Goal: Task Accomplishment & Management: Complete application form

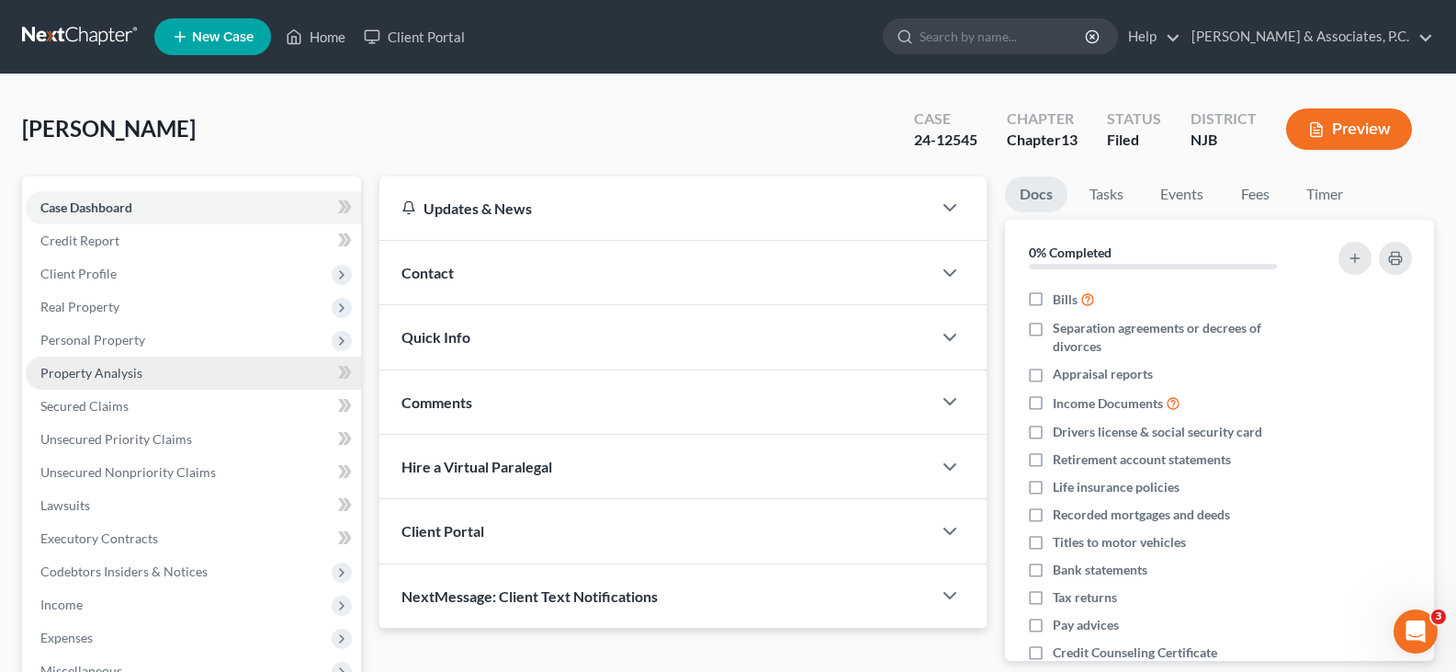
click at [88, 368] on span "Property Analysis" at bounding box center [91, 373] width 102 height 16
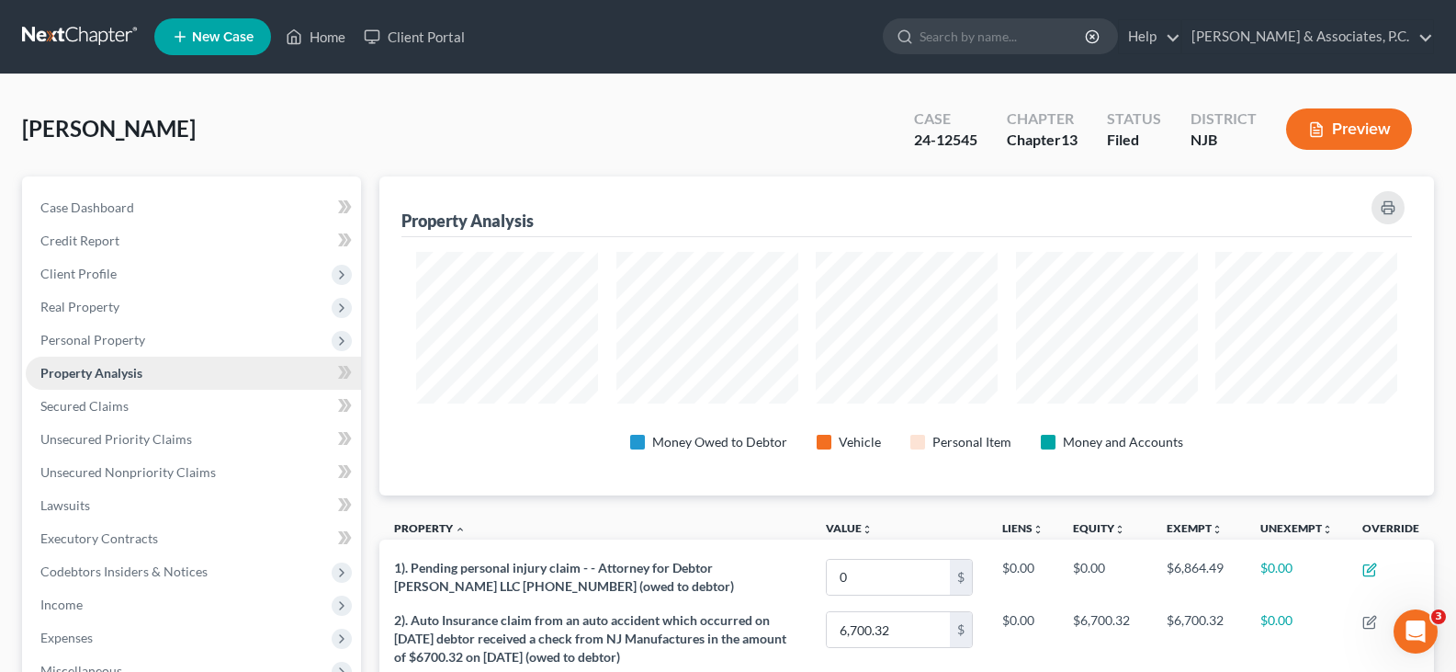
scroll to position [319, 1055]
click at [99, 433] on span "Unsecured Priority Claims" at bounding box center [116, 439] width 152 height 16
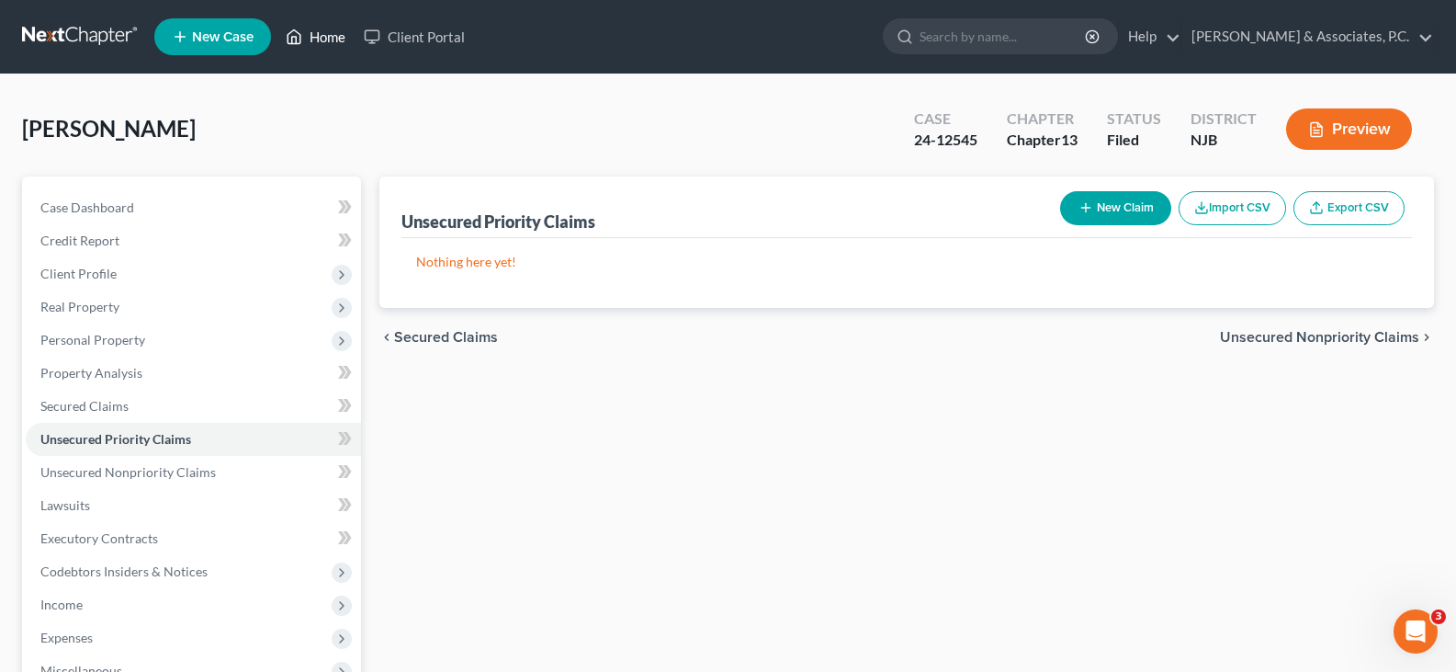
click at [321, 40] on link "Home" at bounding box center [316, 36] width 78 height 33
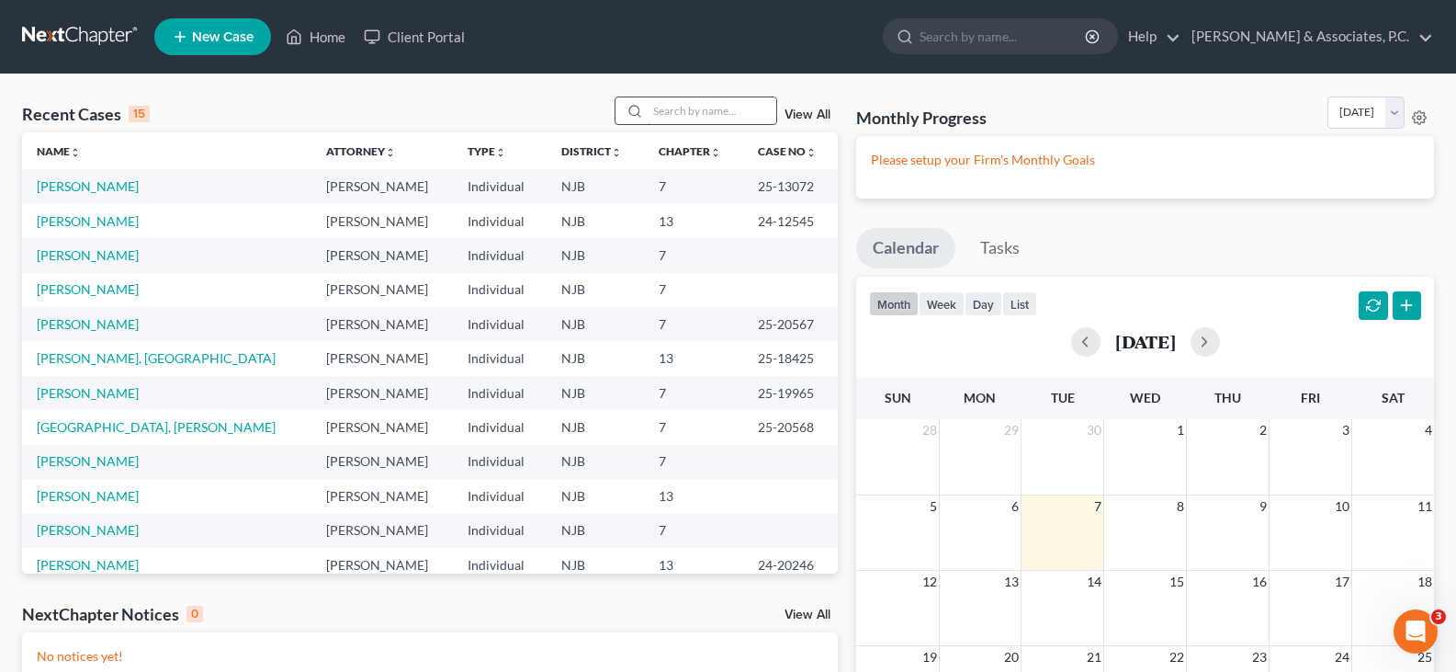
click at [680, 105] on input "search" at bounding box center [712, 110] width 129 height 27
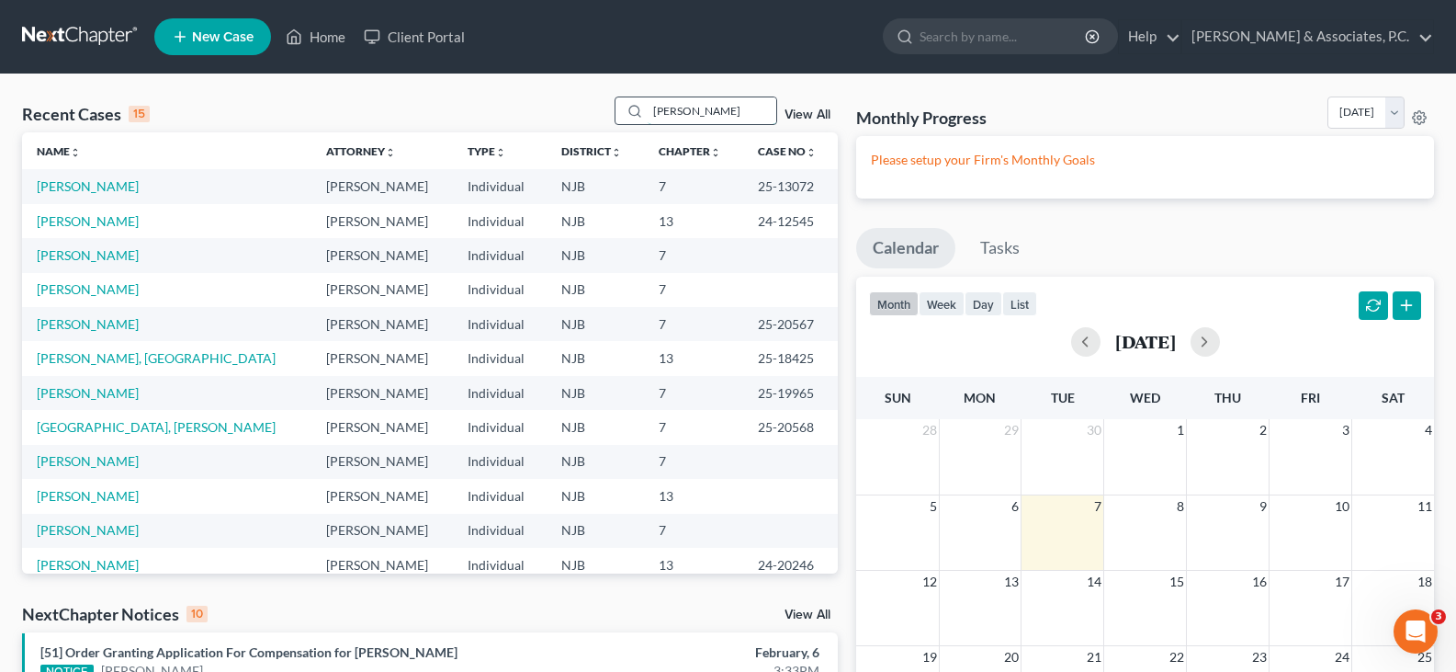
type input "[PERSON_NAME]"
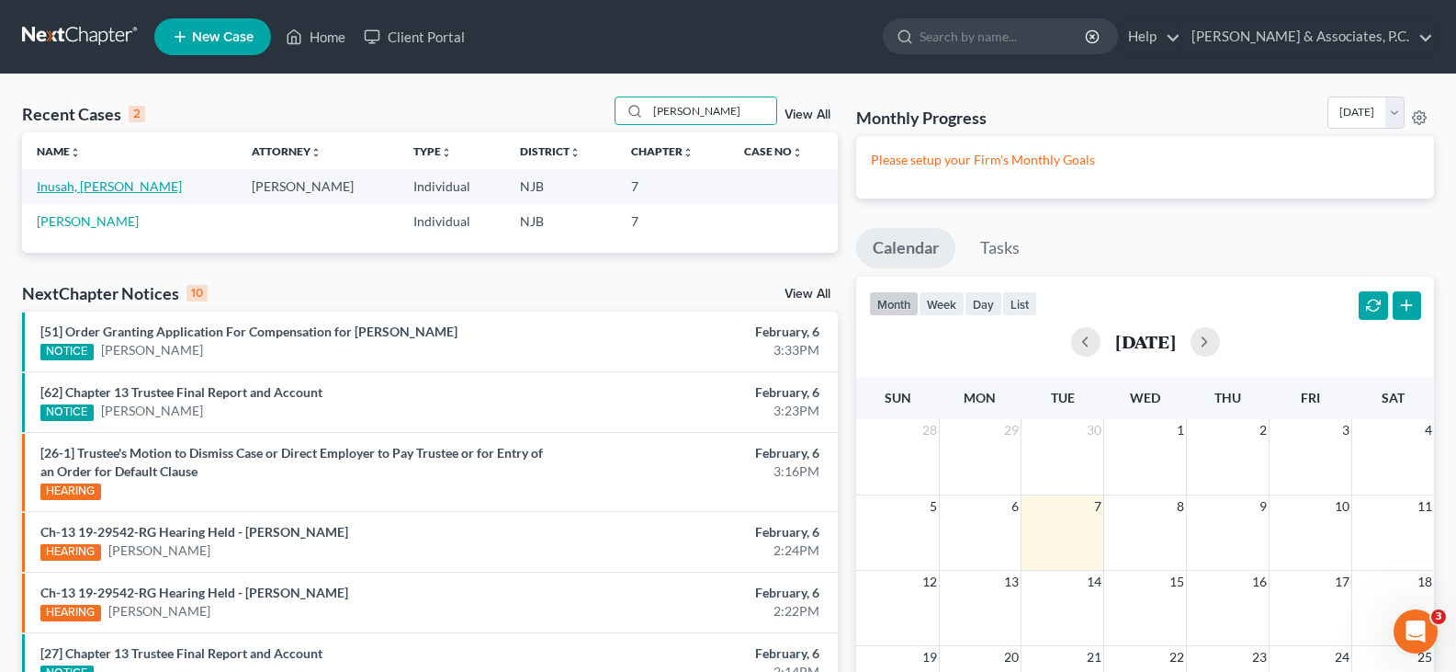
click at [102, 188] on link "Inusah, [PERSON_NAME]" at bounding box center [109, 186] width 145 height 16
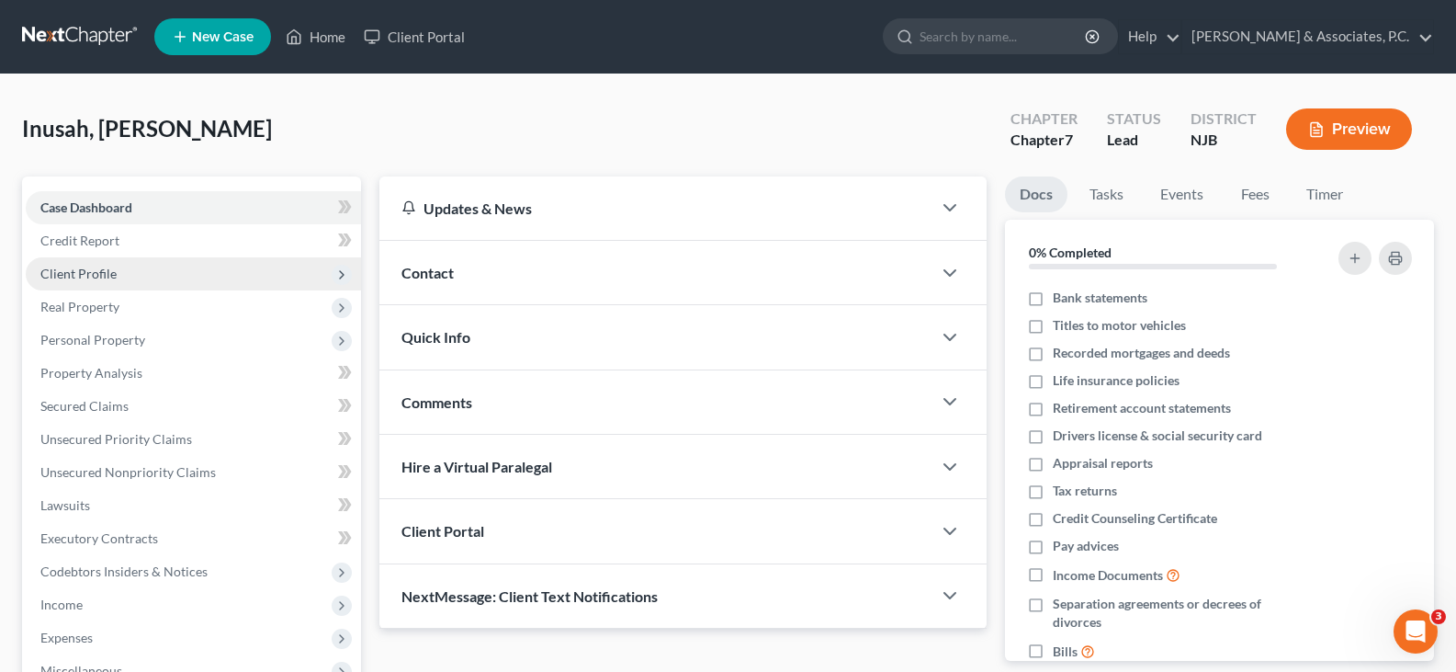
click at [74, 272] on span "Client Profile" at bounding box center [78, 274] width 76 height 16
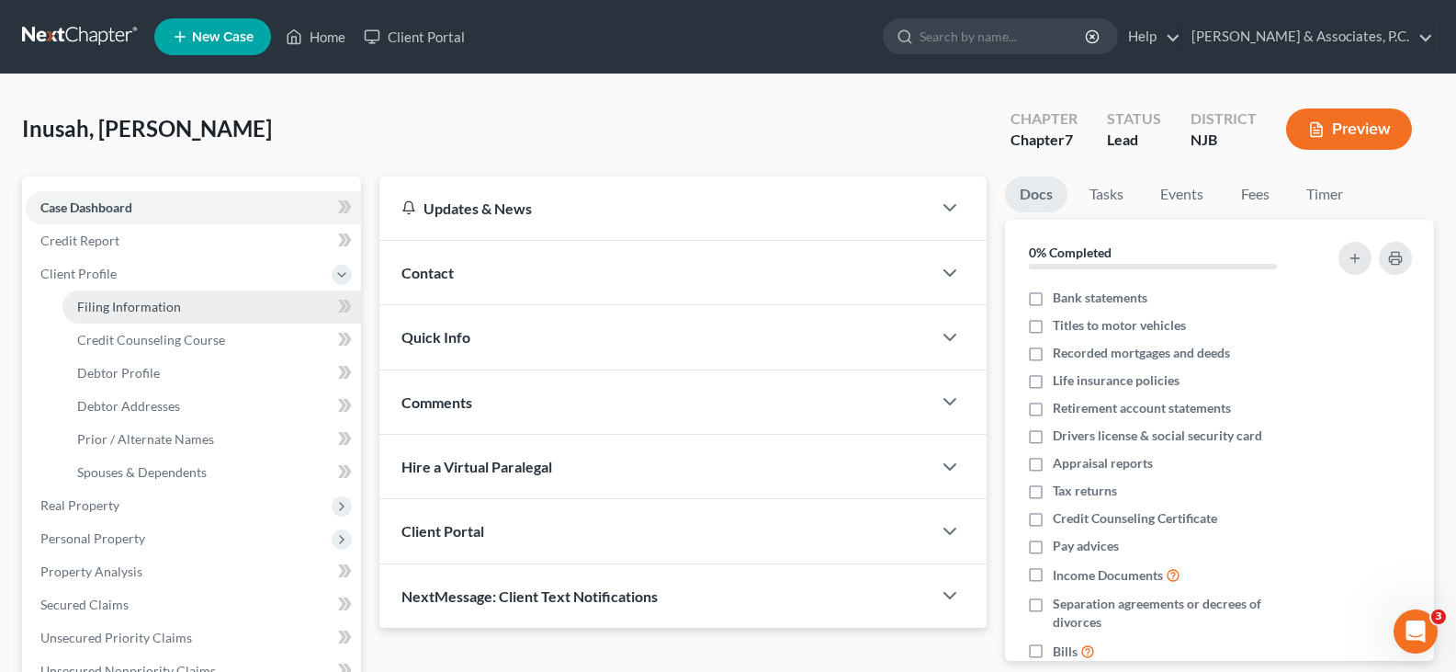
click at [125, 307] on span "Filing Information" at bounding box center [129, 307] width 104 height 16
select select "1"
select select "0"
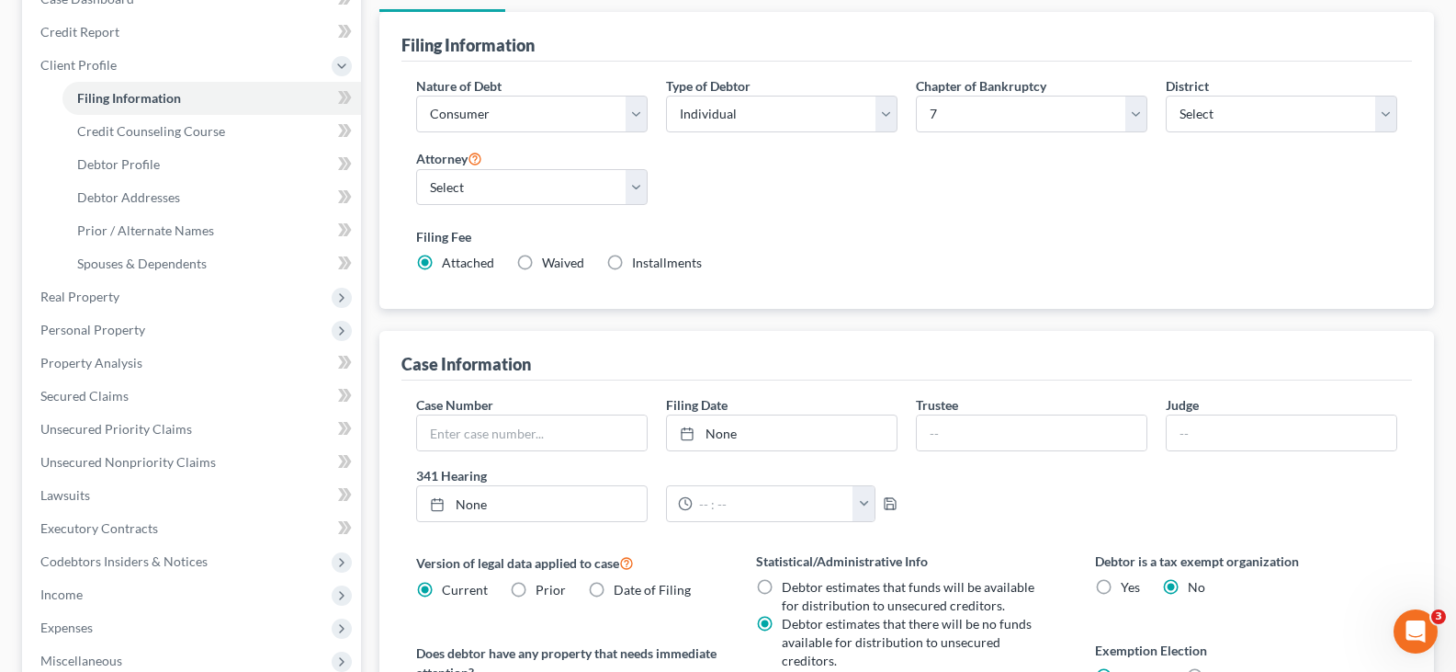
scroll to position [117, 0]
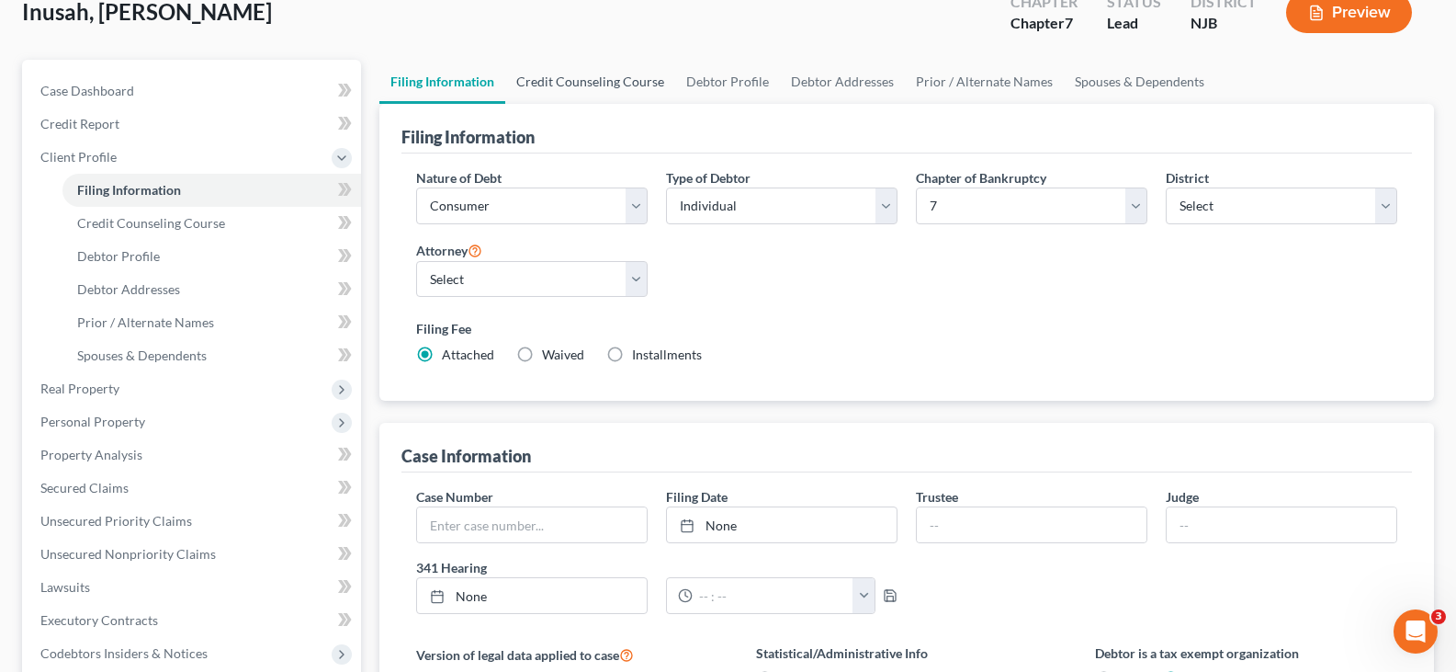
click at [600, 76] on link "Credit Counseling Course" at bounding box center [590, 82] width 170 height 44
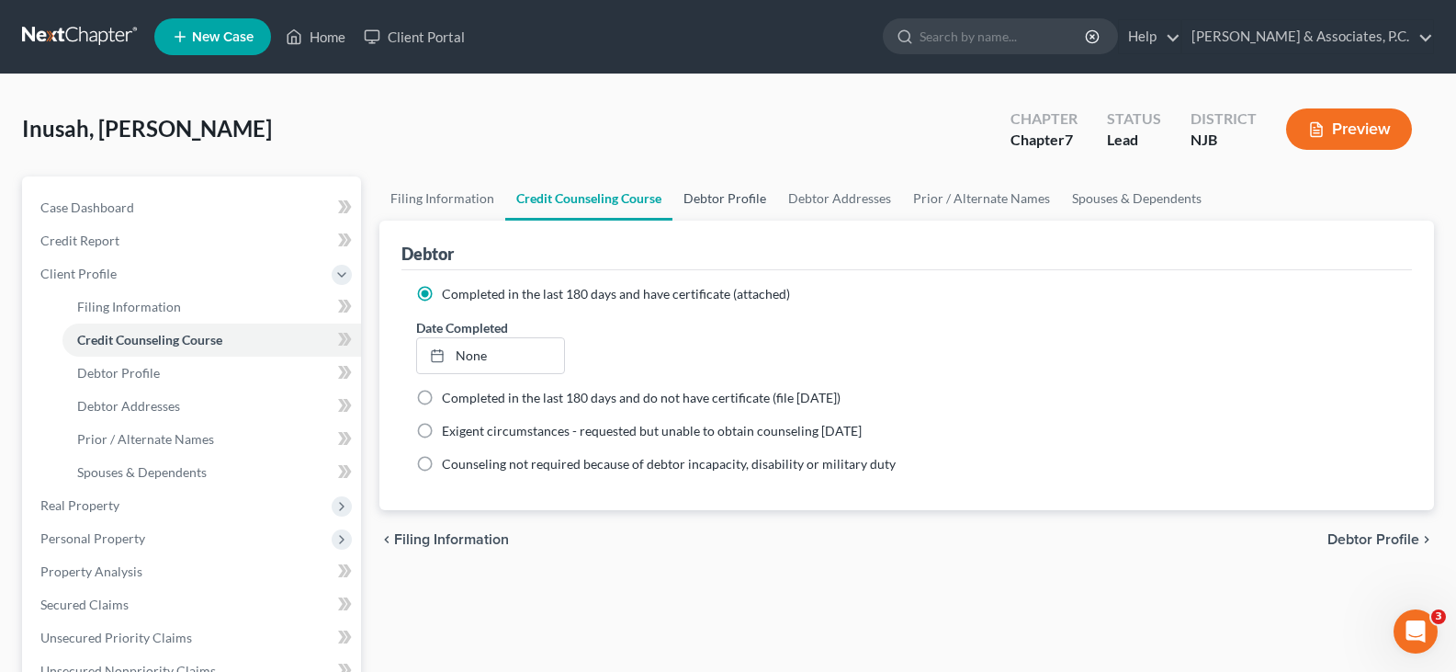
click at [711, 198] on link "Debtor Profile" at bounding box center [725, 198] width 105 height 44
select select "1"
select select "4"
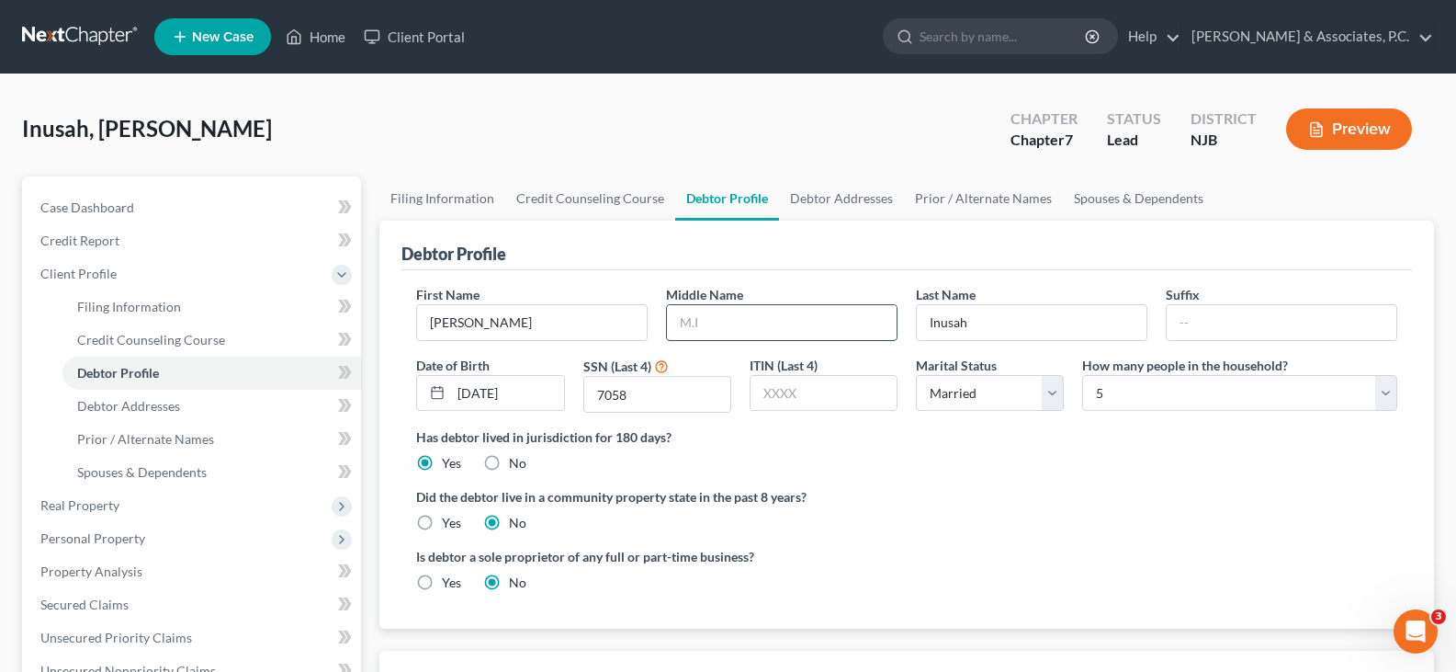
click at [696, 316] on input "text" at bounding box center [782, 322] width 230 height 35
drag, startPoint x: 1036, startPoint y: 338, endPoint x: 1024, endPoint y: 342, distance: 12.5
click at [1027, 341] on div "First Name [PERSON_NAME] Middle Name Last Name [PERSON_NAME] Date of Birth [DEM…" at bounding box center [907, 356] width 1000 height 142
click at [1012, 313] on input "Inusah" at bounding box center [1032, 322] width 230 height 35
click at [547, 384] on input "[DATE]" at bounding box center [507, 393] width 112 height 35
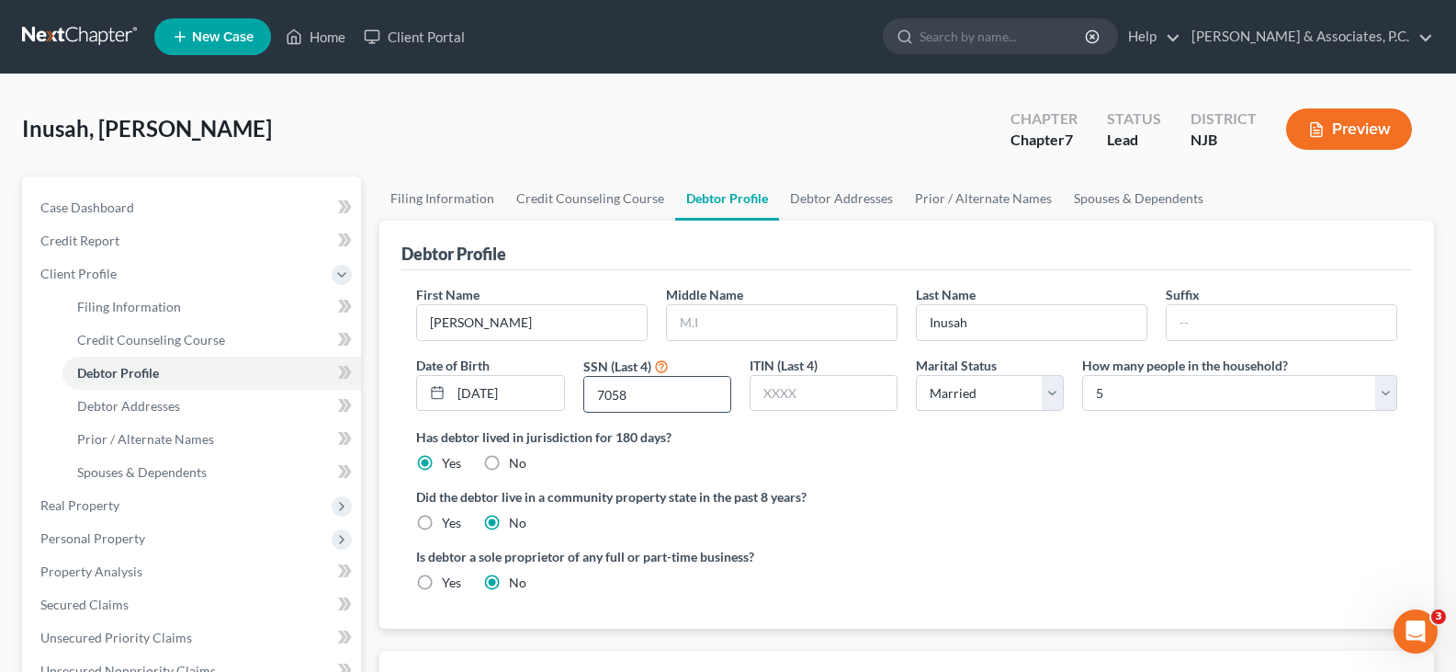
click at [640, 389] on input "7058" at bounding box center [657, 394] width 146 height 35
click at [664, 400] on input "7058" at bounding box center [657, 394] width 146 height 35
click at [824, 200] on link "Debtor Addresses" at bounding box center [841, 198] width 125 height 44
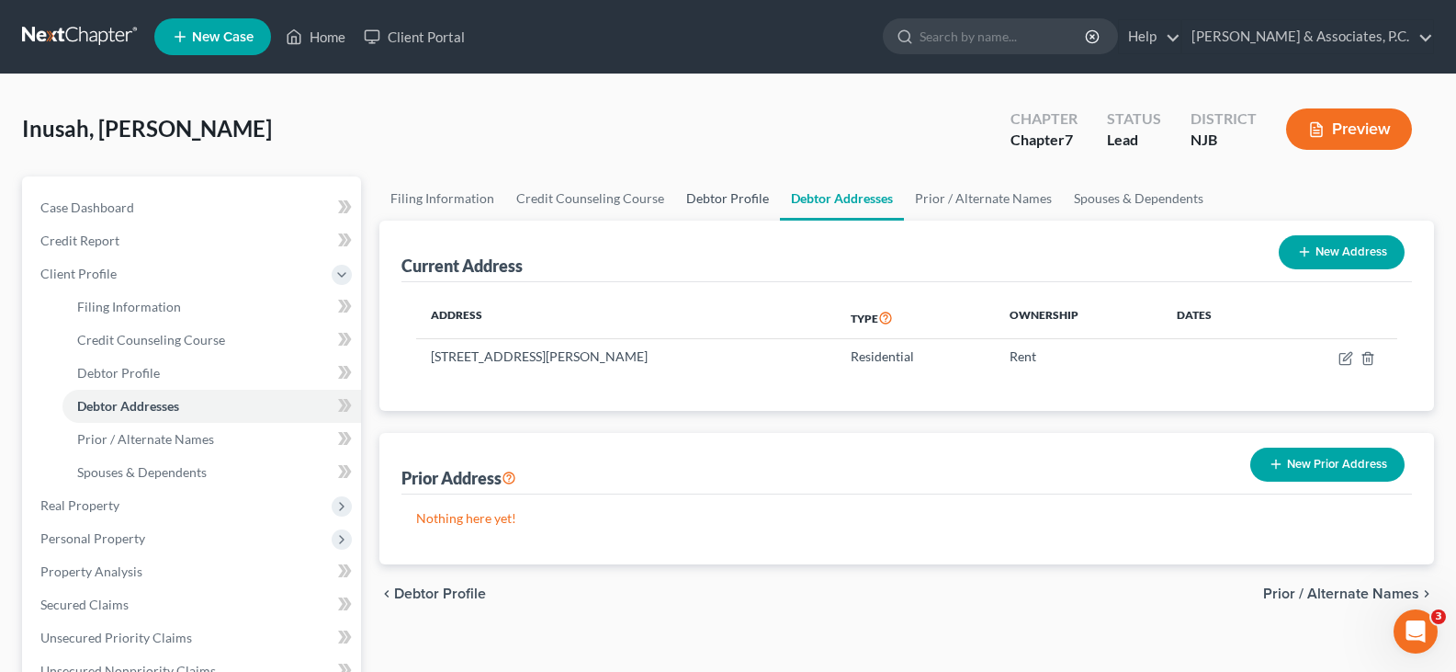
click at [714, 199] on link "Debtor Profile" at bounding box center [727, 198] width 105 height 44
select select "1"
select select "4"
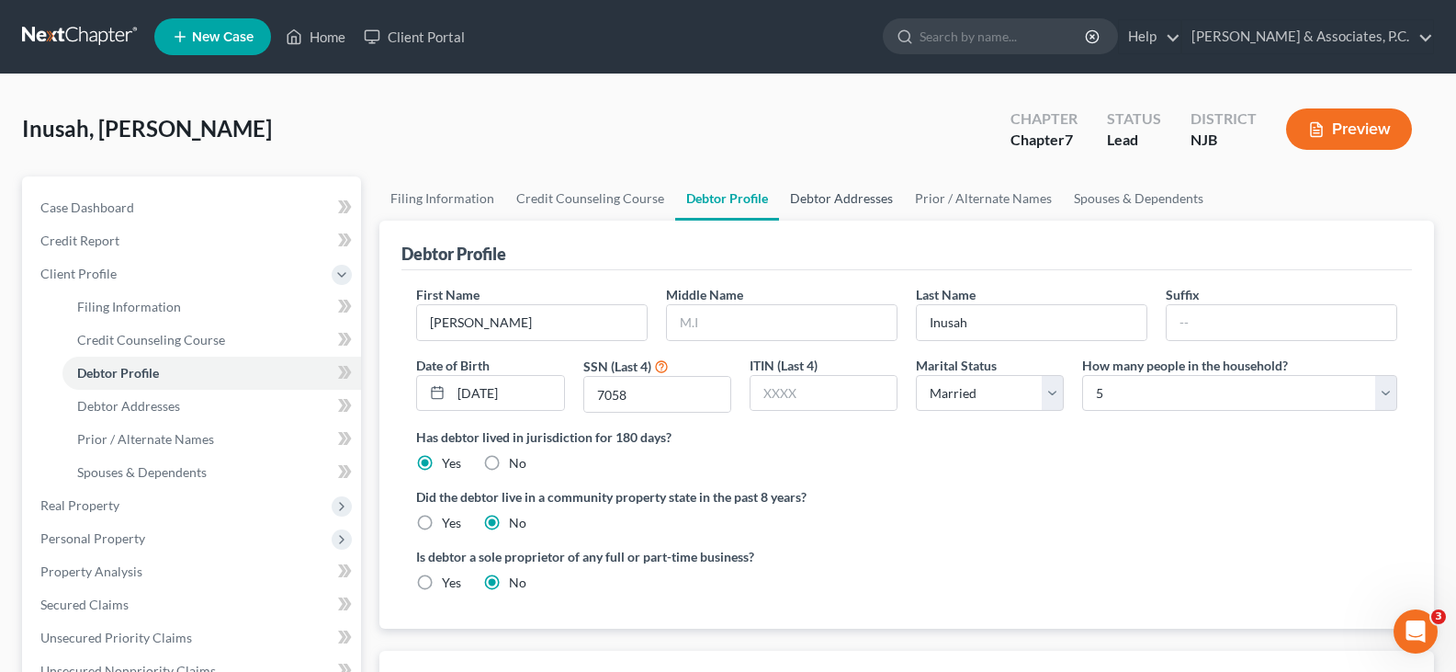
click at [799, 201] on link "Debtor Addresses" at bounding box center [841, 198] width 125 height 44
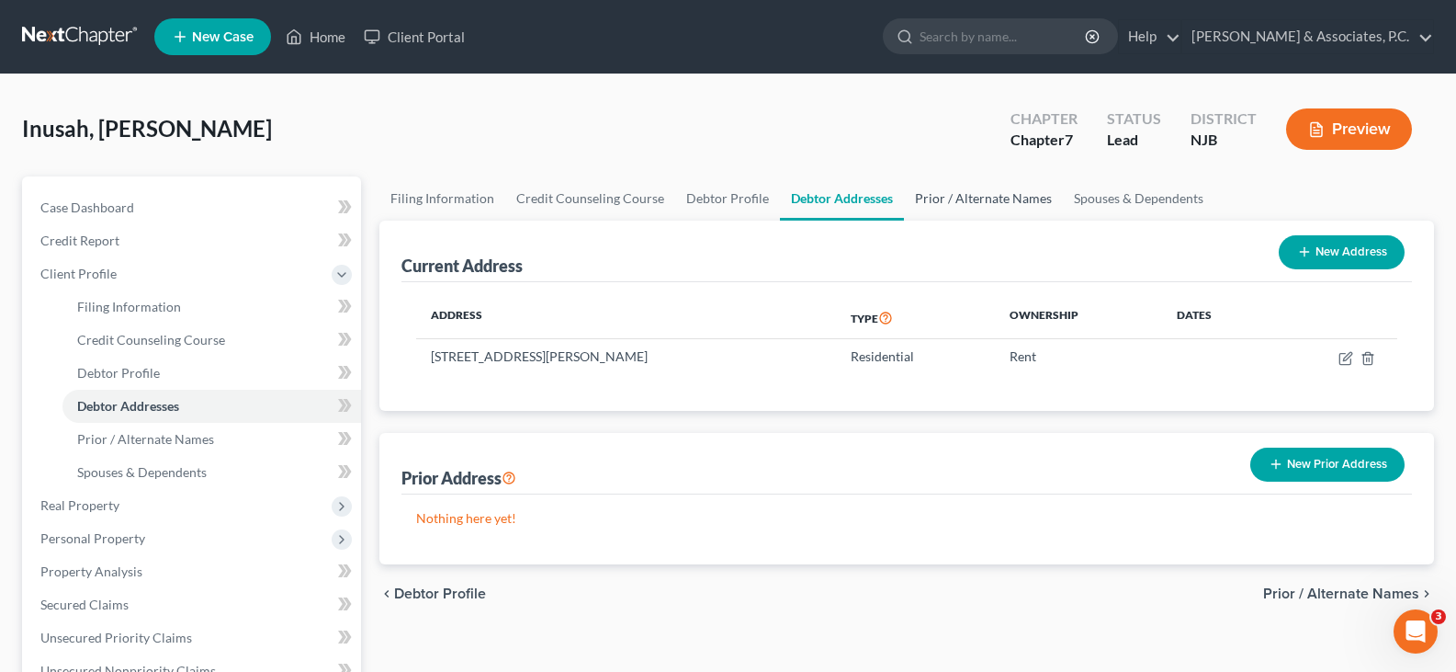
click at [935, 192] on link "Prior / Alternate Names" at bounding box center [983, 198] width 159 height 44
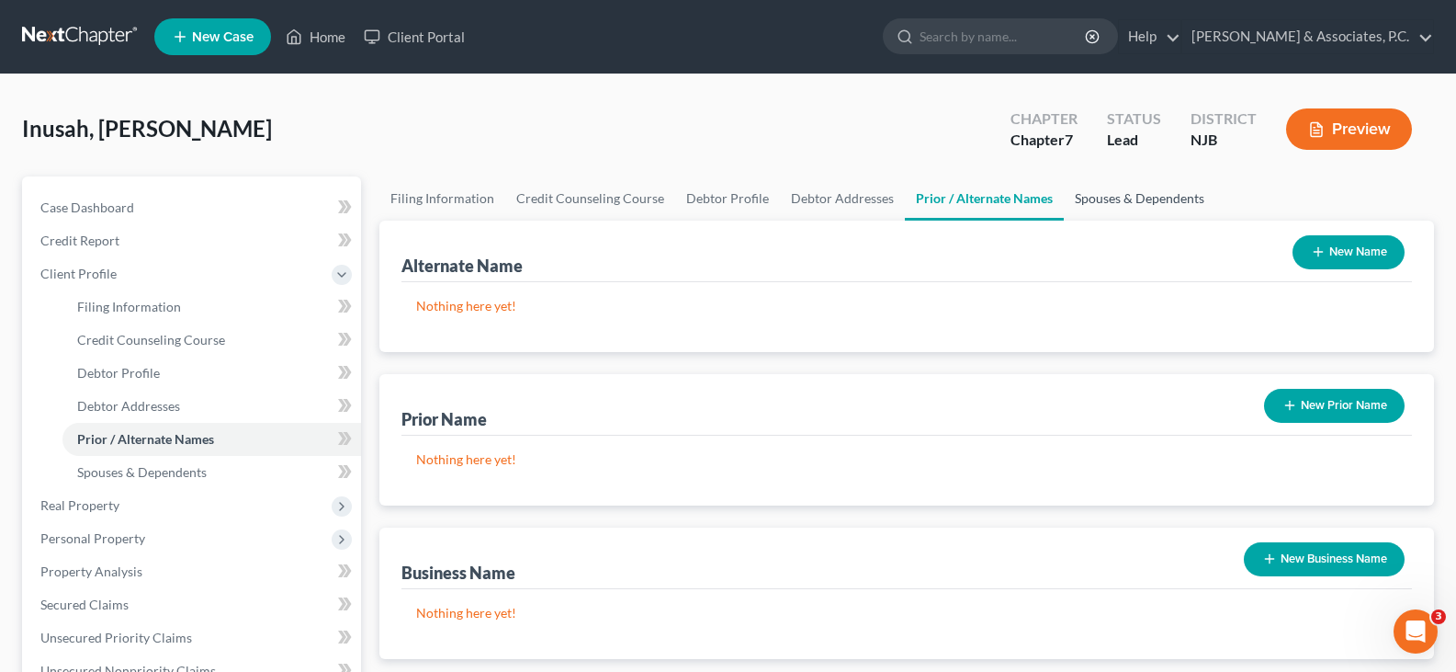
click at [1110, 197] on link "Spouses & Dependents" at bounding box center [1140, 198] width 152 height 44
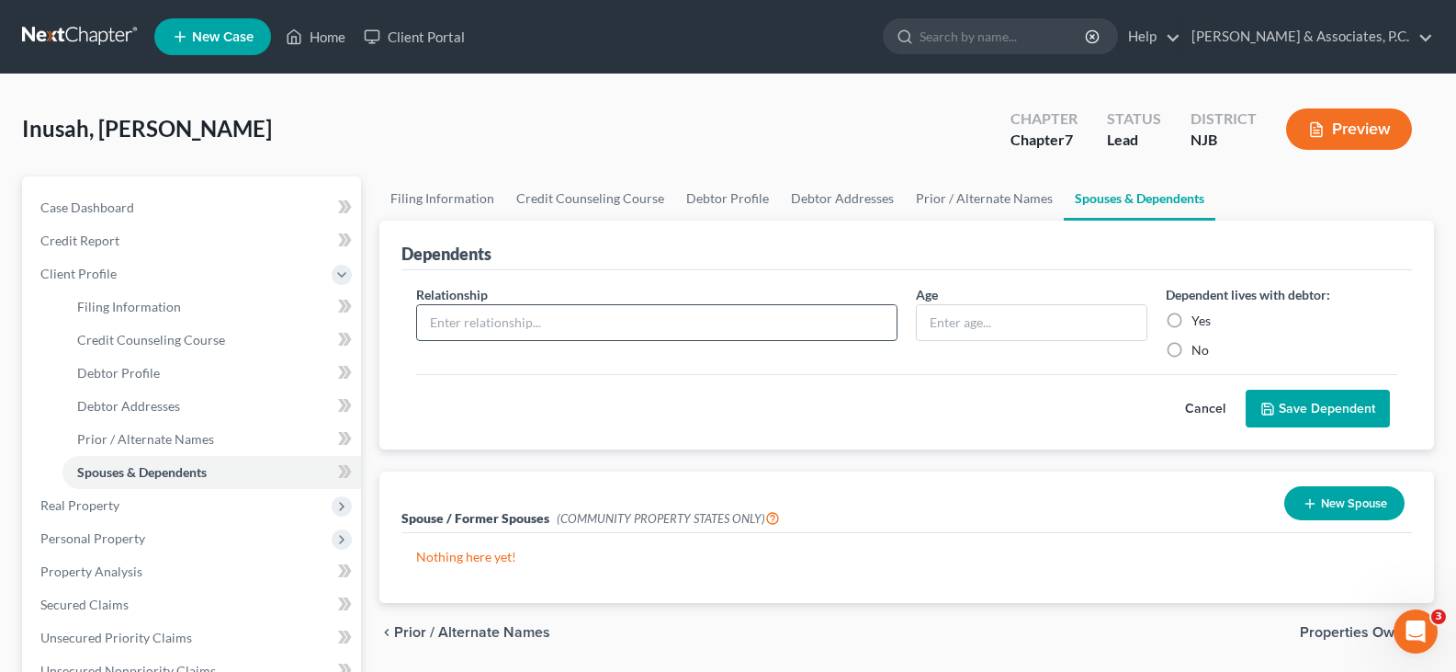
click at [731, 318] on input "text" at bounding box center [657, 322] width 480 height 35
type input "Son"
type input "20"
click at [1192, 318] on label "Yes" at bounding box center [1201, 320] width 19 height 18
click at [1199, 318] on input "Yes" at bounding box center [1205, 317] width 12 height 12
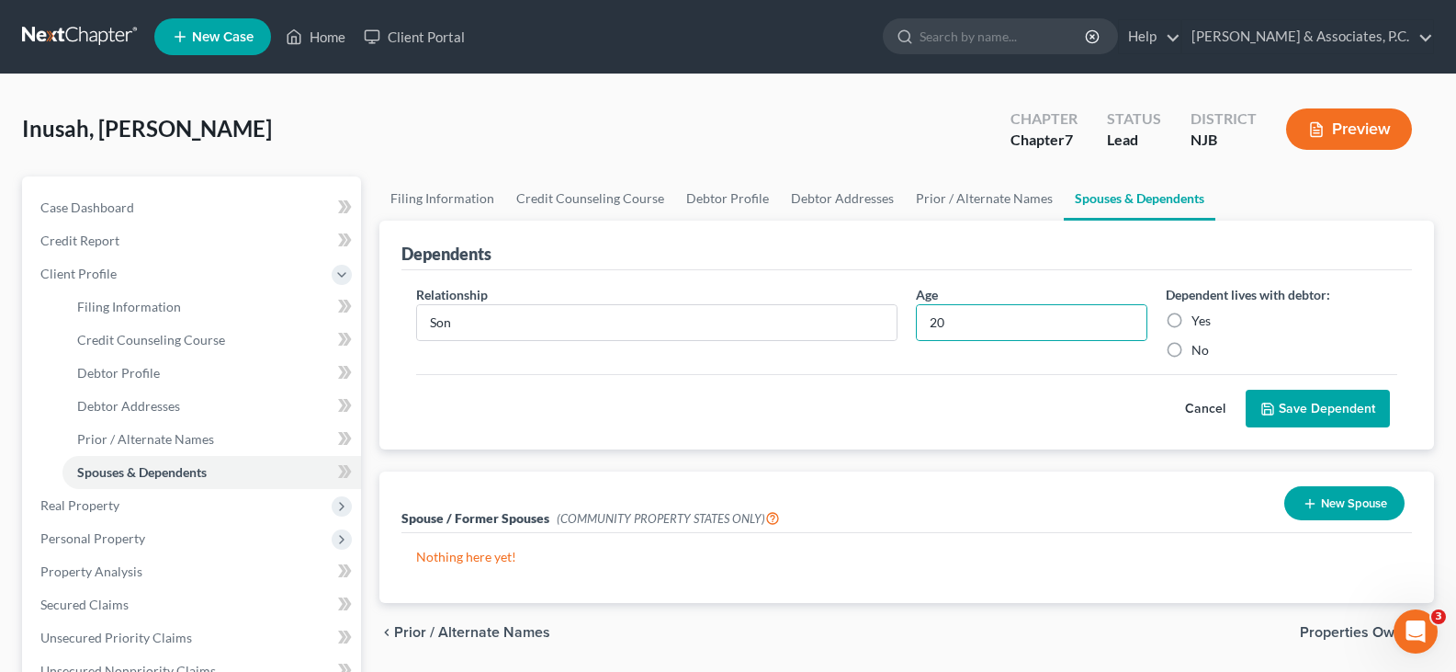
radio input "true"
click at [1311, 412] on button "Save Dependent" at bounding box center [1318, 409] width 144 height 39
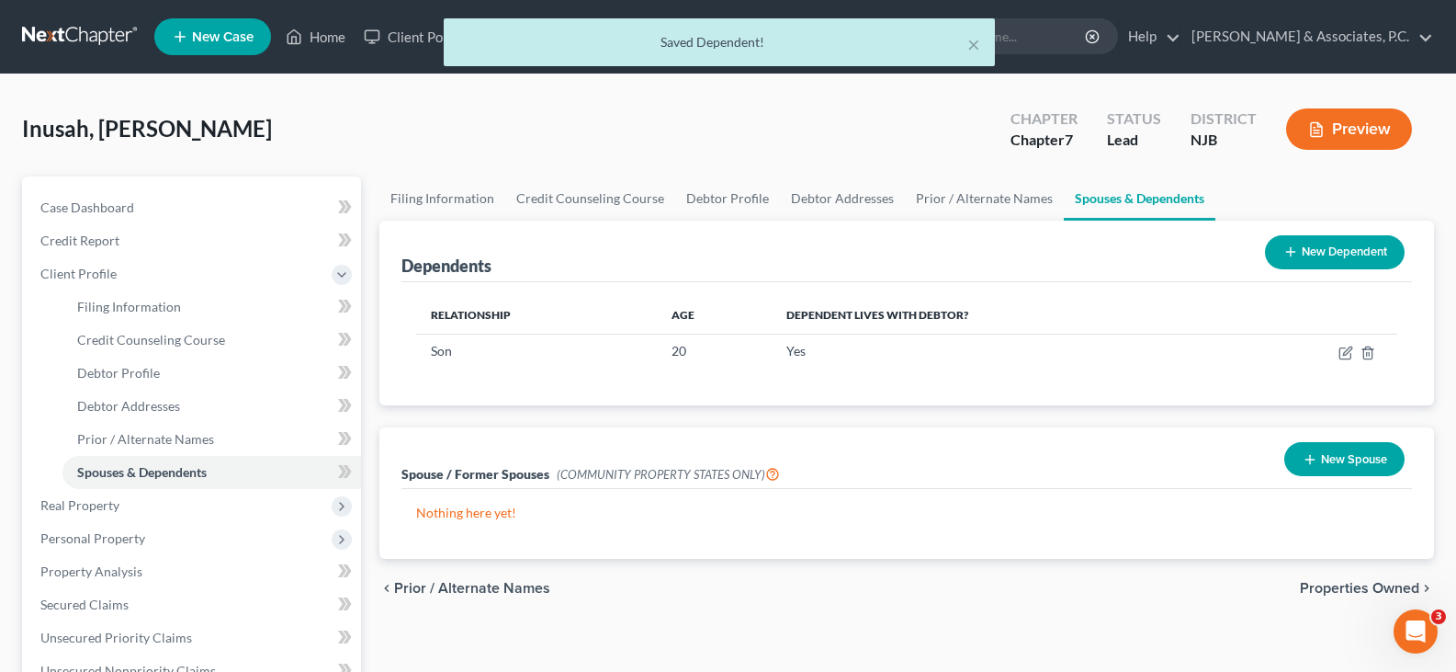
click at [1315, 250] on button "New Dependent" at bounding box center [1335, 252] width 140 height 34
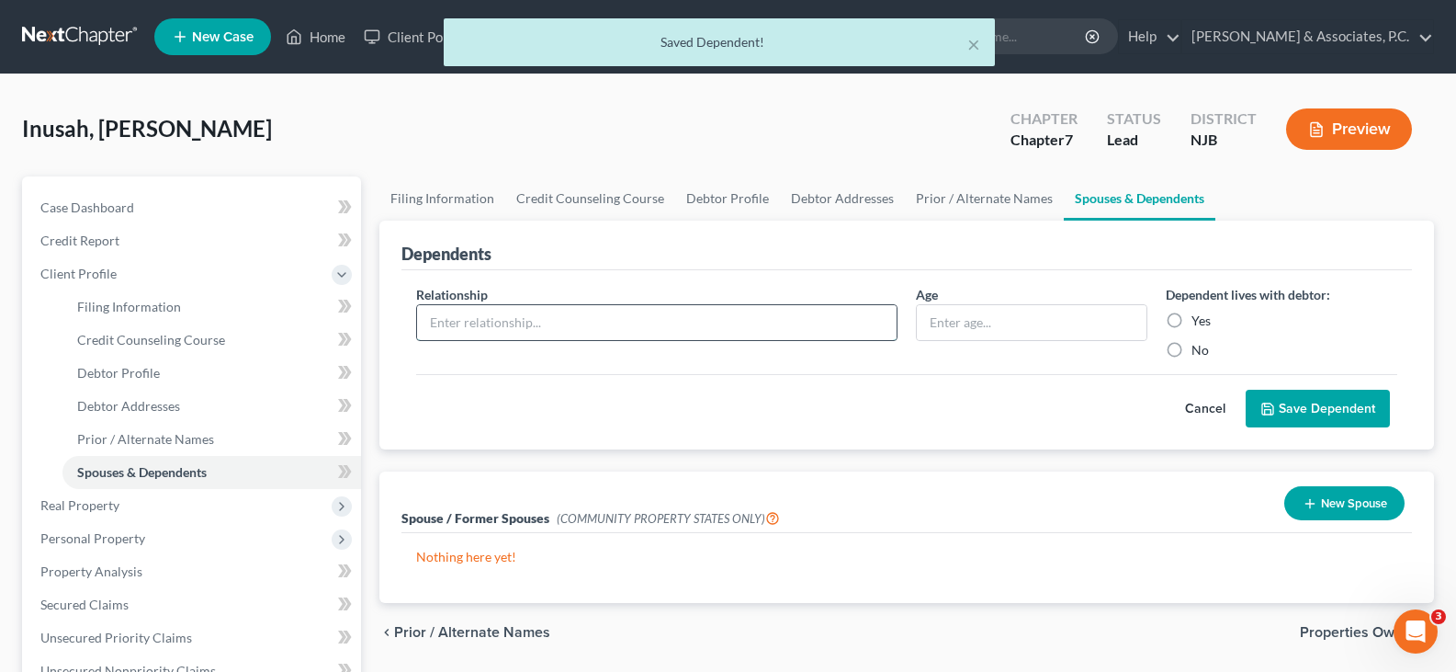
click at [564, 312] on input "text" at bounding box center [657, 322] width 480 height 35
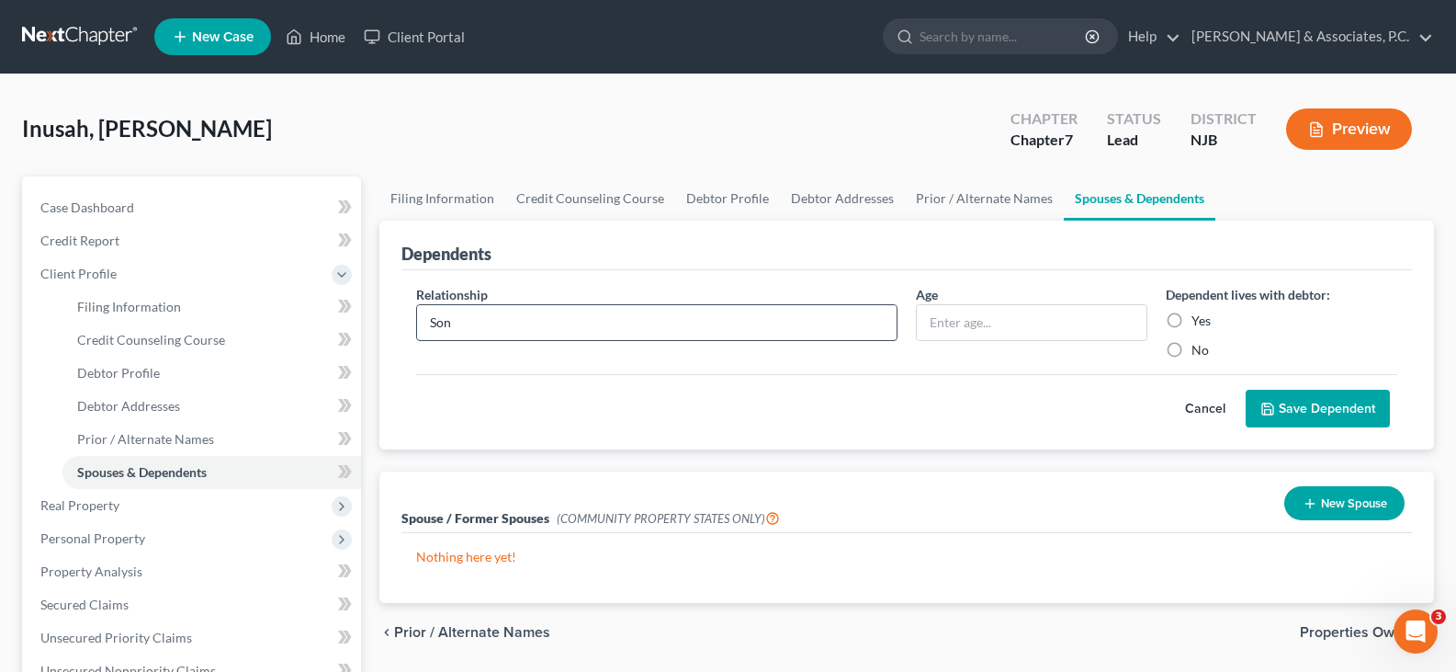
type input "Son"
type input "18"
click at [1192, 323] on label "Yes" at bounding box center [1201, 320] width 19 height 18
click at [1199, 323] on input "Yes" at bounding box center [1205, 317] width 12 height 12
radio input "true"
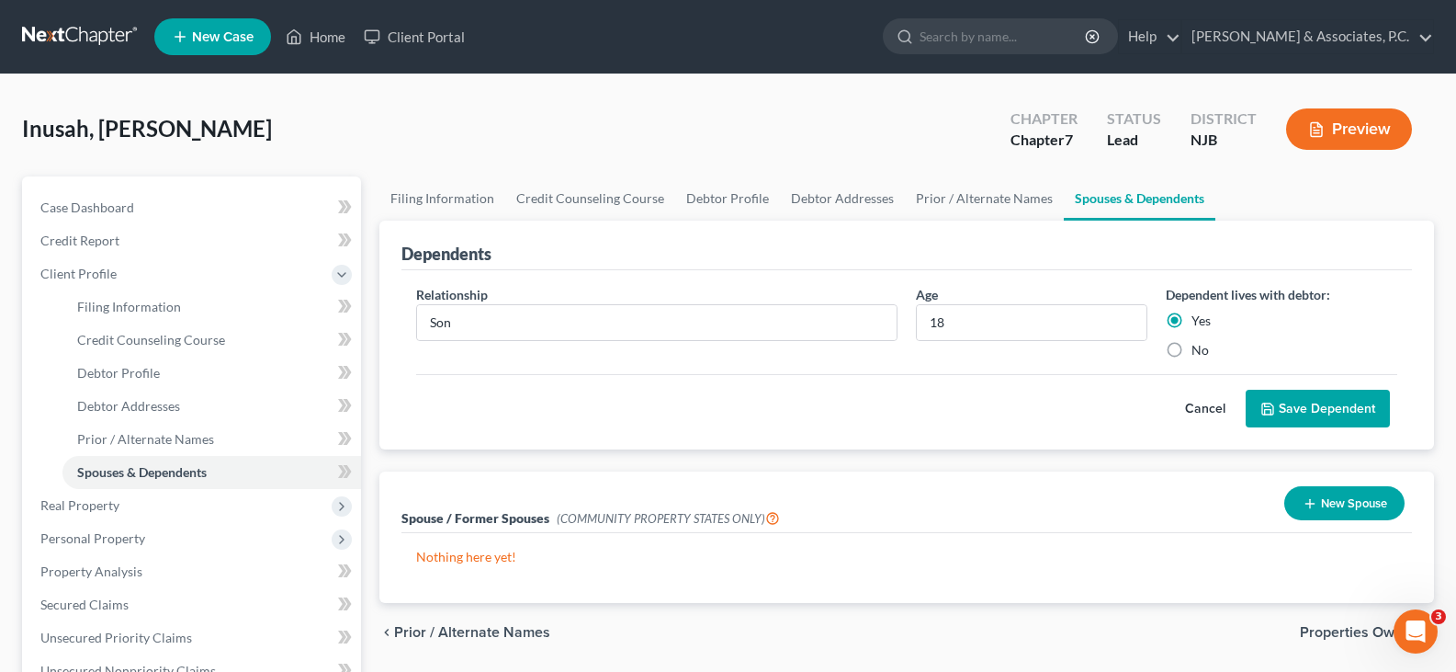
click at [1340, 400] on button "Save Dependent" at bounding box center [1318, 409] width 144 height 39
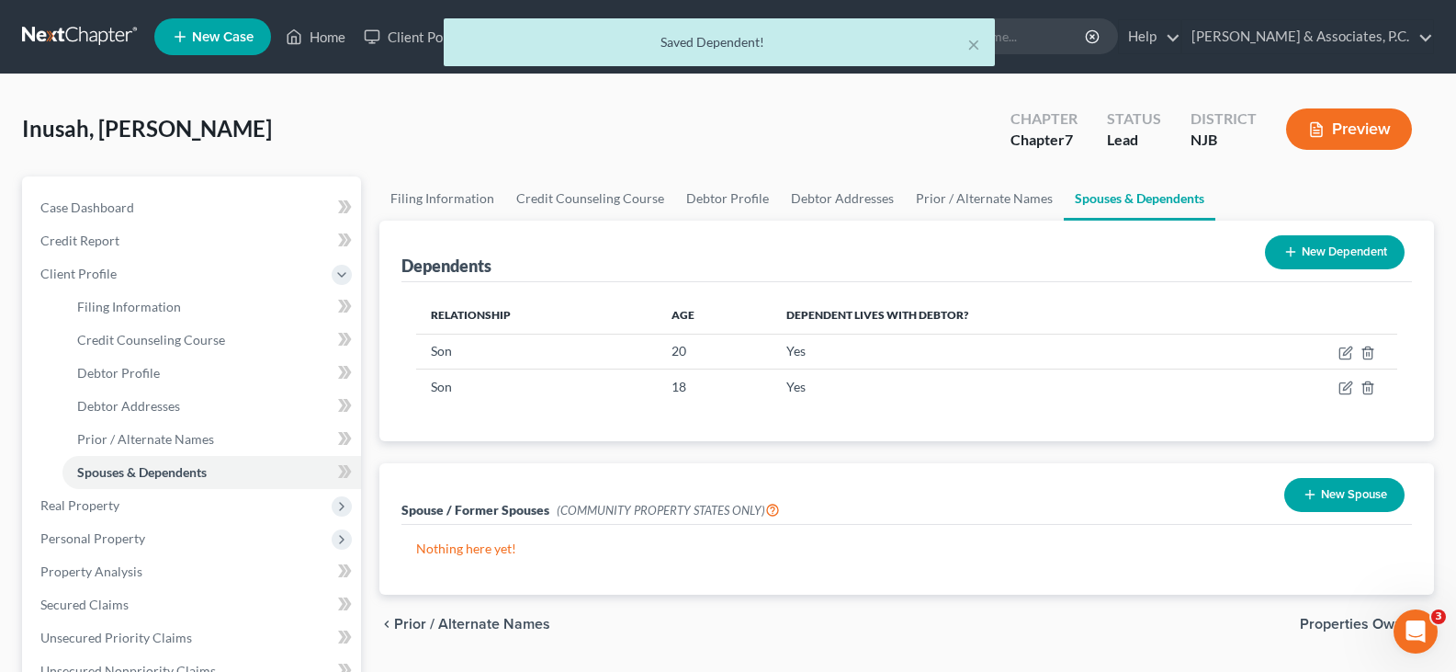
click at [1357, 249] on button "New Dependent" at bounding box center [1335, 252] width 140 height 34
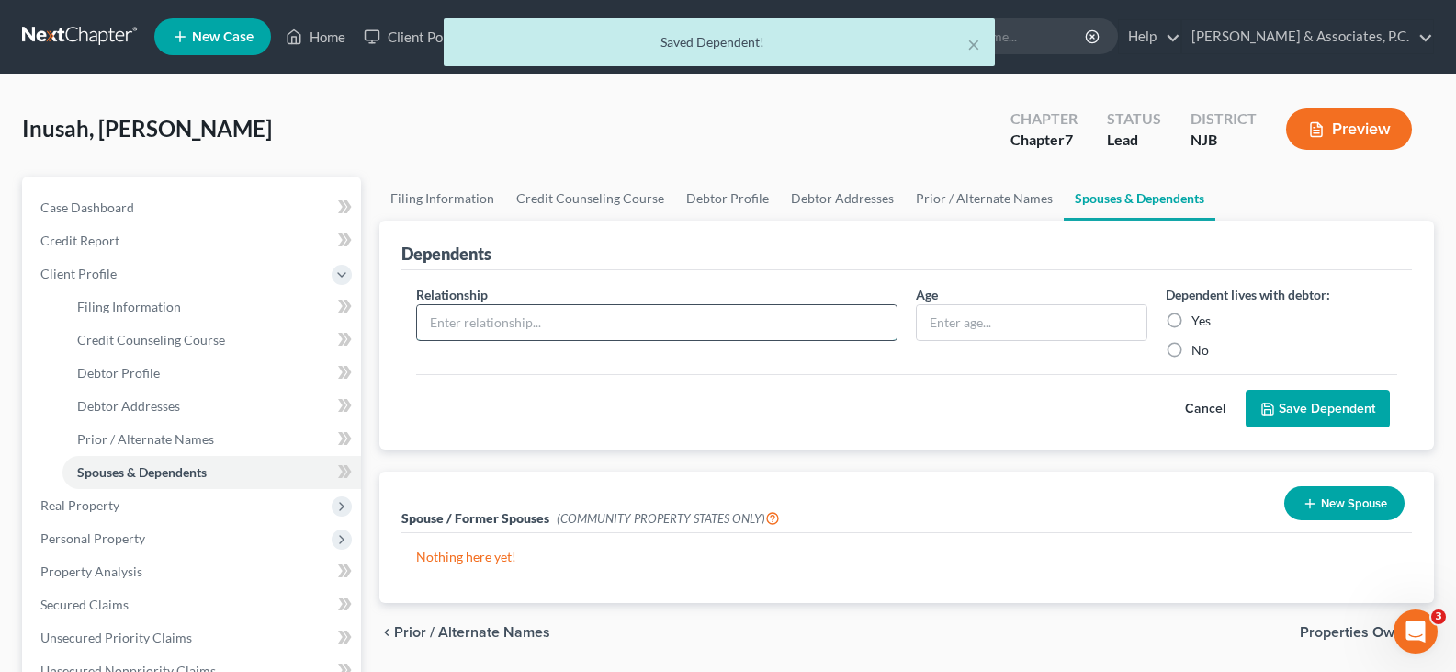
click at [563, 319] on input "text" at bounding box center [657, 322] width 480 height 35
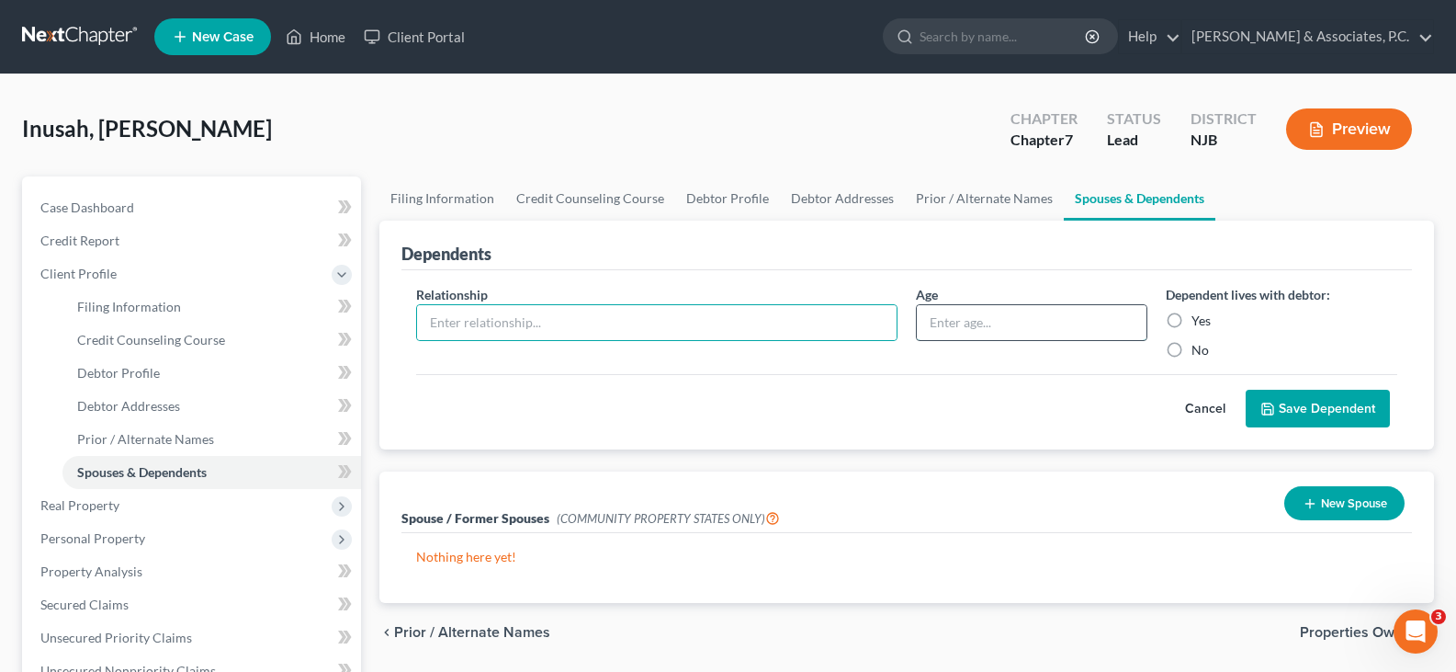
click at [1034, 318] on input "text" at bounding box center [1032, 322] width 230 height 35
type input "11"
click at [830, 328] on input "text" at bounding box center [657, 322] width 480 height 35
type input "Daughter"
click at [1192, 319] on label "Yes" at bounding box center [1201, 320] width 19 height 18
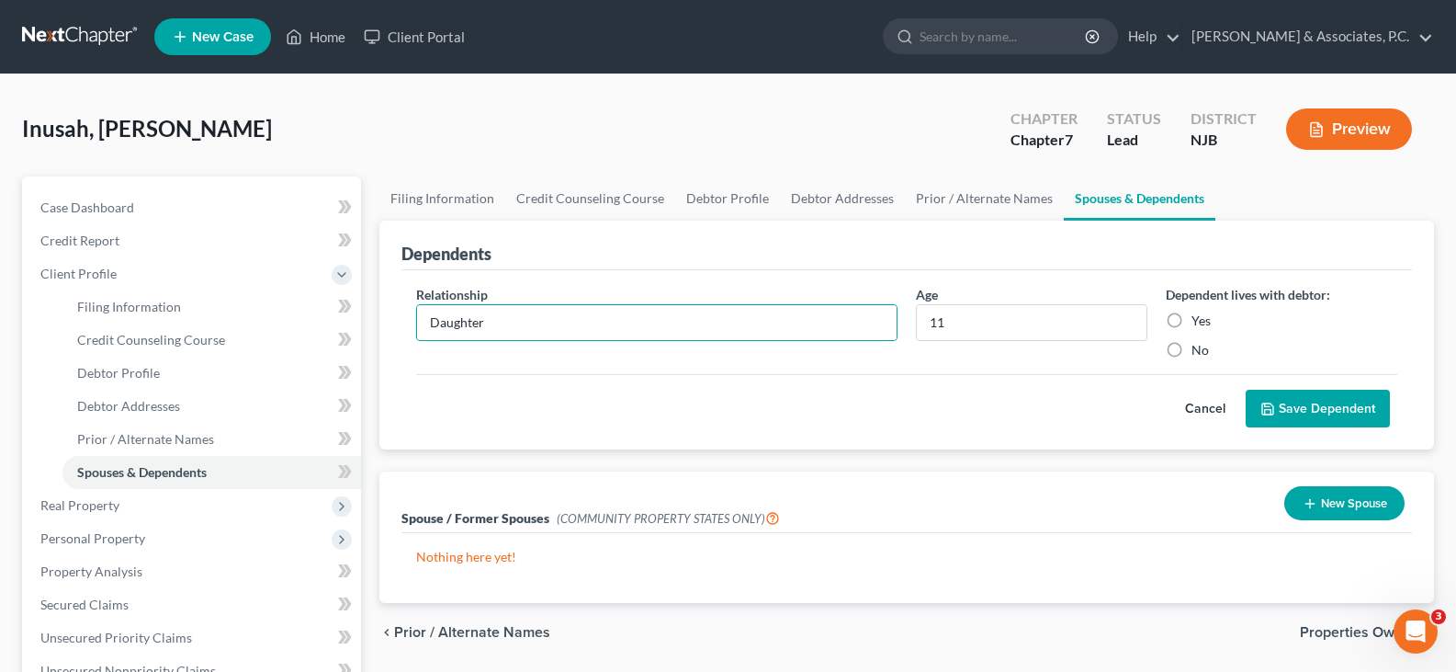
click at [1199, 319] on input "Yes" at bounding box center [1205, 317] width 12 height 12
radio input "true"
click at [1337, 406] on button "Save Dependent" at bounding box center [1318, 409] width 144 height 39
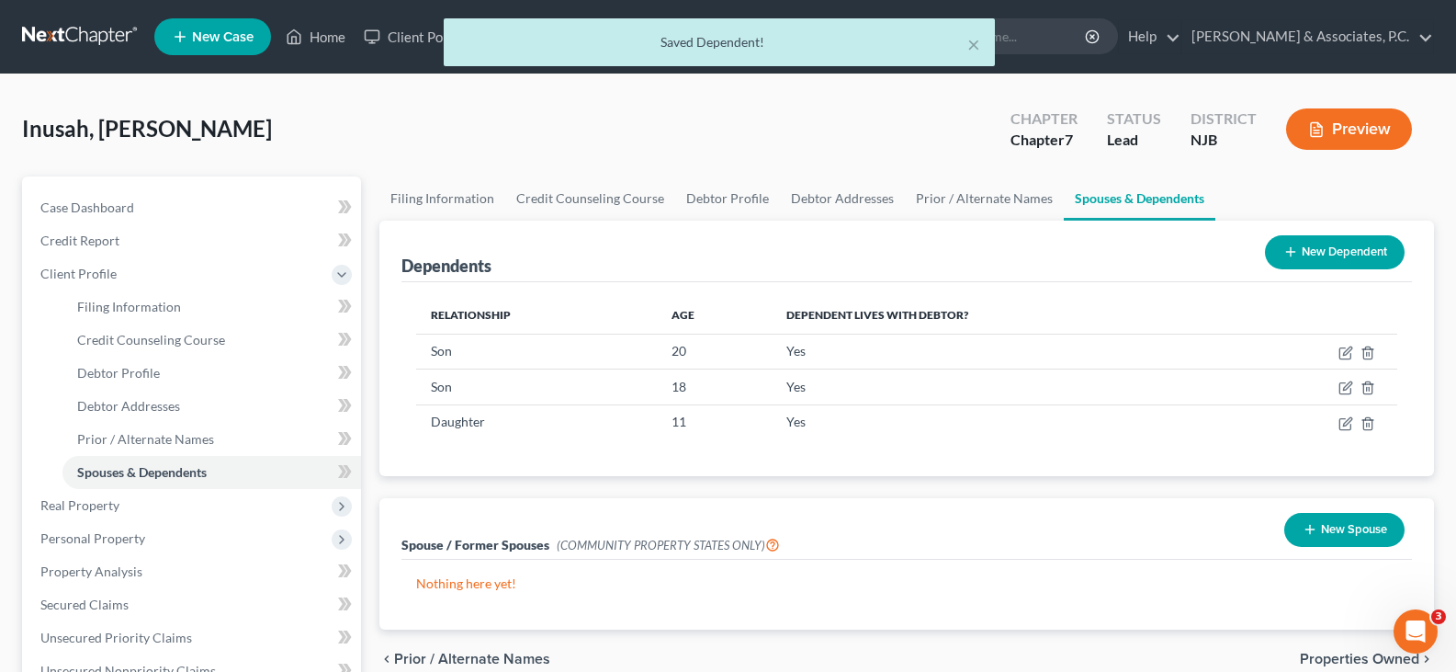
click at [1358, 249] on button "New Dependent" at bounding box center [1335, 252] width 140 height 34
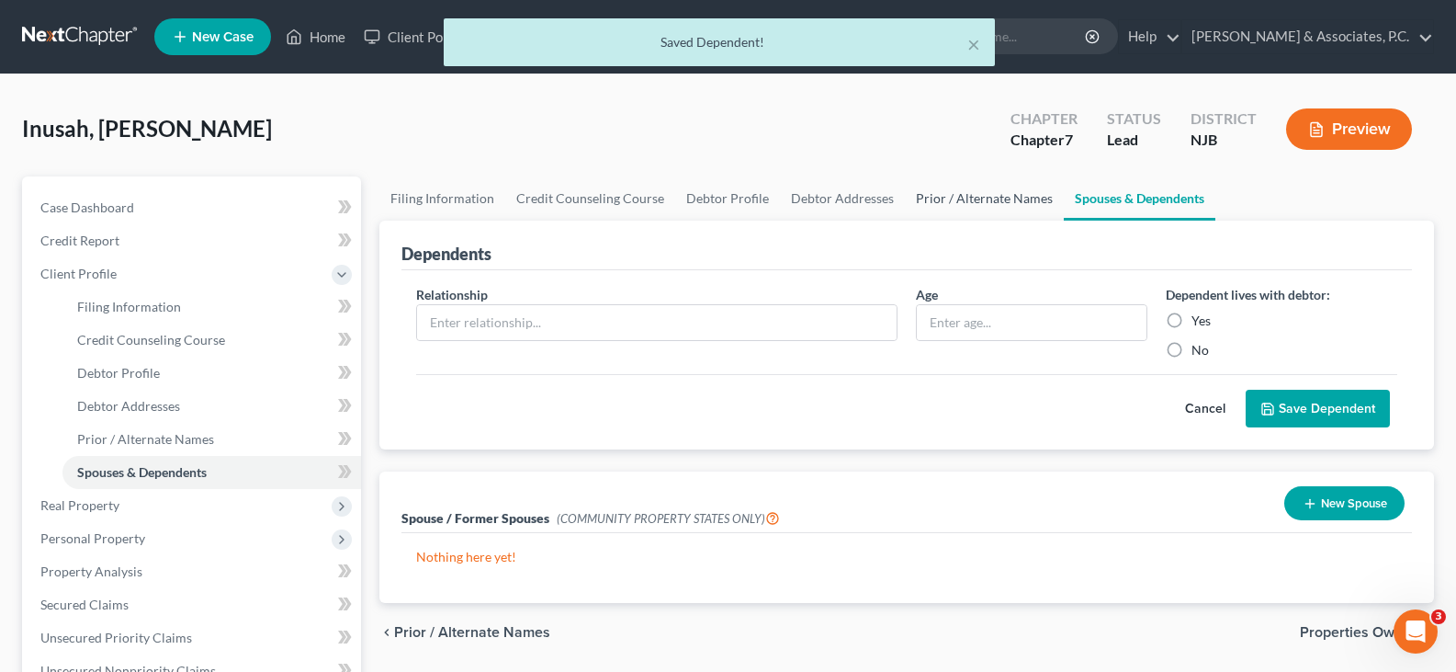
click at [972, 201] on link "Prior / Alternate Names" at bounding box center [984, 198] width 159 height 44
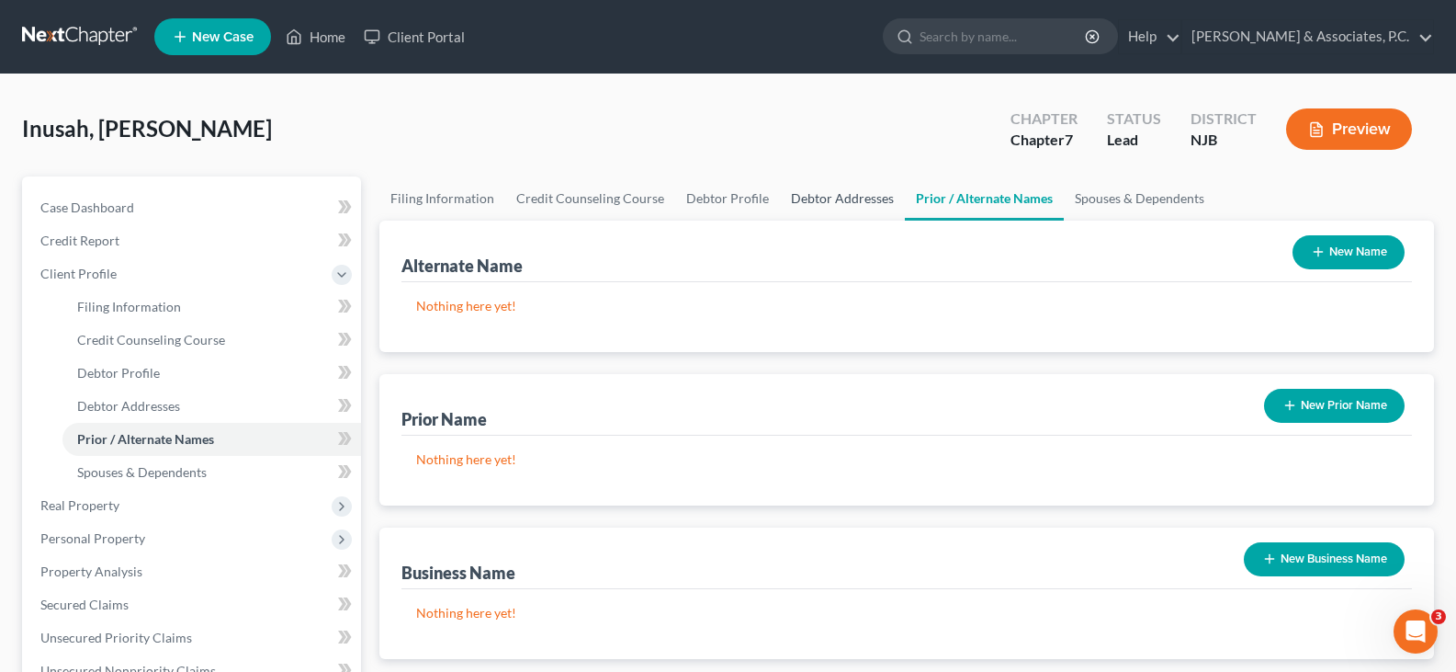
click at [838, 192] on link "Debtor Addresses" at bounding box center [842, 198] width 125 height 44
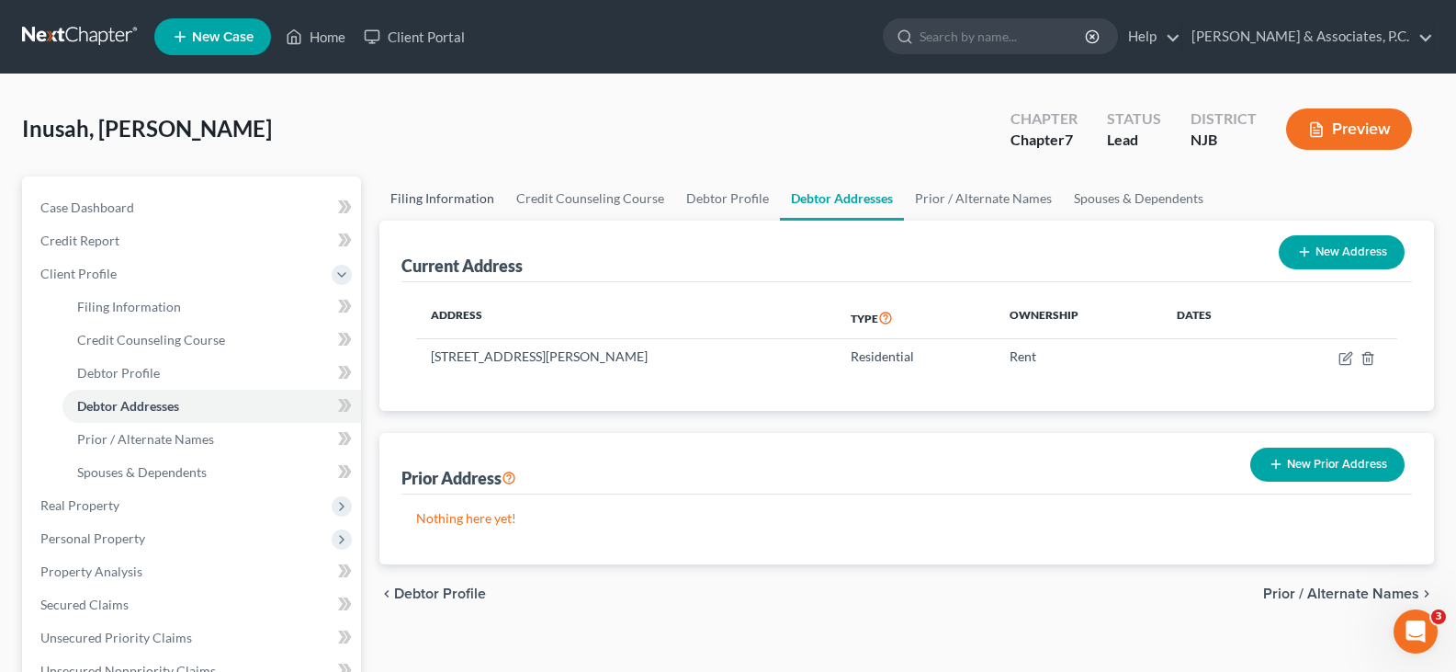
click at [419, 200] on link "Filing Information" at bounding box center [442, 198] width 126 height 44
select select "1"
select select "0"
select select "51"
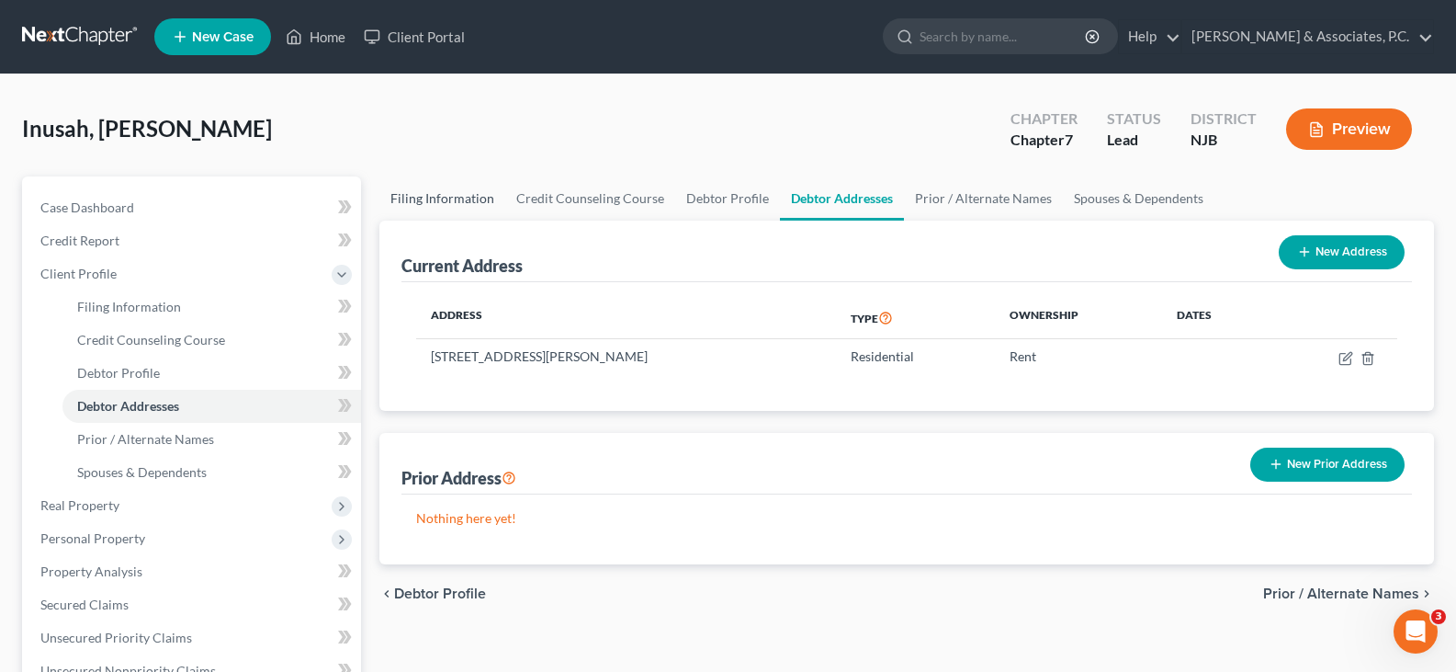
select select "0"
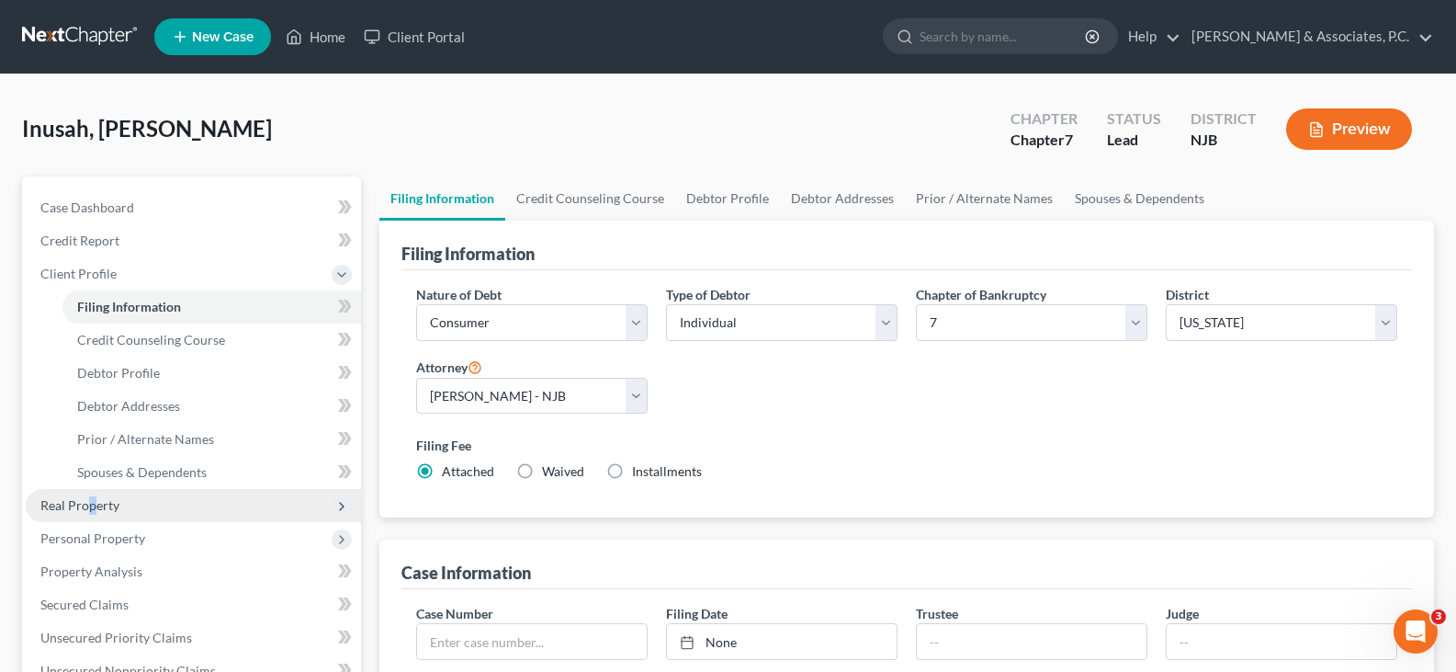
click at [91, 501] on span "Real Property" at bounding box center [79, 505] width 79 height 16
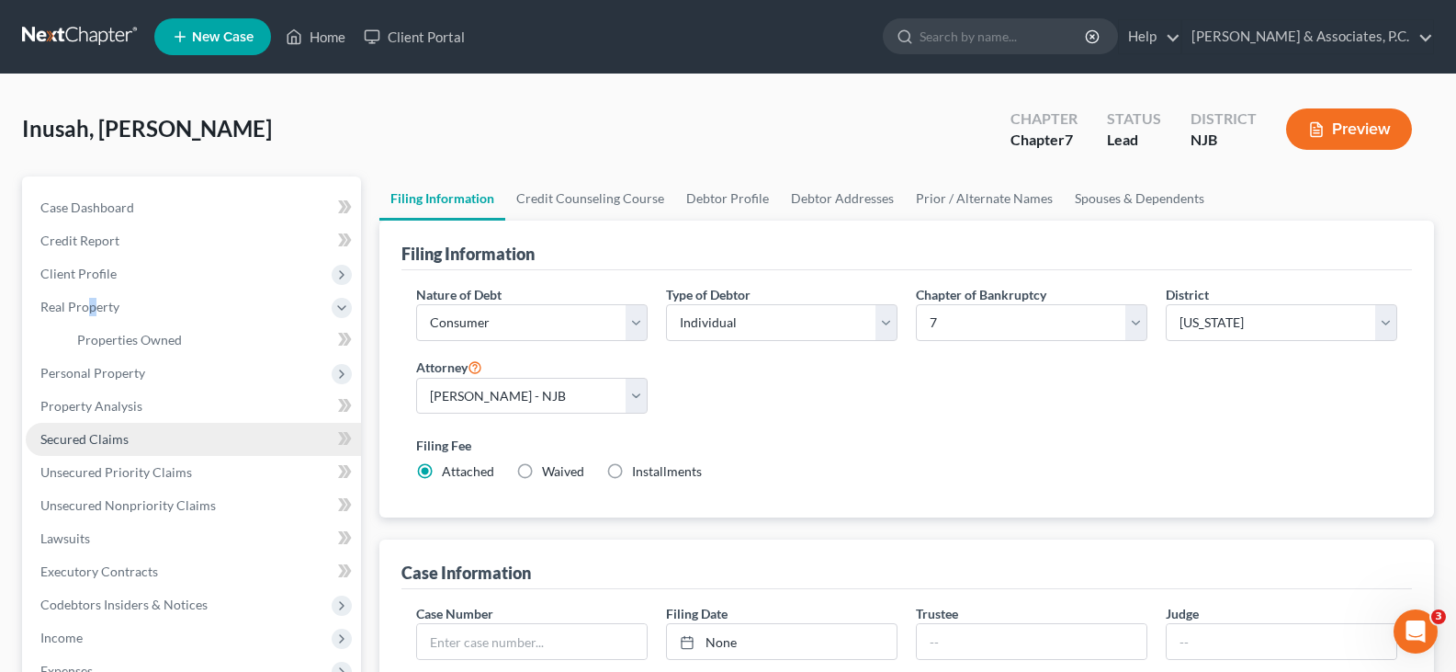
click at [90, 436] on span "Secured Claims" at bounding box center [84, 439] width 88 height 16
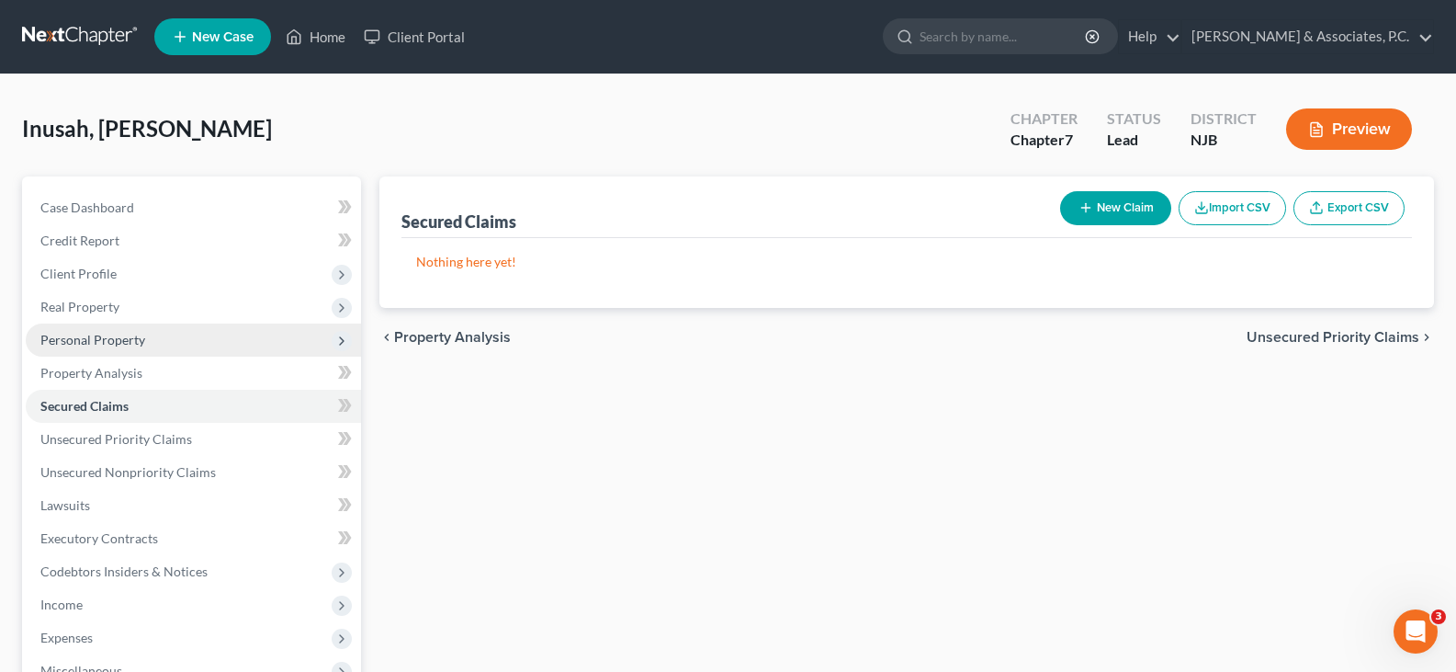
click at [88, 335] on span "Personal Property" at bounding box center [92, 340] width 105 height 16
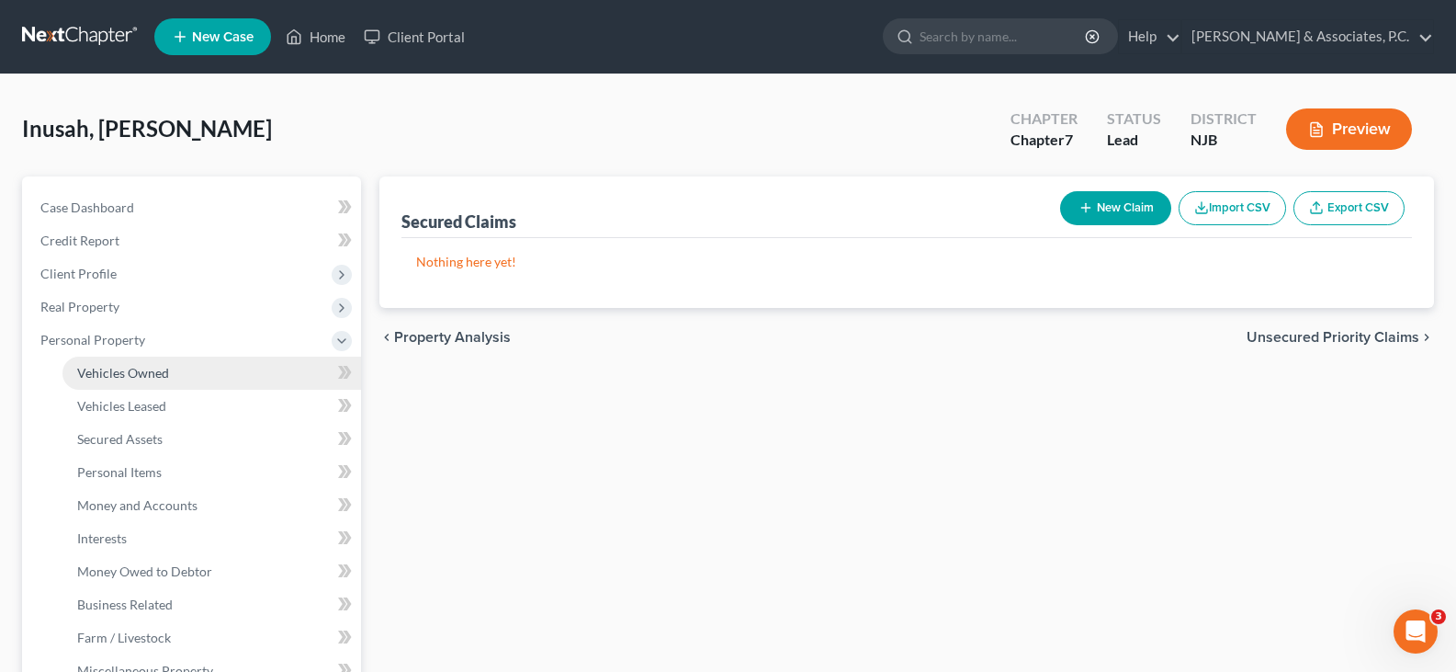
click at [130, 377] on span "Vehicles Owned" at bounding box center [123, 373] width 92 height 16
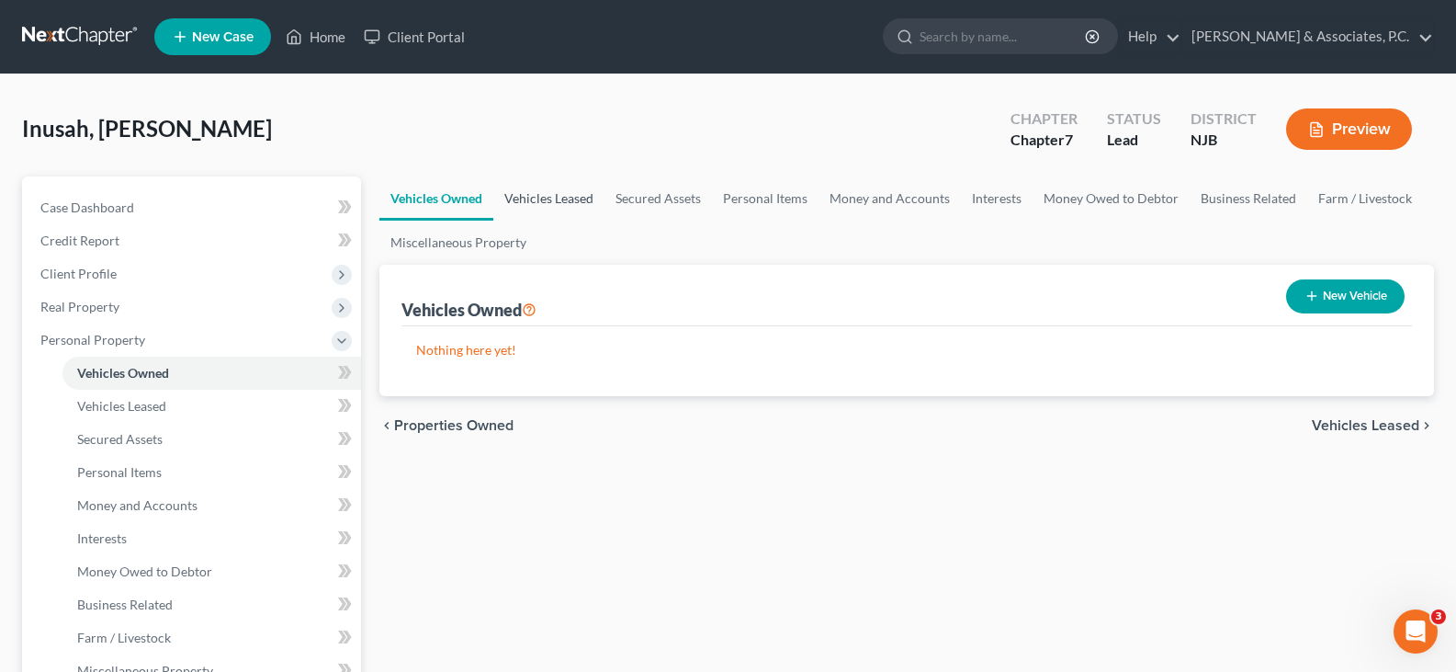
click at [550, 207] on link "Vehicles Leased" at bounding box center [548, 198] width 111 height 44
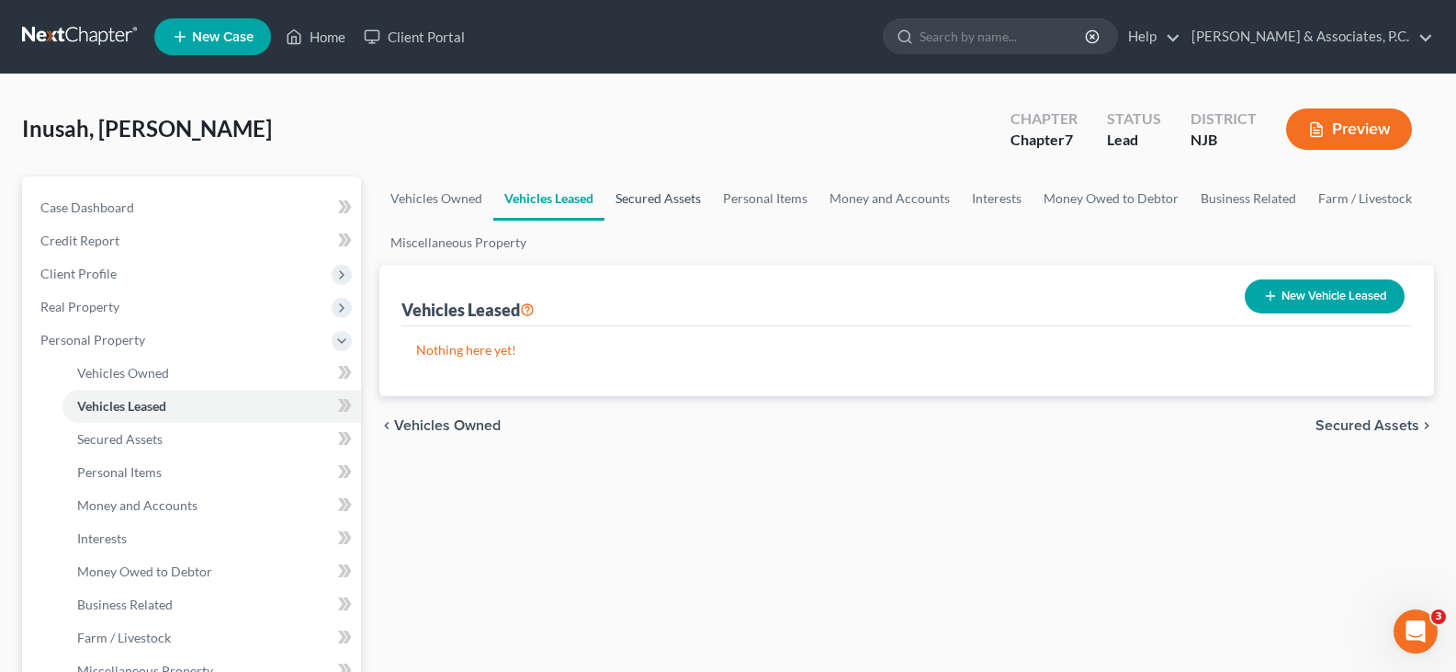
click at [665, 192] on link "Secured Assets" at bounding box center [659, 198] width 108 height 44
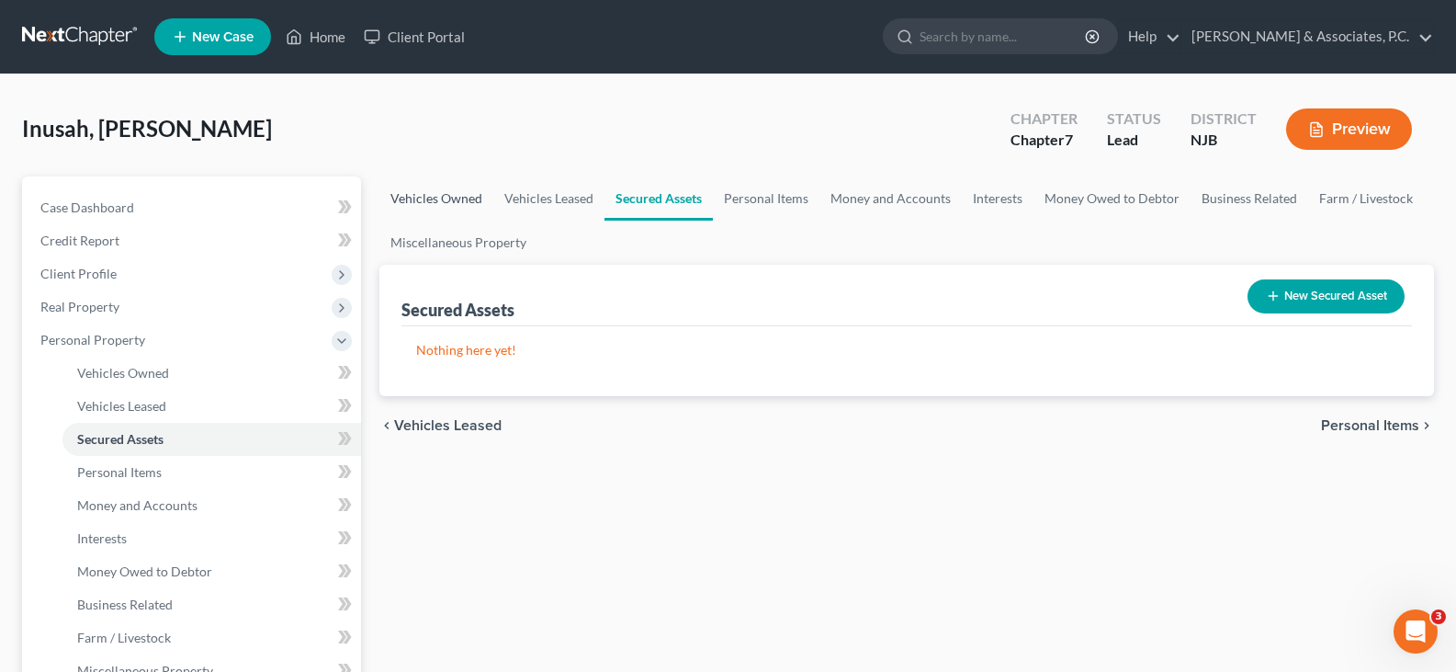
click at [430, 198] on link "Vehicles Owned" at bounding box center [436, 198] width 114 height 44
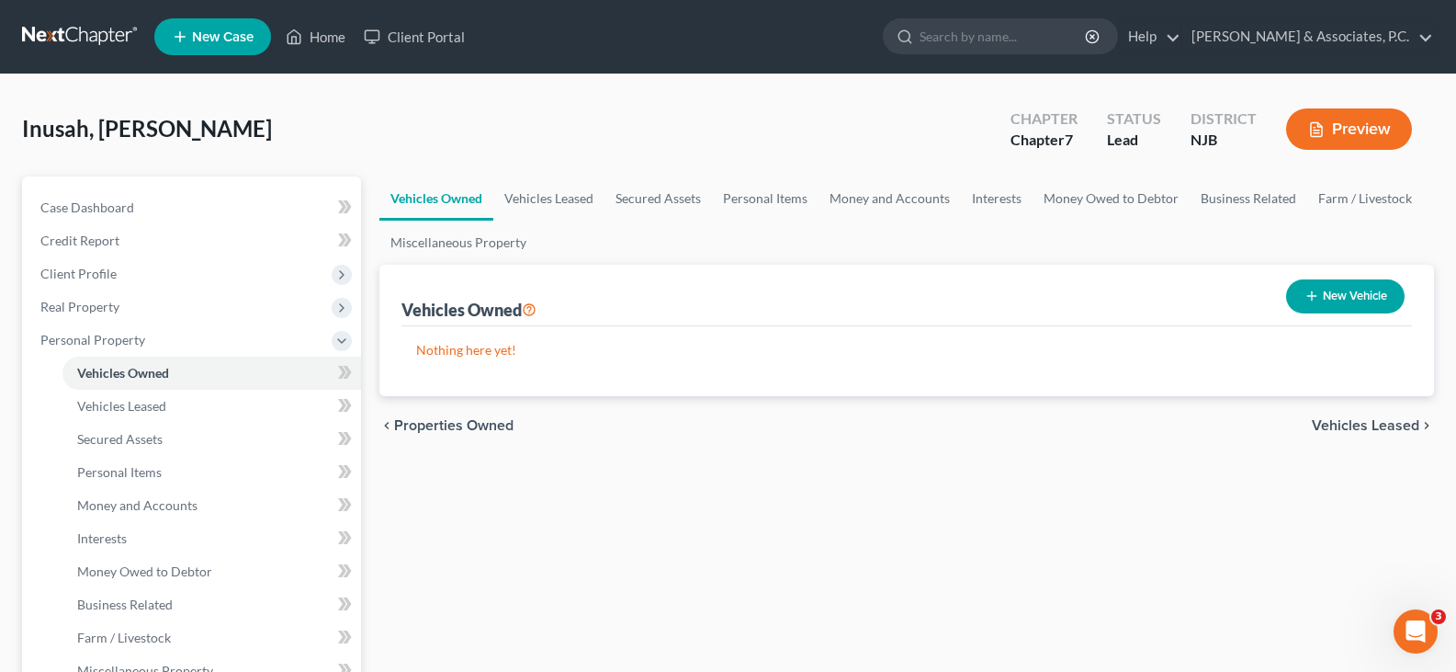
click at [1369, 286] on button "New Vehicle" at bounding box center [1345, 296] width 119 height 34
select select "0"
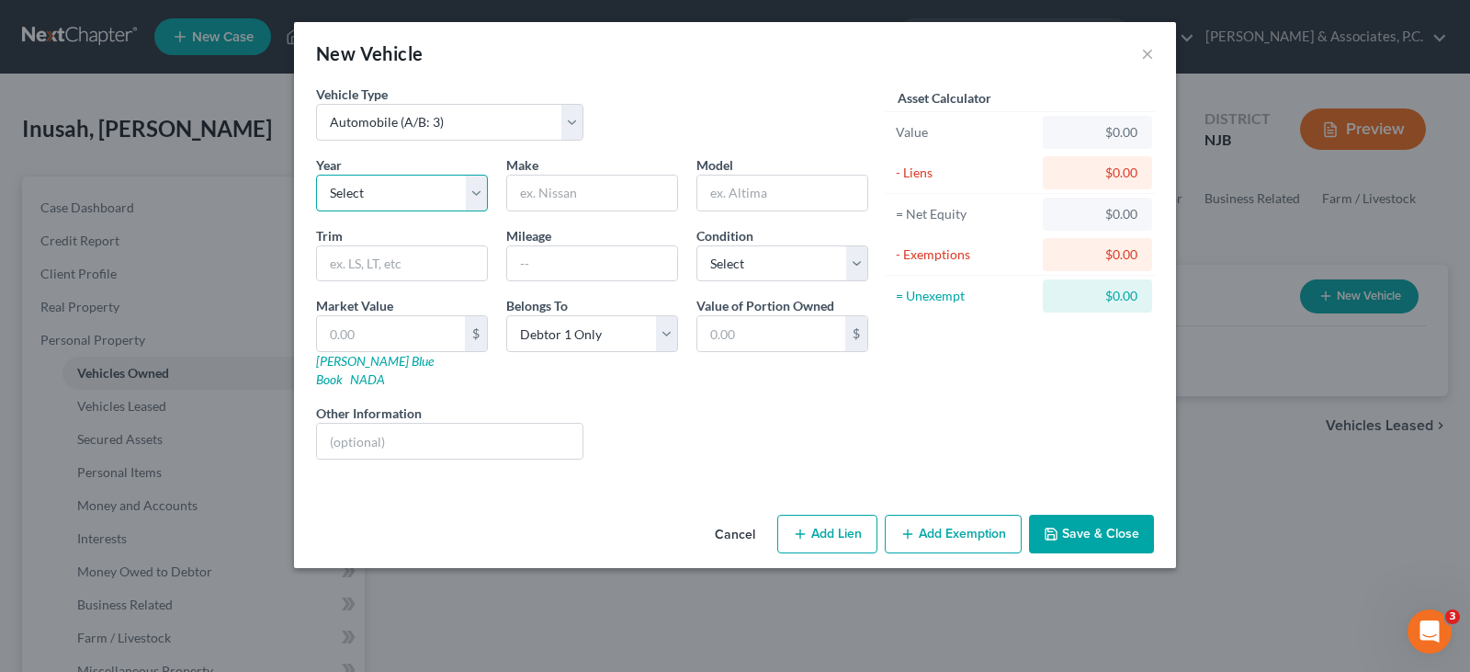
click at [480, 195] on select "Select 2026 2025 2024 2023 2022 2021 2020 2019 2018 2017 2016 2015 2014 2013 20…" at bounding box center [402, 193] width 172 height 37
select select "8"
click at [316, 175] on select "Select 2026 2025 2024 2023 2022 2021 2020 2019 2018 2017 2016 2015 2014 2013 20…" at bounding box center [402, 193] width 172 height 37
click at [558, 193] on input "text" at bounding box center [592, 193] width 170 height 35
type input "Mercedes Benz"
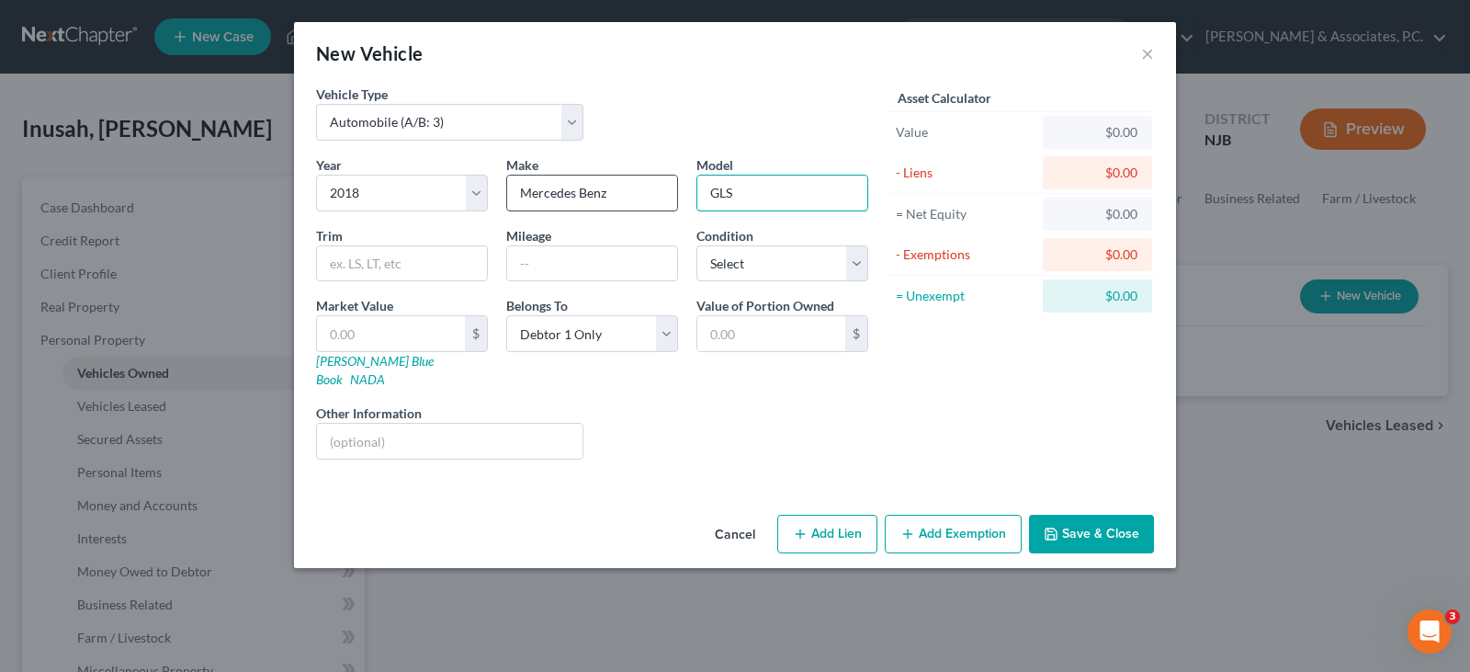
type input "GLS"
type input "450"
click at [541, 255] on input "100000" at bounding box center [592, 263] width 170 height 35
type input "100000"
click at [770, 259] on select "Select Excellent Very Good Good Fair Poor" at bounding box center [782, 263] width 172 height 37
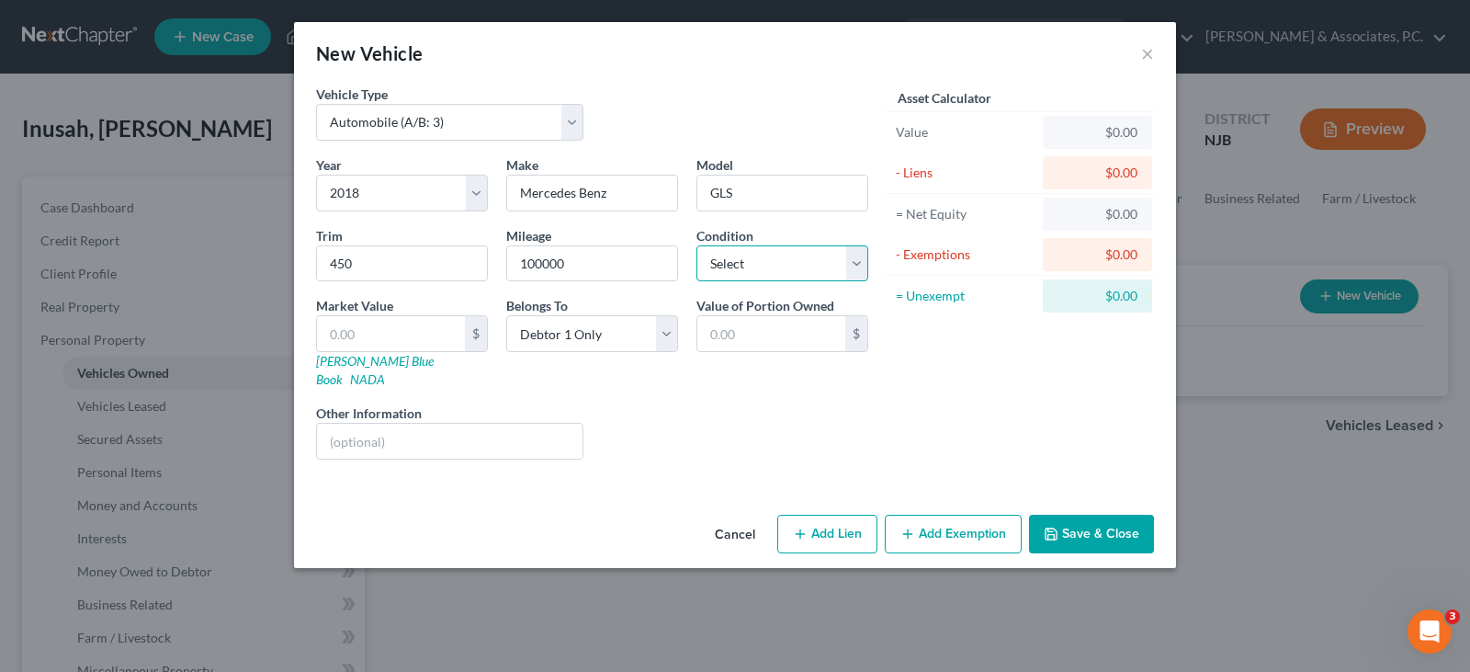
select select "3"
click at [696, 245] on select "Select Excellent Very Good Good Fair Poor" at bounding box center [782, 263] width 172 height 37
click at [419, 336] on input "text" at bounding box center [391, 333] width 148 height 35
type input "1"
type input "1.00"
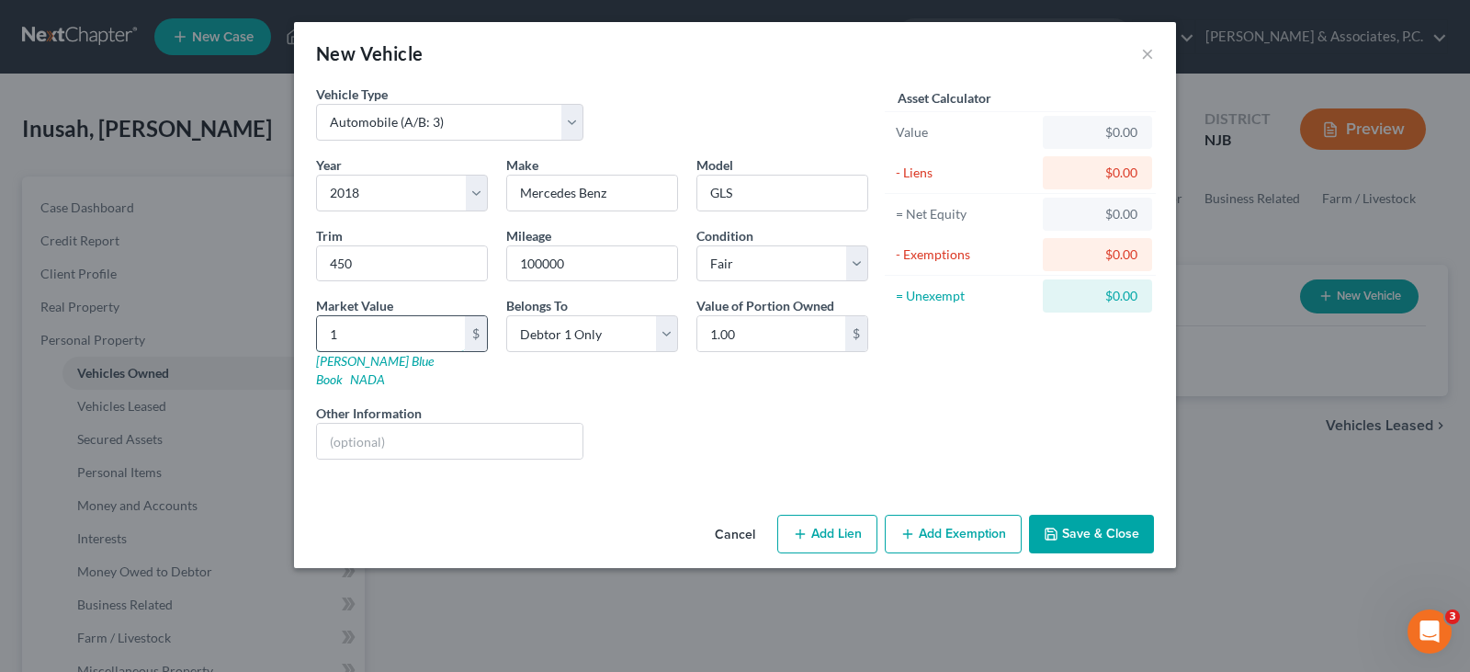
type input "14"
type input "14.00"
type input "141"
type input "141.00"
type input "1417"
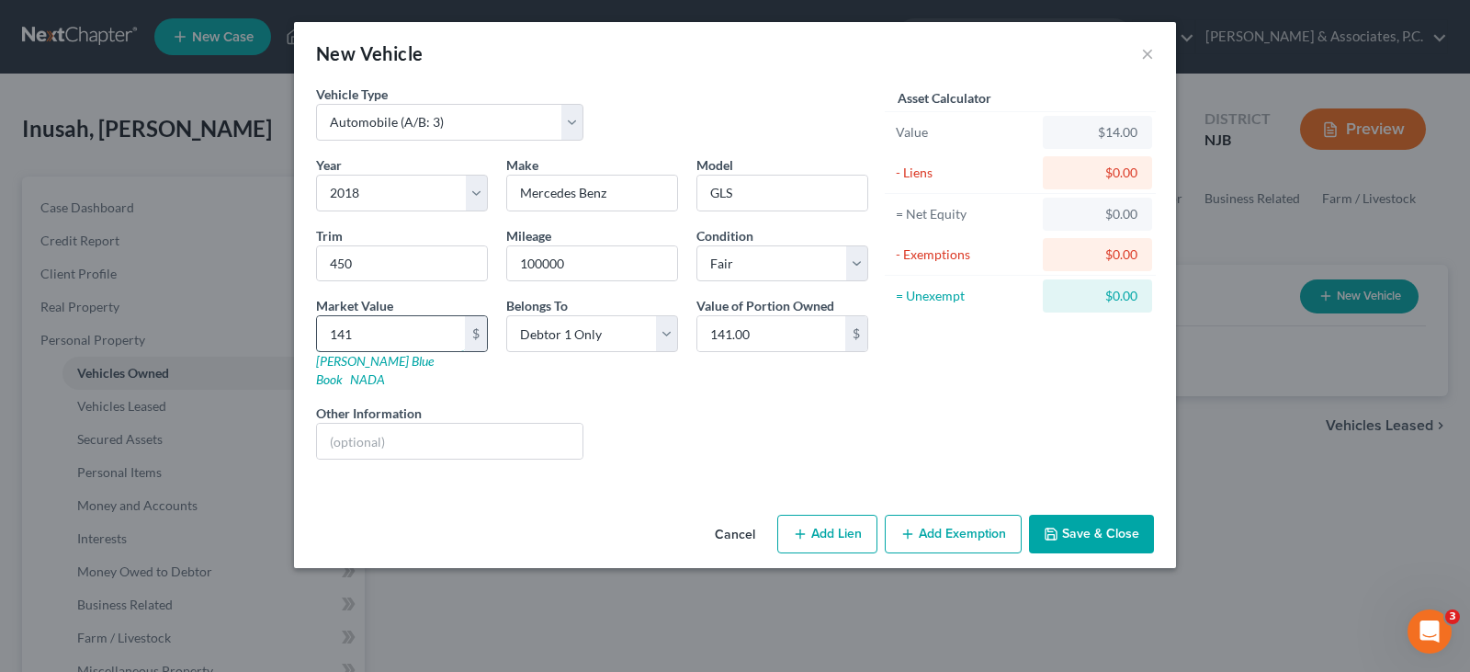
type input "1,417.00"
type input "1,4175"
type input "14,175.00"
click at [1104, 521] on button "Save & Close" at bounding box center [1091, 534] width 125 height 39
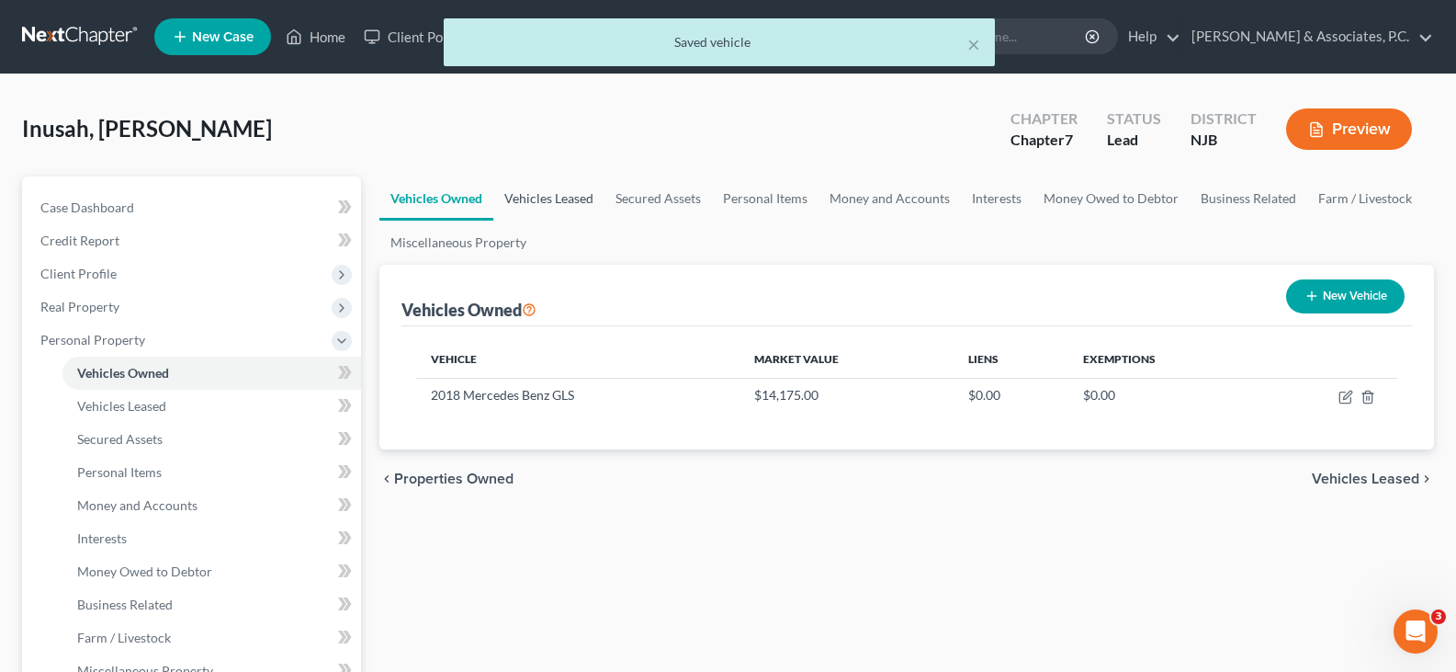
click at [548, 201] on link "Vehicles Leased" at bounding box center [548, 198] width 111 height 44
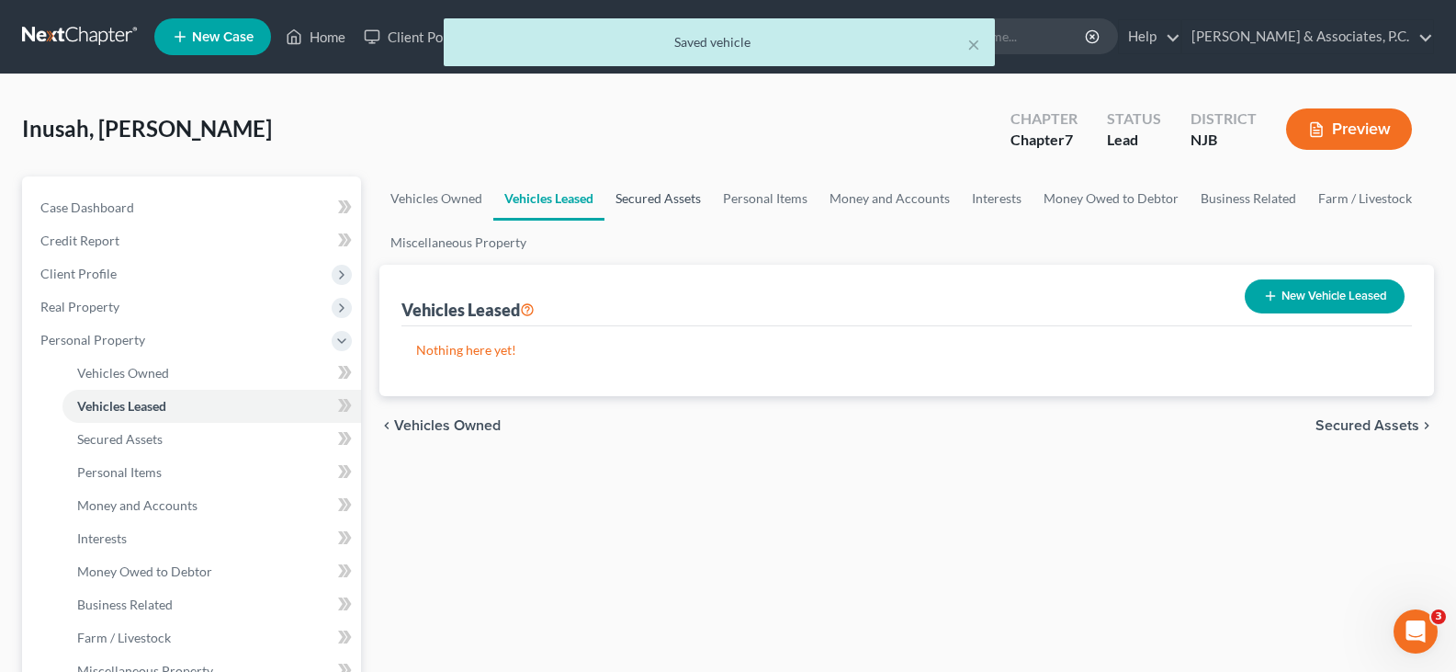
click at [662, 198] on link "Secured Assets" at bounding box center [659, 198] width 108 height 44
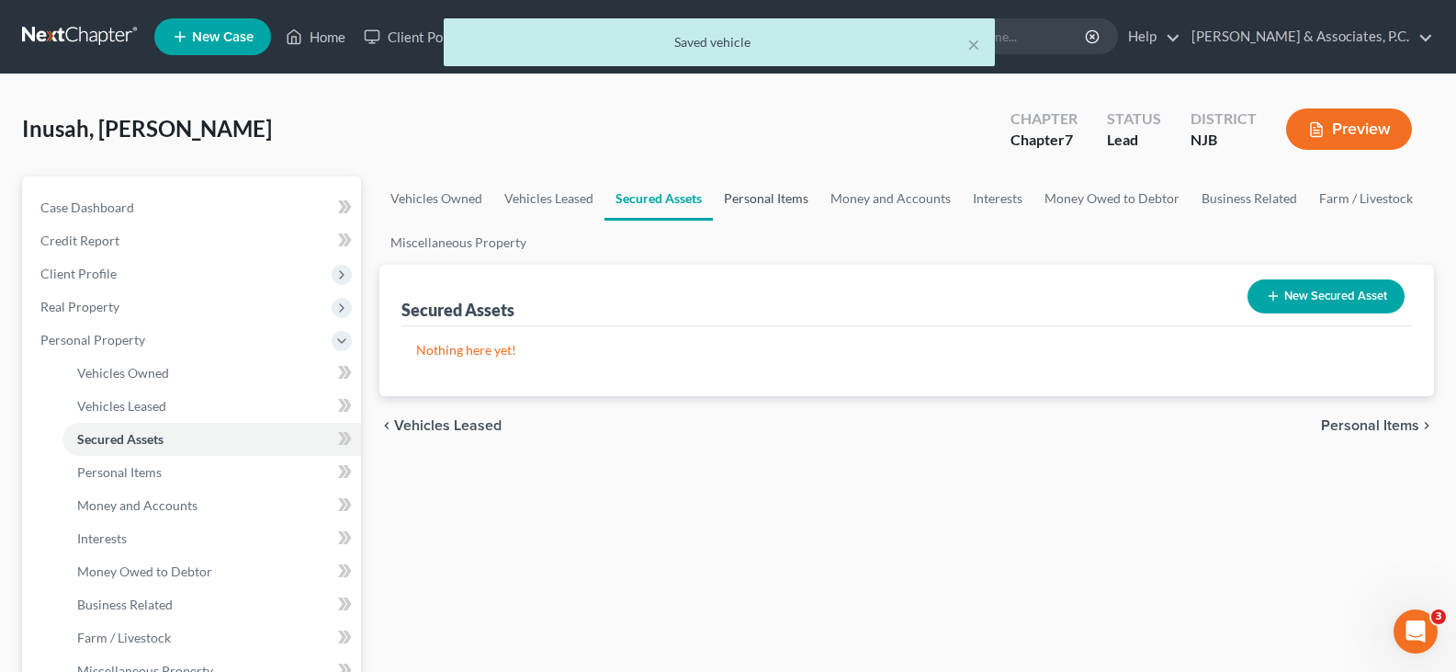
click at [751, 193] on link "Personal Items" at bounding box center [766, 198] width 107 height 44
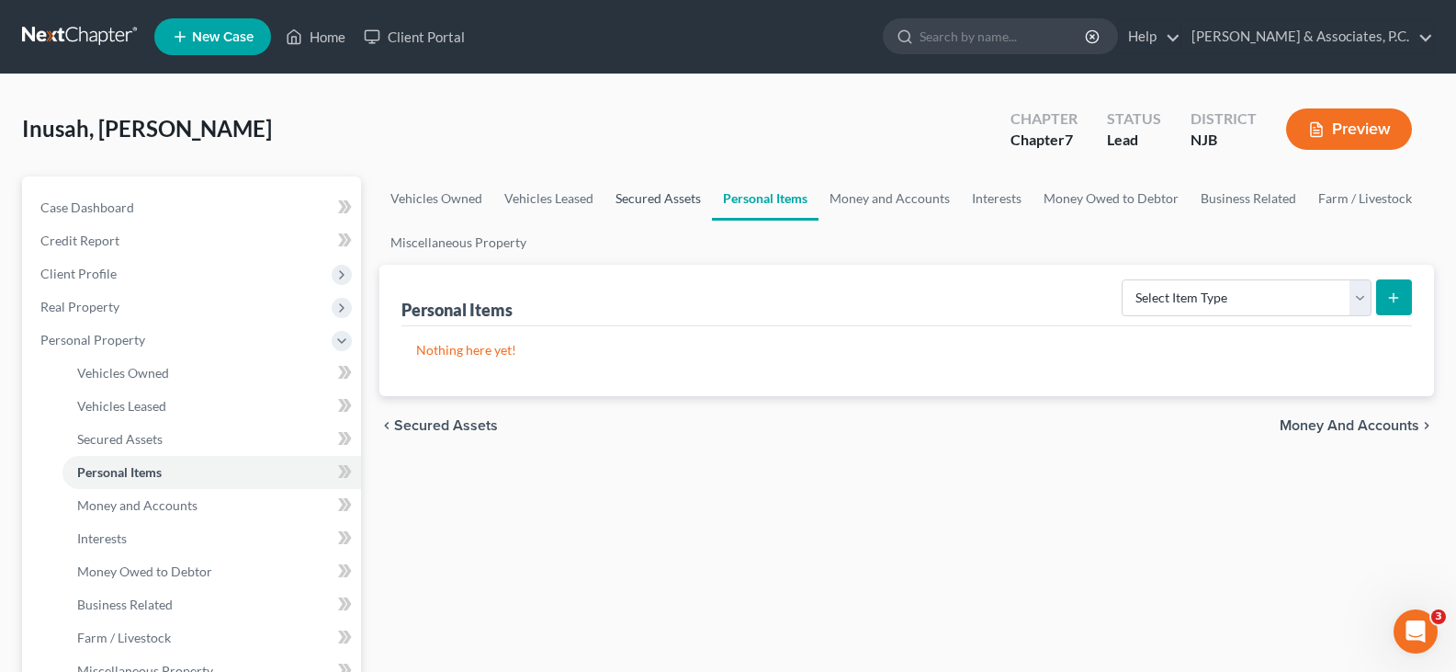
click at [651, 201] on link "Secured Assets" at bounding box center [659, 198] width 108 height 44
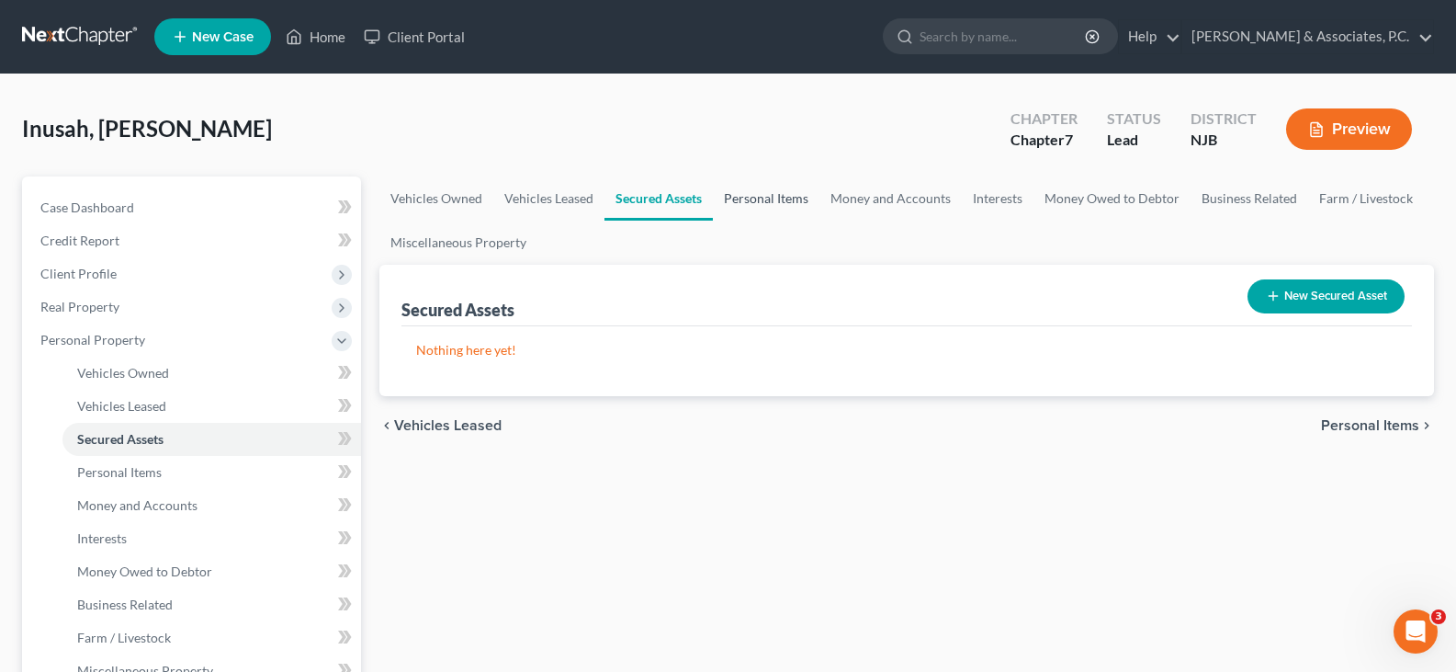
click at [754, 196] on link "Personal Items" at bounding box center [766, 198] width 107 height 44
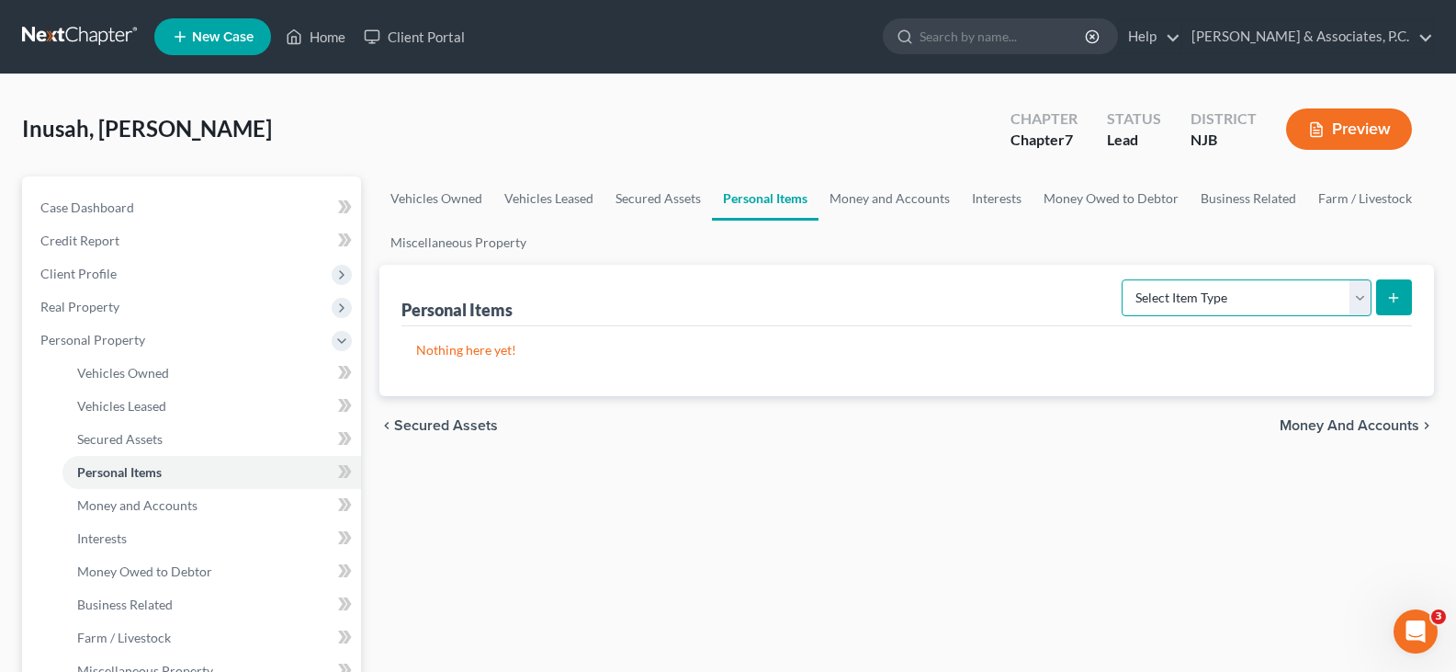
drag, startPoint x: 1361, startPoint y: 300, endPoint x: 1263, endPoint y: 281, distance: 100.2
click at [1358, 300] on select "Select Item Type Clothing (A/B: 11) Collectibles Of Value (A/B: 8) Electronics …" at bounding box center [1247, 297] width 250 height 37
select select "clothing"
click at [1125, 279] on select "Select Item Type Clothing (A/B: 11) Collectibles Of Value (A/B: 8) Electronics …" at bounding box center [1247, 297] width 250 height 37
click at [1390, 280] on button "submit" at bounding box center [1394, 297] width 36 height 36
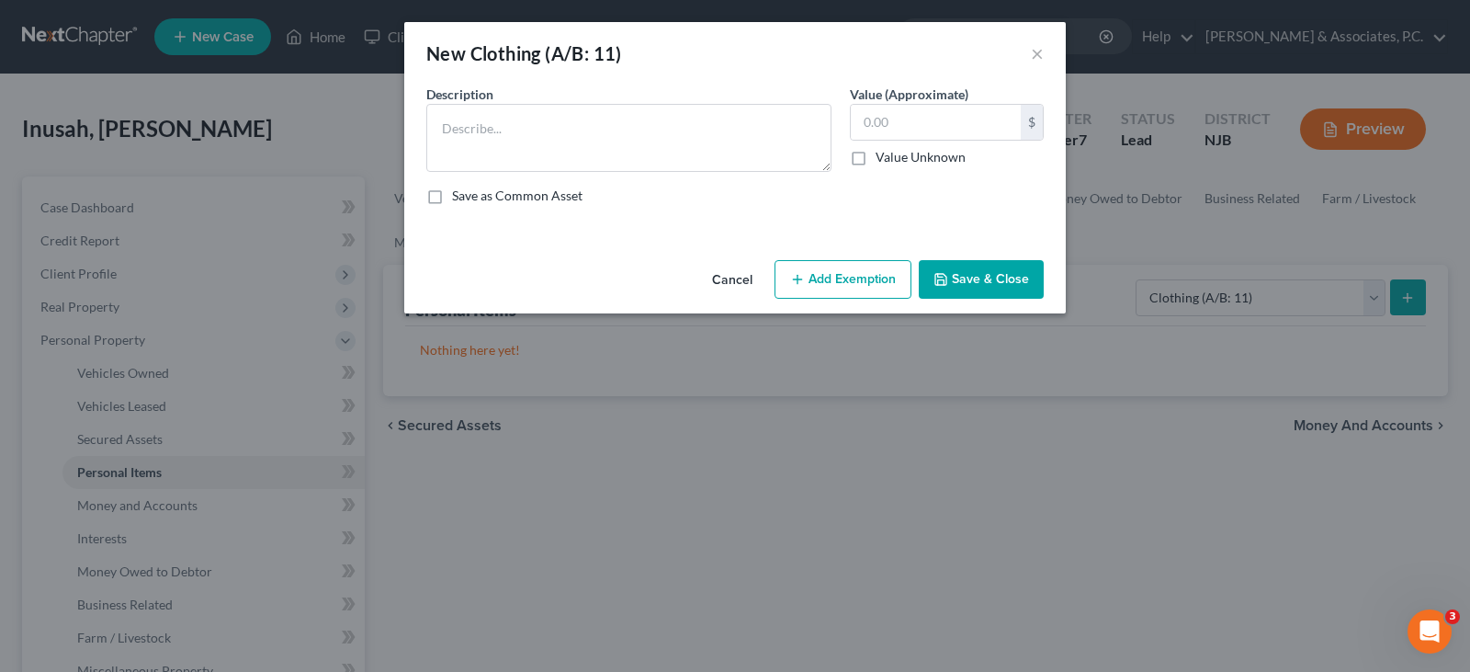
click at [561, 95] on div "Description *" at bounding box center [629, 128] width 424 height 87
click at [563, 119] on textarea at bounding box center [628, 138] width 405 height 68
type textarea "used clothing"
click at [902, 107] on input "text" at bounding box center [936, 122] width 170 height 35
type input "1,000.00"
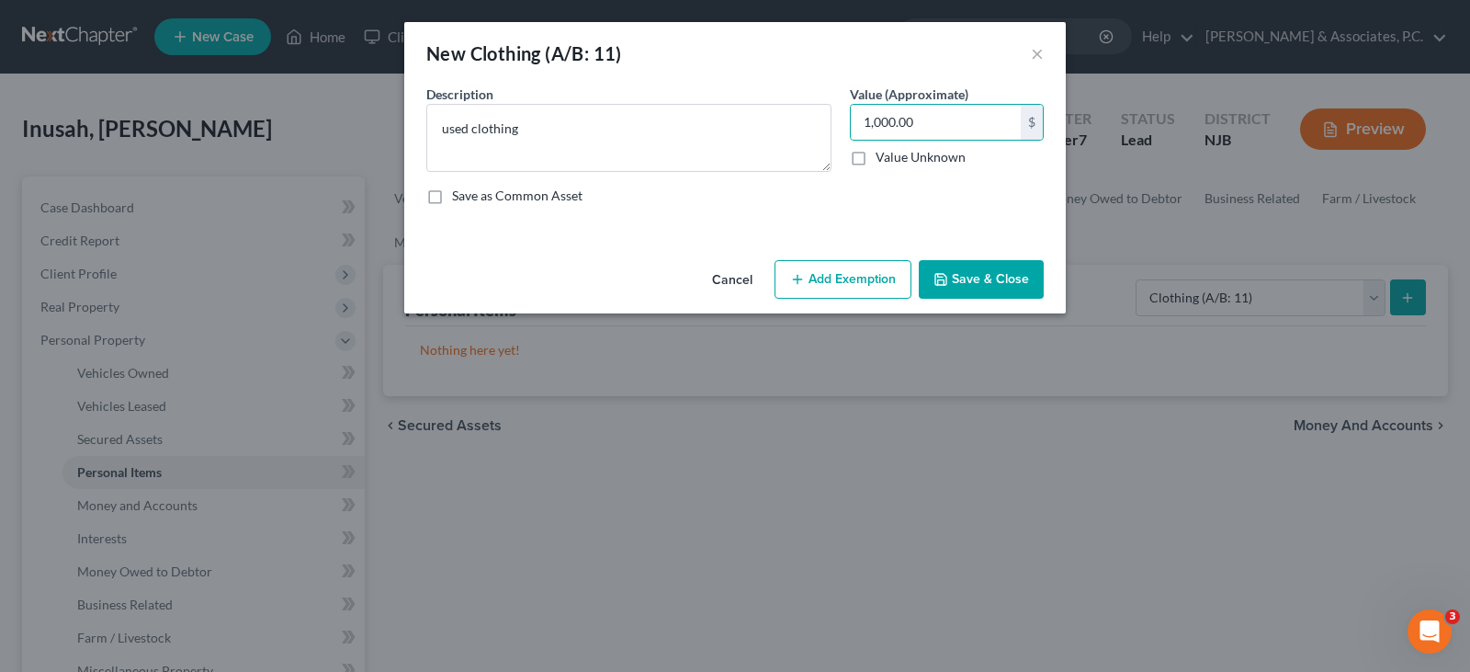
click at [861, 268] on button "Add Exemption" at bounding box center [843, 279] width 137 height 39
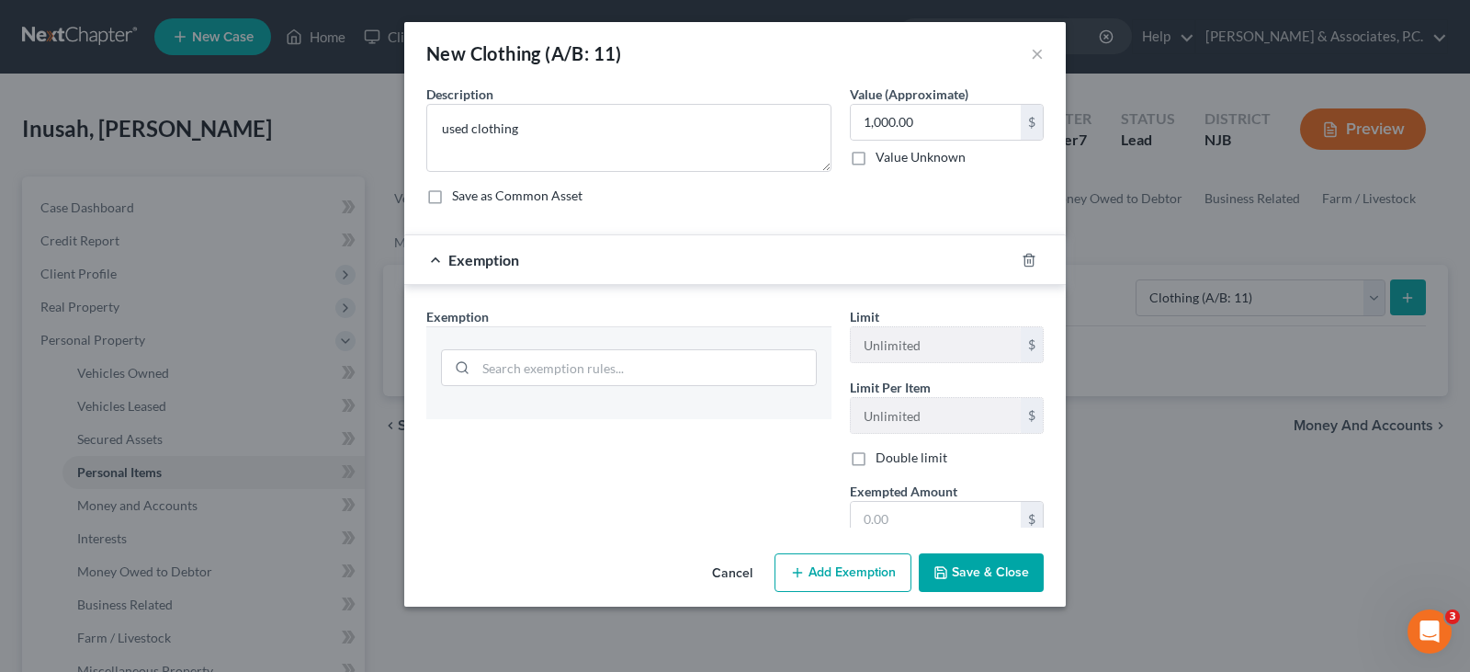
click at [861, 268] on div "Exemption" at bounding box center [709, 259] width 610 height 49
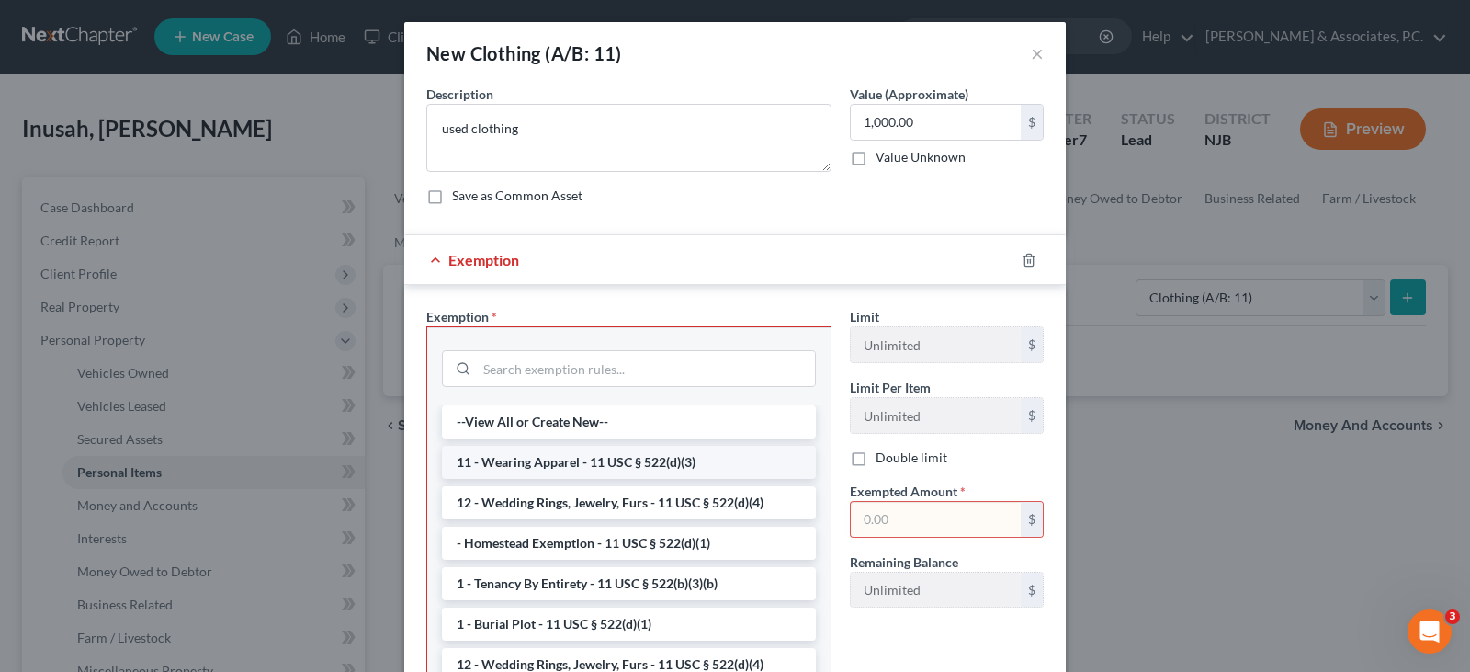
click at [540, 469] on li "11 - Wearing Apparel - 11 USC § 522(d)(3)" at bounding box center [629, 462] width 374 height 33
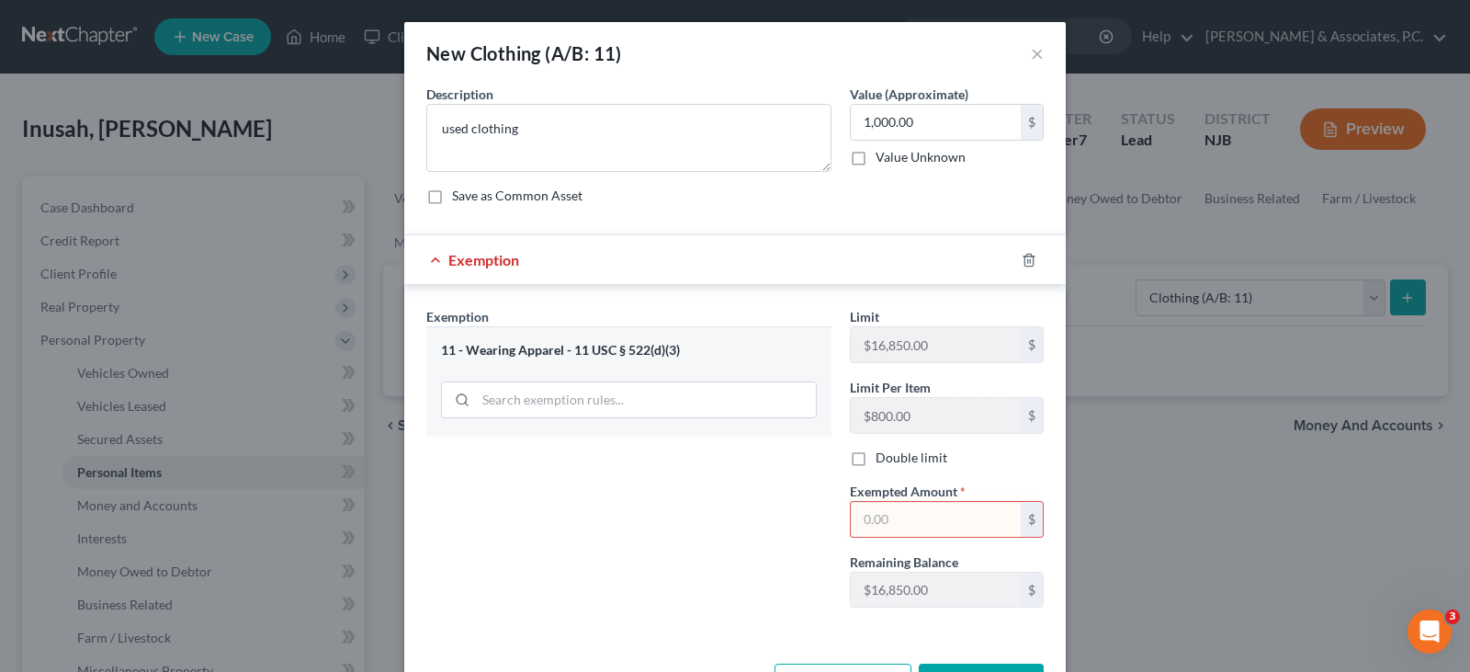
click at [897, 513] on input "text" at bounding box center [936, 519] width 170 height 35
type input "1,000.00"
drag, startPoint x: 748, startPoint y: 492, endPoint x: 773, endPoint y: 543, distance: 57.1
click at [748, 493] on div "Exemption Set must be selected for CA. Exemption * 11 - Wearing Apparel - 11 US…" at bounding box center [629, 464] width 424 height 315
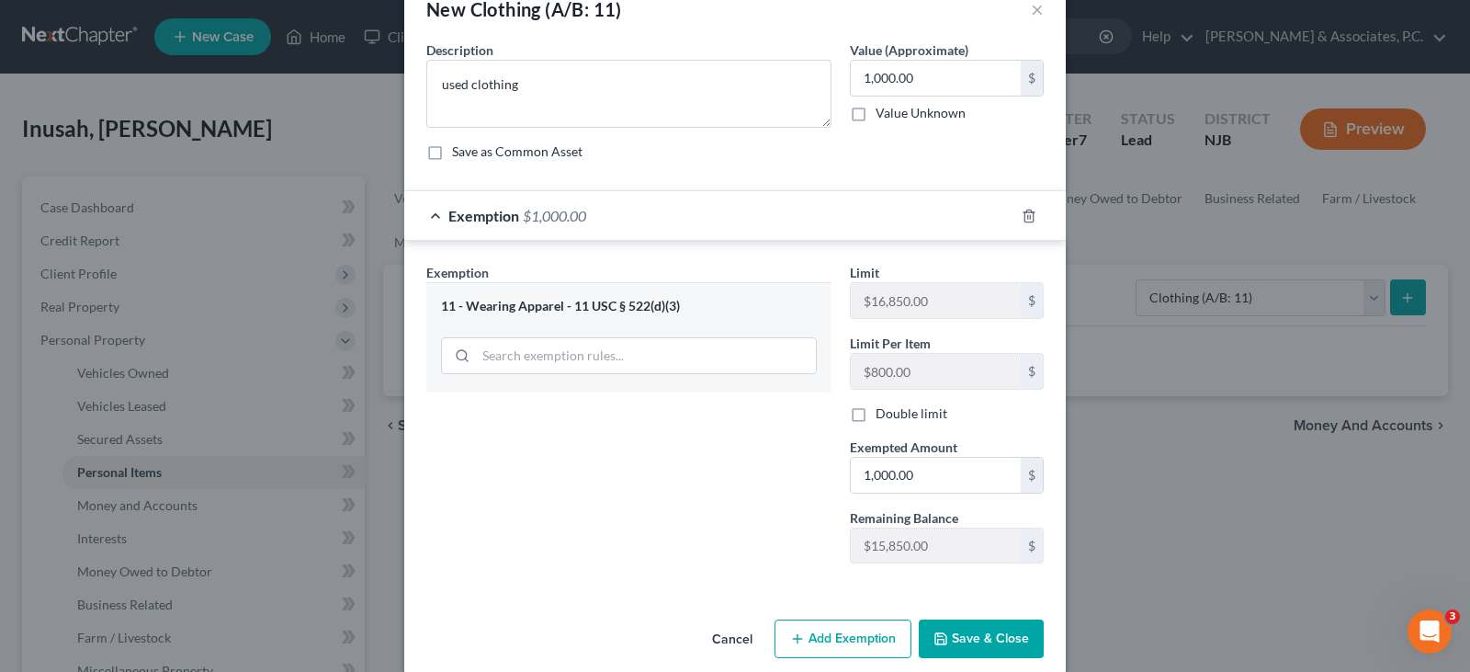
scroll to position [67, 0]
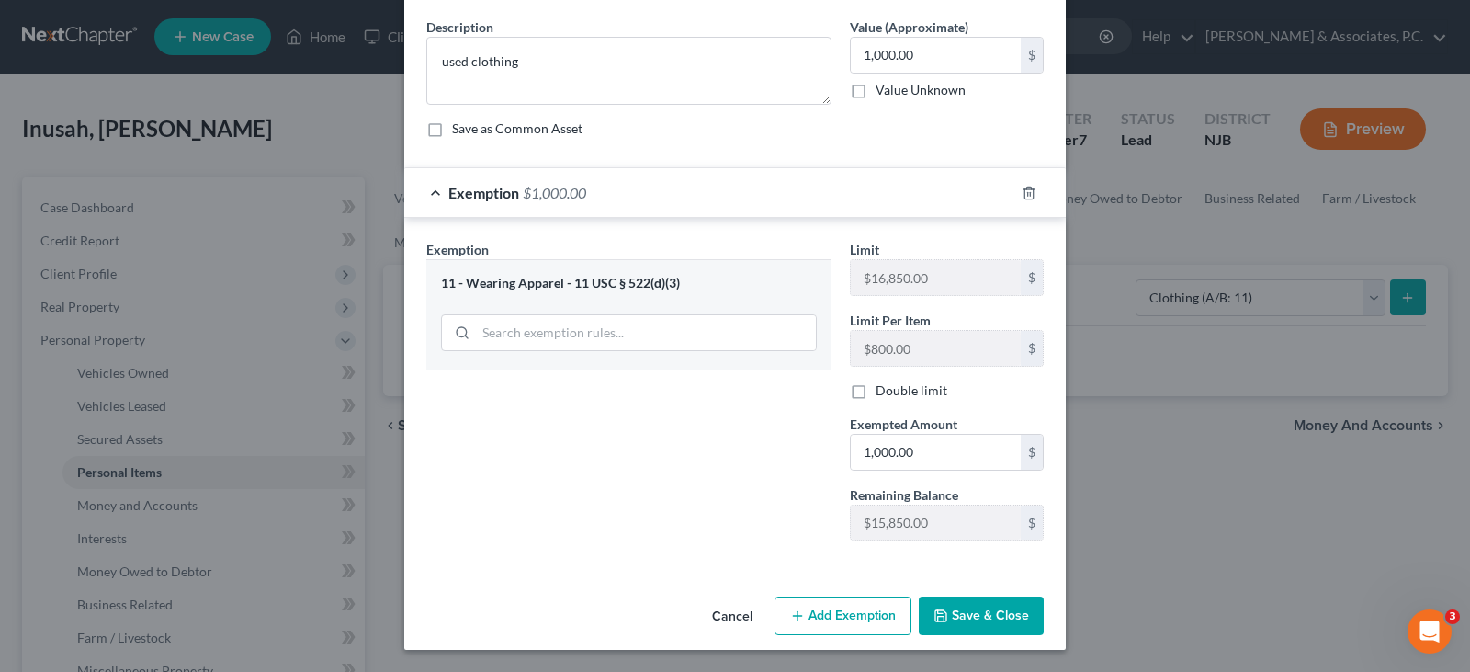
click at [986, 615] on button "Save & Close" at bounding box center [981, 615] width 125 height 39
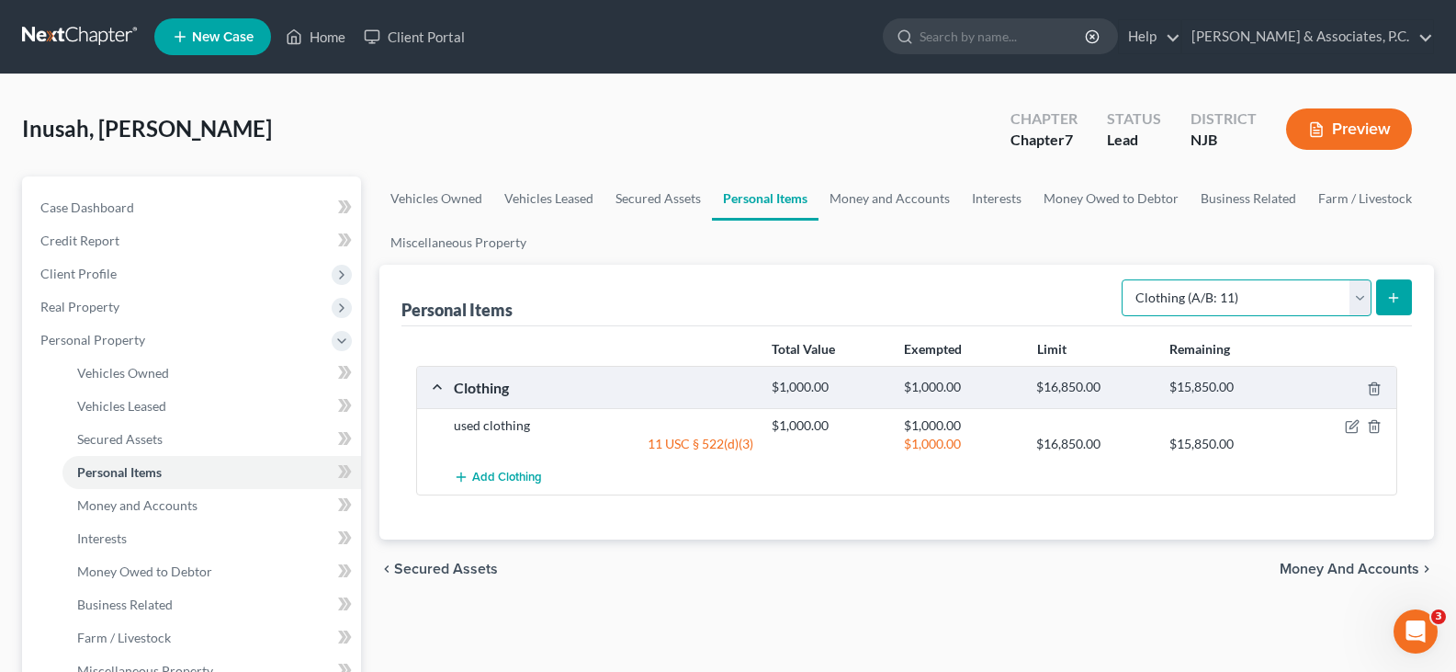
click at [1358, 292] on select "Select Item Type Clothing (A/B: 11) Collectibles Of Value (A/B: 8) Electronics …" at bounding box center [1247, 297] width 250 height 37
select select "electronics"
click at [1125, 279] on select "Select Item Type Clothing (A/B: 11) Collectibles Of Value (A/B: 8) Electronics …" at bounding box center [1247, 297] width 250 height 37
click at [1399, 294] on icon "submit" at bounding box center [1394, 297] width 15 height 15
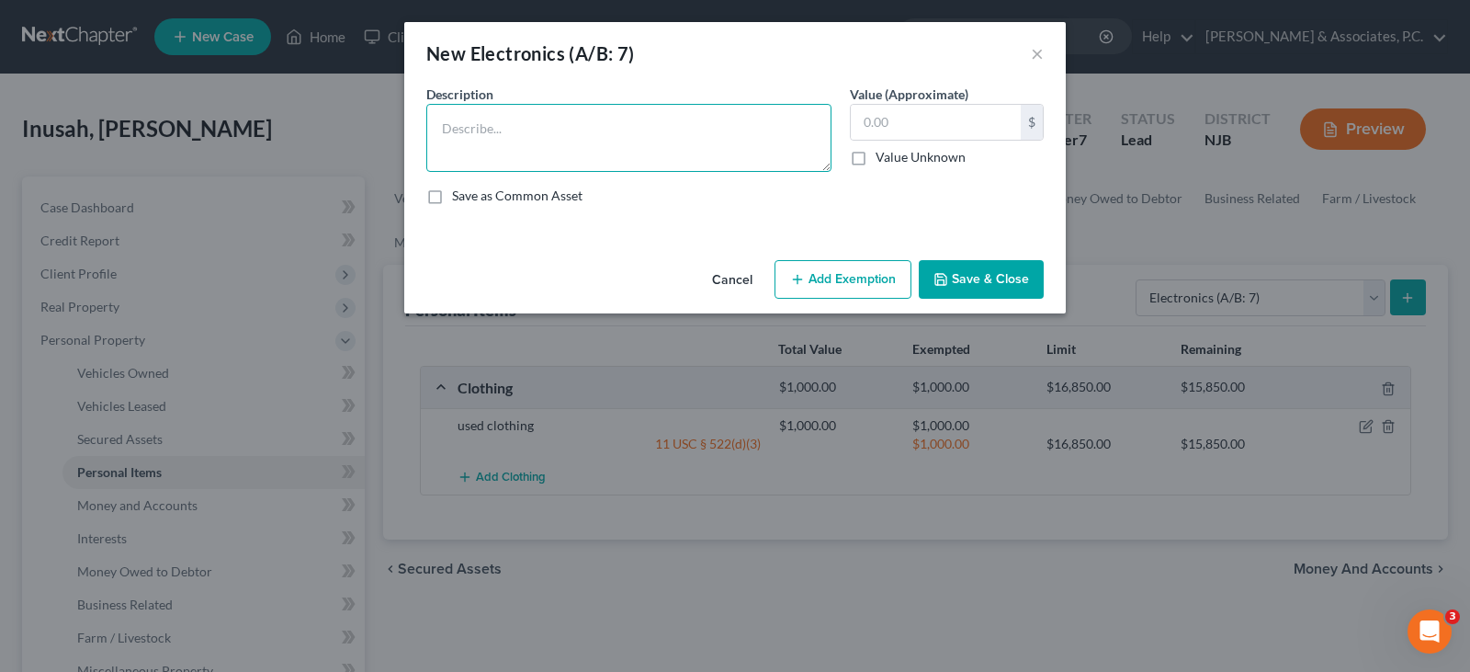
click at [613, 149] on textarea at bounding box center [628, 138] width 405 height 68
click at [437, 128] on textarea "television, cell phone," at bounding box center [628, 138] width 405 height 68
type textarea "1-television, 1-cell phone,"
click at [889, 120] on input "text" at bounding box center [936, 122] width 170 height 35
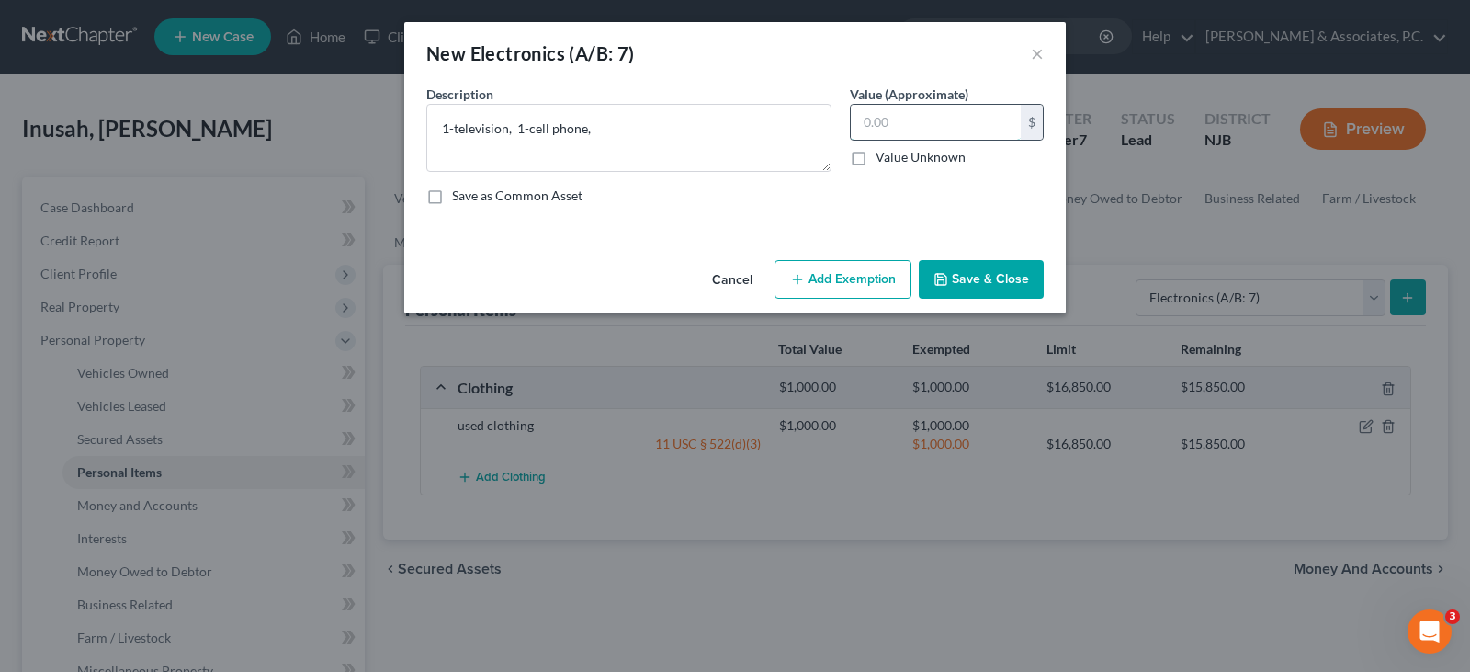
click at [889, 118] on input "text" at bounding box center [936, 122] width 170 height 35
type input "400.00"
click at [845, 276] on button "Add Exemption" at bounding box center [843, 279] width 137 height 39
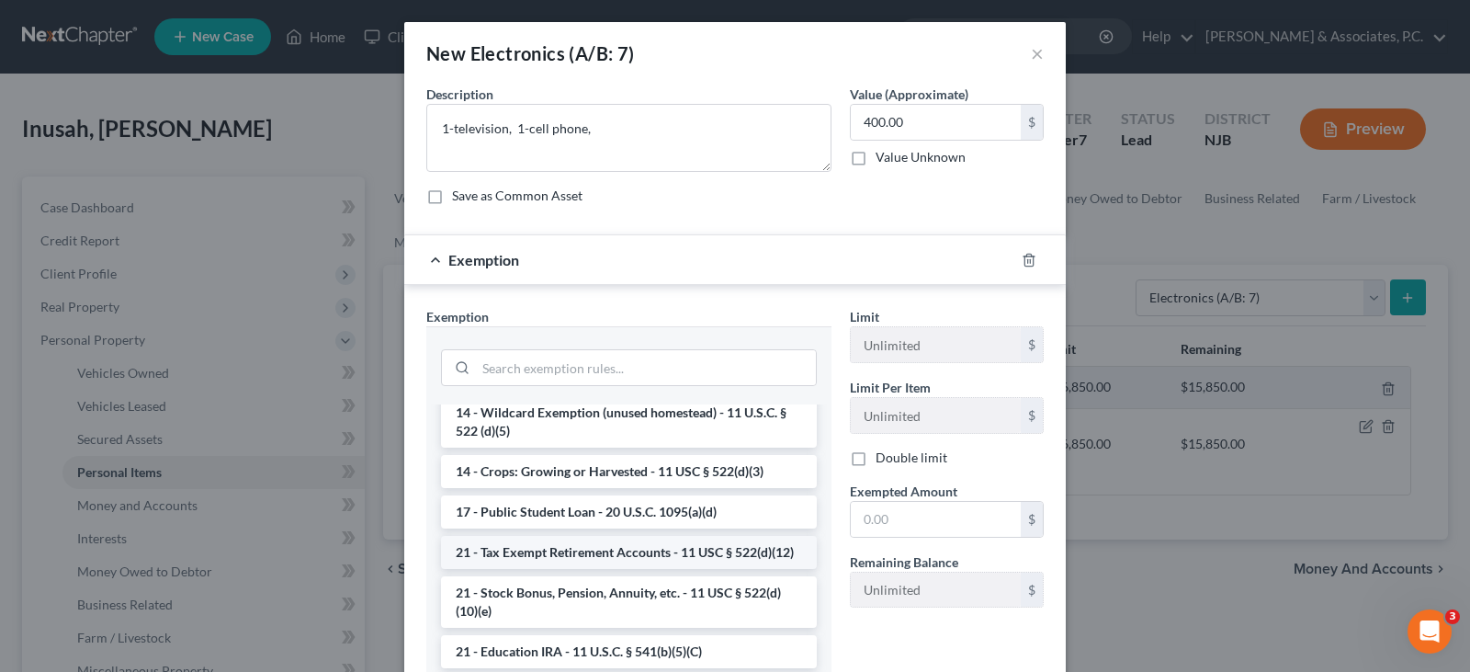
scroll to position [368, 0]
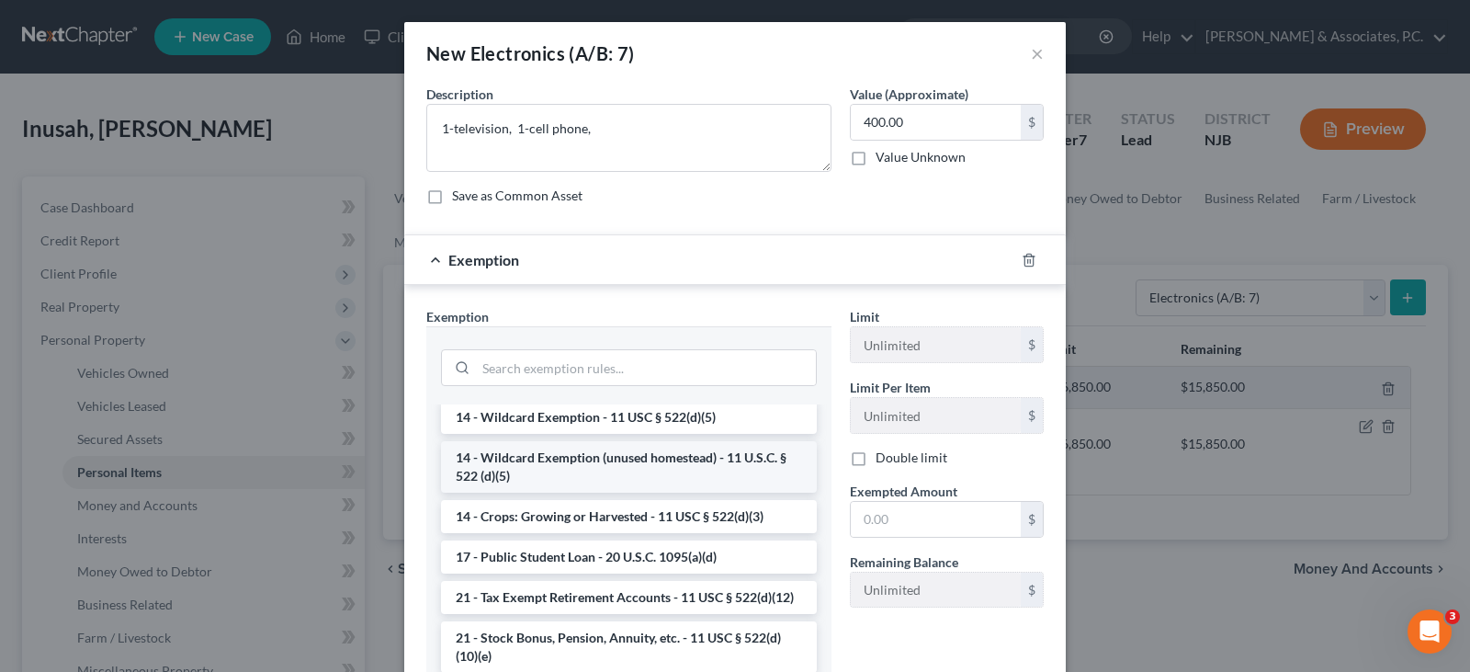
click at [572, 466] on li "14 - Wildcard Exemption (unused homestead) - 11 U.S.C. § 522 (d)(5)" at bounding box center [629, 466] width 376 height 51
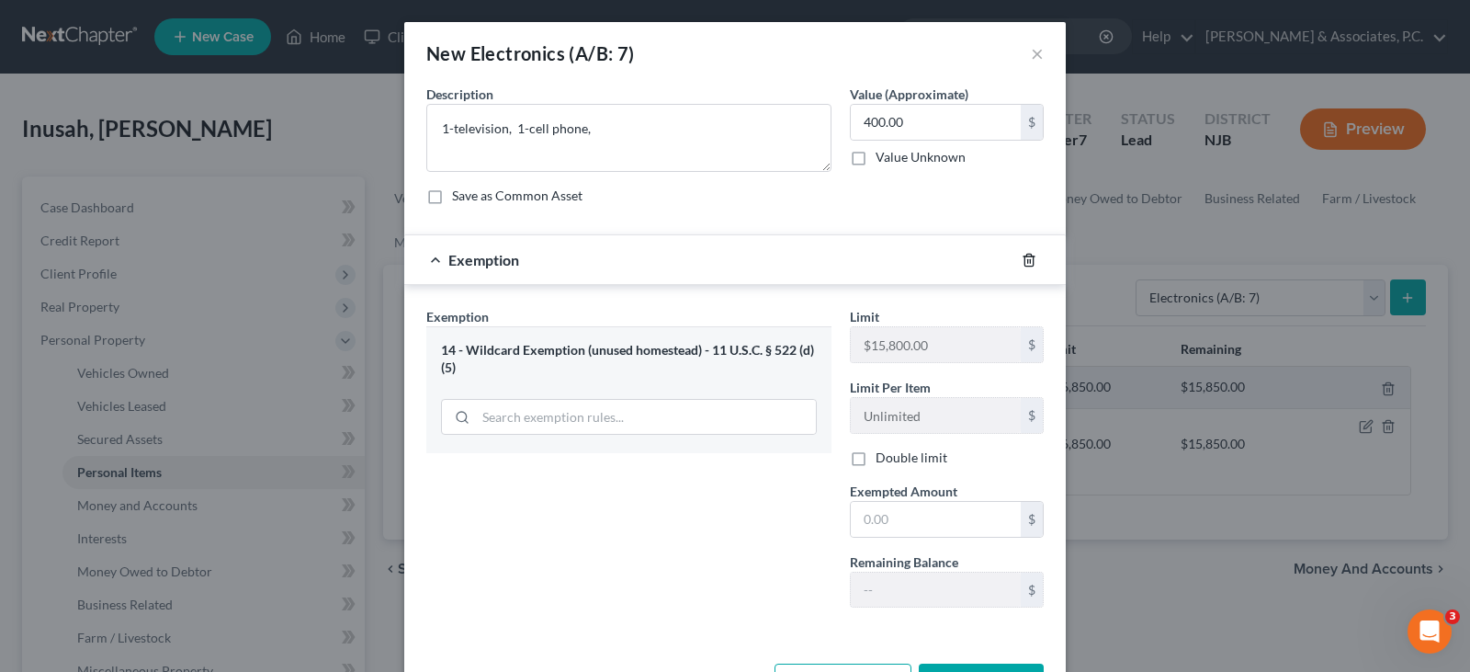
click at [1025, 260] on icon "button" at bounding box center [1029, 260] width 8 height 12
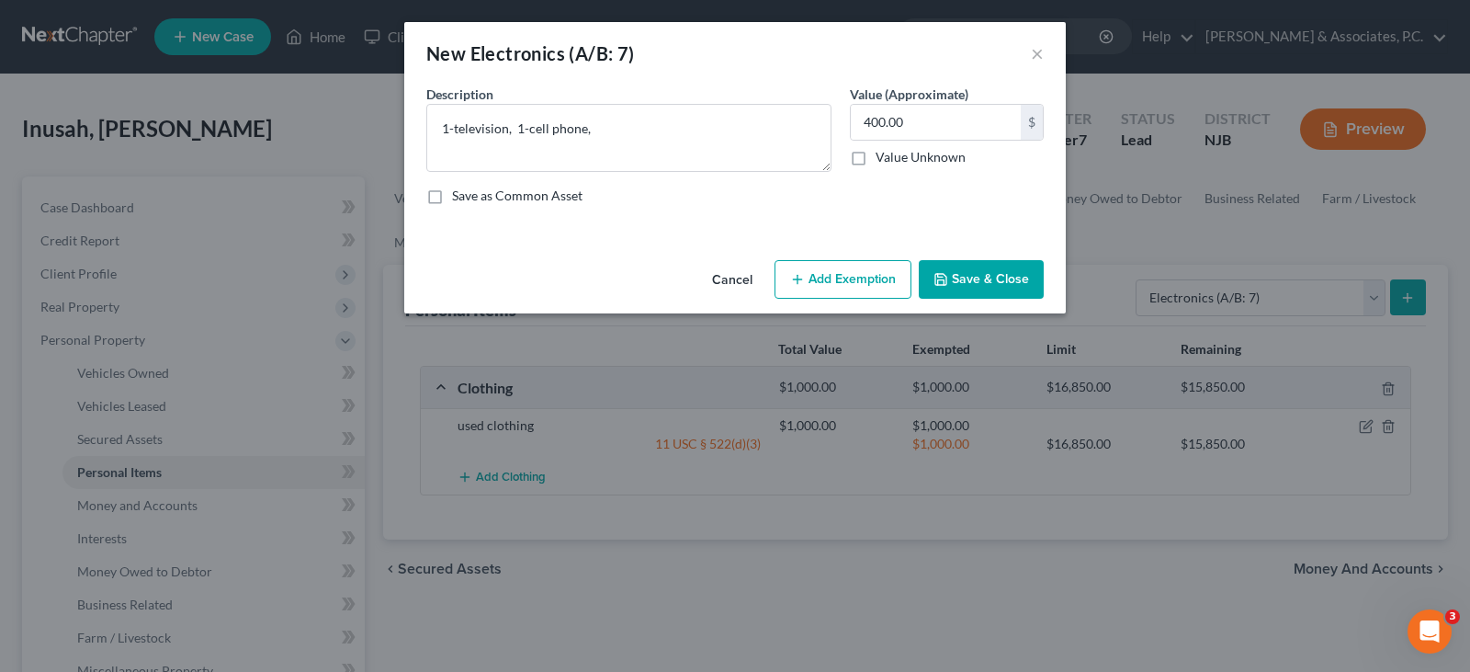
click at [846, 289] on button "Add Exemption" at bounding box center [843, 279] width 137 height 39
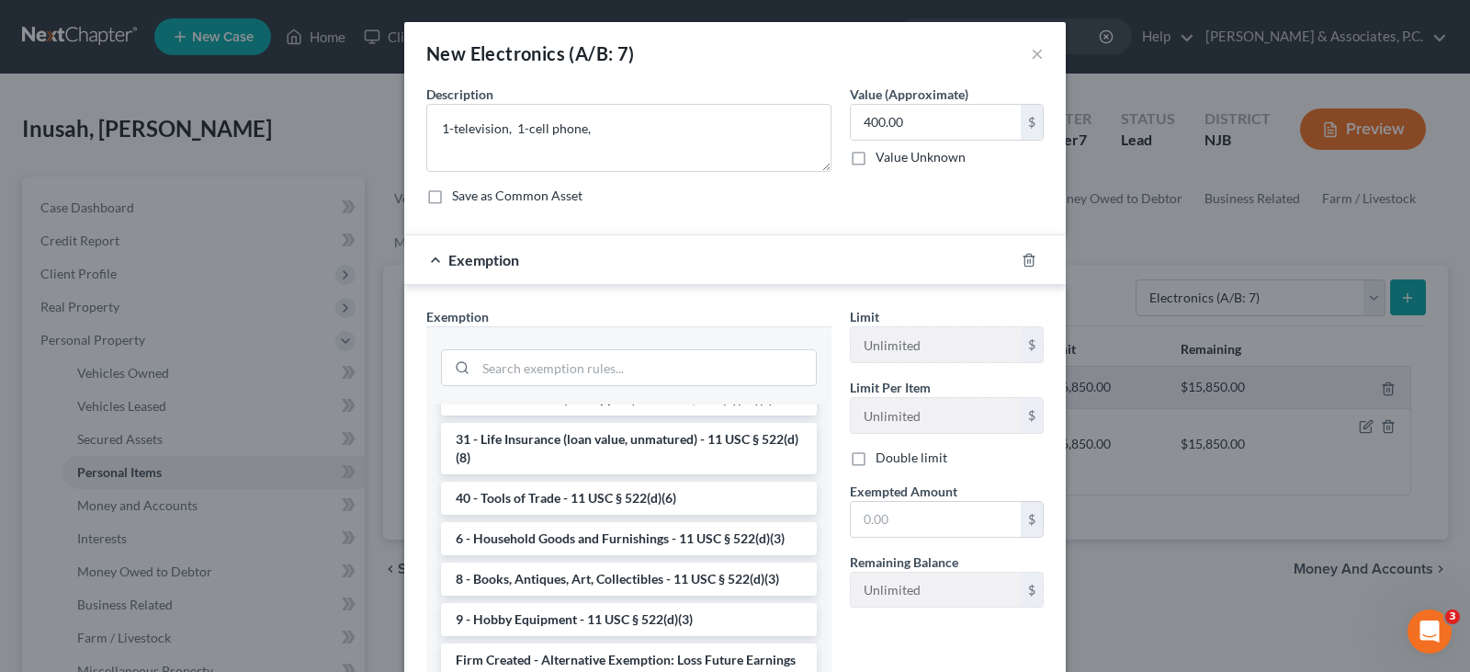
scroll to position [1536, 0]
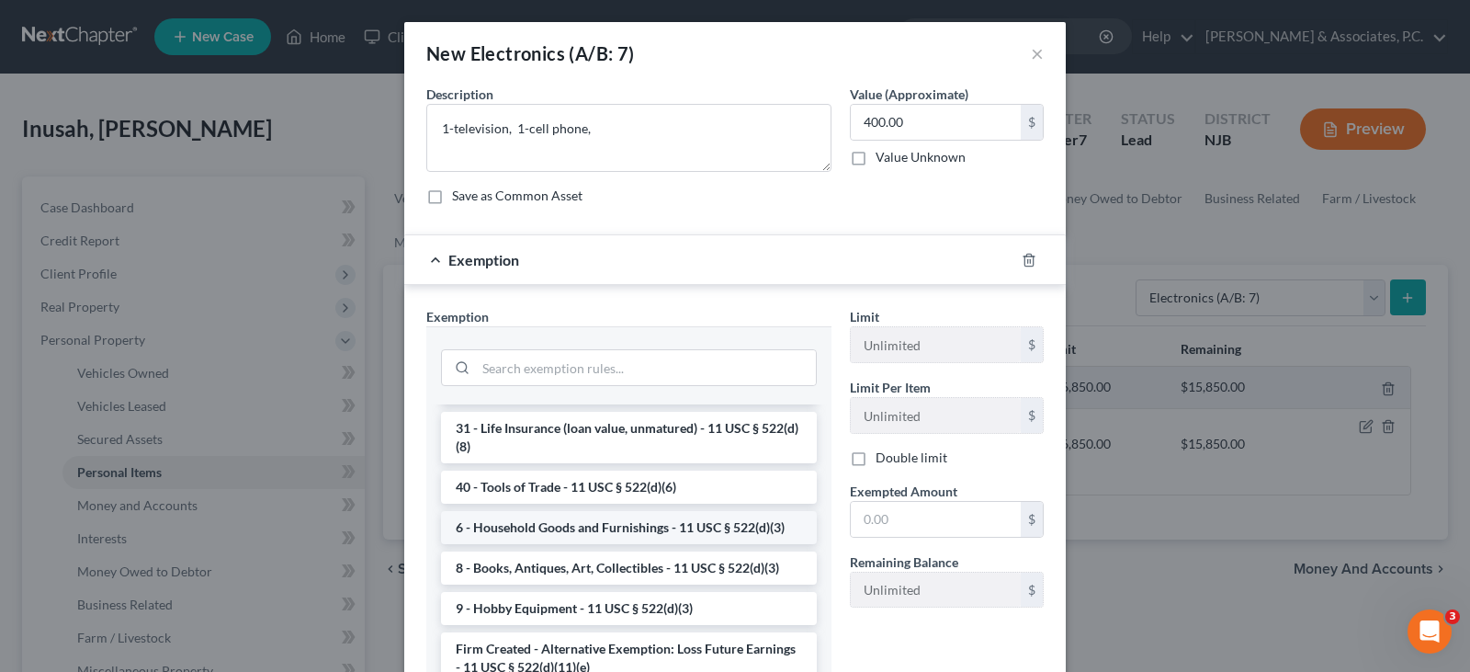
click at [519, 522] on li "6 - Household Goods and Furnishings - 11 USC § 522(d)(3)" at bounding box center [629, 527] width 376 height 33
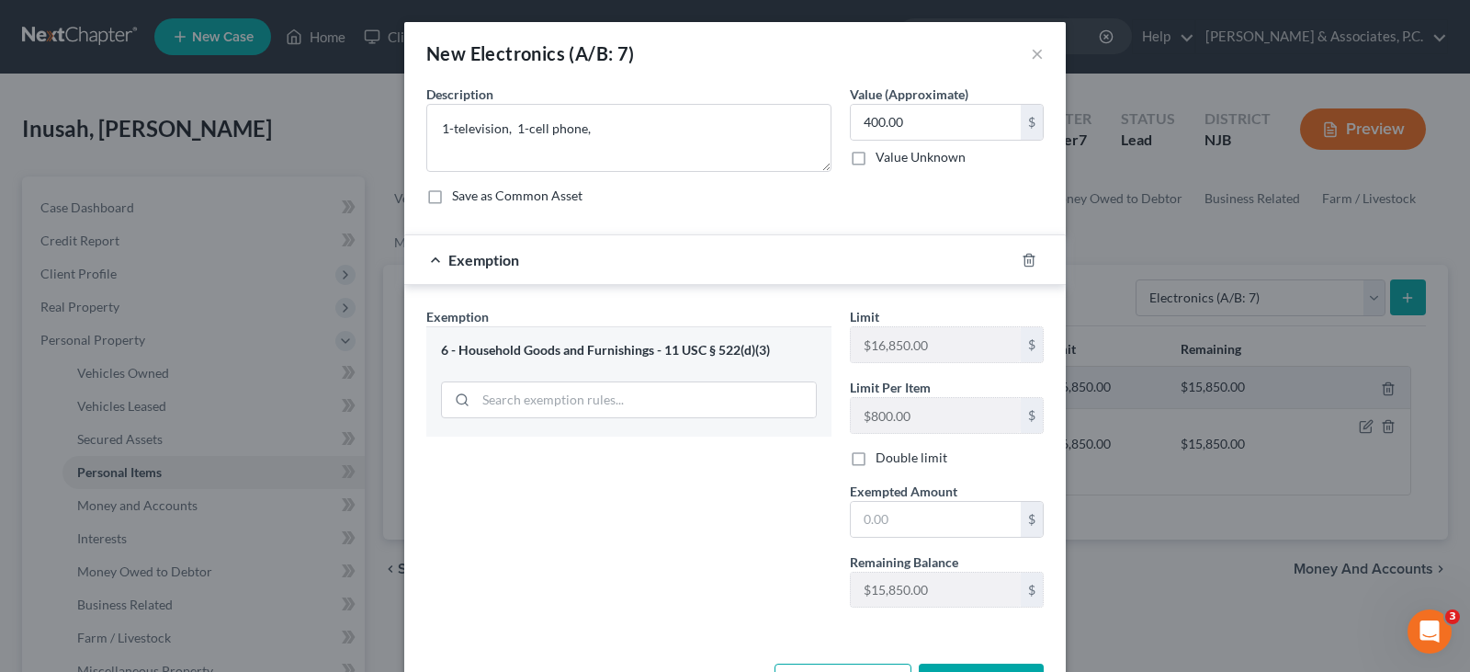
click at [812, 221] on form "An exemption set must first be selected from the Filing Information section. Co…" at bounding box center [734, 361] width 617 height 553
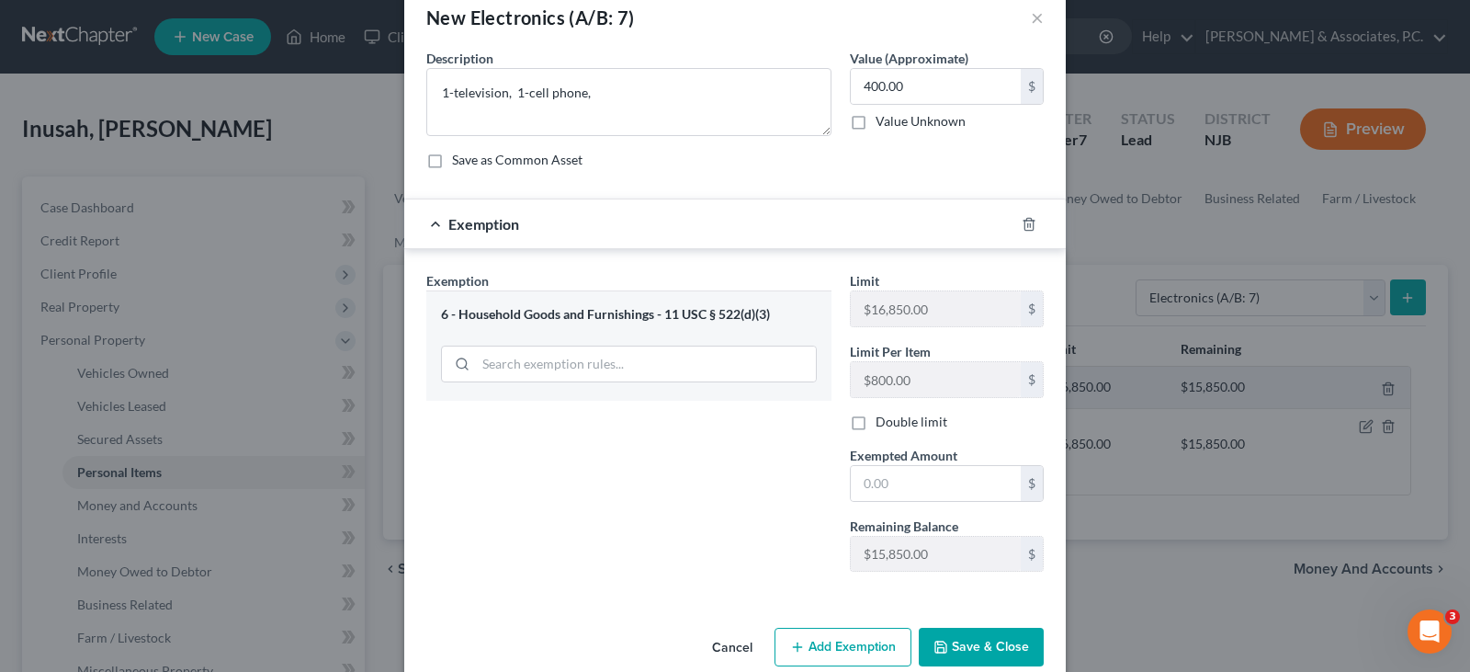
scroll to position [67, 0]
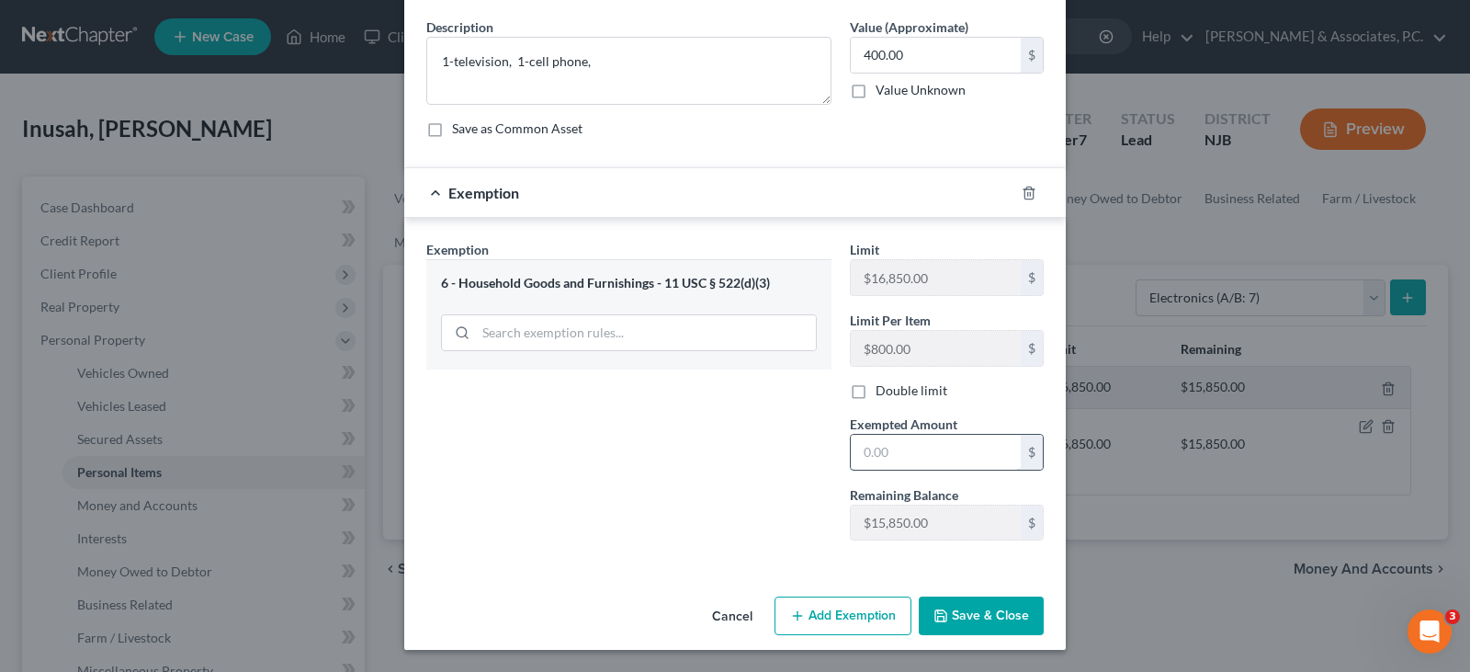
click at [902, 442] on input "text" at bounding box center [936, 452] width 170 height 35
type input "400.00"
drag, startPoint x: 948, startPoint y: 620, endPoint x: 1105, endPoint y: 459, distance: 224.8
click at [948, 619] on button "Save & Close" at bounding box center [981, 615] width 125 height 39
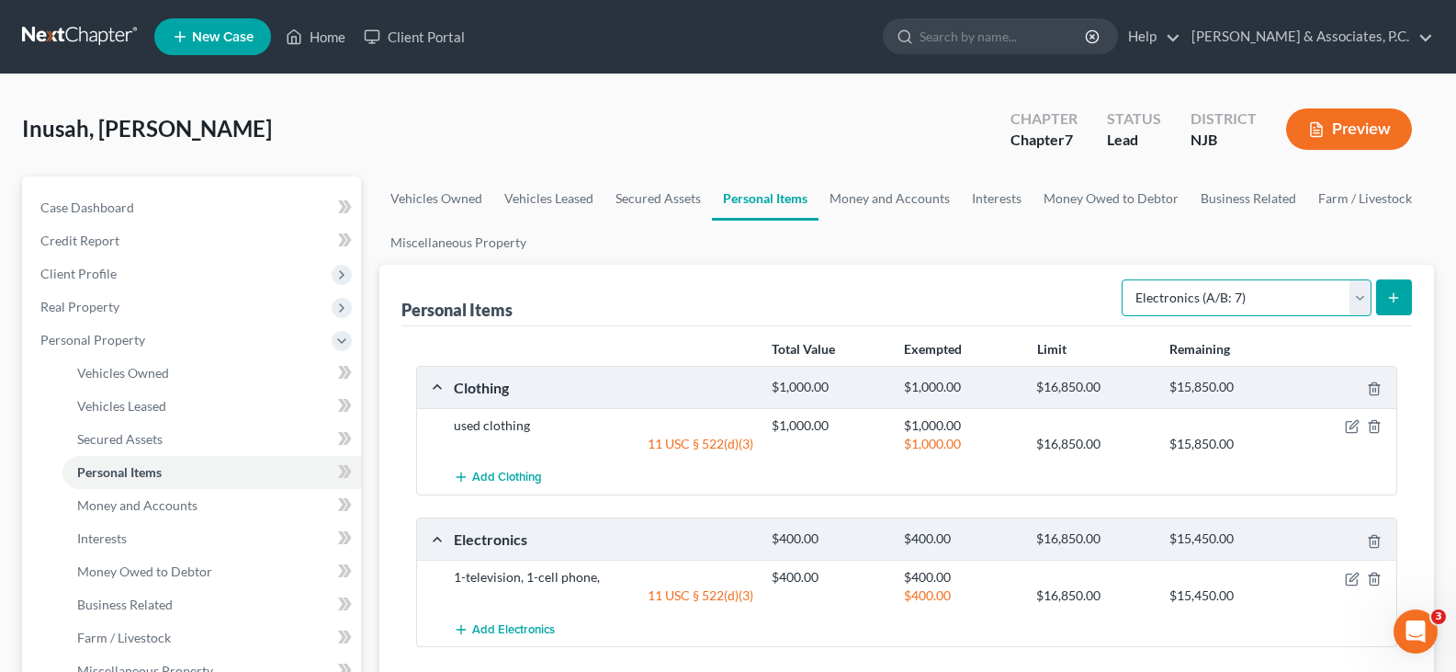
click at [1360, 289] on select "Select Item Type Clothing (A/B: 11) Collectibles Of Value (A/B: 8) Electronics …" at bounding box center [1247, 297] width 250 height 37
select select "firearms"
click at [1125, 279] on select "Select Item Type Clothing (A/B: 11) Collectibles Of Value (A/B: 8) Electronics …" at bounding box center [1247, 297] width 250 height 37
click at [1361, 299] on select "Select Item Type Clothing (A/B: 11) Collectibles Of Value (A/B: 8) Electronics …" at bounding box center [1247, 297] width 250 height 37
click at [1395, 290] on icon "submit" at bounding box center [1394, 297] width 15 height 15
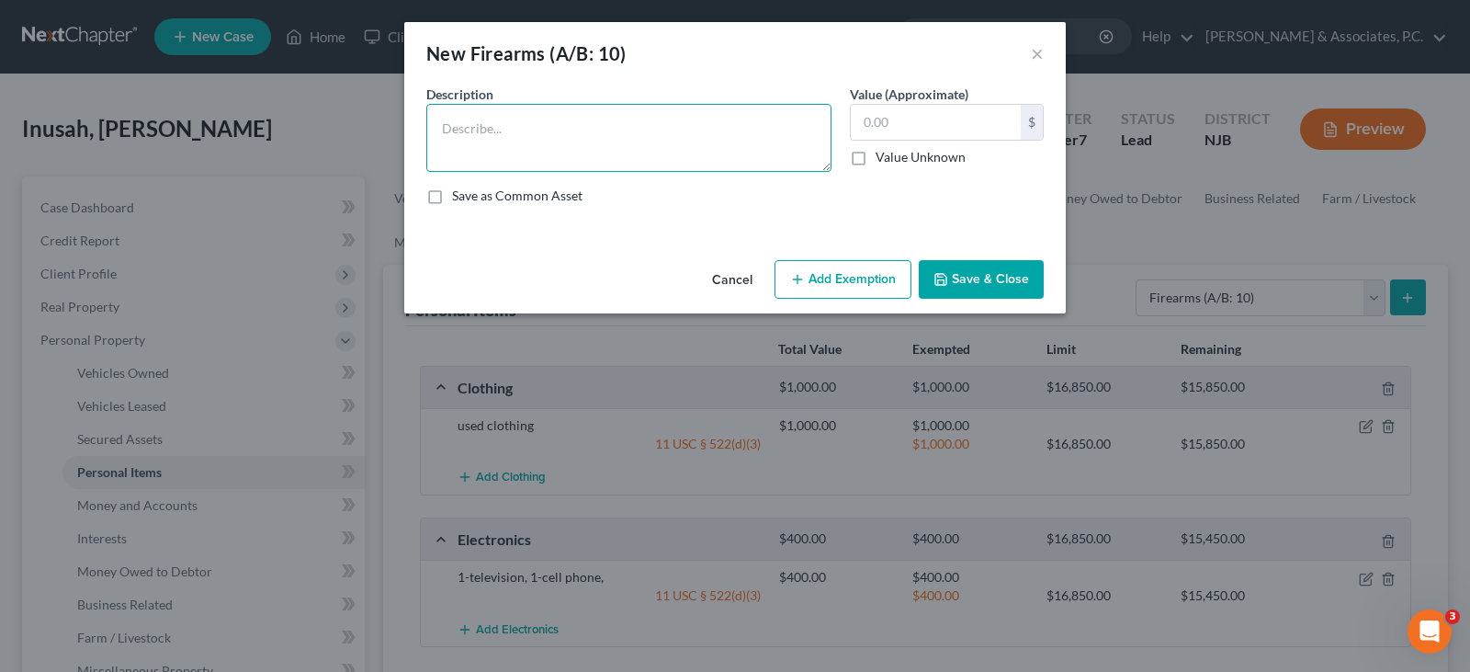
click at [620, 128] on textarea at bounding box center [628, 138] width 405 height 68
click at [487, 129] on textarea "9mm" at bounding box center [628, 138] width 405 height 68
type textarea "9mm hand gun"
type input "300.00"
click at [792, 280] on icon "button" at bounding box center [797, 279] width 15 height 15
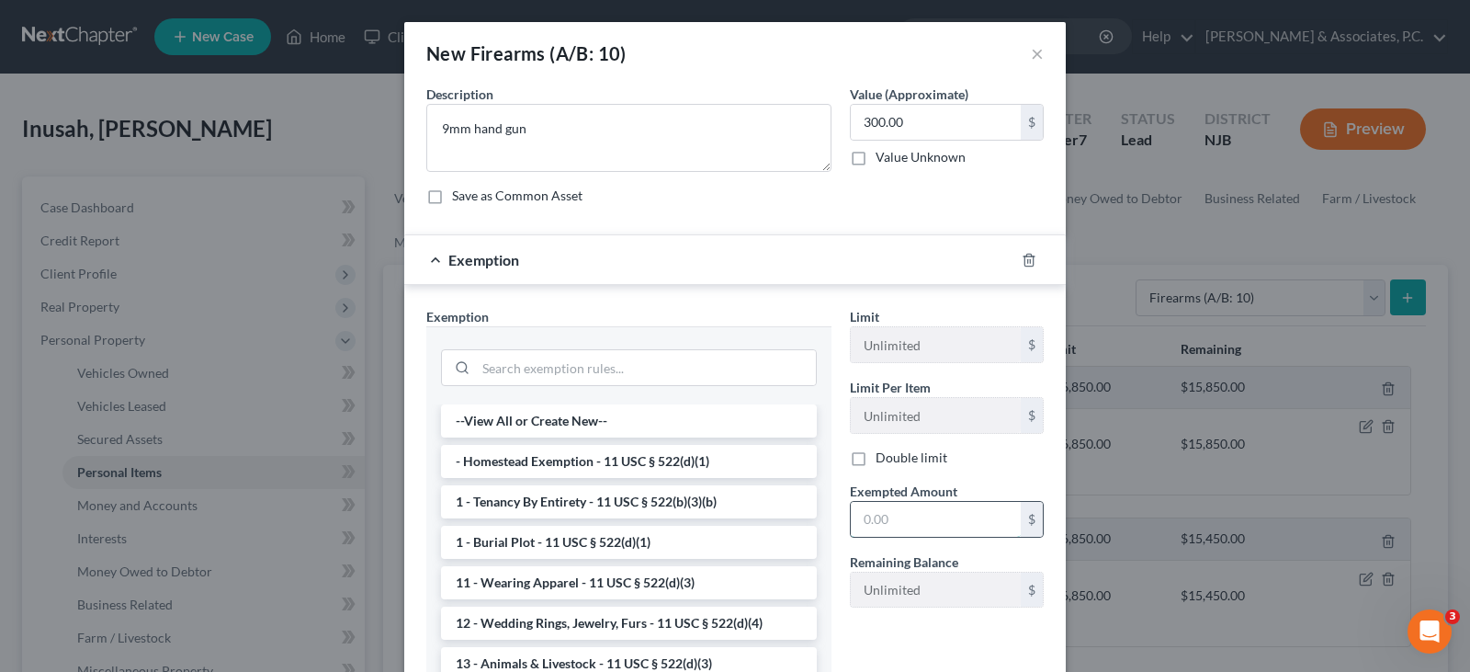
click at [909, 527] on input "text" at bounding box center [936, 519] width 170 height 35
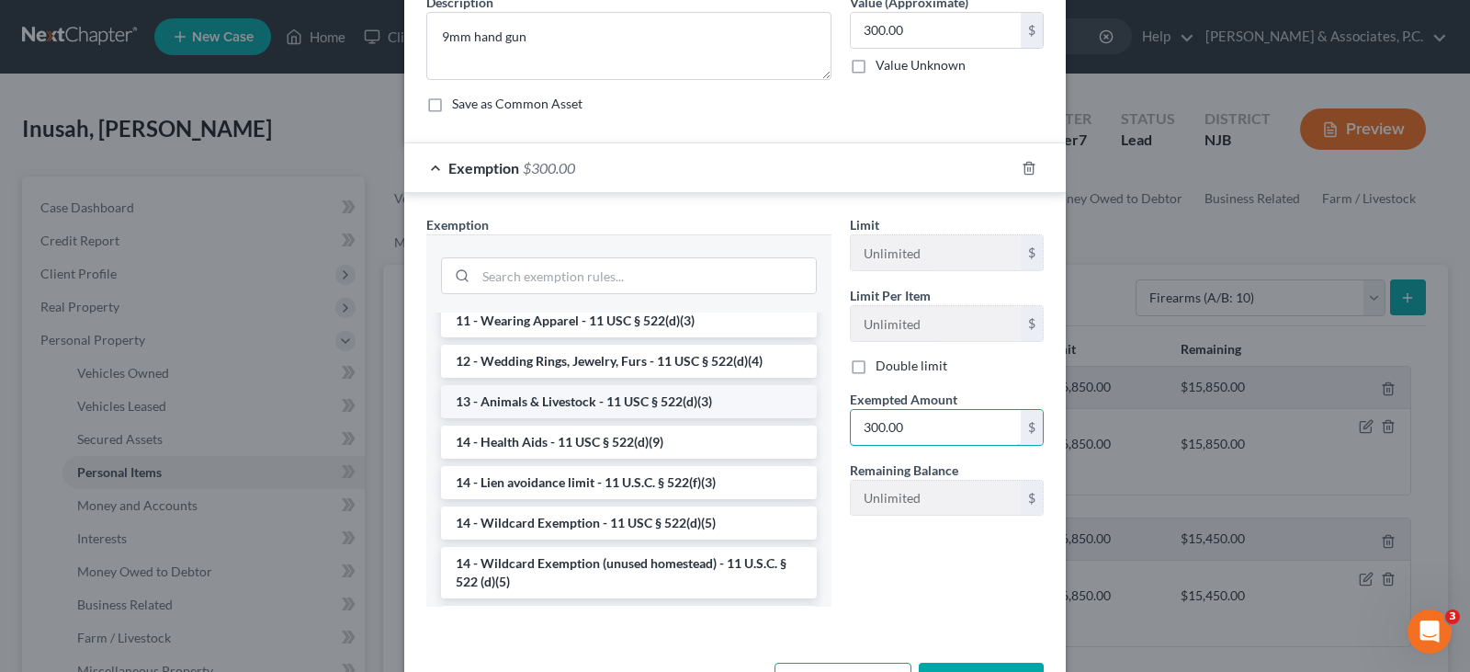
scroll to position [158, 0]
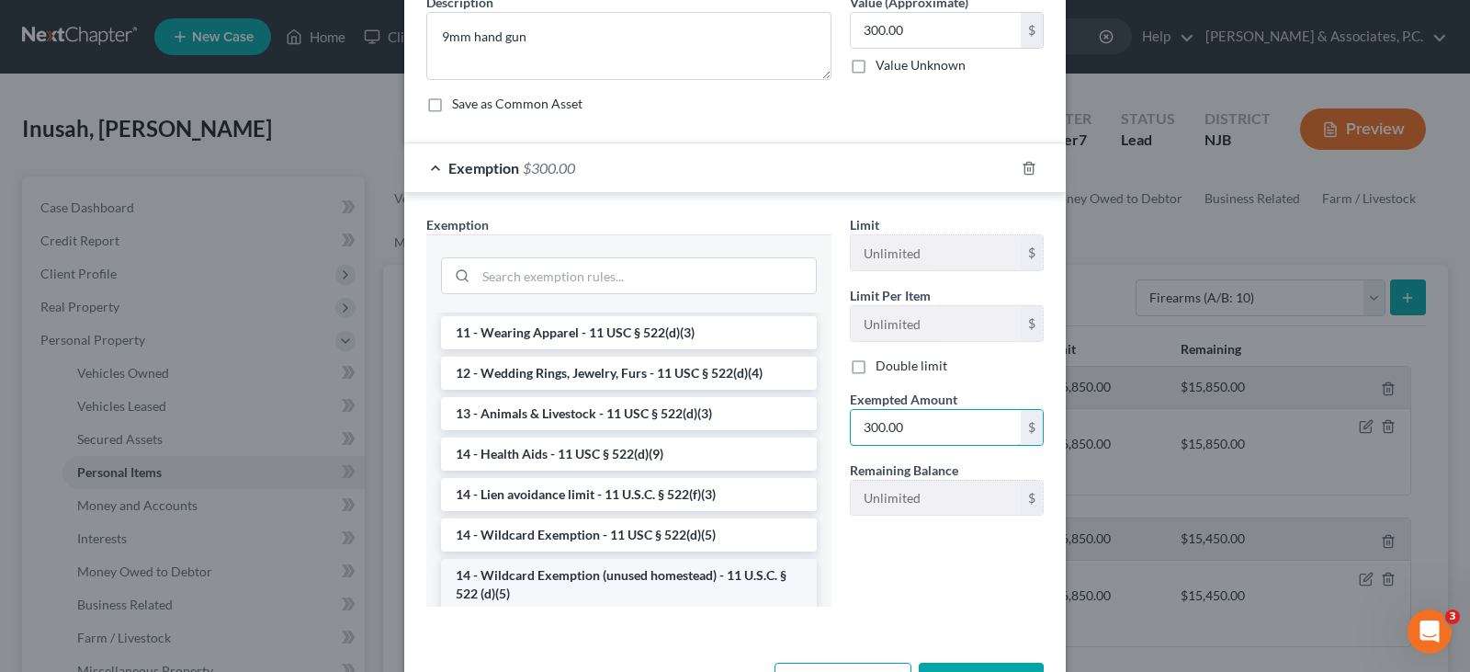
type input "300.00"
click at [542, 571] on li "14 - Wildcard Exemption (unused homestead) - 11 U.S.C. § 522 (d)(5)" at bounding box center [629, 584] width 376 height 51
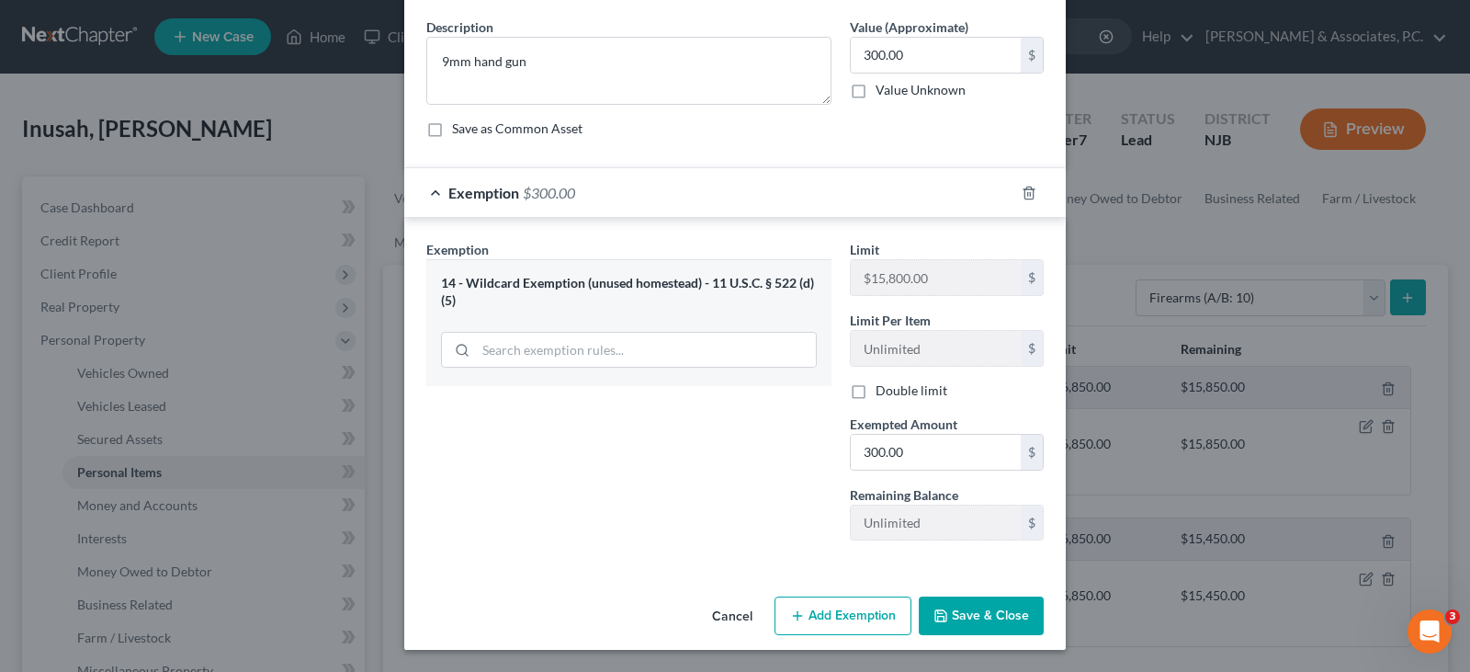
scroll to position [67, 0]
click at [997, 610] on button "Save & Close" at bounding box center [981, 615] width 125 height 39
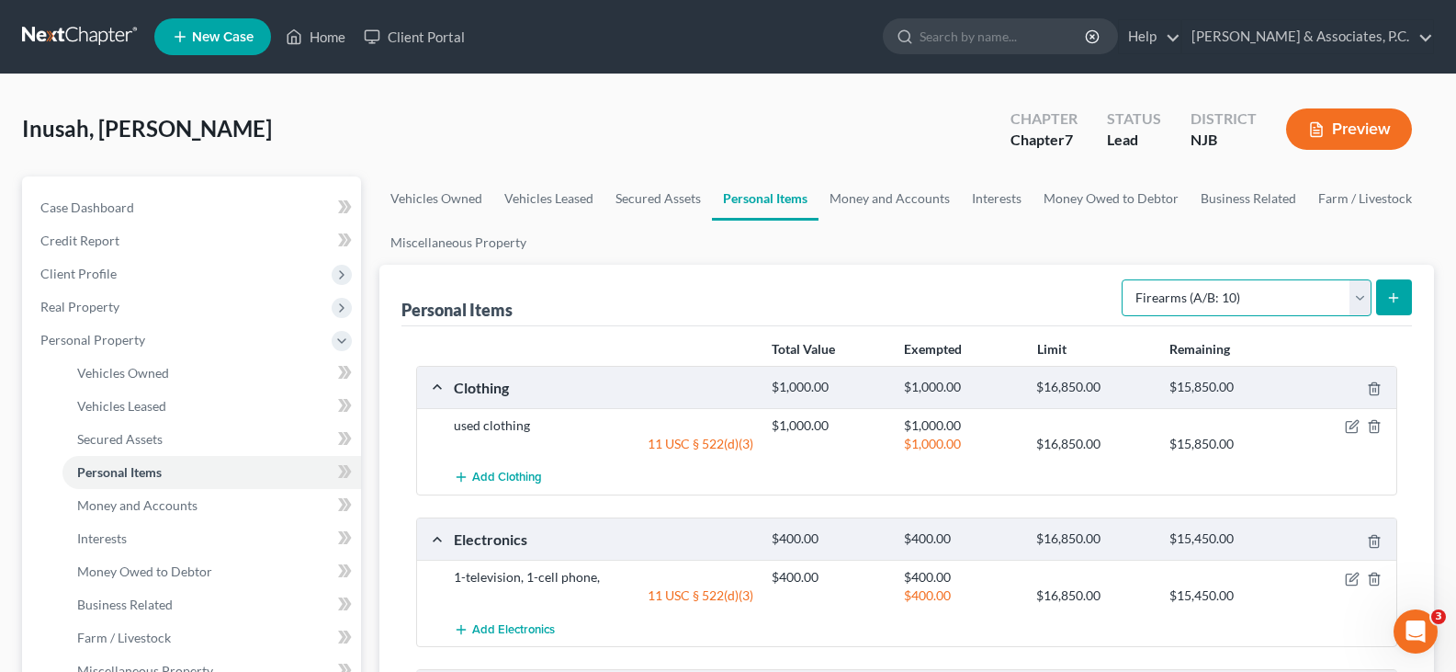
click at [1359, 295] on select "Select Item Type Clothing (A/B: 11) Collectibles Of Value (A/B: 8) Electronics …" at bounding box center [1247, 297] width 250 height 37
select select "household_goods"
click at [1125, 279] on select "Select Item Type Clothing (A/B: 11) Collectibles Of Value (A/B: 8) Electronics …" at bounding box center [1247, 297] width 250 height 37
click at [1398, 292] on icon "submit" at bounding box center [1394, 297] width 15 height 15
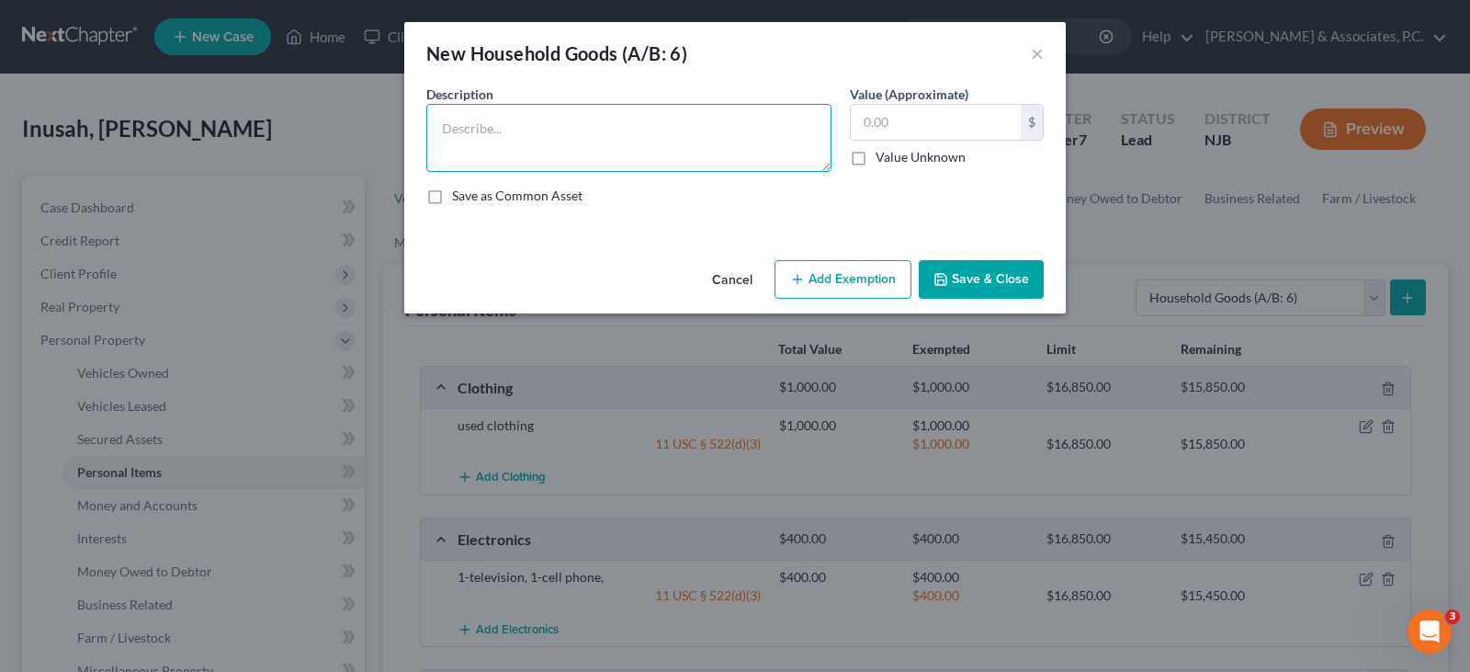
click at [579, 137] on textarea at bounding box center [628, 138] width 405 height 68
click at [441, 127] on textarea "sofa, bed, dresser" at bounding box center [628, 138] width 405 height 68
type textarea "1-sofa, 1-bed, 1-dresser"
click at [964, 114] on input "text" at bounding box center [936, 122] width 170 height 35
type input "400.00"
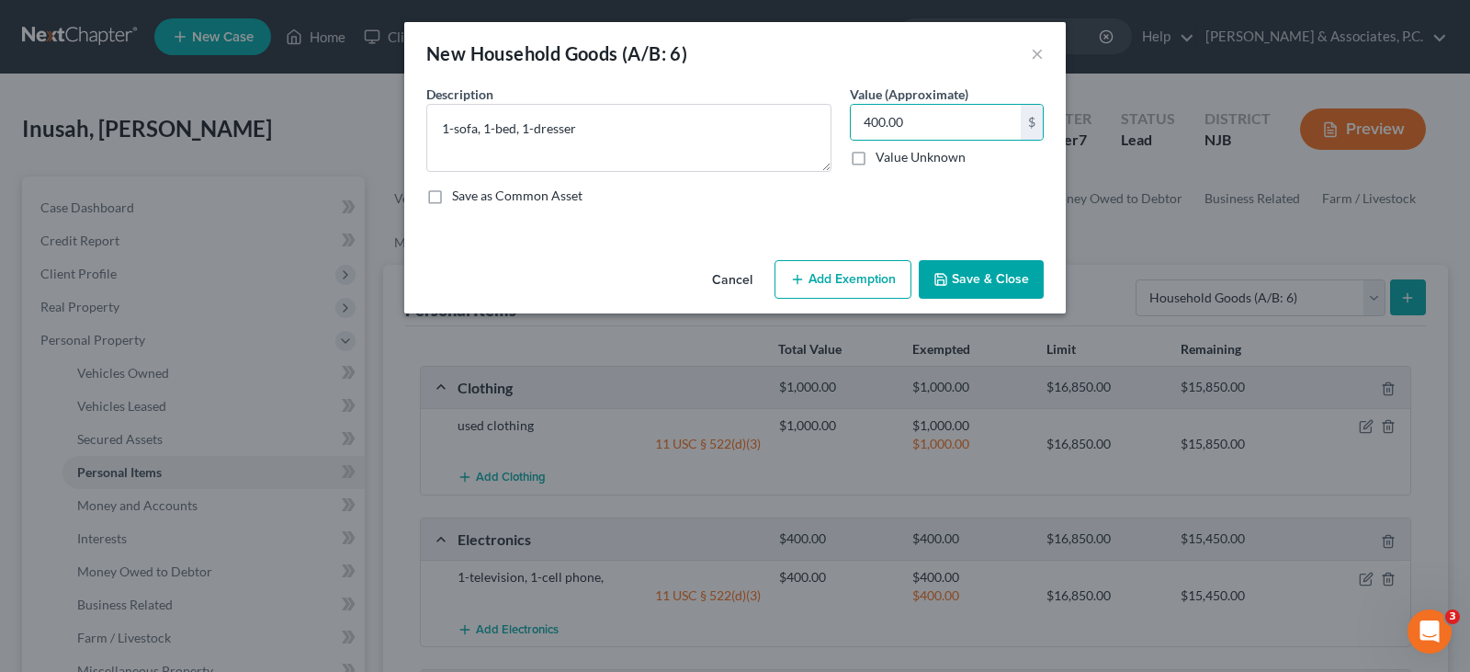
click at [878, 267] on button "Add Exemption" at bounding box center [843, 279] width 137 height 39
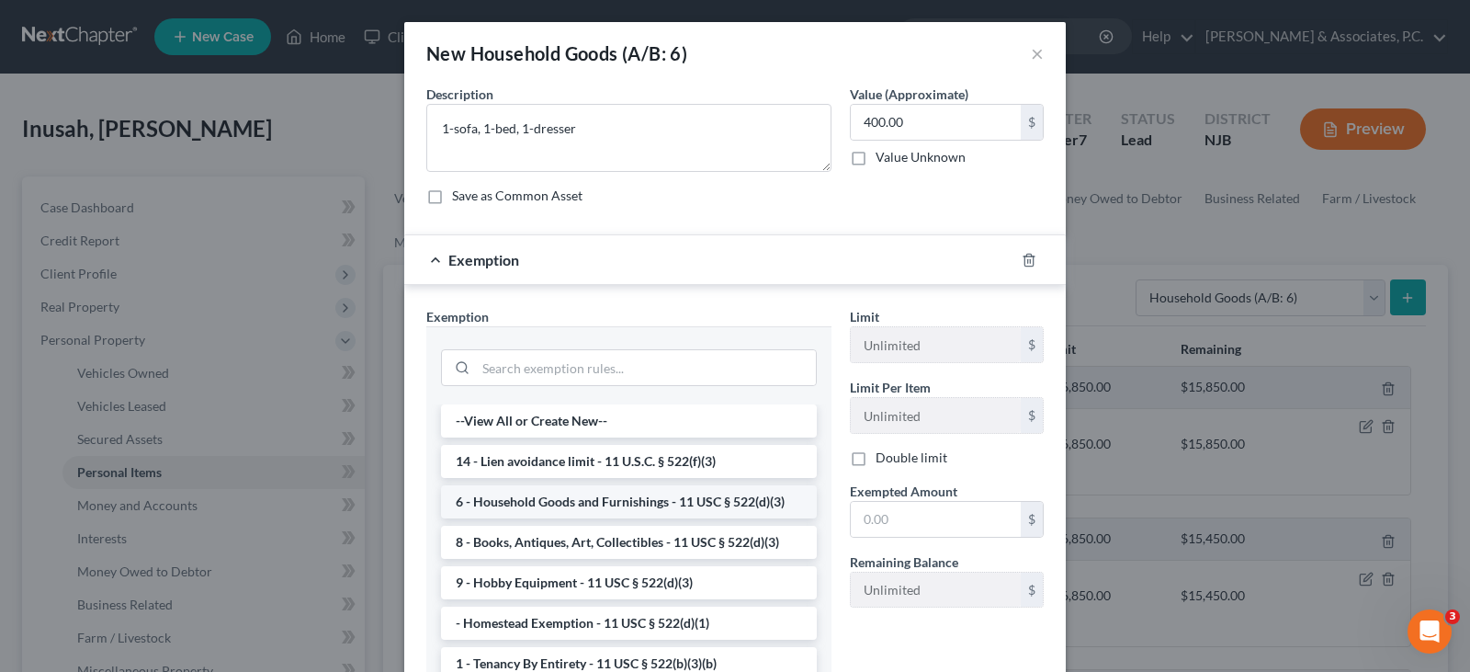
click at [571, 502] on li "6 - Household Goods and Furnishings - 11 USC § 522(d)(3)" at bounding box center [629, 501] width 376 height 33
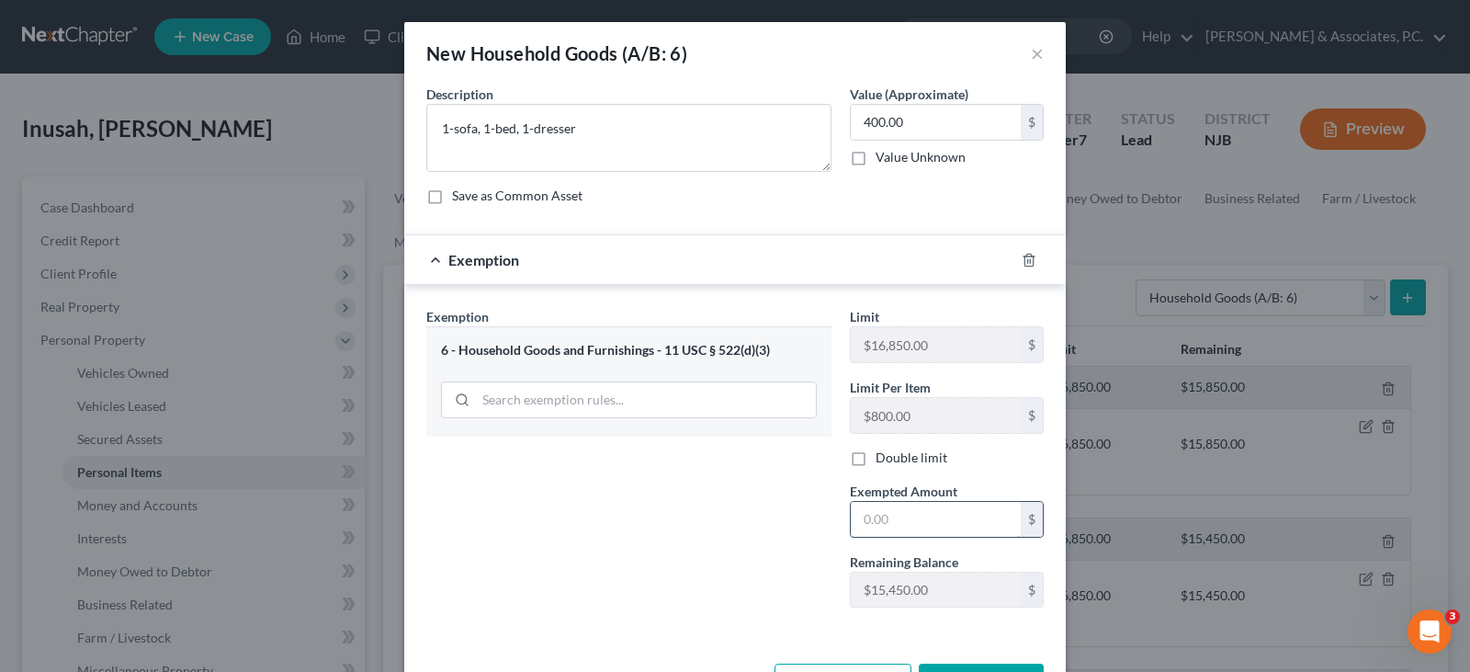
click at [900, 525] on input "text" at bounding box center [936, 519] width 170 height 35
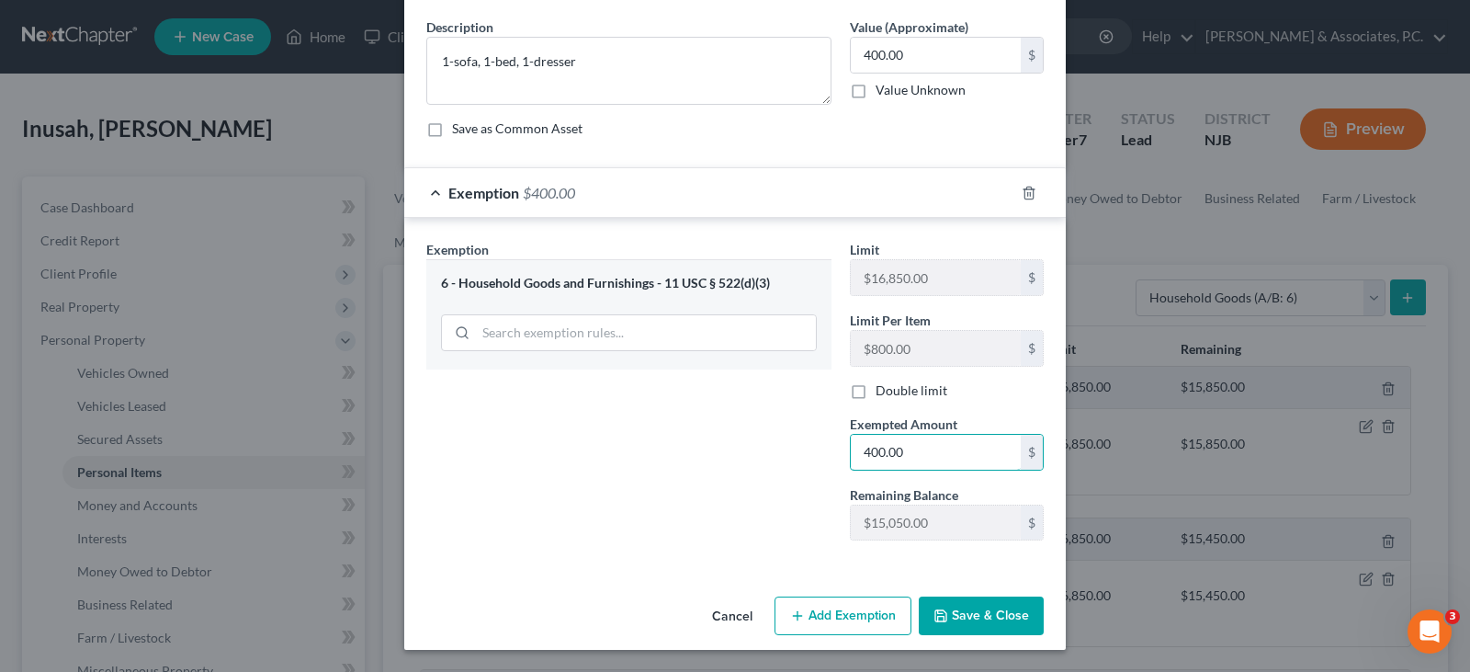
type input "400.00"
click at [968, 608] on button "Save & Close" at bounding box center [981, 615] width 125 height 39
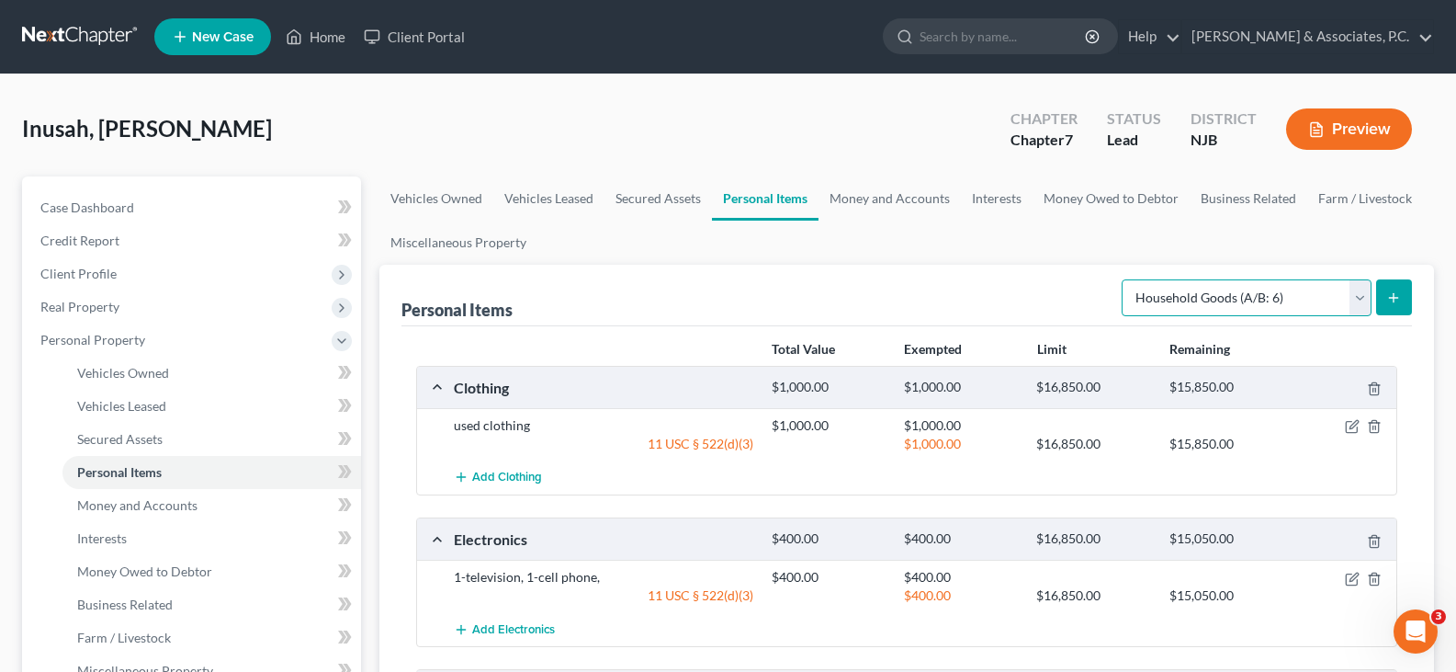
click at [1359, 300] on select "Select Item Type Clothing (A/B: 11) Collectibles Of Value (A/B: 8) Electronics …" at bounding box center [1247, 297] width 250 height 37
select select "sports_and_hobby_equipment"
click at [1125, 279] on select "Select Item Type Clothing (A/B: 11) Collectibles Of Value (A/B: 8) Electronics …" at bounding box center [1247, 297] width 250 height 37
click at [1397, 290] on icon "submit" at bounding box center [1394, 297] width 15 height 15
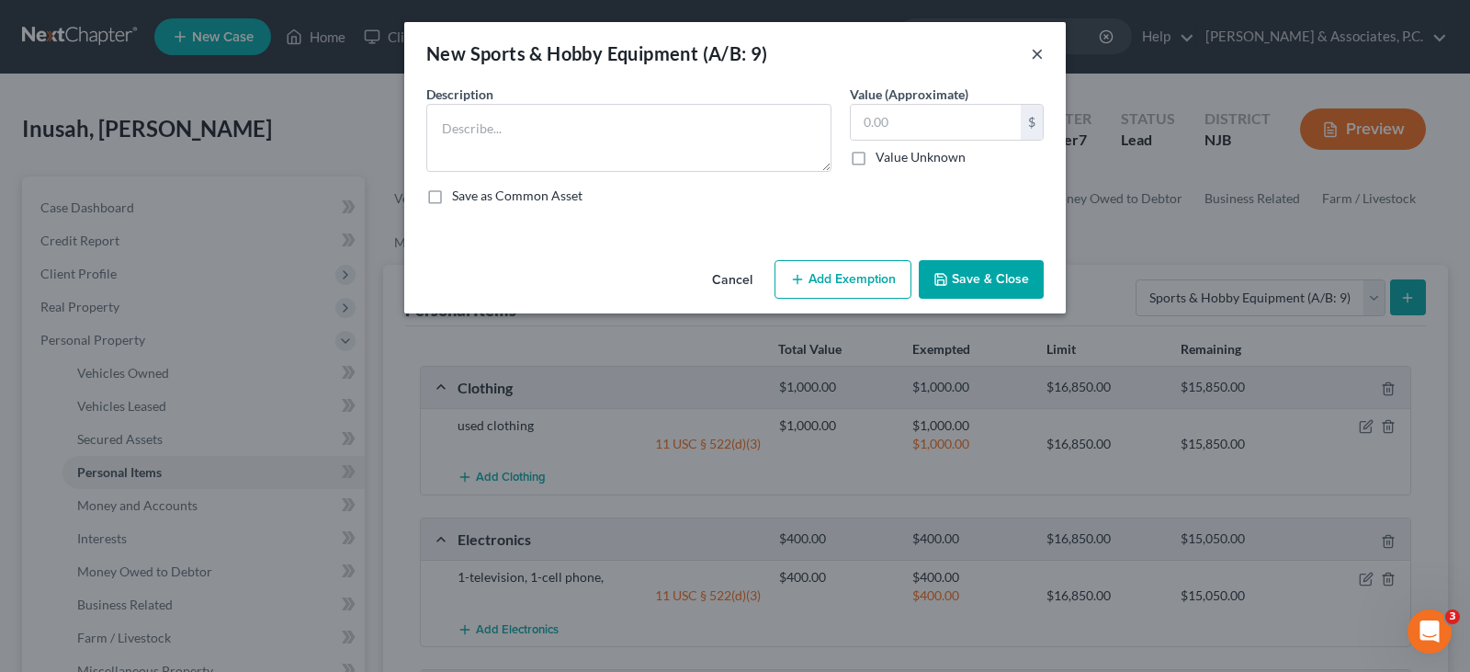
click at [1032, 52] on button "×" at bounding box center [1037, 53] width 13 height 22
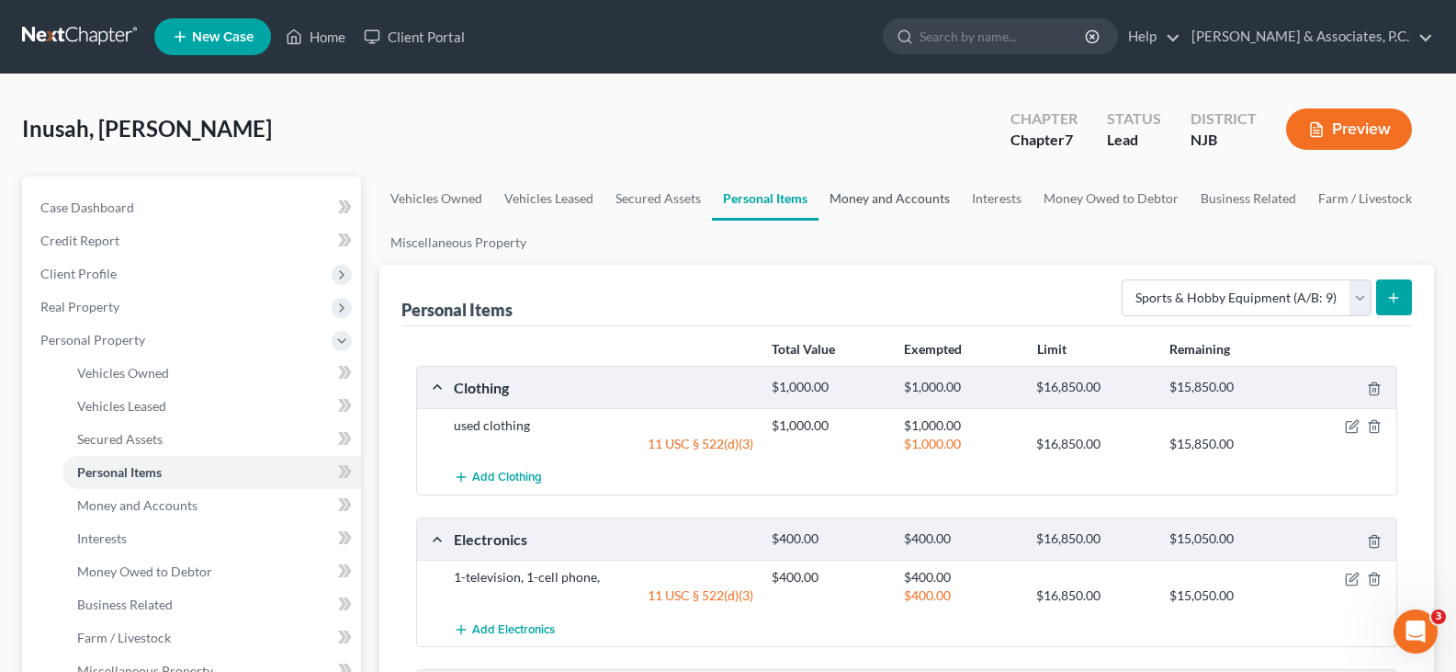
click at [870, 193] on link "Money and Accounts" at bounding box center [890, 198] width 142 height 44
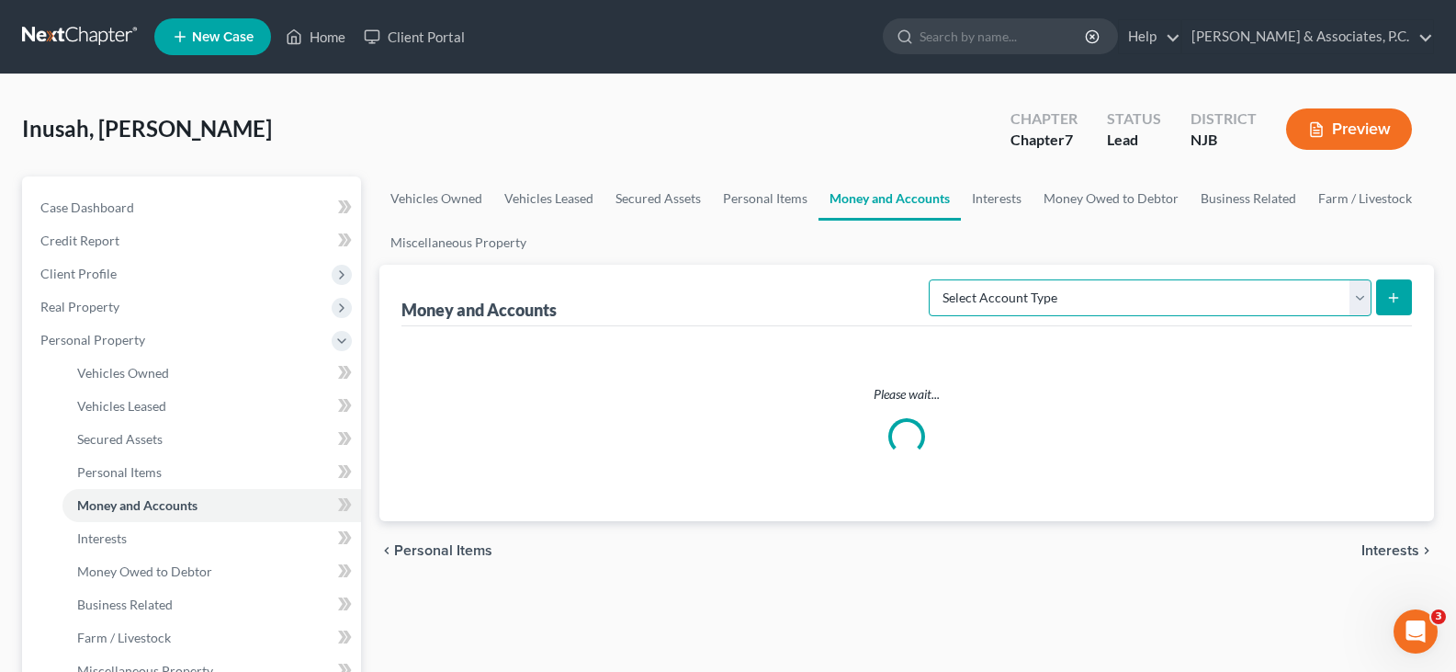
click at [1353, 297] on select "Select Account Type Brokerage (A/B: 18, SOFA: 20) Cash on Hand (A/B: 16) Certif…" at bounding box center [1150, 297] width 443 height 37
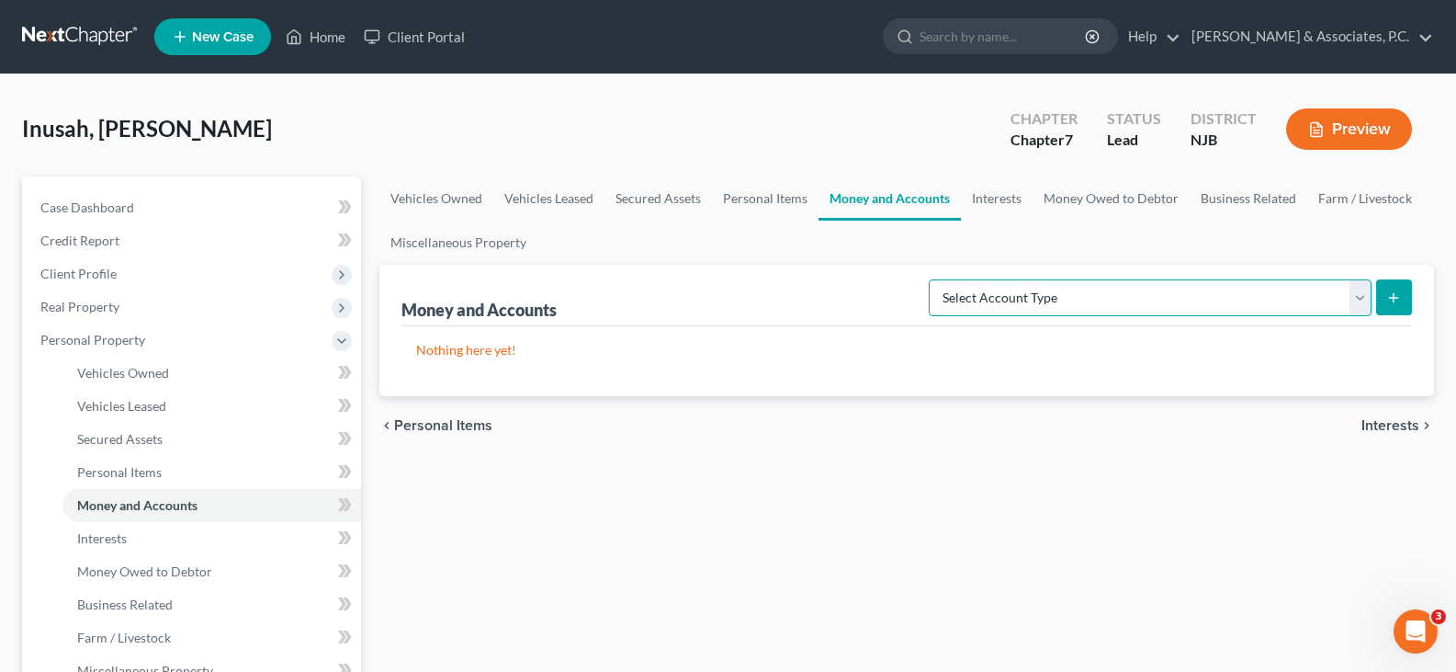
select select "cash_on_hand"
click at [934, 279] on select "Select Account Type Brokerage (A/B: 18, SOFA: 20) Cash on Hand (A/B: 16) Certif…" at bounding box center [1150, 297] width 443 height 37
click at [1386, 293] on button "submit" at bounding box center [1394, 297] width 36 height 36
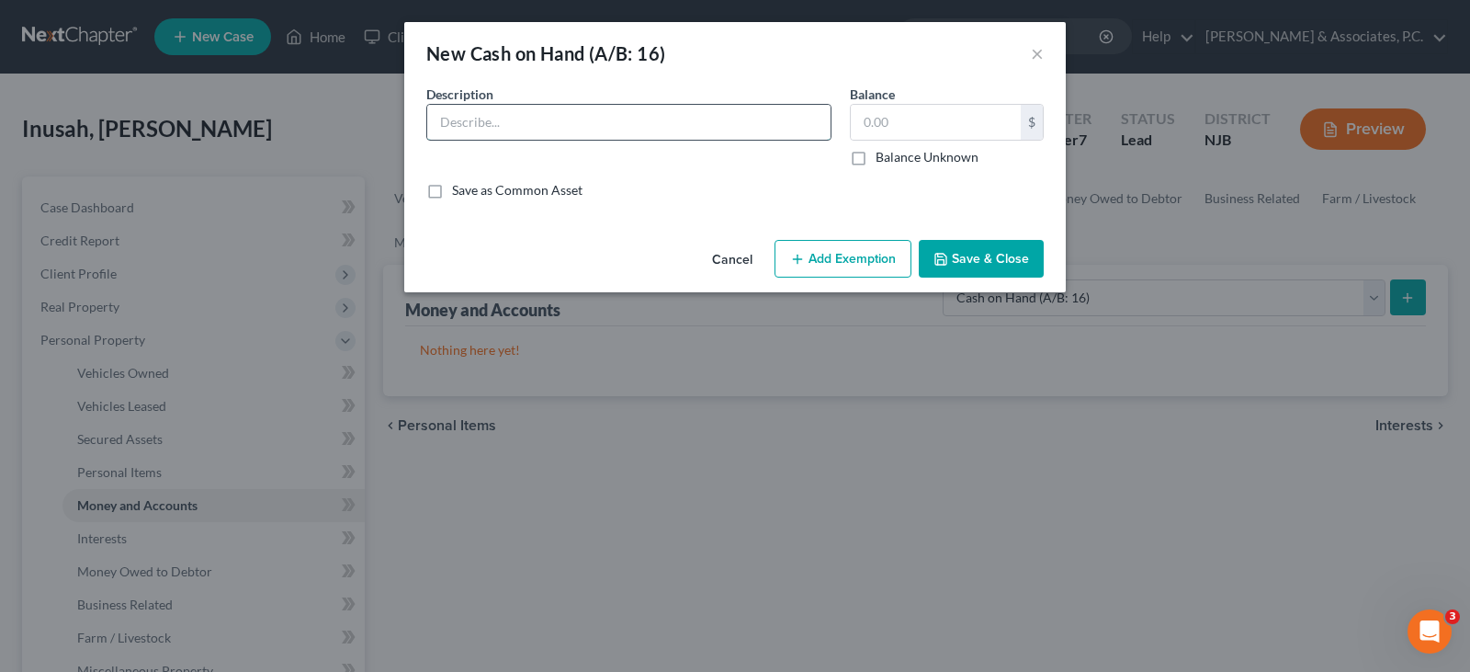
click at [514, 129] on input "text" at bounding box center [628, 122] width 403 height 35
type input "cash in pocket"
click at [912, 121] on input "text" at bounding box center [936, 122] width 170 height 35
type input "2.00"
click at [844, 260] on button "Add Exemption" at bounding box center [843, 259] width 137 height 39
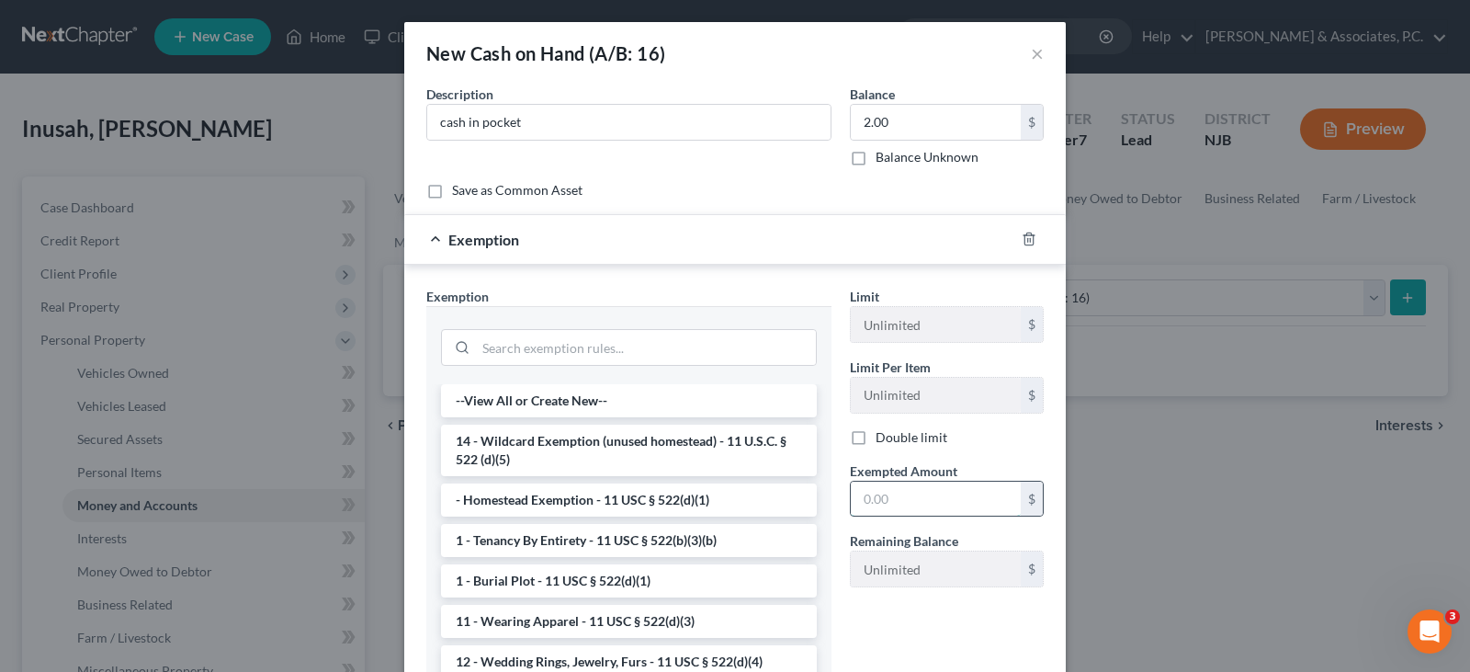
click at [872, 501] on input "text" at bounding box center [936, 498] width 170 height 35
type input "2.00"
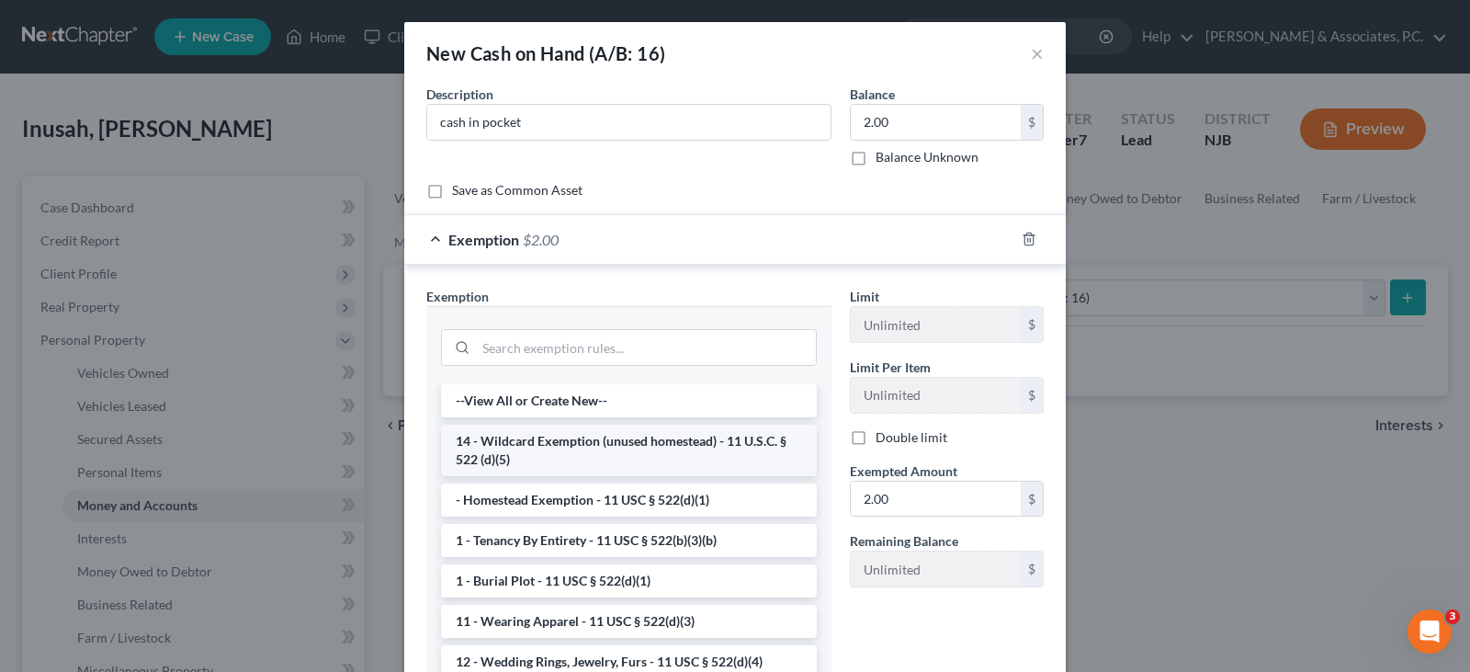
click at [581, 458] on li "14 - Wildcard Exemption (unused homestead) - 11 U.S.C. § 522 (d)(5)" at bounding box center [629, 450] width 376 height 51
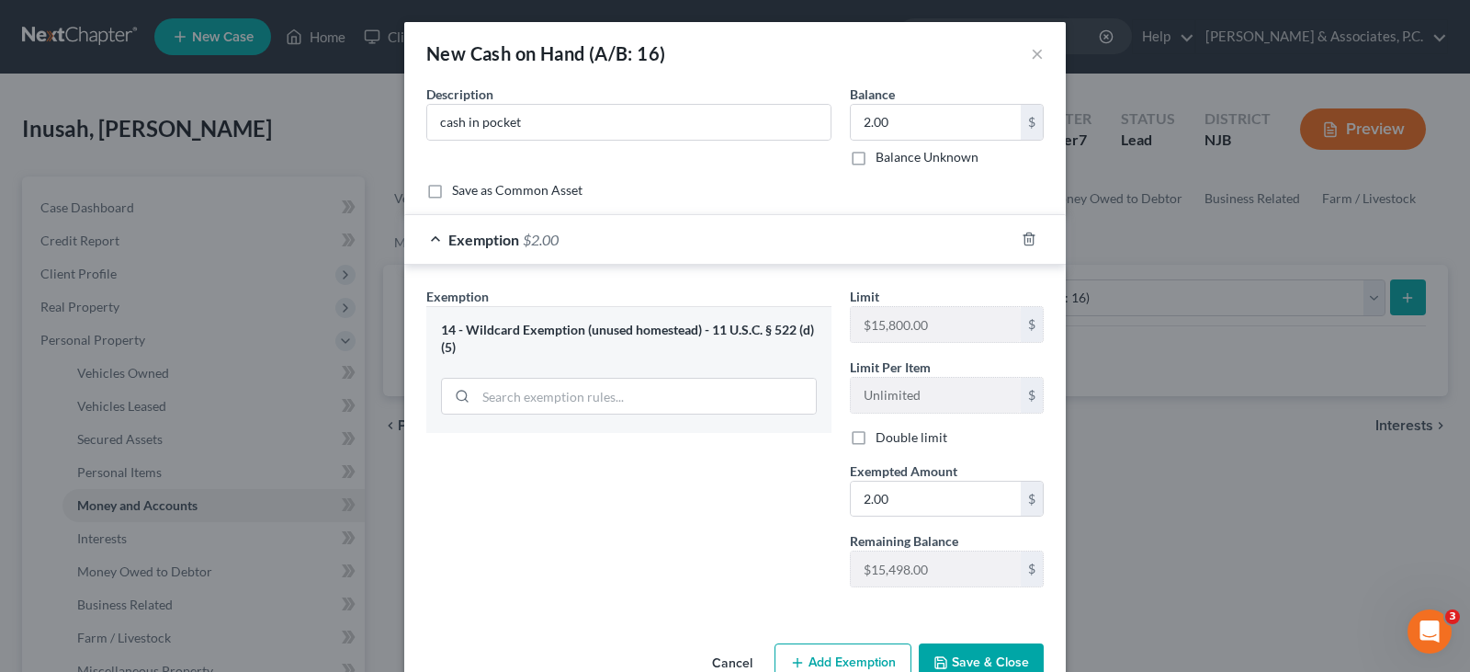
click at [716, 151] on div "Description * cash in pocket" at bounding box center [629, 126] width 424 height 82
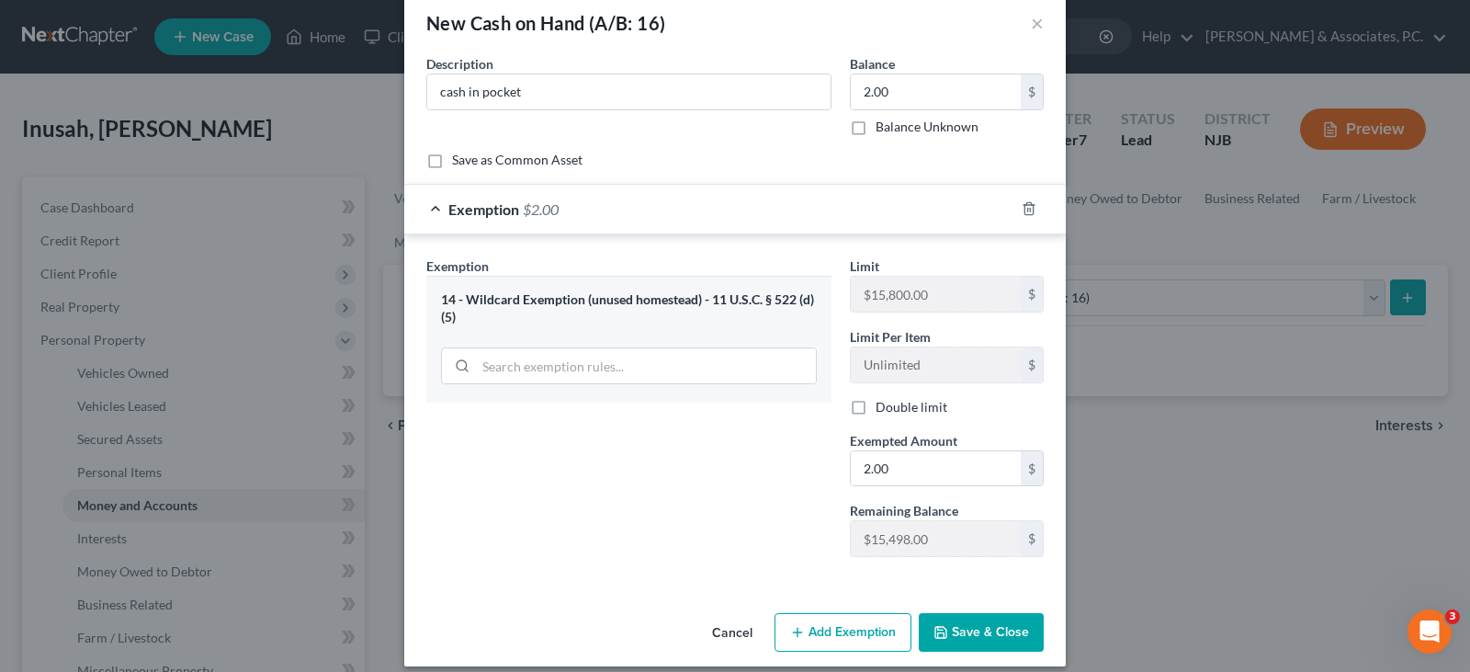
scroll to position [47, 0]
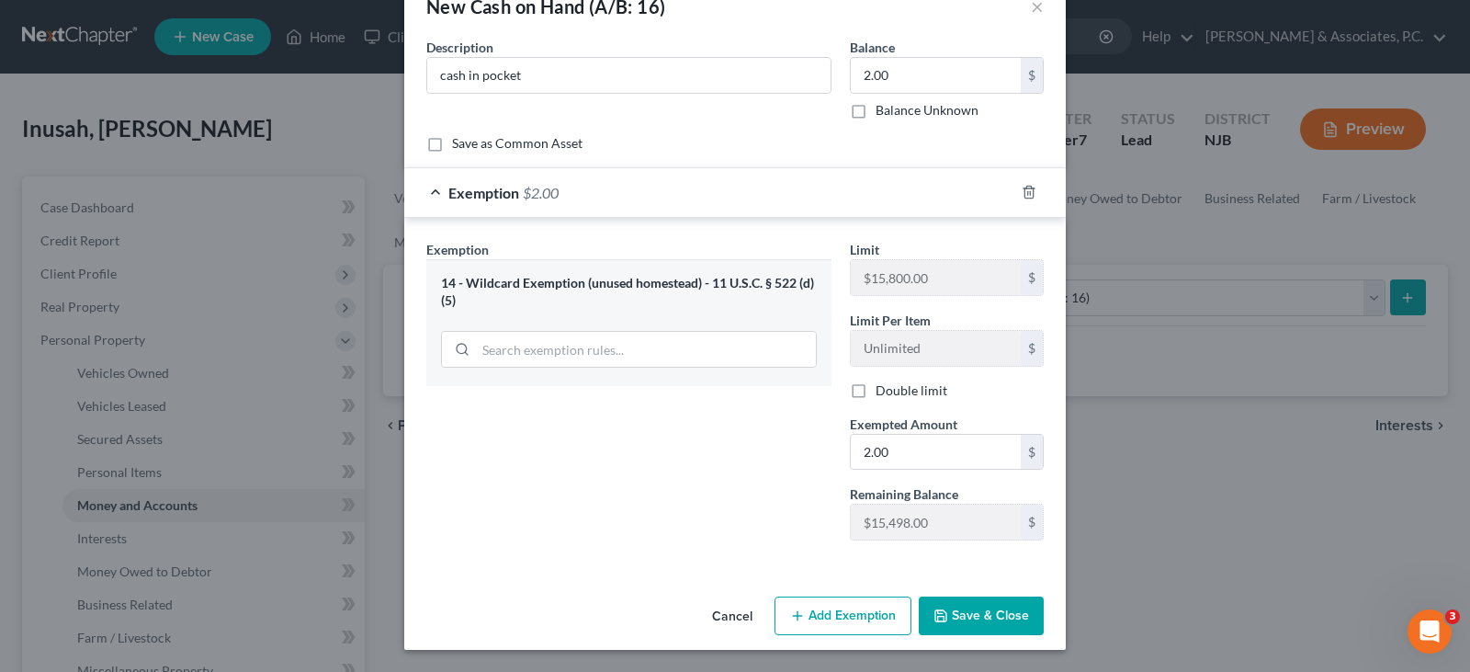
click at [938, 613] on polyline "button" at bounding box center [940, 611] width 5 height 3
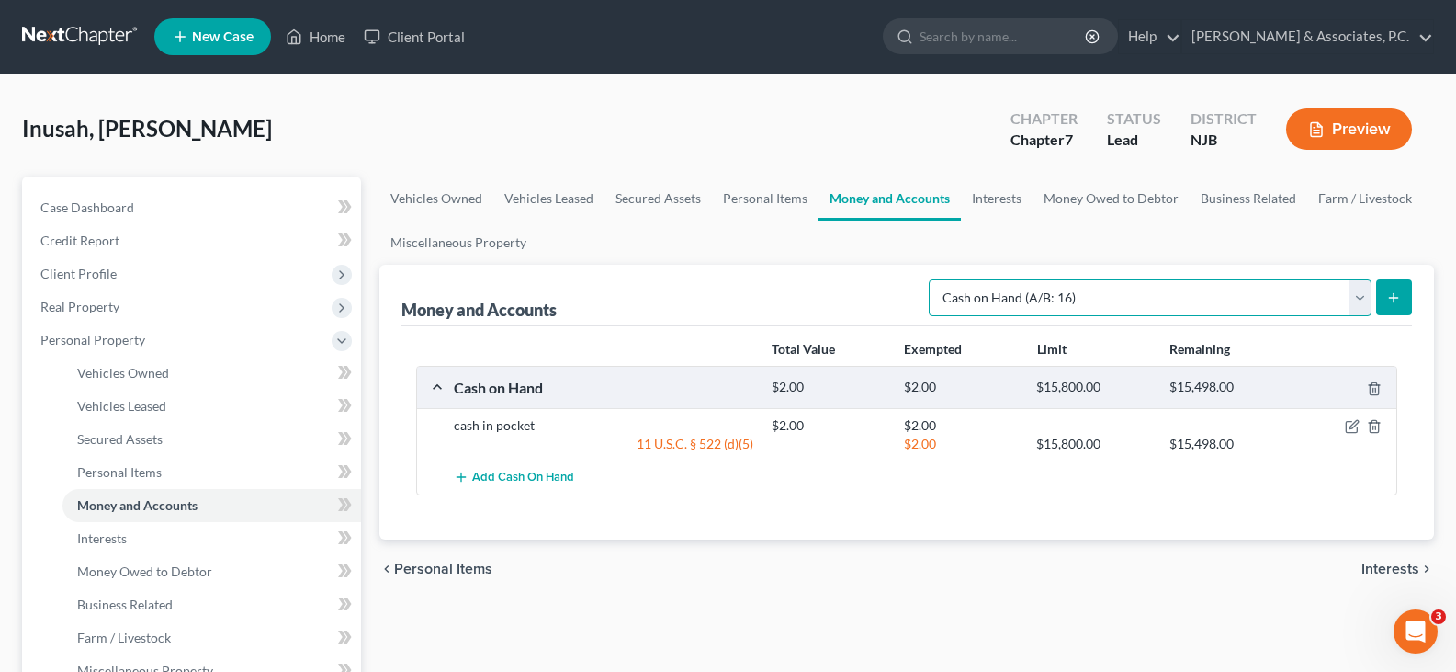
click at [1350, 307] on select "Select Account Type Brokerage (A/B: 18, SOFA: 20) Cash on Hand (A/B: 16) Certif…" at bounding box center [1150, 297] width 443 height 37
select select "checking"
click at [934, 279] on select "Select Account Type Brokerage (A/B: 18, SOFA: 20) Cash on Hand (A/B: 16) Certif…" at bounding box center [1150, 297] width 443 height 37
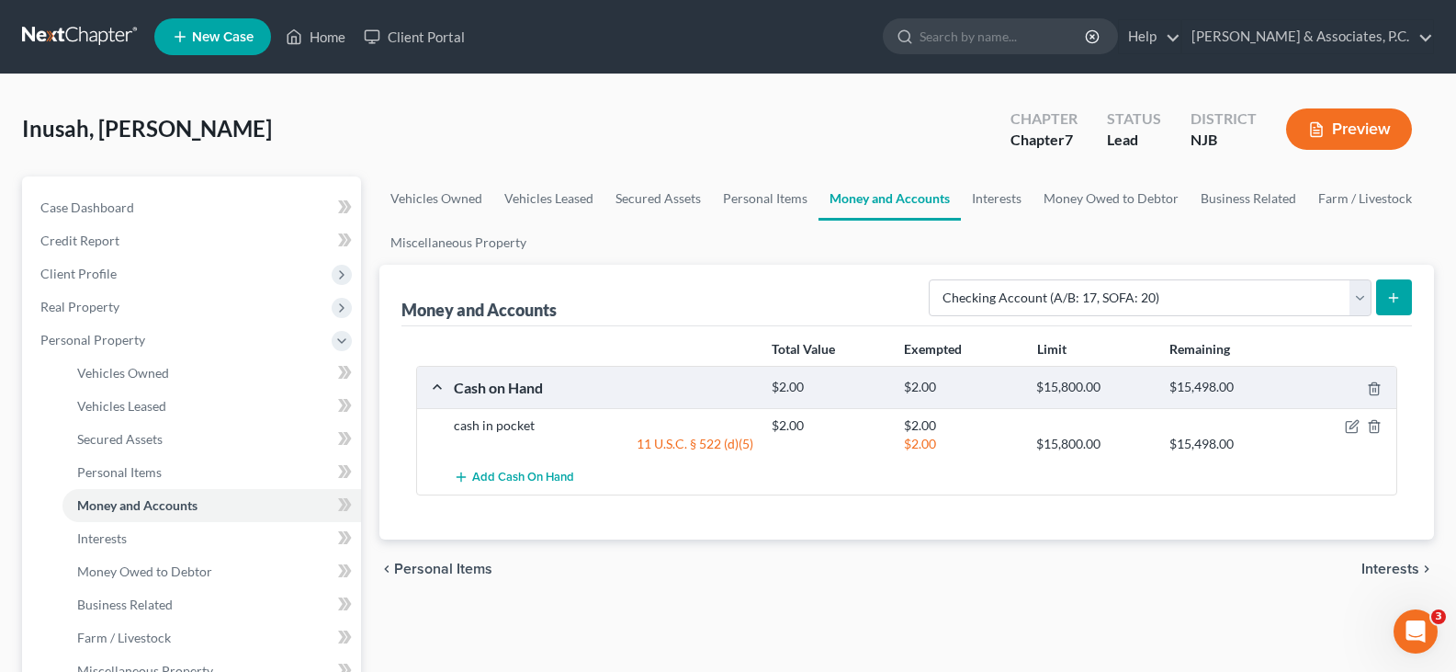
click at [1397, 295] on icon "submit" at bounding box center [1394, 297] width 15 height 15
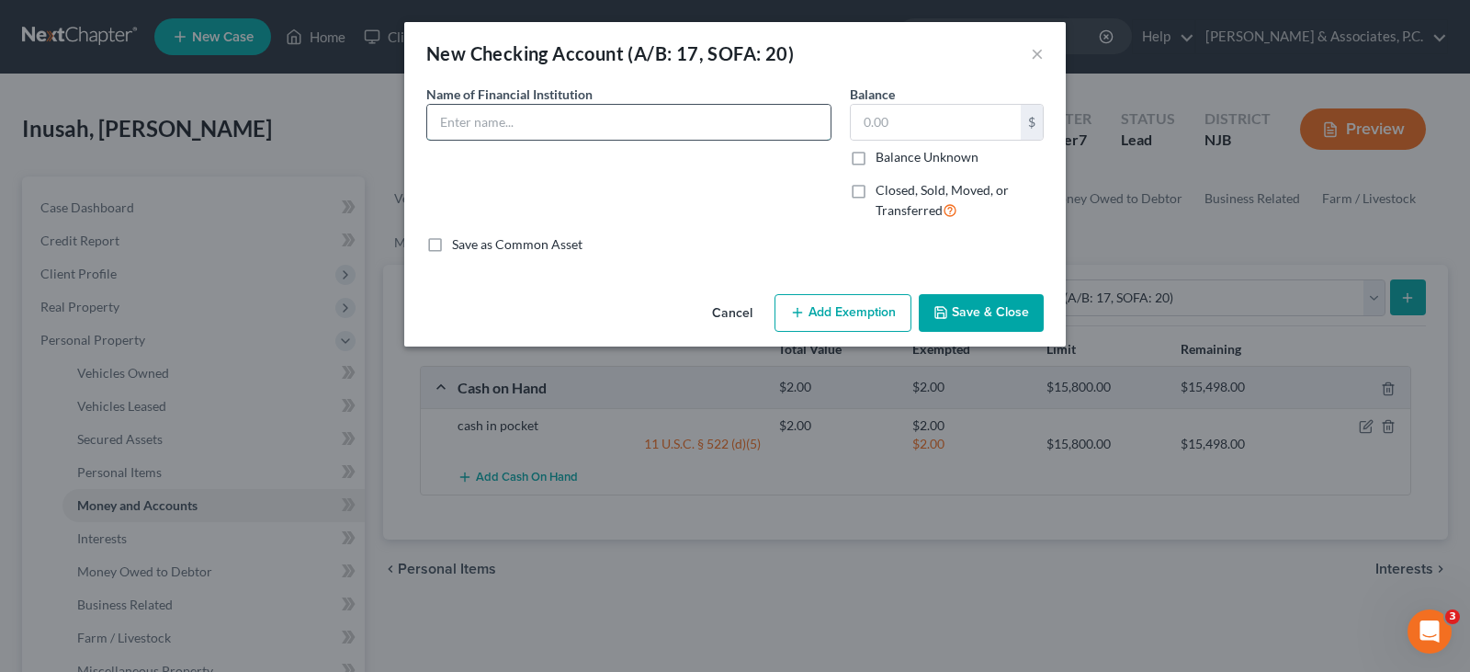
click at [734, 123] on input "text" at bounding box center [628, 122] width 403 height 35
type input "Bank of America"
click at [941, 117] on input "text" at bounding box center [936, 122] width 170 height 35
click at [937, 309] on icon "button" at bounding box center [940, 312] width 11 height 11
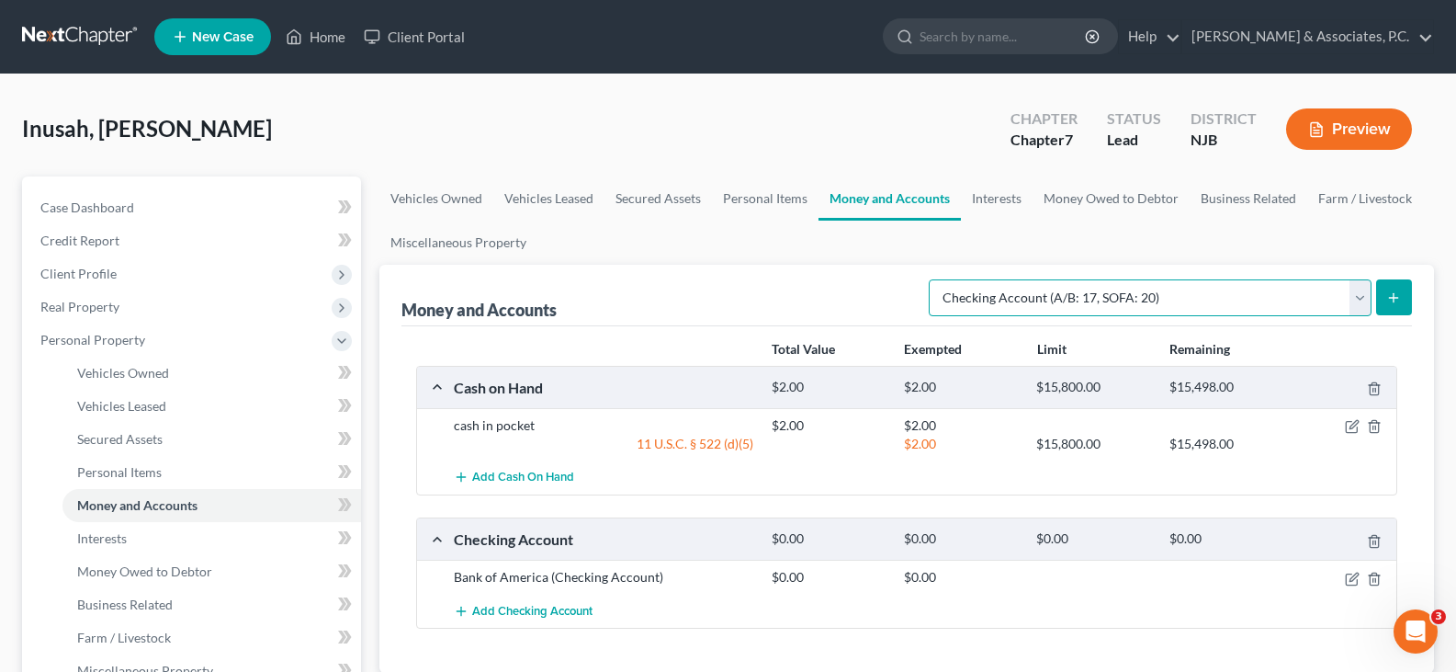
click at [1354, 291] on select "Select Account Type Brokerage (A/B: 18, SOFA: 20) Cash on Hand (A/B: 16) Certif…" at bounding box center [1150, 297] width 443 height 37
select select "savings"
click at [934, 279] on select "Select Account Type Brokerage (A/B: 18, SOFA: 20) Cash on Hand (A/B: 16) Certif…" at bounding box center [1150, 297] width 443 height 37
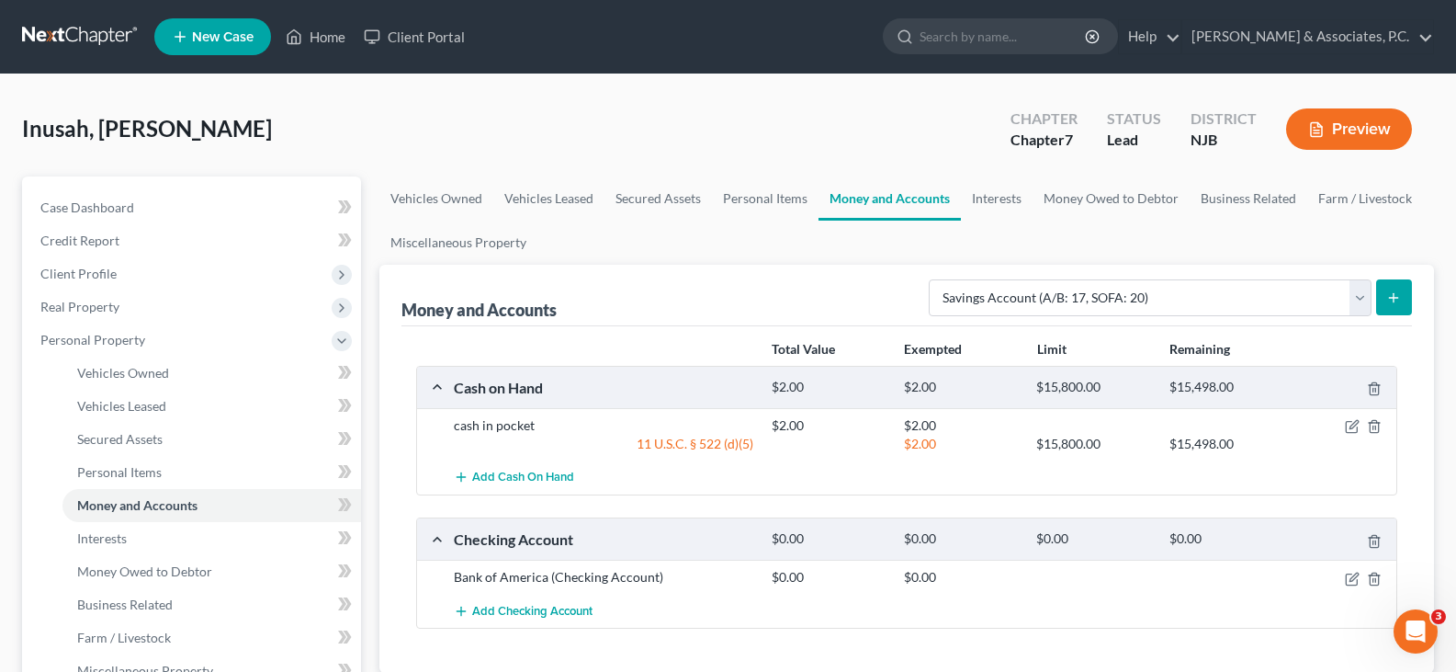
click at [1397, 300] on icon "submit" at bounding box center [1394, 297] width 15 height 15
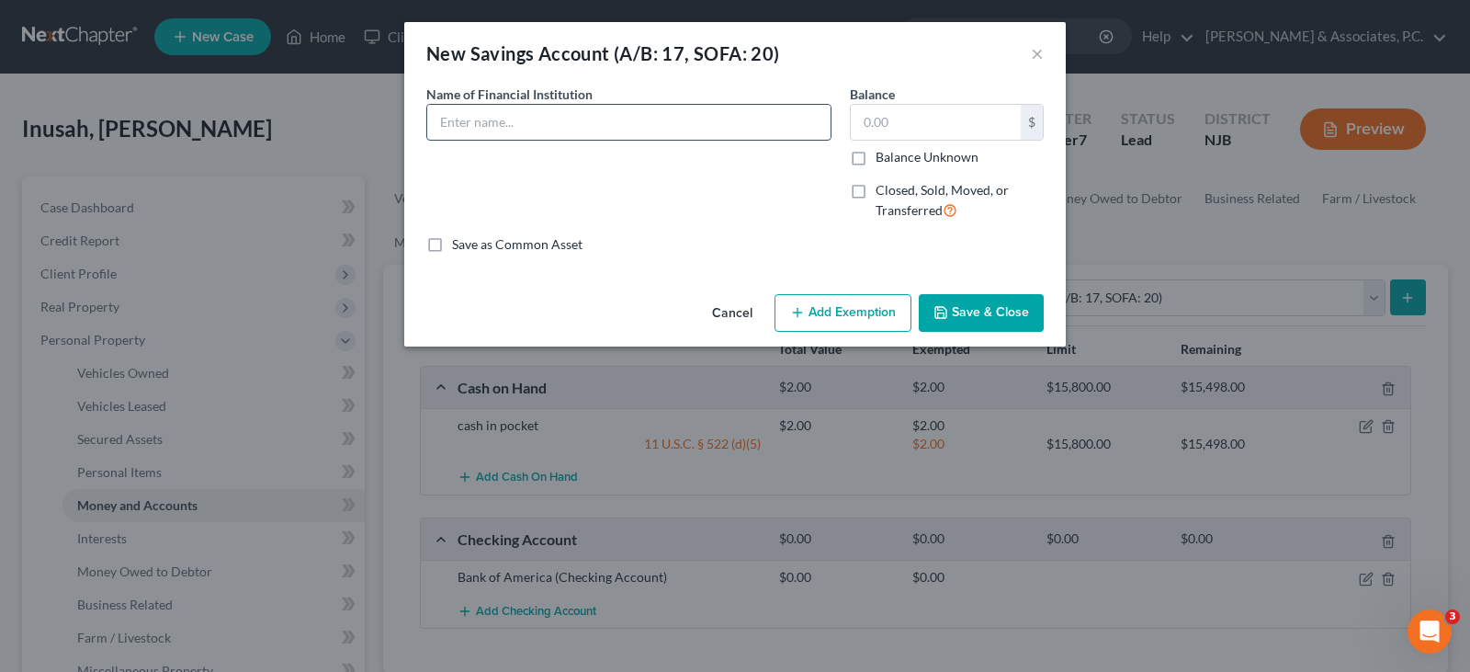
click at [651, 115] on input "text" at bounding box center [628, 122] width 403 height 35
click at [528, 120] on input "Affinity Federal redit Union" at bounding box center [628, 122] width 403 height 35
drag, startPoint x: 640, startPoint y: 118, endPoint x: 549, endPoint y: 115, distance: 90.1
click at [638, 117] on input "Affinity Federal C redit Union" at bounding box center [628, 122] width 403 height 35
click at [535, 119] on input "Affinity Federal C redit Union" at bounding box center [628, 122] width 403 height 35
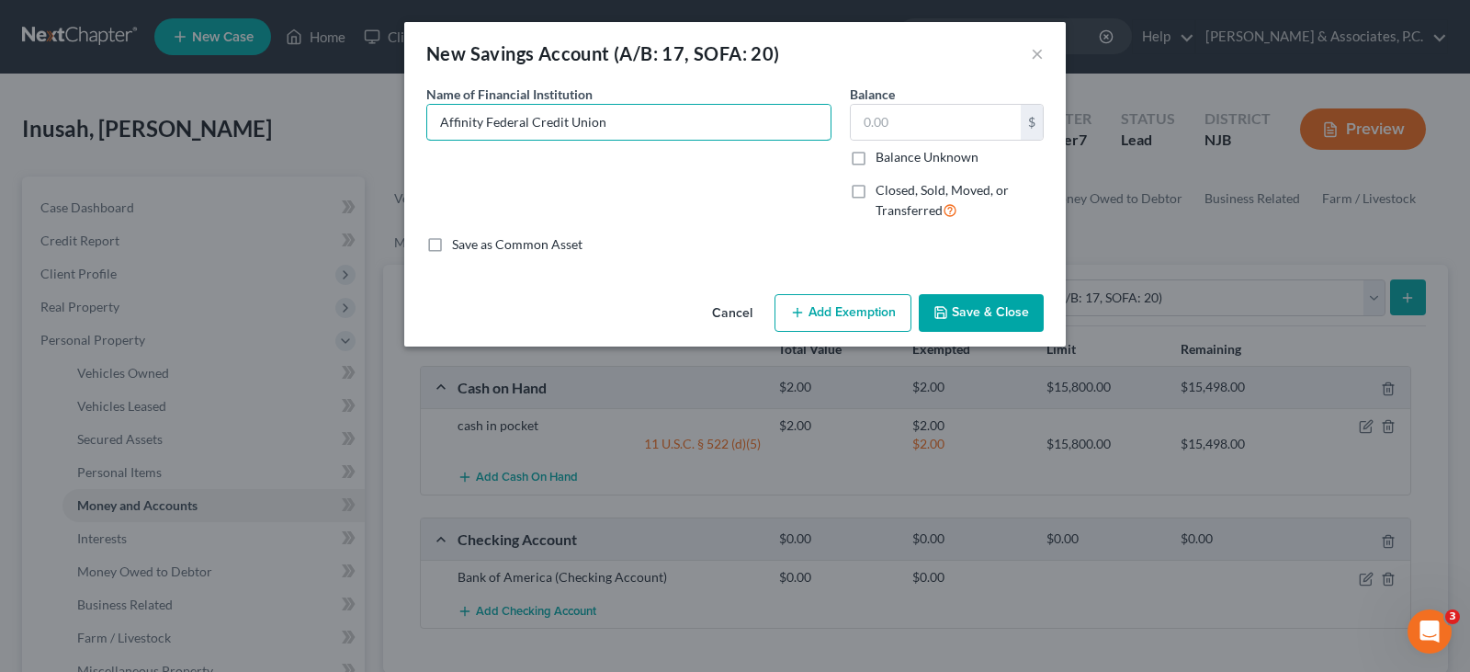
type input "Affinity Federal Credit Union"
click at [1006, 303] on button "Save & Close" at bounding box center [981, 313] width 125 height 39
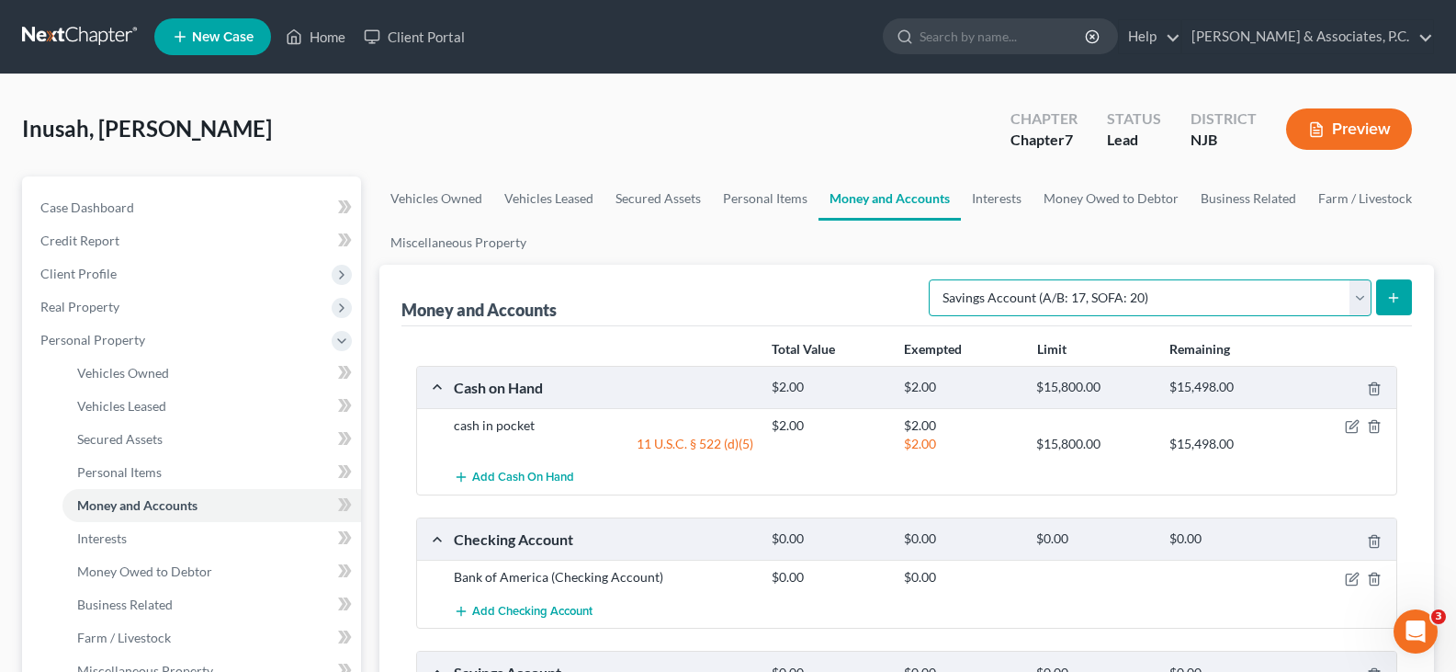
click at [1362, 291] on select "Select Account Type Brokerage (A/B: 18, SOFA: 20) Cash on Hand (A/B: 16) Certif…" at bounding box center [1150, 297] width 443 height 37
click at [998, 196] on link "Interests" at bounding box center [997, 198] width 72 height 44
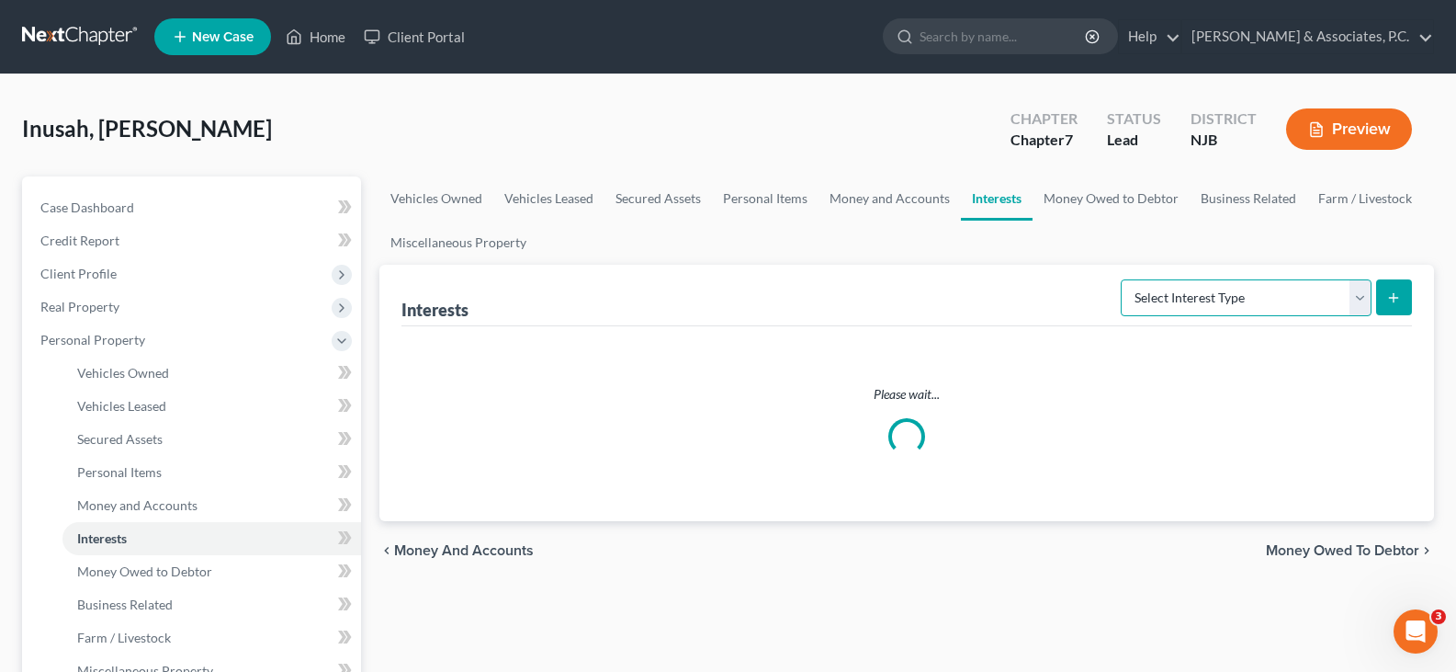
click at [1335, 308] on select "Select Interest Type 401K (A/B: 21) Annuity (A/B: 23) Bond (A/B: 18) Education …" at bounding box center [1246, 297] width 251 height 37
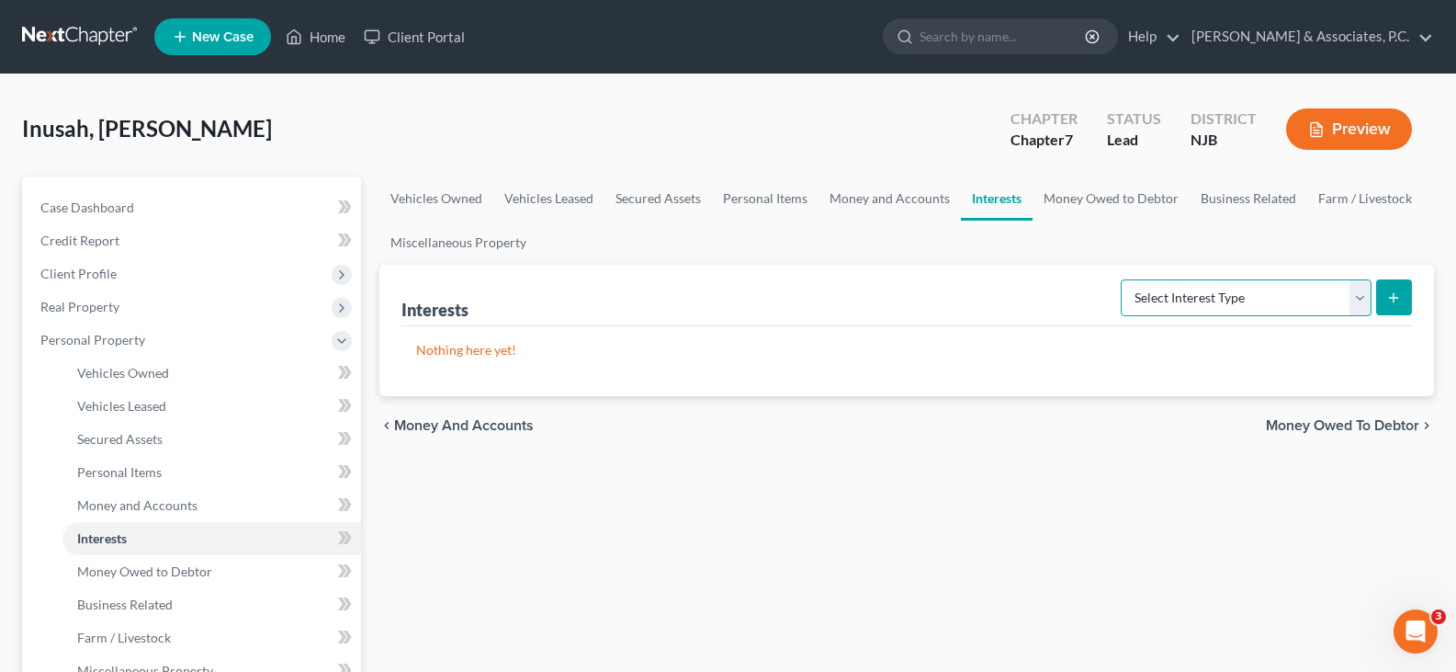
select select "401k"
click at [1124, 279] on select "Select Interest Type 401K (A/B: 21) Annuity (A/B: 23) Bond (A/B: 18) Education …" at bounding box center [1246, 297] width 251 height 37
click at [1387, 293] on icon "submit" at bounding box center [1394, 297] width 15 height 15
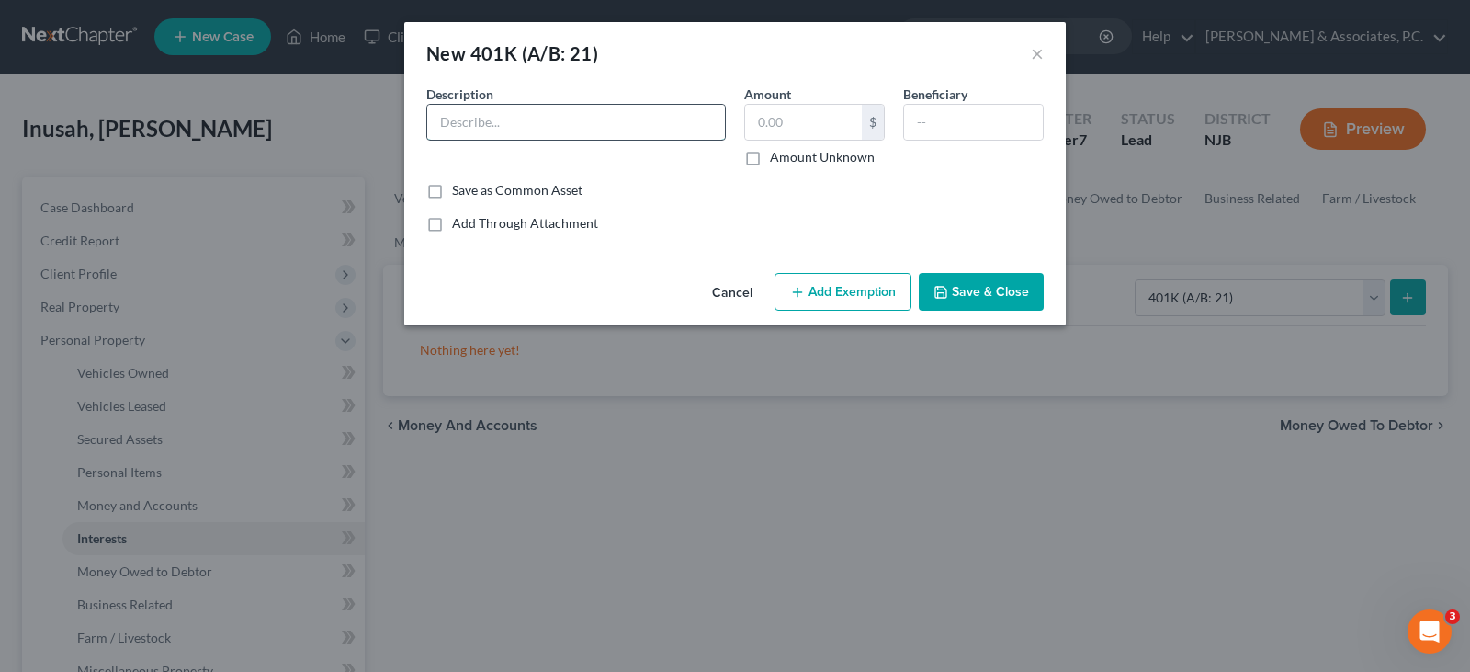
click at [572, 105] on input "text" at bounding box center [576, 122] width 298 height 35
type input "401k w/ Employer"
click at [801, 119] on input "text" at bounding box center [803, 122] width 117 height 35
type input "5,000.00"
click at [948, 119] on input "text" at bounding box center [973, 122] width 139 height 35
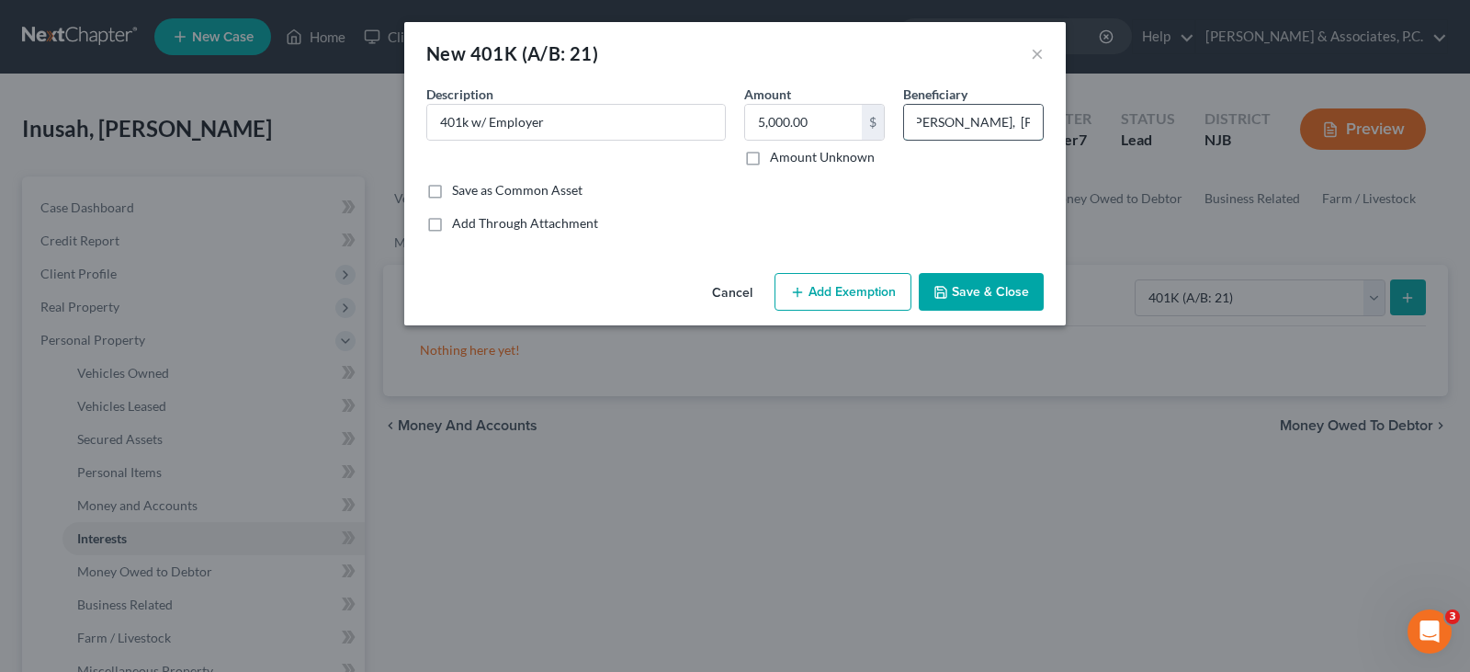
scroll to position [0, 174]
click at [953, 117] on input "Children; [PERSON_NAME], [PERSON_NAME], [PERSON_NAME]" at bounding box center [973, 122] width 139 height 35
type input "Children; [PERSON_NAME], [PERSON_NAME], & [PERSON_NAME]"
click at [844, 291] on button "Add Exemption" at bounding box center [843, 292] width 137 height 39
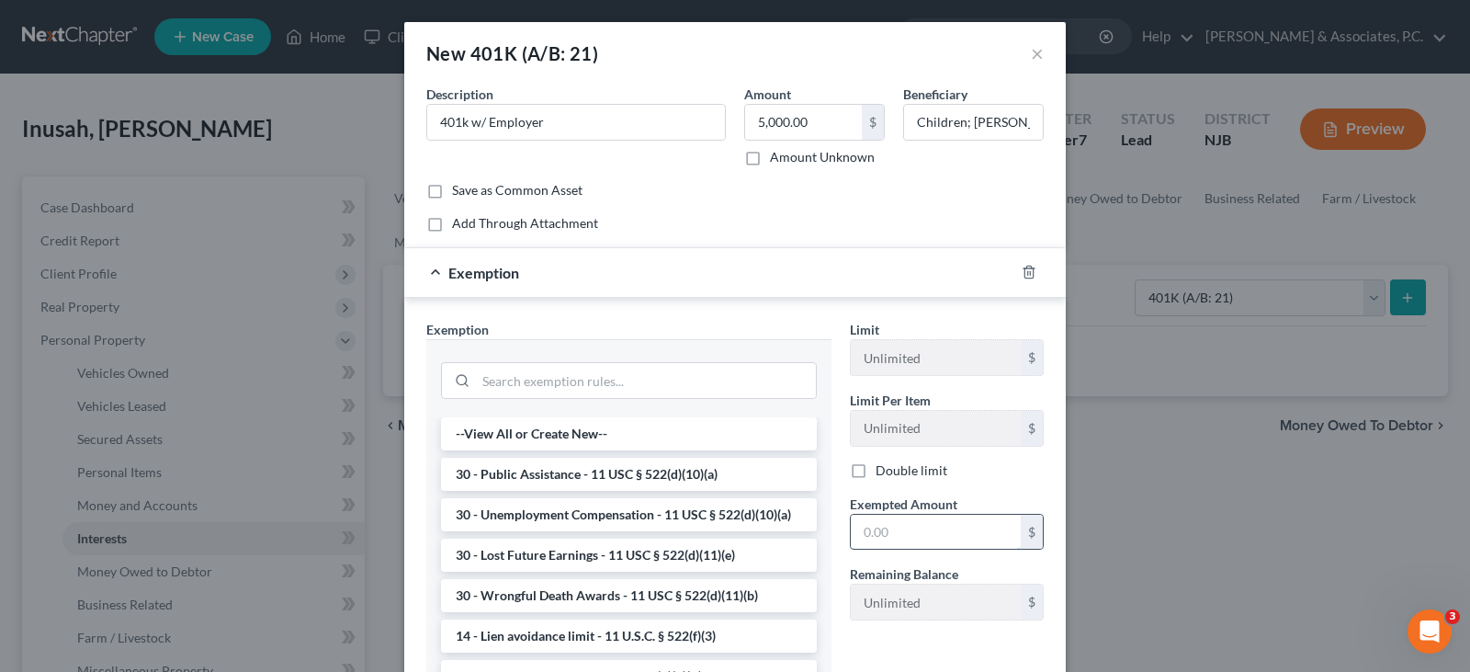
click at [872, 526] on input "text" at bounding box center [936, 532] width 170 height 35
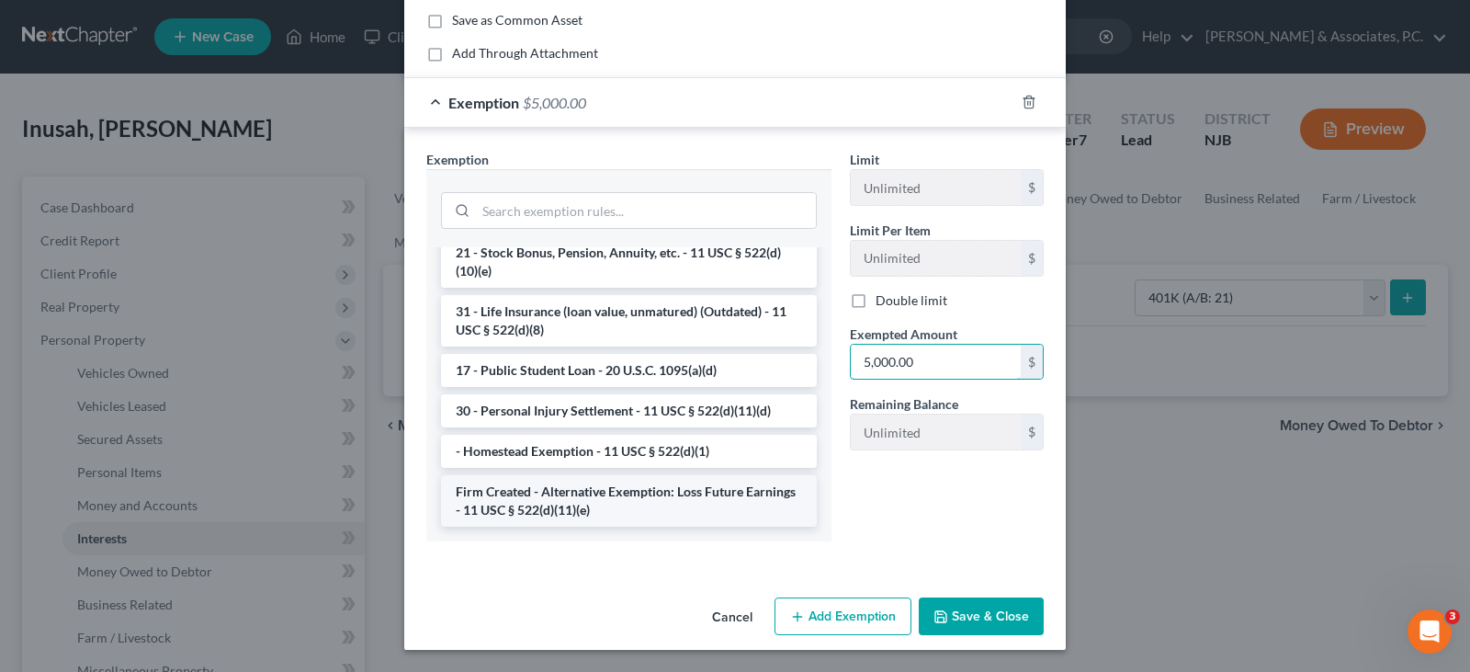
scroll to position [1444, 0]
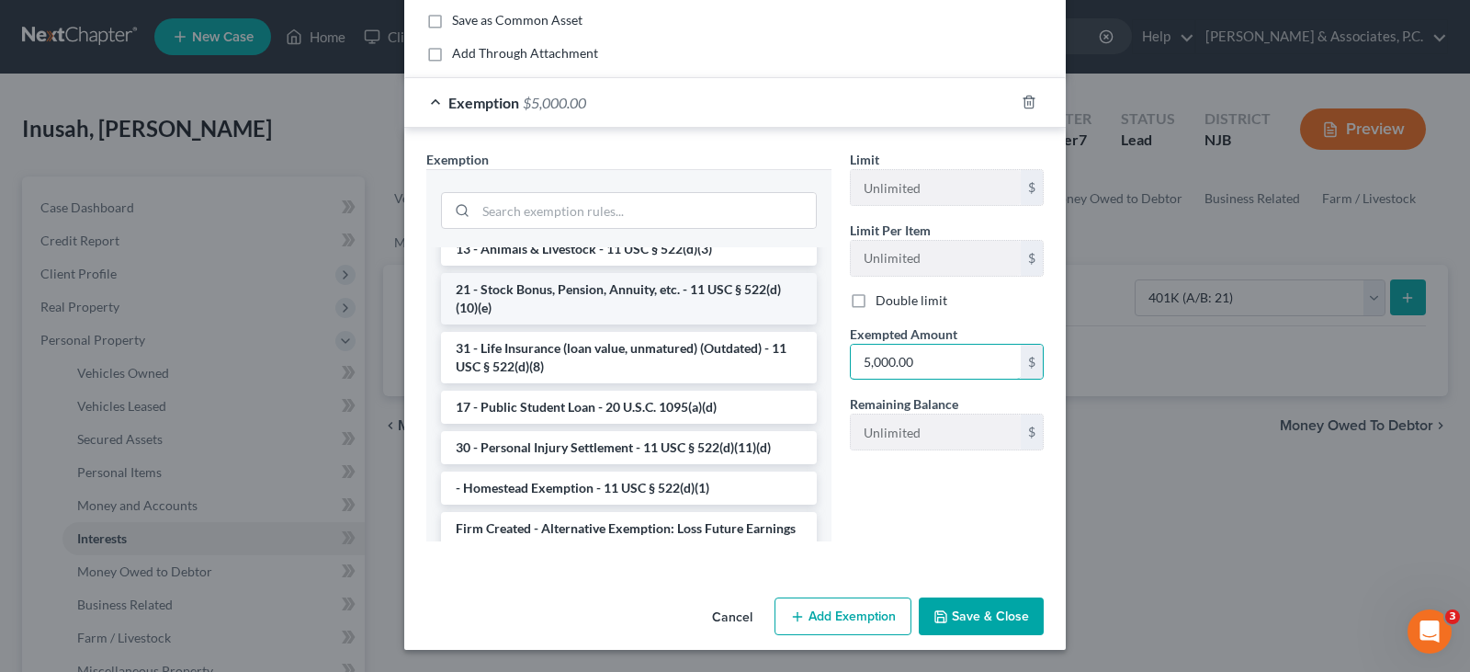
type input "5,000.00"
click at [581, 324] on li "21 - Stock Bonus, Pension, Annuity, etc. - 11 USC § 522(d)(10)(e)" at bounding box center [629, 298] width 376 height 51
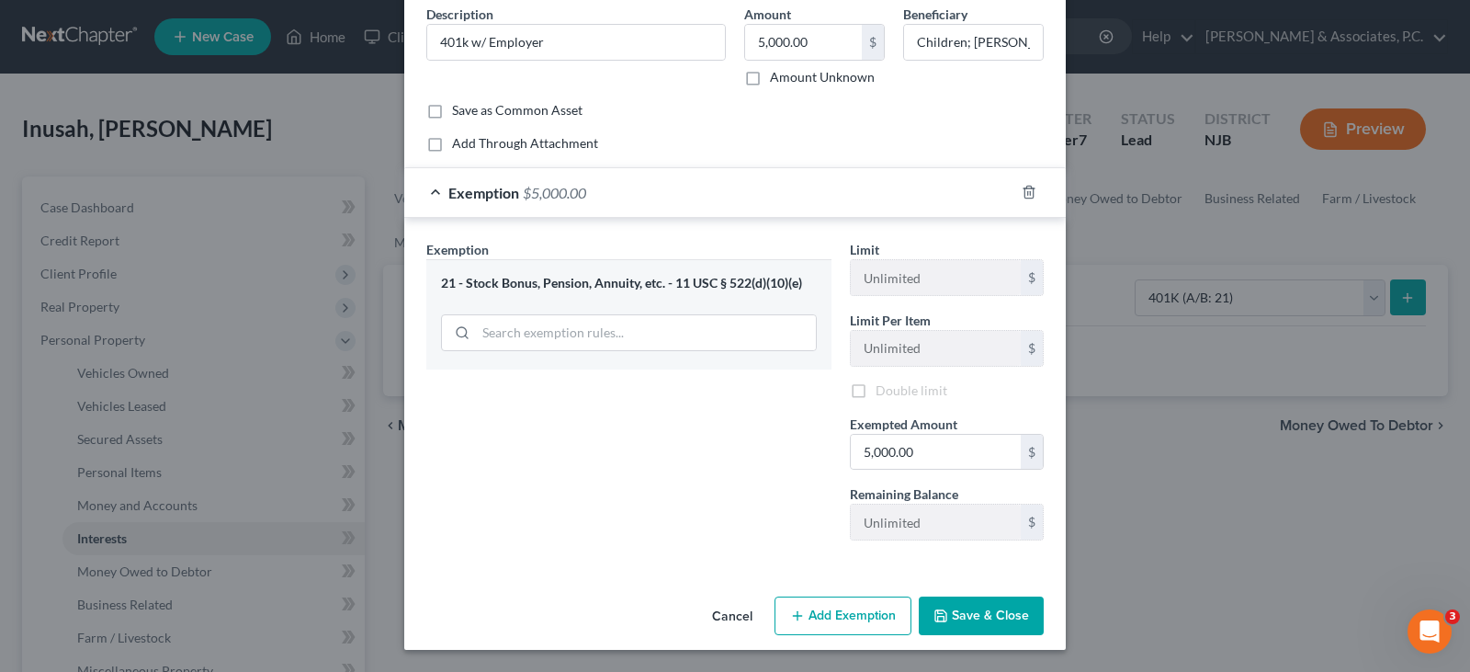
scroll to position [80, 0]
click at [964, 605] on button "Save & Close" at bounding box center [981, 615] width 125 height 39
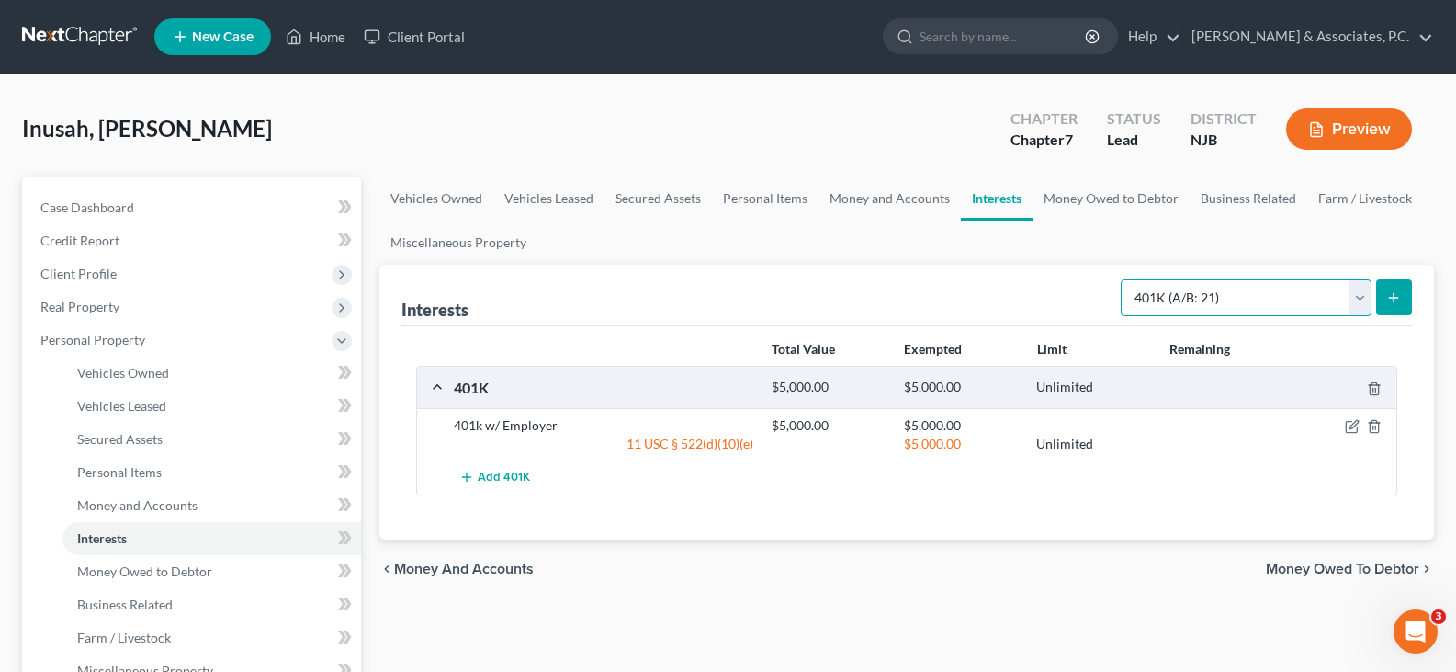
click at [1365, 289] on select "Select Interest Type 401K (A/B: 21) Annuity (A/B: 23) Bond (A/B: 18) Education …" at bounding box center [1246, 297] width 251 height 37
select select "unincorporated_business"
click at [1124, 279] on select "Select Interest Type 401K (A/B: 21) Annuity (A/B: 23) Bond (A/B: 18) Education …" at bounding box center [1246, 297] width 251 height 37
click at [1394, 290] on icon "submit" at bounding box center [1394, 297] width 15 height 15
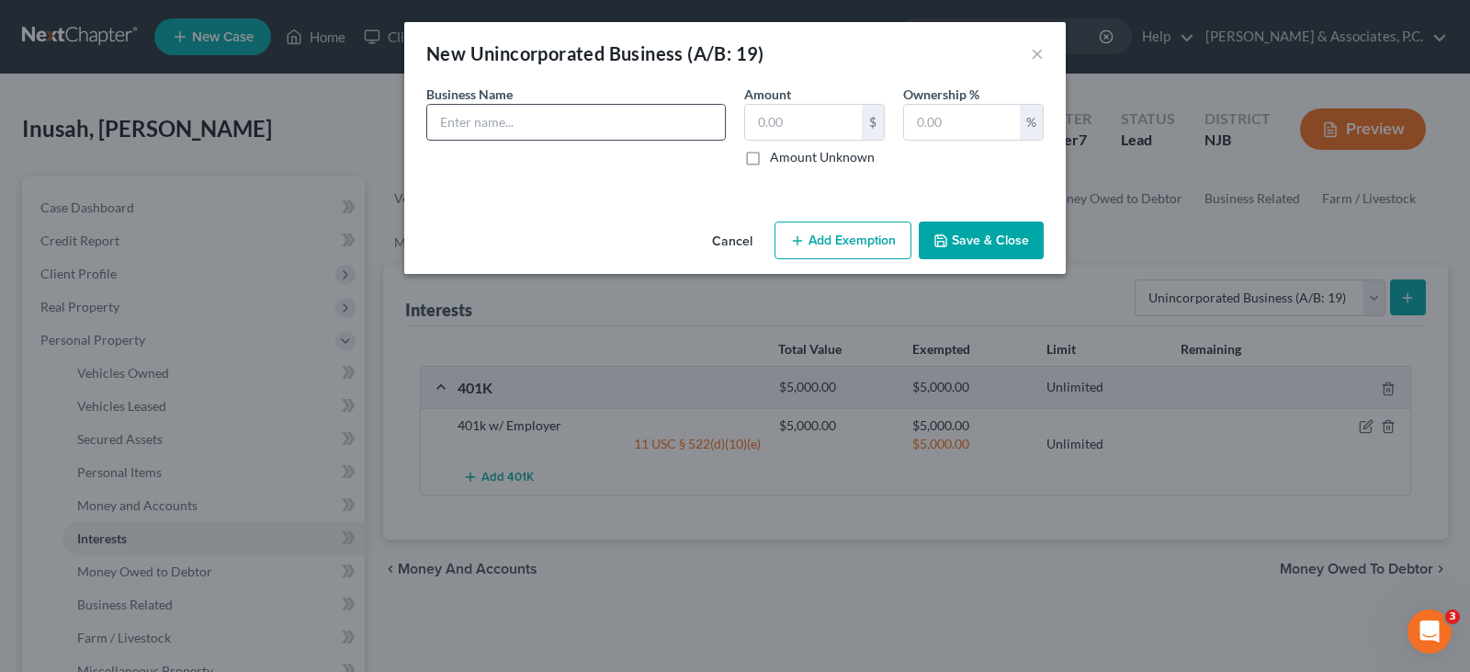
click at [624, 121] on input "text" at bounding box center [576, 122] width 298 height 35
type input "Joetex Global LLC"
type input "1.00"
click at [959, 119] on input "text" at bounding box center [962, 122] width 116 height 35
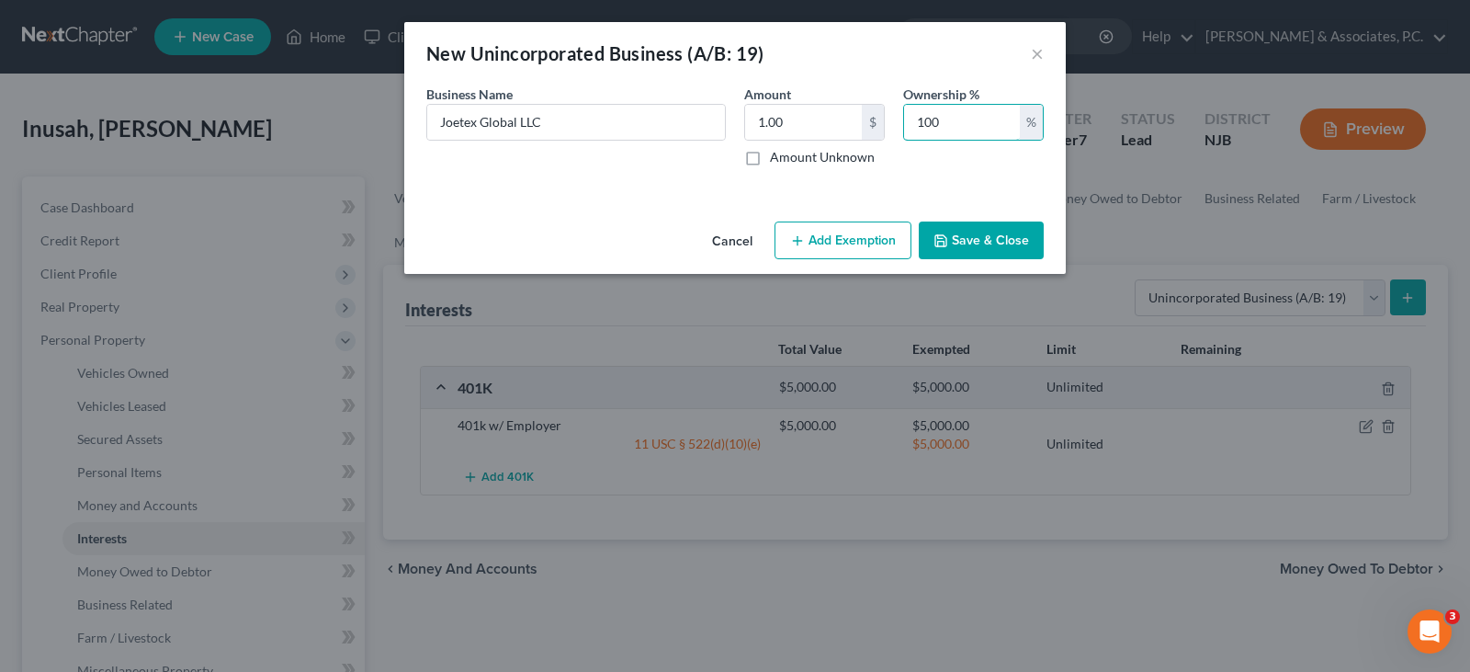
type input "100"
click at [825, 242] on button "Add Exemption" at bounding box center [843, 240] width 137 height 39
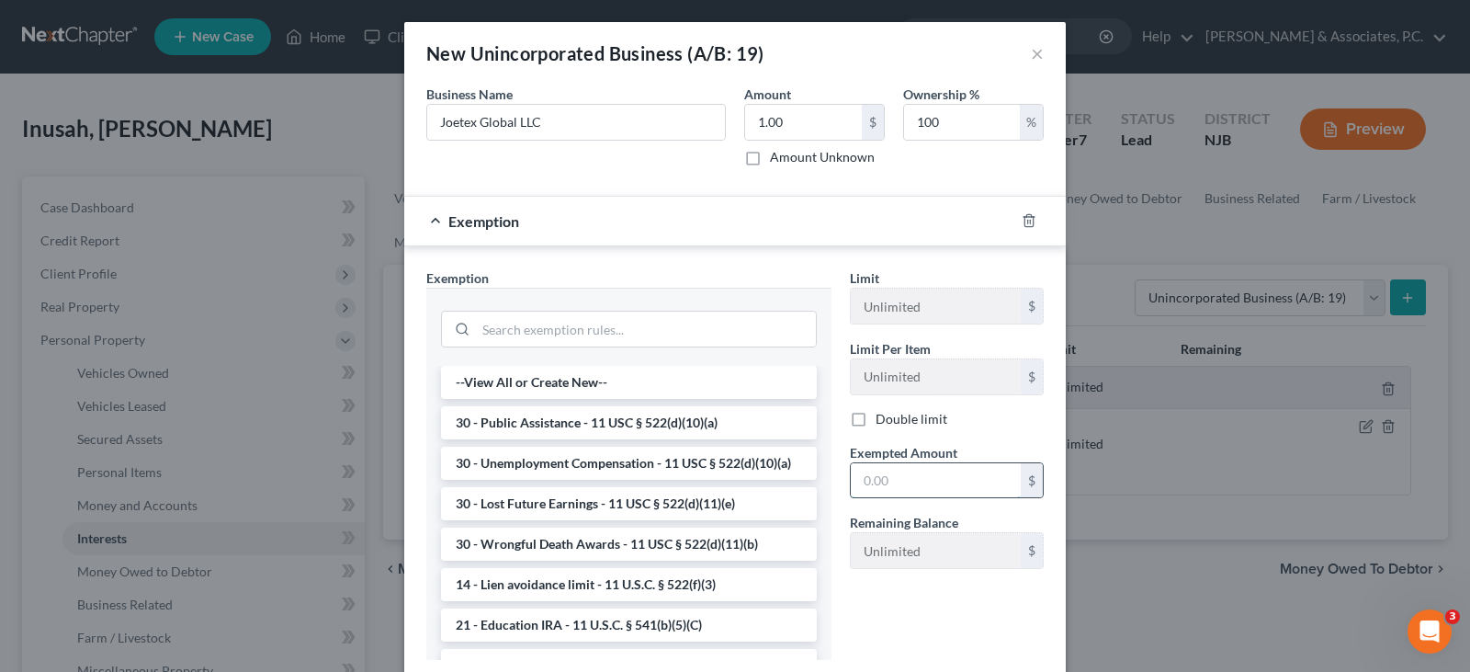
click at [929, 484] on input "text" at bounding box center [936, 480] width 170 height 35
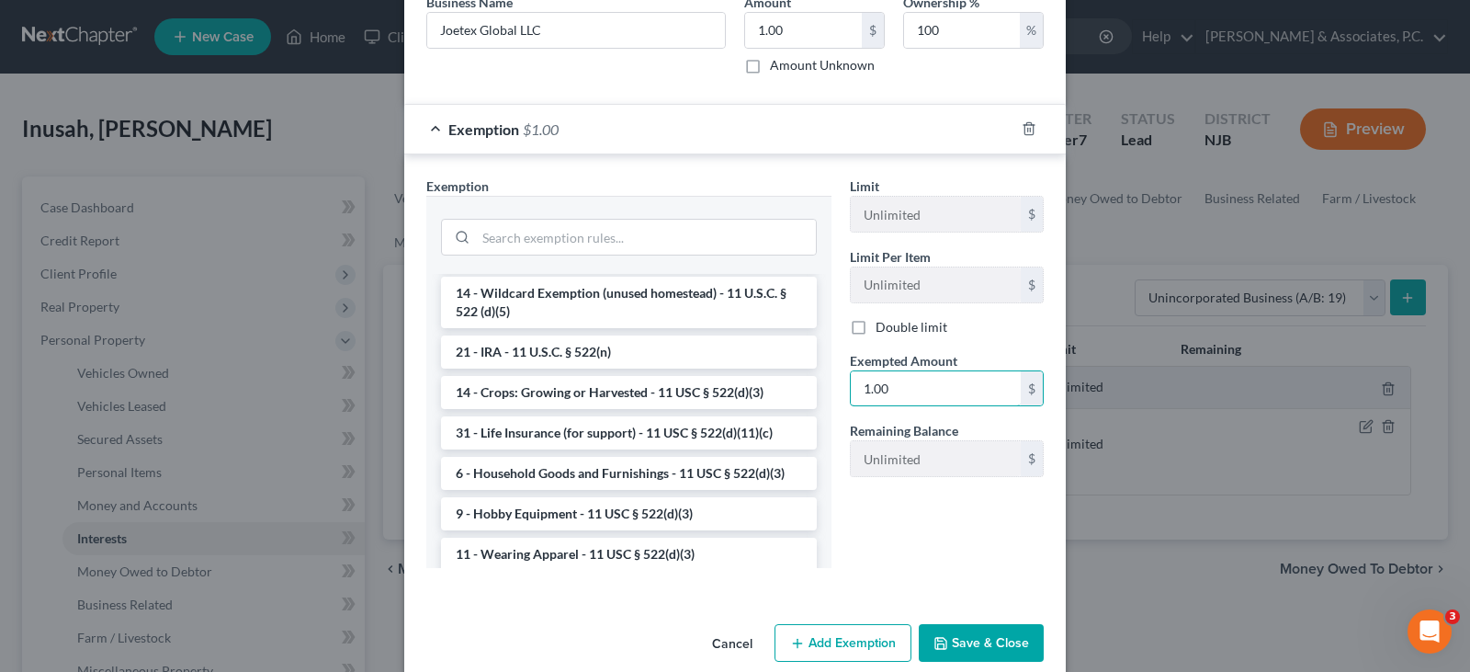
scroll to position [1103, 0]
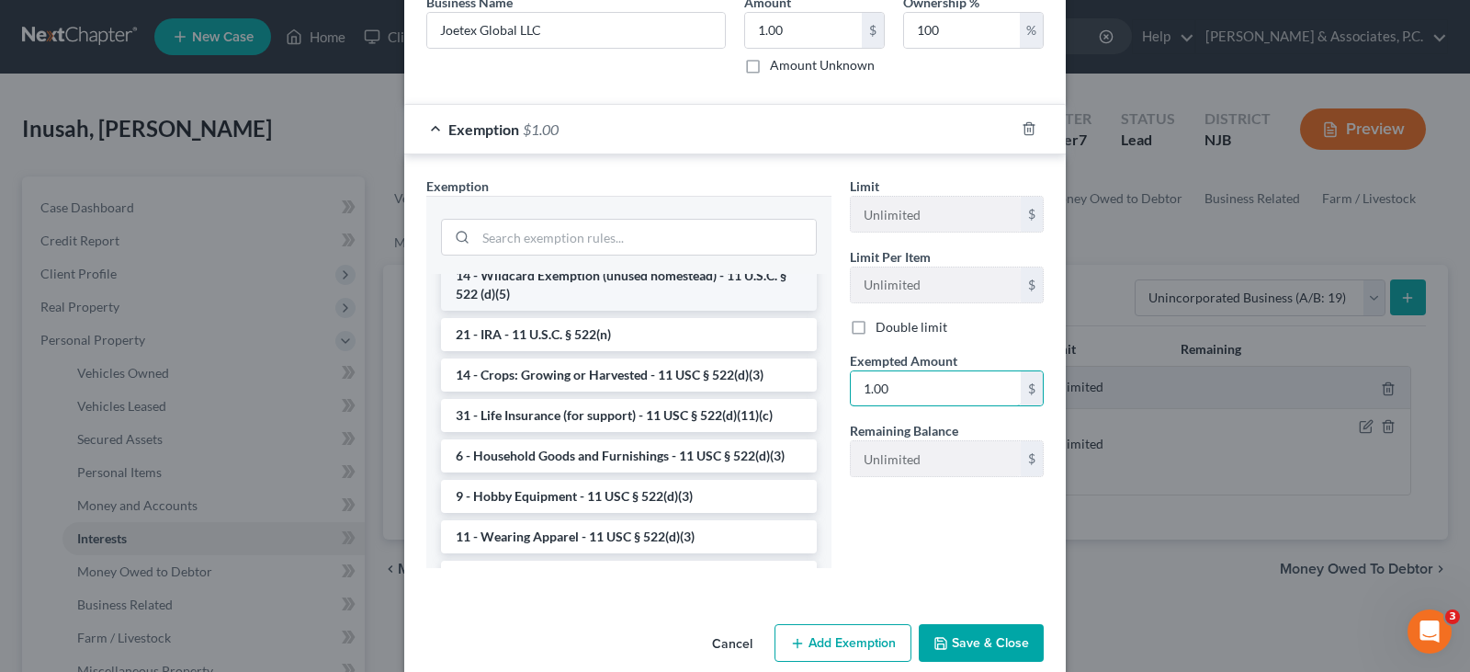
type input "1.00"
click at [593, 311] on li "14 - Wildcard Exemption (unused homestead) - 11 U.S.C. § 522 (d)(5)" at bounding box center [629, 284] width 376 height 51
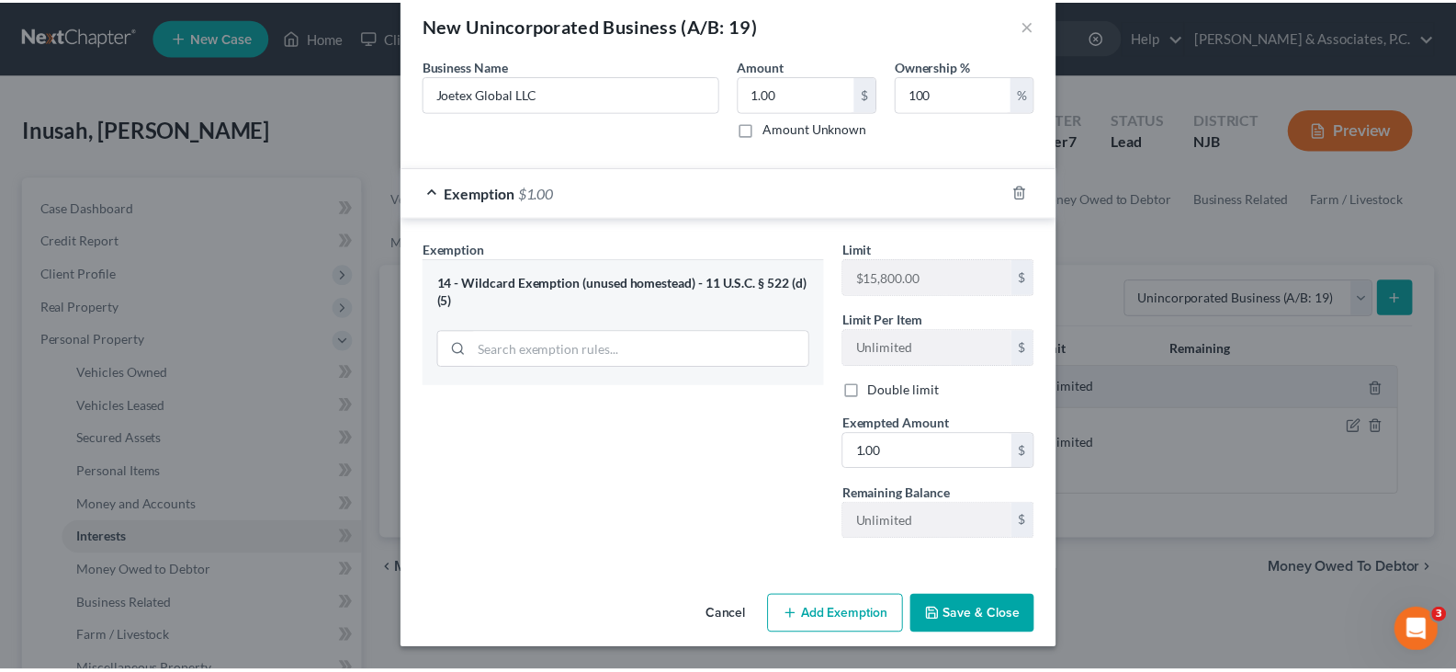
scroll to position [28, 0]
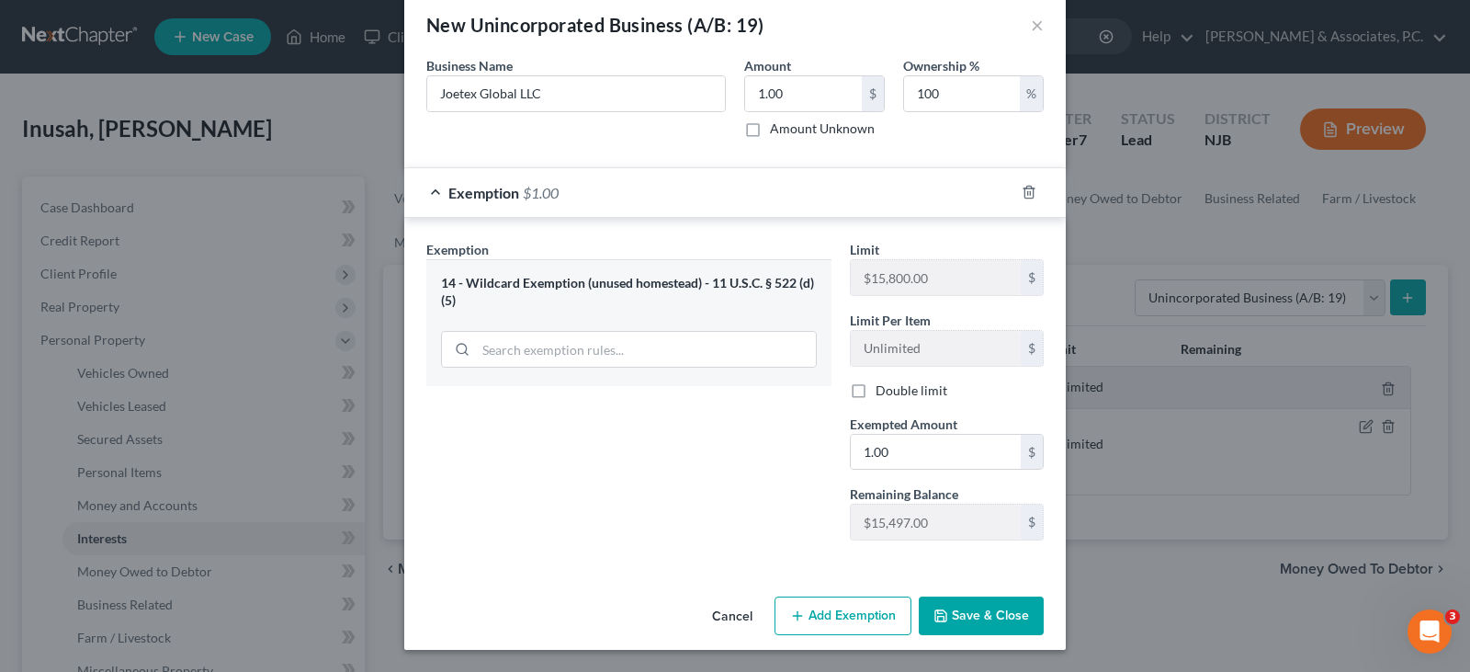
click at [961, 604] on button "Save & Close" at bounding box center [981, 615] width 125 height 39
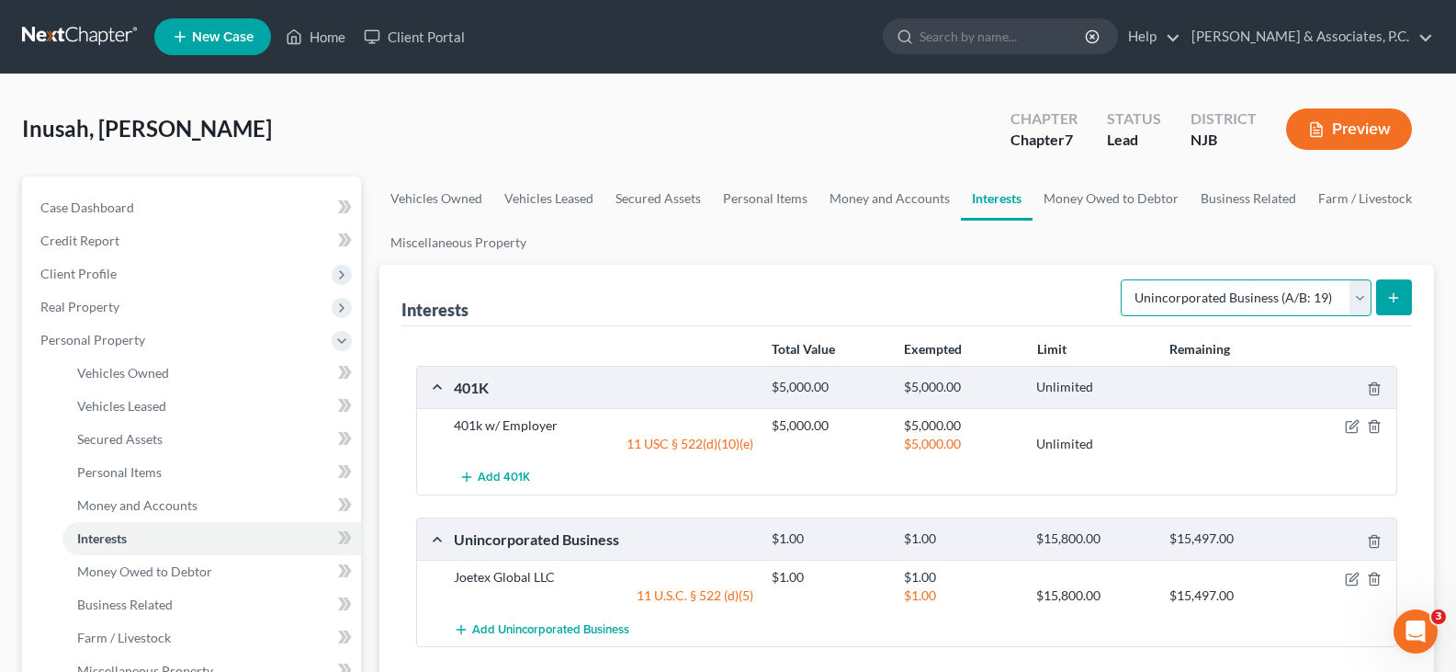
click at [1362, 295] on select "Select Interest Type 401K (A/B: 21) Annuity (A/B: 23) Bond (A/B: 18) Education …" at bounding box center [1246, 297] width 251 height 37
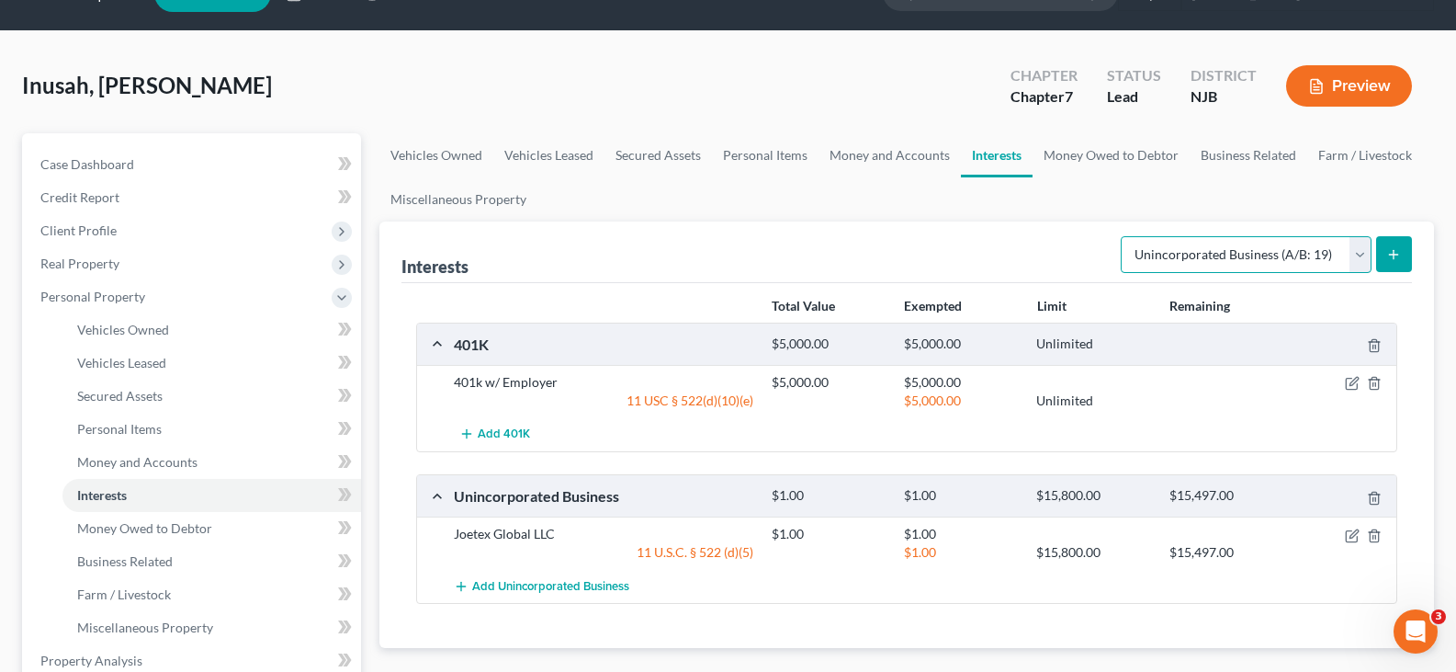
scroll to position [0, 0]
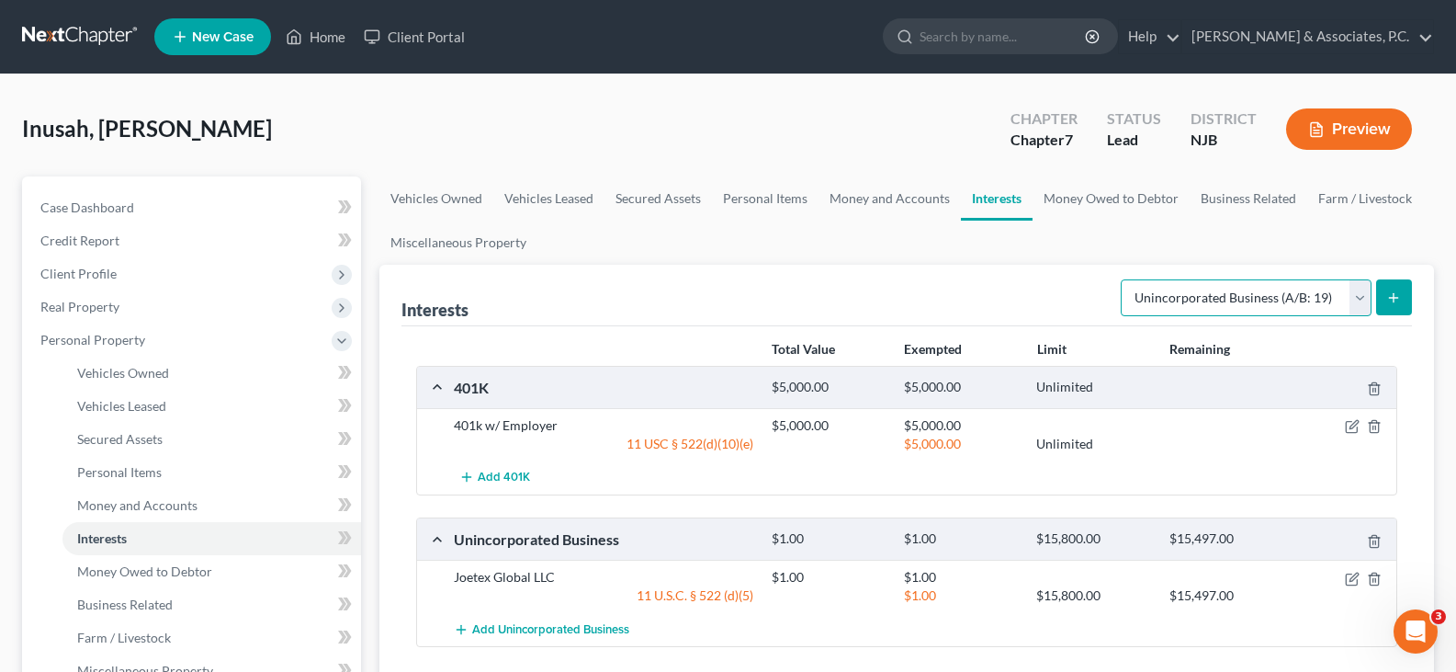
click at [1361, 305] on select "Select Interest Type 401K (A/B: 21) Annuity (A/B: 23) Bond (A/B: 18) Education …" at bounding box center [1246, 297] width 251 height 37
drag, startPoint x: 1031, startPoint y: 255, endPoint x: 1068, endPoint y: 224, distance: 48.2
click at [1031, 255] on ul "Vehicles Owned Vehicles Leased Secured Assets Personal Items Money and Accounts…" at bounding box center [906, 220] width 1055 height 88
click at [1093, 205] on link "Money Owed to Debtor" at bounding box center [1111, 198] width 157 height 44
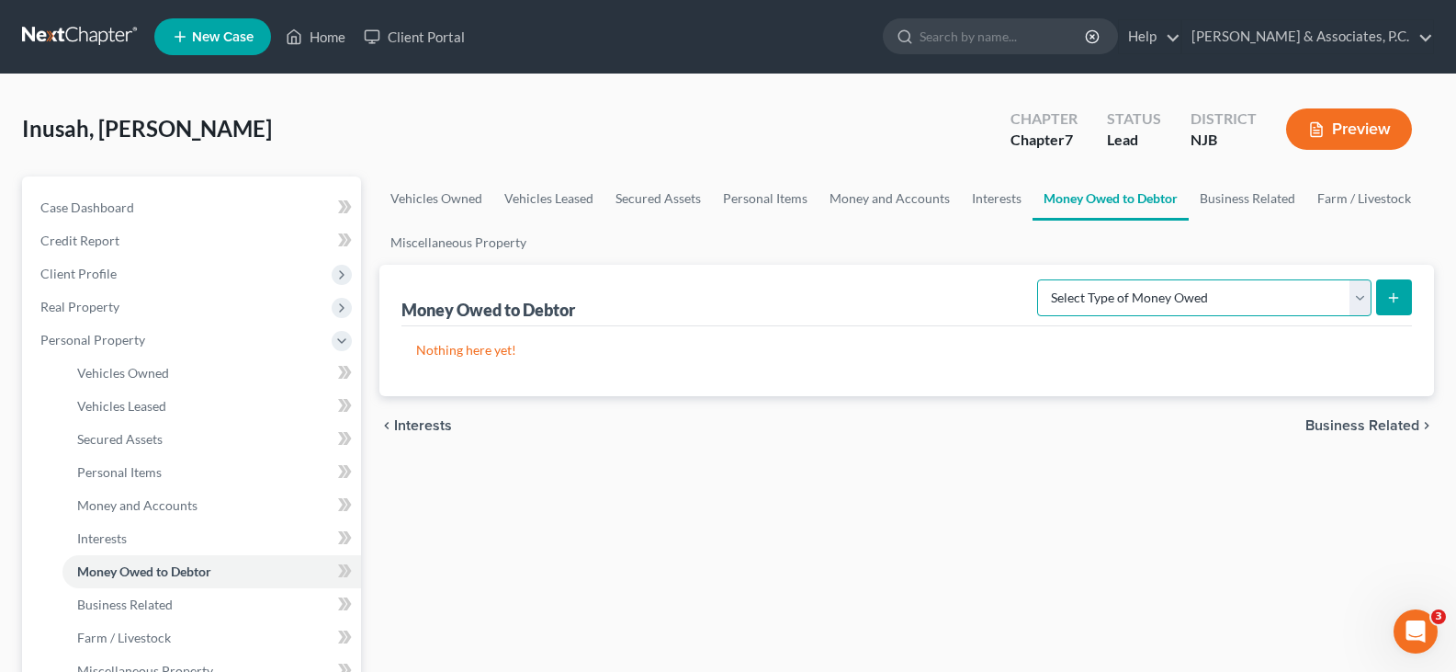
click at [1353, 305] on select "Select Type of Money Owed Accounts Receivable (A/B: 38) Alimony (A/B: 29) Child…" at bounding box center [1204, 297] width 334 height 37
click at [1260, 198] on link "Business Related" at bounding box center [1248, 198] width 118 height 44
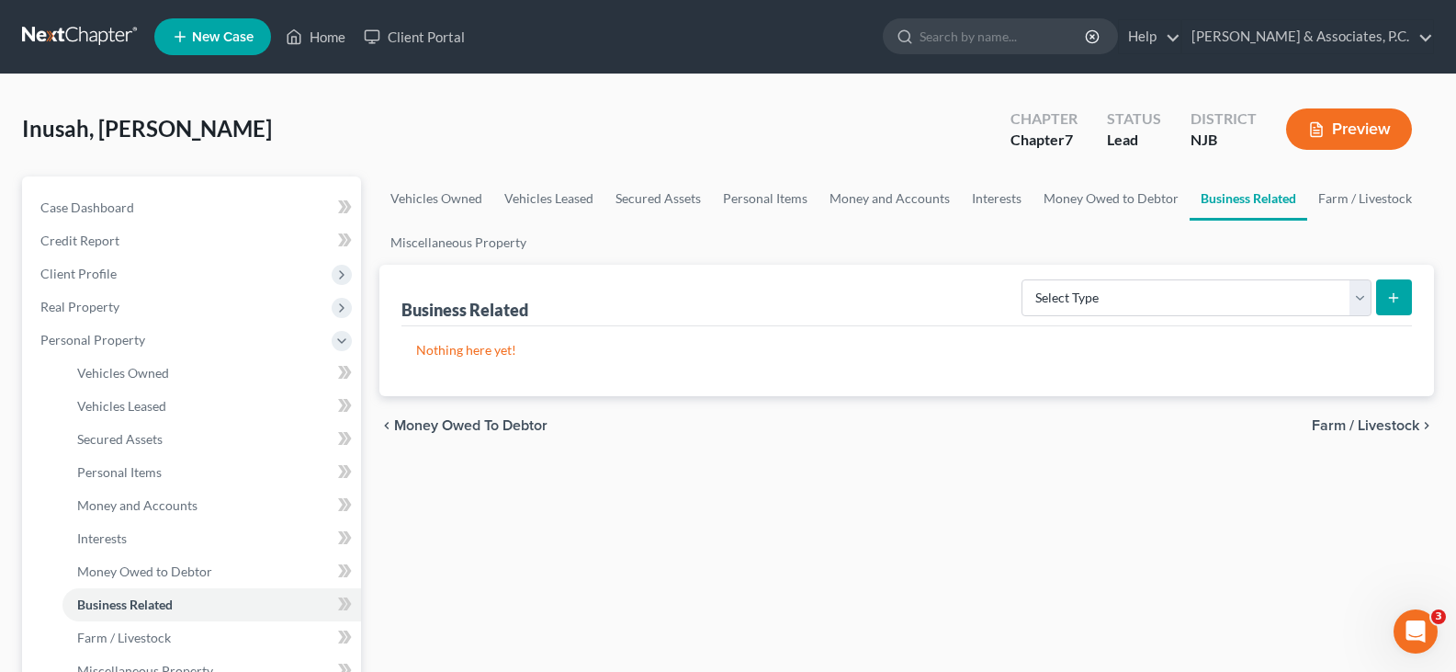
click at [1237, 195] on link "Business Related" at bounding box center [1249, 198] width 118 height 44
click at [1127, 200] on link "Money Owed to Debtor" at bounding box center [1111, 198] width 157 height 44
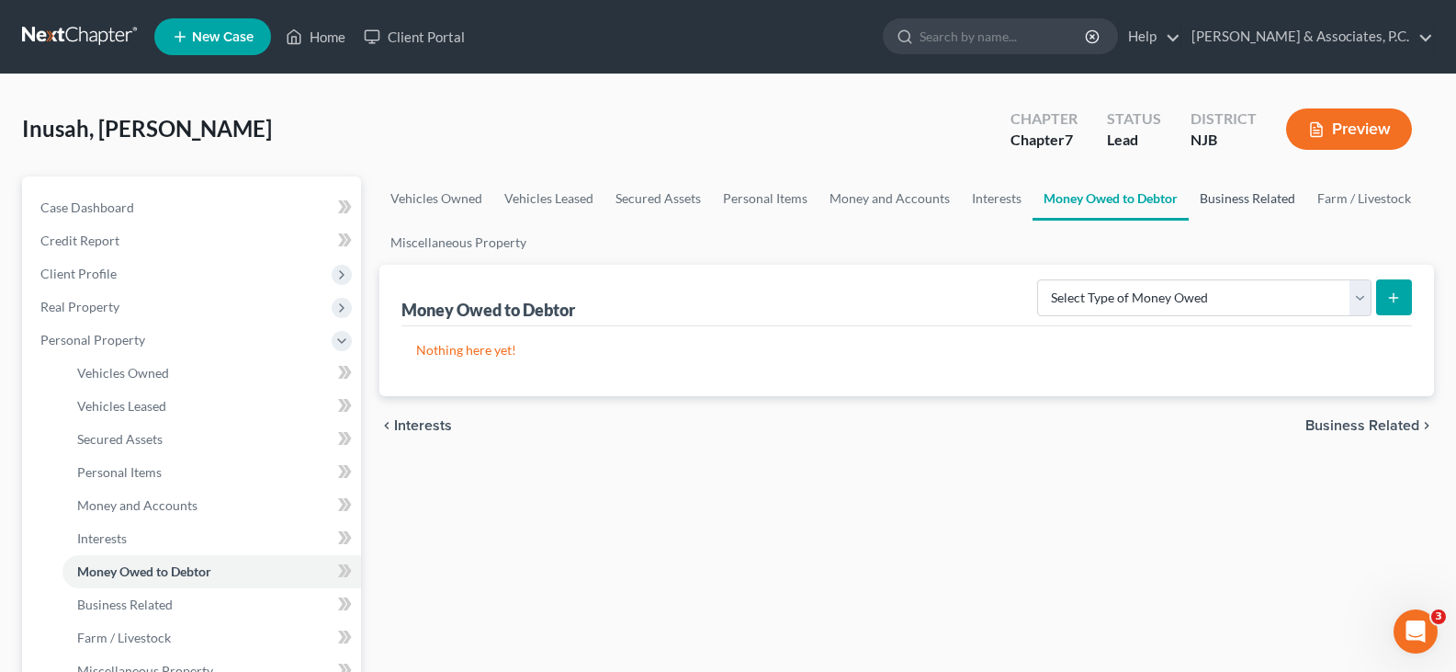
click at [1250, 200] on link "Business Related" at bounding box center [1248, 198] width 118 height 44
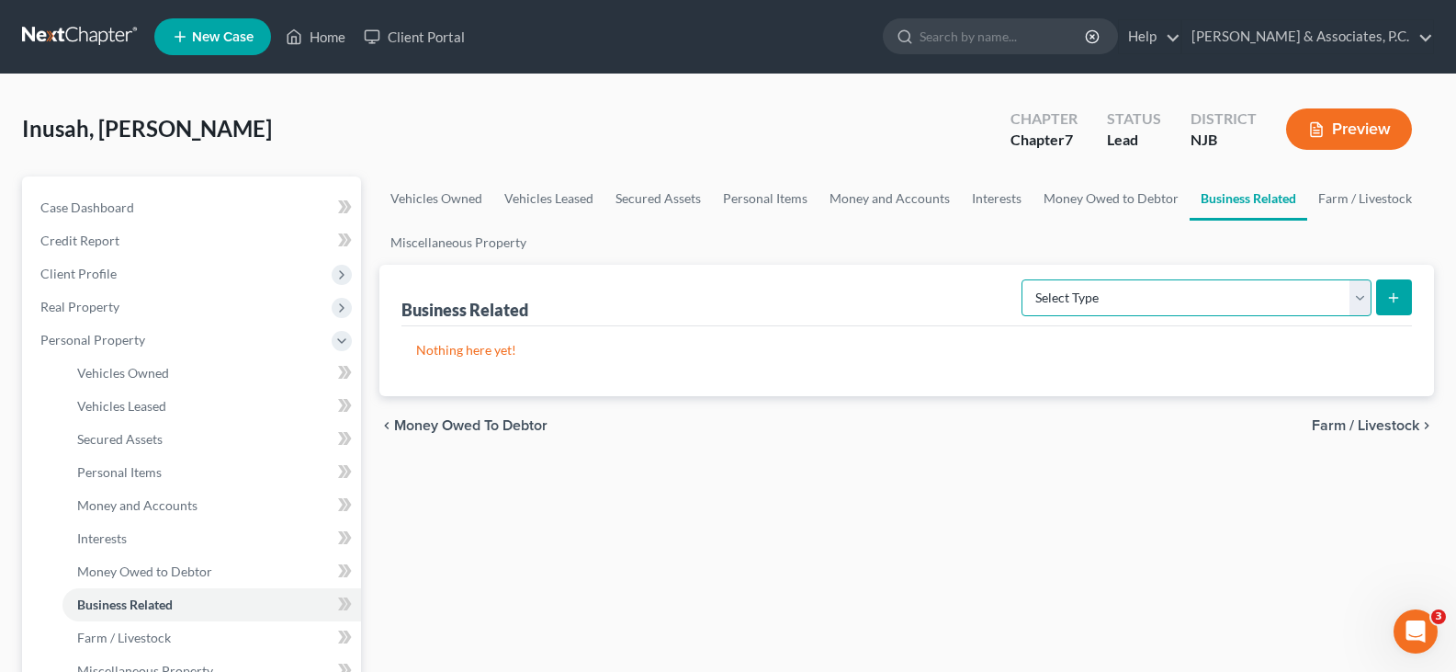
click at [1363, 294] on select "Select Type Customer Lists (A/B: 43) Franchises (A/B: 27) Inventory (A/B: 41) L…" at bounding box center [1197, 297] width 350 height 37
click at [1081, 199] on link "Money Owed to Debtor" at bounding box center [1111, 198] width 157 height 44
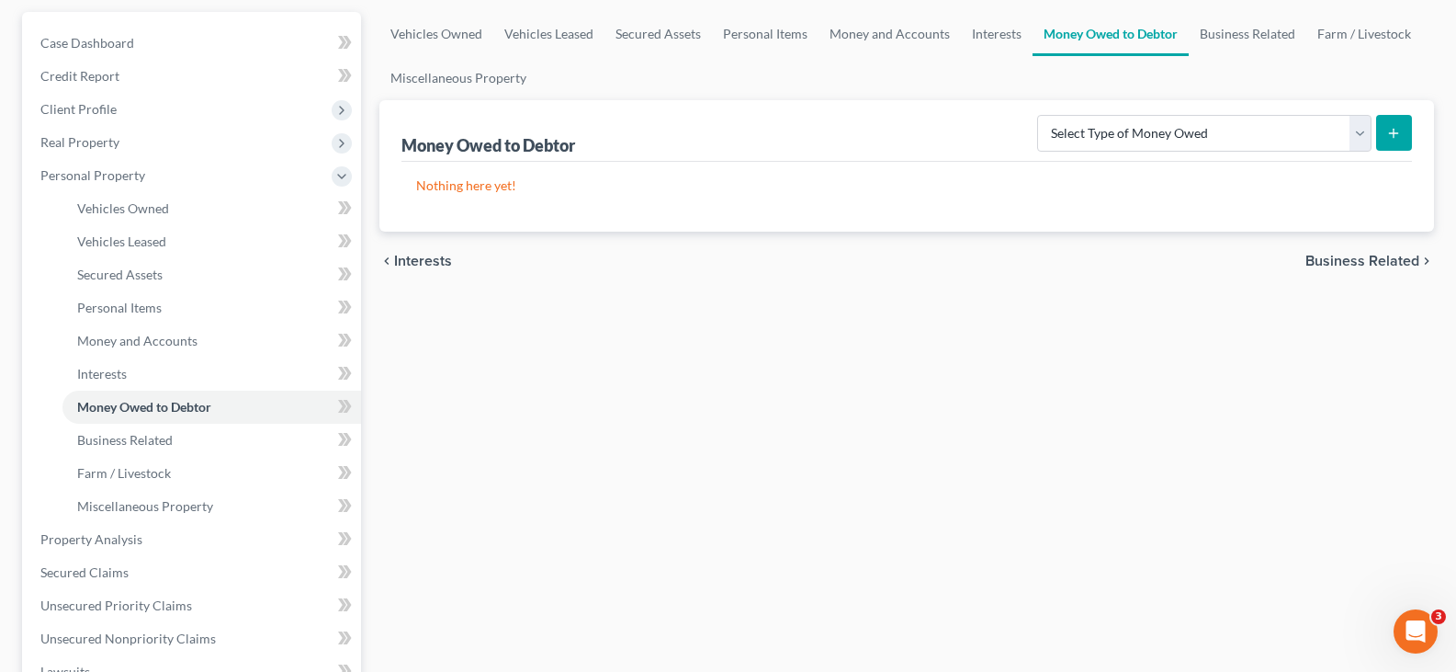
scroll to position [184, 0]
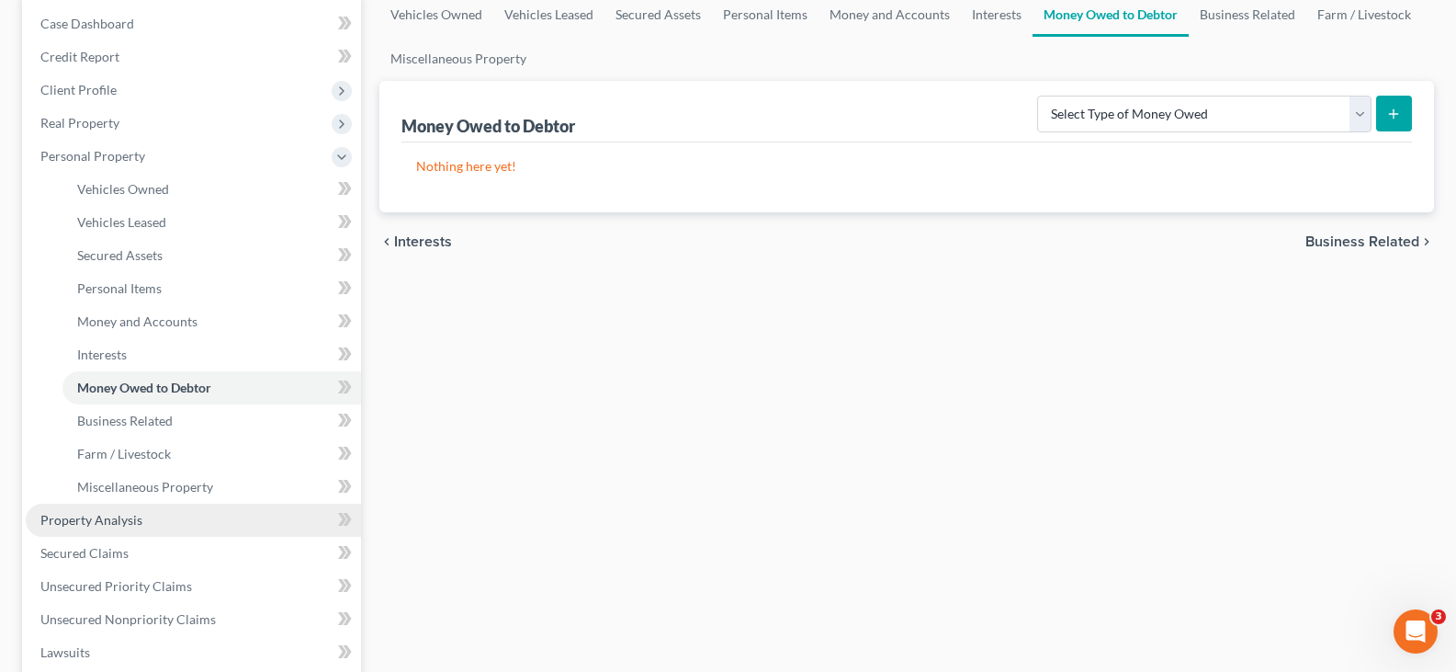
click at [75, 514] on span "Property Analysis" at bounding box center [91, 520] width 102 height 16
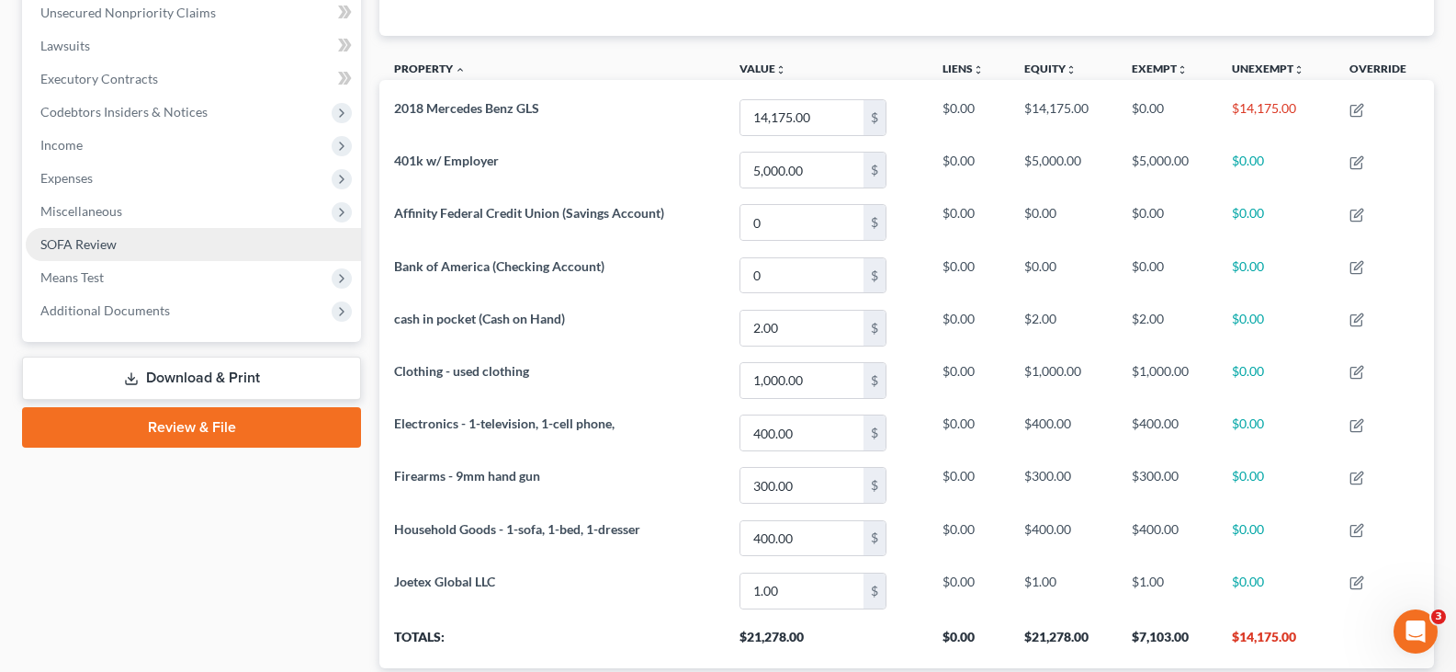
click at [67, 244] on span "SOFA Review" at bounding box center [78, 244] width 76 height 16
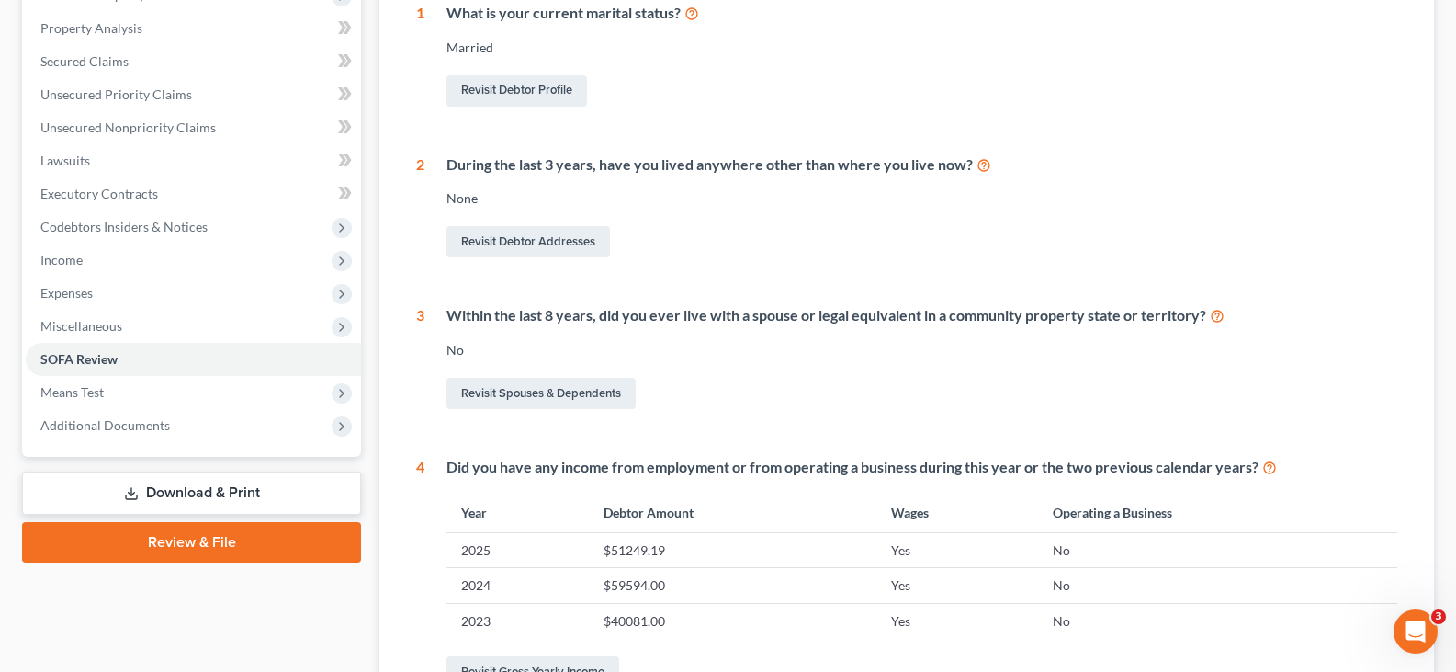
scroll to position [184, 0]
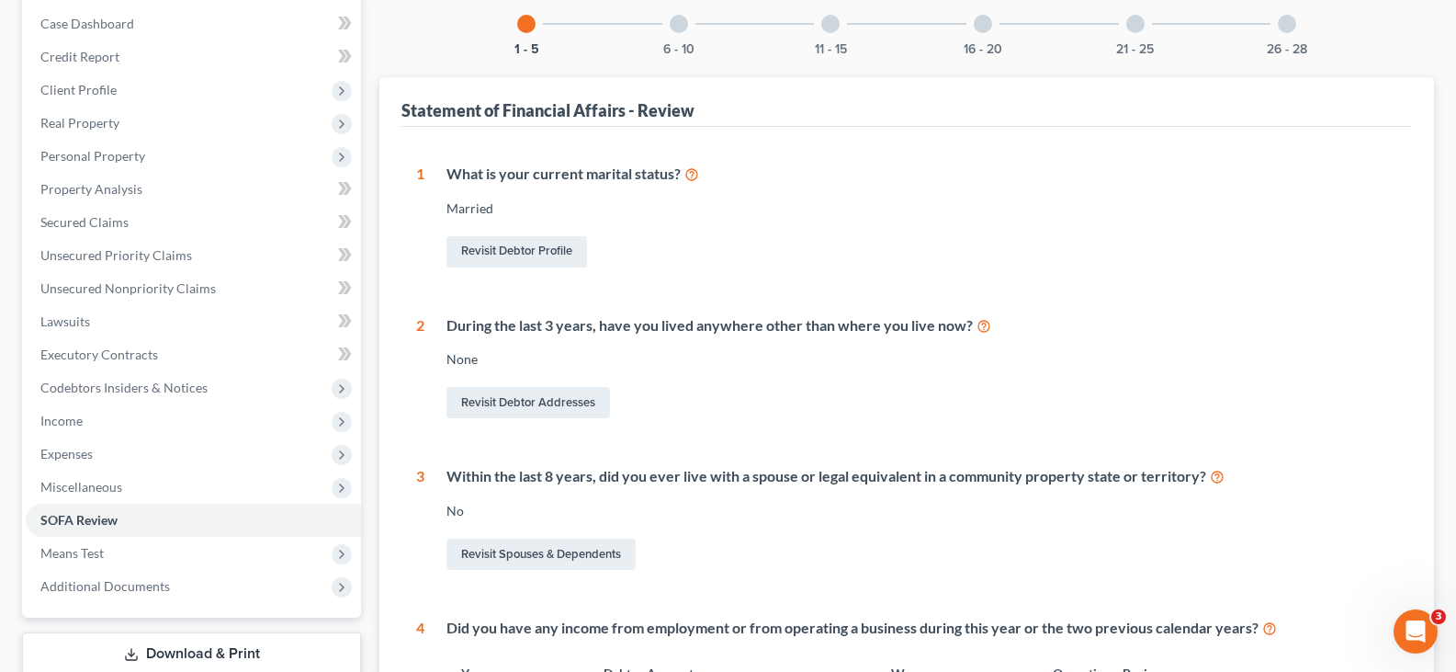
click at [674, 20] on div at bounding box center [679, 24] width 18 height 18
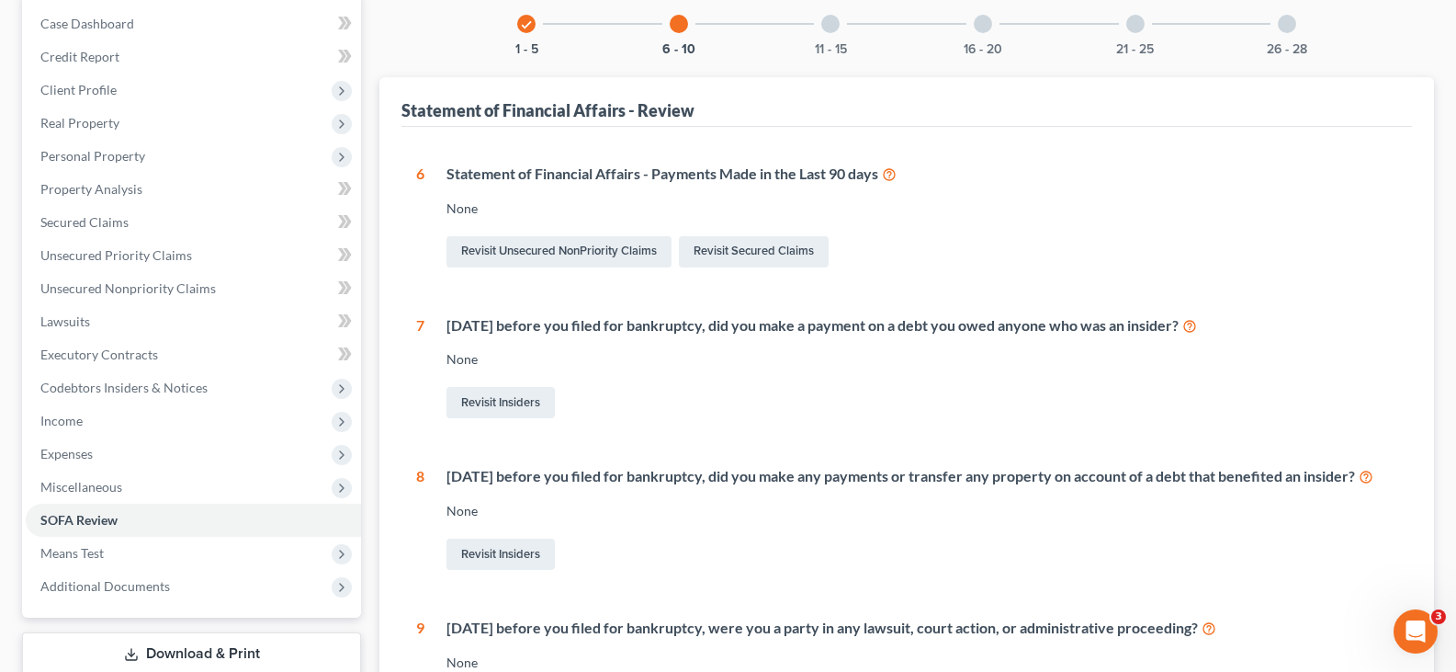
click at [830, 28] on div at bounding box center [830, 24] width 18 height 18
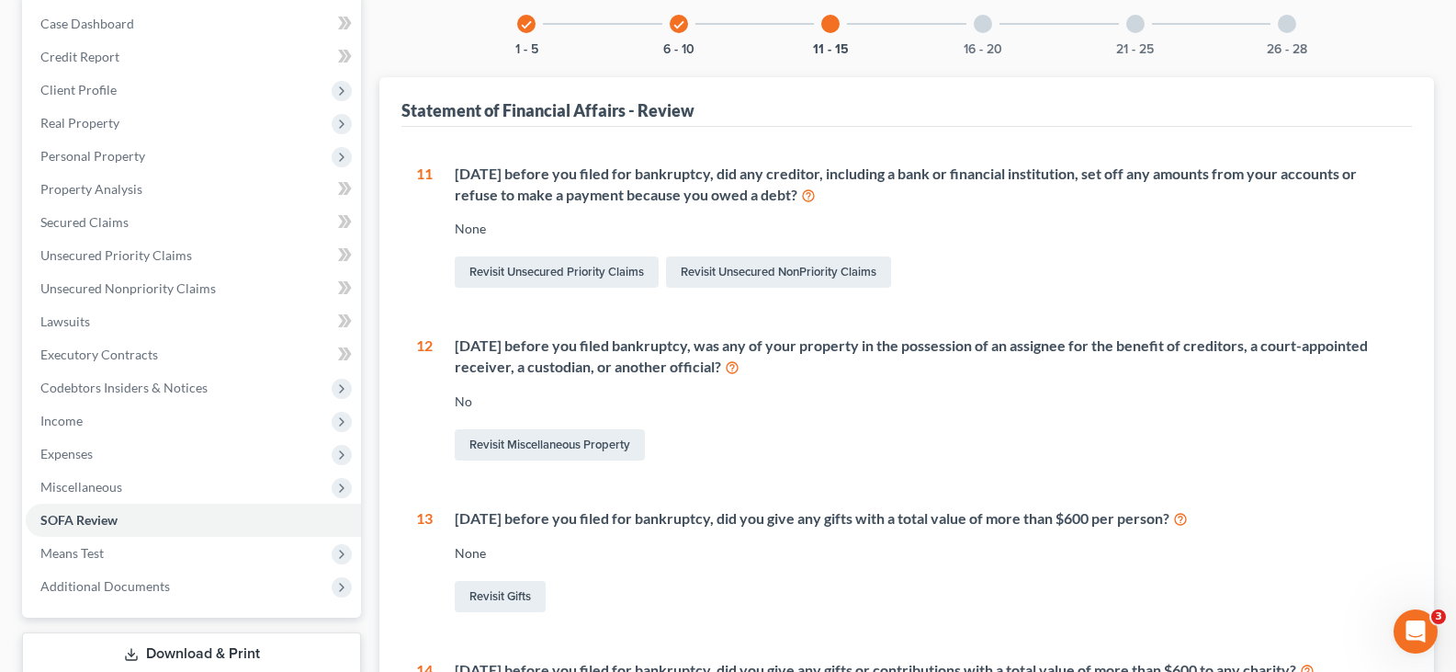
click at [1006, 34] on div "16 - 20" at bounding box center [983, 24] width 62 height 62
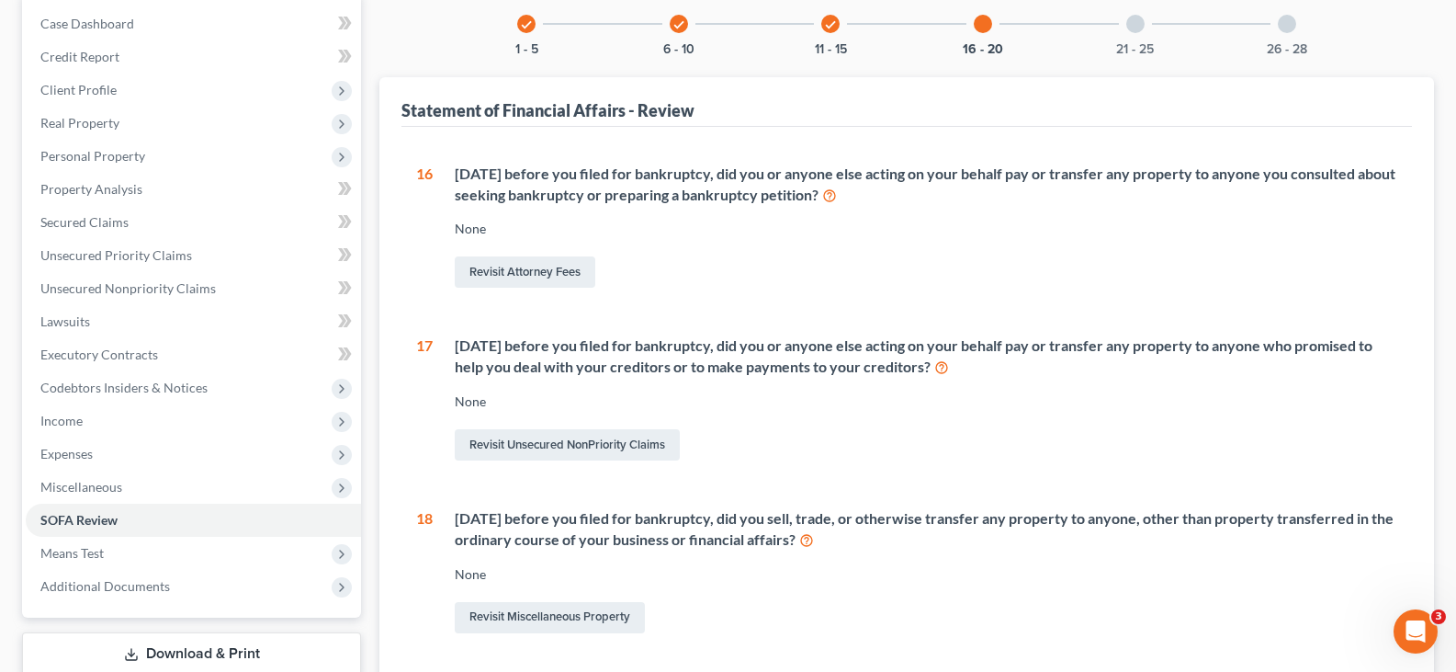
click at [1127, 22] on div at bounding box center [1136, 24] width 18 height 18
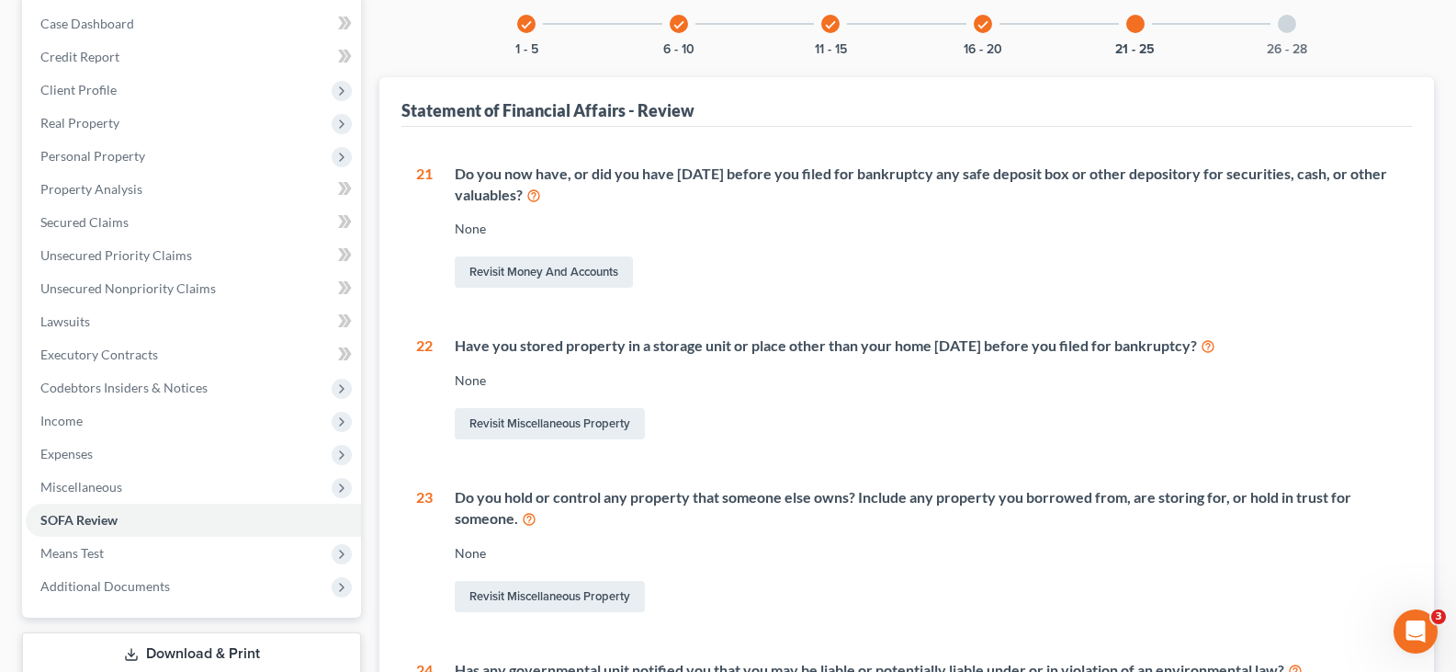
click at [1291, 24] on div at bounding box center [1287, 24] width 18 height 18
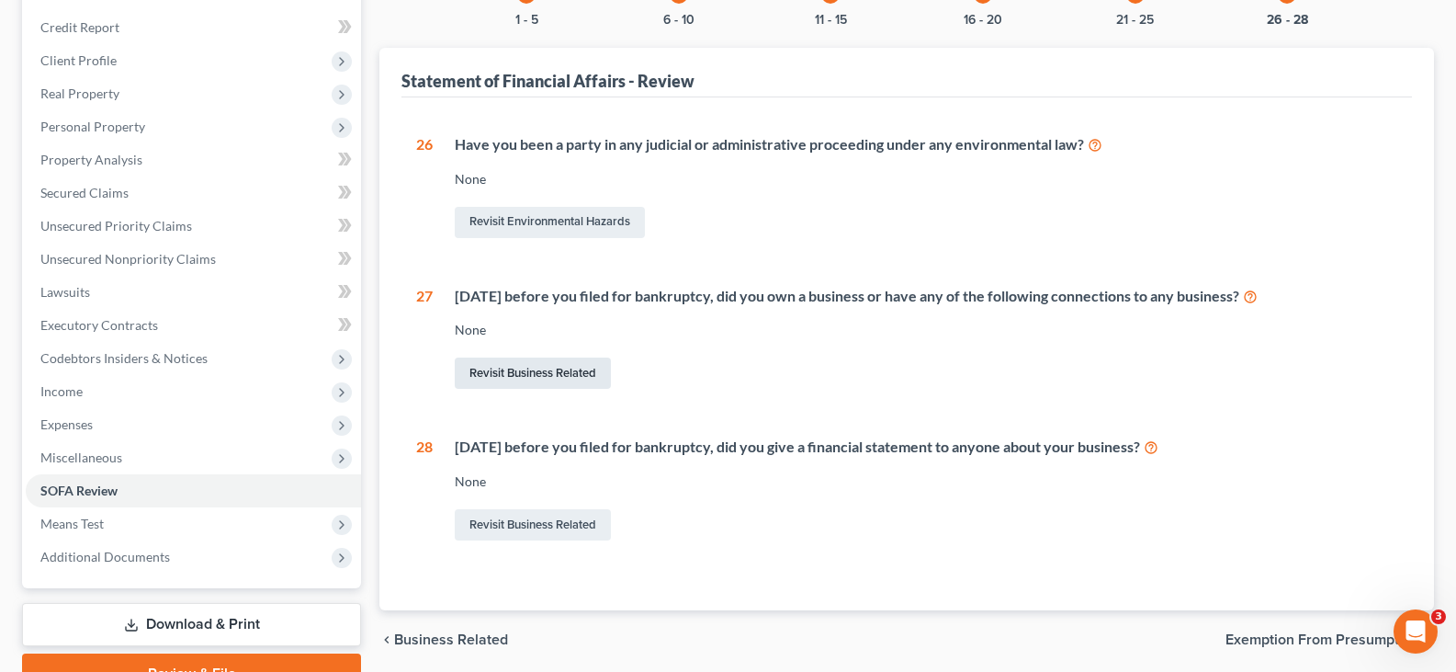
click at [539, 373] on link "Revisit Business Related" at bounding box center [533, 372] width 156 height 31
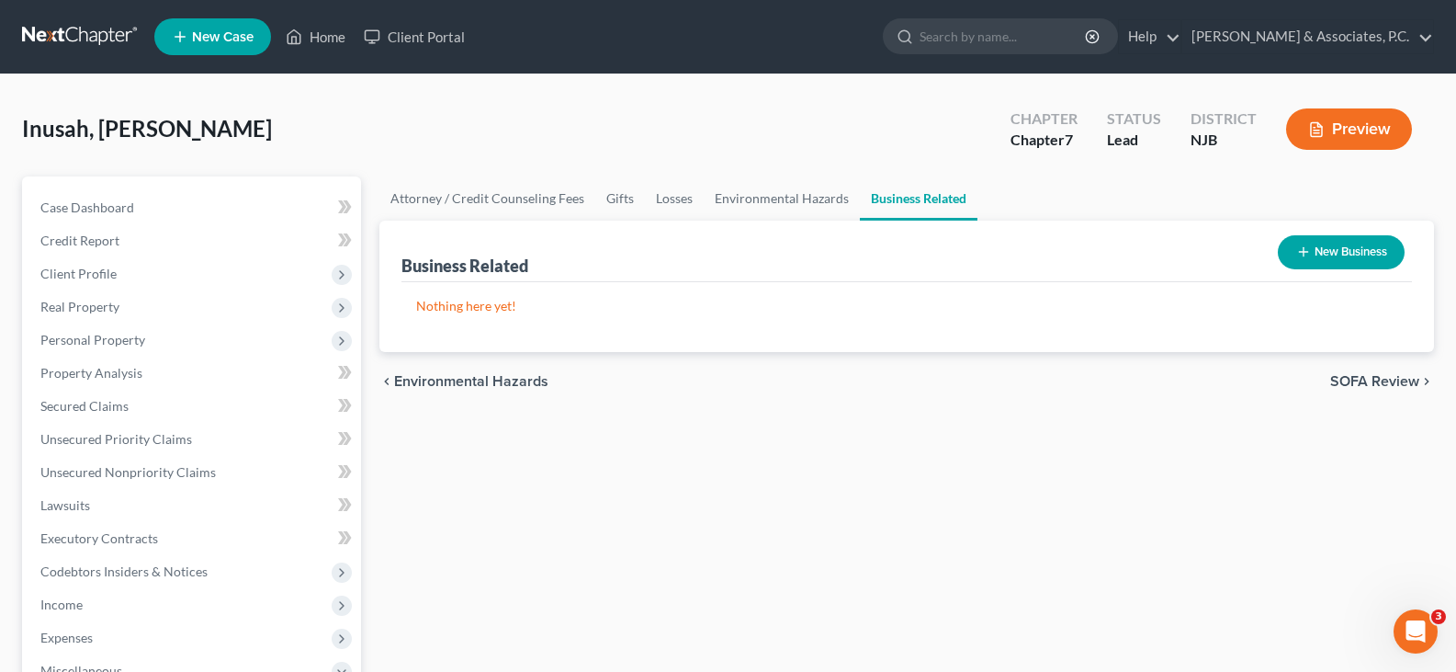
click at [1325, 254] on button "New Business" at bounding box center [1341, 252] width 127 height 34
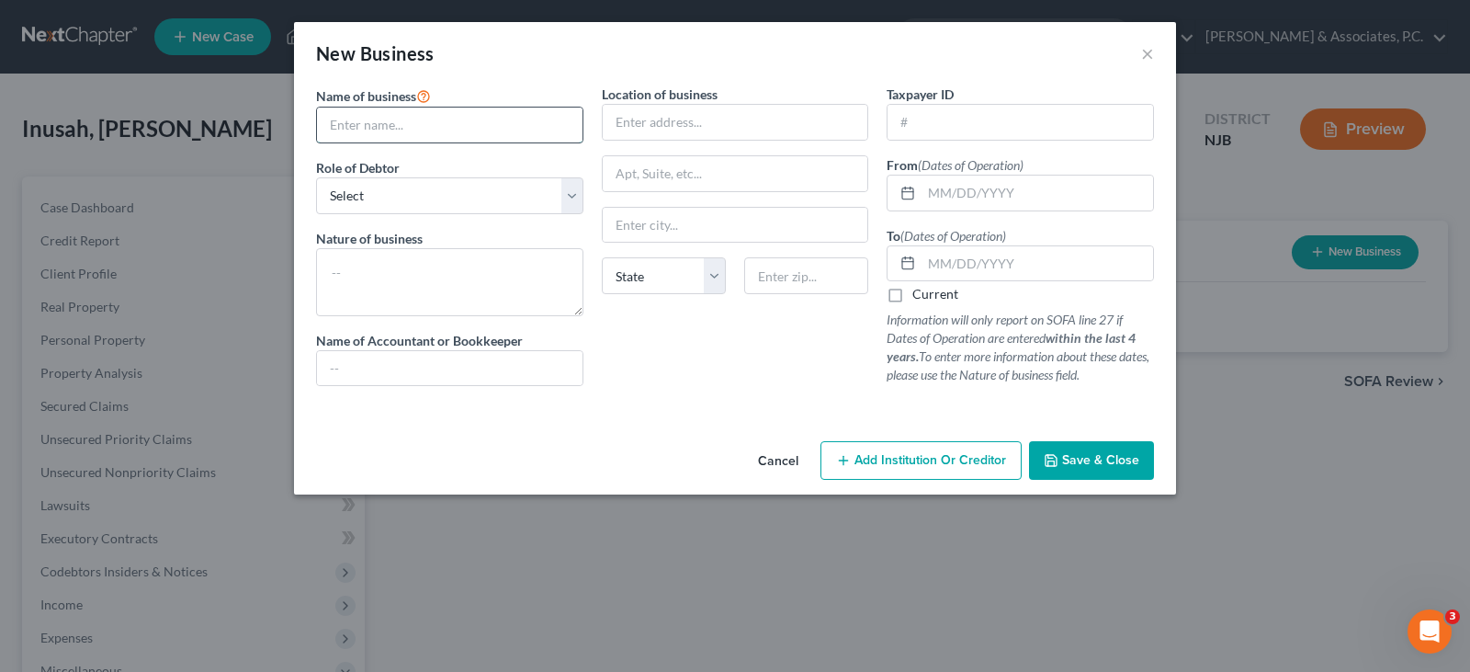
click at [480, 127] on input "text" at bounding box center [450, 125] width 266 height 35
type input "Joetex Global LLC"
click at [574, 188] on select "Select A member of a limited liability company (LLC) or limited liability partn…" at bounding box center [449, 195] width 267 height 37
select select "member"
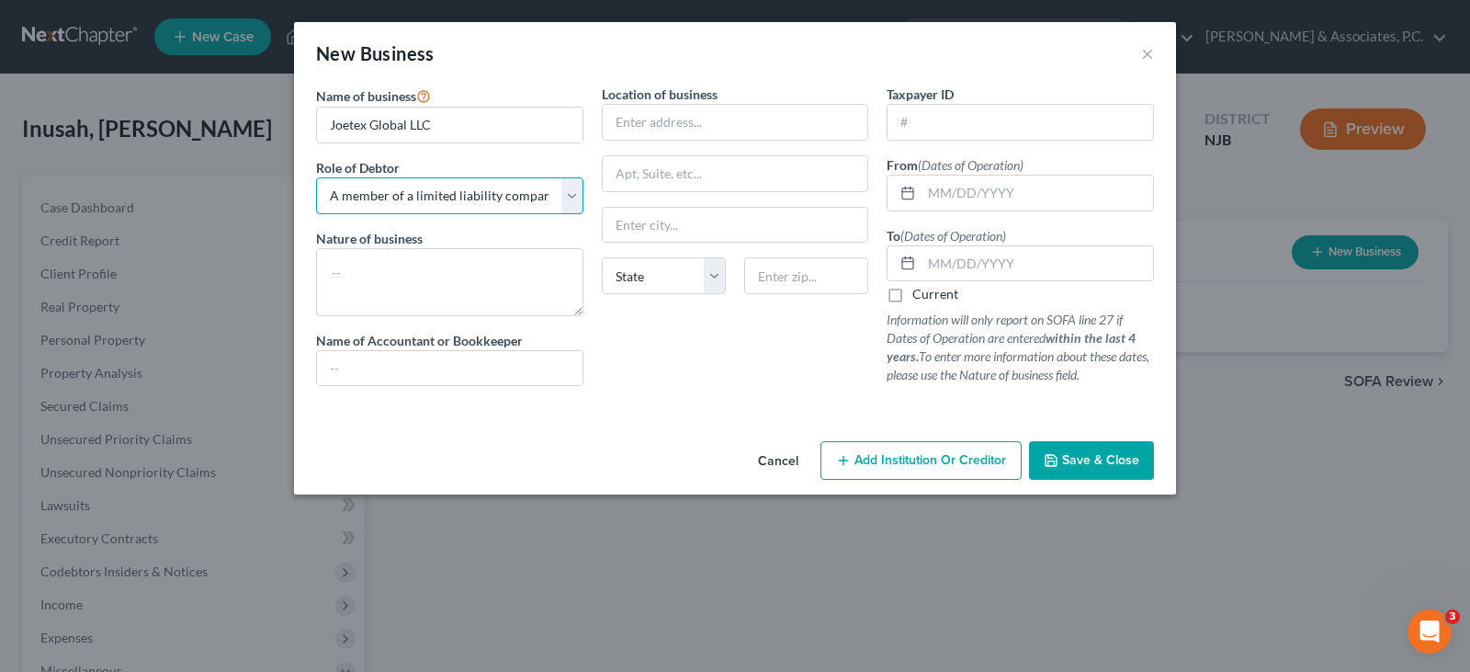
click at [316, 177] on select "Select A member of a limited liability company (LLC) or limited liability partn…" at bounding box center [449, 195] width 267 height 37
click at [436, 272] on textarea at bounding box center [449, 282] width 267 height 68
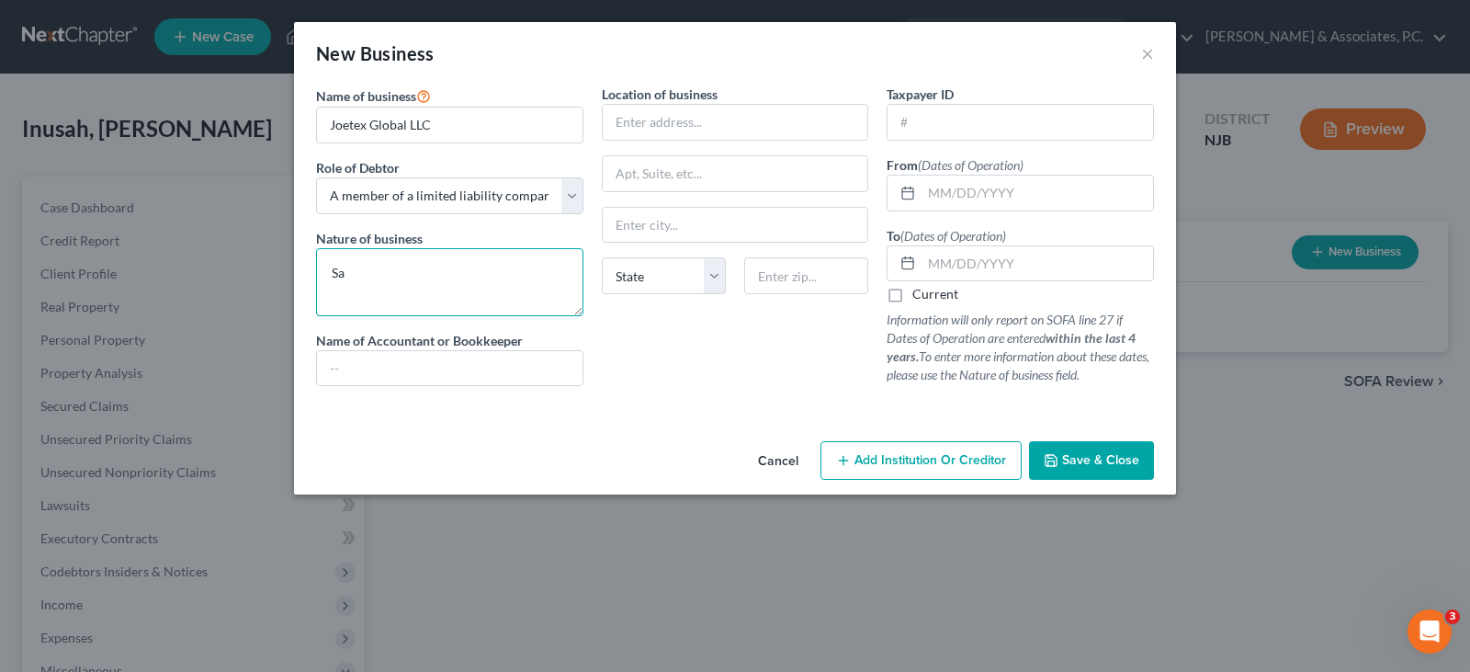
type textarea "S"
type textarea "Merchandise sales"
click at [632, 124] on input "text" at bounding box center [736, 122] width 266 height 35
type input "[STREET_ADDRESS][PERSON_NAME]"
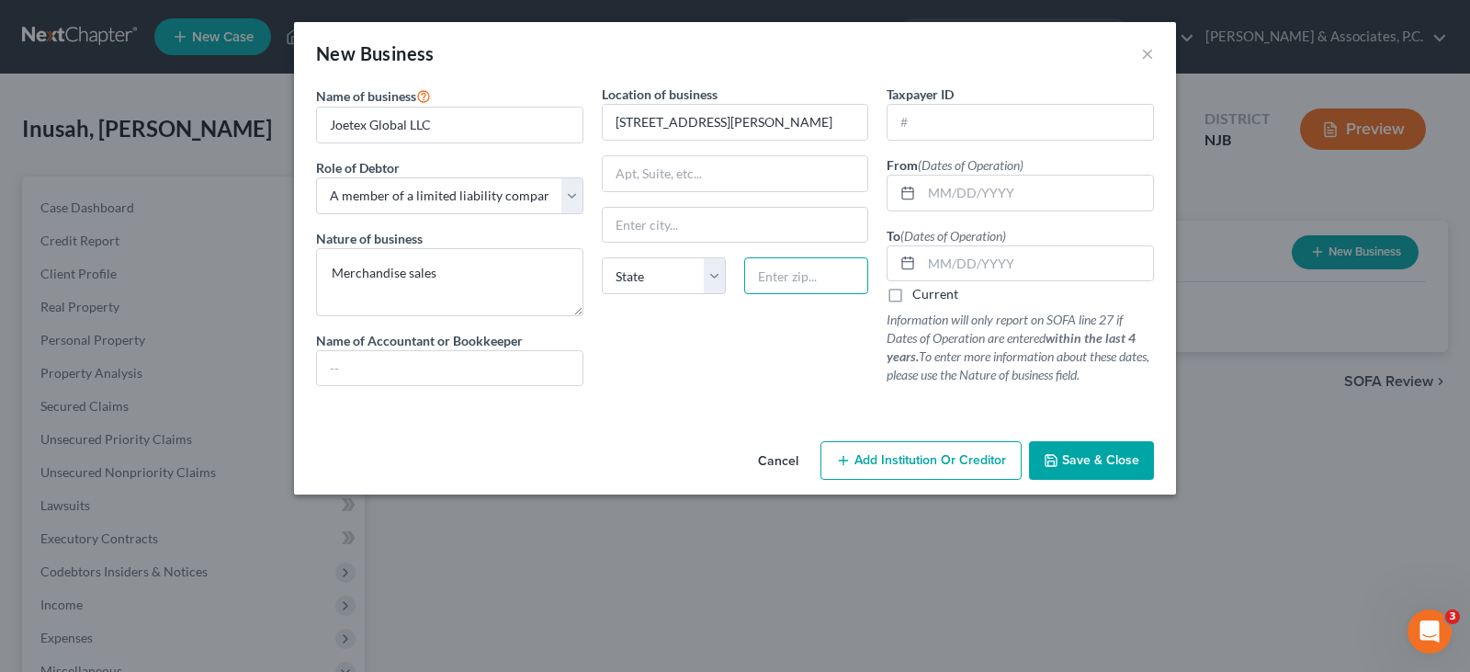
click at [785, 266] on input "text" at bounding box center [806, 275] width 124 height 37
type input "07304"
click at [690, 224] on input "text" at bounding box center [736, 225] width 266 height 35
type input "[GEOGRAPHIC_DATA]"
select select "33"
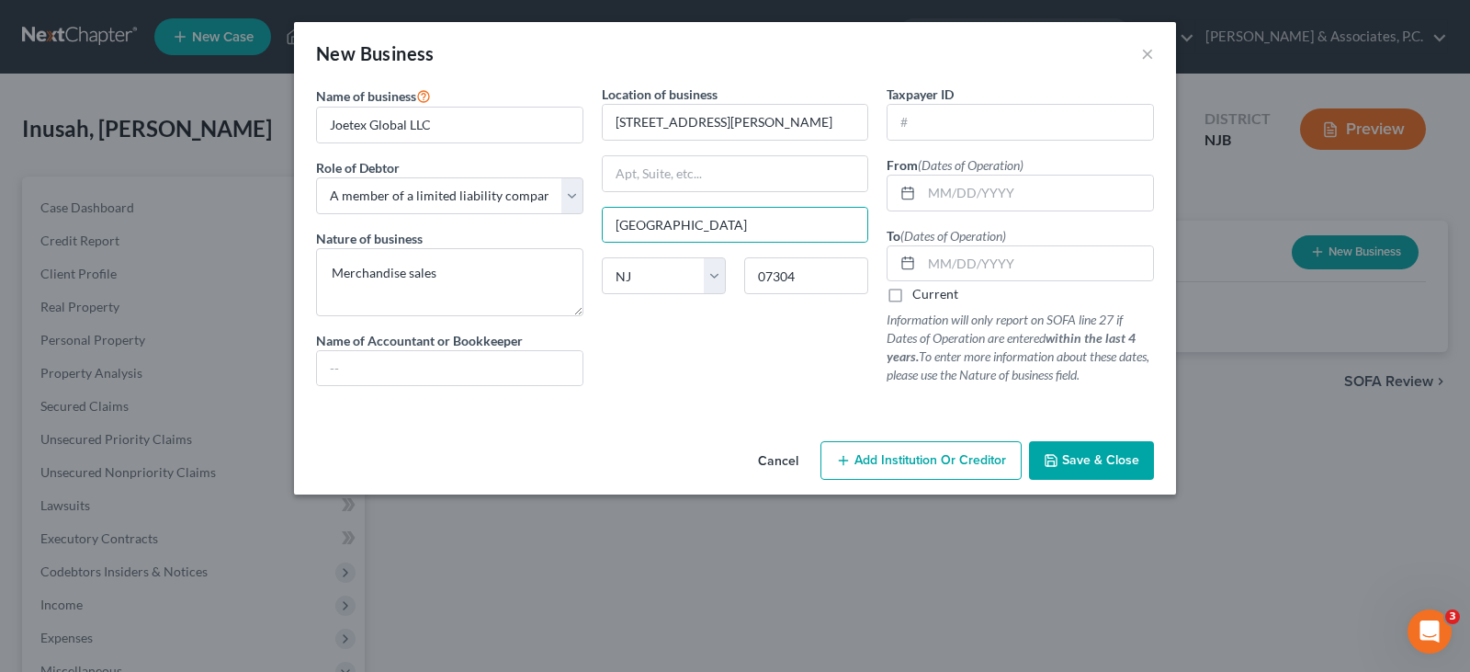
click at [685, 344] on div "Location of business [STREET_ADDRESS][GEOGRAPHIC_DATA][PERSON_NAME] [US_STATE][…" at bounding box center [736, 243] width 286 height 316
click at [962, 191] on input "text" at bounding box center [1038, 193] width 232 height 35
click at [969, 201] on input "text" at bounding box center [1038, 193] width 232 height 35
click at [951, 271] on input "text" at bounding box center [1038, 263] width 232 height 35
click at [730, 340] on div "Location of business [STREET_ADDRESS][GEOGRAPHIC_DATA][PERSON_NAME] [US_STATE][…" at bounding box center [736, 243] width 286 height 316
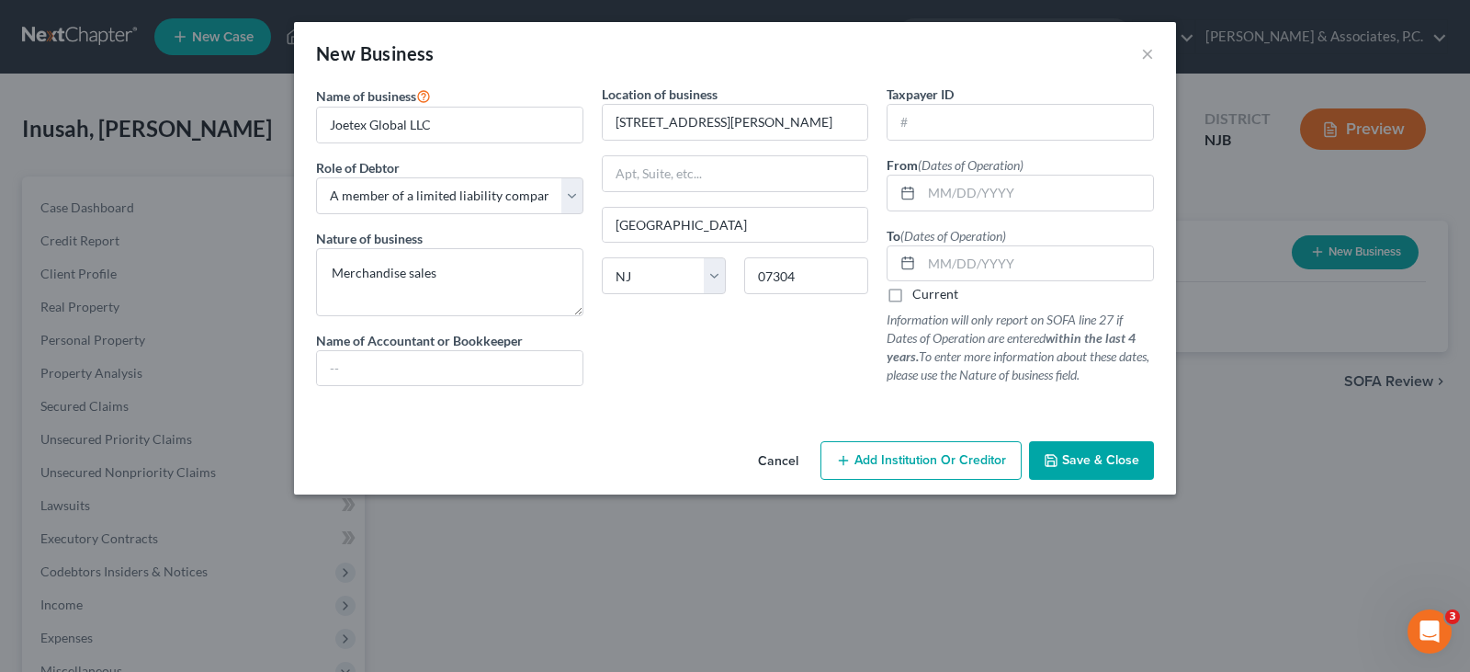
click at [1097, 471] on button "Save & Close" at bounding box center [1091, 460] width 125 height 39
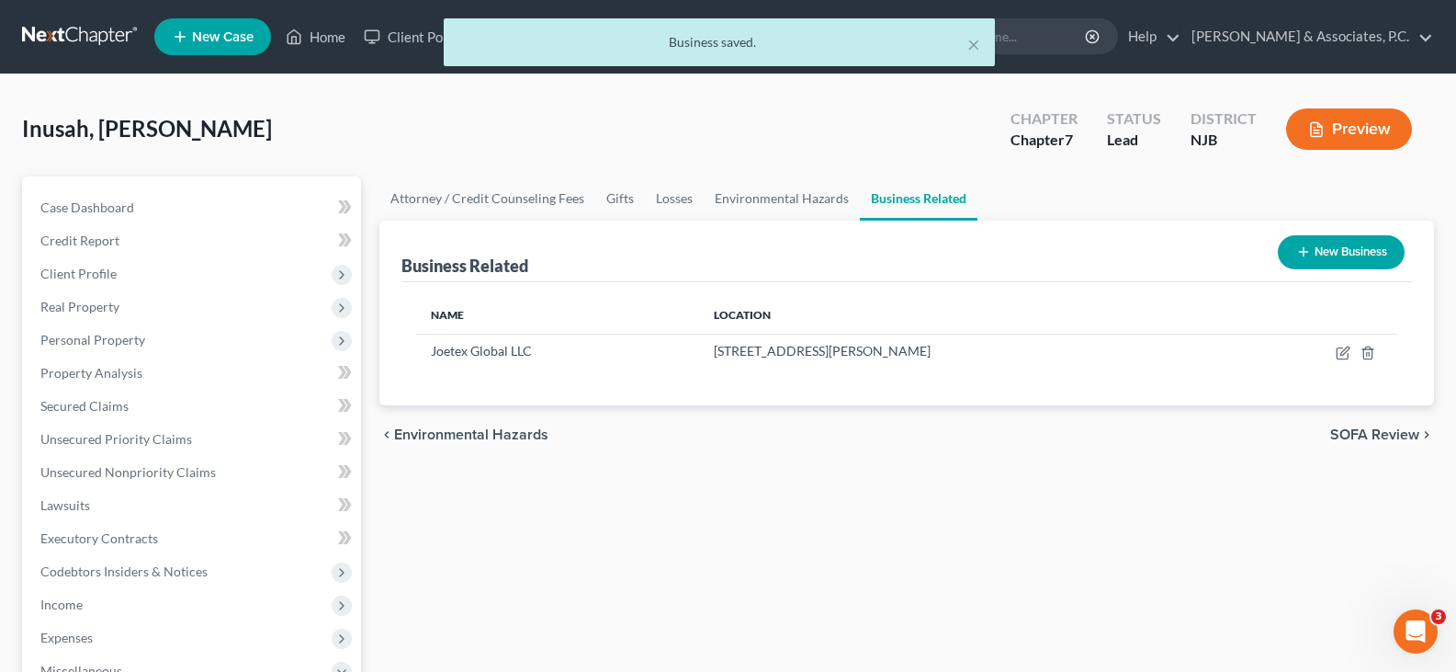
click at [874, 147] on div "Inusah, [PERSON_NAME] Upgraded Chapter Chapter 7 Status Lead District [GEOGRAPH…" at bounding box center [728, 136] width 1412 height 80
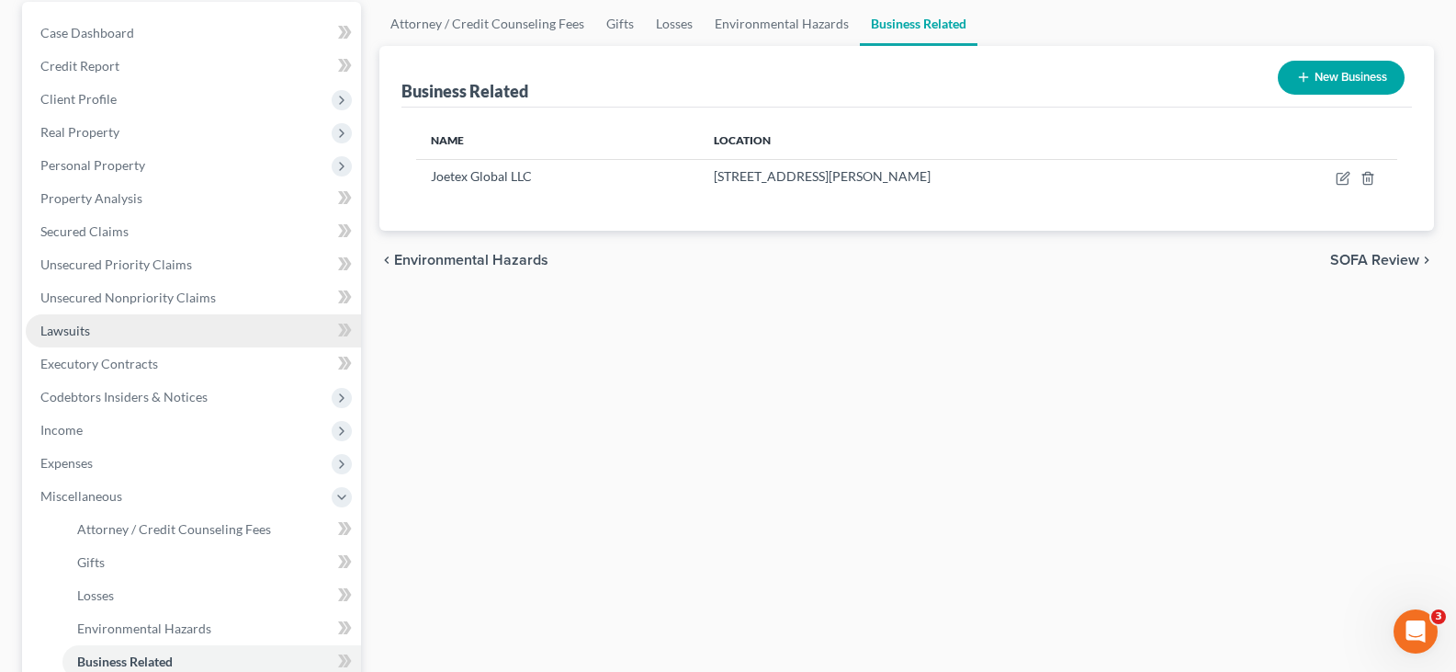
scroll to position [276, 0]
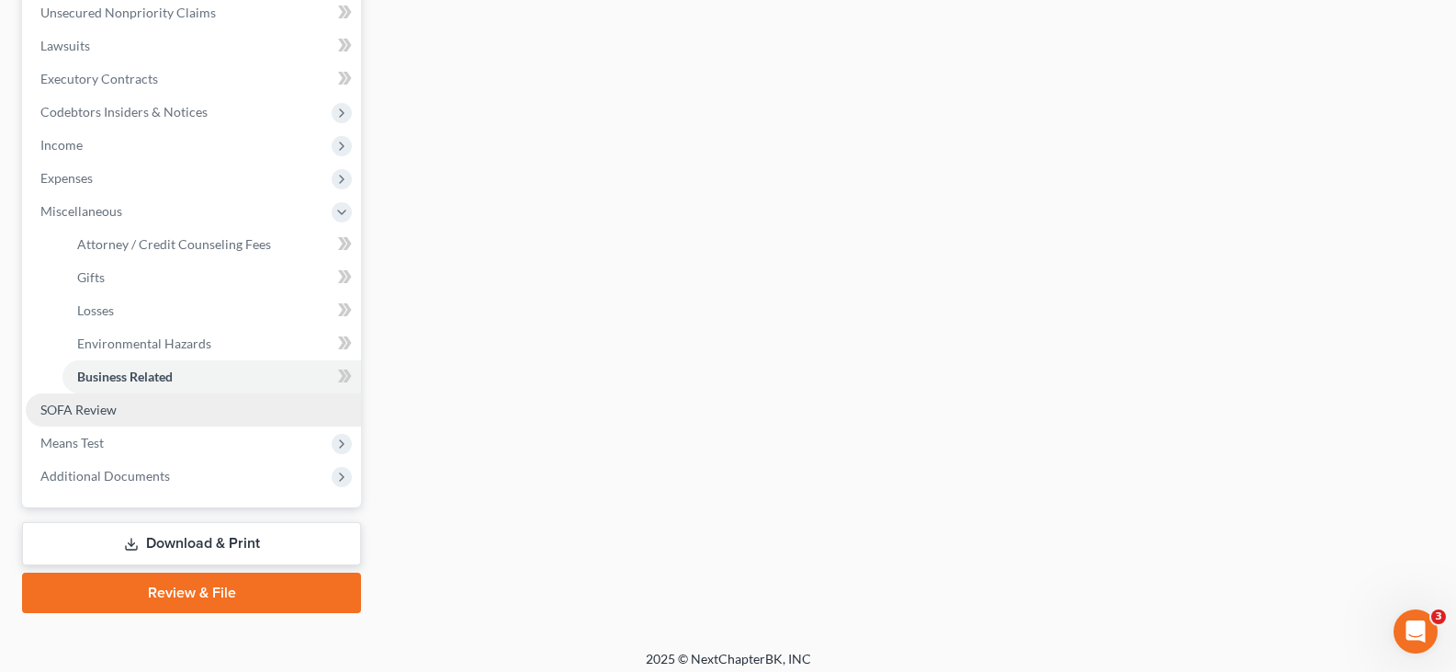
click at [81, 413] on span "SOFA Review" at bounding box center [78, 410] width 76 height 16
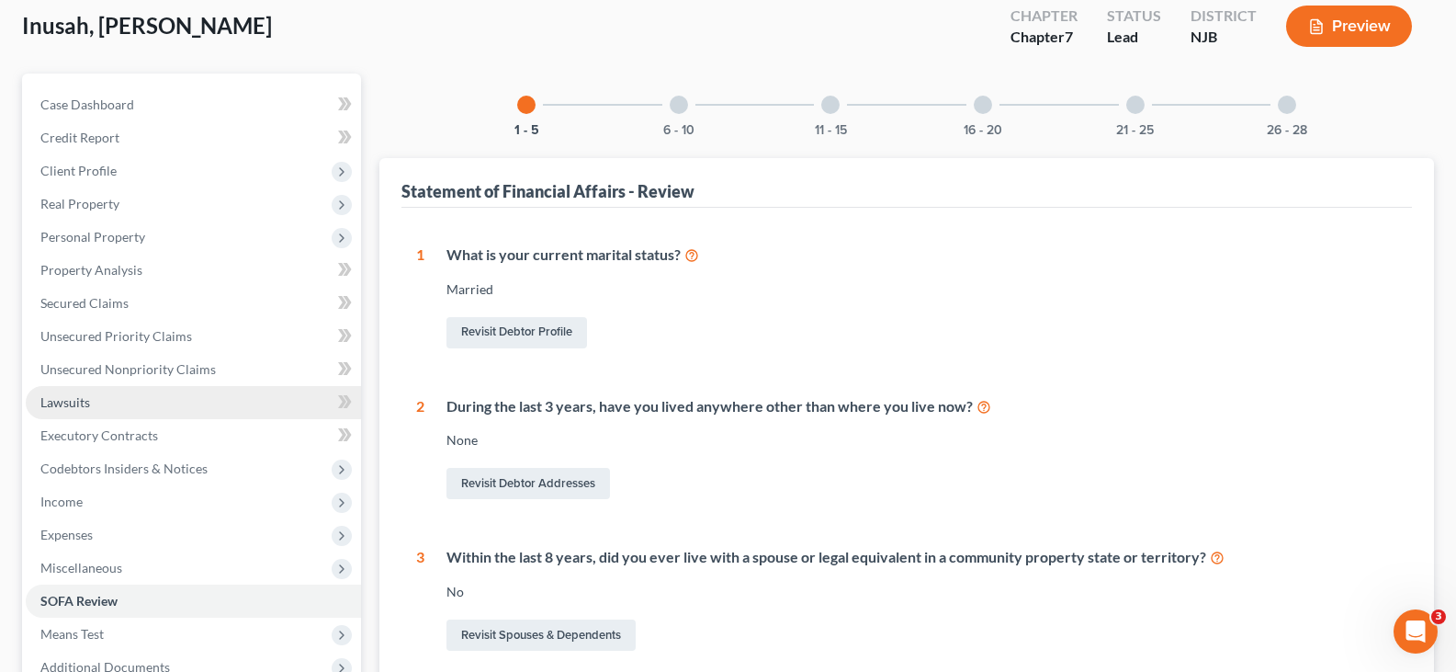
scroll to position [184, 0]
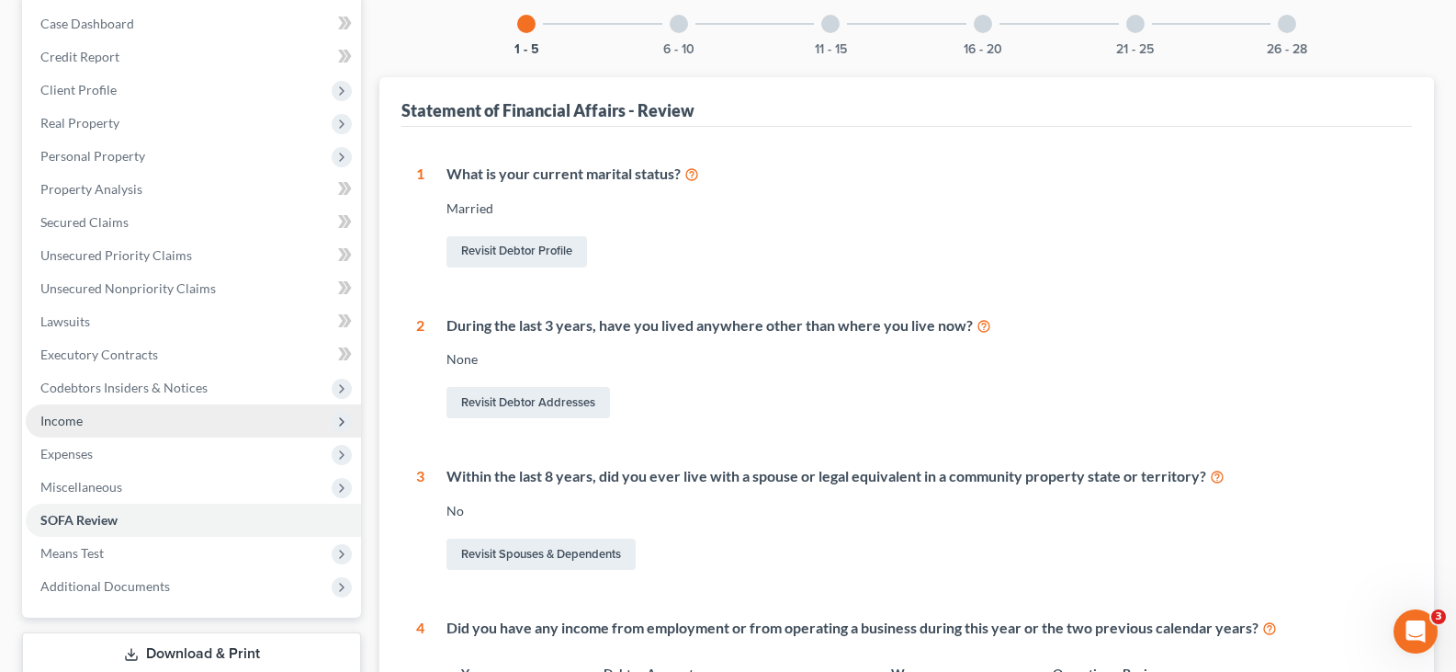
click at [51, 421] on span "Income" at bounding box center [61, 421] width 42 height 16
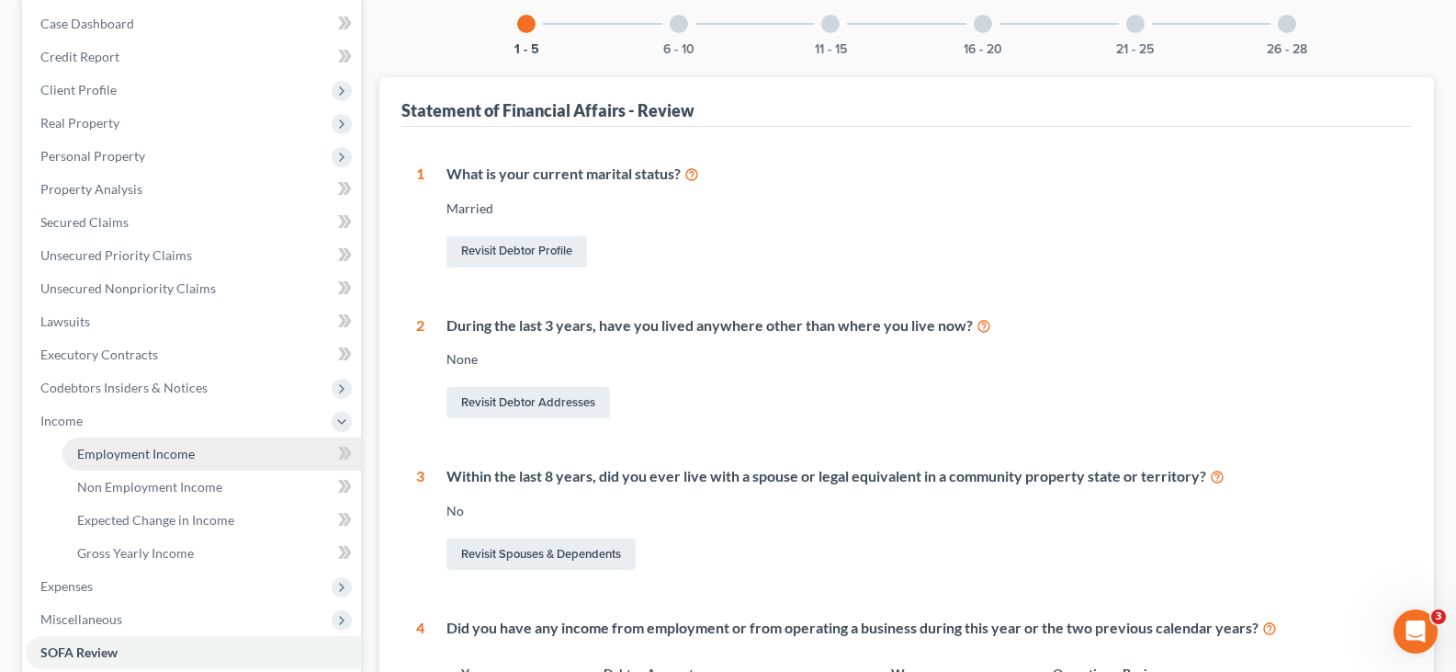
click at [114, 455] on span "Employment Income" at bounding box center [136, 454] width 118 height 16
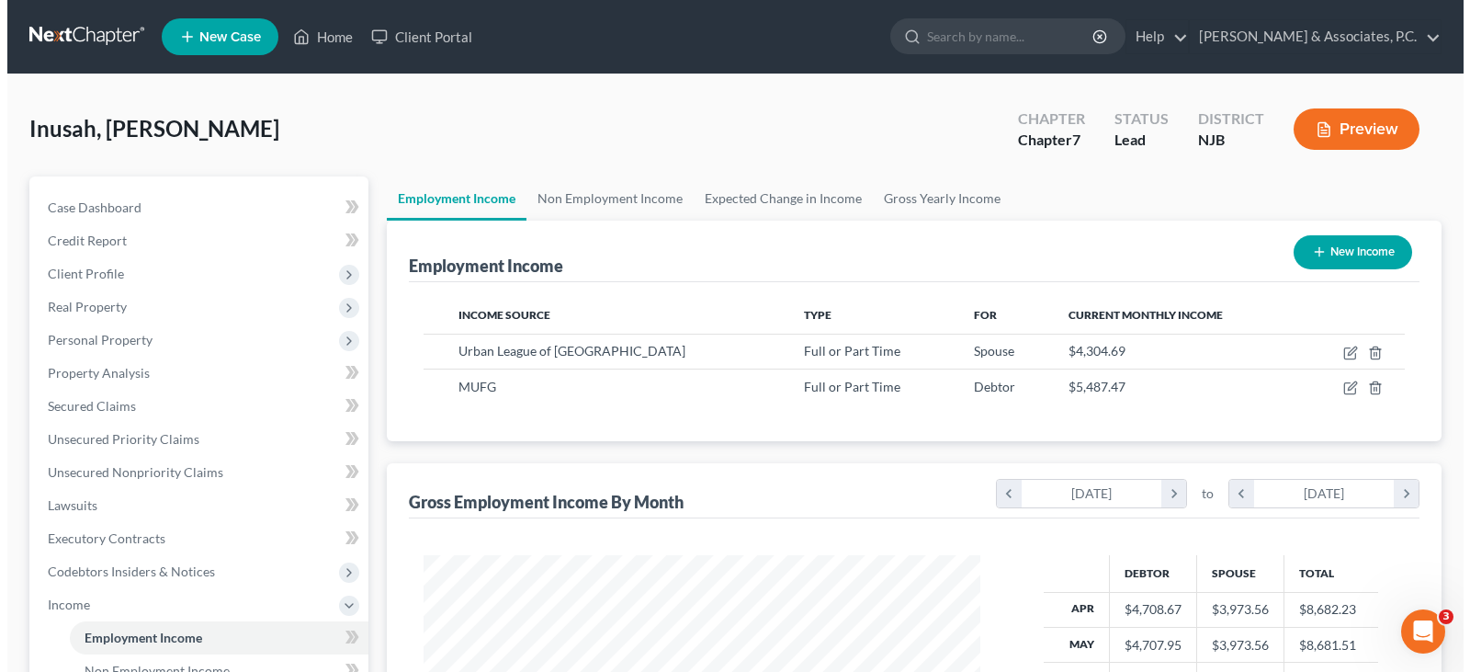
scroll to position [330, 594]
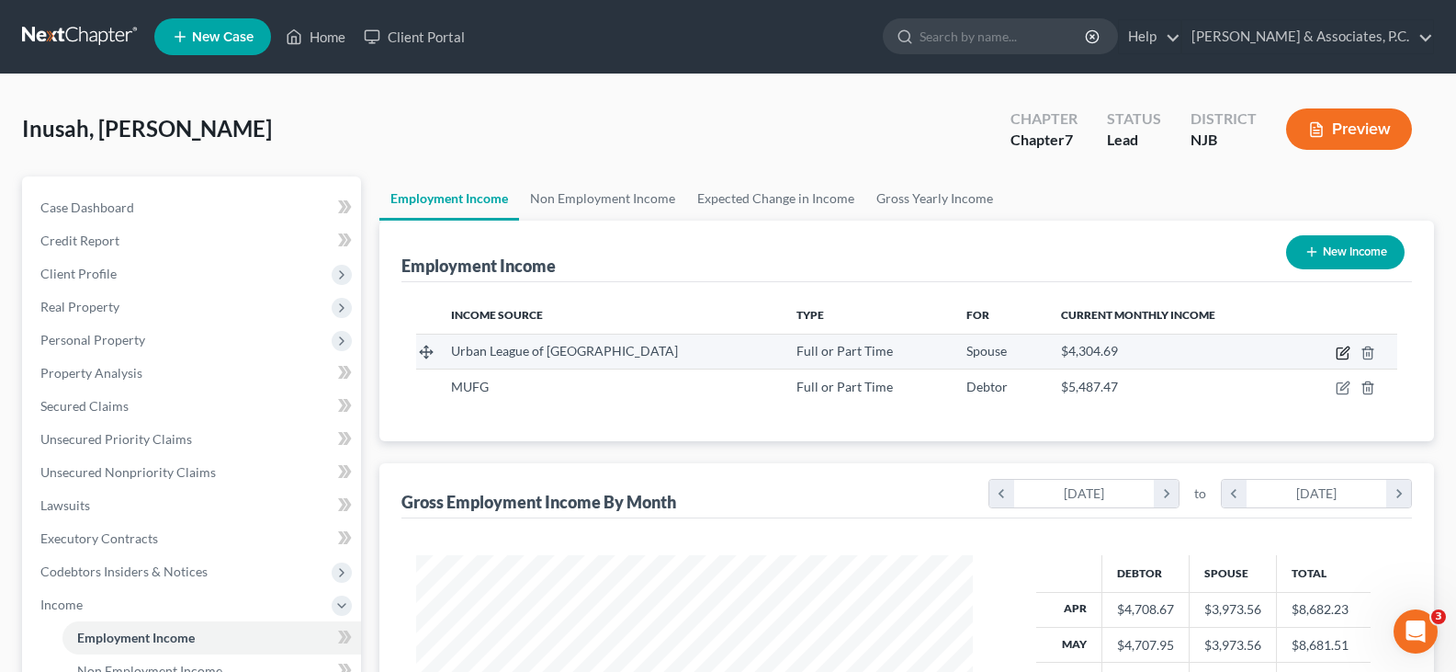
click at [1345, 346] on icon "button" at bounding box center [1343, 352] width 15 height 15
select select "0"
select select "33"
select select "2"
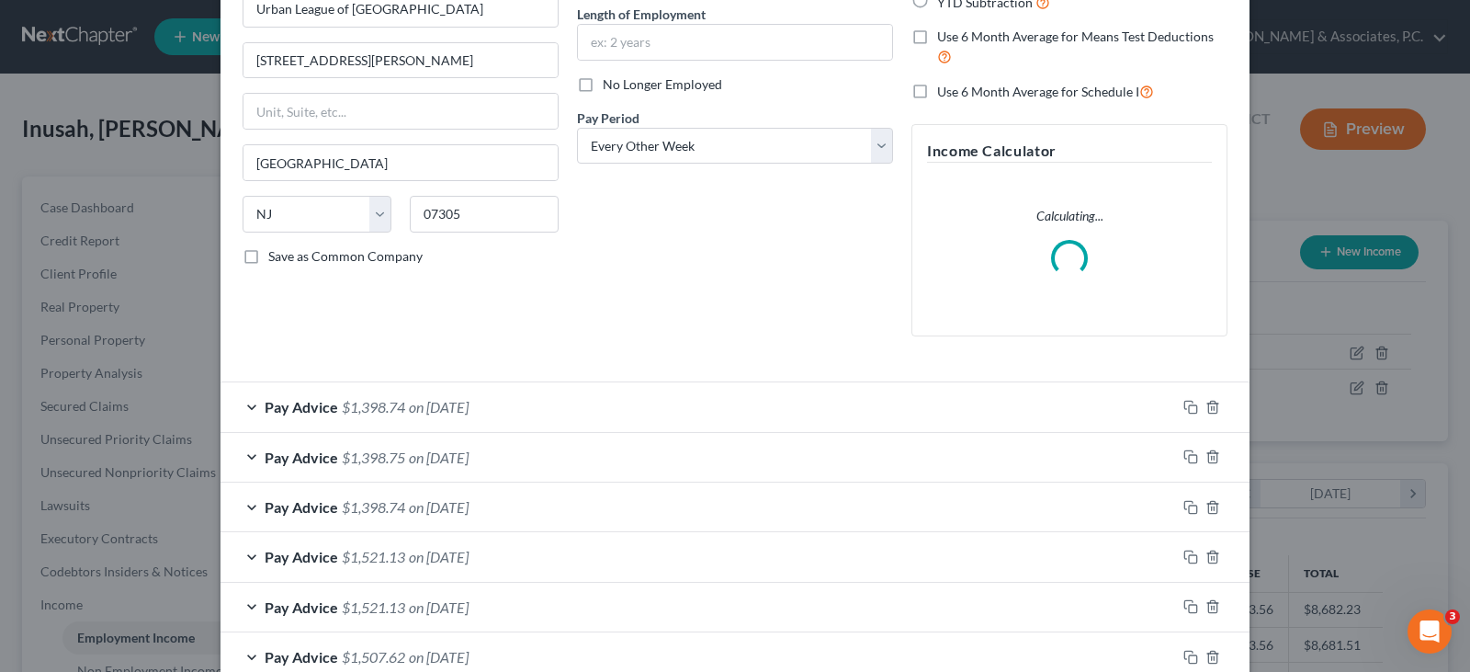
scroll to position [0, 0]
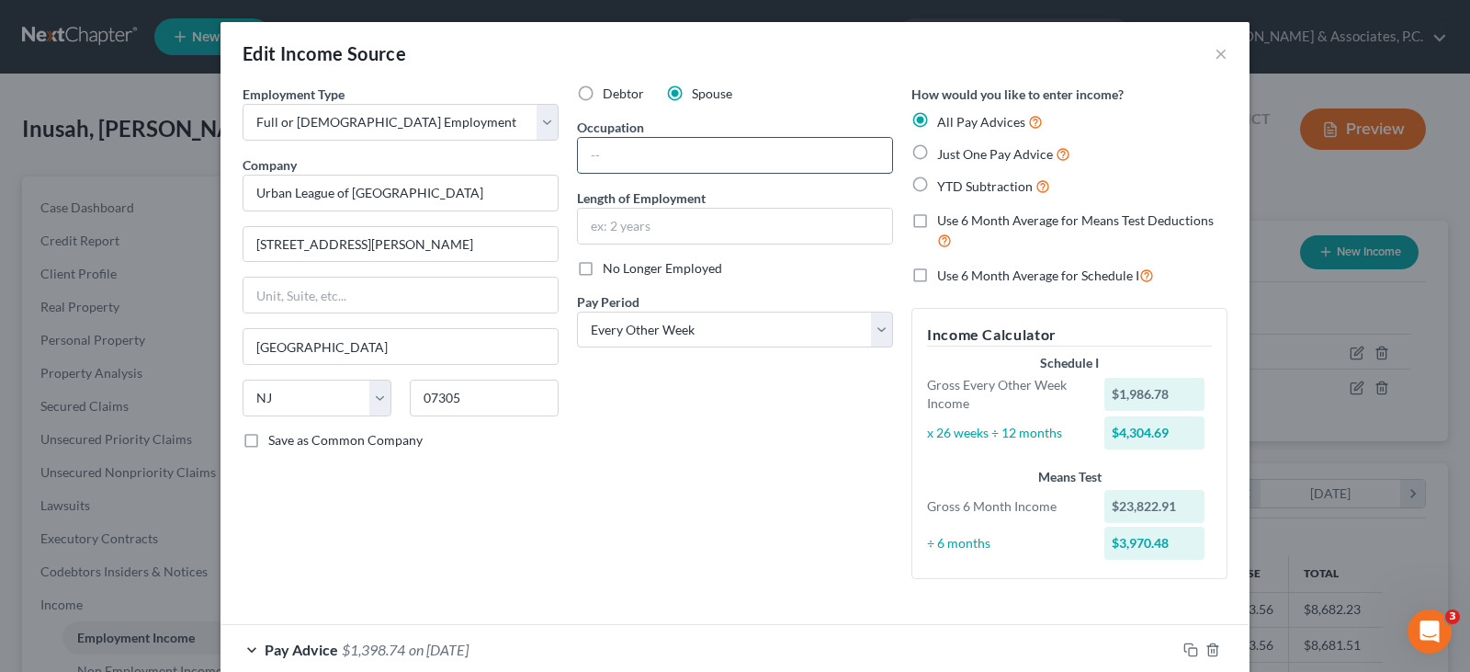
click at [630, 148] on input "text" at bounding box center [735, 155] width 314 height 35
type input "Case Manager"
click at [628, 232] on input "text" at bounding box center [735, 226] width 314 height 35
type input "18 Years"
click at [652, 506] on div "Debtor Spouse Occupation Case Manager Length of Employment 18 Years No Longer E…" at bounding box center [735, 339] width 334 height 509
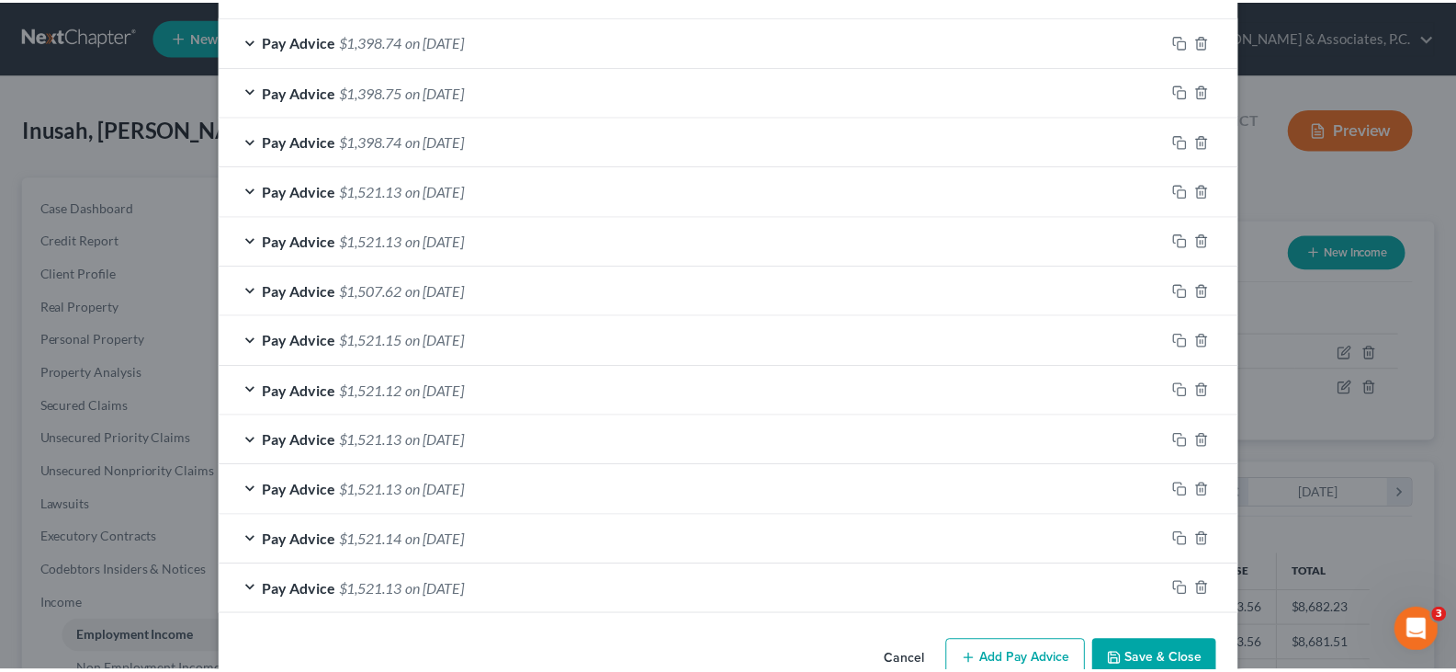
scroll to position [653, 0]
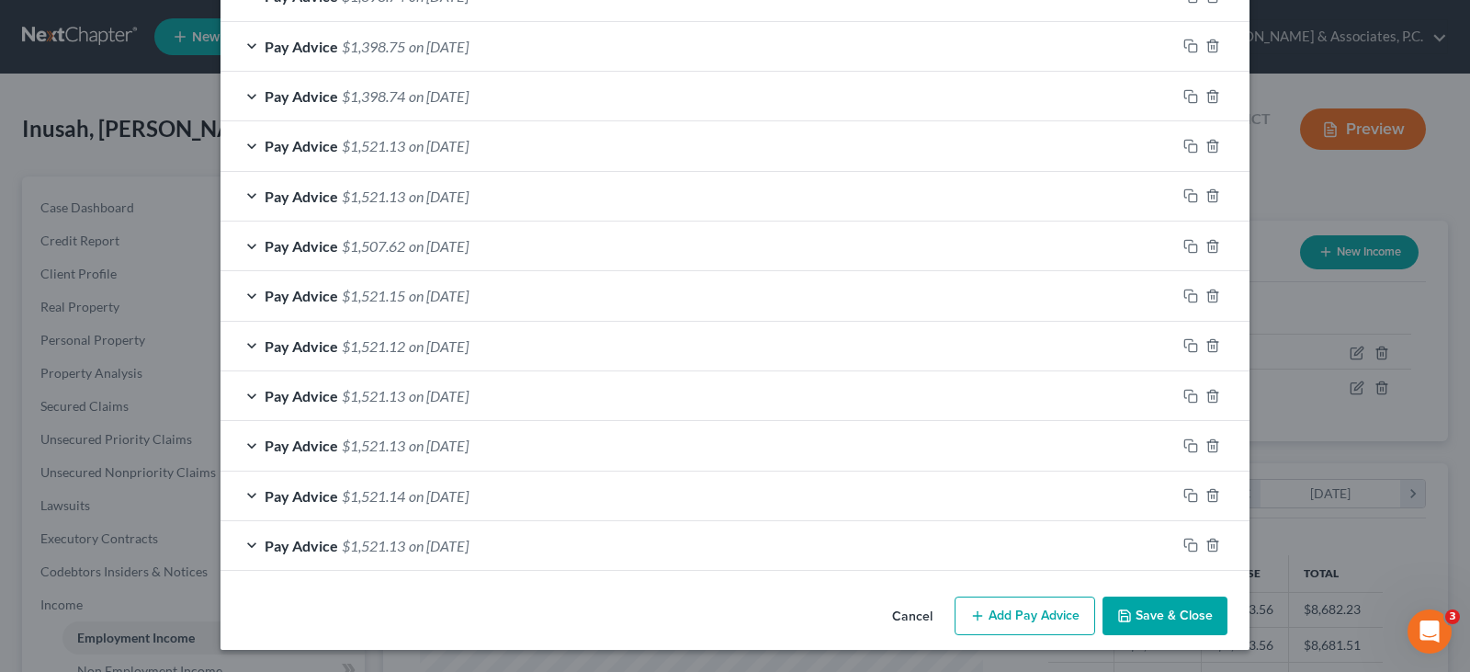
click at [1161, 619] on button "Save & Close" at bounding box center [1165, 615] width 125 height 39
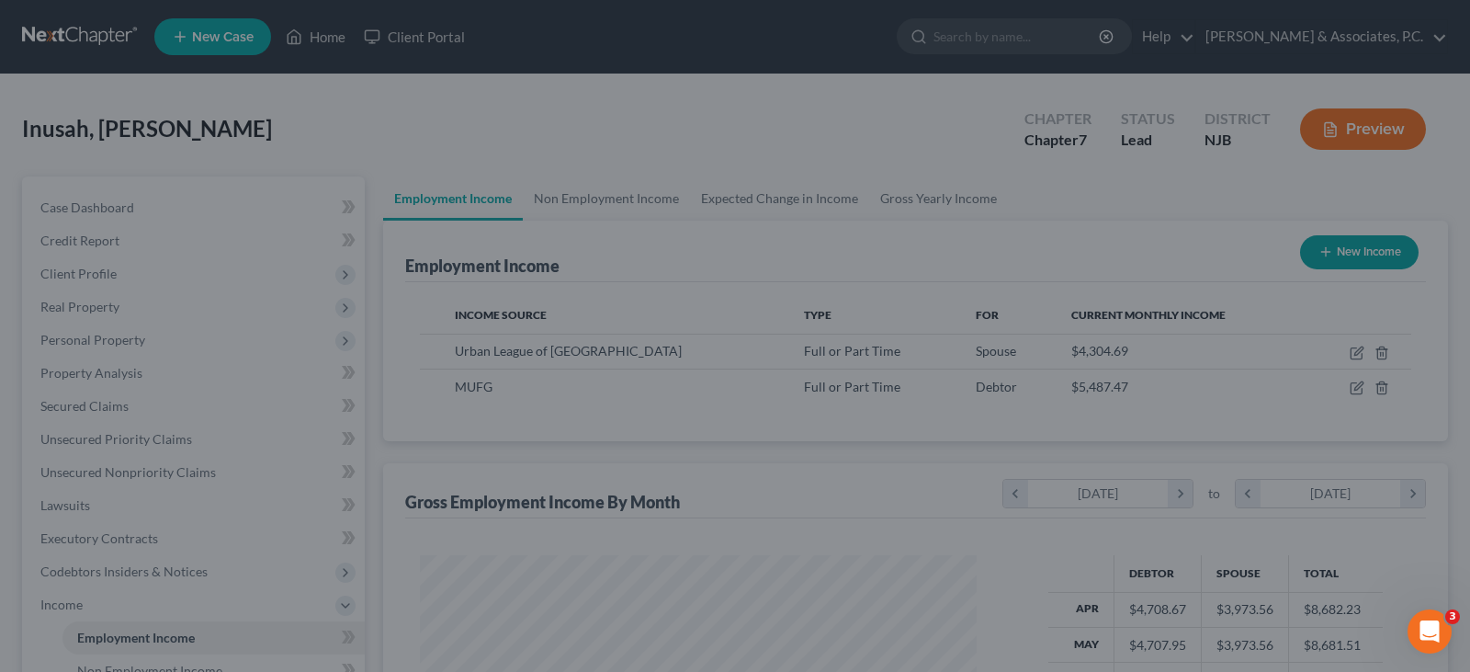
scroll to position [918529, 918264]
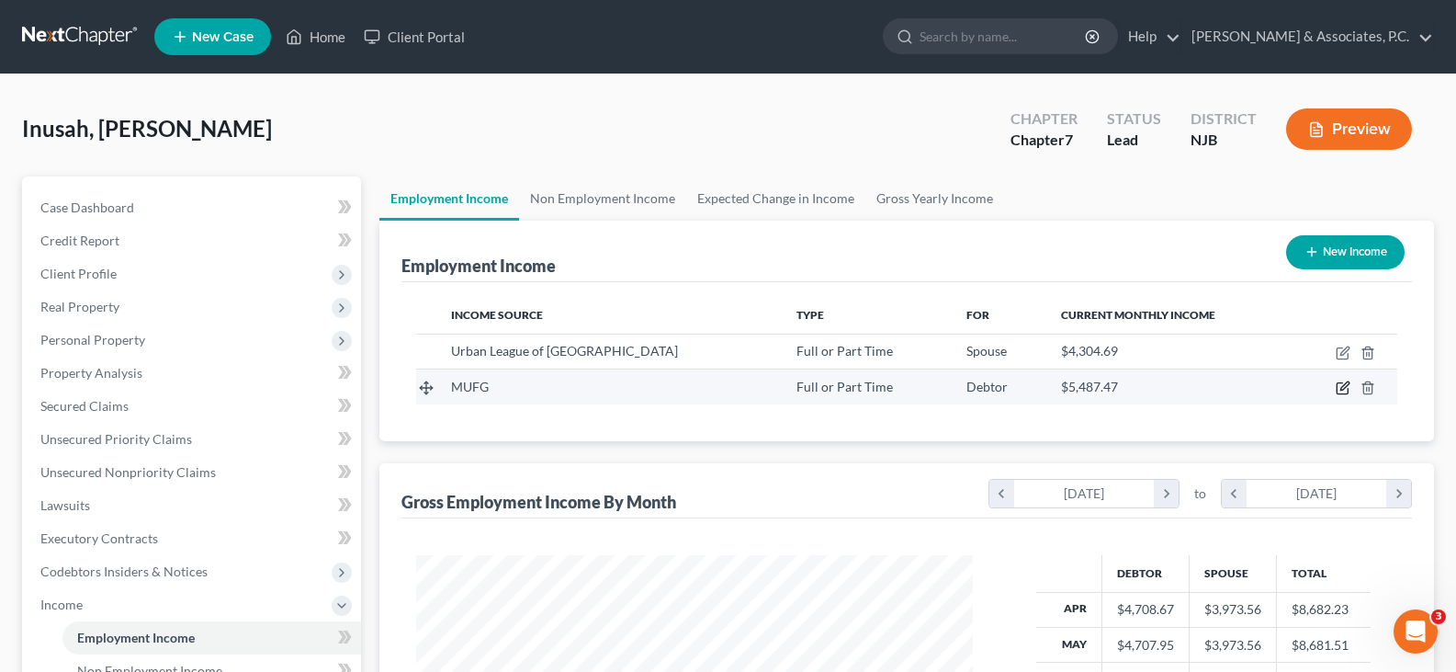
click at [1342, 387] on icon "button" at bounding box center [1345, 386] width 8 height 8
select select "0"
select select "35"
select select "2"
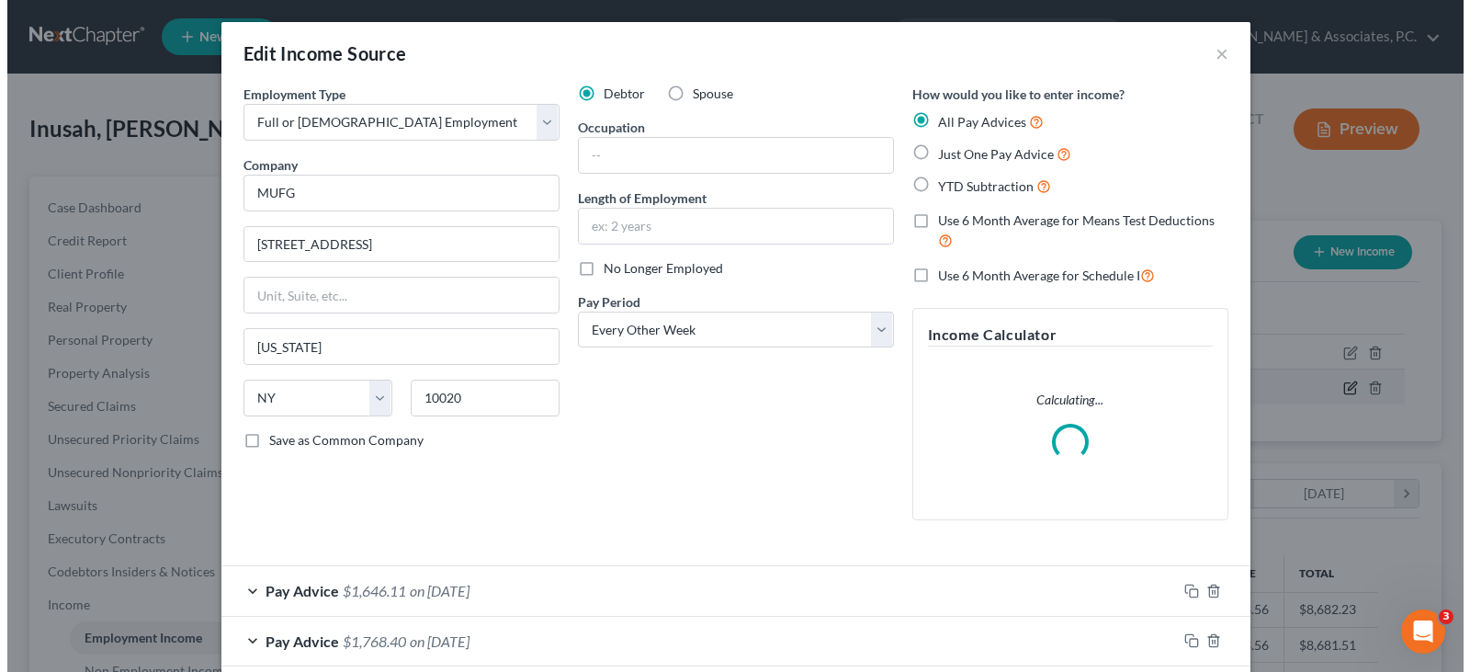
scroll to position [330, 600]
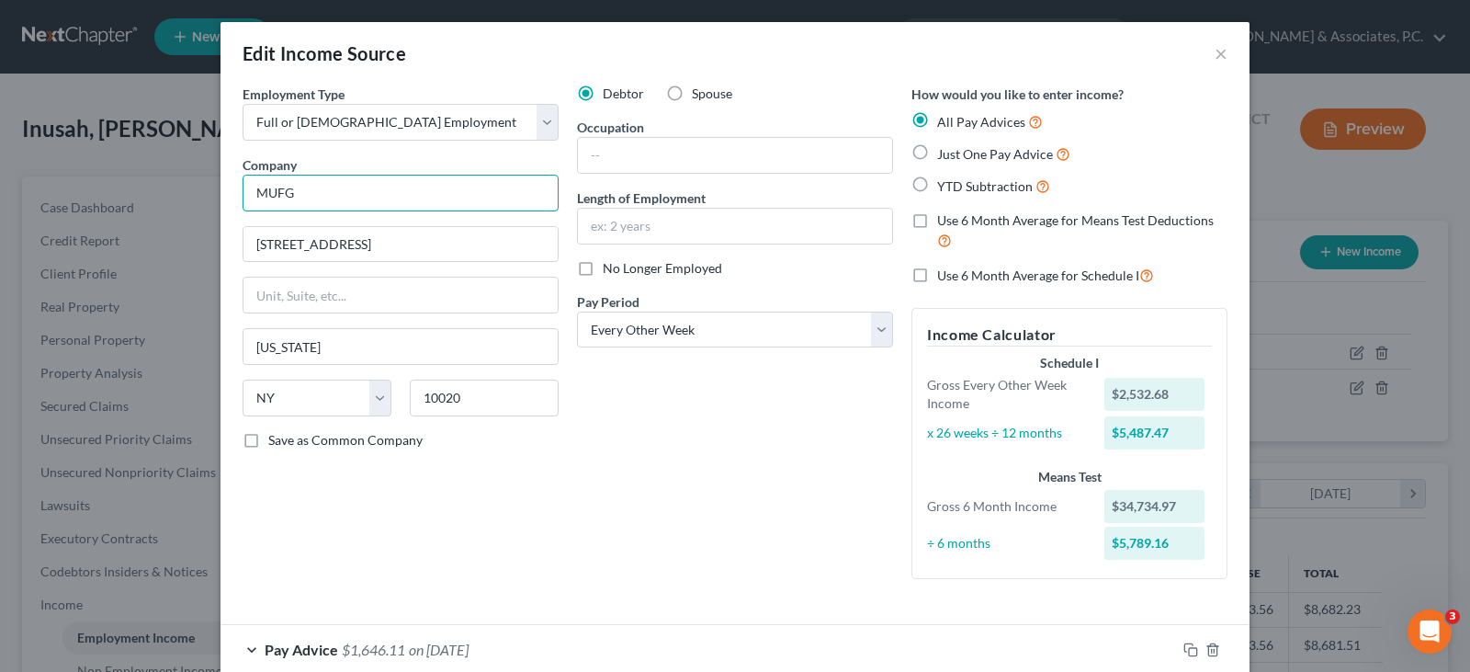
click at [357, 189] on input "MUFG" at bounding box center [401, 193] width 316 height 37
click at [441, 255] on input "[STREET_ADDRESS]" at bounding box center [400, 244] width 314 height 35
type input "MUFG Bank"
drag, startPoint x: 441, startPoint y: 253, endPoint x: 47, endPoint y: 277, distance: 394.9
click at [47, 277] on div "Edit Income Source × Employment Type * Select Full or [DEMOGRAPHIC_DATA] Employ…" at bounding box center [735, 336] width 1470 height 672
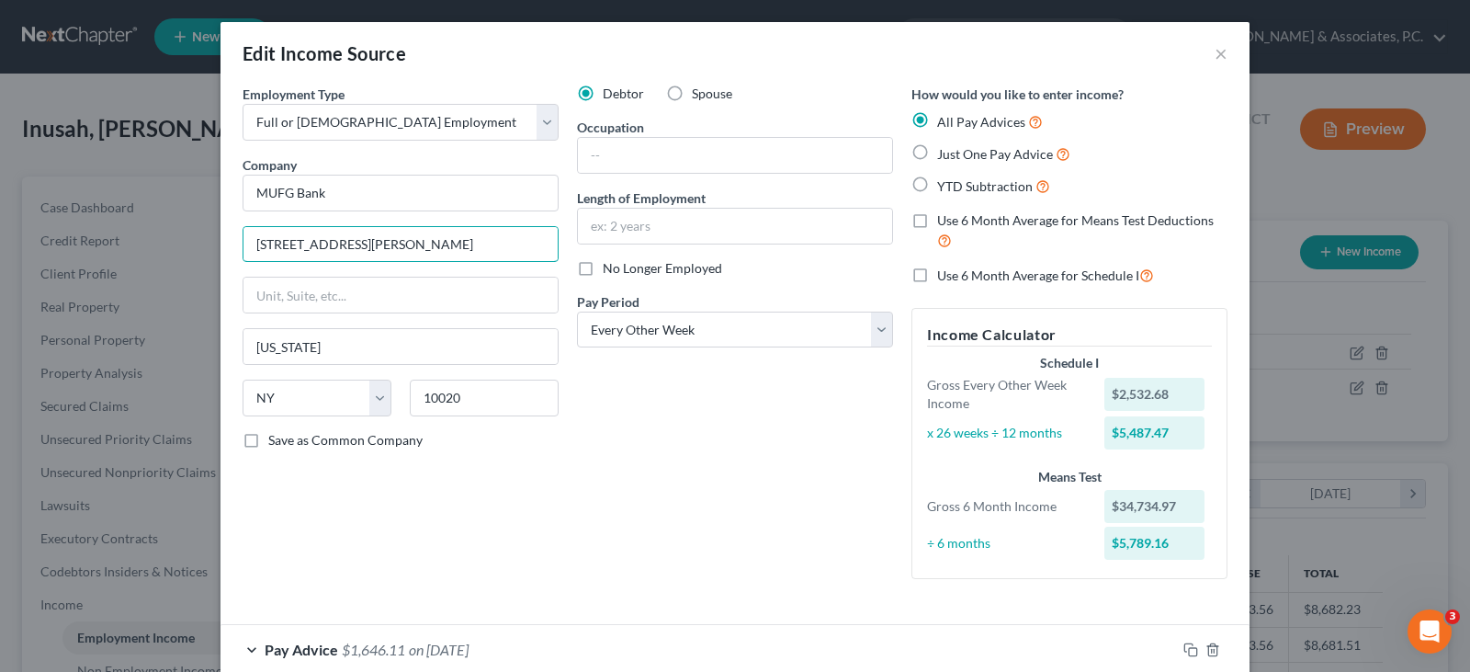
type input "[STREET_ADDRESS][PERSON_NAME]"
type input "07302"
type input "[GEOGRAPHIC_DATA]"
select select "33"
click at [464, 399] on input "07302" at bounding box center [484, 397] width 149 height 37
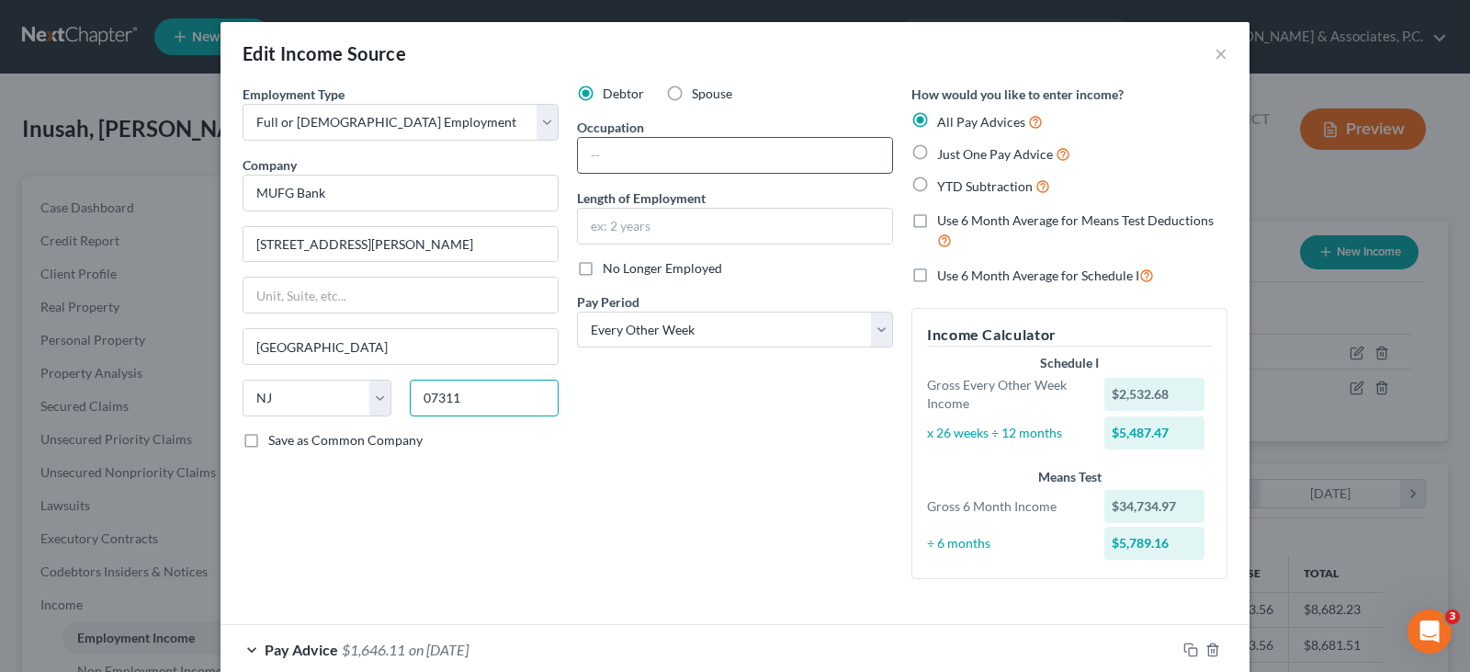
type input "07311"
click at [689, 153] on input "text" at bounding box center [735, 155] width 314 height 35
type input "Sr. Transaction Banking Specialist"
click at [641, 230] on input "text" at bounding box center [735, 226] width 314 height 35
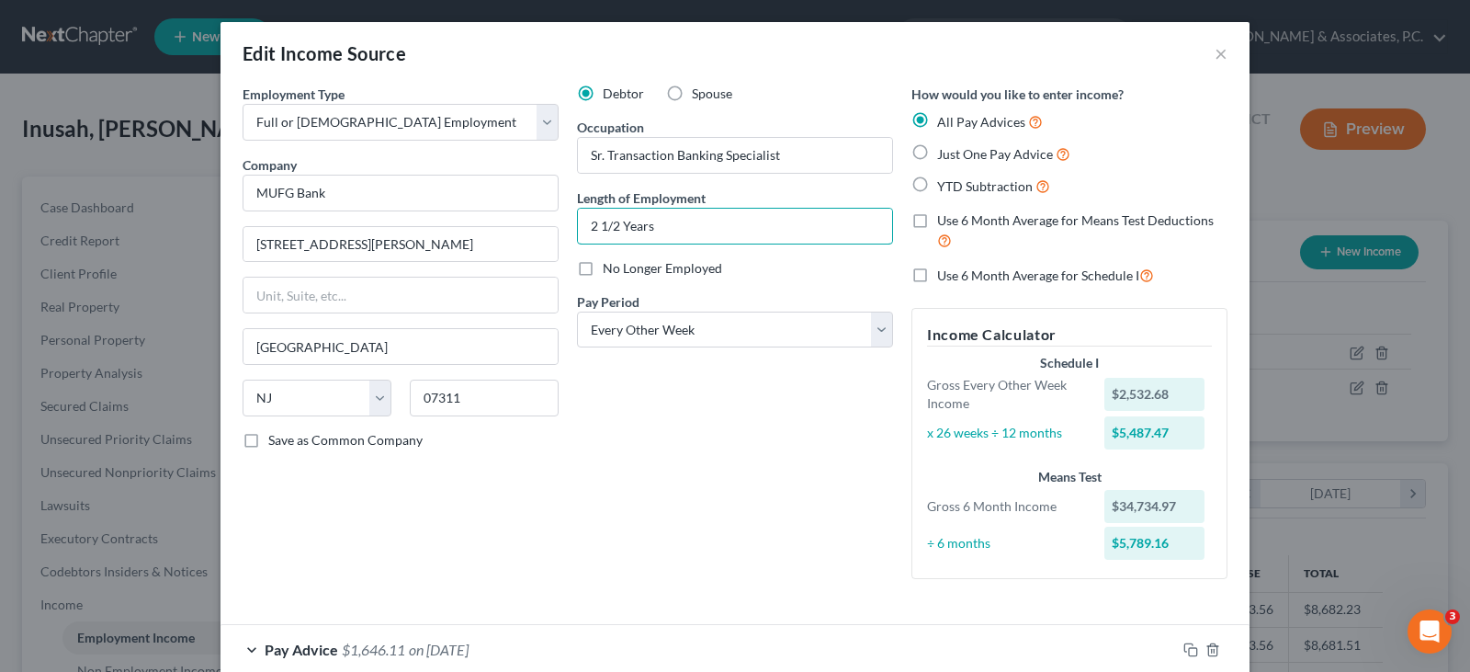
type input "2 1/2 Years"
click at [632, 410] on div "Debtor Spouse Occupation Sr. Transaction Banking Specialist Length of Employmen…" at bounding box center [735, 339] width 334 height 509
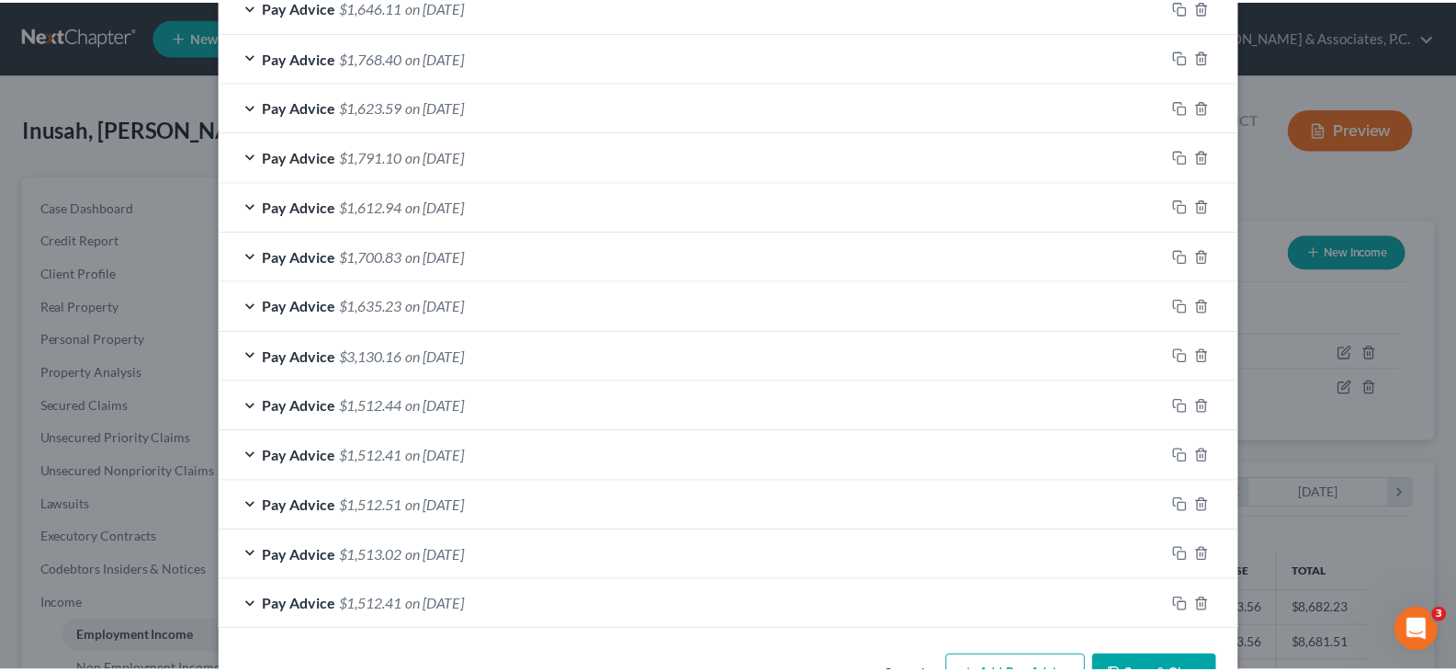
scroll to position [703, 0]
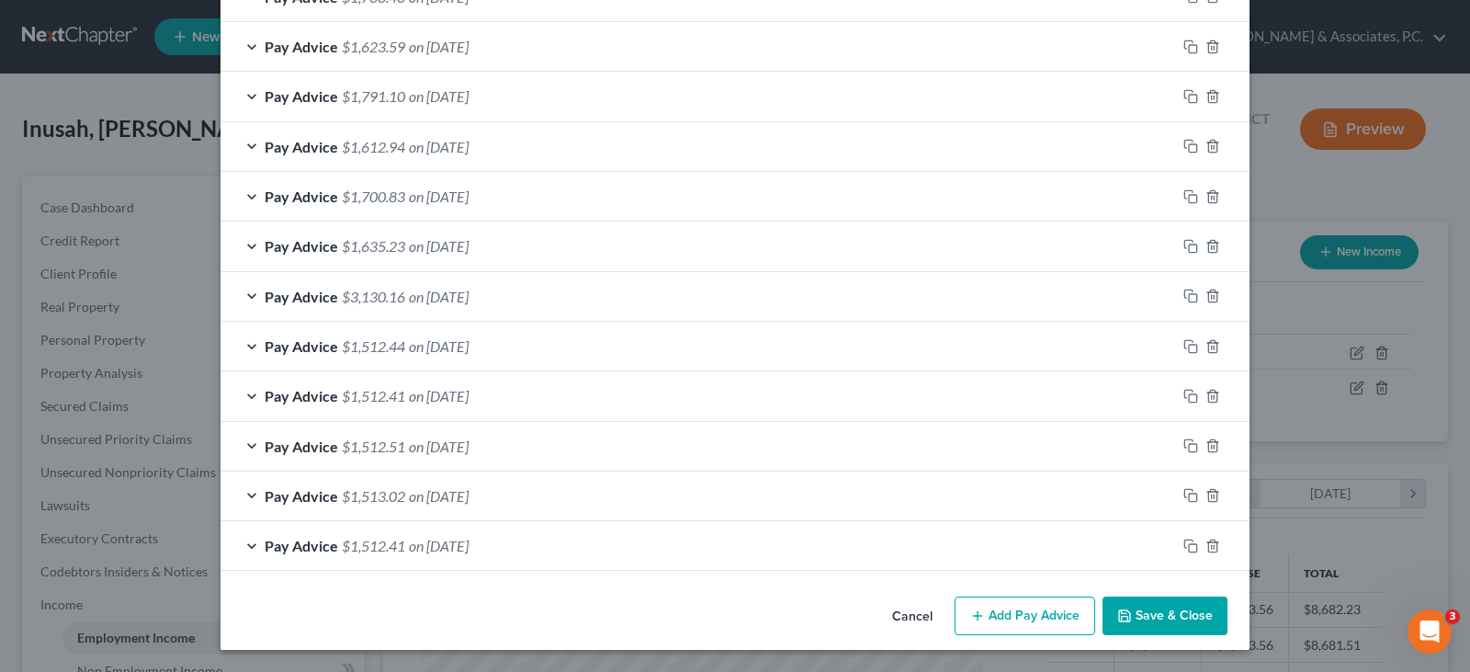
click at [1180, 608] on button "Save & Close" at bounding box center [1165, 615] width 125 height 39
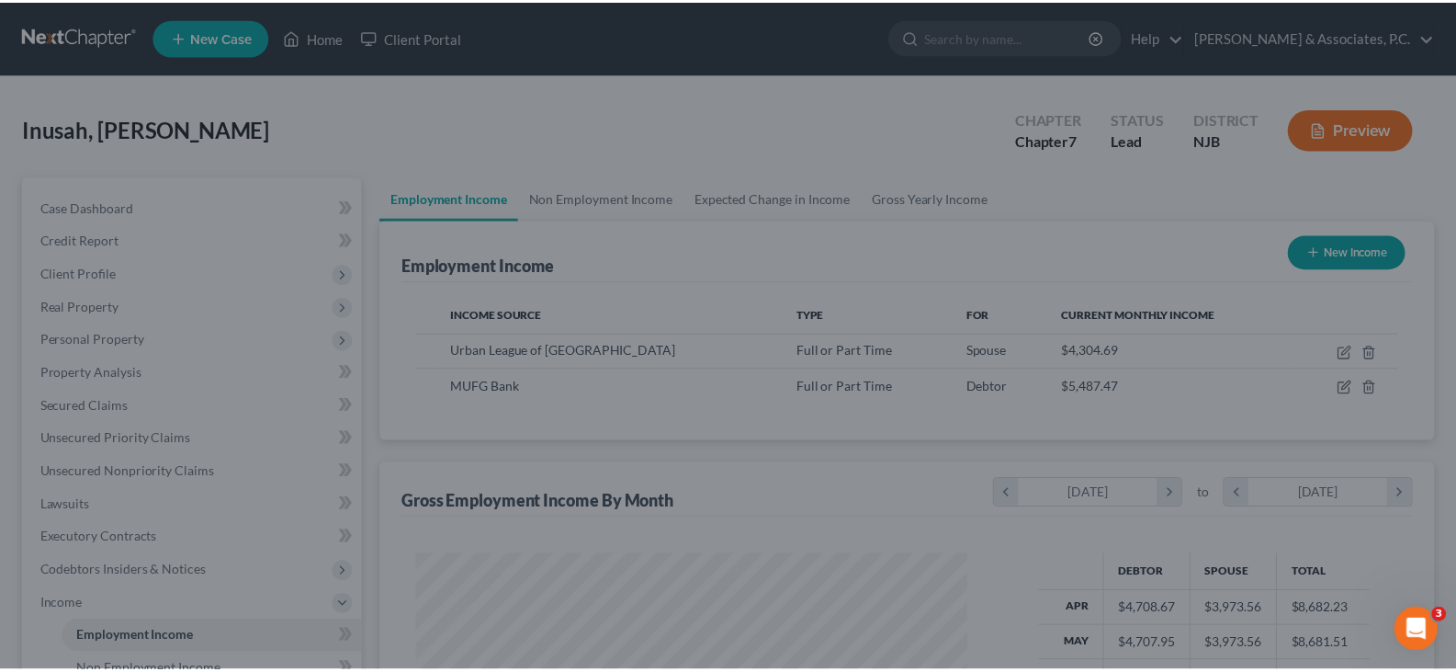
scroll to position [918529, 918264]
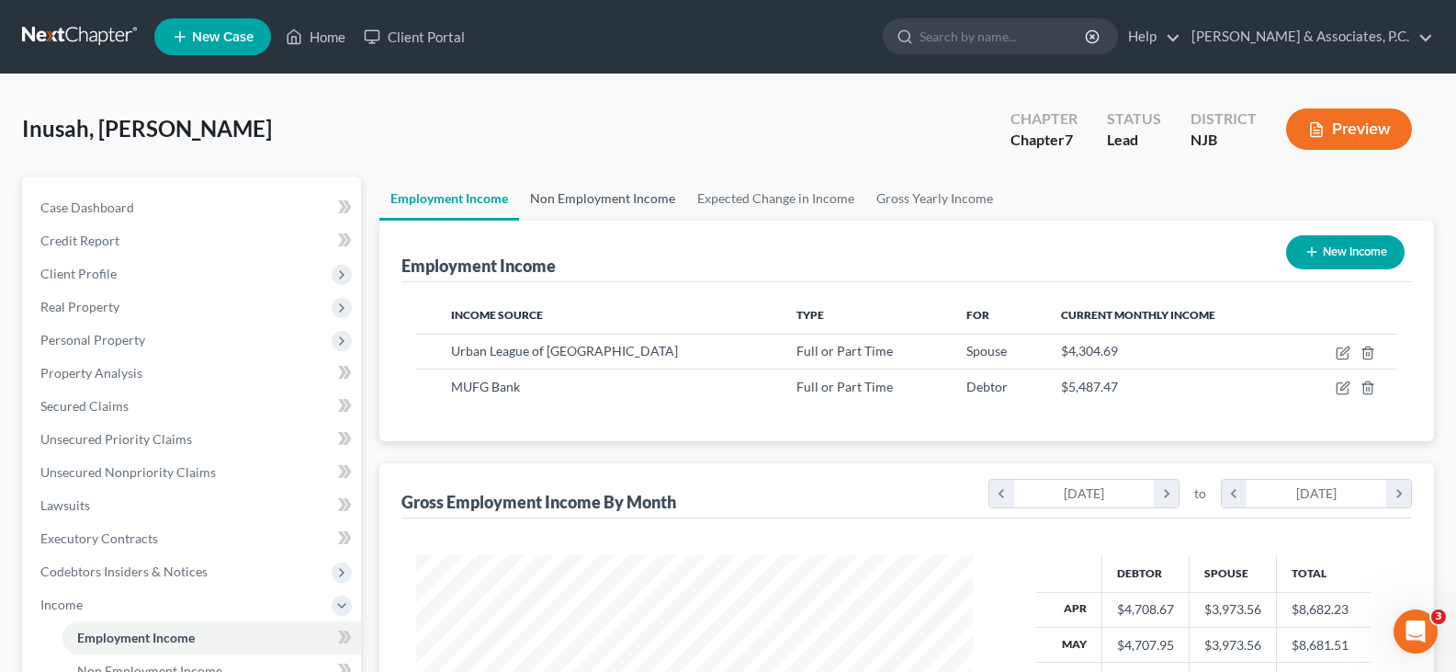
click at [594, 200] on link "Non Employment Income" at bounding box center [602, 198] width 167 height 44
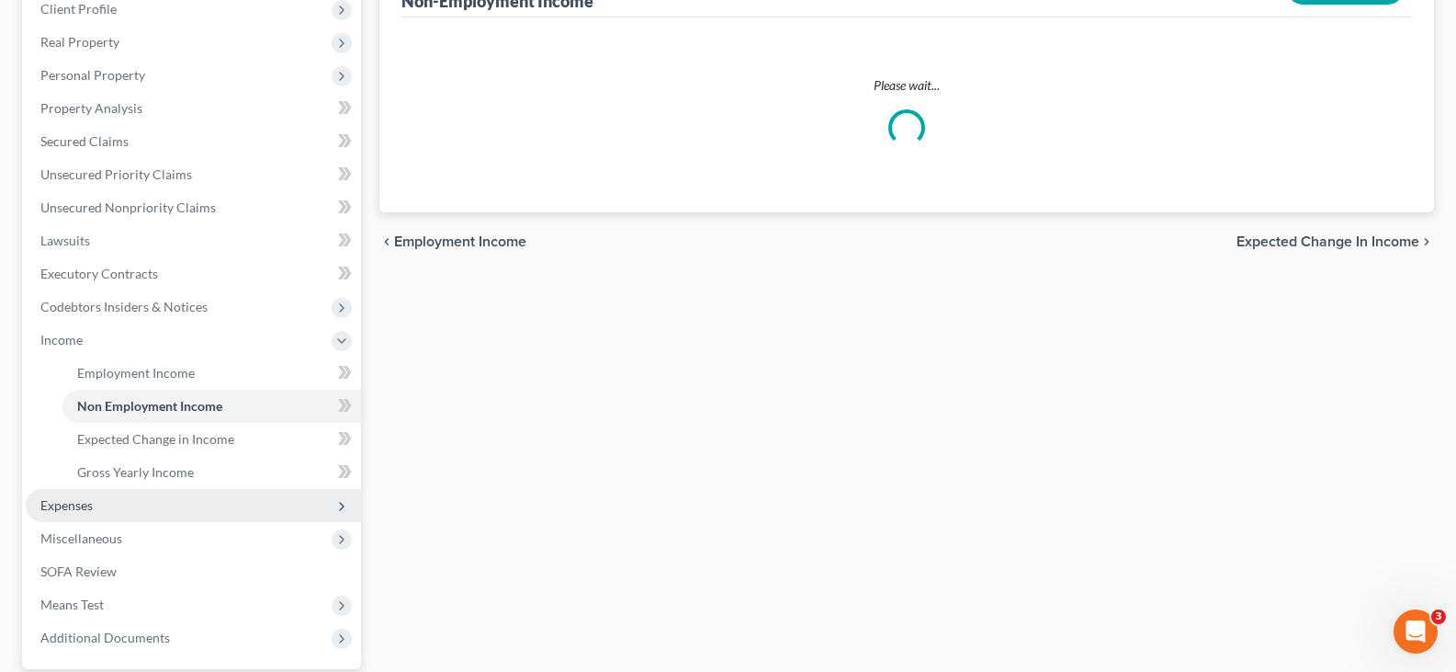
scroll to position [276, 0]
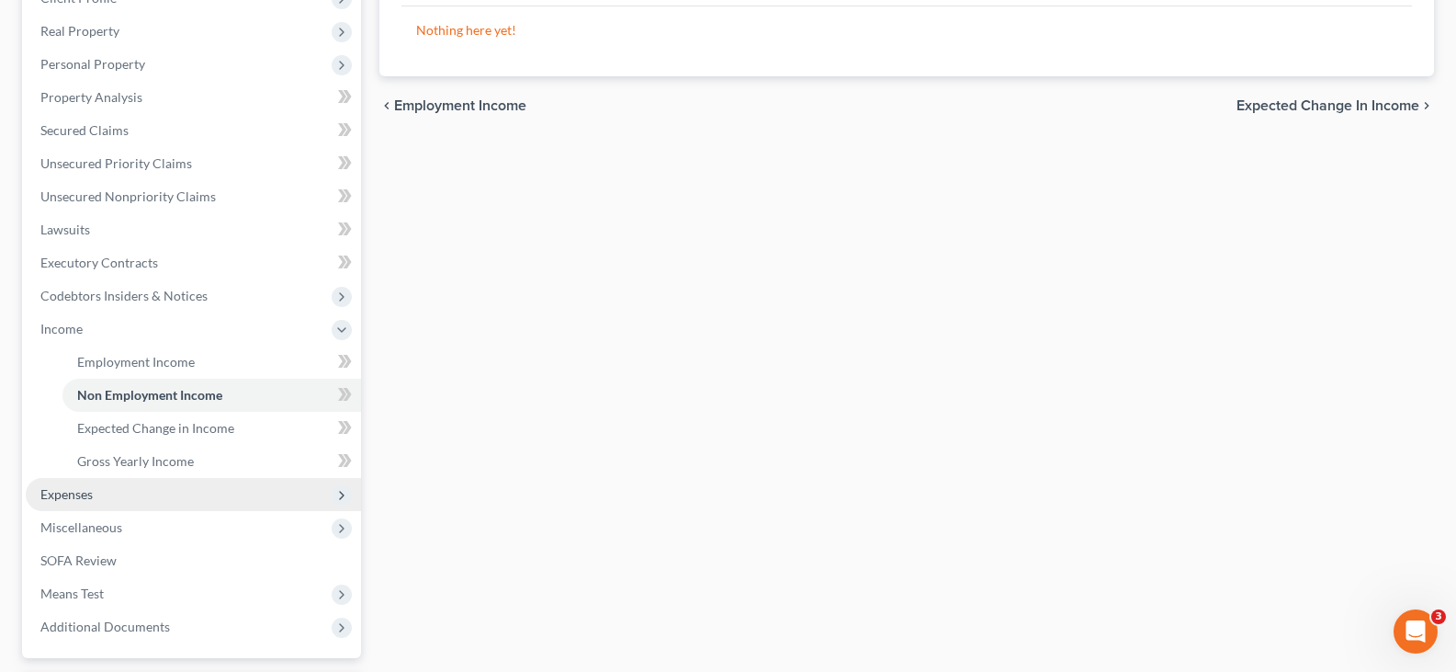
click at [80, 496] on span "Expenses" at bounding box center [66, 494] width 52 height 16
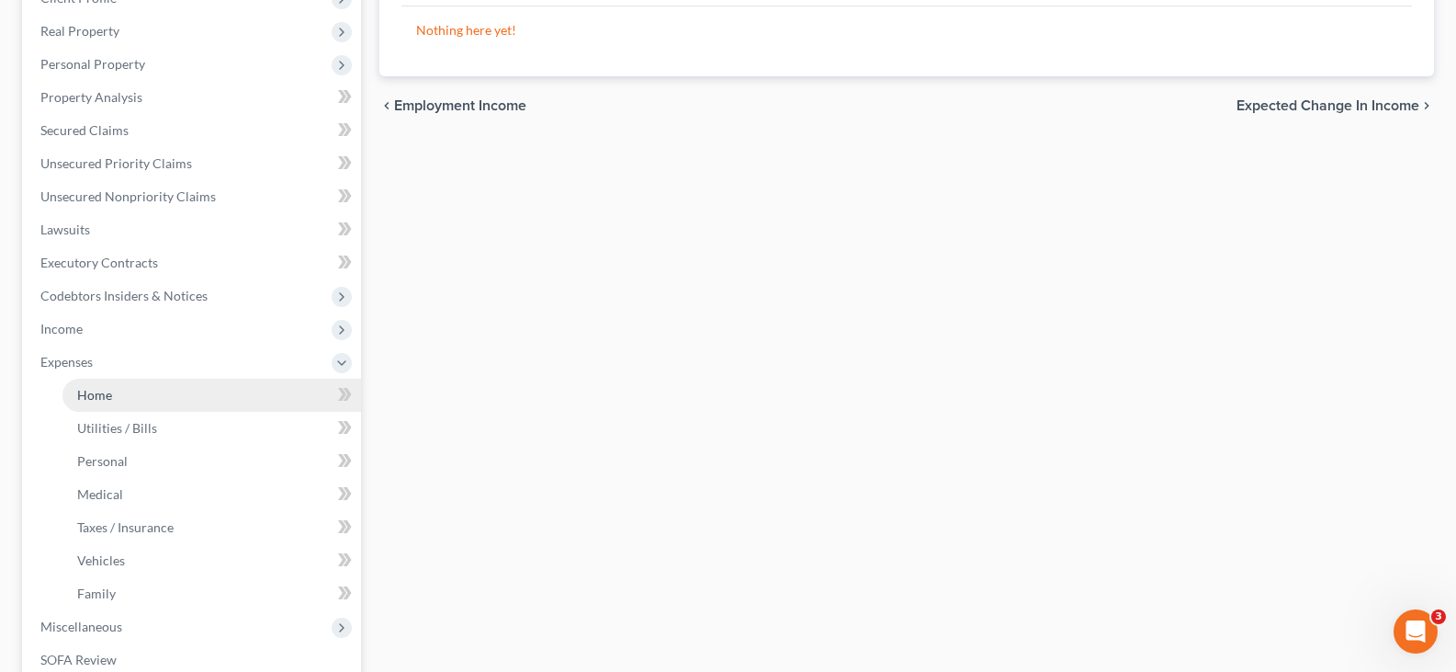
click at [101, 401] on span "Home" at bounding box center [94, 395] width 35 height 16
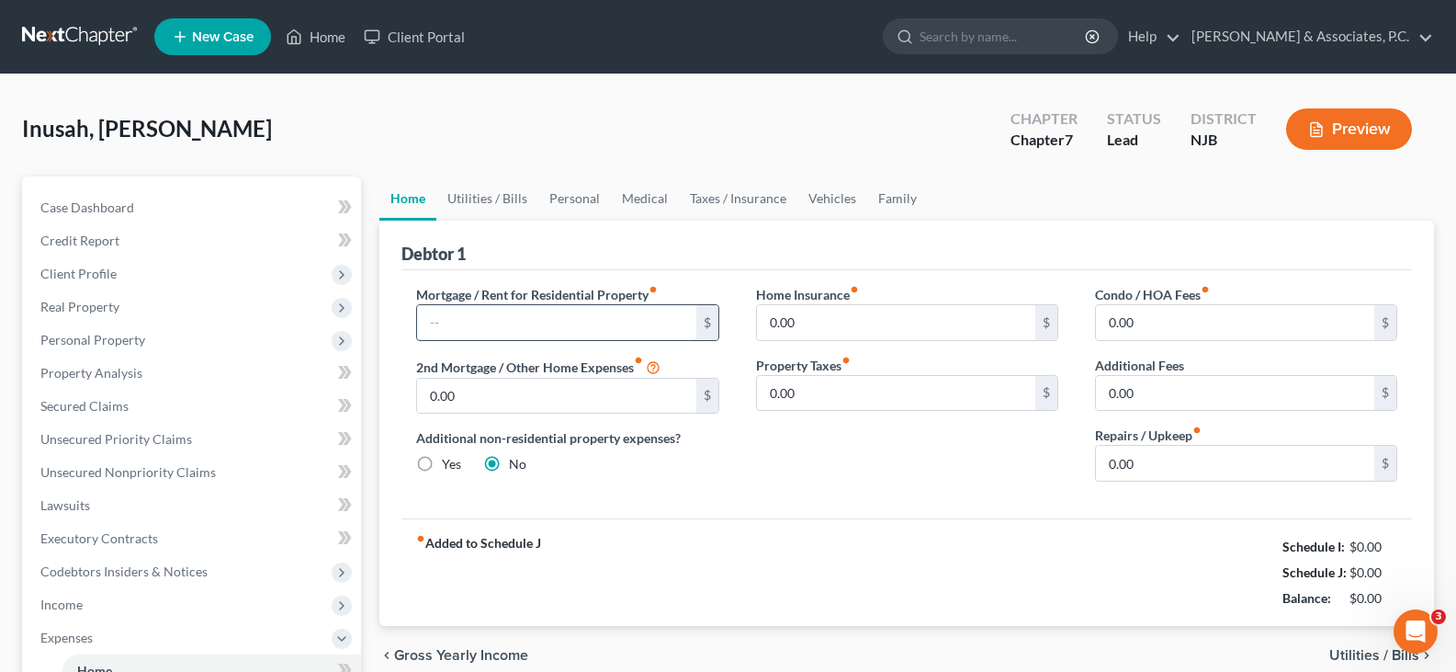
click at [475, 324] on input "text" at bounding box center [556, 322] width 278 height 35
type input "1,700.00"
click at [477, 200] on link "Utilities / Bills" at bounding box center [487, 198] width 102 height 44
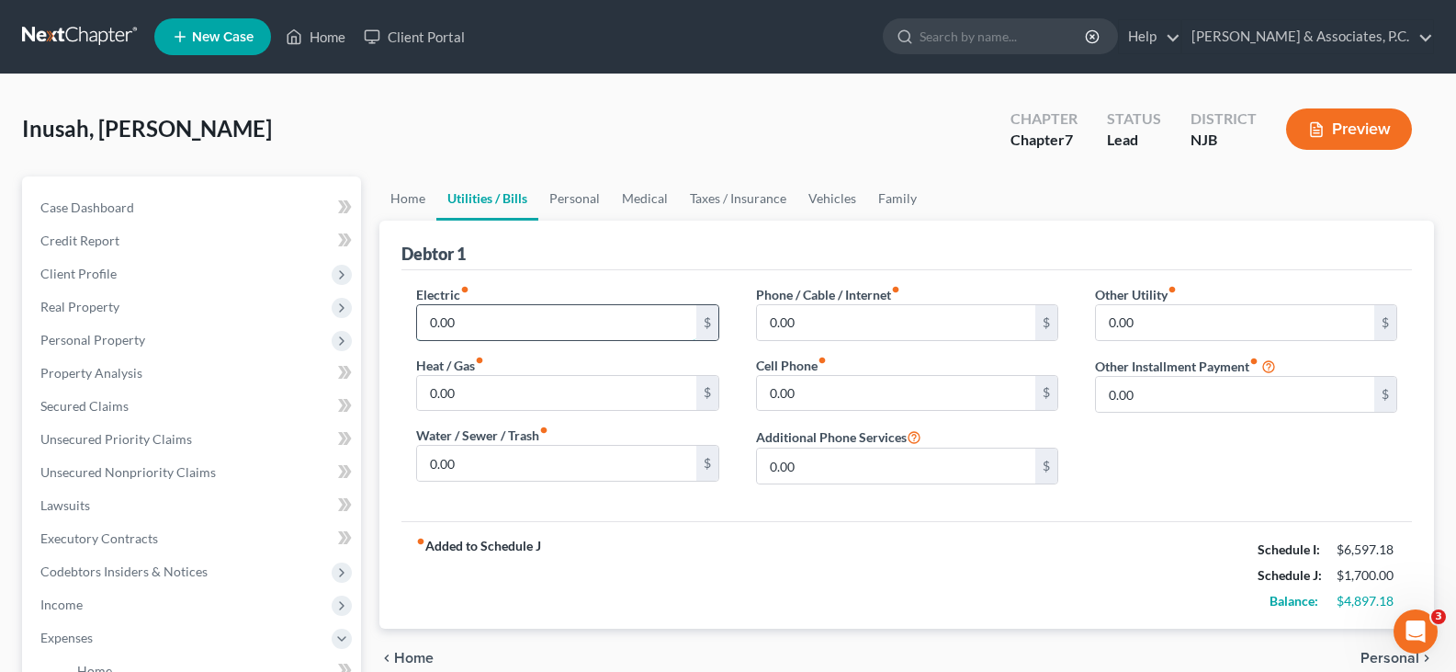
click at [494, 333] on input "0.00" at bounding box center [556, 322] width 278 height 35
click at [514, 317] on input "0.00" at bounding box center [556, 322] width 278 height 35
type input "0"
type input "80.00"
click at [816, 323] on input "0.00" at bounding box center [896, 322] width 278 height 35
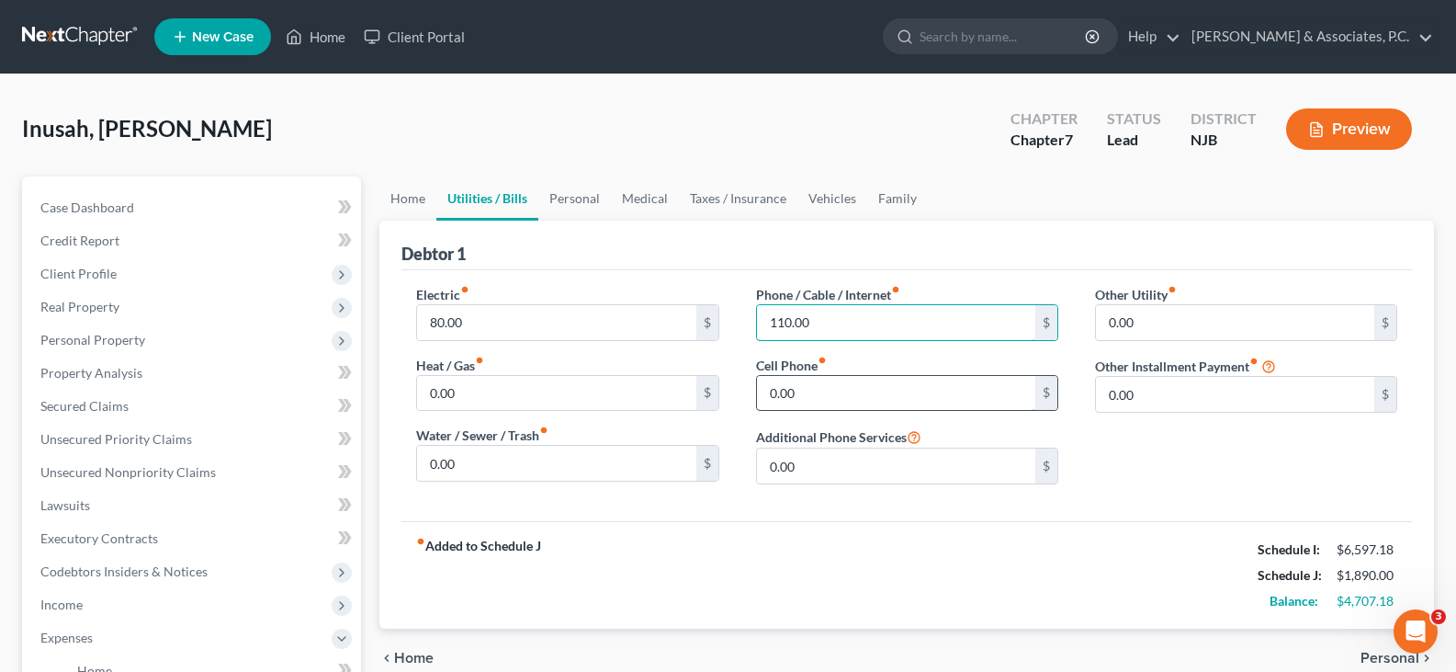
type input "110.00"
click at [817, 392] on input "0.00" at bounding box center [896, 393] width 278 height 35
type input "268.00"
click at [569, 194] on link "Personal" at bounding box center [574, 198] width 73 height 44
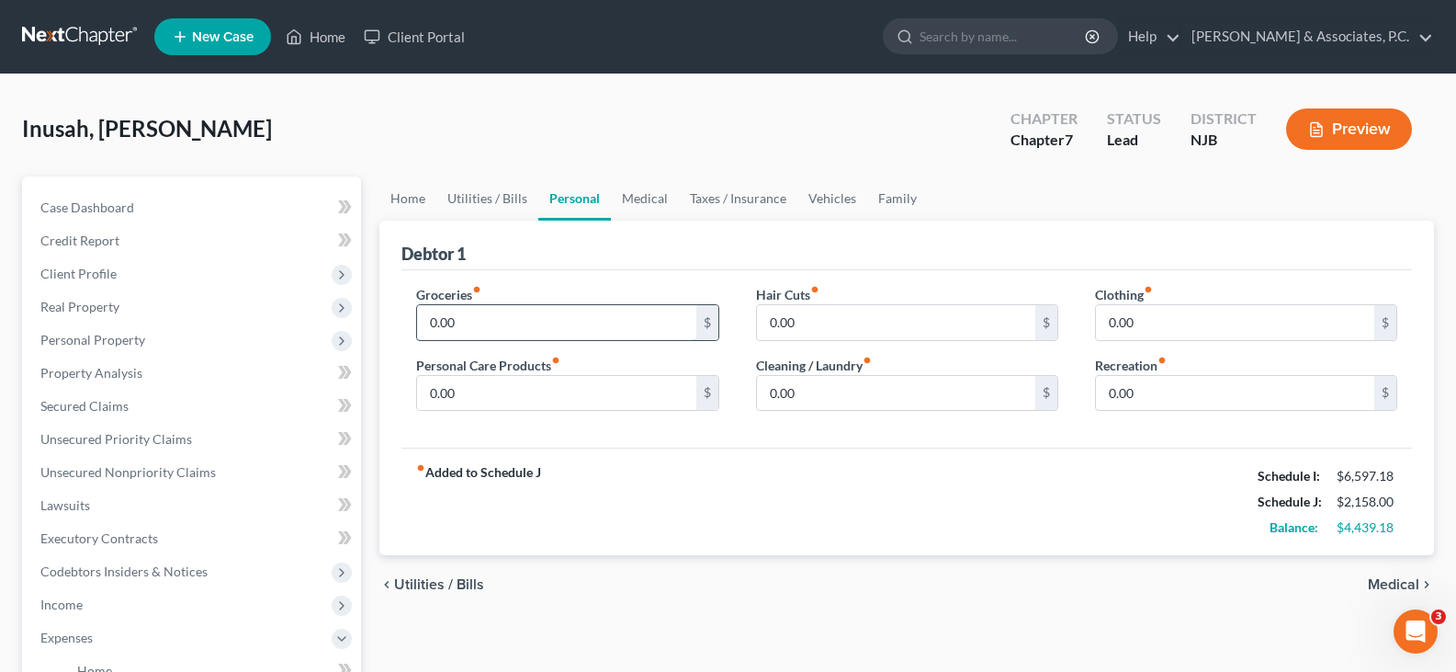
click at [486, 325] on input "0.00" at bounding box center [556, 322] width 278 height 35
type input "4"
type input "700.00"
click at [495, 396] on input "0.00" at bounding box center [556, 393] width 278 height 35
type input "200.00"
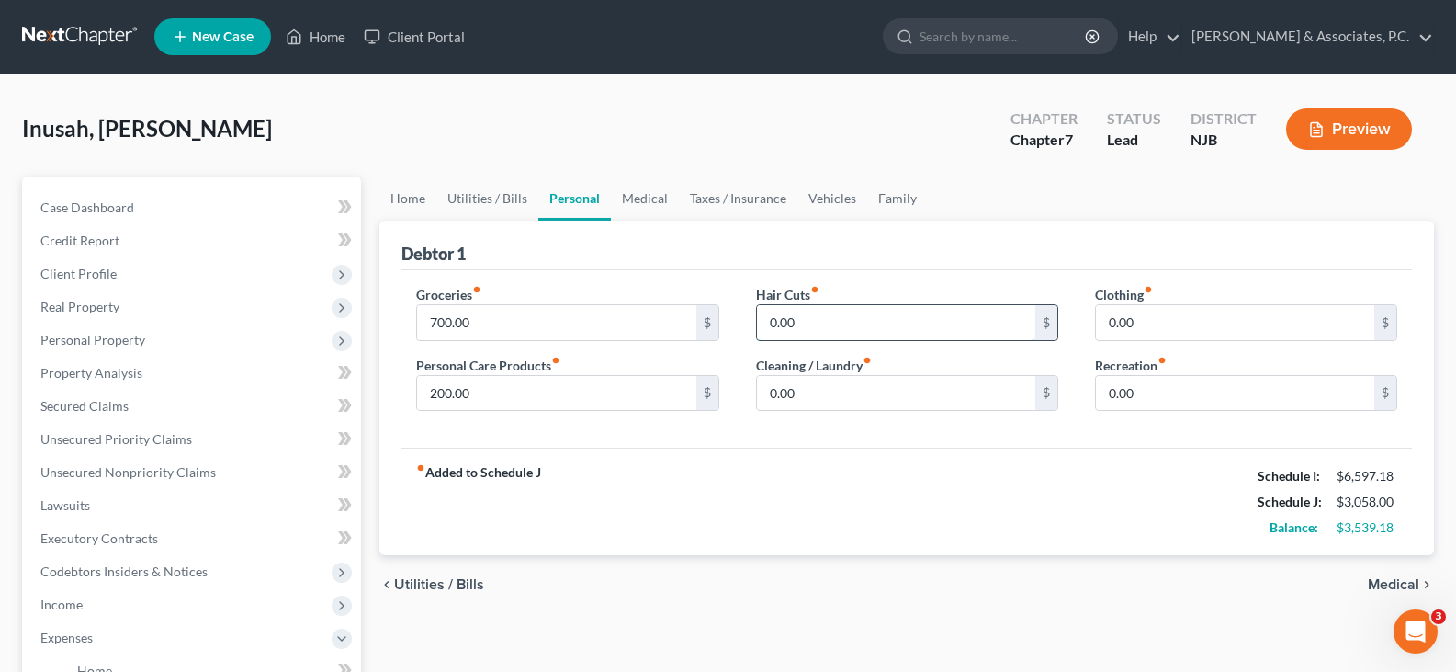
click at [817, 325] on input "0.00" at bounding box center [896, 322] width 278 height 35
type input "200.00"
click at [830, 407] on input "0.00" at bounding box center [896, 393] width 278 height 35
type input "100.00"
click at [1160, 328] on input "0.00" at bounding box center [1235, 322] width 278 height 35
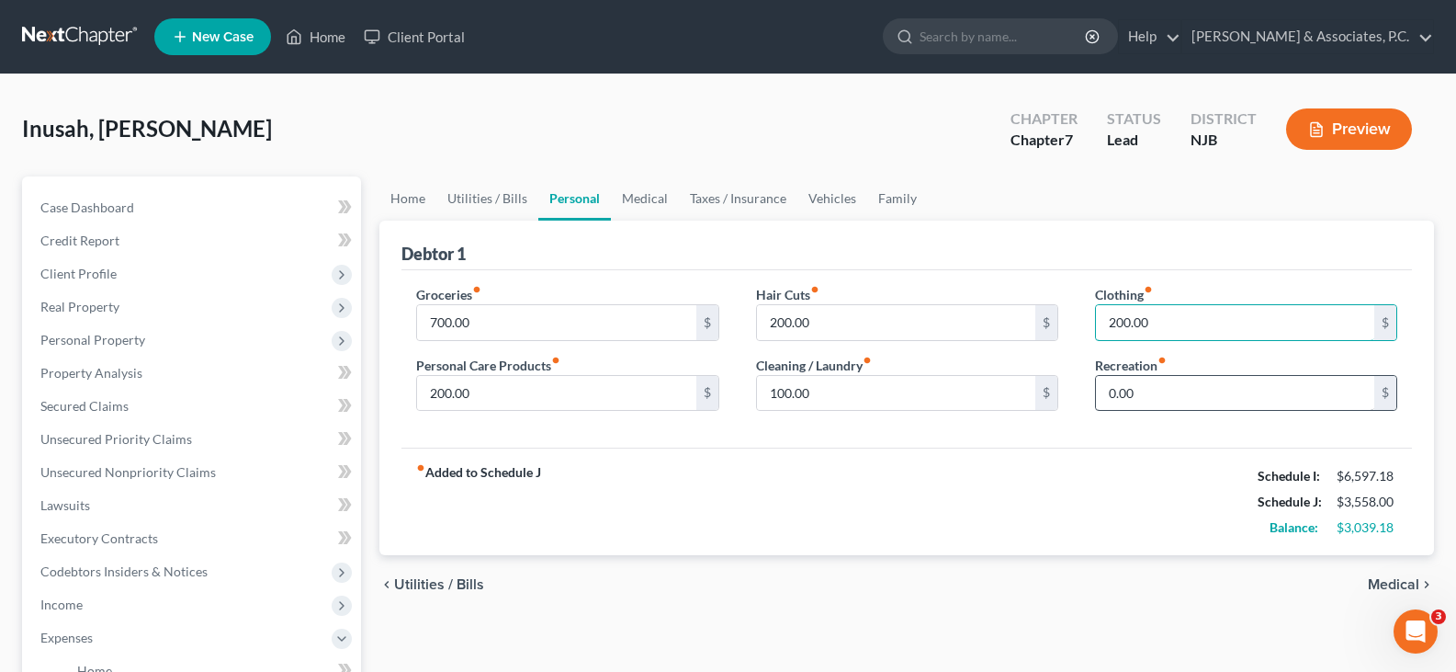
type input "200.00"
click at [1156, 392] on input "0.00" at bounding box center [1235, 393] width 278 height 35
drag, startPoint x: 826, startPoint y: 201, endPoint x: 836, endPoint y: 204, distance: 10.5
click at [826, 201] on link "Vehicles" at bounding box center [833, 198] width 70 height 44
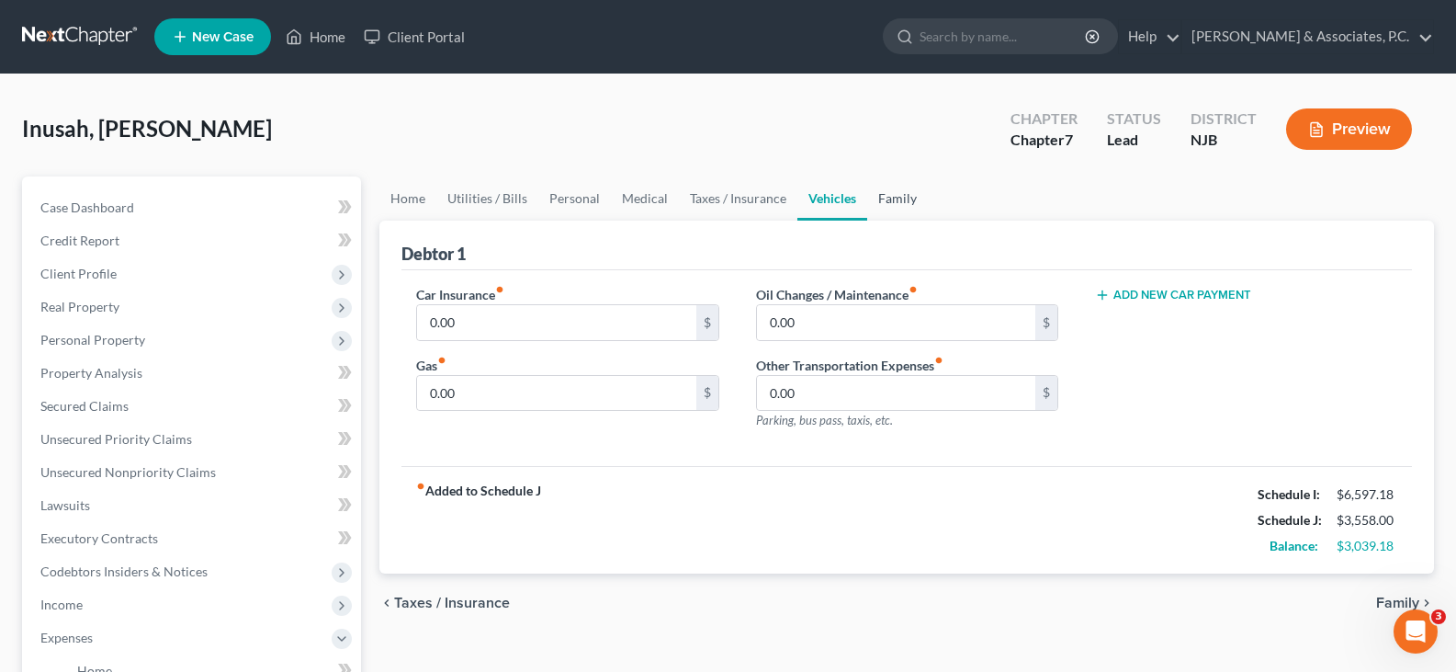
click at [900, 194] on link "Family" at bounding box center [897, 198] width 61 height 44
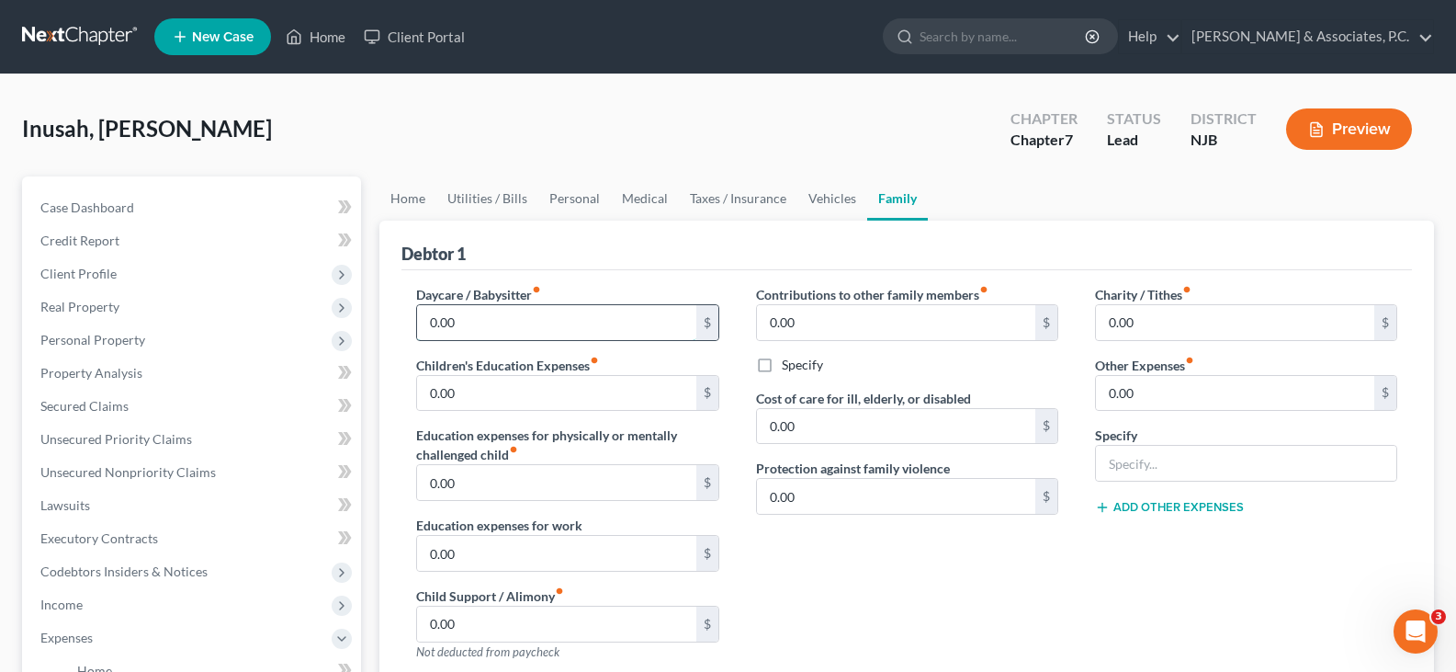
click at [521, 310] on input "0.00" at bounding box center [556, 322] width 278 height 35
type input "200.00"
click at [806, 199] on link "Vehicles" at bounding box center [833, 198] width 70 height 44
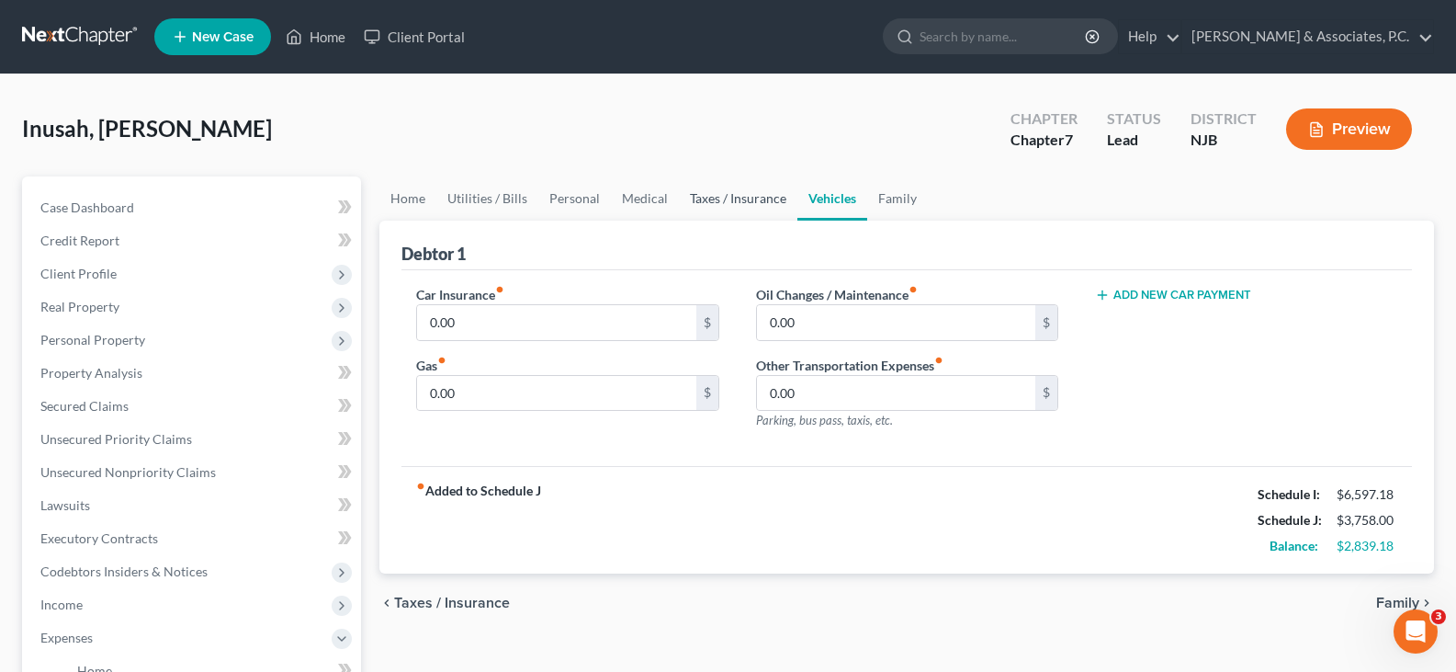
click at [749, 198] on link "Taxes / Insurance" at bounding box center [738, 198] width 119 height 44
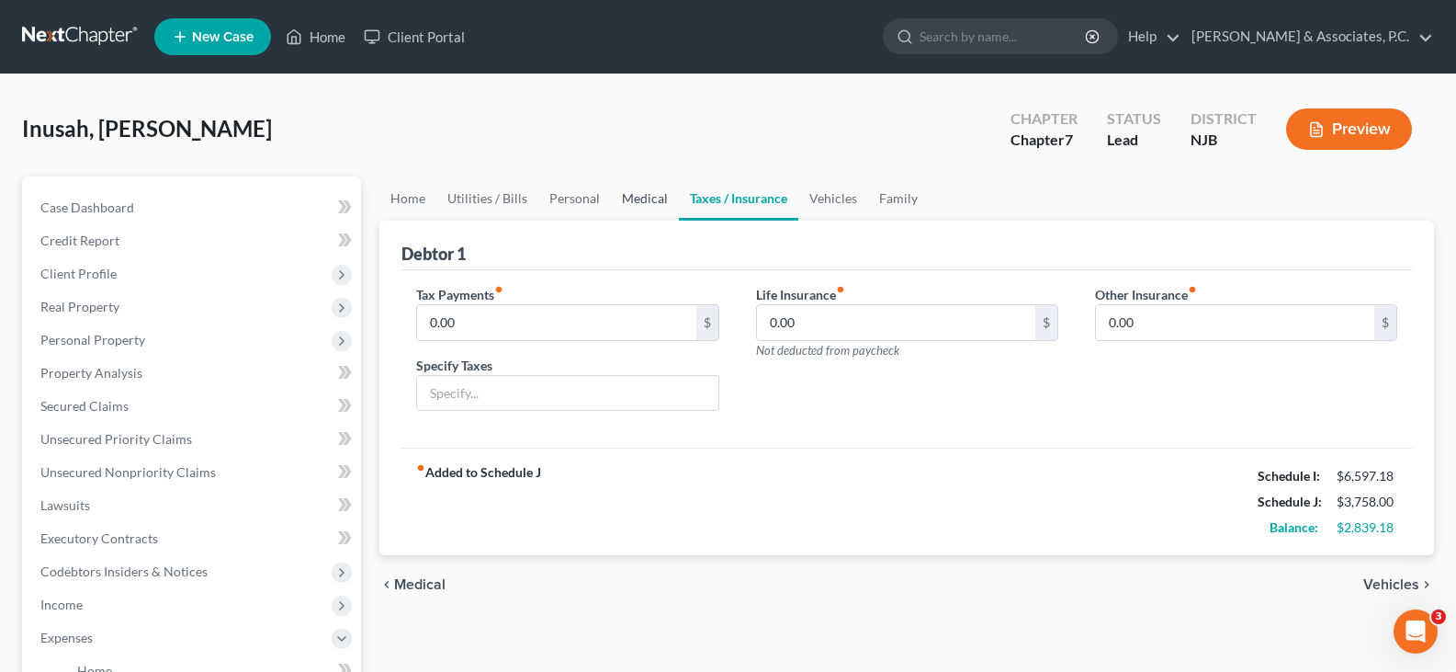
click at [623, 195] on link "Medical" at bounding box center [645, 198] width 68 height 44
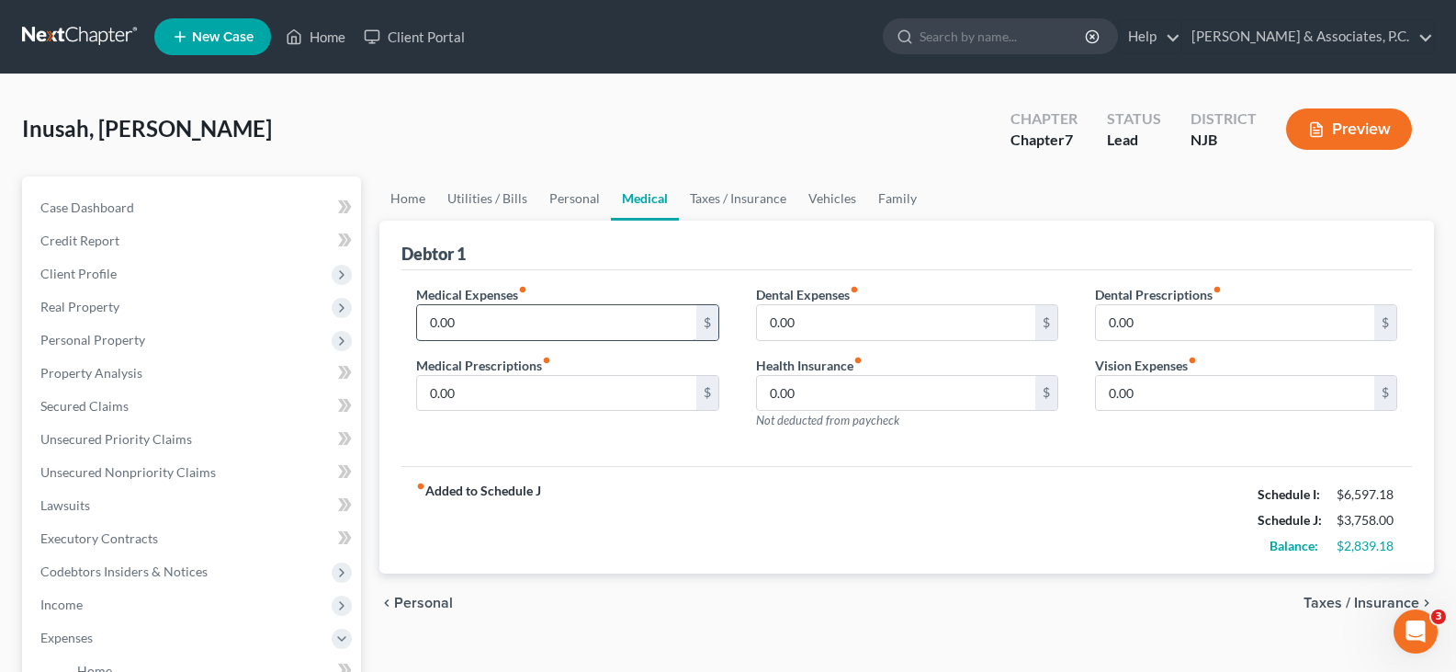
click at [462, 322] on input "0.00" at bounding box center [556, 322] width 278 height 35
type input "30.00"
click at [742, 195] on link "Taxes / Insurance" at bounding box center [738, 198] width 119 height 44
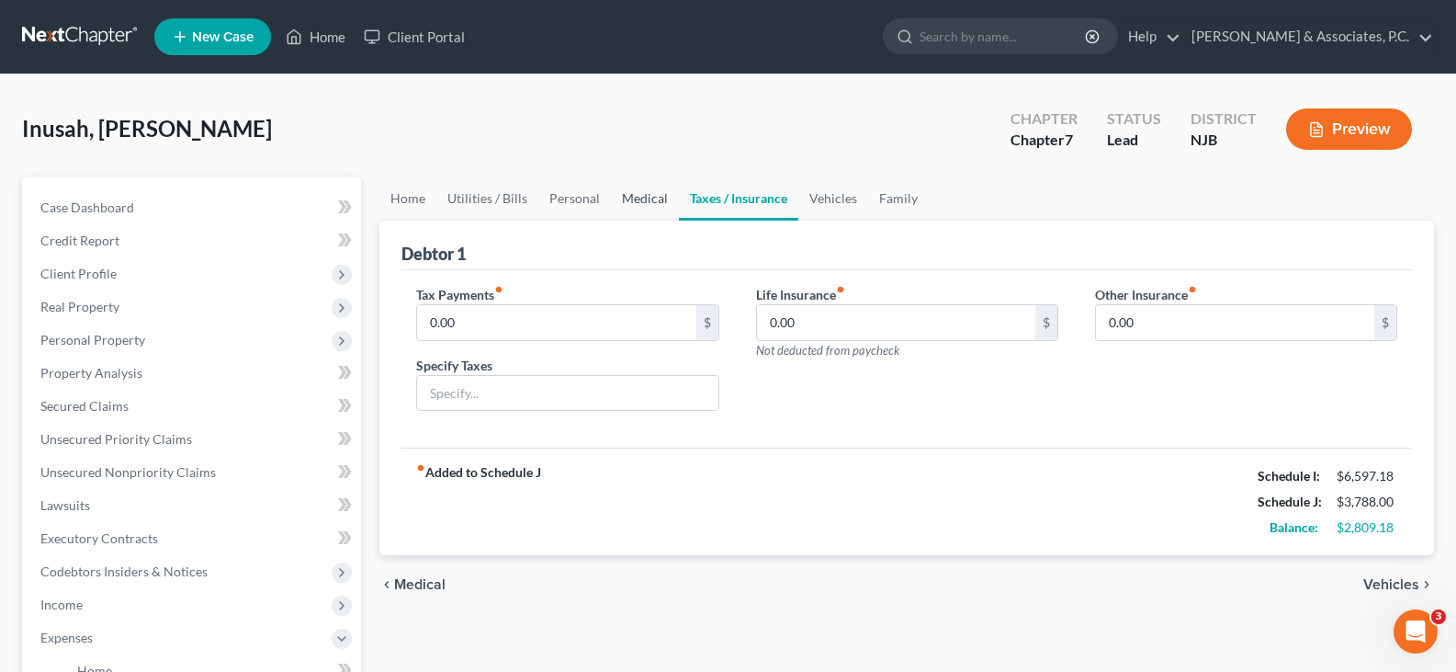
click at [640, 194] on link "Medical" at bounding box center [645, 198] width 68 height 44
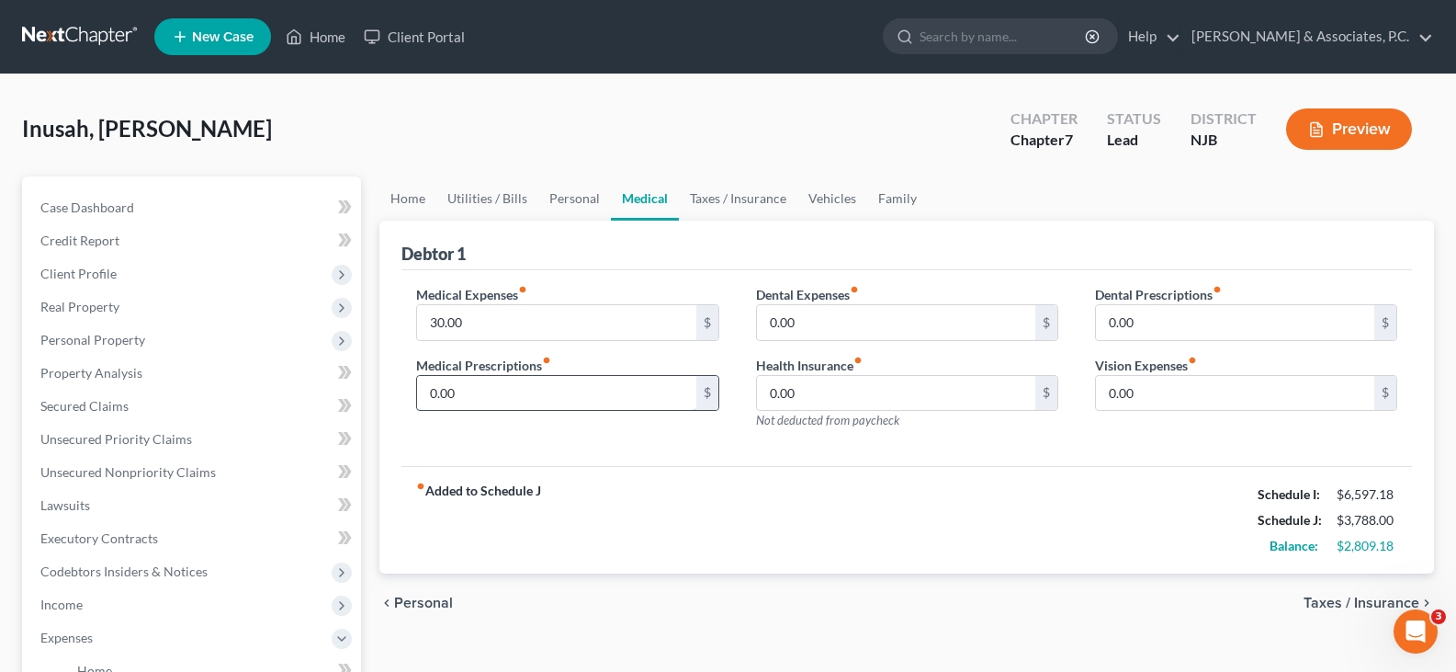
click at [490, 393] on input "0.00" at bounding box center [556, 393] width 278 height 35
click at [739, 204] on link "Taxes / Insurance" at bounding box center [738, 198] width 119 height 44
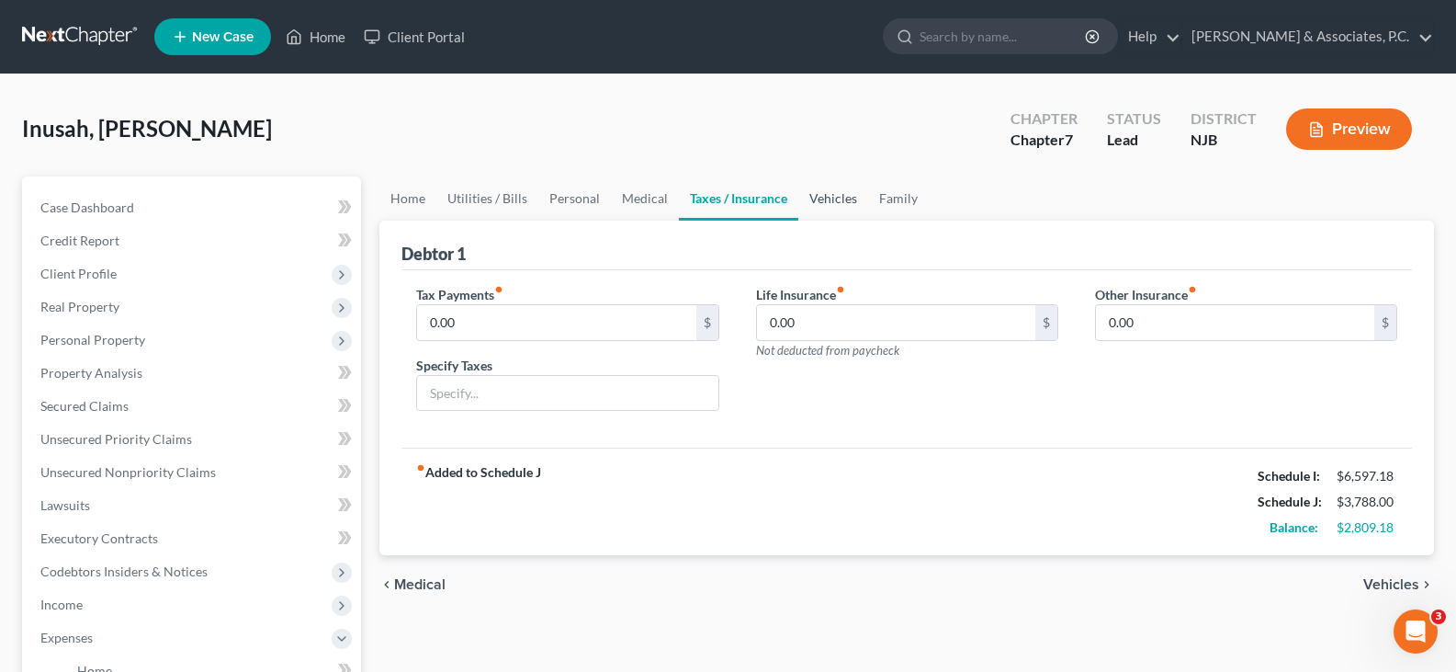
click at [821, 200] on link "Vehicles" at bounding box center [833, 198] width 70 height 44
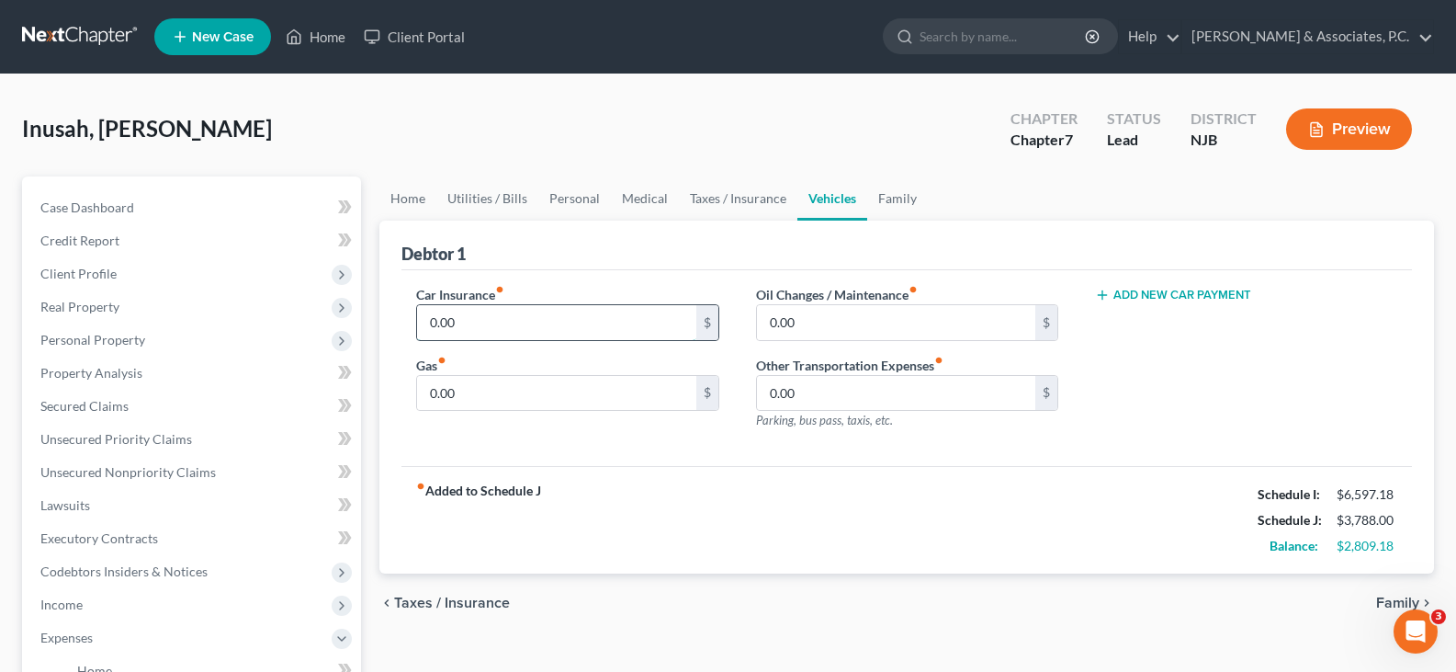
click at [512, 314] on input "0.00" at bounding box center [556, 322] width 278 height 35
type input "157.00"
click at [492, 379] on input "0.00" at bounding box center [556, 393] width 278 height 35
type input "200.00"
click at [834, 397] on input "0.00" at bounding box center [896, 393] width 278 height 35
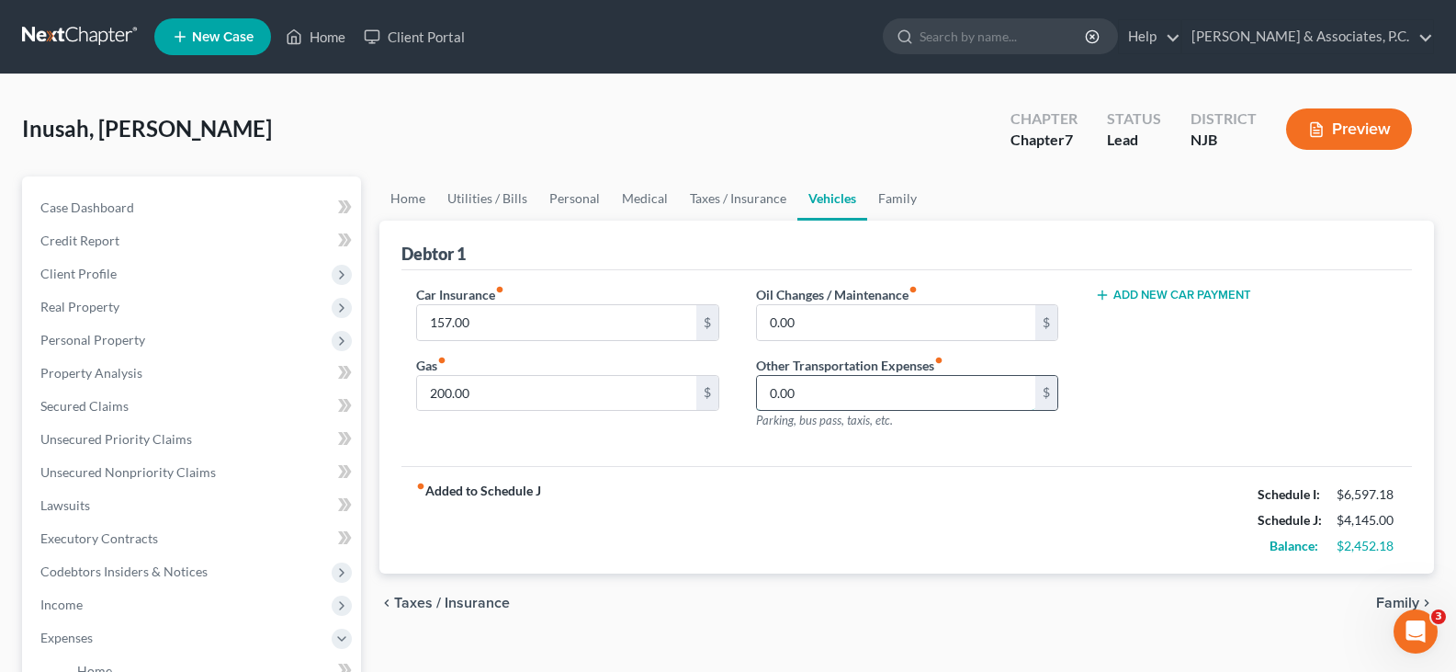
click at [826, 396] on input "0.00" at bounding box center [896, 393] width 278 height 35
drag, startPoint x: 825, startPoint y: 396, endPoint x: 688, endPoint y: 408, distance: 137.4
click at [688, 408] on div "Car Insurance fiber_manual_record 157.00 $ Gas fiber_manual_record 200.00 $ Oil…" at bounding box center [907, 365] width 1018 height 160
type input "180.00"
click at [549, 387] on input "200.00" at bounding box center [556, 393] width 278 height 35
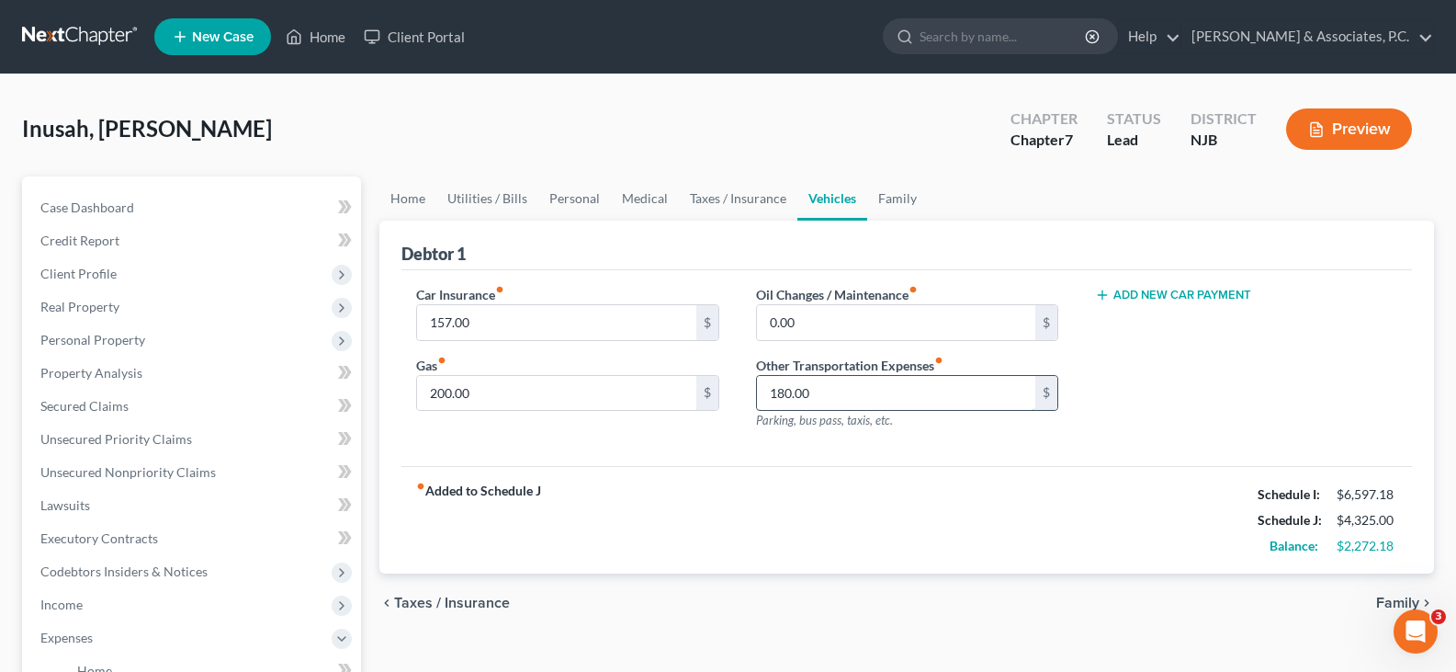
click at [876, 388] on input "180.00" at bounding box center [896, 393] width 278 height 35
click at [855, 381] on input "180.00" at bounding box center [896, 393] width 278 height 35
click at [897, 201] on link "Family" at bounding box center [897, 198] width 61 height 44
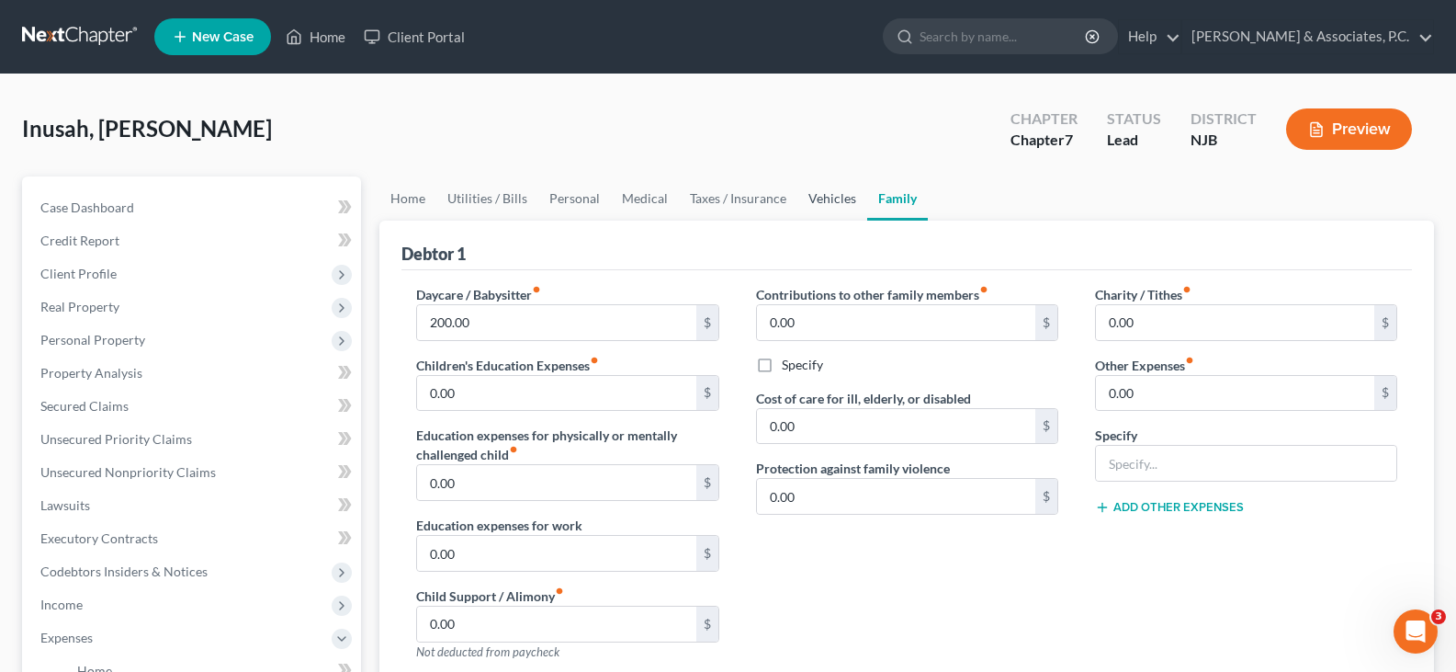
click at [836, 198] on link "Vehicles" at bounding box center [833, 198] width 70 height 44
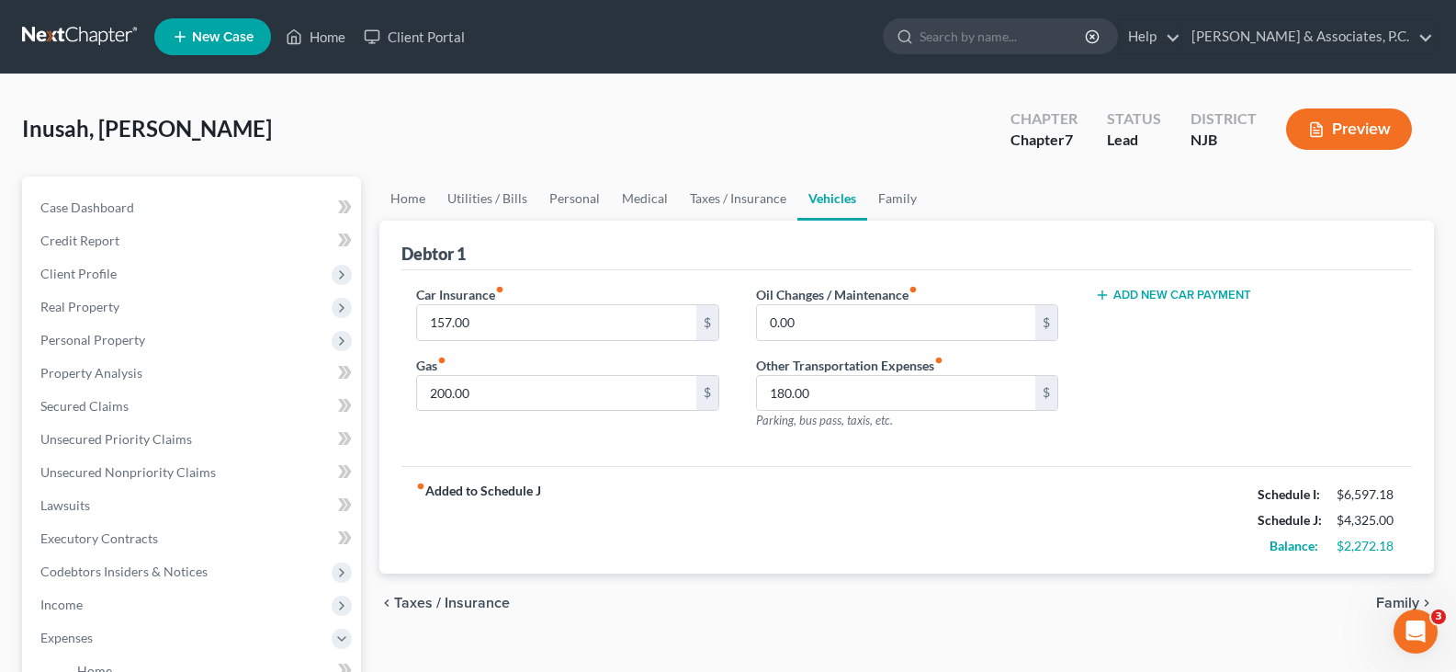
click at [1179, 290] on button "Add New Car Payment" at bounding box center [1173, 295] width 156 height 15
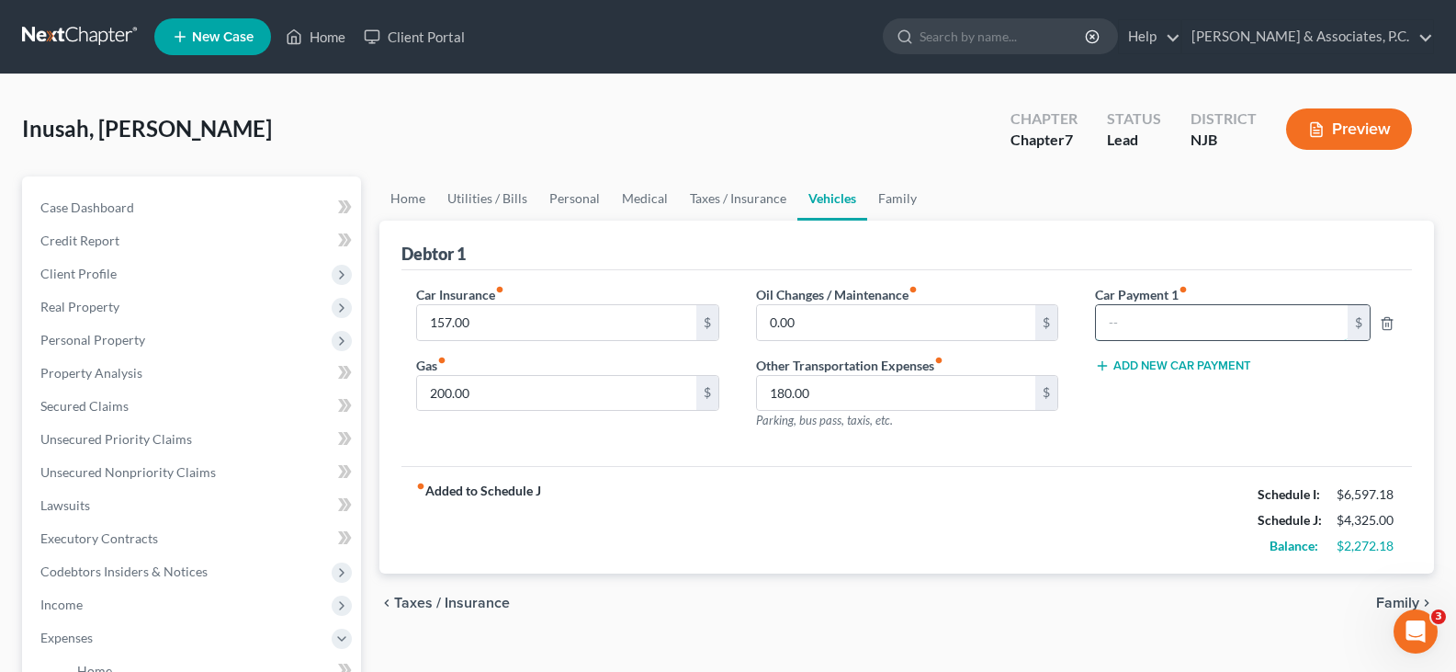
click at [1163, 319] on input "text" at bounding box center [1222, 322] width 252 height 35
type input "570.00"
click at [1049, 451] on div "Car Insurance fiber_manual_record 157.00 $ Gas fiber_manual_record 200.00 $ Oil…" at bounding box center [907, 368] width 1011 height 197
click at [905, 193] on link "Family" at bounding box center [897, 198] width 61 height 44
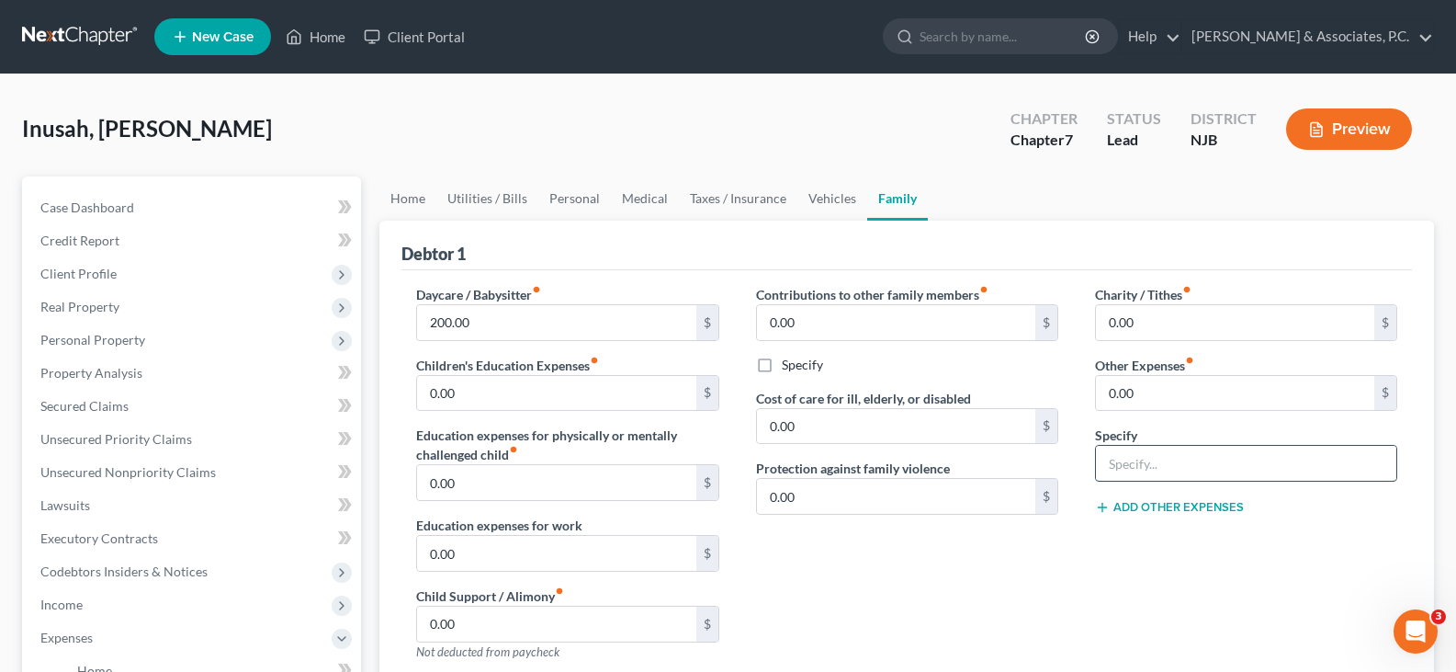
click at [1172, 461] on input "text" at bounding box center [1246, 463] width 300 height 35
click at [1135, 467] on input "text" at bounding box center [1246, 463] width 300 height 35
type input "Non Filing Spouse credit card"
click at [1054, 667] on div "Contributions to other family members fiber_manual_record 0.00 $ Specify Cost o…" at bounding box center [907, 480] width 339 height 391
click at [1177, 321] on input "0.00" at bounding box center [1235, 322] width 278 height 35
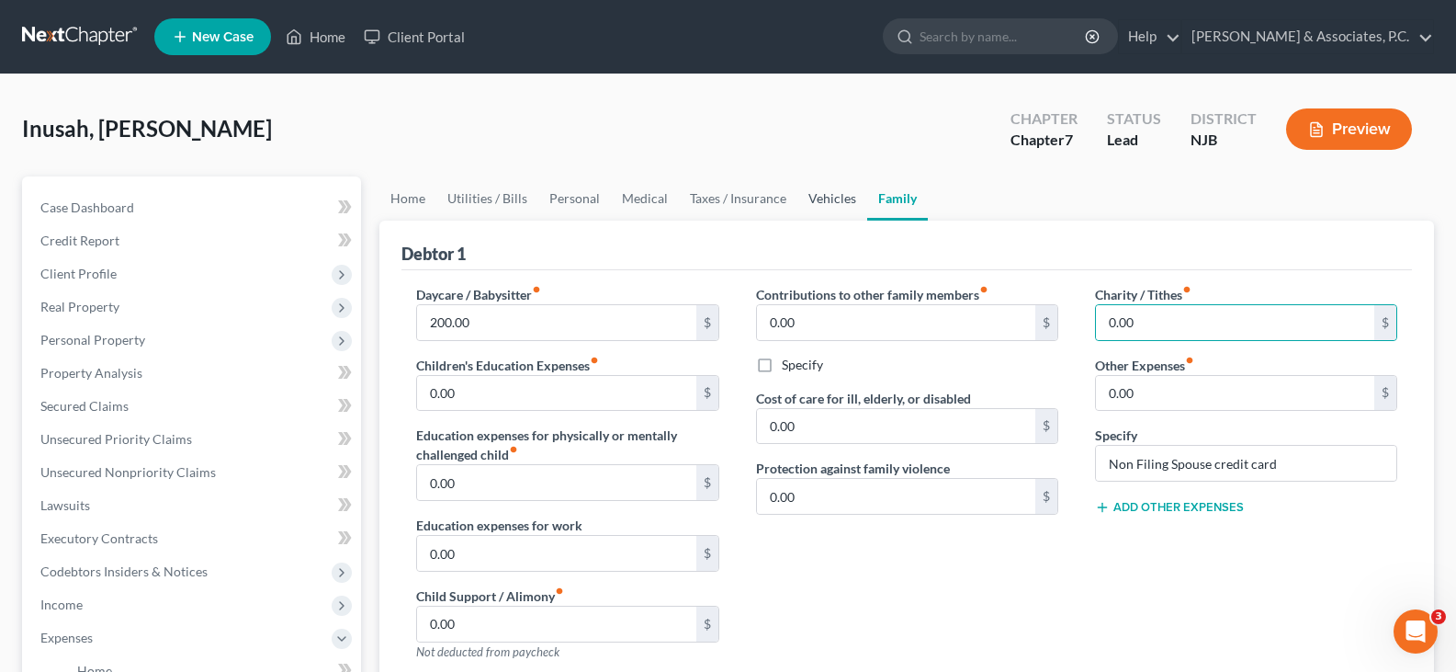
click at [815, 201] on link "Vehicles" at bounding box center [833, 198] width 70 height 44
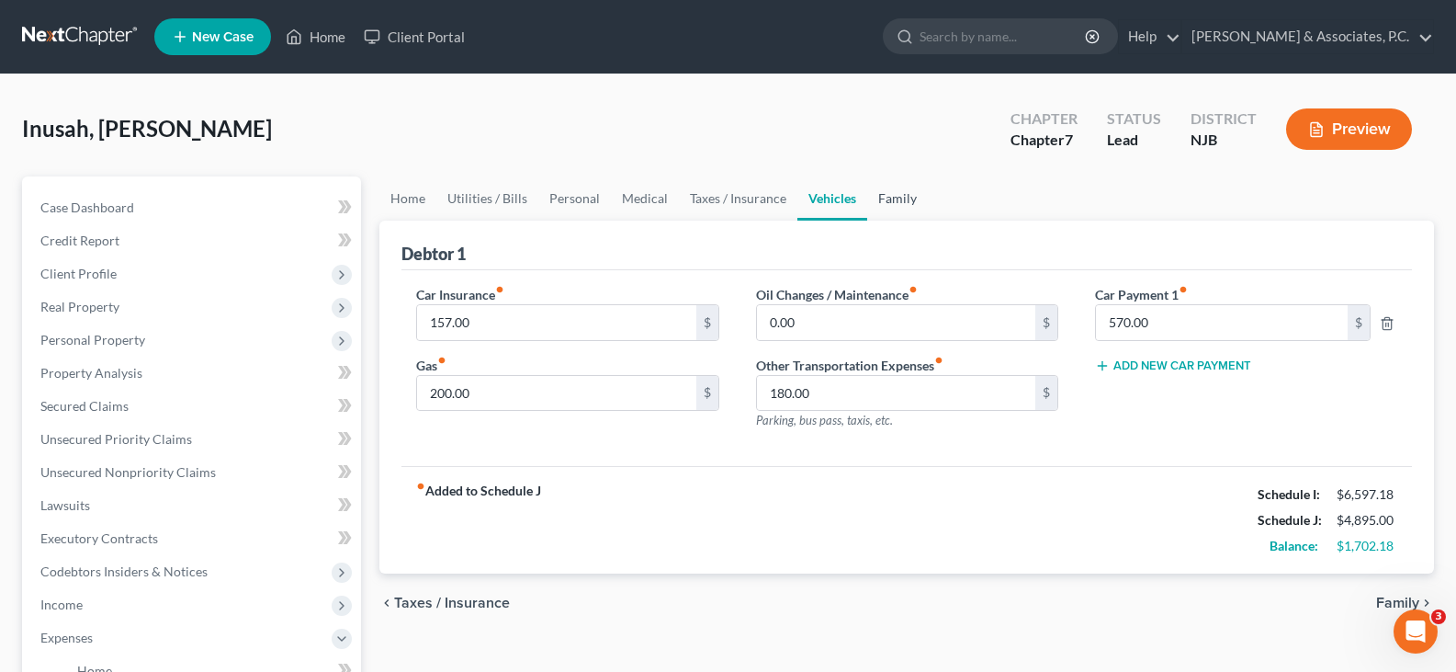
click at [892, 198] on link "Family" at bounding box center [897, 198] width 61 height 44
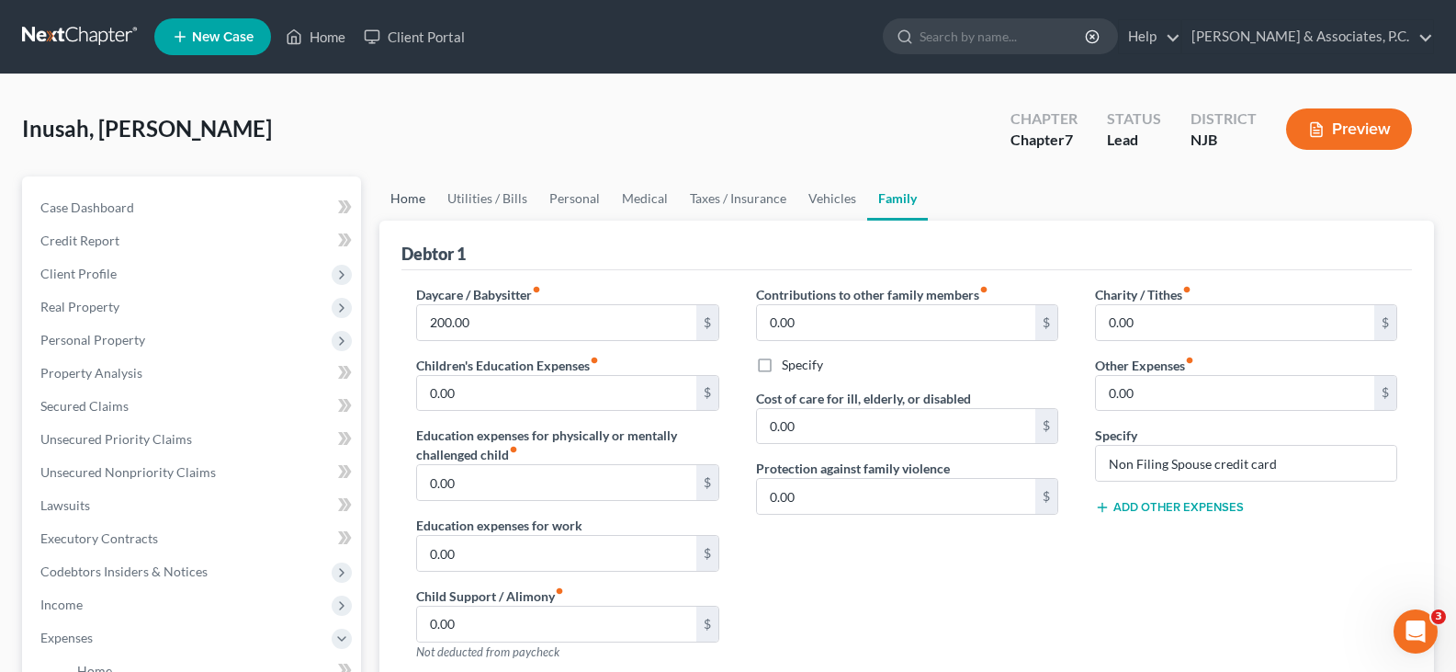
click at [417, 196] on link "Home" at bounding box center [407, 198] width 57 height 44
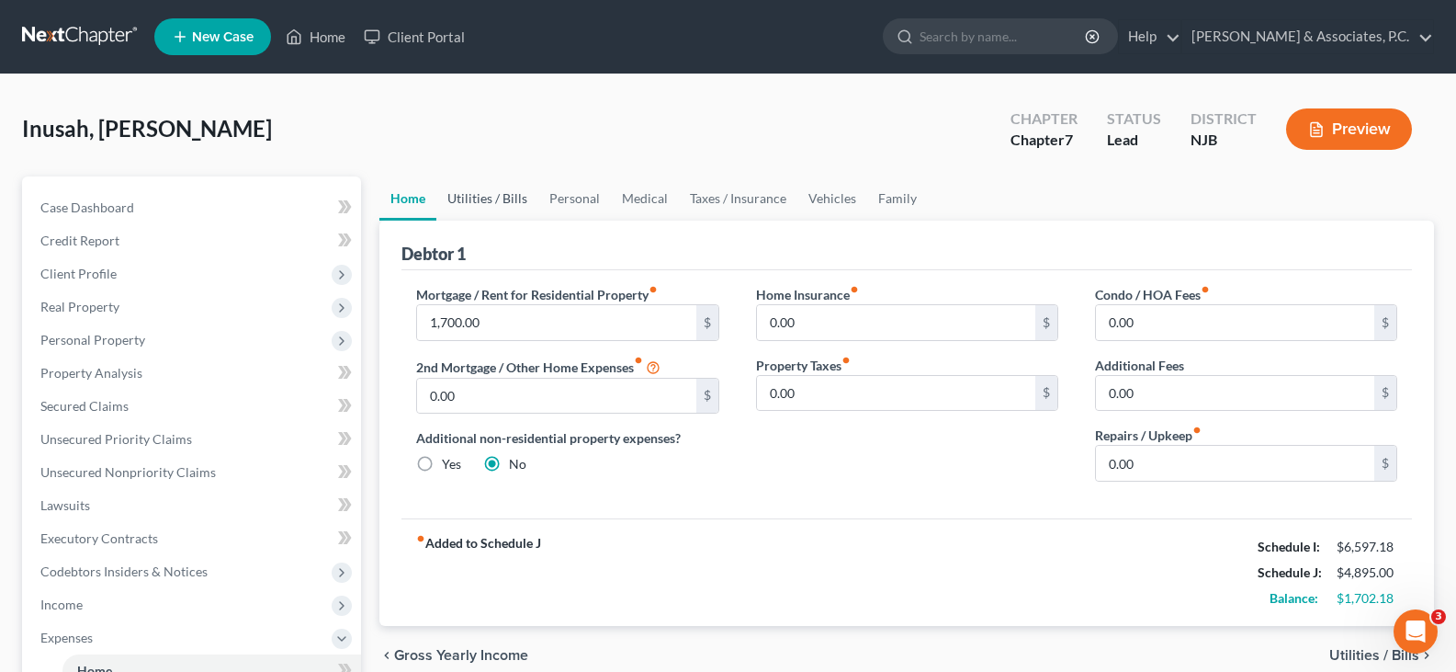
click at [481, 196] on link "Utilities / Bills" at bounding box center [487, 198] width 102 height 44
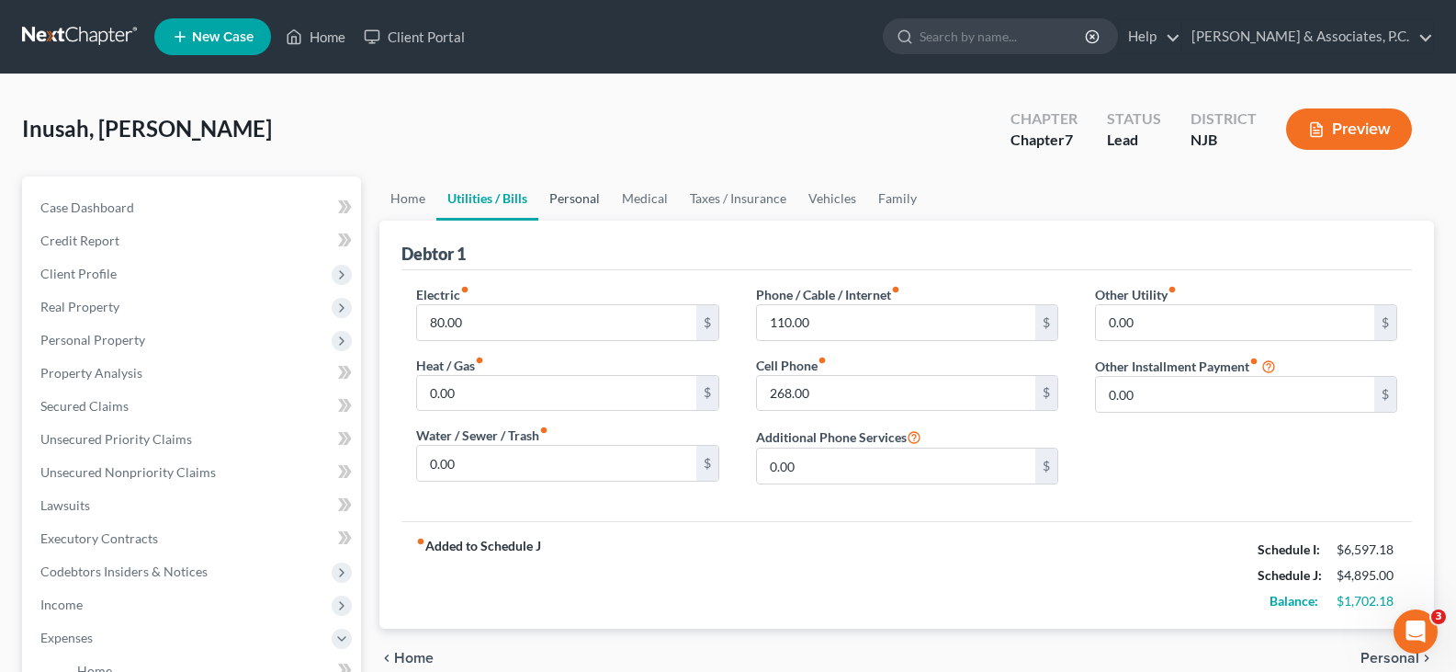
click at [587, 193] on link "Personal" at bounding box center [574, 198] width 73 height 44
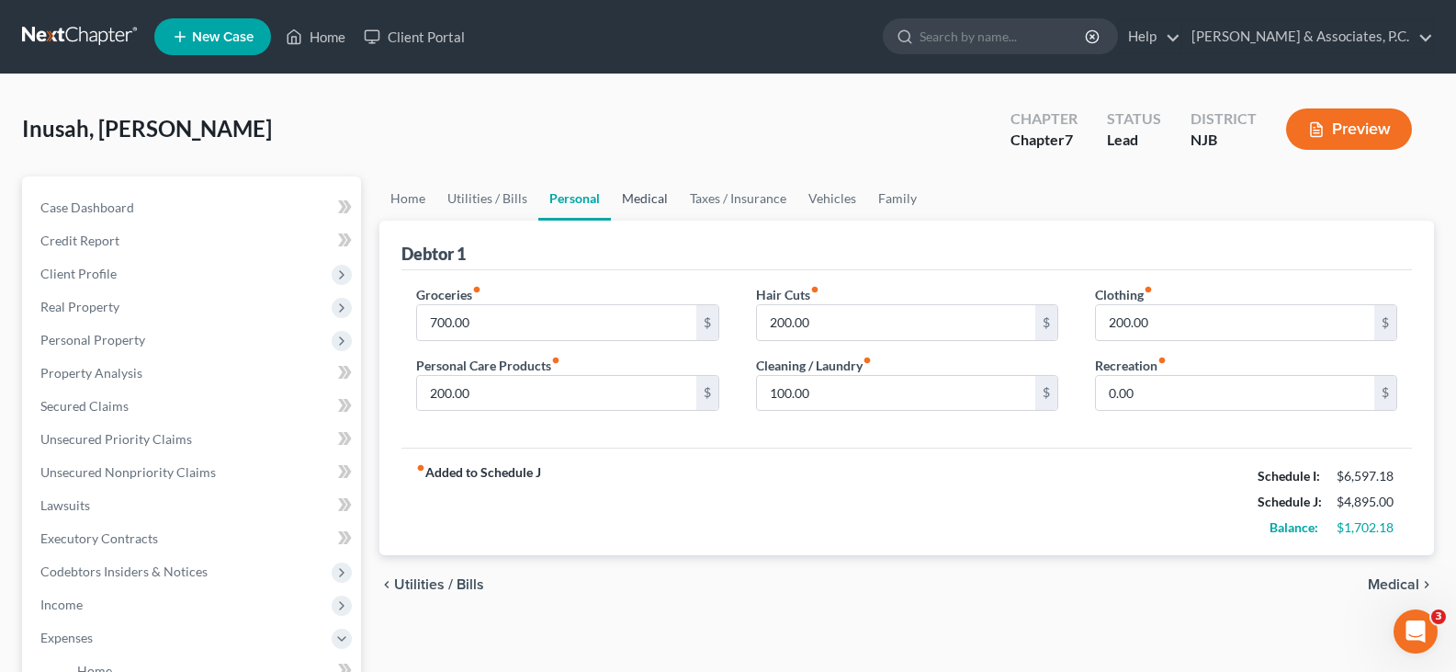
click at [631, 200] on link "Medical" at bounding box center [645, 198] width 68 height 44
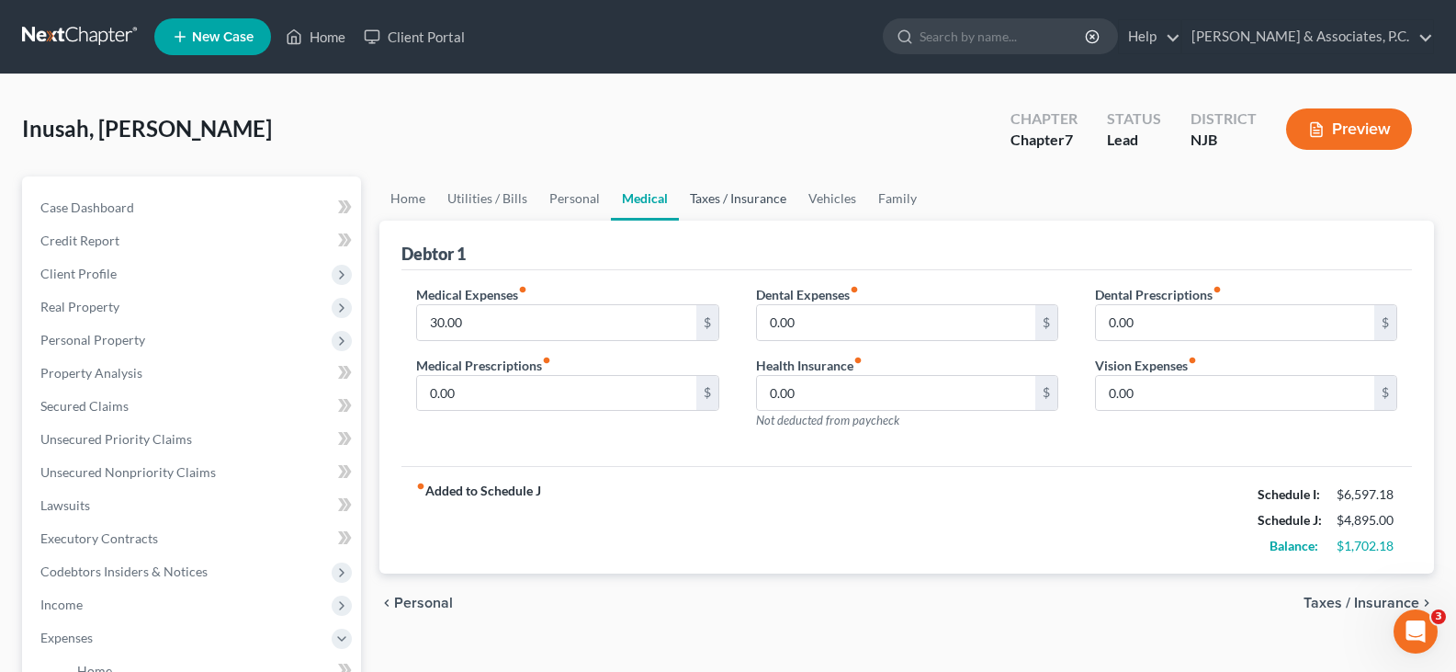
click at [732, 199] on link "Taxes / Insurance" at bounding box center [738, 198] width 119 height 44
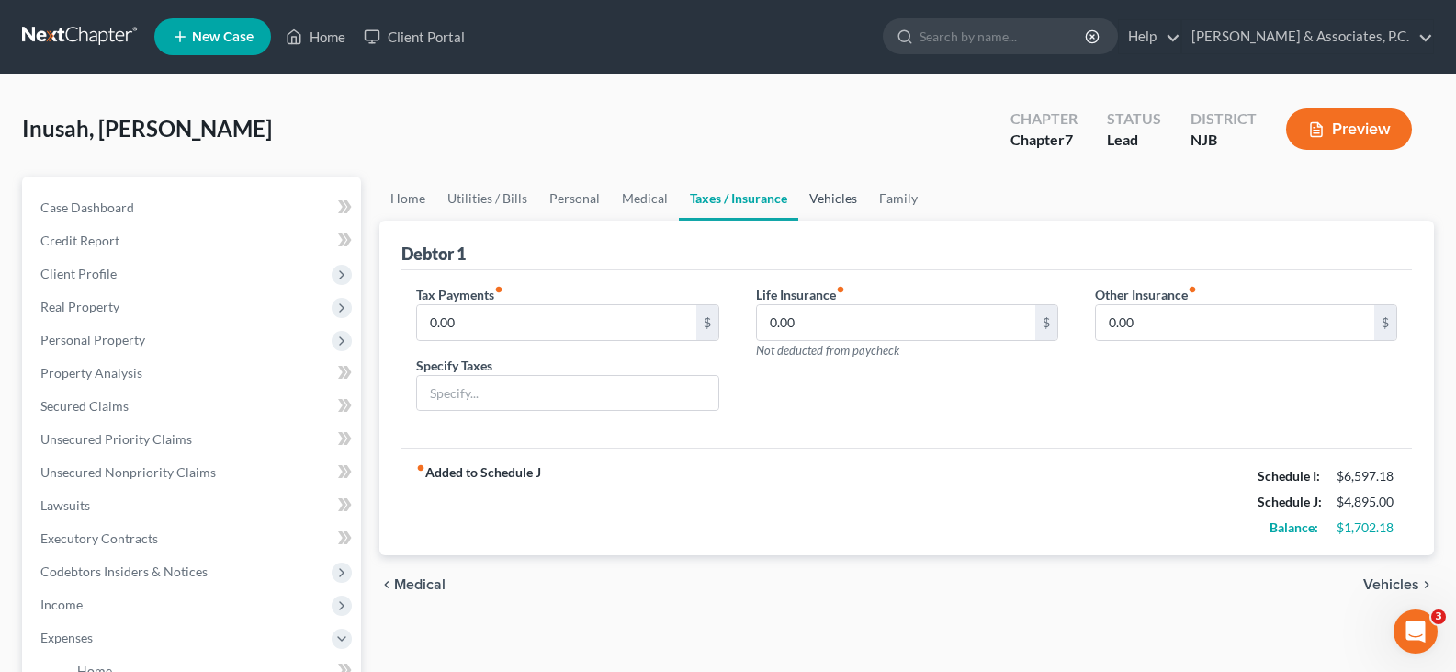
click at [819, 190] on link "Vehicles" at bounding box center [833, 198] width 70 height 44
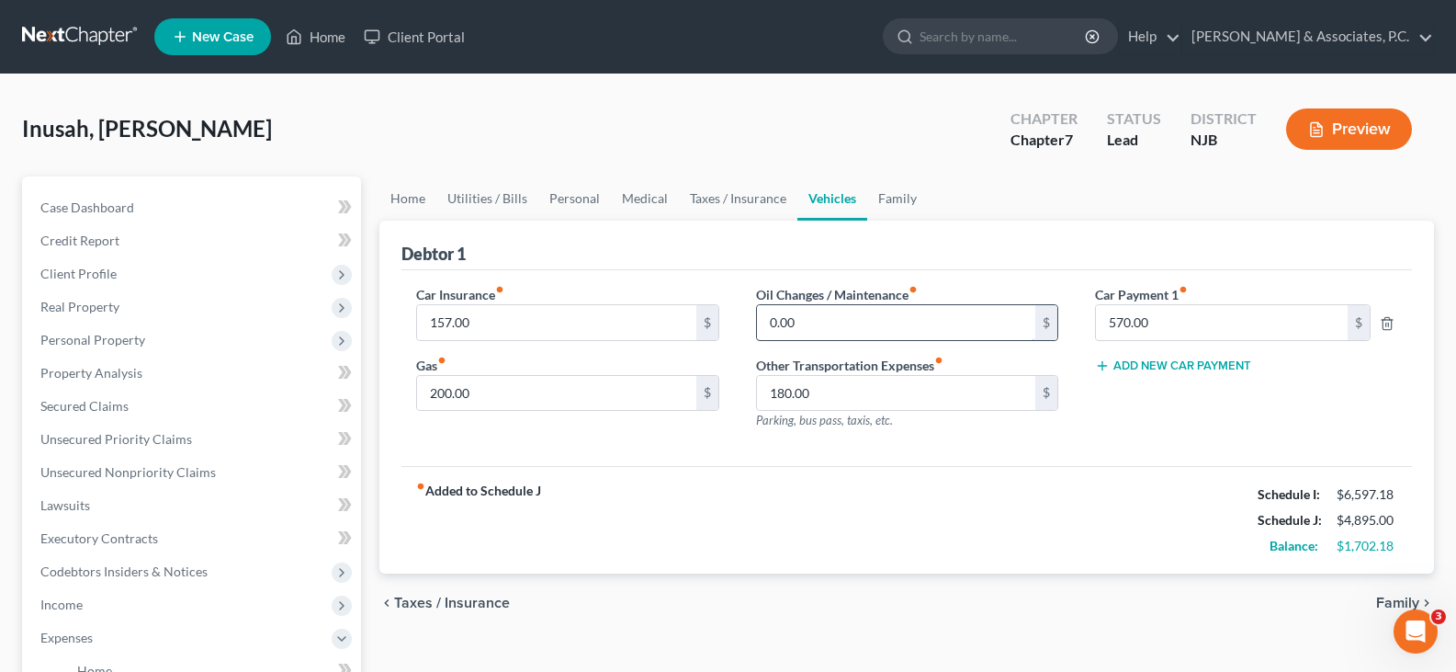
click at [815, 316] on input "0.00" at bounding box center [896, 322] width 278 height 35
type input "200.00"
click at [850, 391] on input "180.00" at bounding box center [896, 393] width 278 height 35
click at [851, 329] on input "200.00" at bounding box center [896, 322] width 278 height 35
click at [404, 189] on link "Home" at bounding box center [407, 198] width 57 height 44
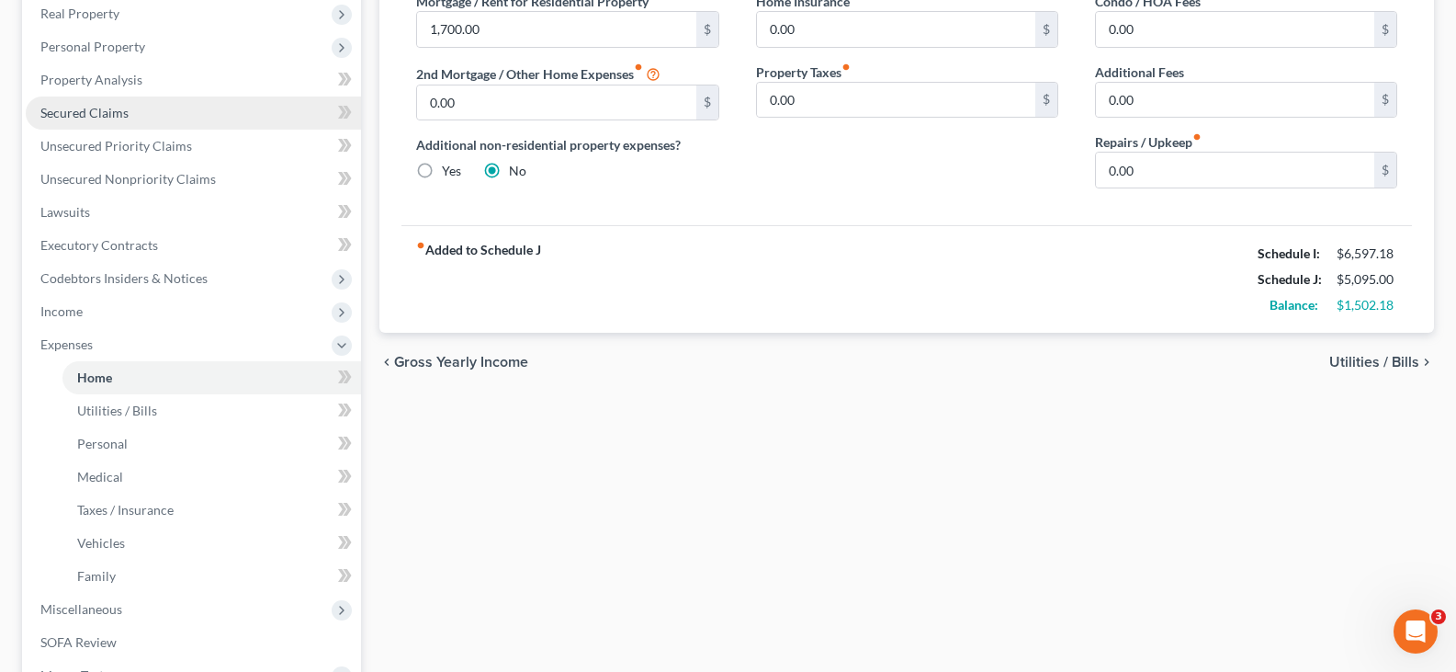
scroll to position [261, 0]
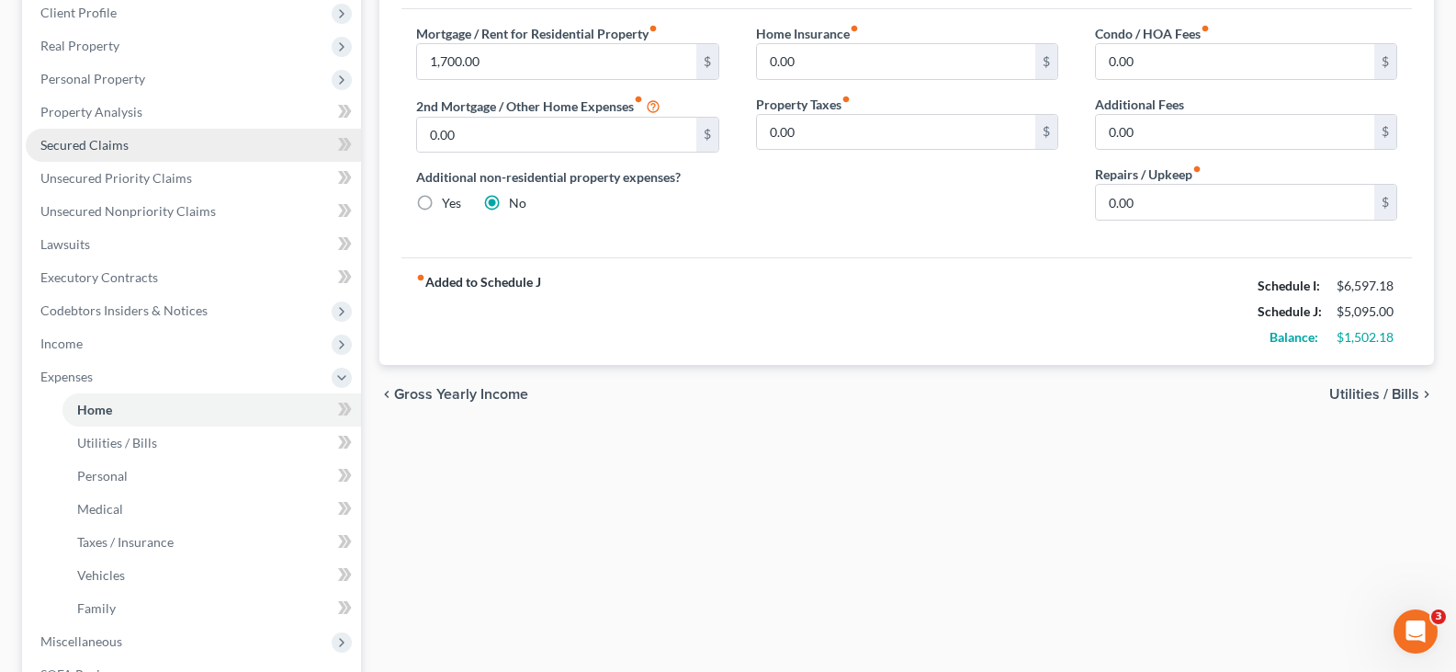
click at [84, 143] on span "Secured Claims" at bounding box center [84, 145] width 88 height 16
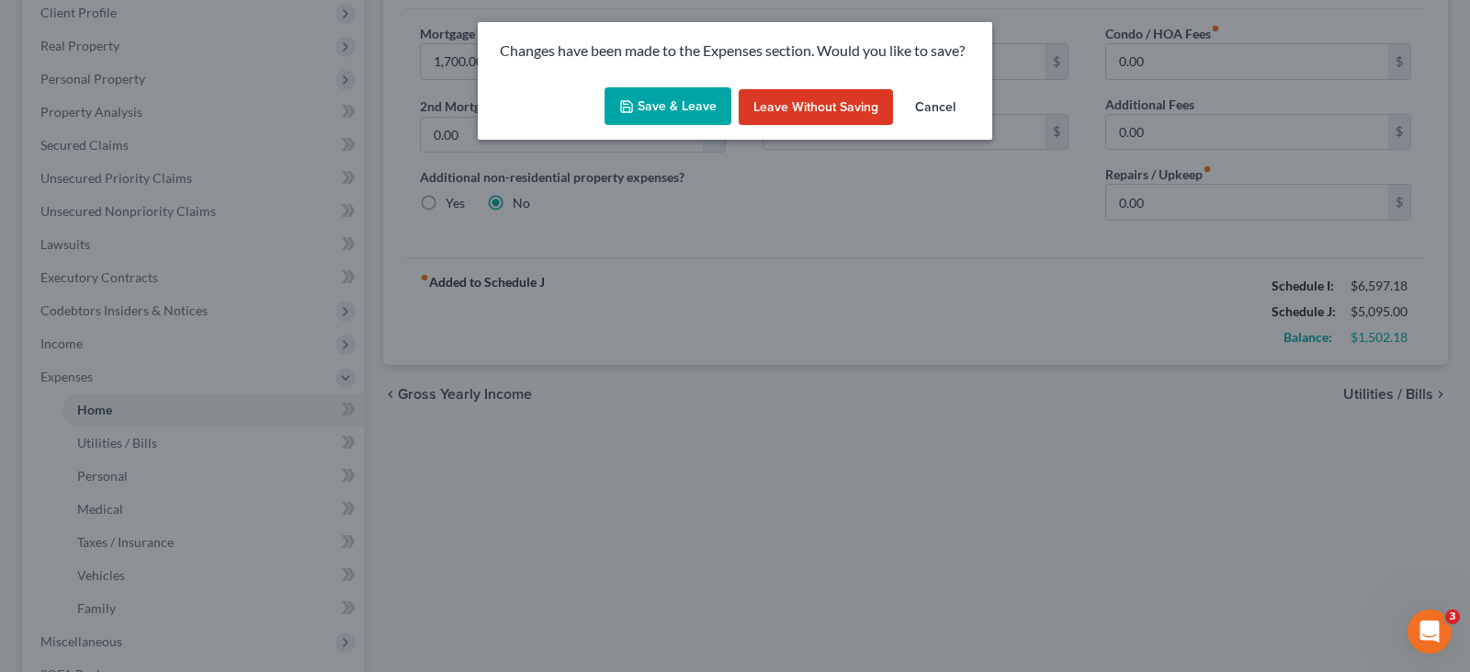
click at [679, 113] on button "Save & Leave" at bounding box center [668, 106] width 127 height 39
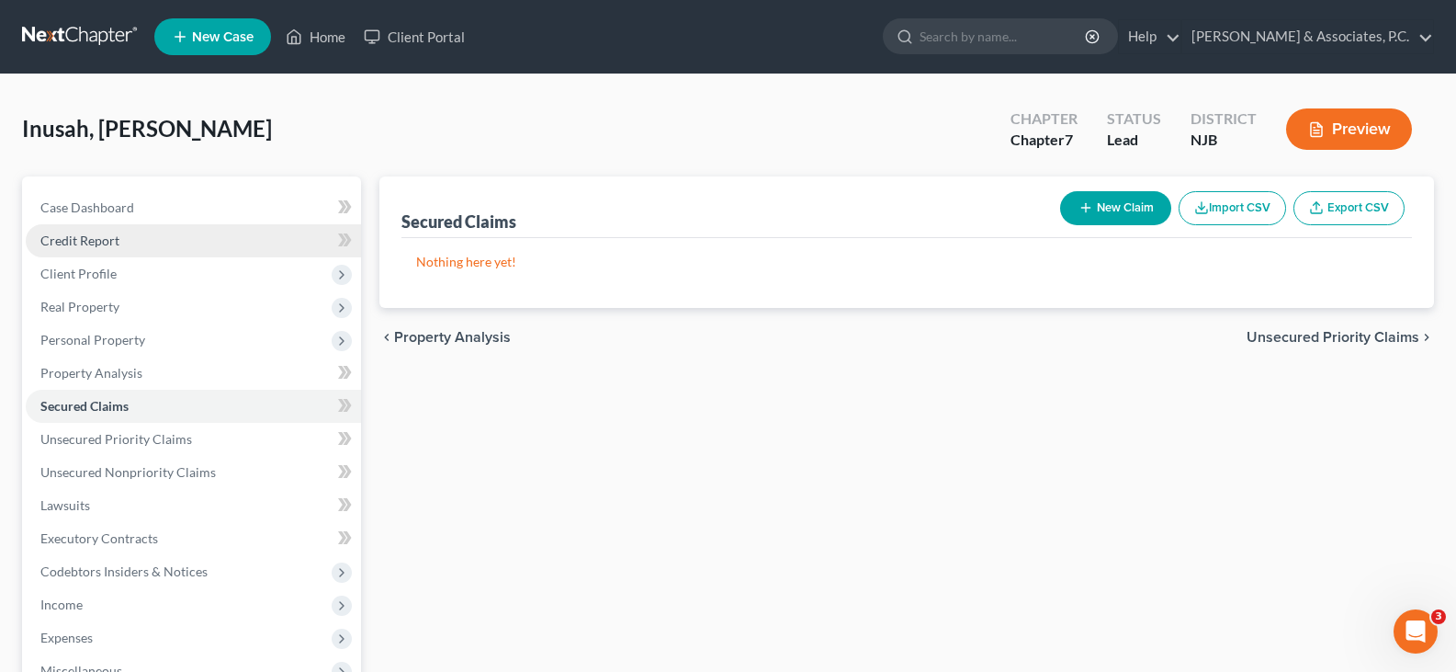
click at [70, 242] on span "Credit Report" at bounding box center [79, 240] width 79 height 16
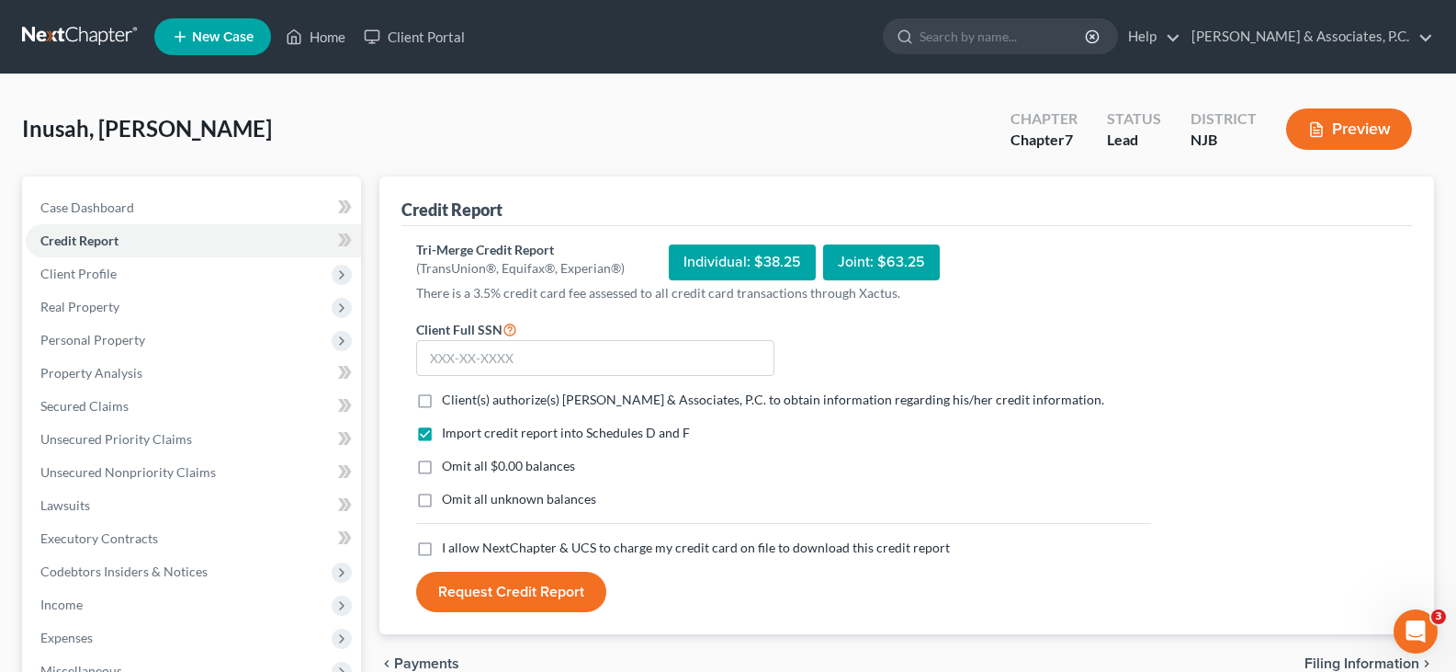
click at [442, 399] on label "Client(s) authorize(s) [PERSON_NAME] & Associates, P.C. to obtain information r…" at bounding box center [773, 400] width 662 height 18
click at [449, 399] on input "Client(s) authorize(s) [PERSON_NAME] & Associates, P.C. to obtain information r…" at bounding box center [455, 397] width 12 height 12
checkbox input "true"
click at [442, 465] on label "Omit all $0.00 balances" at bounding box center [508, 466] width 133 height 18
click at [449, 465] on input "Omit all $0.00 balances" at bounding box center [455, 463] width 12 height 12
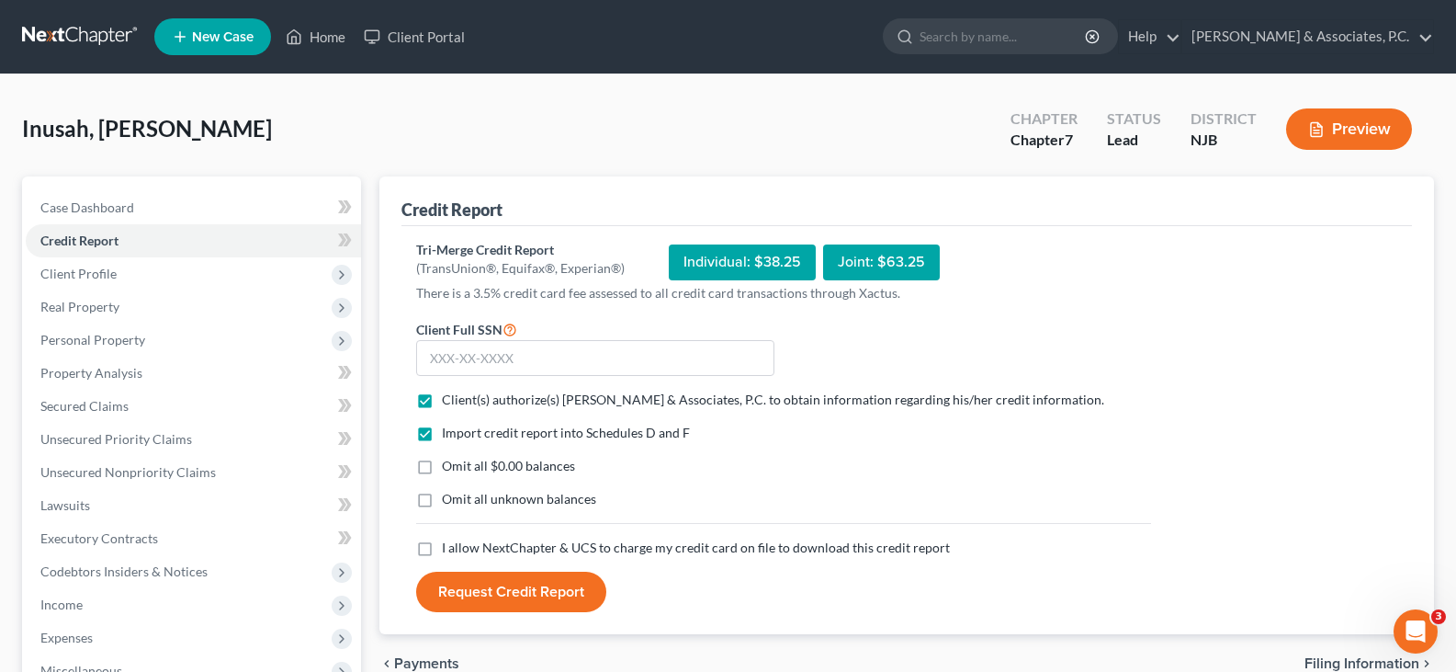
checkbox input "true"
click at [450, 350] on input "text" at bounding box center [595, 358] width 358 height 37
type input "155-06-7058"
click at [442, 548] on label "I allow NextChapter & UCS to charge my credit card on file to download this cre…" at bounding box center [696, 547] width 508 height 18
click at [449, 548] on input "I allow NextChapter & UCS to charge my credit card on file to download this cre…" at bounding box center [455, 544] width 12 height 12
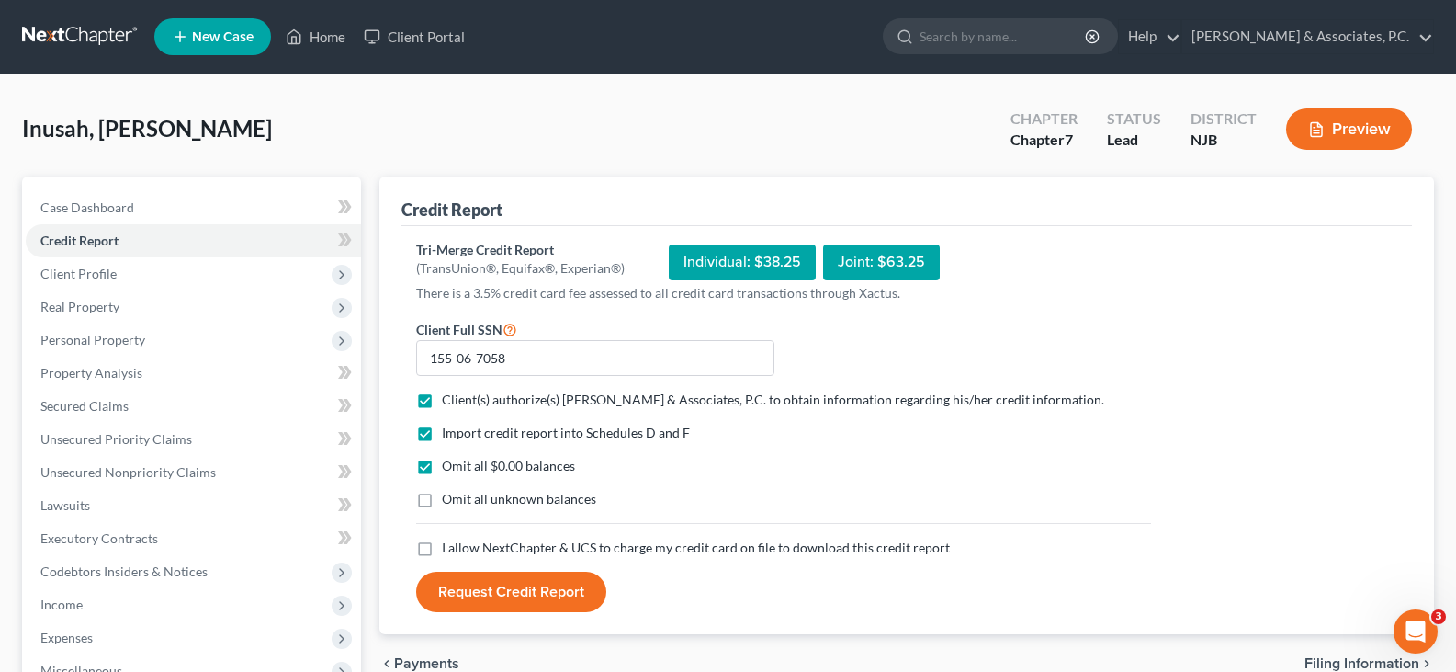
checkbox input "true"
click at [538, 608] on button "Request Credit Report" at bounding box center [511, 592] width 190 height 40
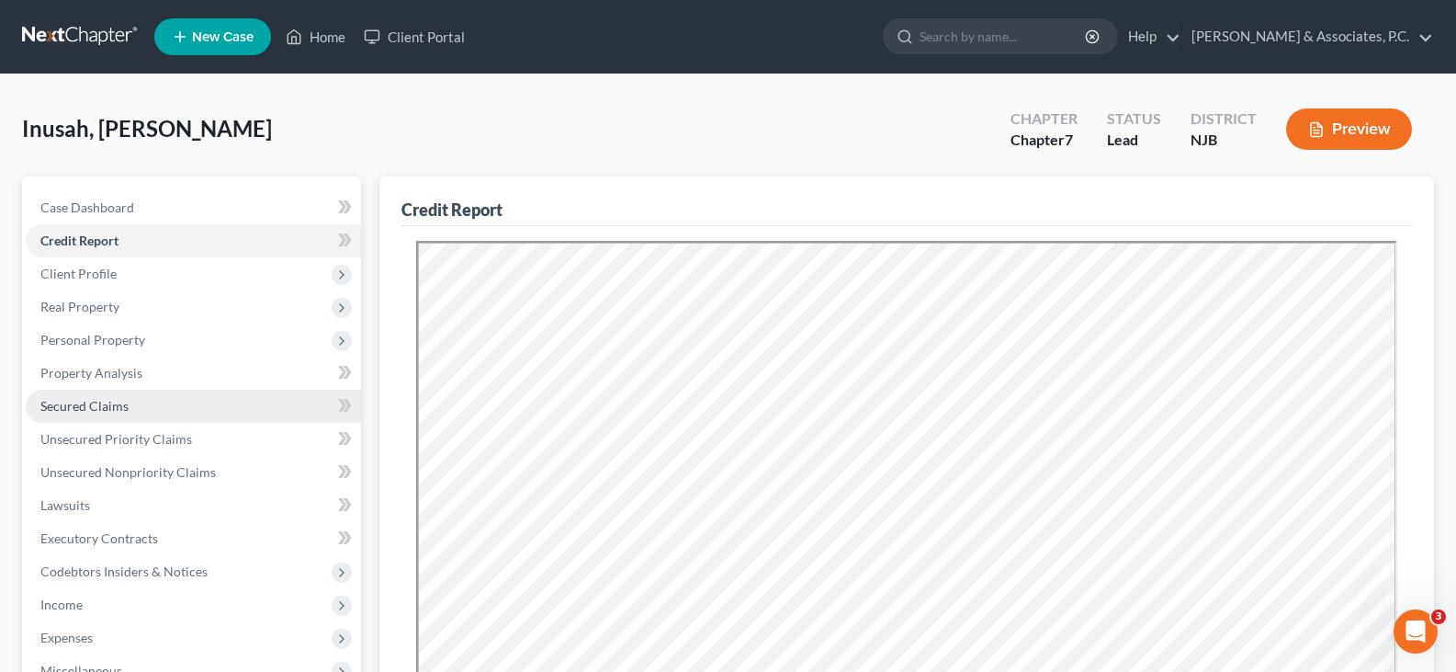
click at [112, 398] on span "Secured Claims" at bounding box center [84, 406] width 88 height 16
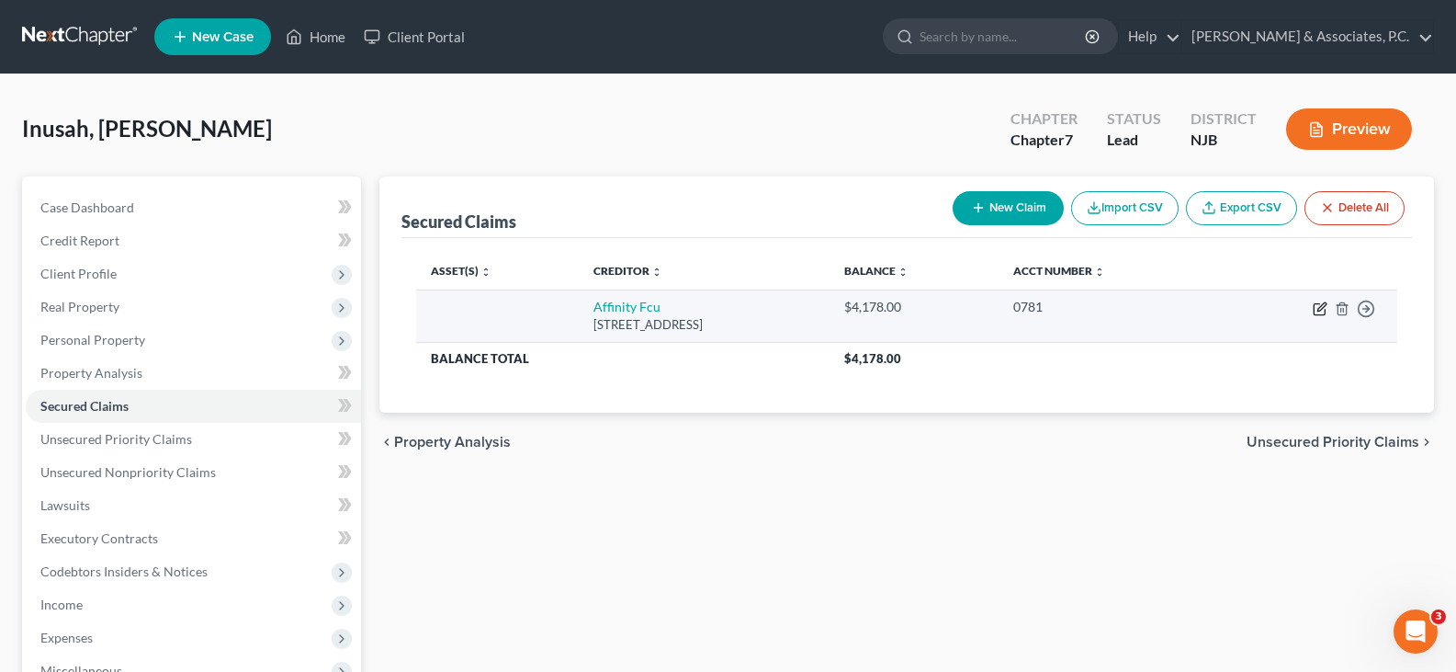
click at [1319, 308] on icon "button" at bounding box center [1322, 306] width 8 height 8
select select "33"
select select "0"
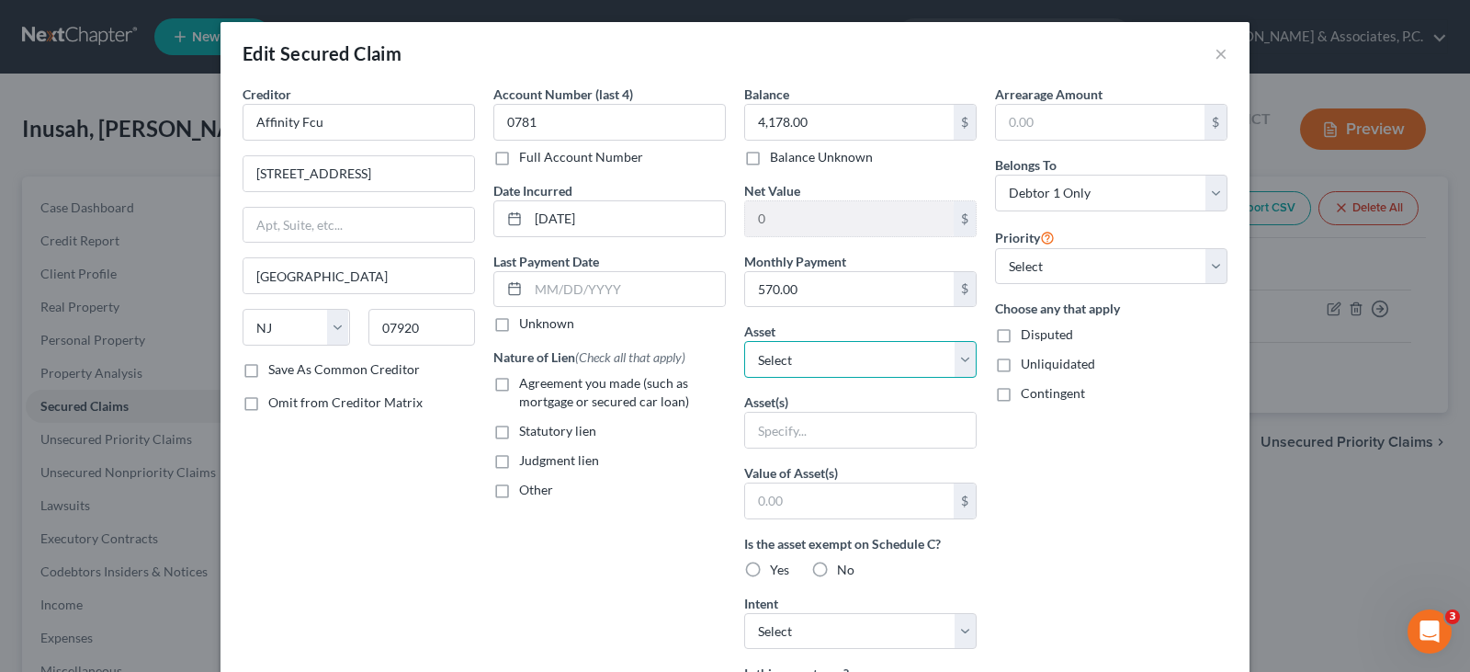
click at [967, 371] on select "Select Other Multiple Assets Firearms - 9mm hand gun - $300.0 Bank of America (…" at bounding box center [860, 359] width 232 height 37
select select "5"
click at [744, 341] on select "Select Other Multiple Assets Firearms - 9mm hand gun - $300.0 Bank of America (…" at bounding box center [860, 359] width 232 height 37
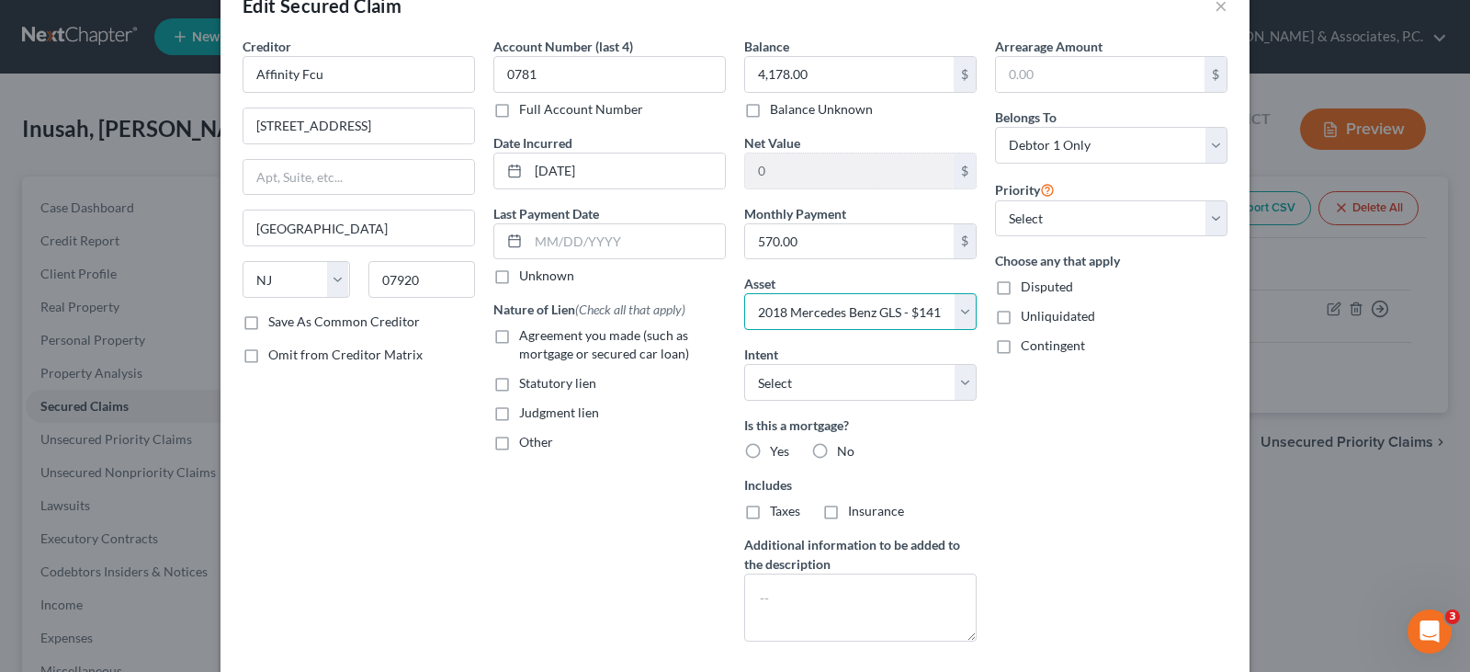
scroll to position [92, 0]
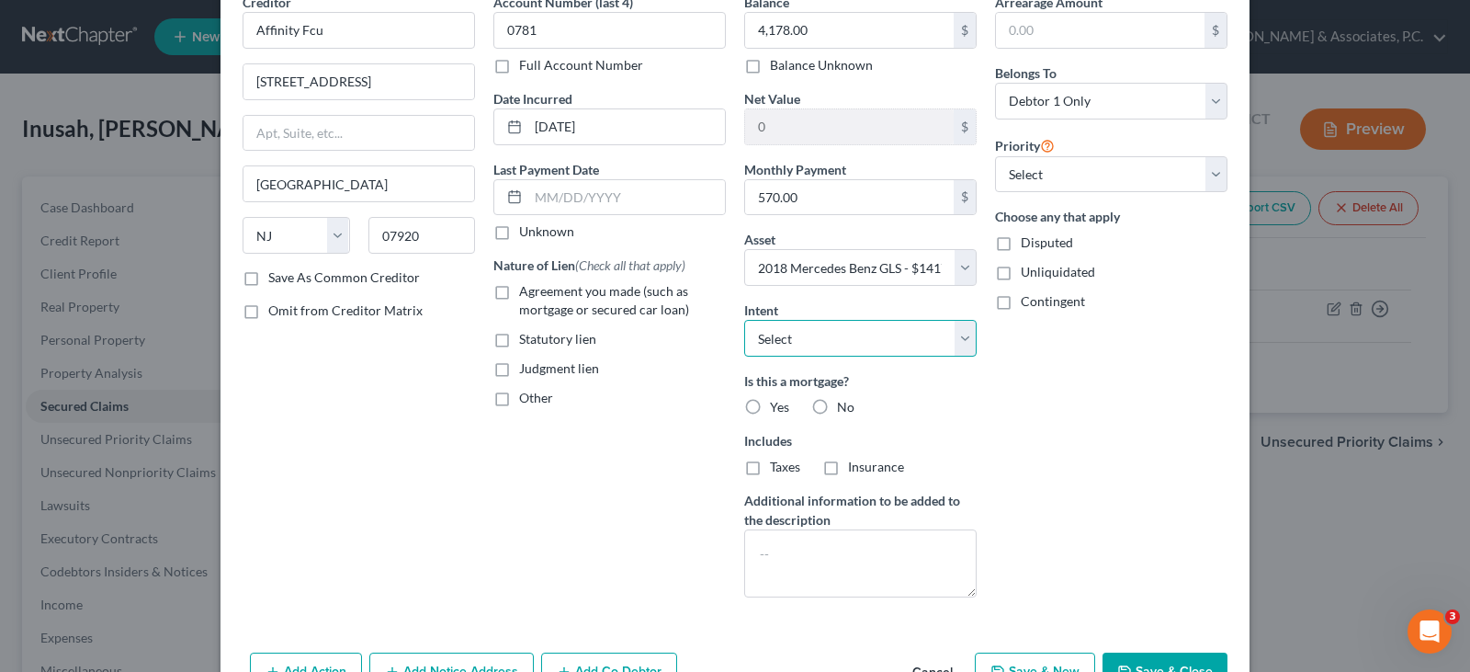
click at [955, 333] on select "Select Surrender Redeem Reaffirm Avoid Other" at bounding box center [860, 338] width 232 height 37
select select "2"
click at [744, 320] on select "Select Surrender Redeem Reaffirm Avoid Other" at bounding box center [860, 338] width 232 height 37
click at [519, 289] on label "Agreement you made (such as mortgage or secured car loan)" at bounding box center [622, 300] width 207 height 37
click at [527, 289] on input "Agreement you made (such as mortgage or secured car loan)" at bounding box center [533, 288] width 12 height 12
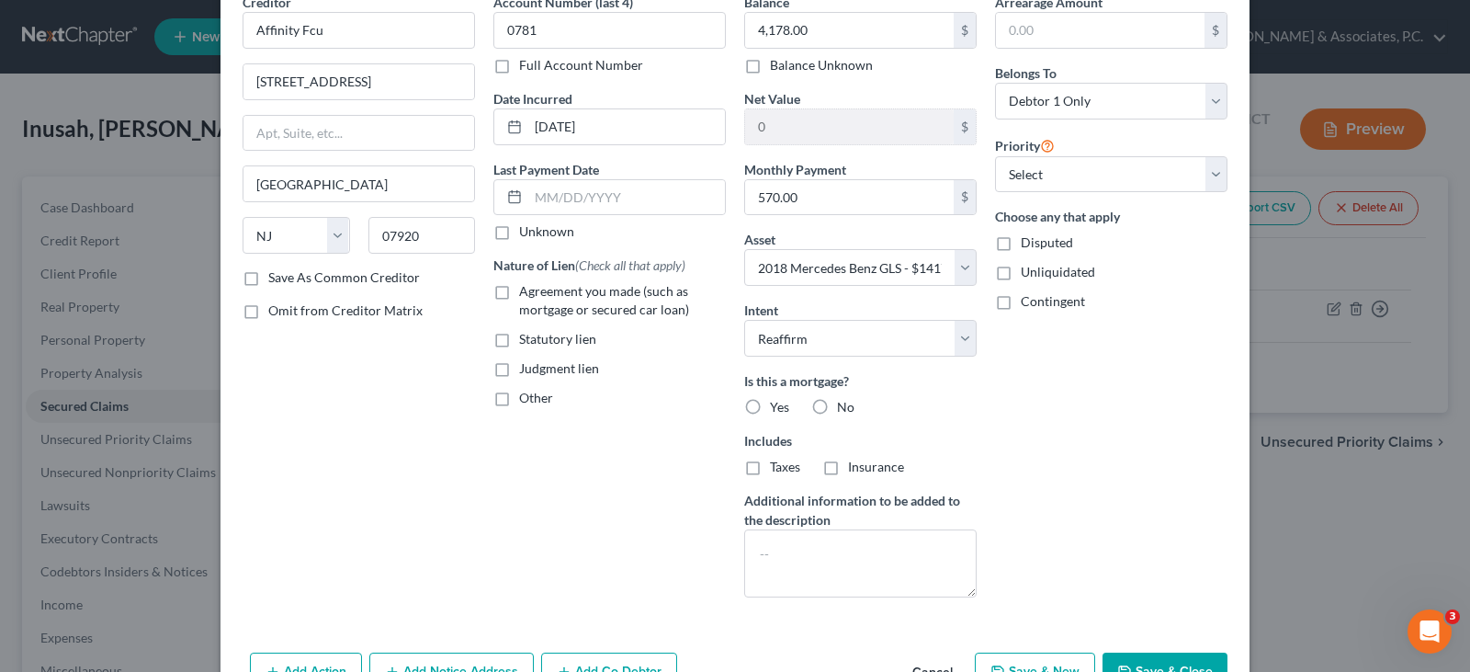
checkbox input "true"
click at [837, 400] on label "No" at bounding box center [845, 407] width 17 height 18
click at [844, 400] on input "No" at bounding box center [850, 404] width 12 height 12
radio input "true"
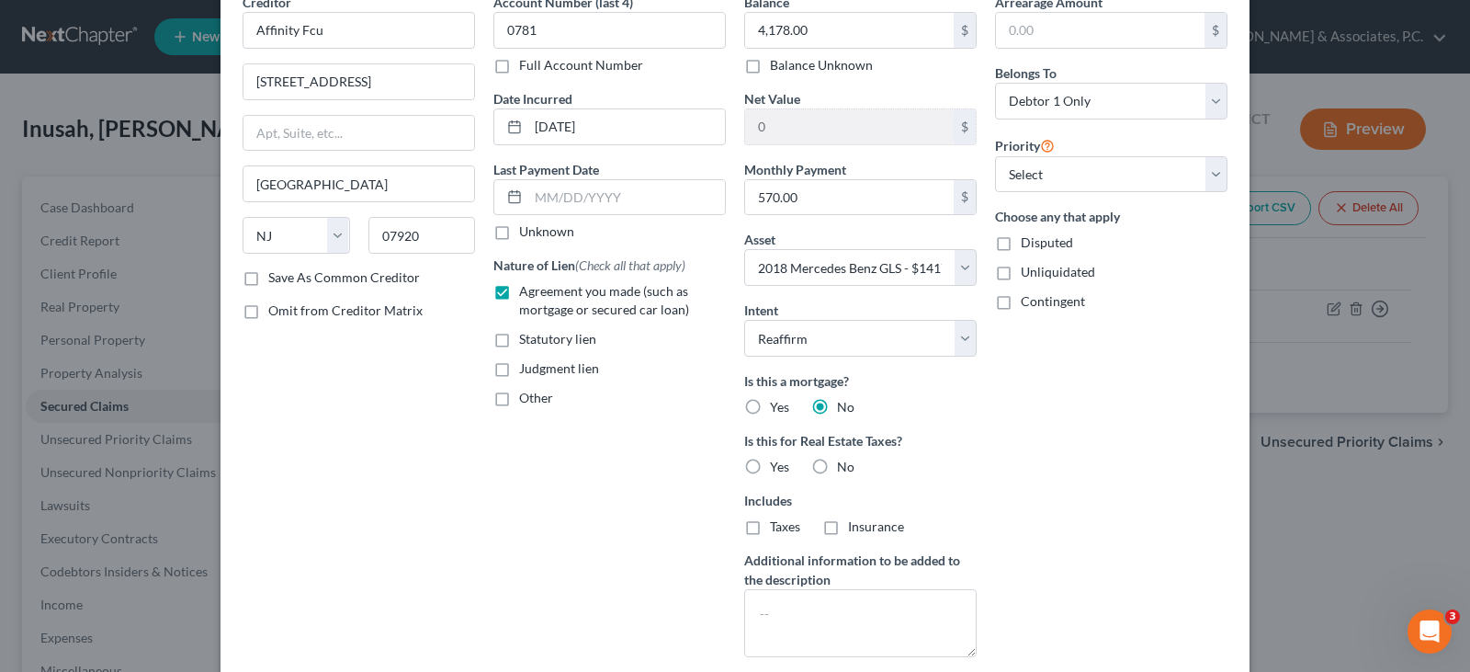
click at [837, 465] on label "No" at bounding box center [845, 467] width 17 height 18
click at [844, 465] on input "No" at bounding box center [850, 464] width 12 height 12
radio input "true"
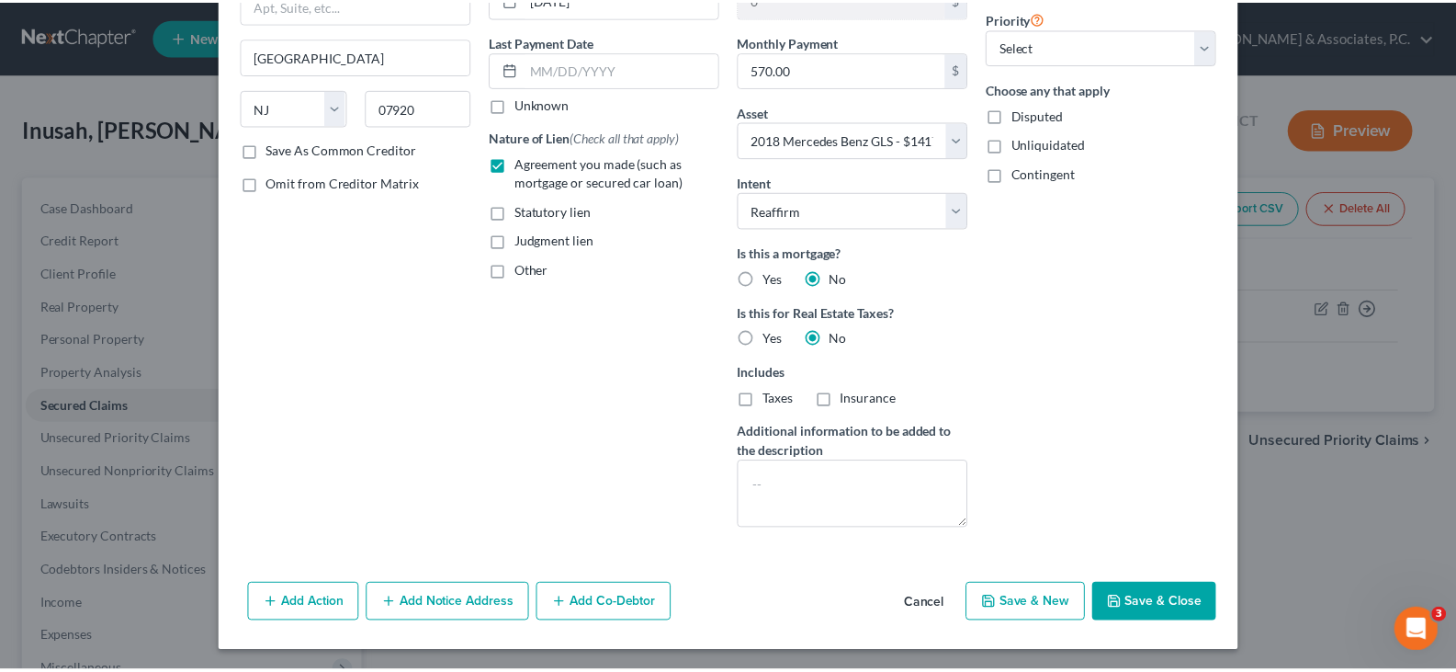
scroll to position [222, 0]
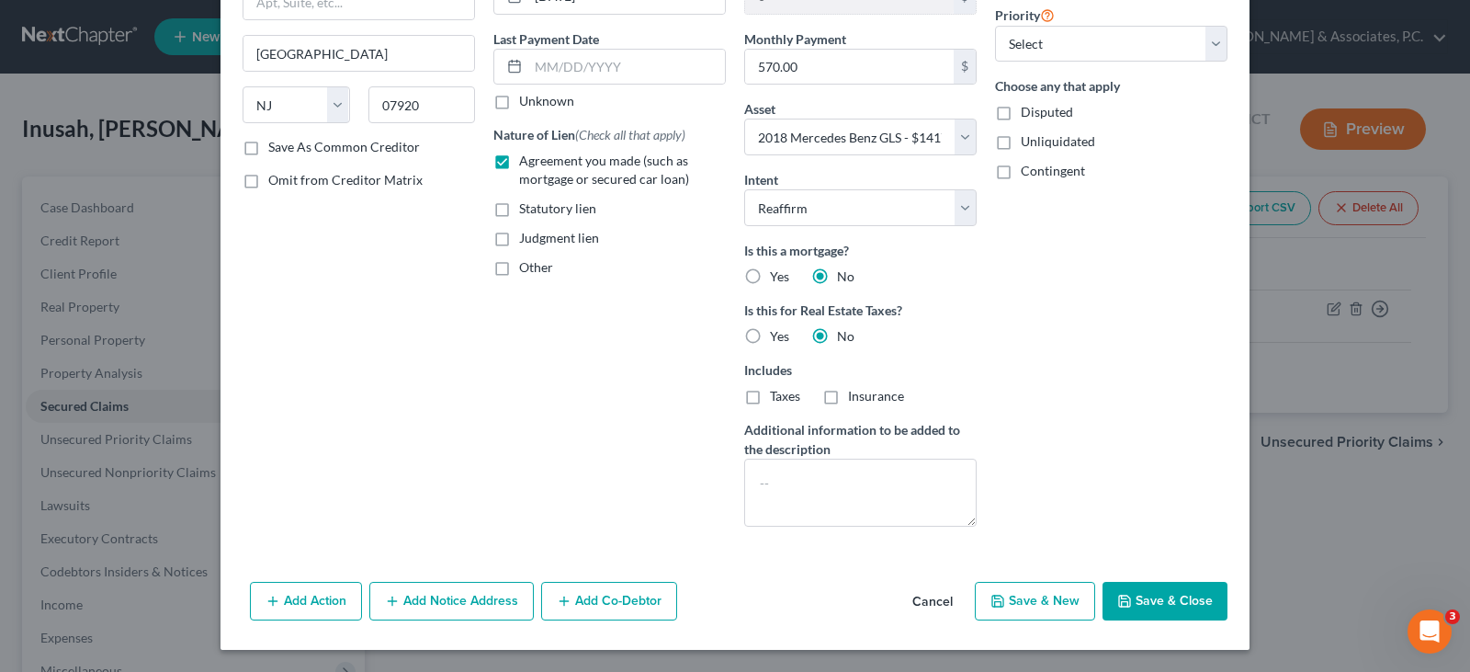
drag, startPoint x: 1149, startPoint y: 595, endPoint x: 788, endPoint y: 422, distance: 400.7
click at [1149, 595] on button "Save & Close" at bounding box center [1165, 601] width 125 height 39
select select
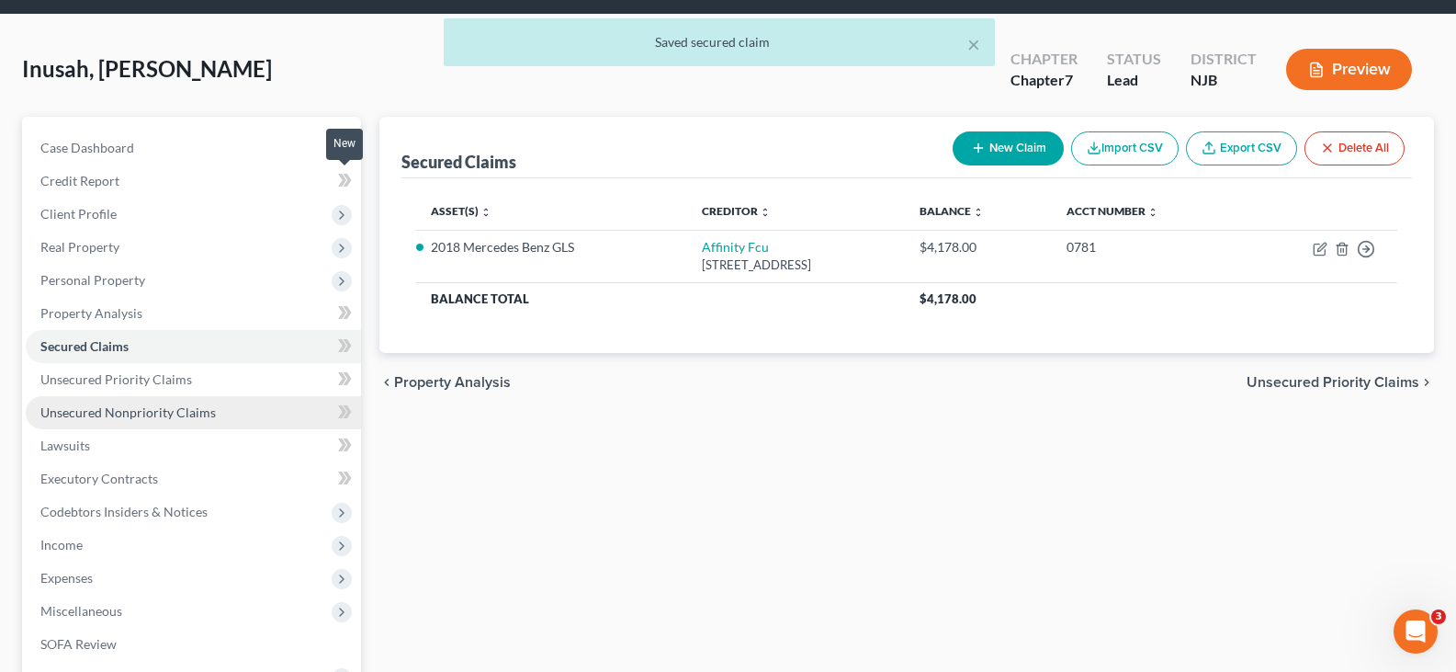
scroll to position [92, 0]
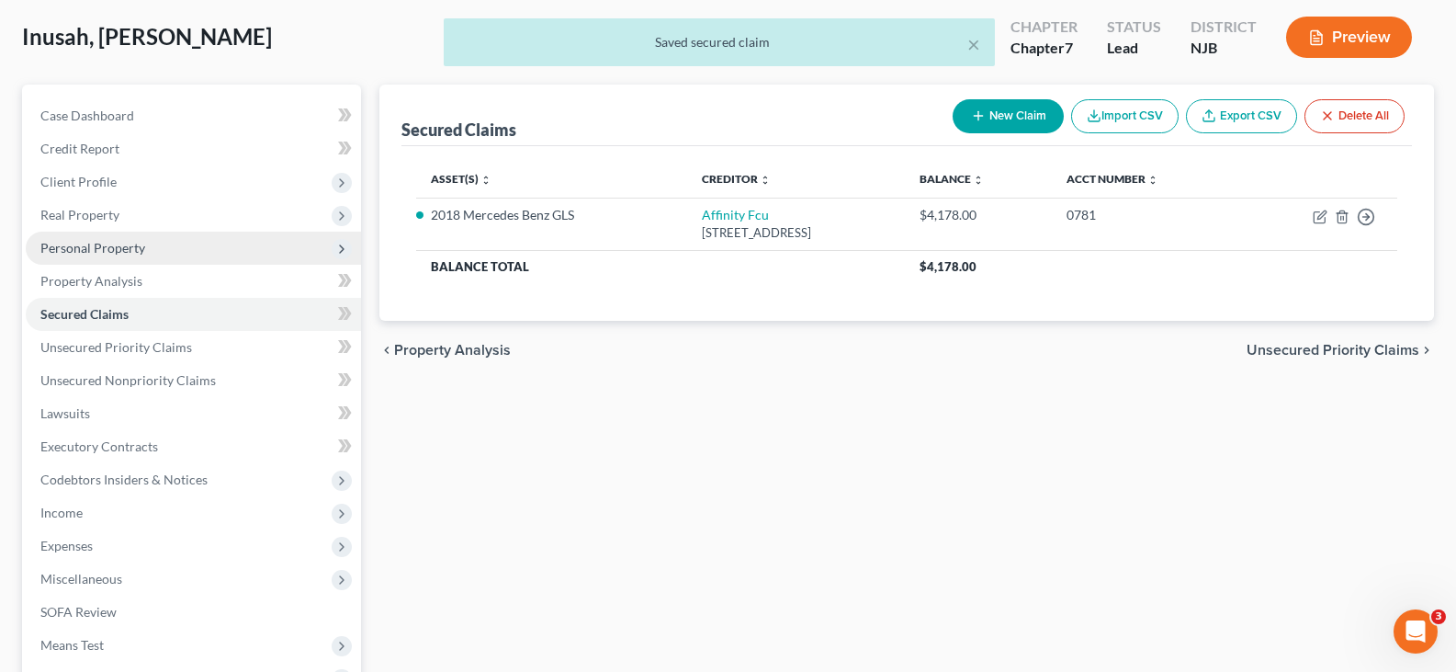
click at [74, 241] on span "Personal Property" at bounding box center [92, 248] width 105 height 16
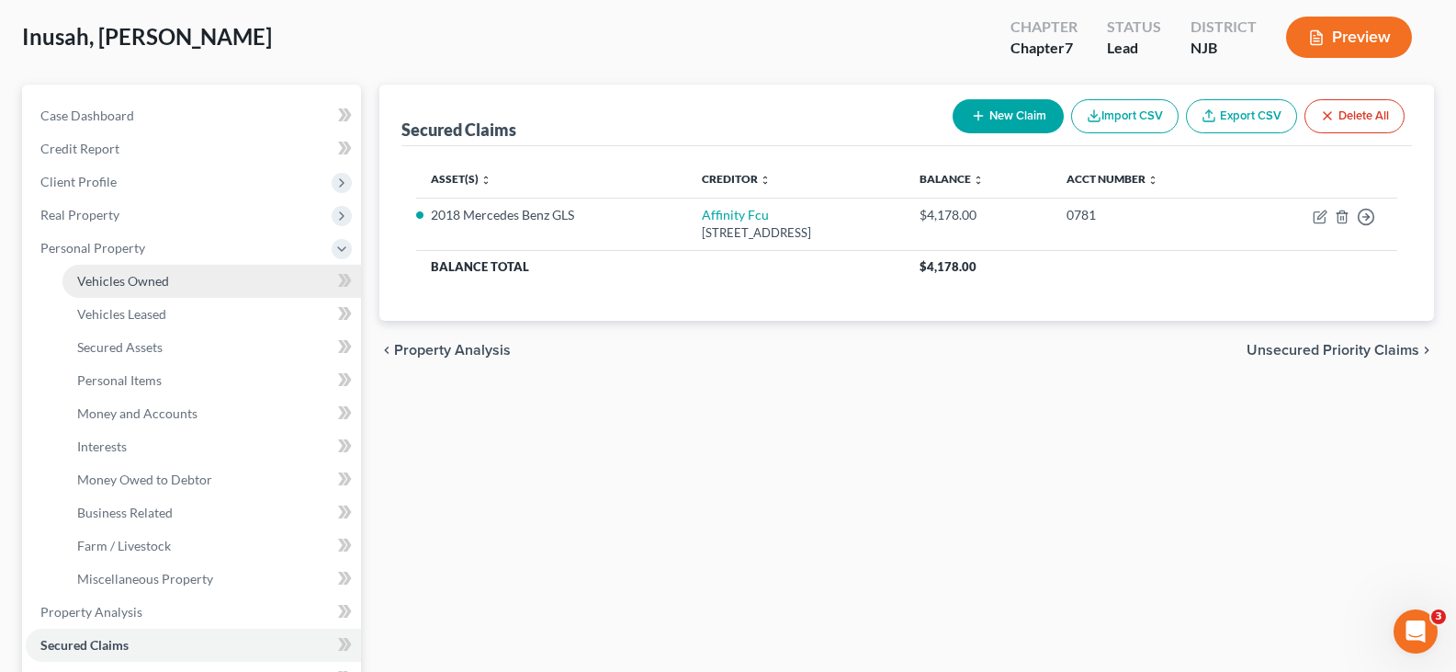
click at [120, 287] on span "Vehicles Owned" at bounding box center [123, 281] width 92 height 16
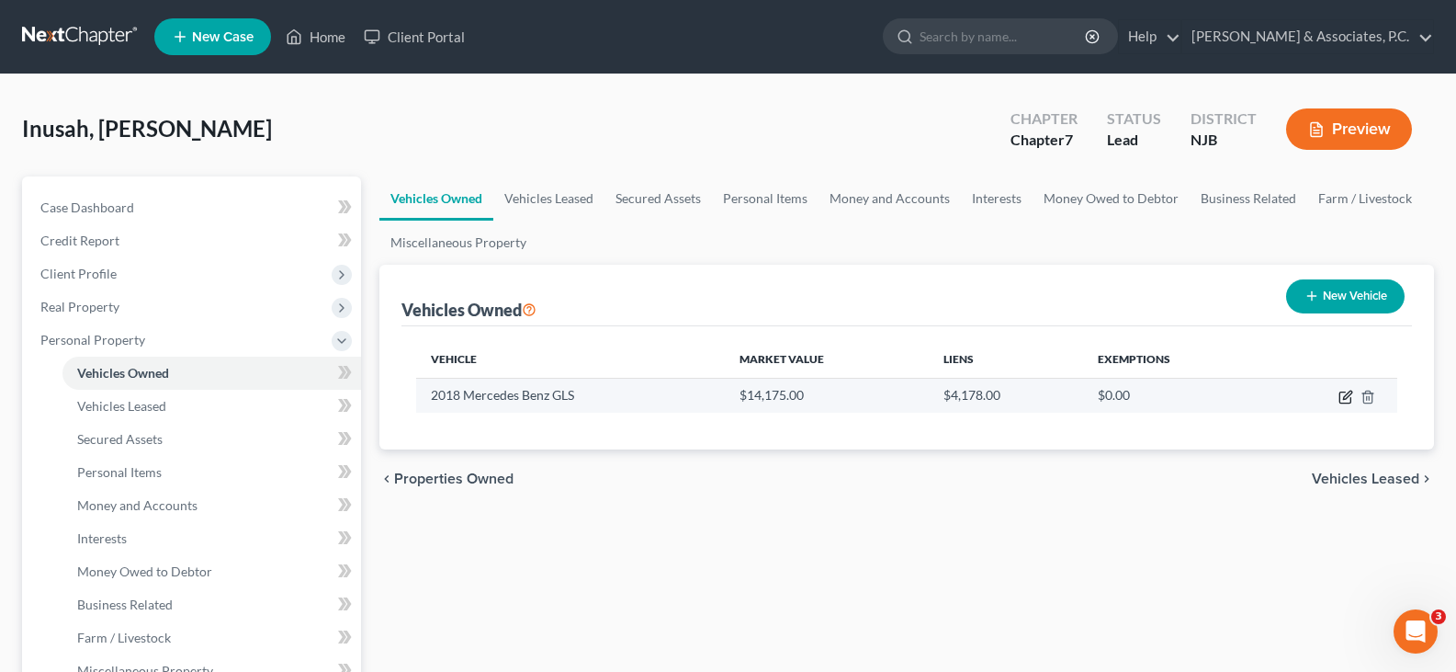
click at [1350, 394] on icon "button" at bounding box center [1347, 395] width 8 height 8
select select "0"
select select "8"
select select "3"
select select "0"
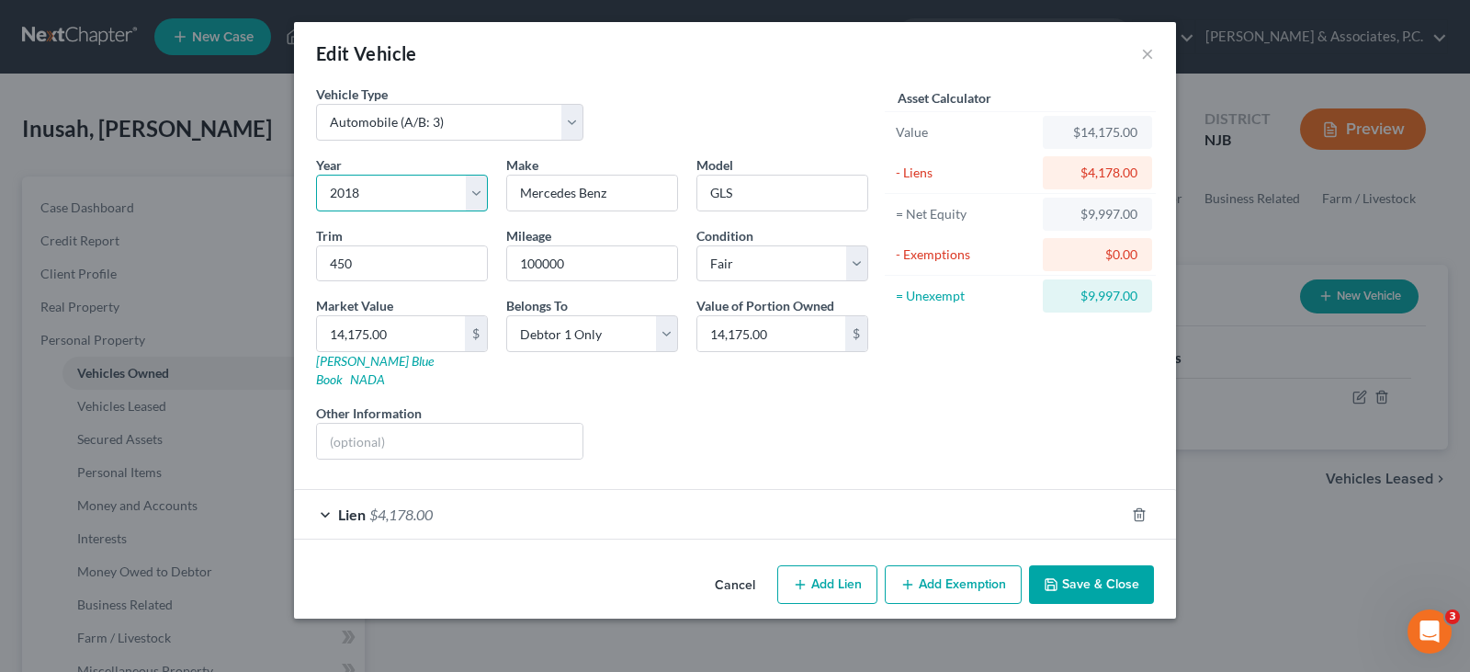
click at [357, 192] on select "Select 2026 2025 2024 2023 2022 2021 2020 2019 2018 2017 2016 2015 2014 2013 20…" at bounding box center [402, 193] width 172 height 37
select select "9"
click at [316, 175] on select "Select 2026 2025 2024 2023 2022 2021 2020 2019 2018 2017 2016 2015 2014 2013 20…" at bounding box center [402, 193] width 172 height 37
click at [1080, 565] on button "Save & Close" at bounding box center [1091, 584] width 125 height 39
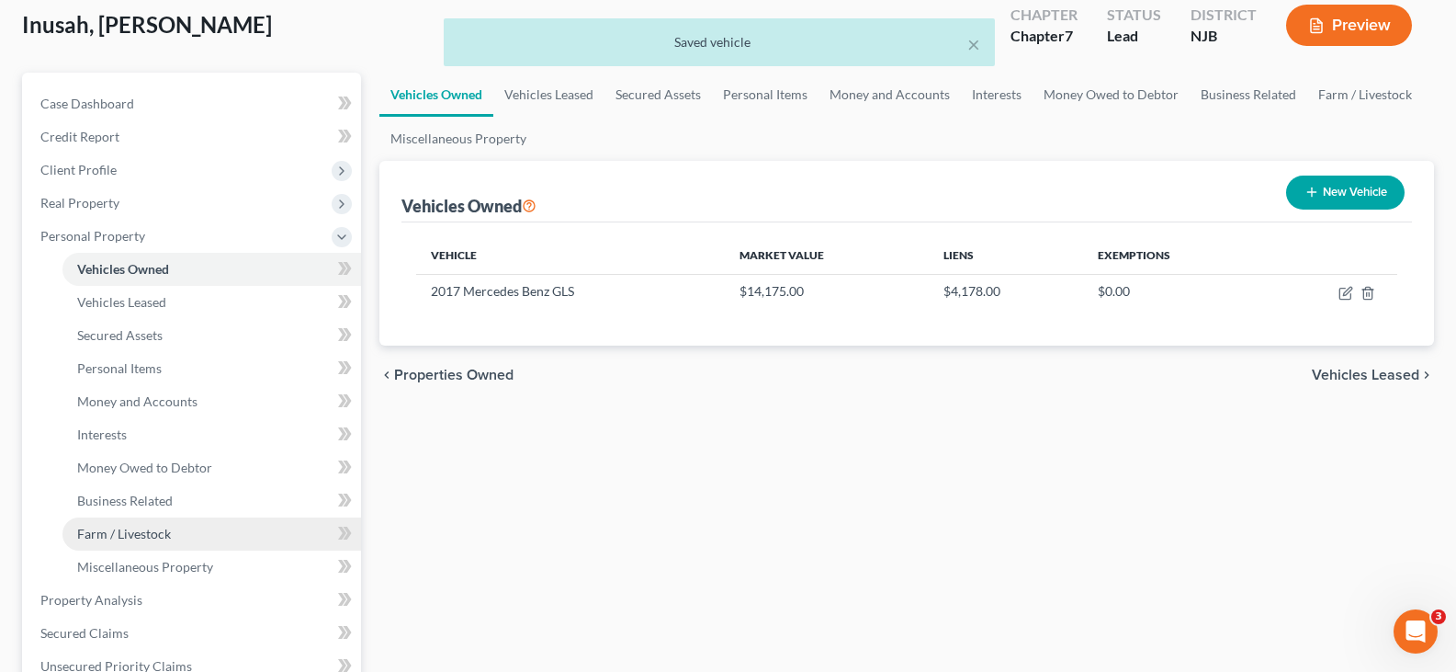
scroll to position [368, 0]
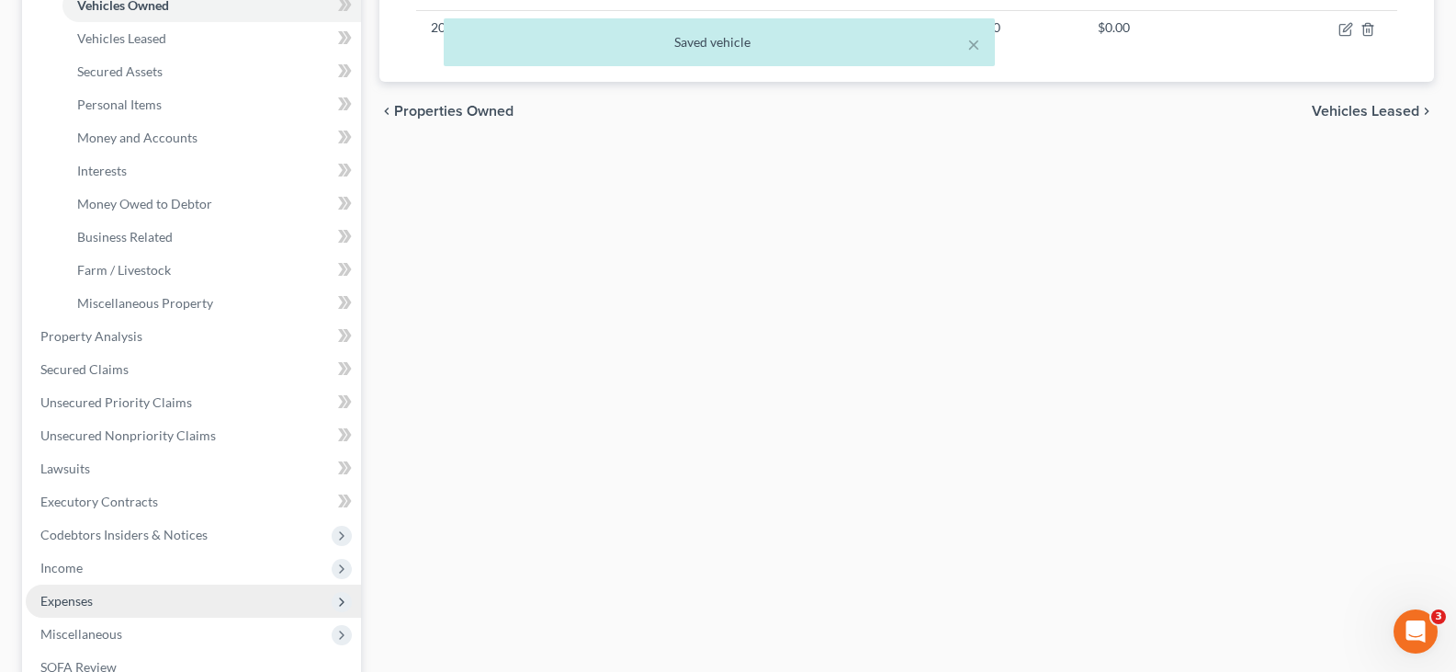
click at [73, 598] on span "Expenses" at bounding box center [66, 601] width 52 height 16
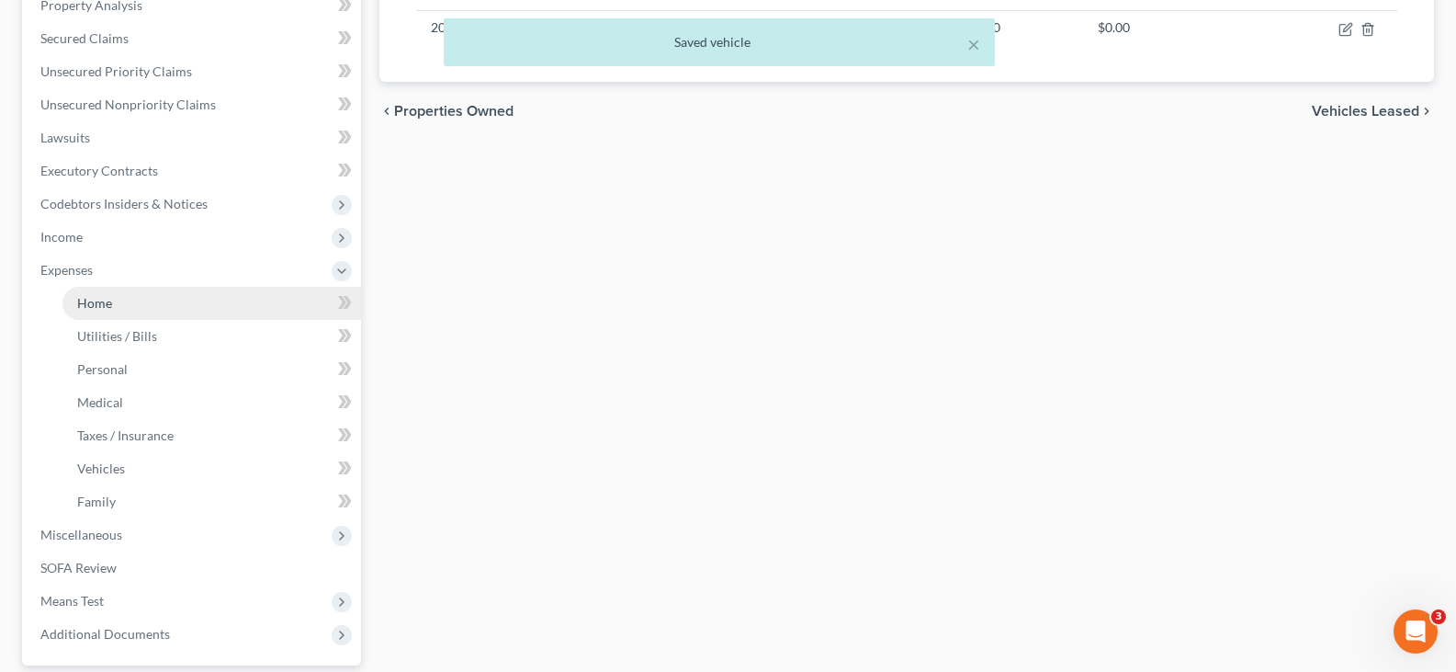
click at [106, 295] on span "Home" at bounding box center [94, 303] width 35 height 16
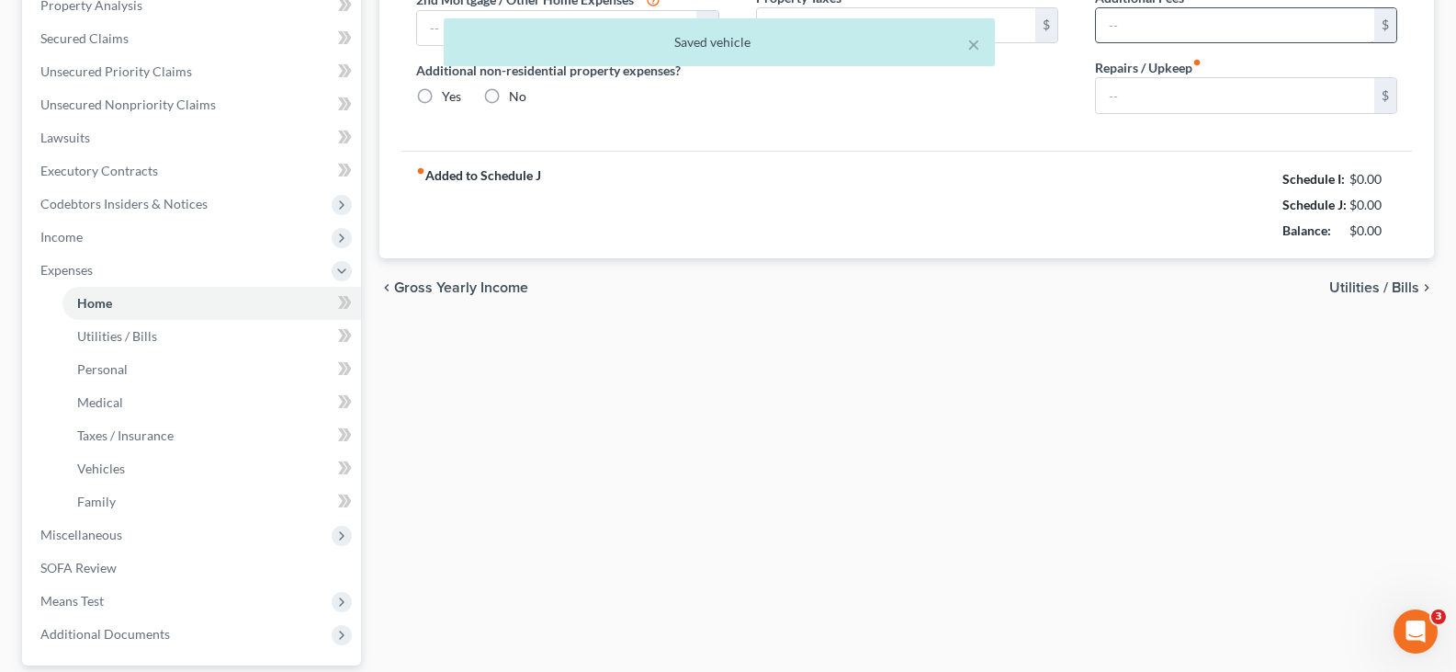
type input "1,700.00"
type input "0.00"
radio input "true"
type input "0.00"
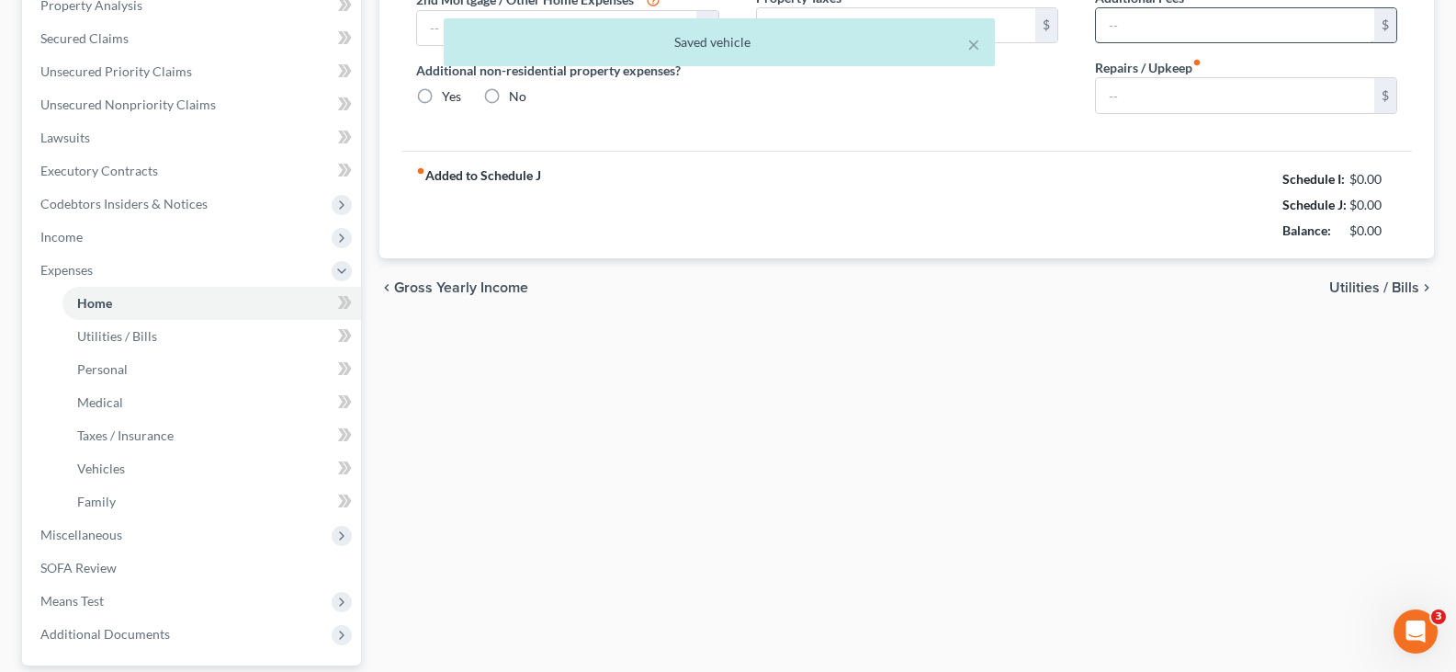
type input "0.00"
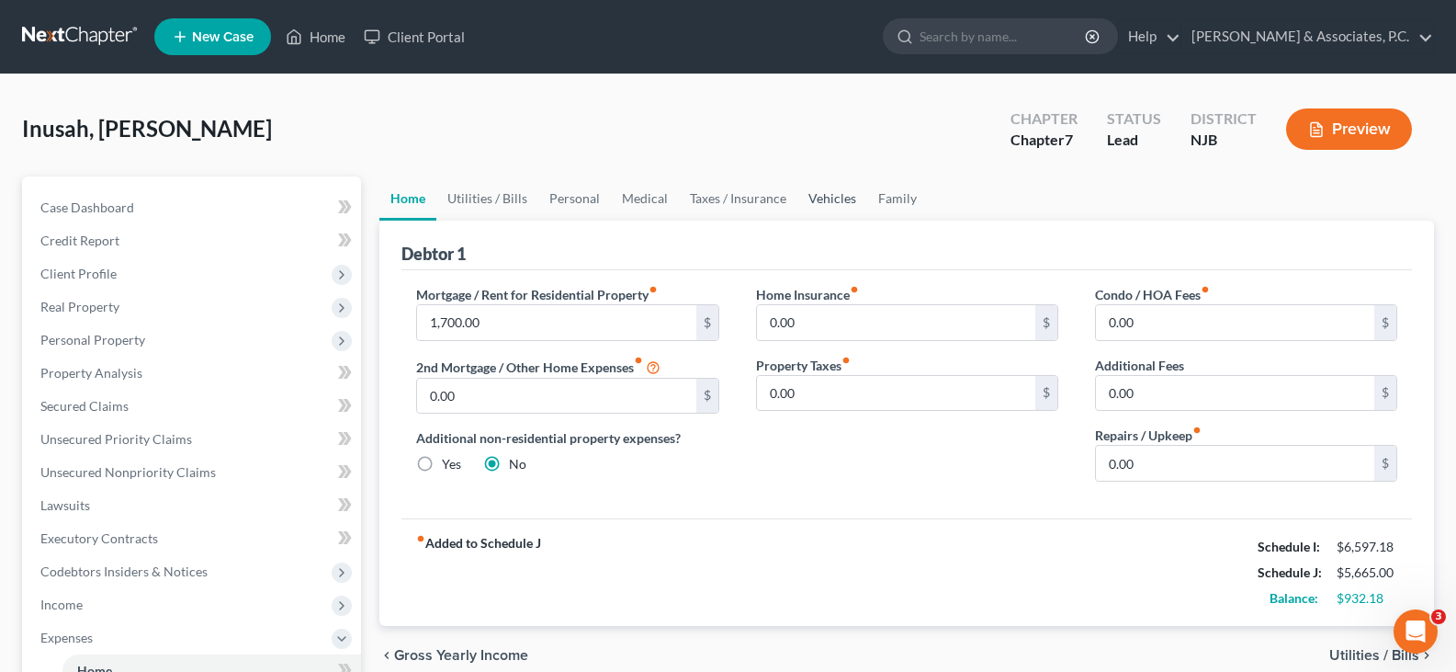
click at [828, 191] on link "Vehicles" at bounding box center [833, 198] width 70 height 44
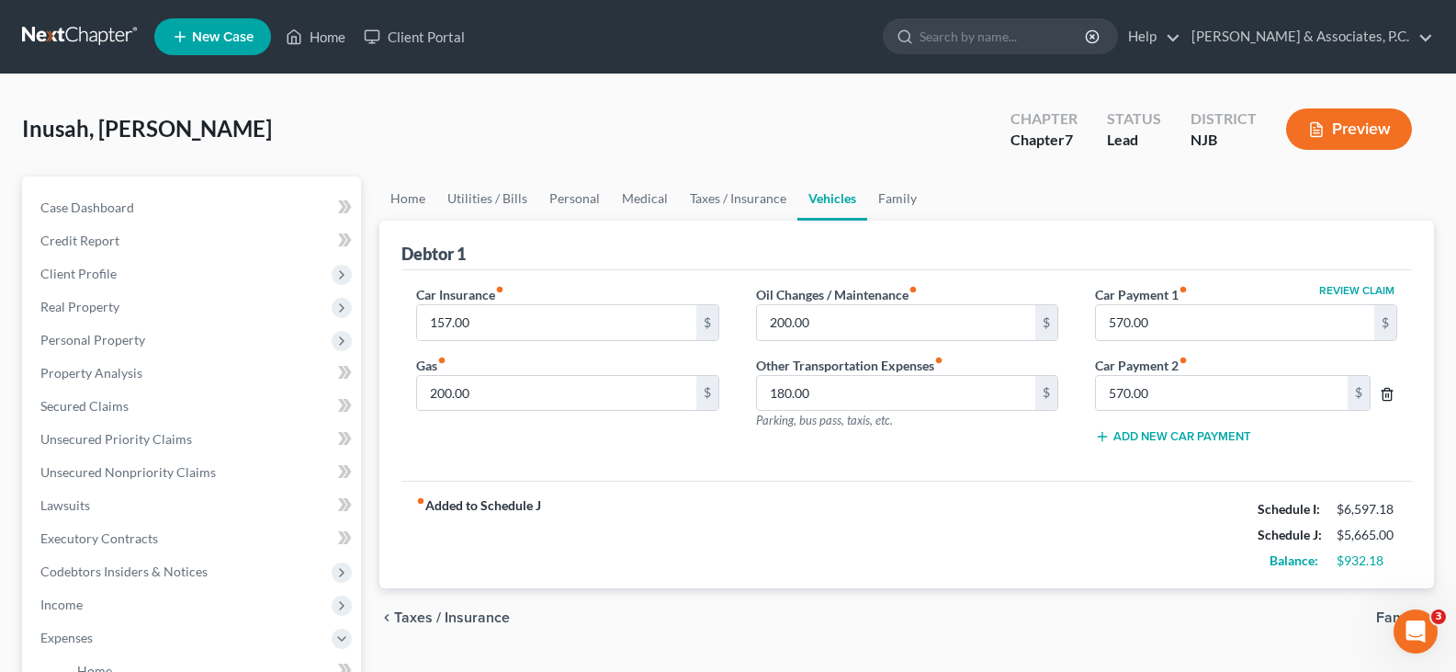
click at [1389, 389] on icon "button" at bounding box center [1387, 394] width 8 height 12
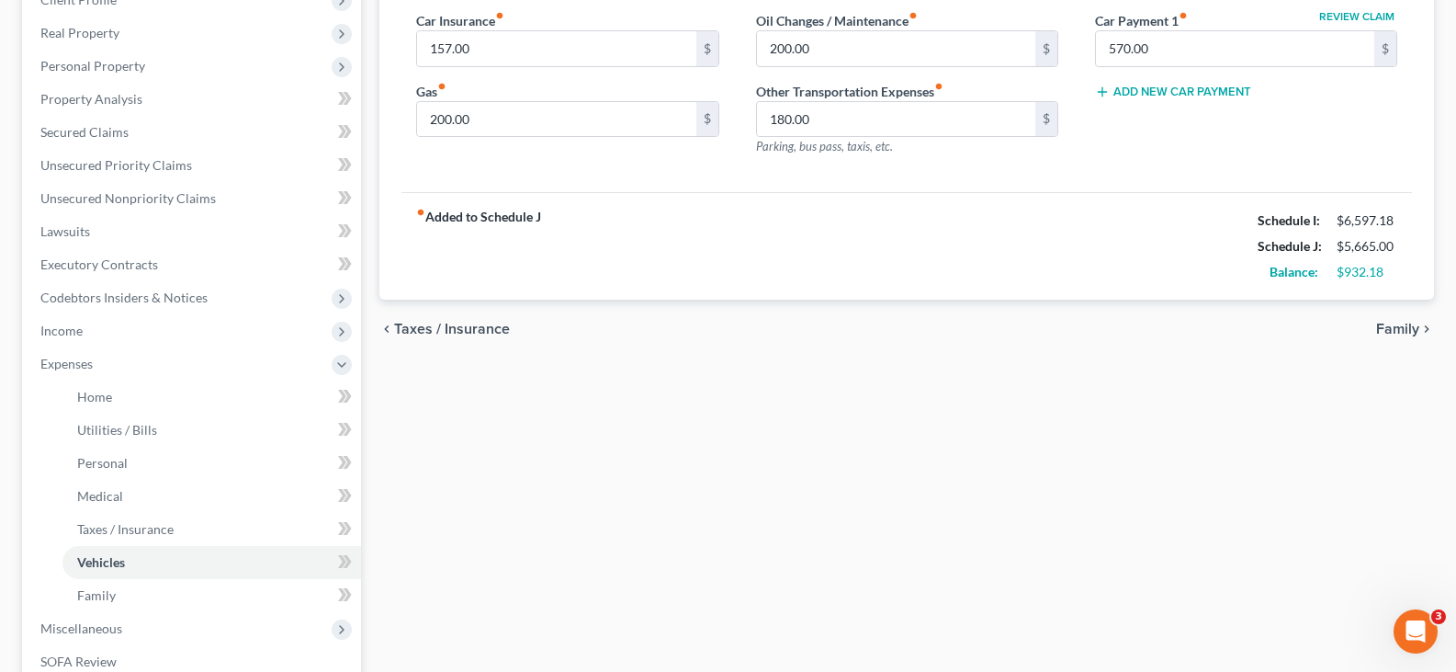
scroll to position [276, 0]
click at [94, 198] on span "Unsecured Nonpriority Claims" at bounding box center [128, 196] width 176 height 16
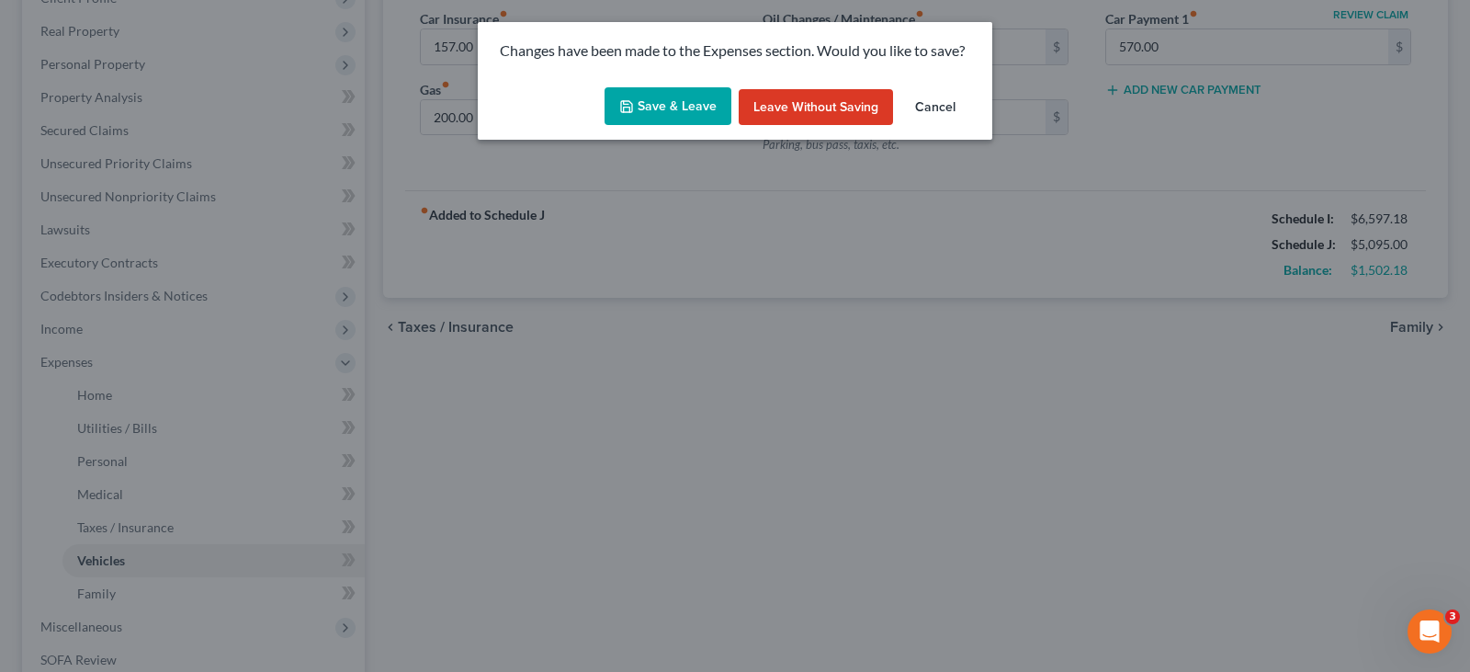
click at [662, 108] on button "Save & Leave" at bounding box center [668, 106] width 127 height 39
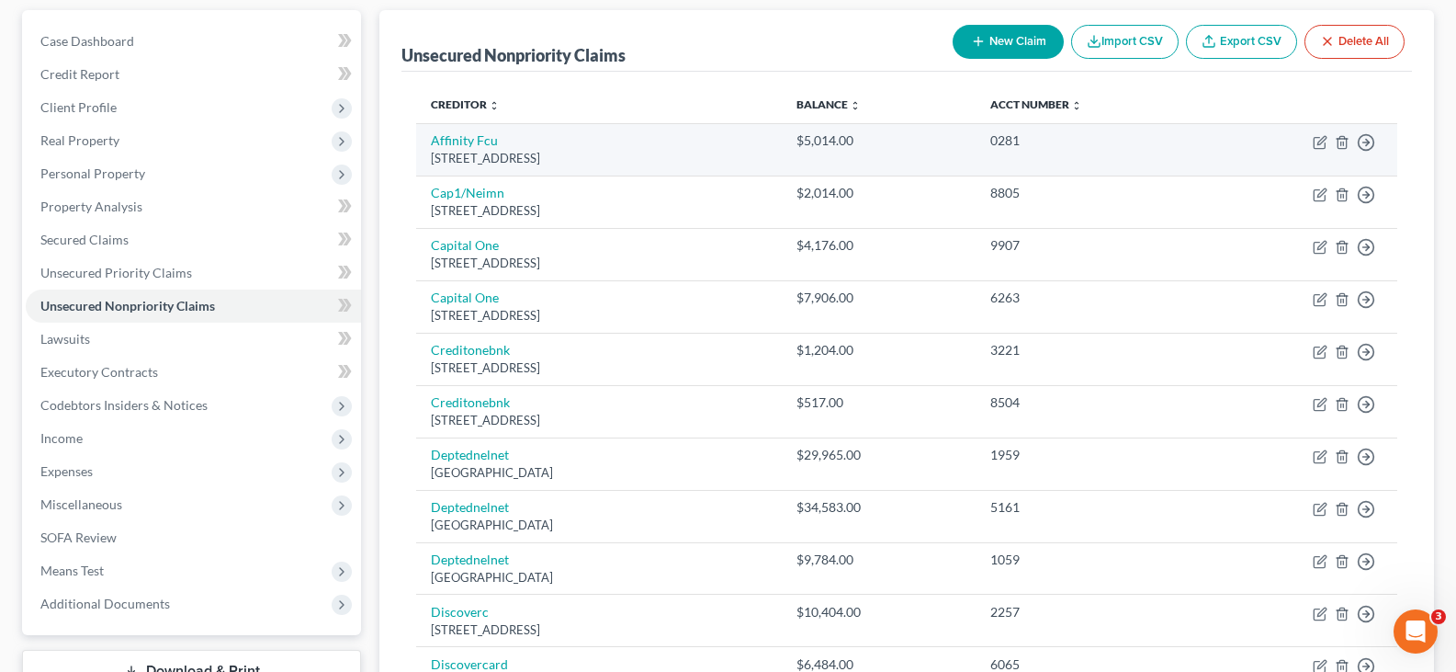
scroll to position [184, 0]
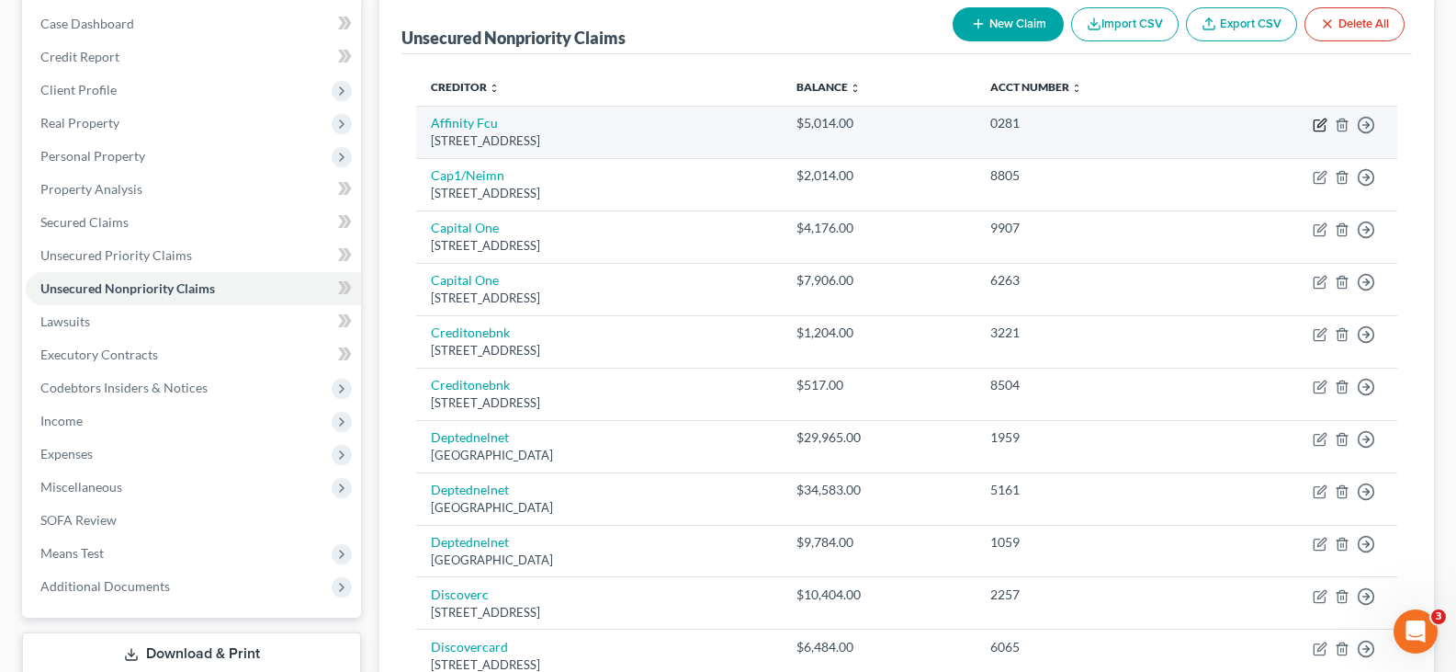
click at [1318, 121] on icon "button" at bounding box center [1320, 125] width 15 height 15
select select "33"
select select "2"
select select "0"
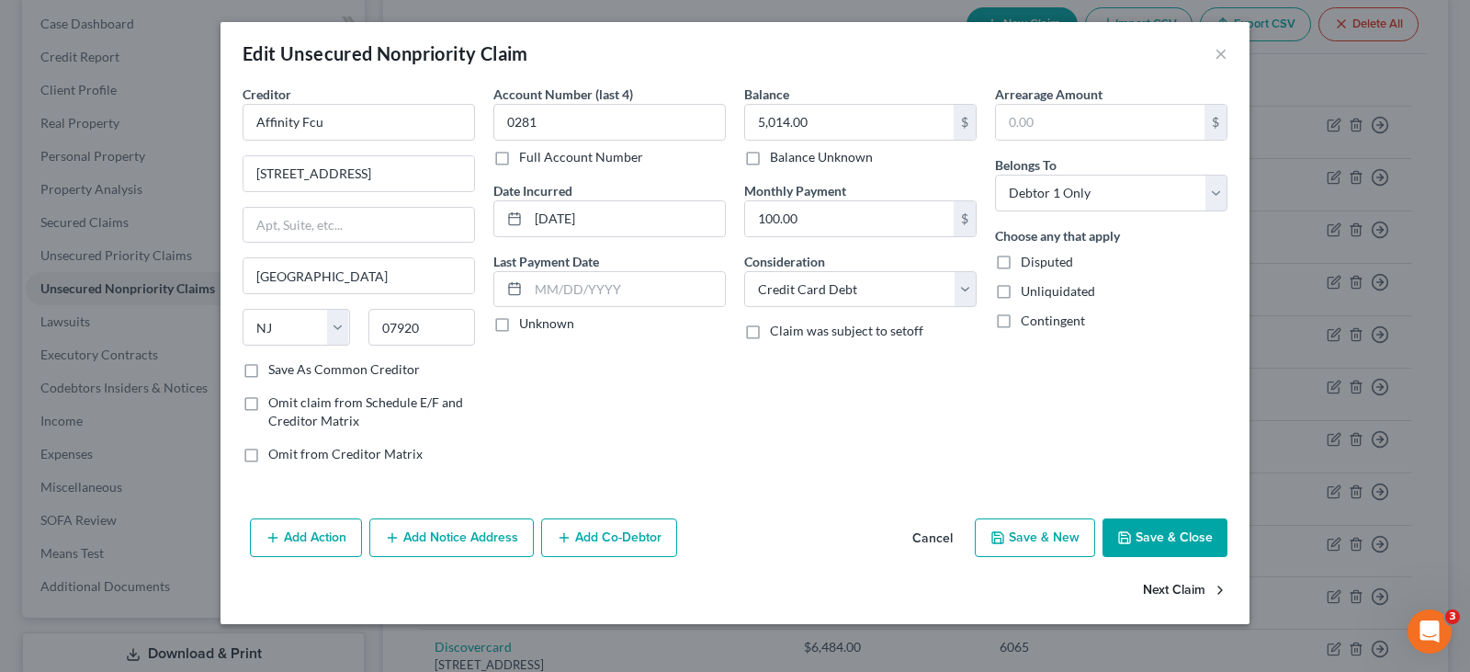
click at [1146, 591] on button "Next Claim" at bounding box center [1185, 591] width 85 height 39
select select "46"
select select "2"
select select "0"
click at [1169, 589] on button "Next Claim" at bounding box center [1185, 591] width 85 height 39
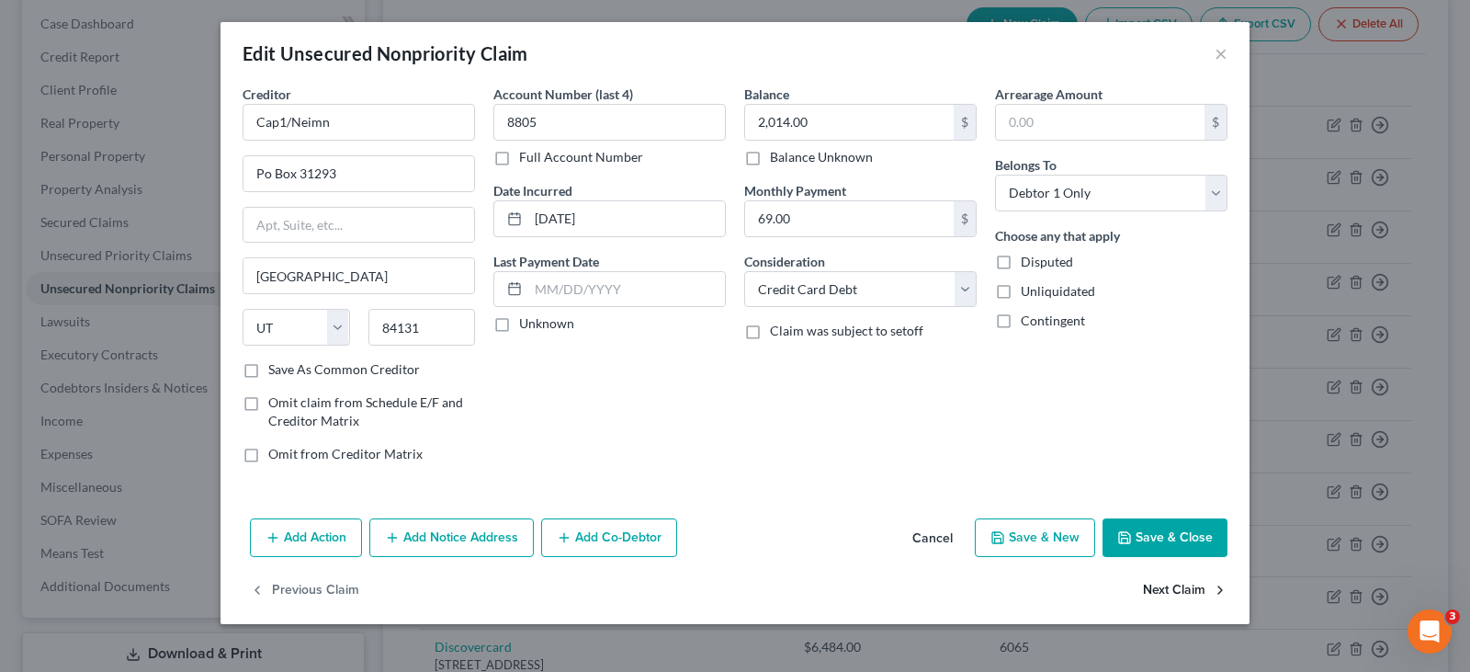
select select "46"
select select "2"
select select "0"
click at [1169, 589] on button "Next Claim" at bounding box center [1185, 591] width 85 height 39
select select "46"
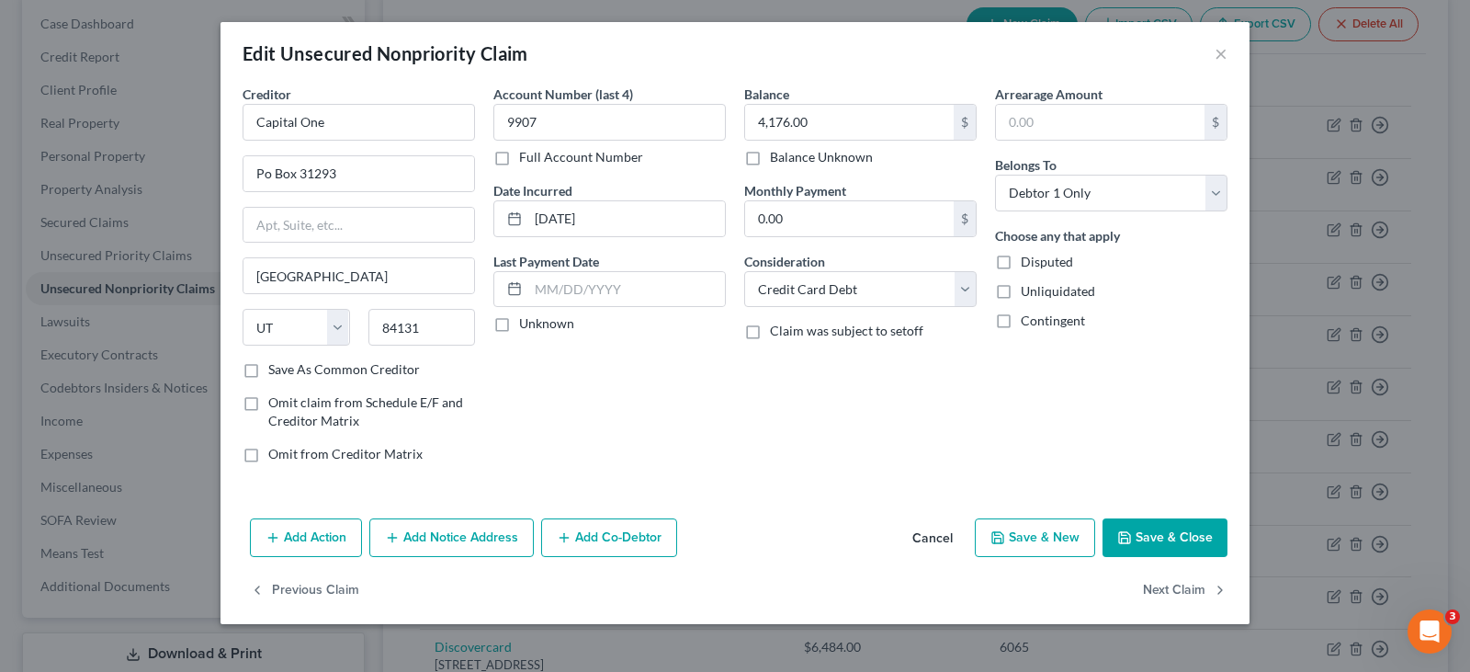
select select "2"
select select "0"
click at [1216, 51] on button "×" at bounding box center [1221, 53] width 13 height 22
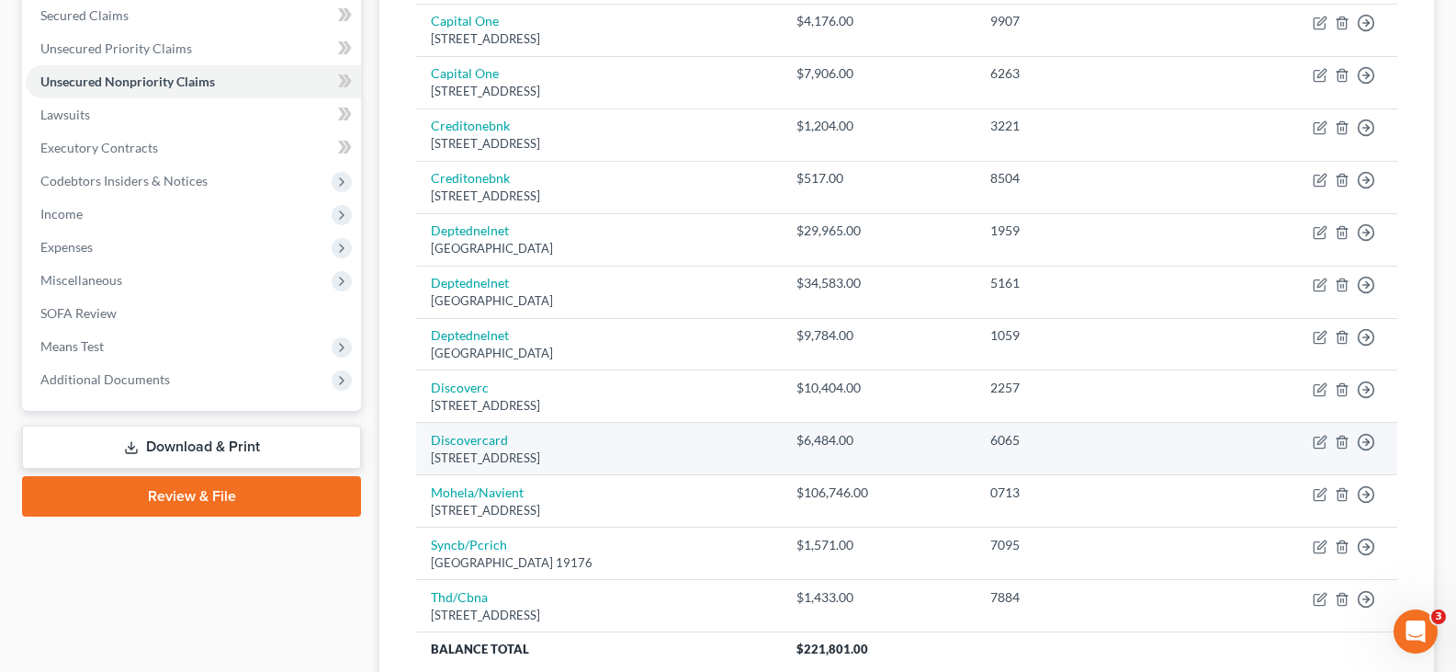
scroll to position [459, 0]
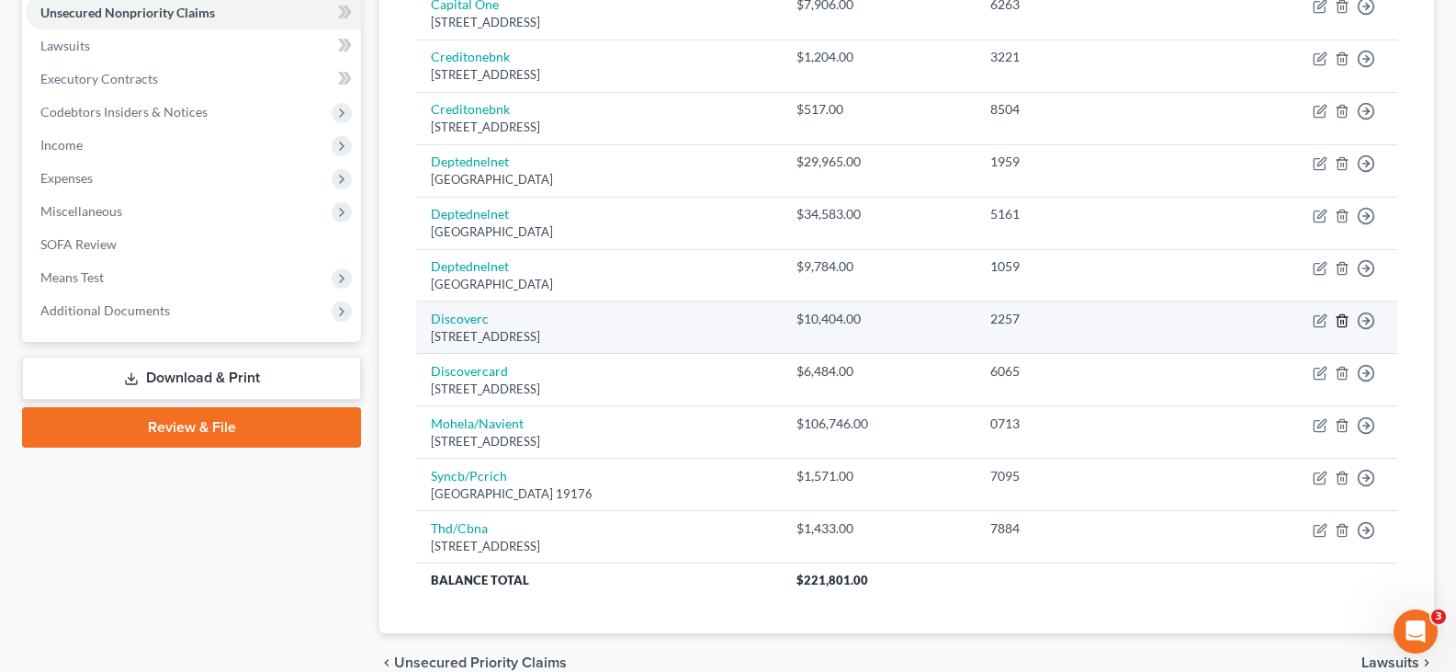
click at [1341, 319] on icon "button" at bounding box center [1342, 320] width 15 height 15
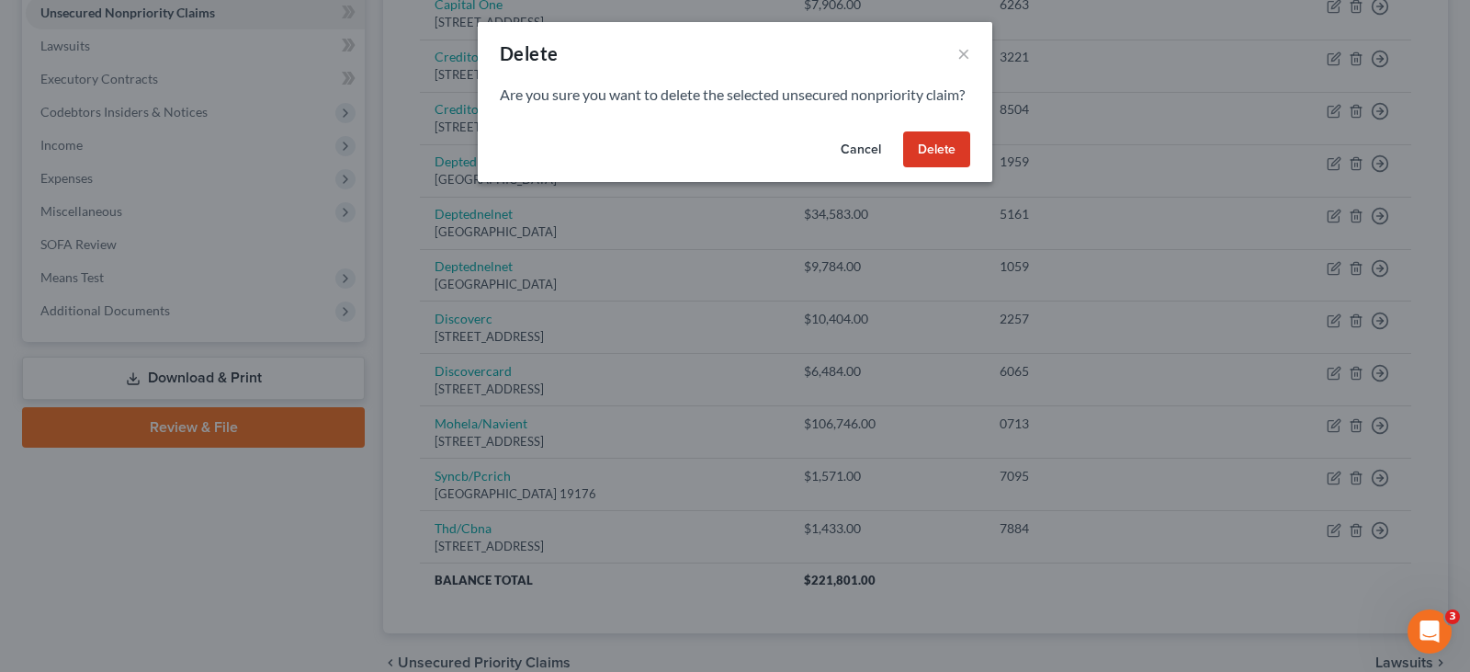
click at [955, 167] on button "Delete" at bounding box center [936, 149] width 67 height 37
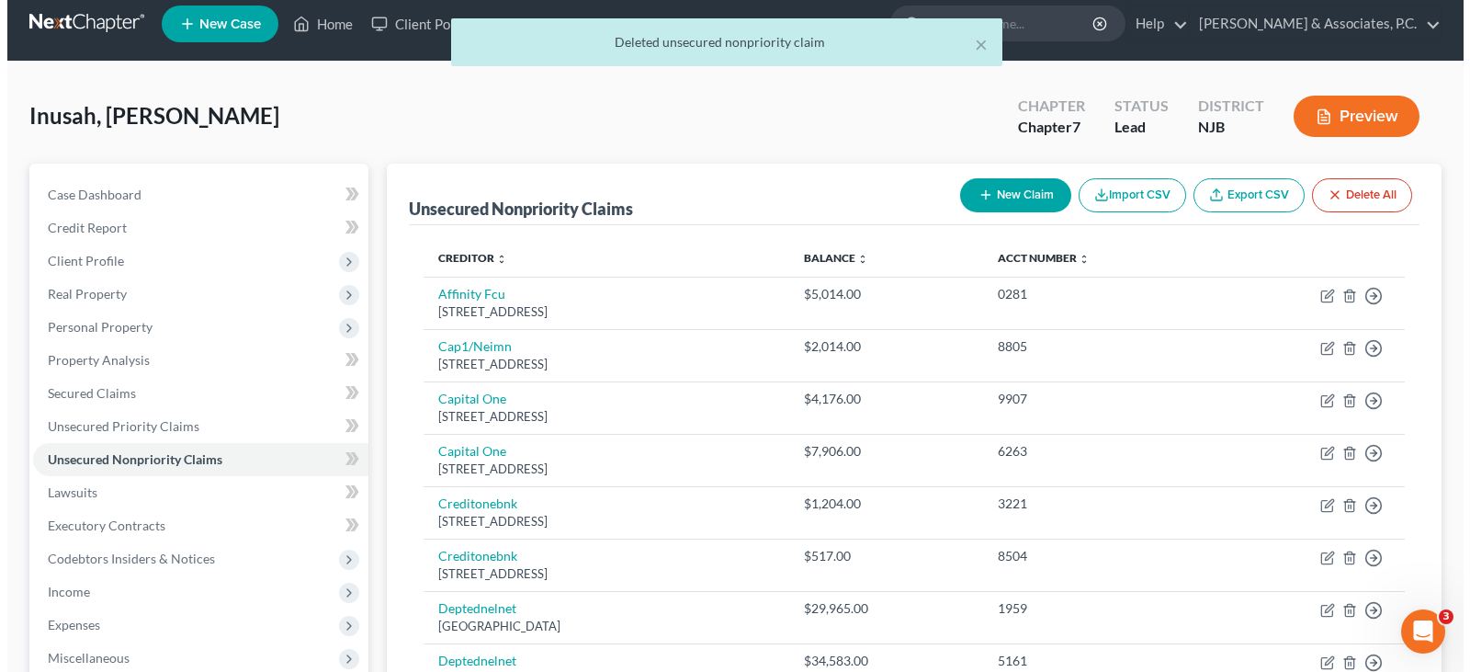
scroll to position [0, 0]
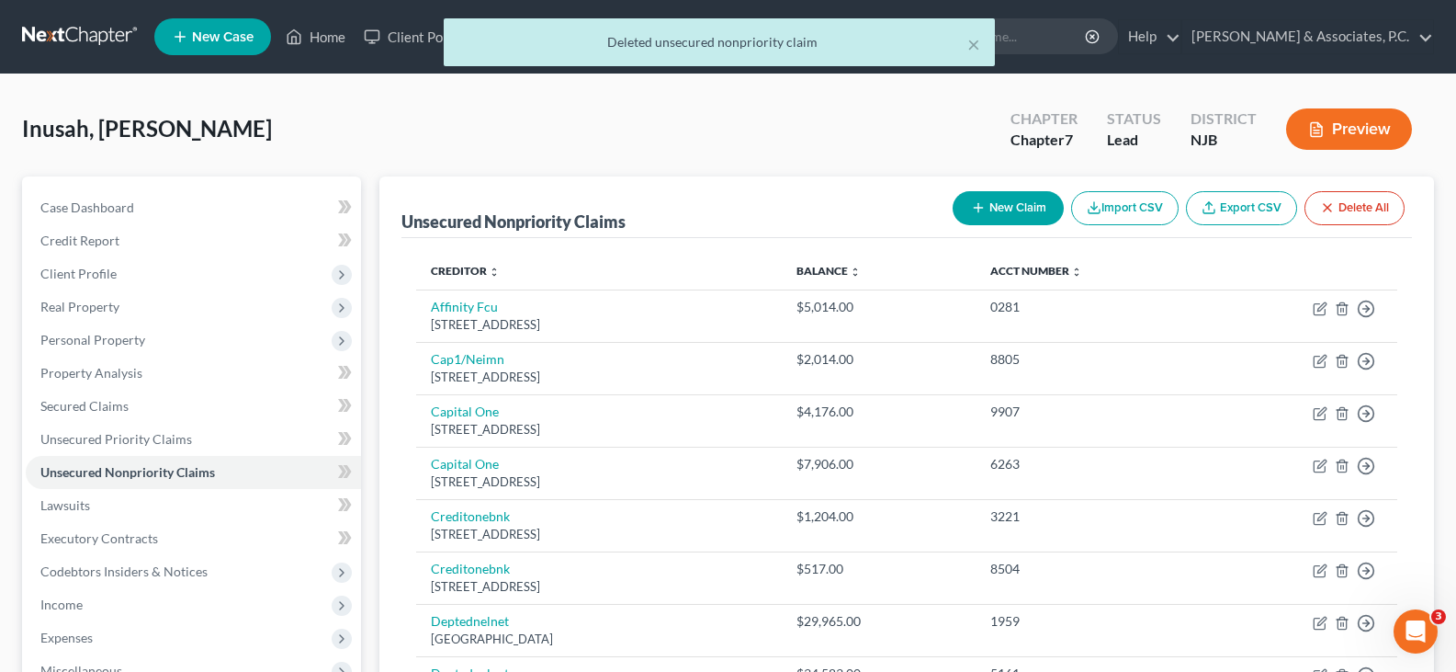
click at [987, 199] on button "New Claim" at bounding box center [1008, 208] width 111 height 34
select select "0"
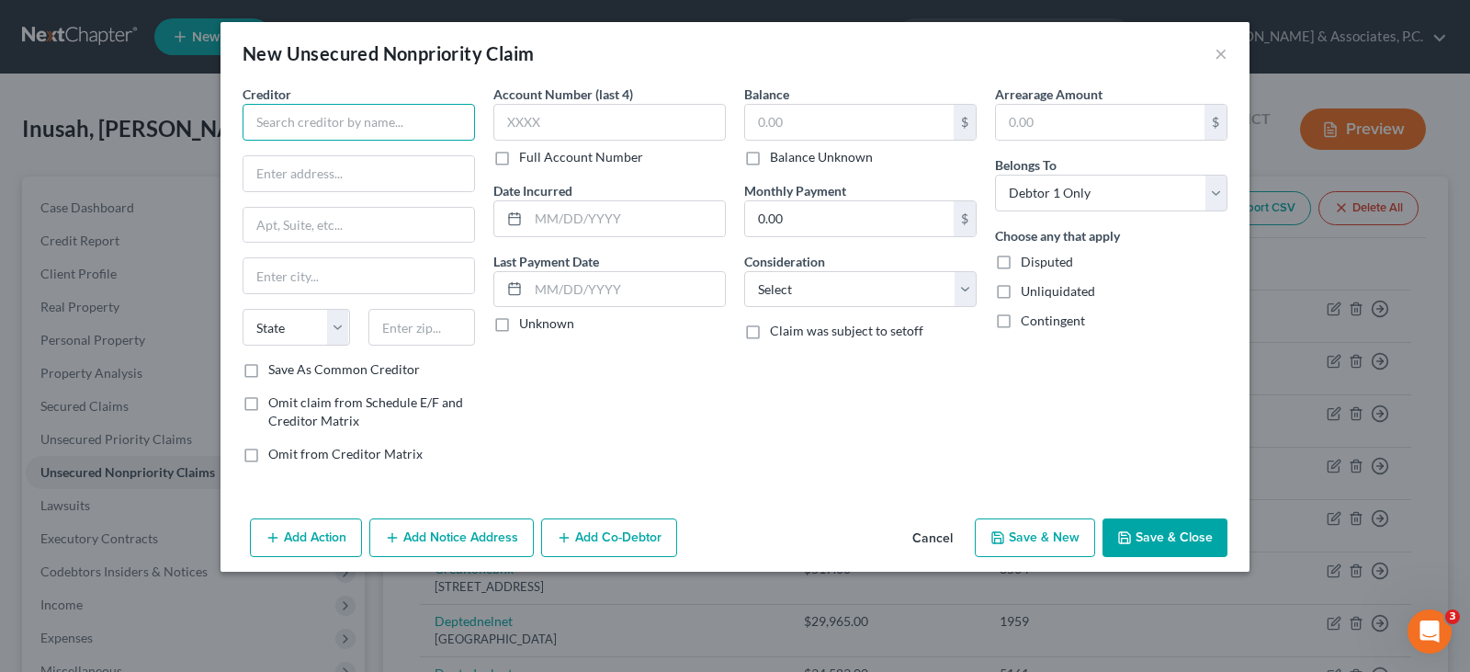
click at [309, 120] on input "text" at bounding box center [359, 122] width 232 height 37
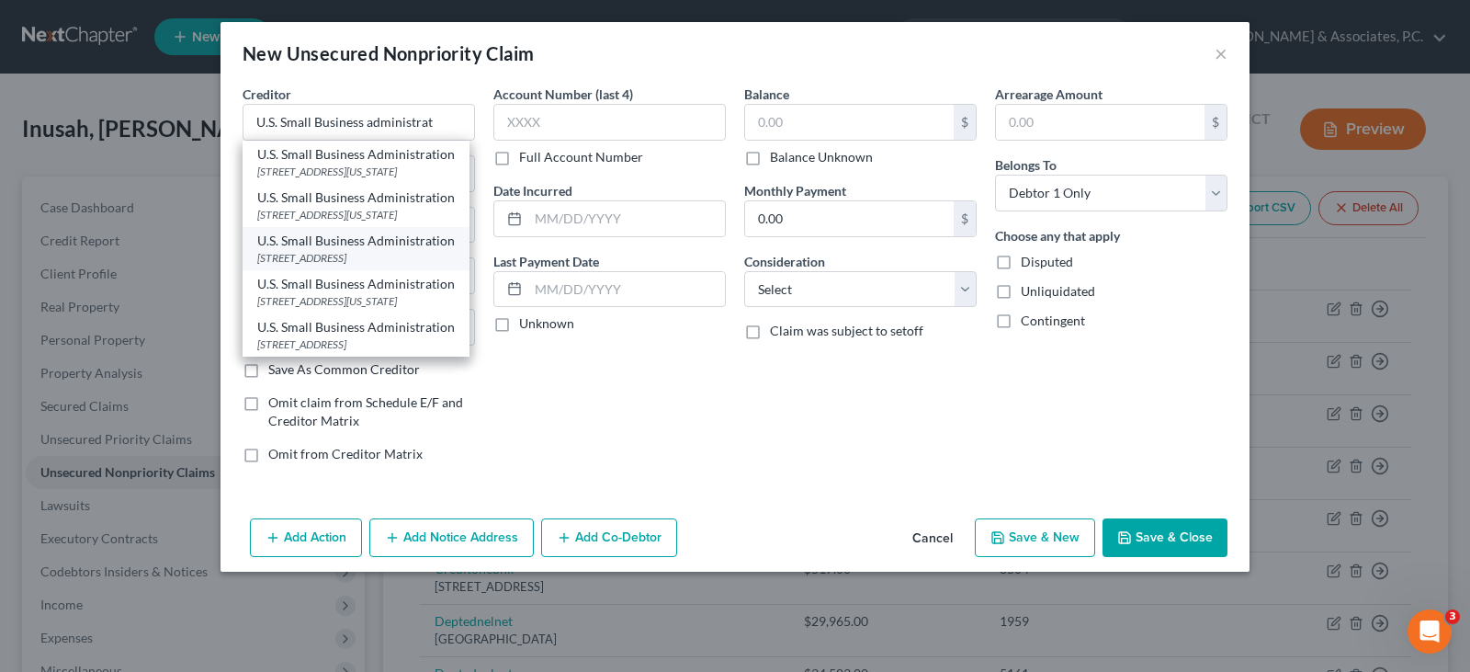
click at [352, 250] on div "U.S. Small Business Administration" at bounding box center [356, 241] width 198 height 18
type input "U.S. Small Business Administration"
type input "PO Box 3918"
type input "[GEOGRAPHIC_DATA]"
select select "38"
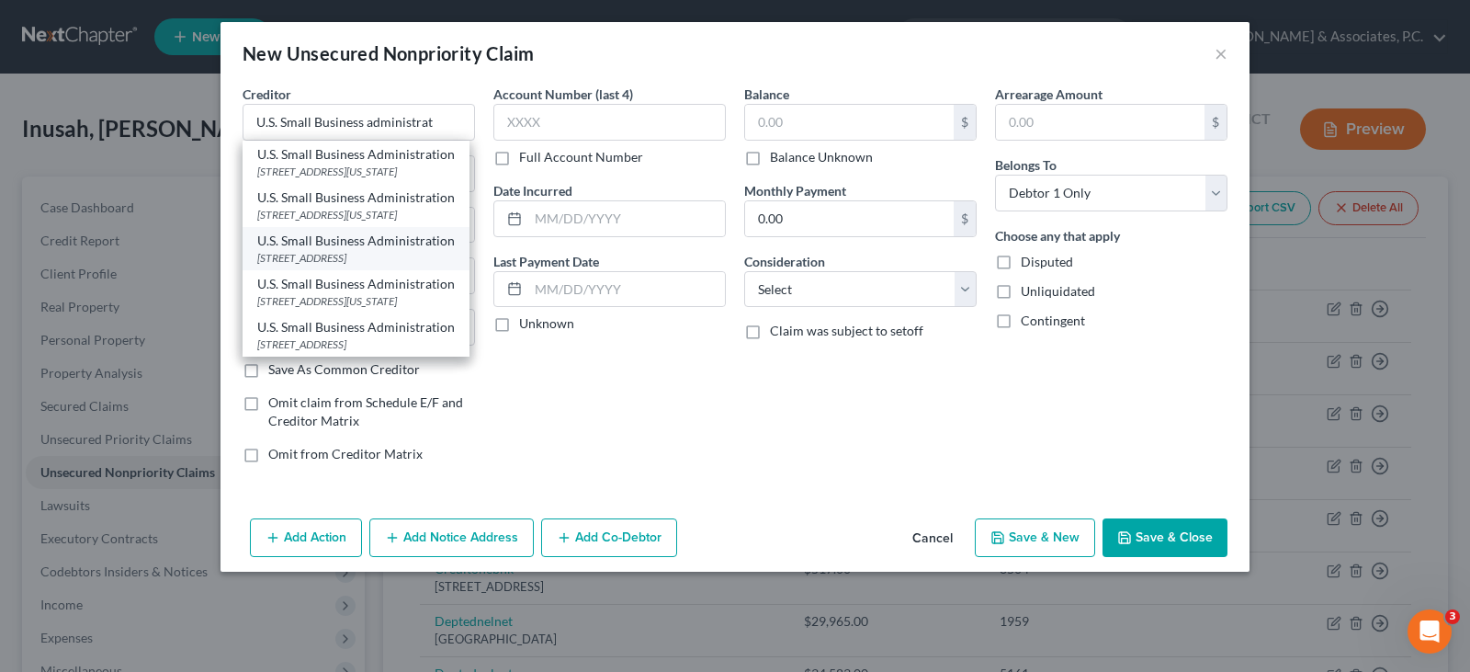
type input "97208"
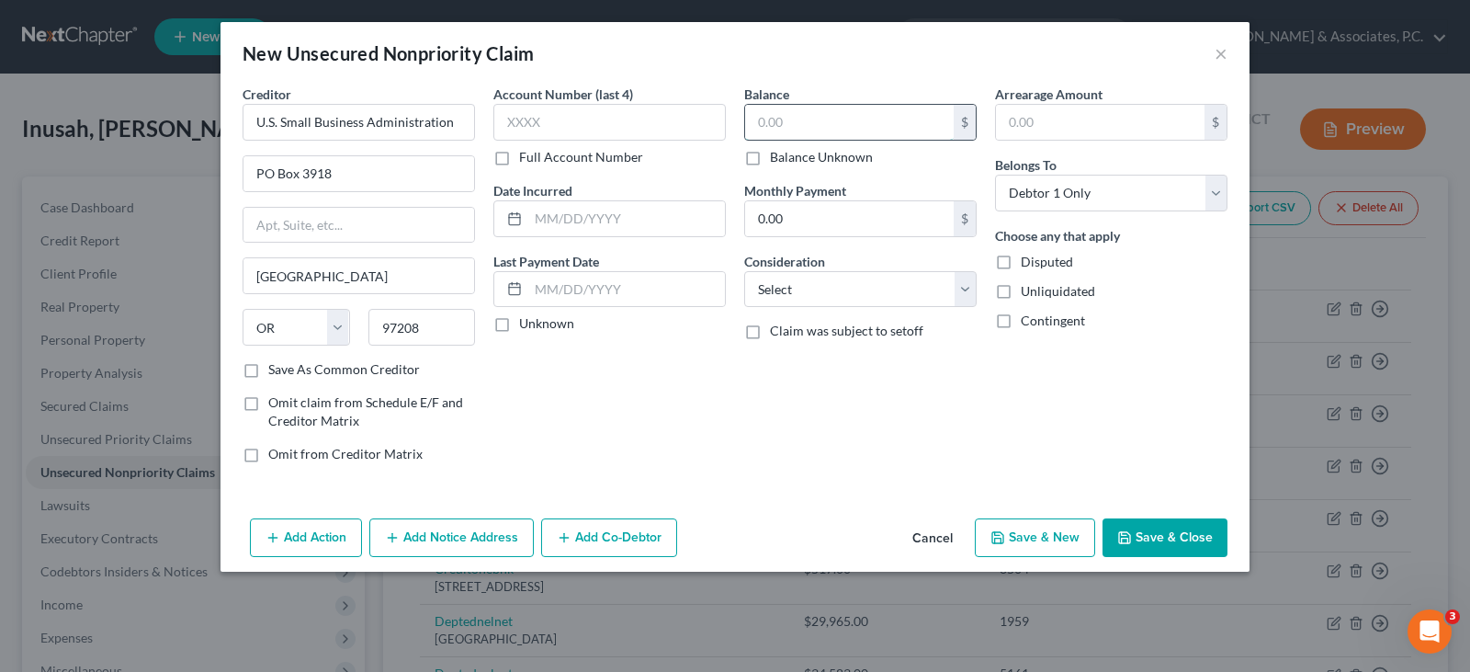
click at [810, 123] on input "text" at bounding box center [849, 122] width 209 height 35
type input "59,530.00"
click at [814, 289] on select "Select Cable / Satellite Services Collection Agency Credit Card Debt Debt Couns…" at bounding box center [860, 289] width 232 height 37
select select "10"
click at [744, 271] on select "Select Cable / Satellite Services Collection Agency Credit Card Debt Debt Couns…" at bounding box center [860, 289] width 232 height 37
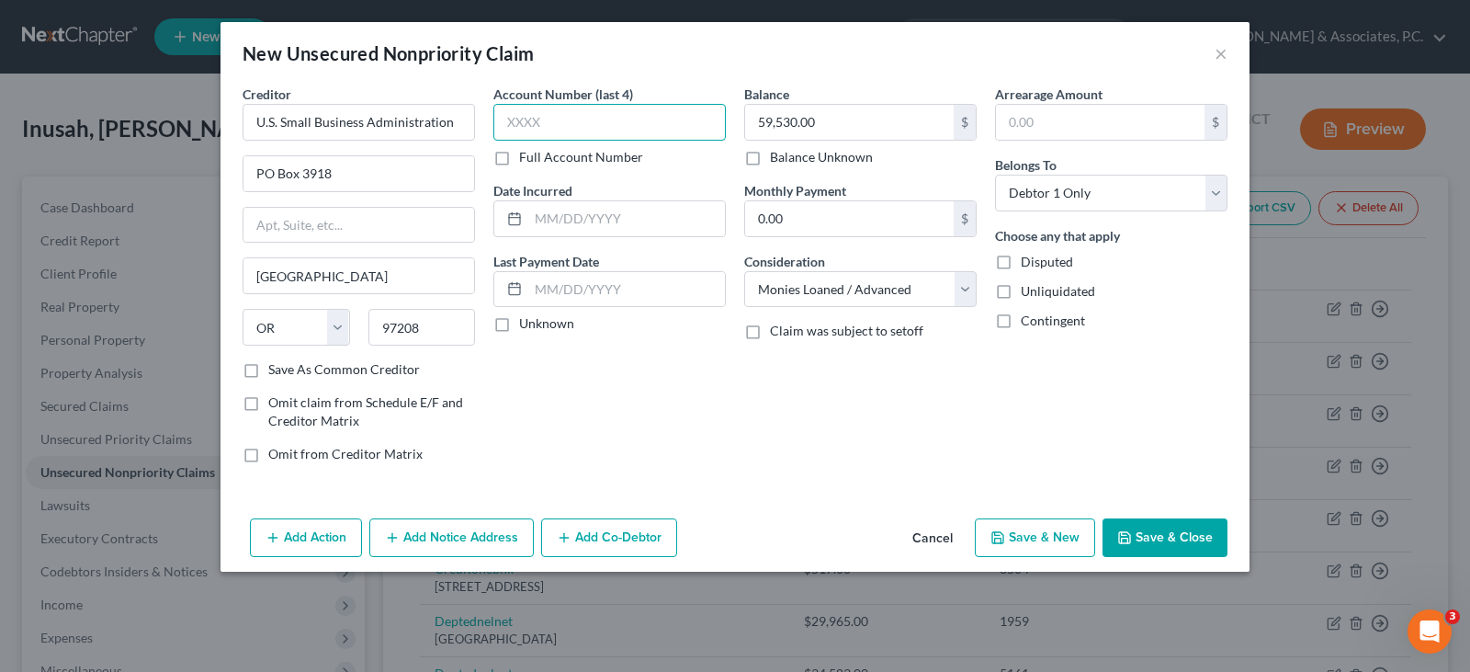
click at [590, 120] on input "text" at bounding box center [609, 122] width 232 height 37
type input "8001"
click at [447, 535] on button "Add Notice Address" at bounding box center [451, 537] width 164 height 39
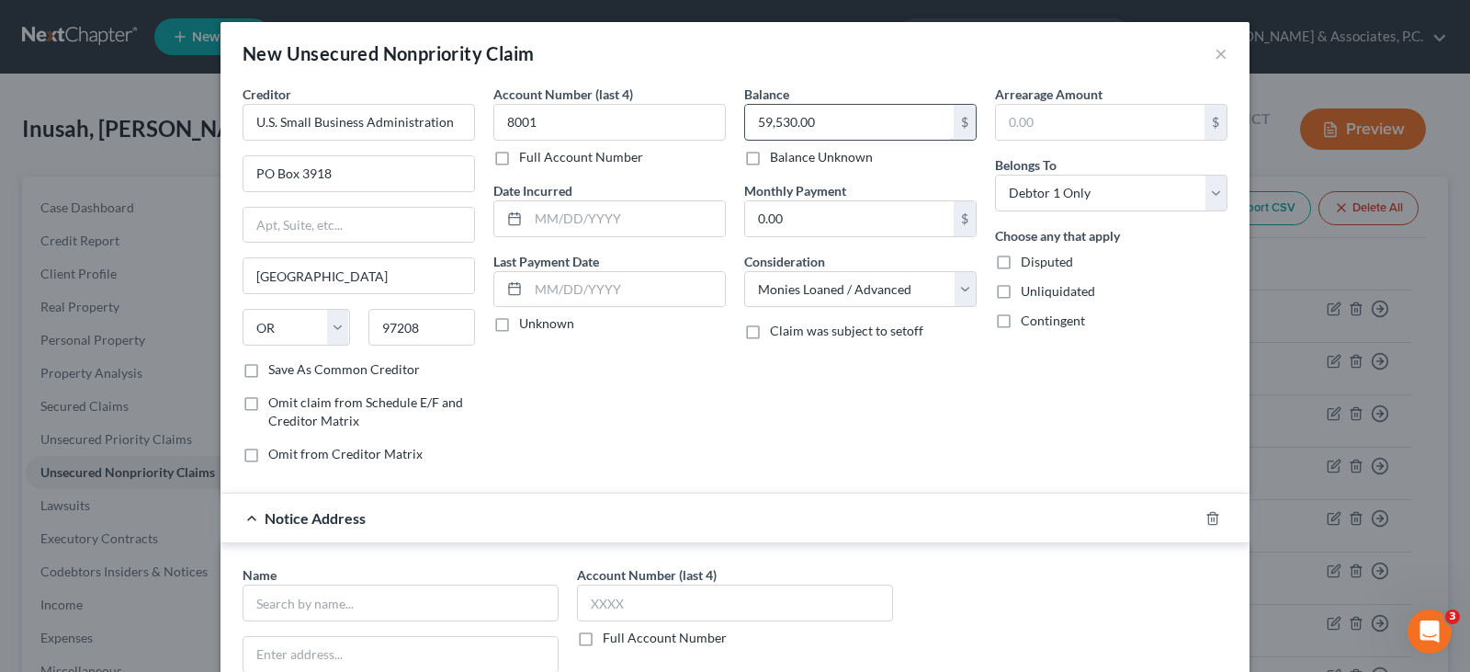
click at [843, 115] on input "59,530.00" at bounding box center [849, 122] width 209 height 35
type input "64,922.31"
click at [819, 391] on div "Balance 64,922.31 $ Balance Unknown Balance Undetermined 64,922.31 $ Balance Un…" at bounding box center [860, 281] width 251 height 393
click at [470, 606] on input "text" at bounding box center [401, 602] width 316 height 37
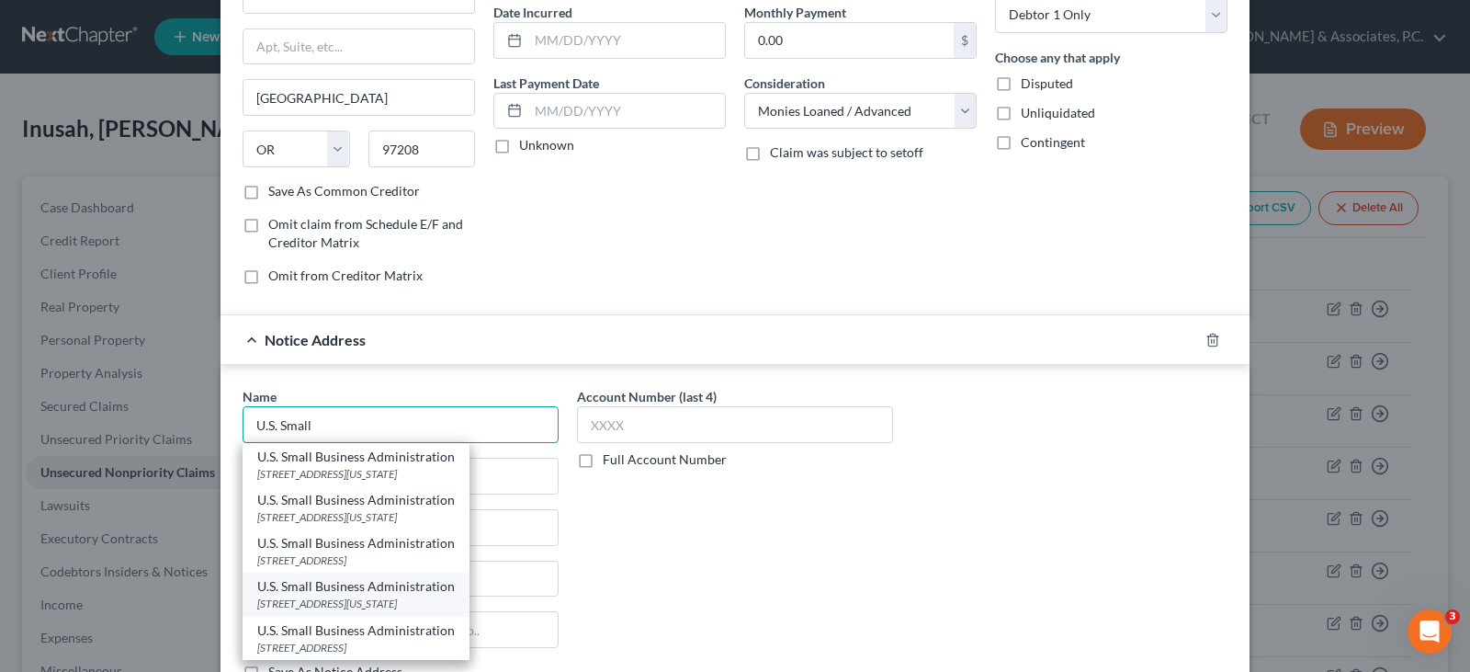
scroll to position [184, 0]
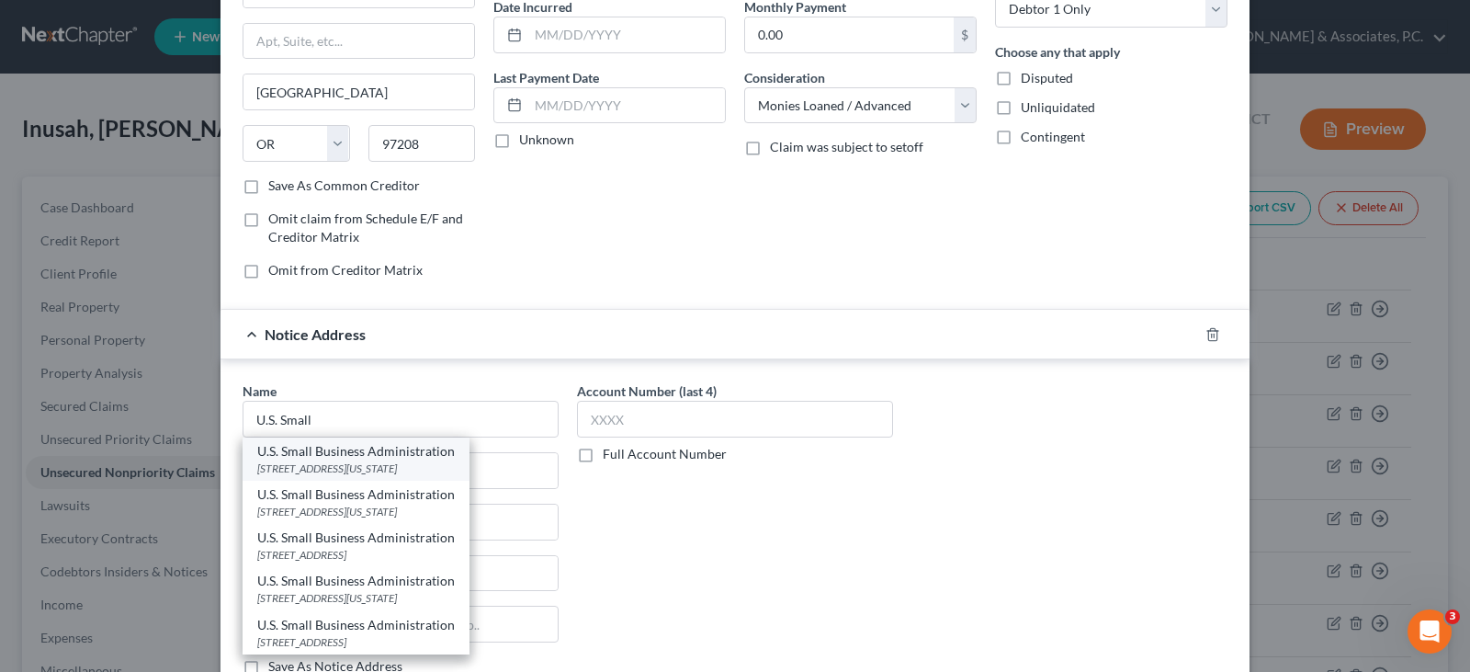
click at [368, 458] on div "U.S. Small Business Administration" at bounding box center [356, 451] width 198 height 18
type input "U.S. Small Business Administration"
type input "[STREET_ADDRESS]"
type input "[US_STATE]"
select select "8"
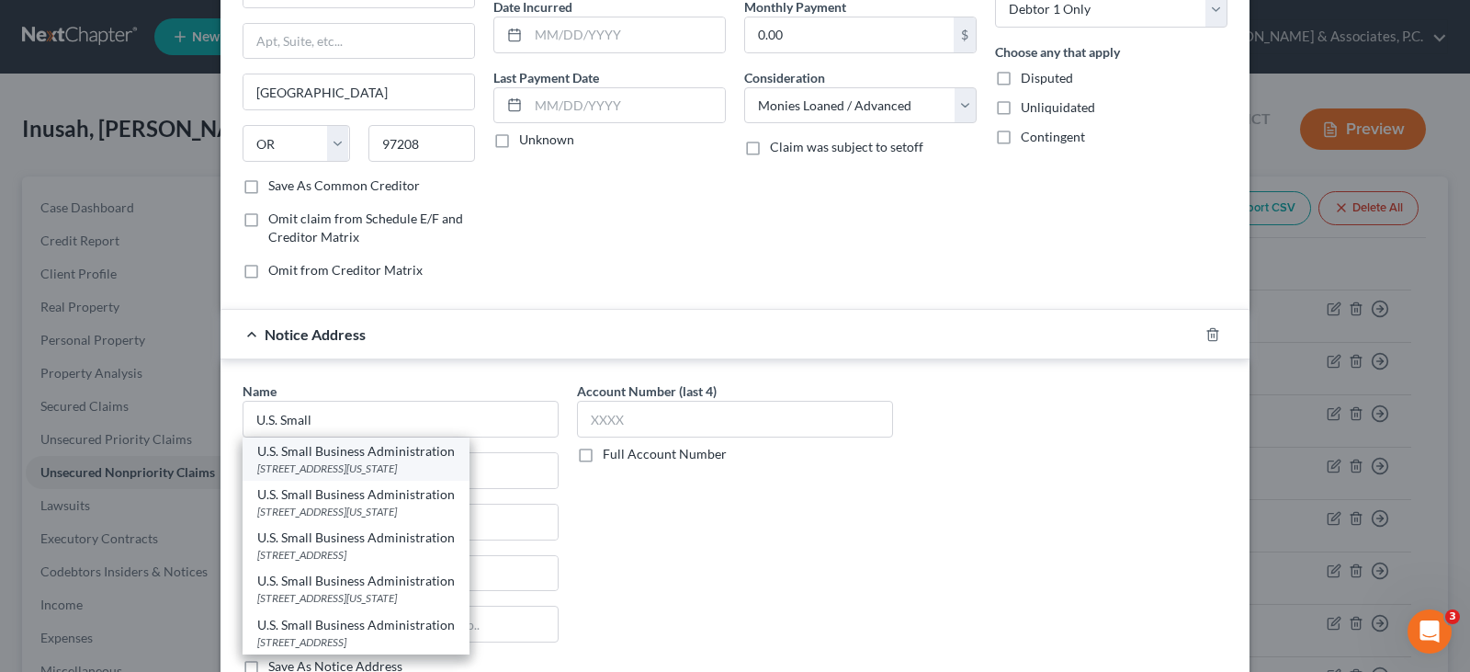
type input "20416"
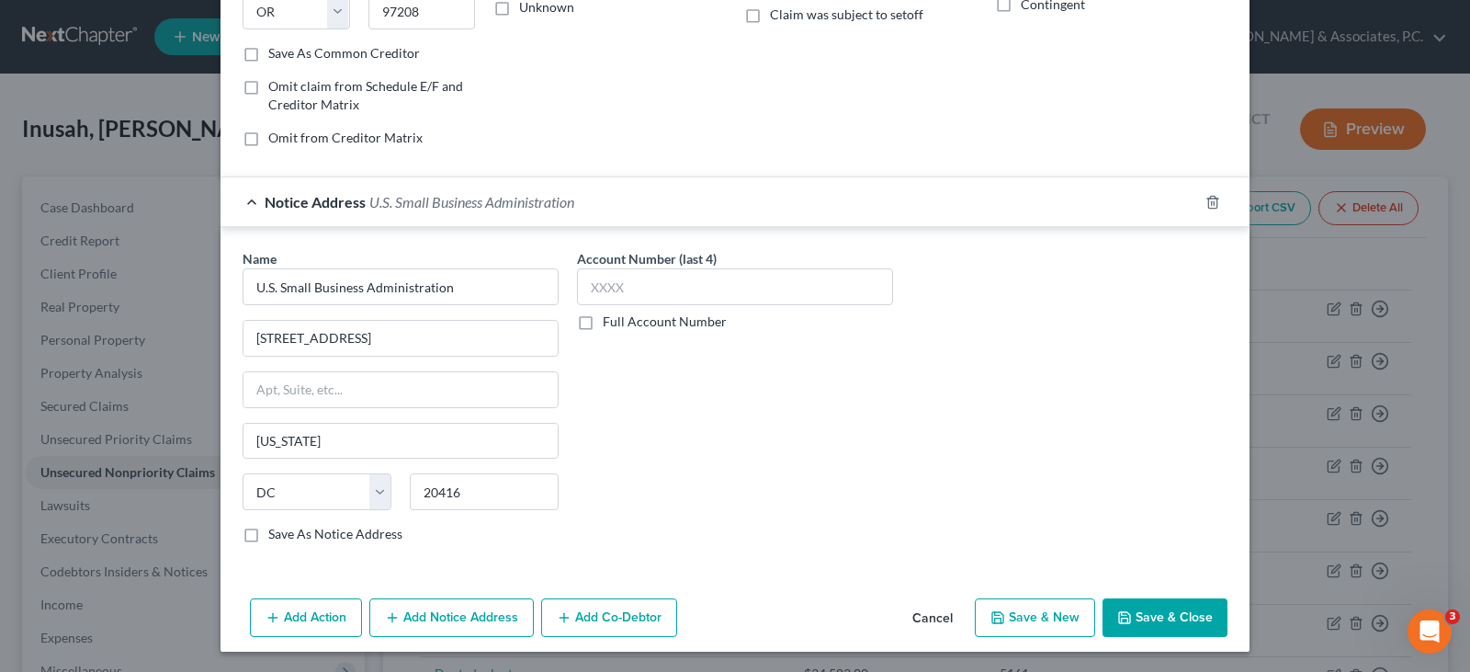
scroll to position [318, 0]
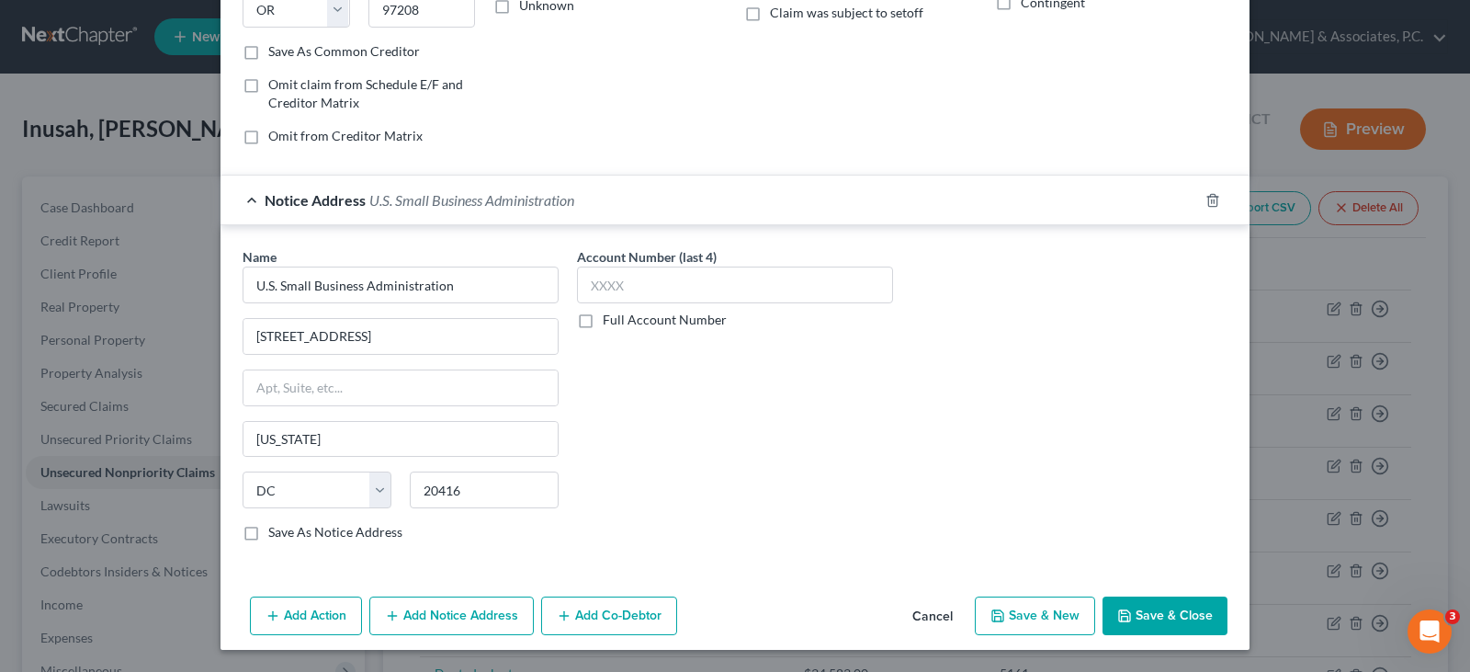
click at [438, 617] on button "Add Notice Address" at bounding box center [451, 615] width 164 height 39
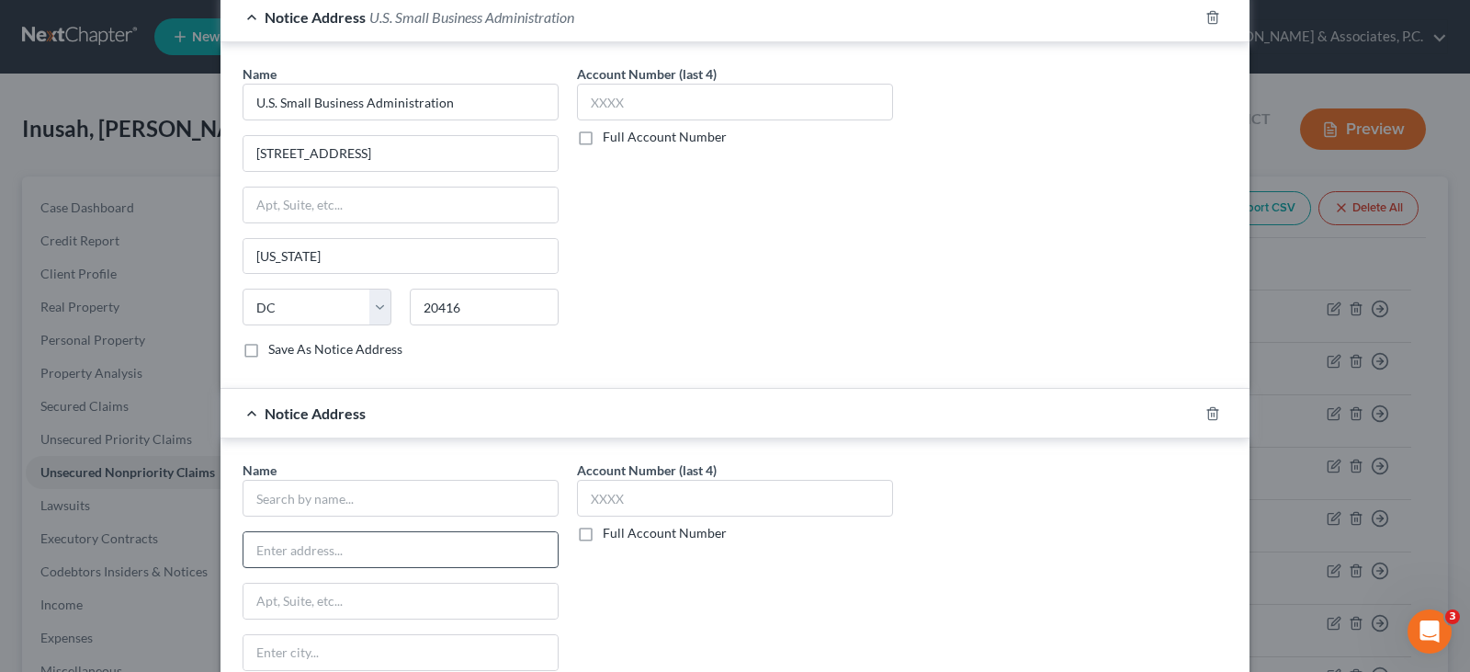
scroll to position [502, 0]
click at [387, 495] on input "text" at bounding box center [401, 497] width 316 height 37
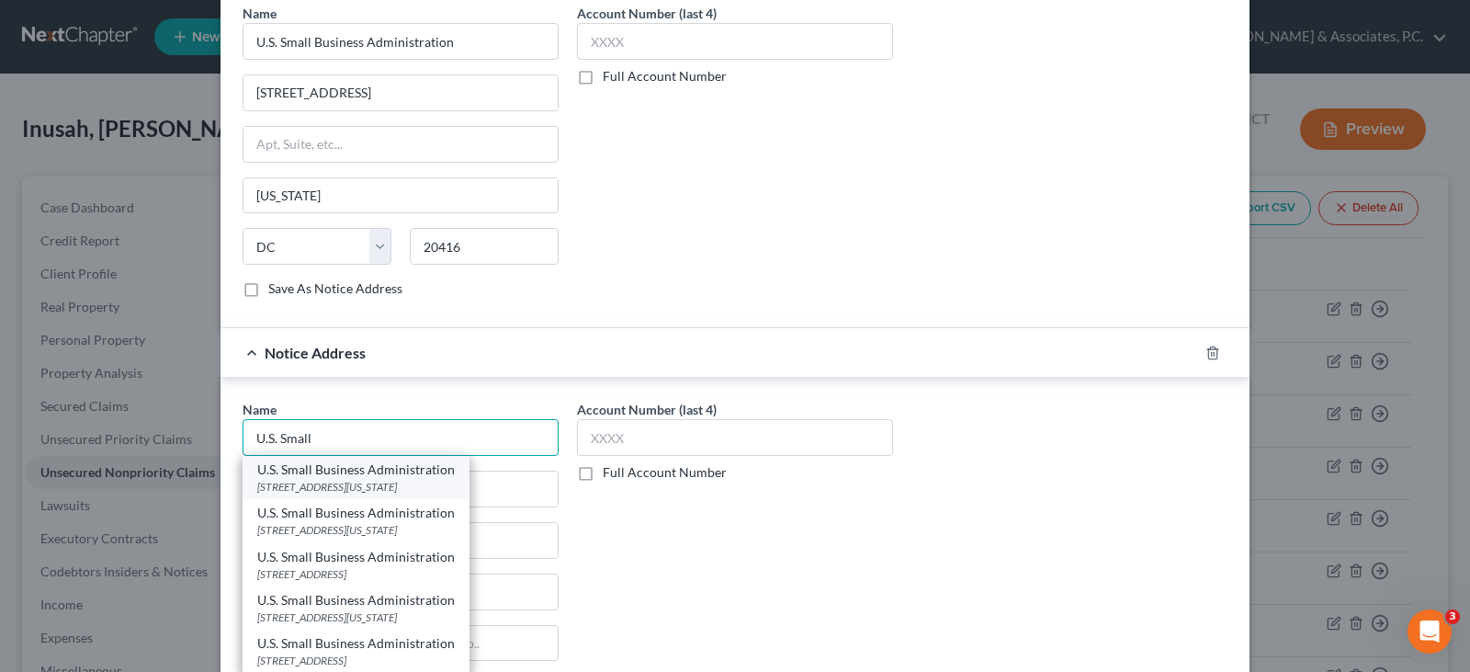
scroll to position [594, 0]
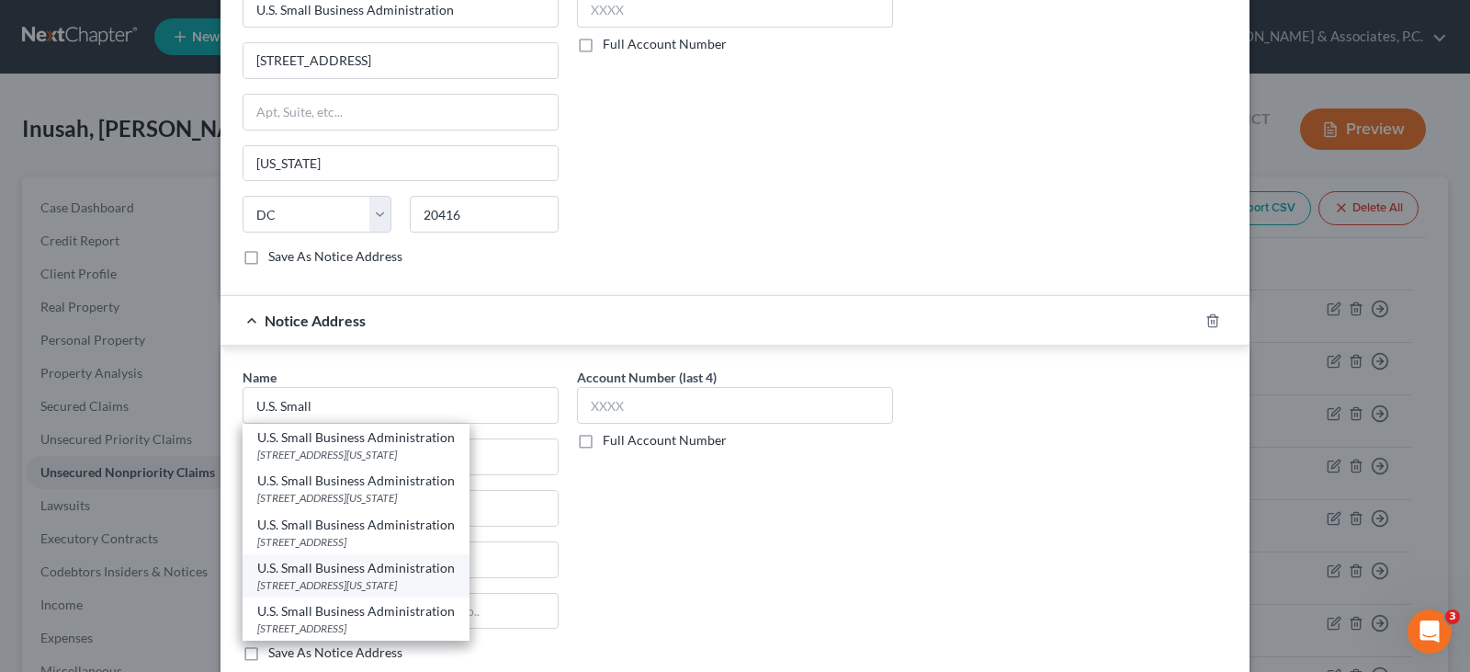
click at [399, 579] on div "[STREET_ADDRESS][US_STATE]" at bounding box center [356, 585] width 198 height 16
type input "U.S. Small Business Administration"
type input "[STREET_ADDRESS]"
type input "[US_STATE]"
select select "8"
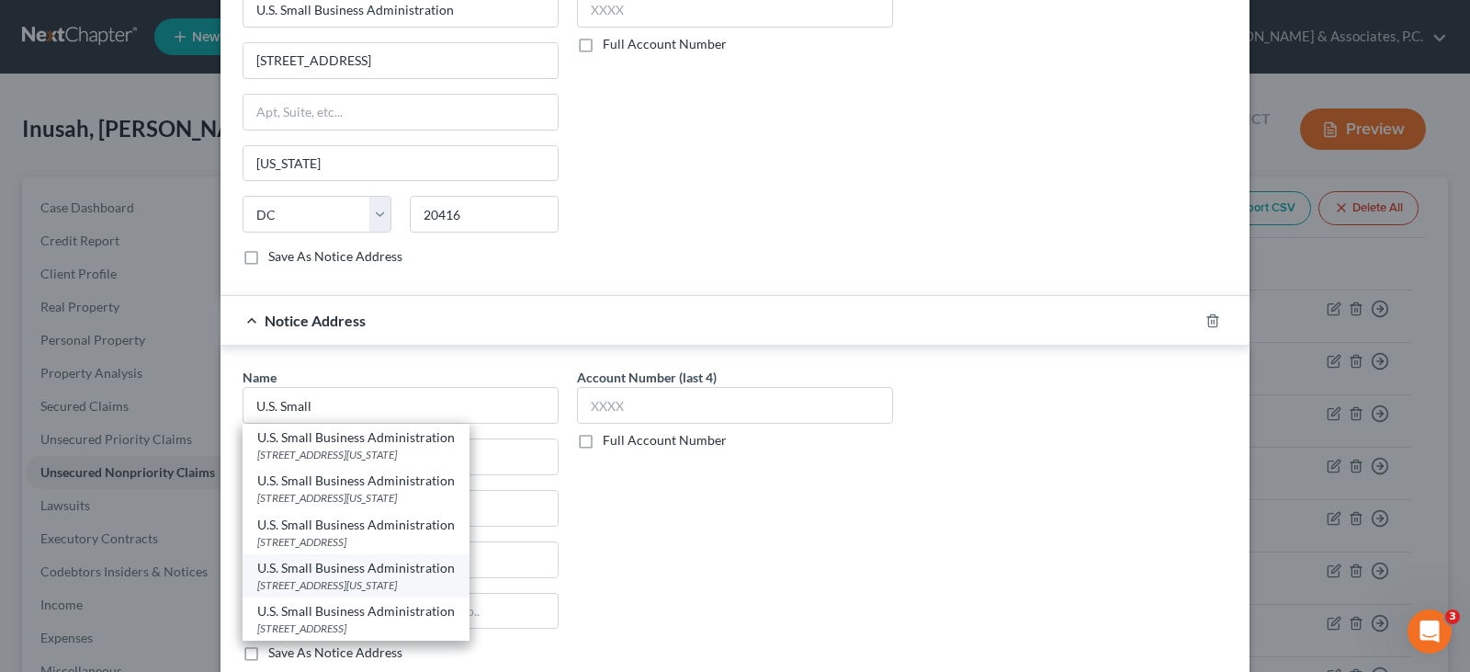
type input "20416"
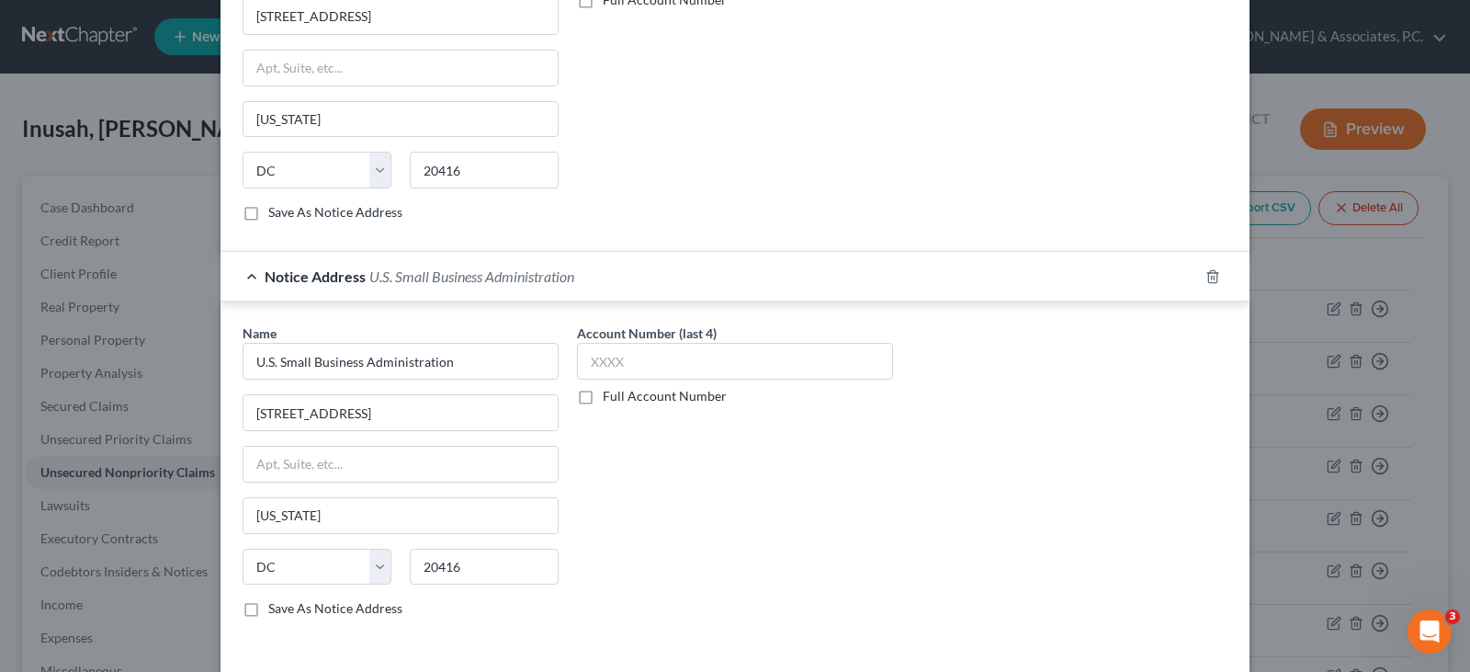
scroll to position [714, 0]
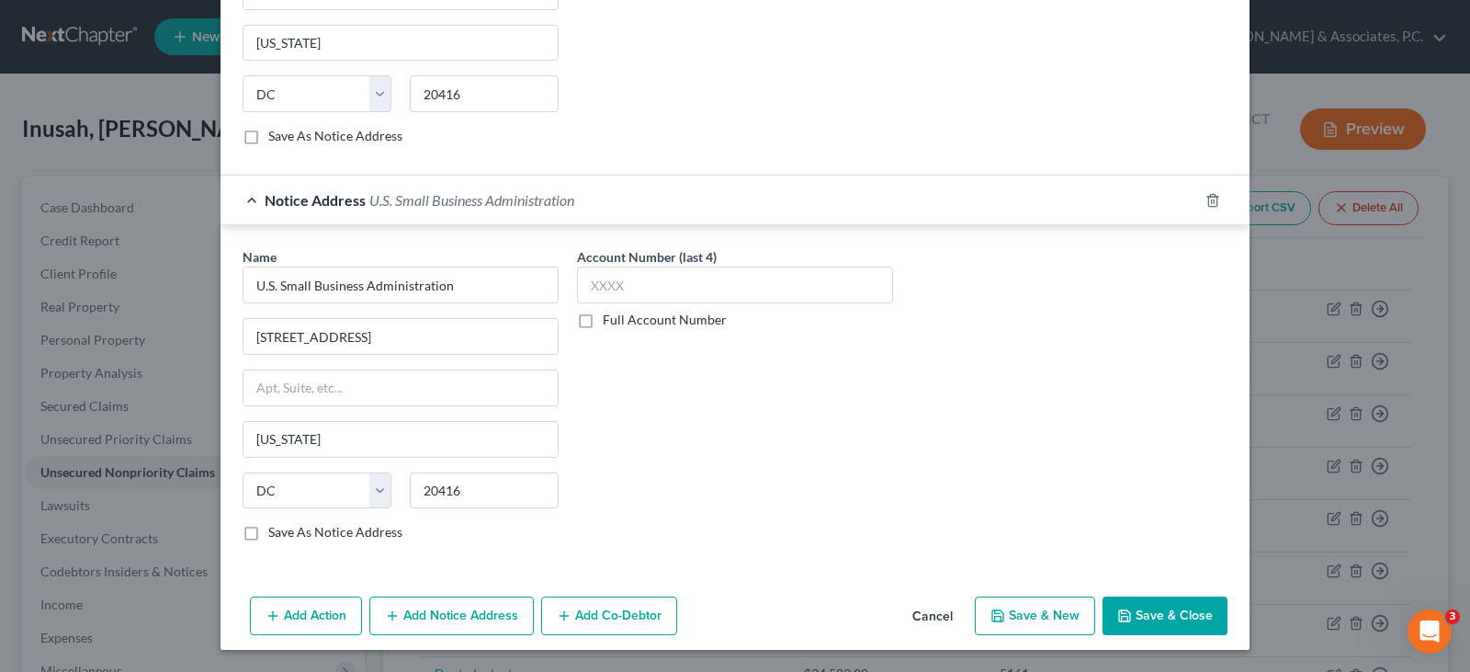
drag, startPoint x: 1151, startPoint y: 606, endPoint x: 1142, endPoint y: 594, distance: 15.8
click at [1150, 606] on button "Save & Close" at bounding box center [1165, 615] width 125 height 39
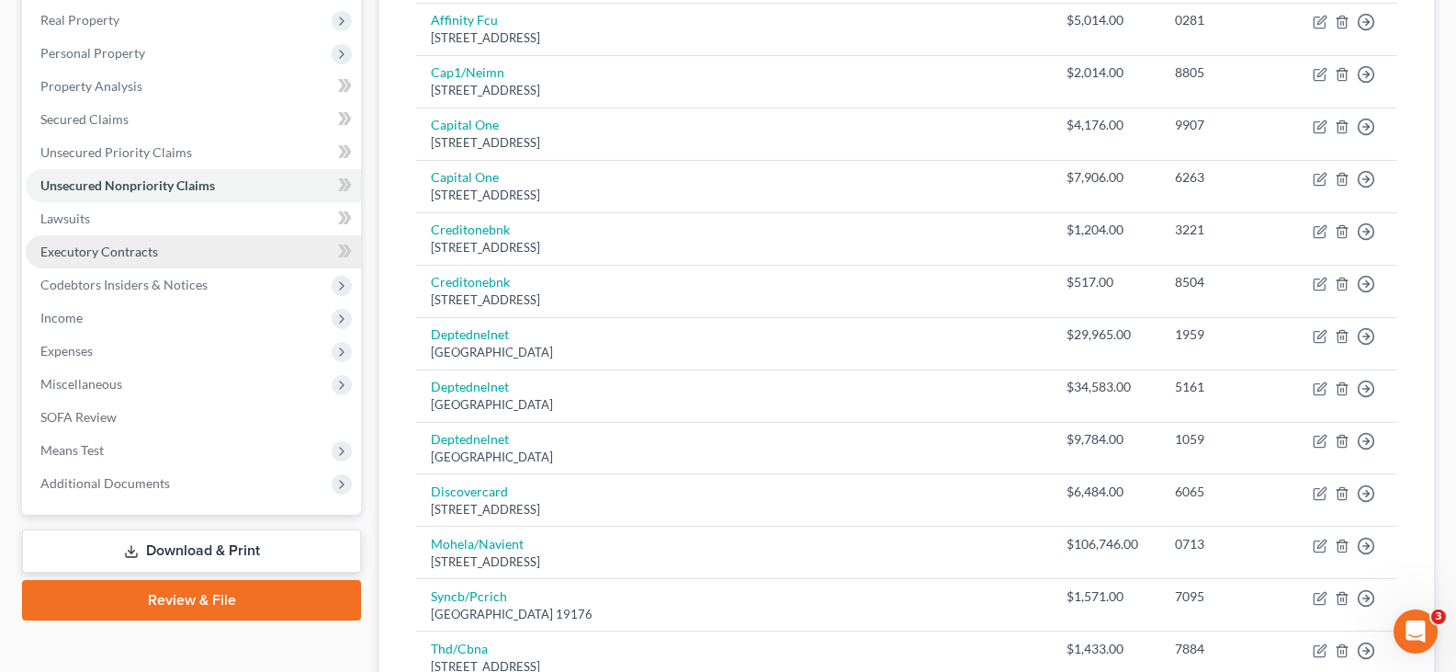
scroll to position [368, 0]
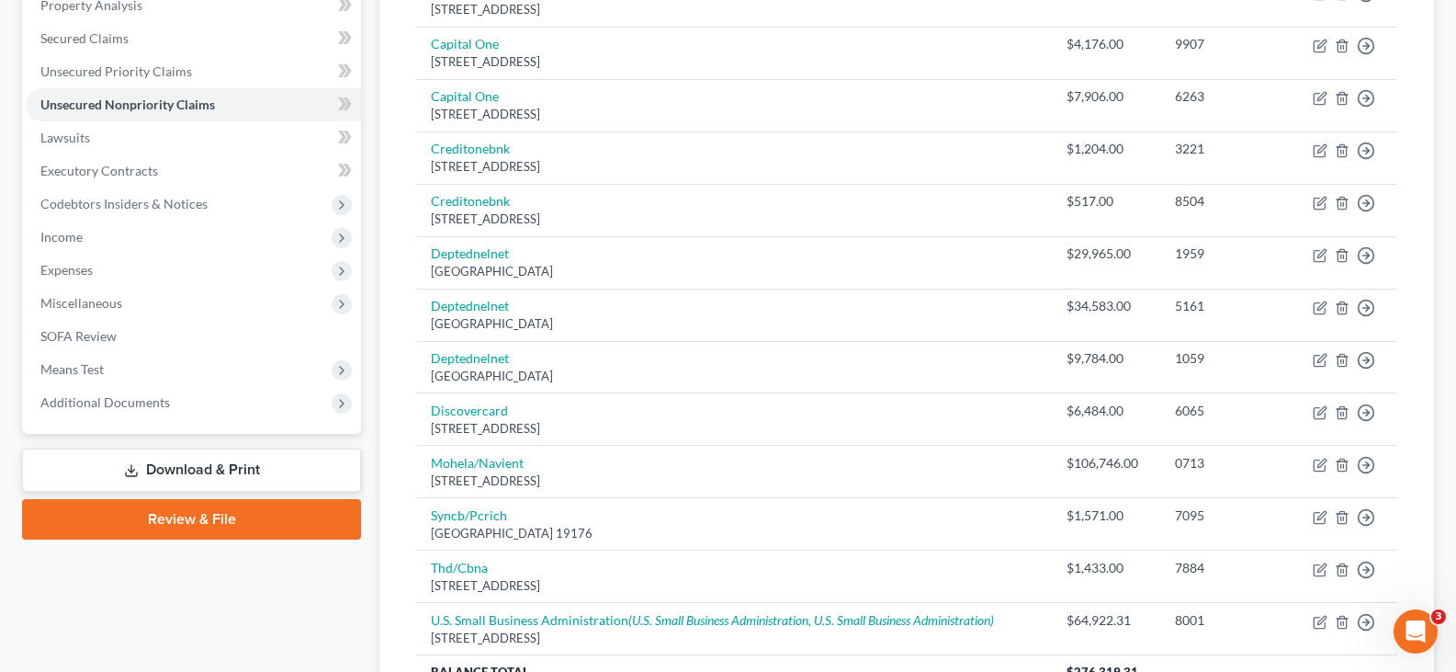
click at [178, 471] on link "Download & Print" at bounding box center [191, 469] width 339 height 43
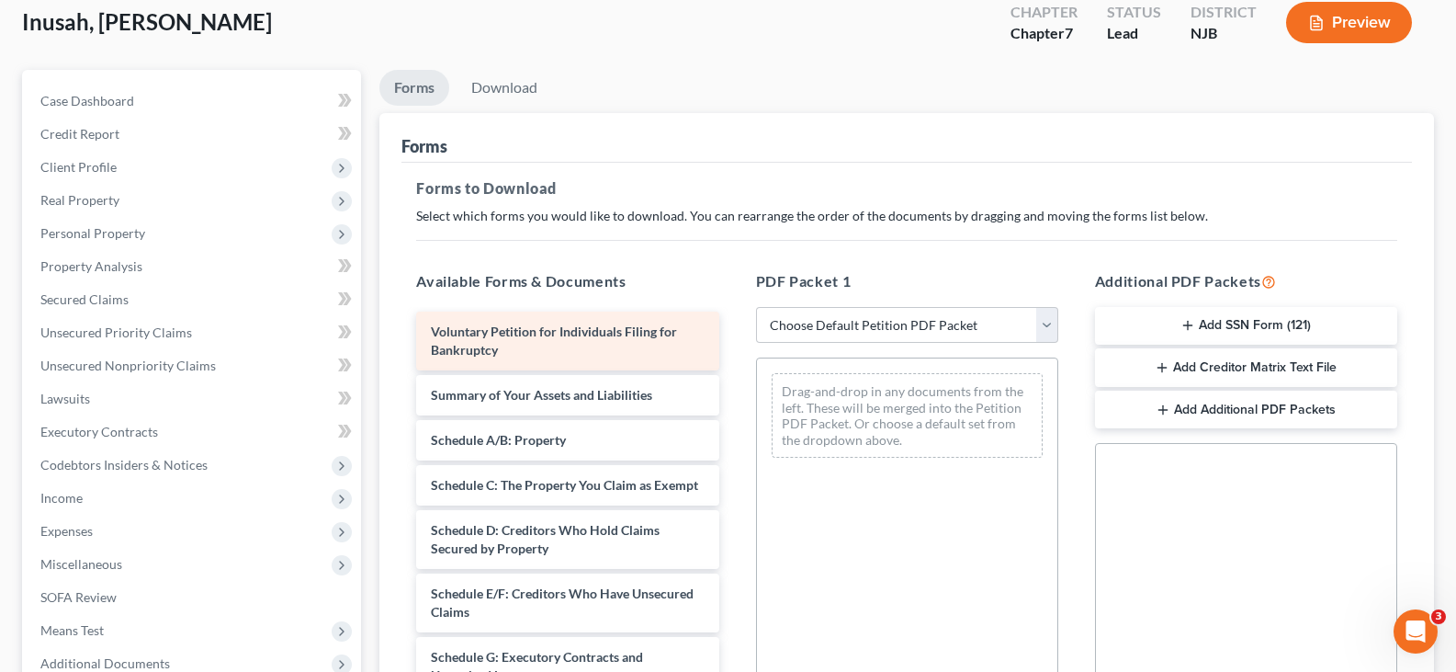
scroll to position [276, 0]
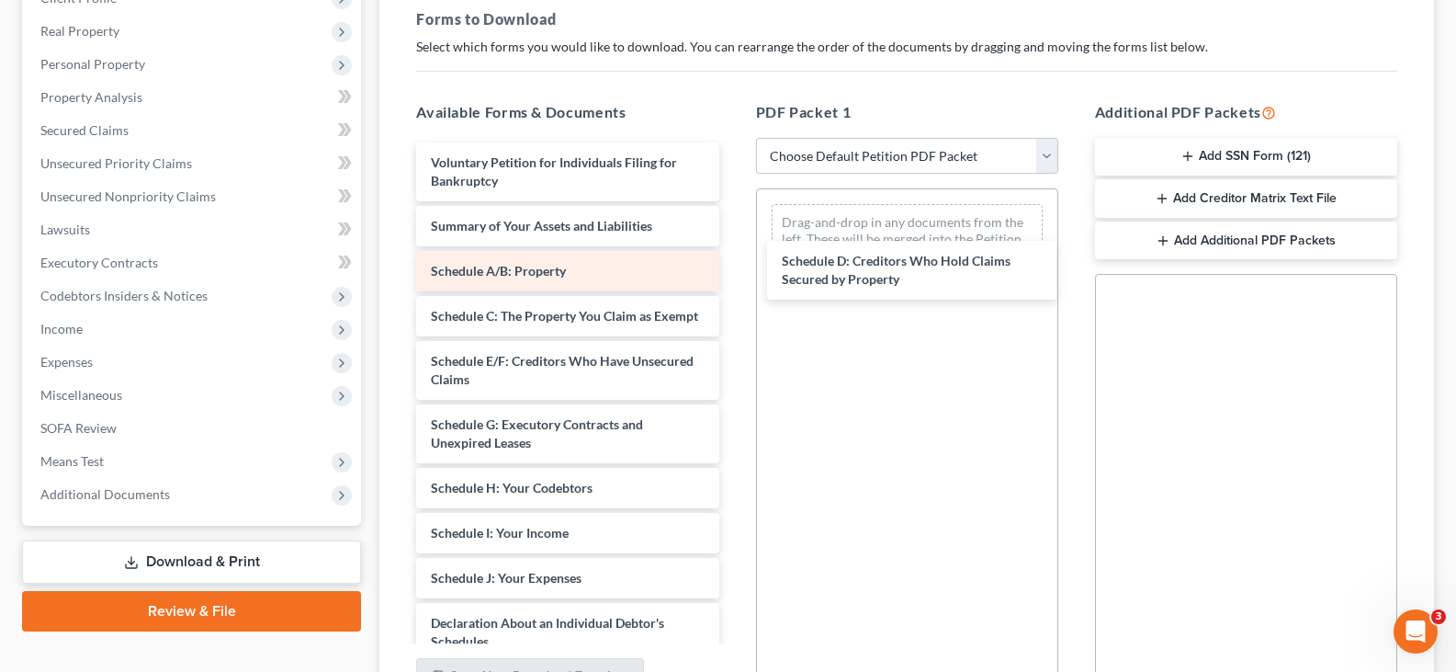
drag, startPoint x: 516, startPoint y: 388, endPoint x: 651, endPoint y: 287, distance: 168.0
click at [733, 237] on div "Schedule D: Creditors Who Hold Claims Secured by Property Voluntary Petition fo…" at bounding box center [568, 596] width 332 height 908
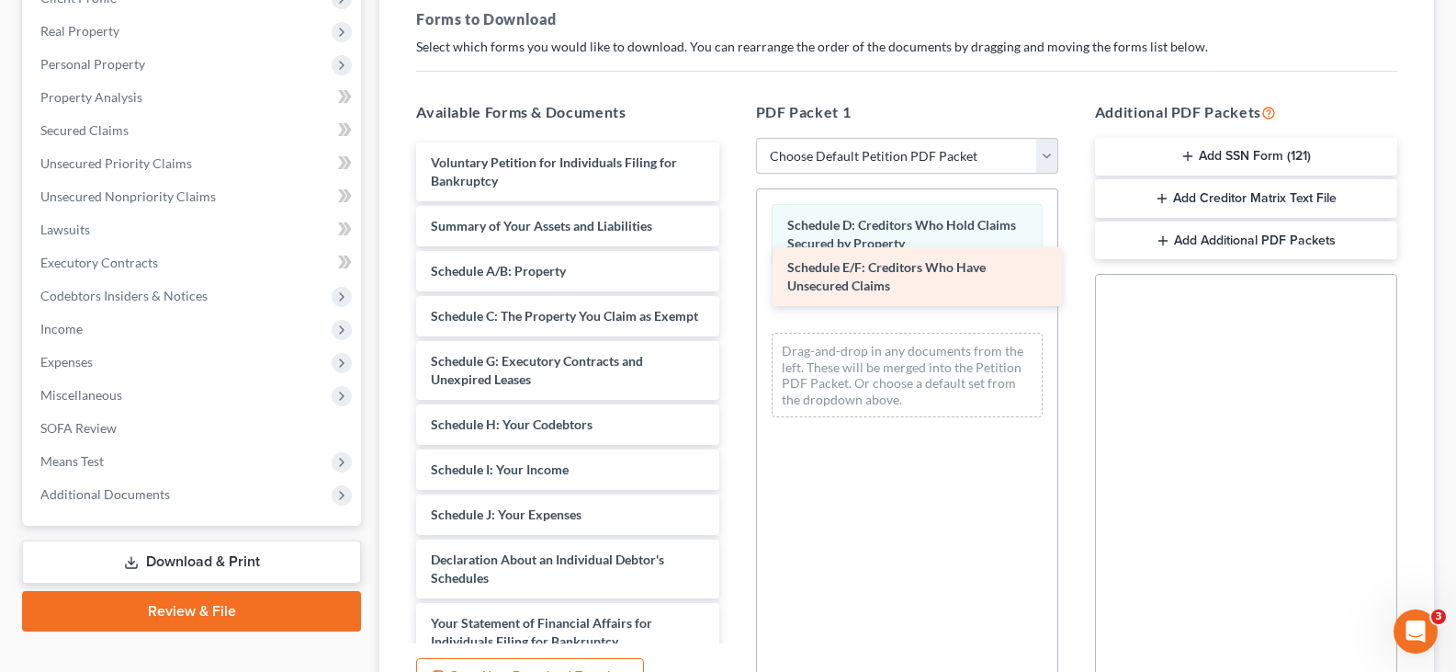
drag, startPoint x: 497, startPoint y: 384, endPoint x: 854, endPoint y: 272, distance: 373.7
click at [733, 272] on div "Schedule E/F: Creditors Who Have Unsecured Claims Voluntary Petition for Indivi…" at bounding box center [568, 564] width 332 height 844
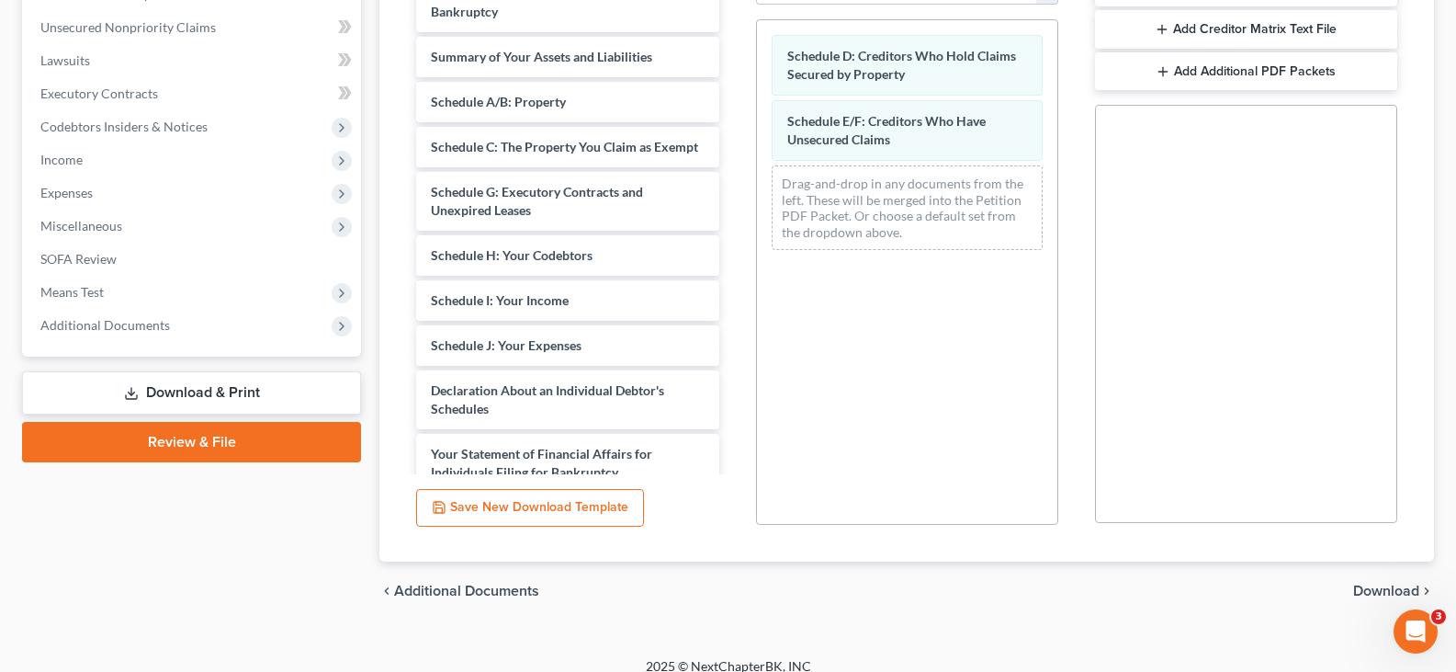
scroll to position [463, 0]
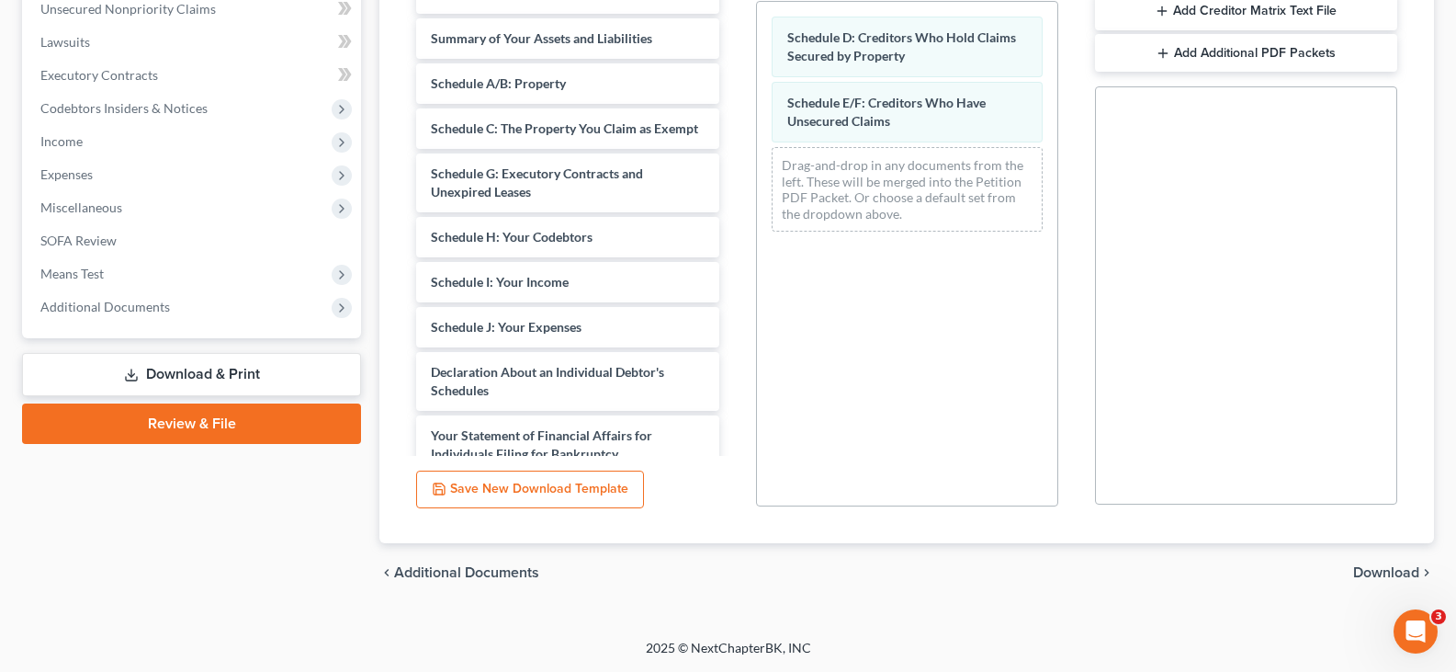
drag, startPoint x: 1373, startPoint y: 569, endPoint x: 1215, endPoint y: 459, distance: 192.7
click at [1371, 569] on span "Download" at bounding box center [1386, 572] width 66 height 15
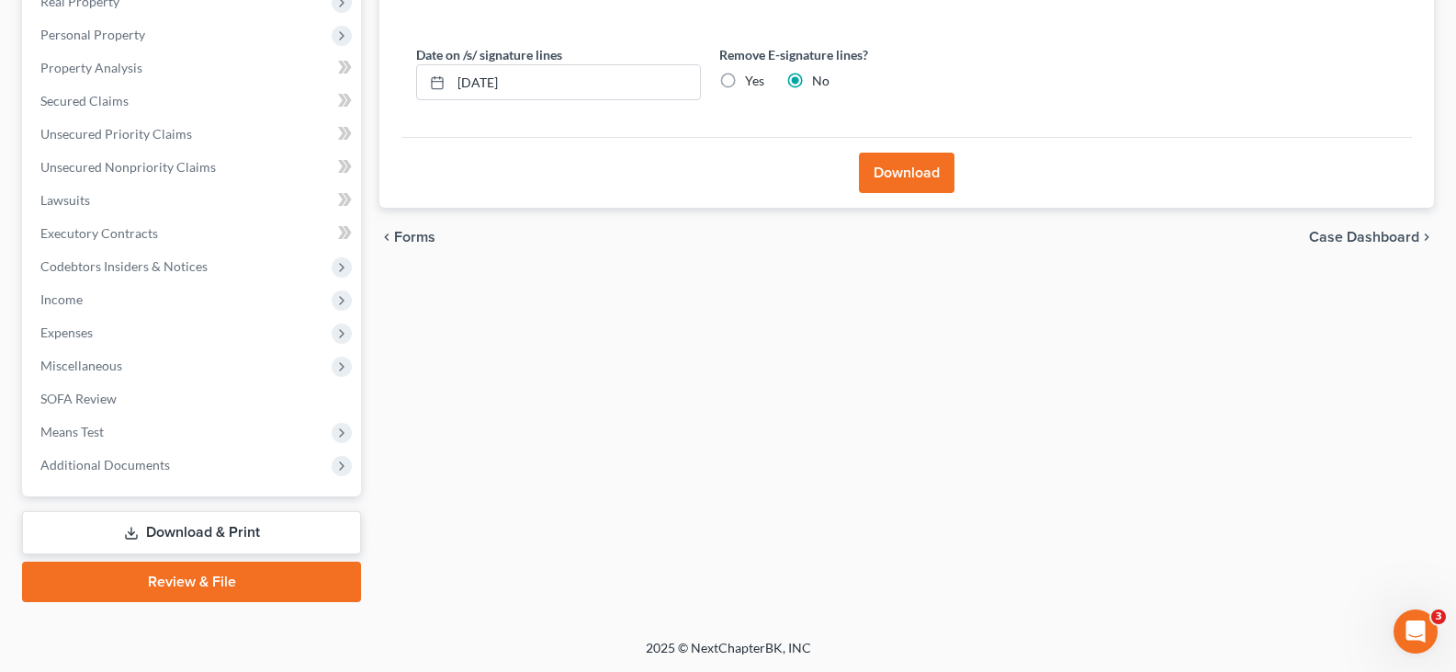
scroll to position [305, 0]
click at [745, 78] on label "Yes" at bounding box center [754, 81] width 19 height 18
click at [753, 78] on input "Yes" at bounding box center [759, 78] width 12 height 12
radio input "true"
radio input "false"
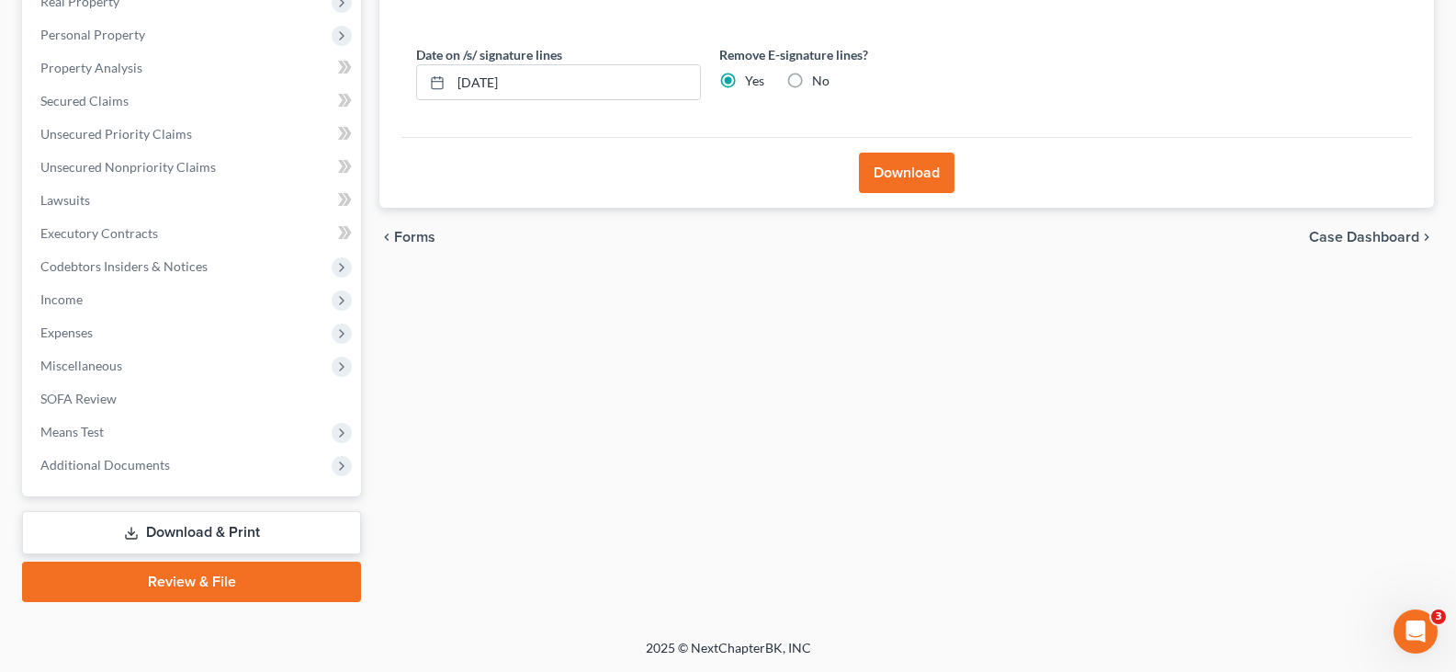
click at [889, 177] on button "Download" at bounding box center [907, 173] width 96 height 40
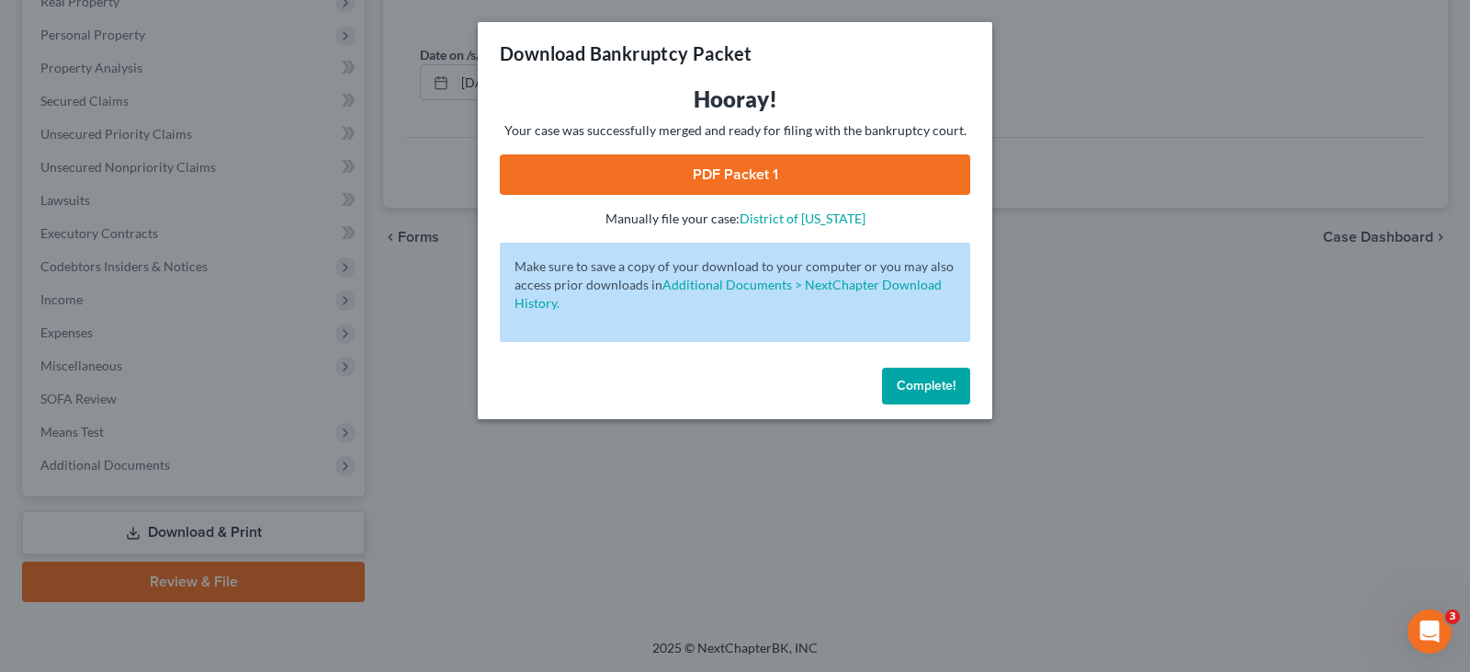
click at [699, 182] on link "PDF Packet 1" at bounding box center [735, 174] width 470 height 40
drag, startPoint x: 921, startPoint y: 391, endPoint x: 884, endPoint y: 369, distance: 42.9
click at [921, 391] on span "Complete!" at bounding box center [926, 386] width 59 height 16
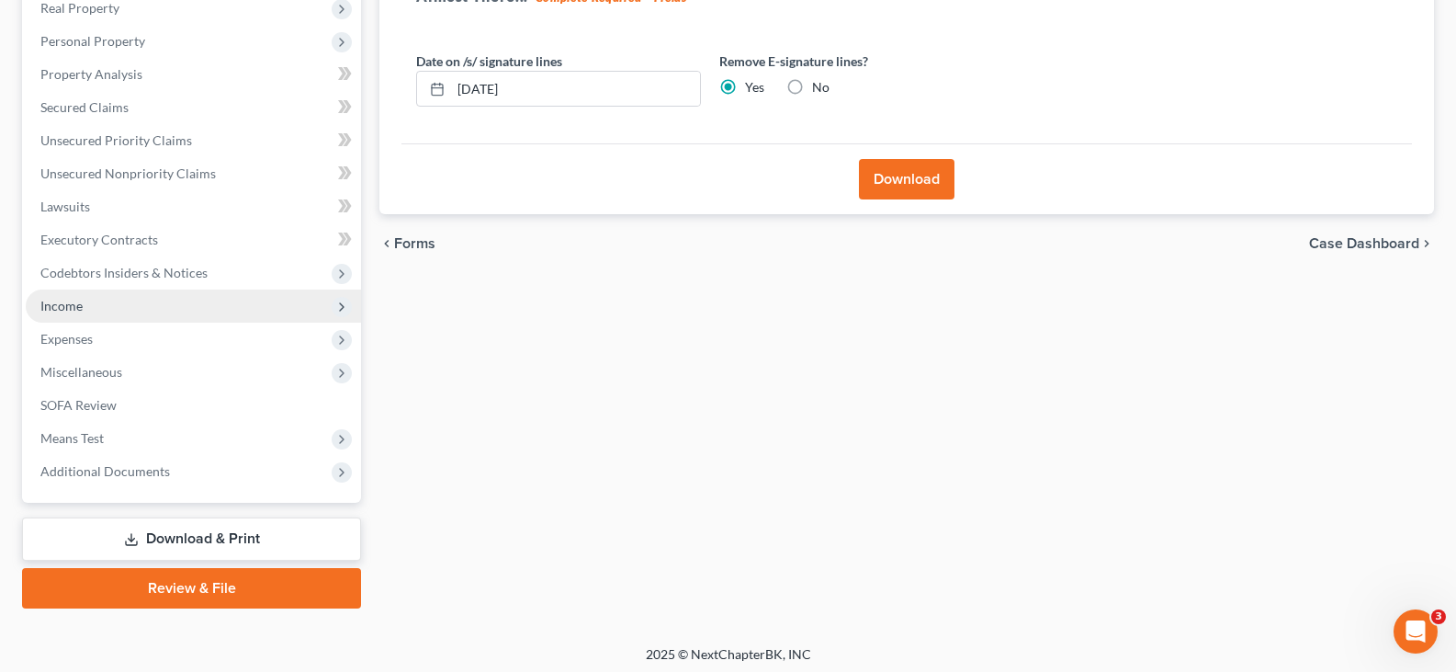
scroll to position [0, 0]
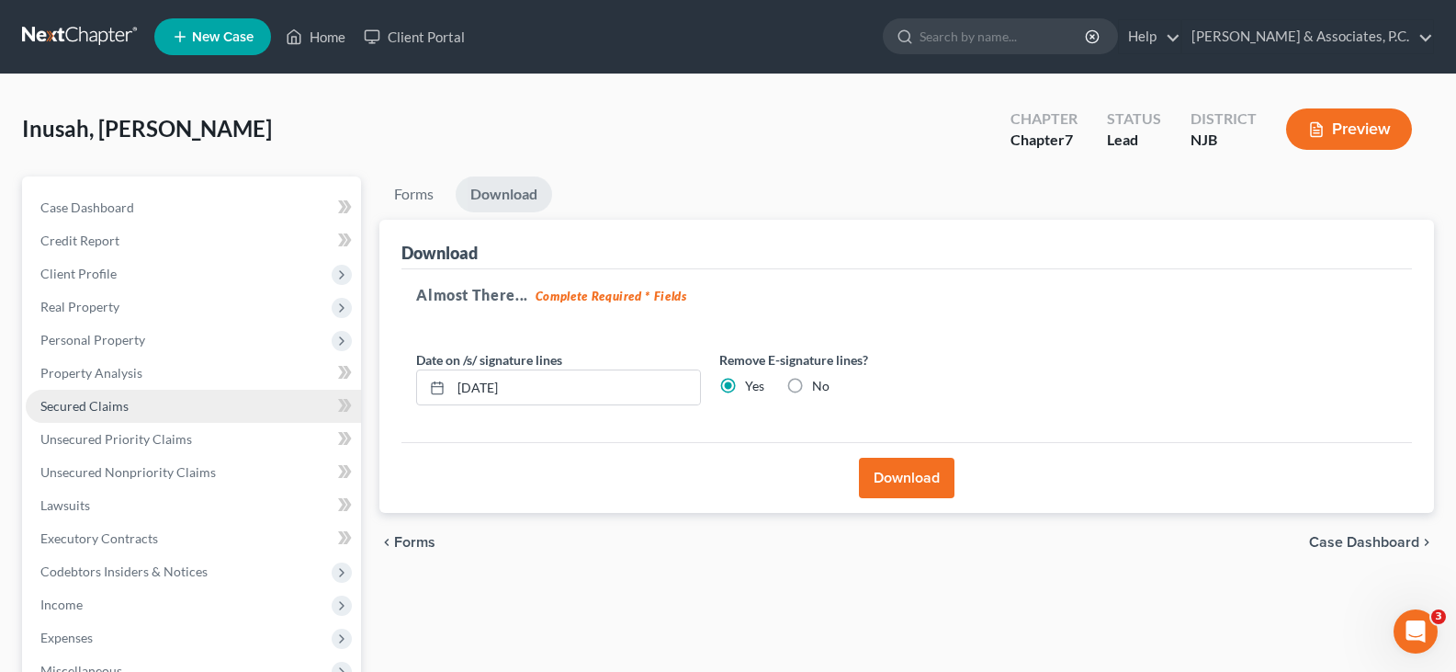
click at [89, 403] on span "Secured Claims" at bounding box center [84, 406] width 88 height 16
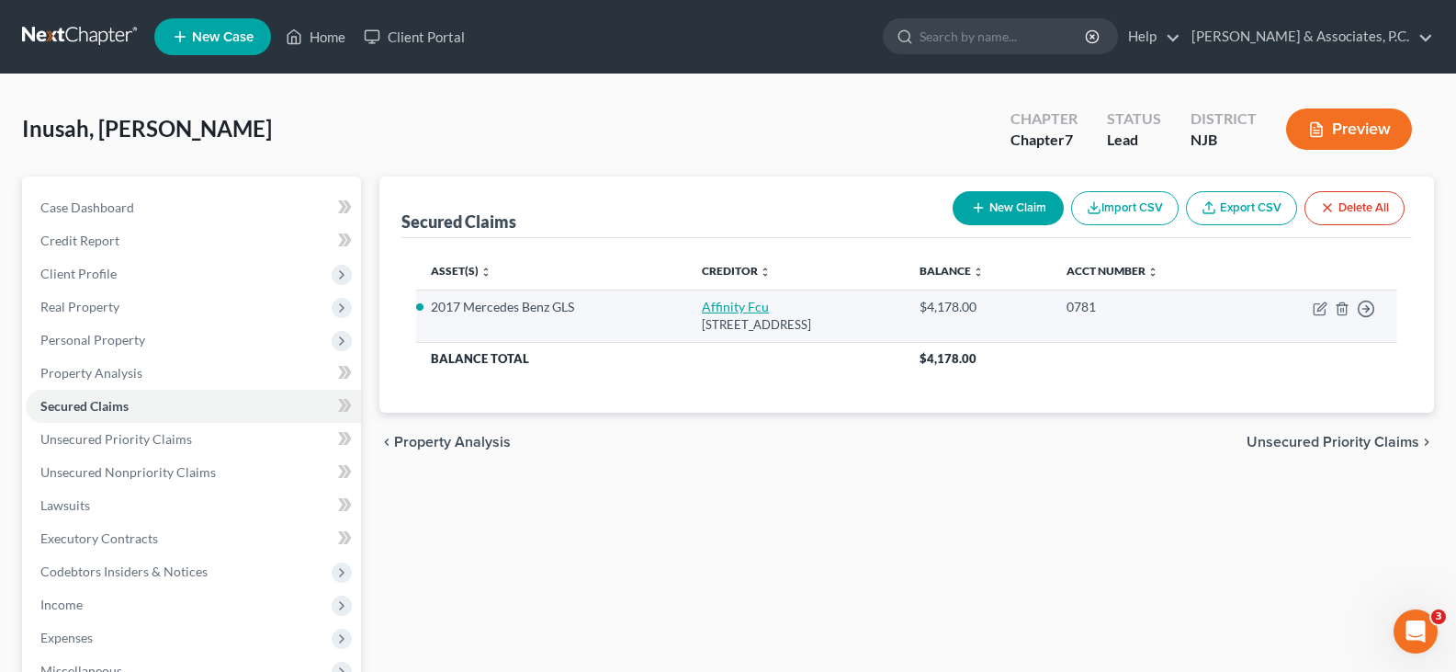
click at [709, 307] on link "Affinity Fcu" at bounding box center [735, 307] width 67 height 16
select select "33"
select select "5"
select select "2"
select select "0"
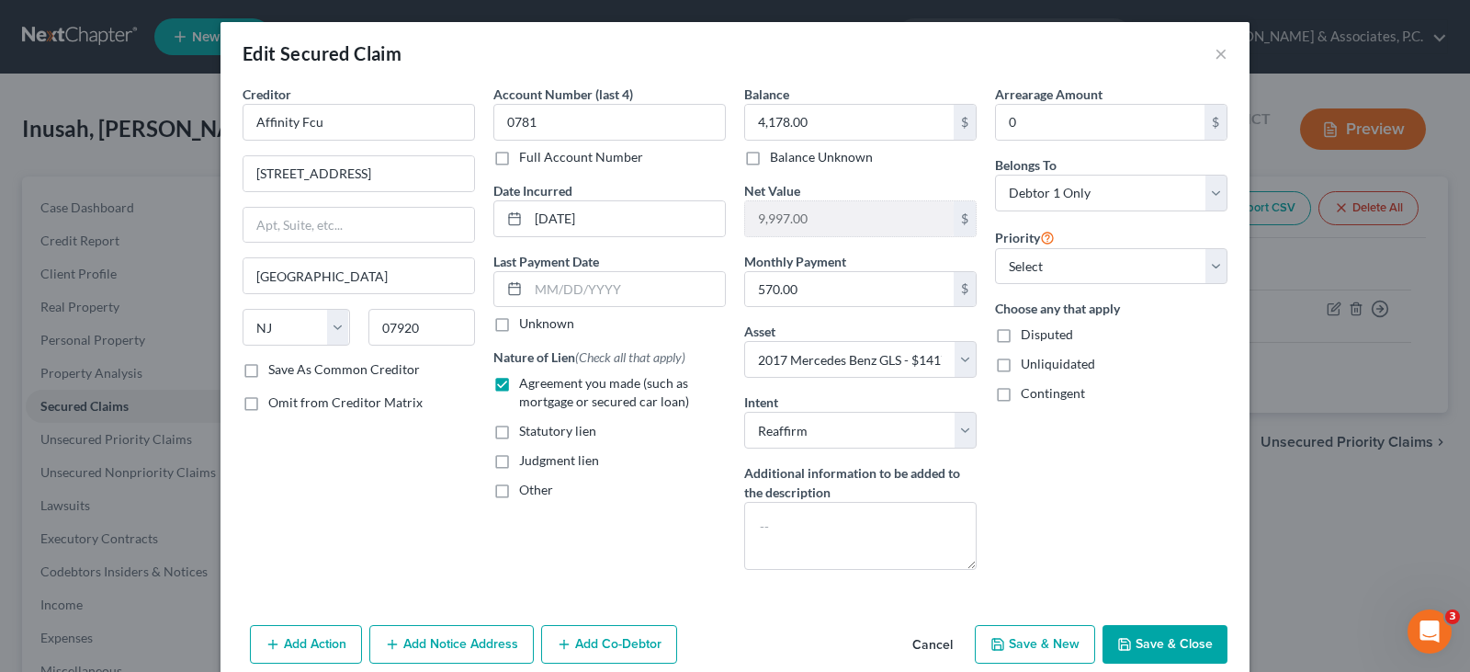
click at [1151, 646] on button "Save & Close" at bounding box center [1165, 644] width 125 height 39
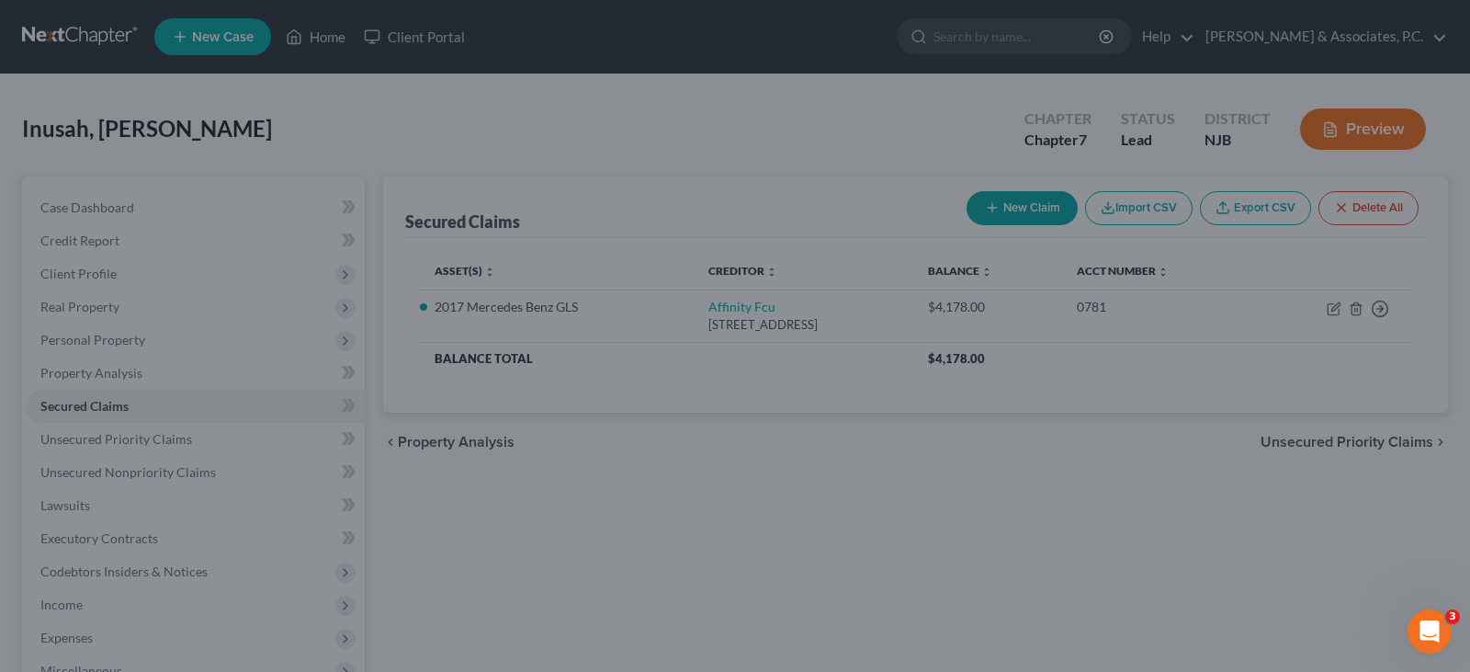
select select "5"
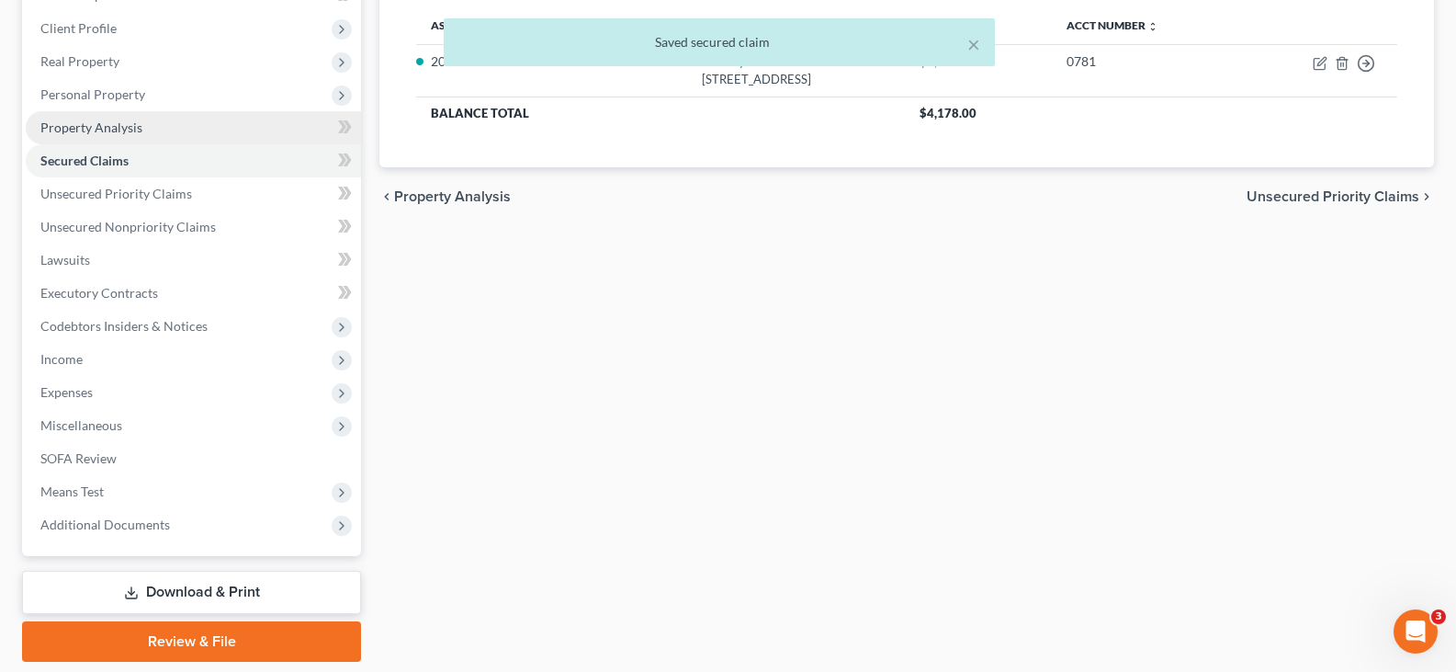
scroll to position [213, 0]
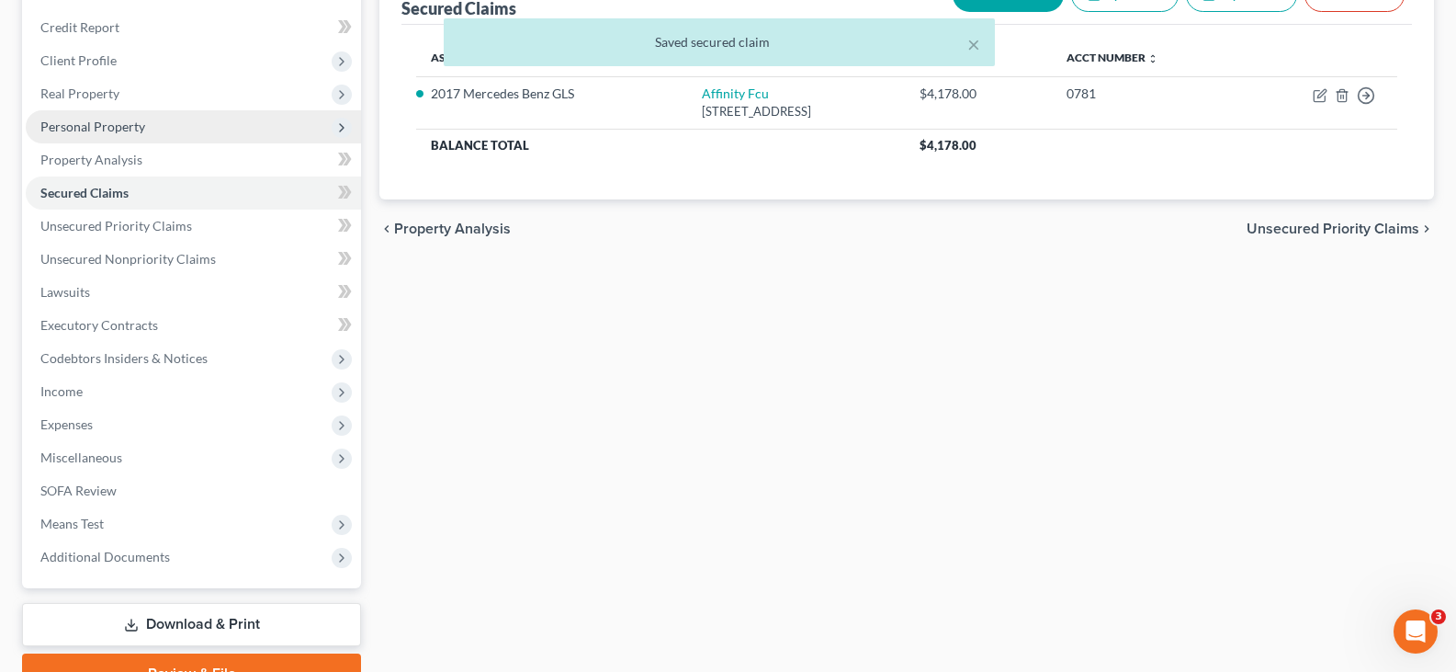
click at [59, 124] on span "Personal Property" at bounding box center [92, 127] width 105 height 16
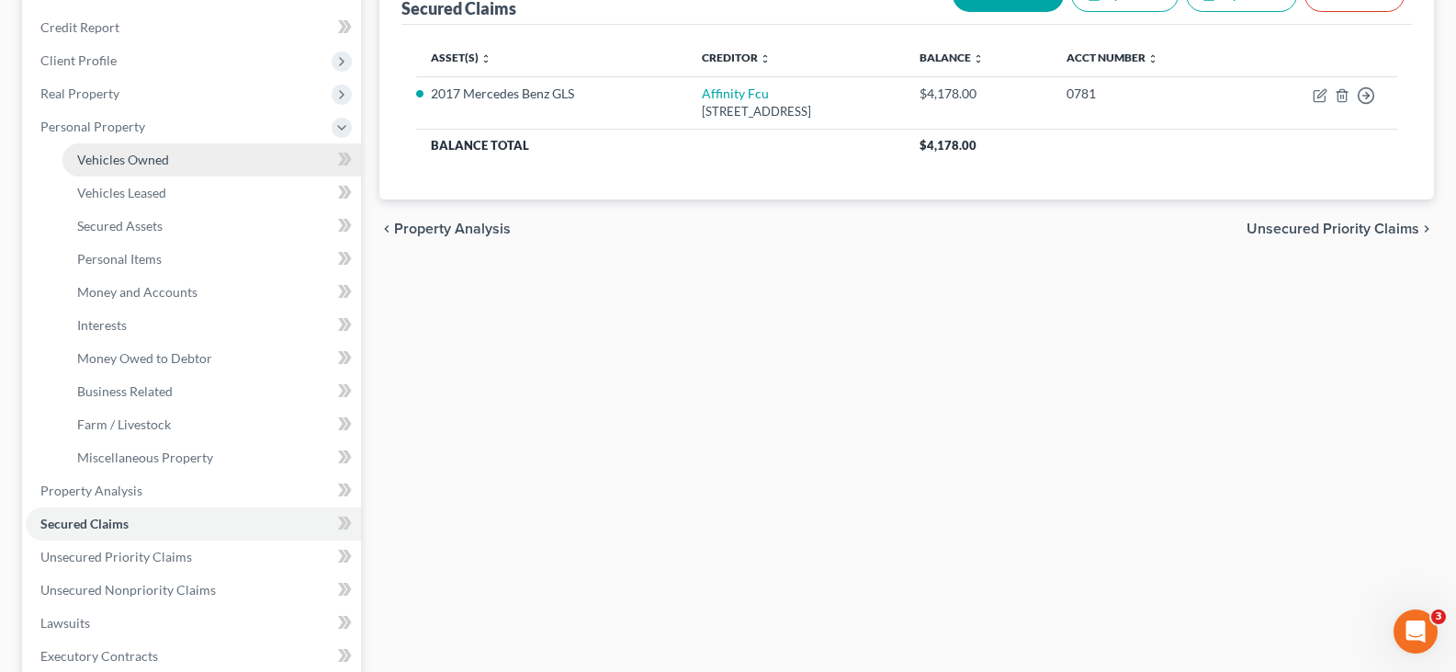
click at [106, 164] on span "Vehicles Owned" at bounding box center [123, 160] width 92 height 16
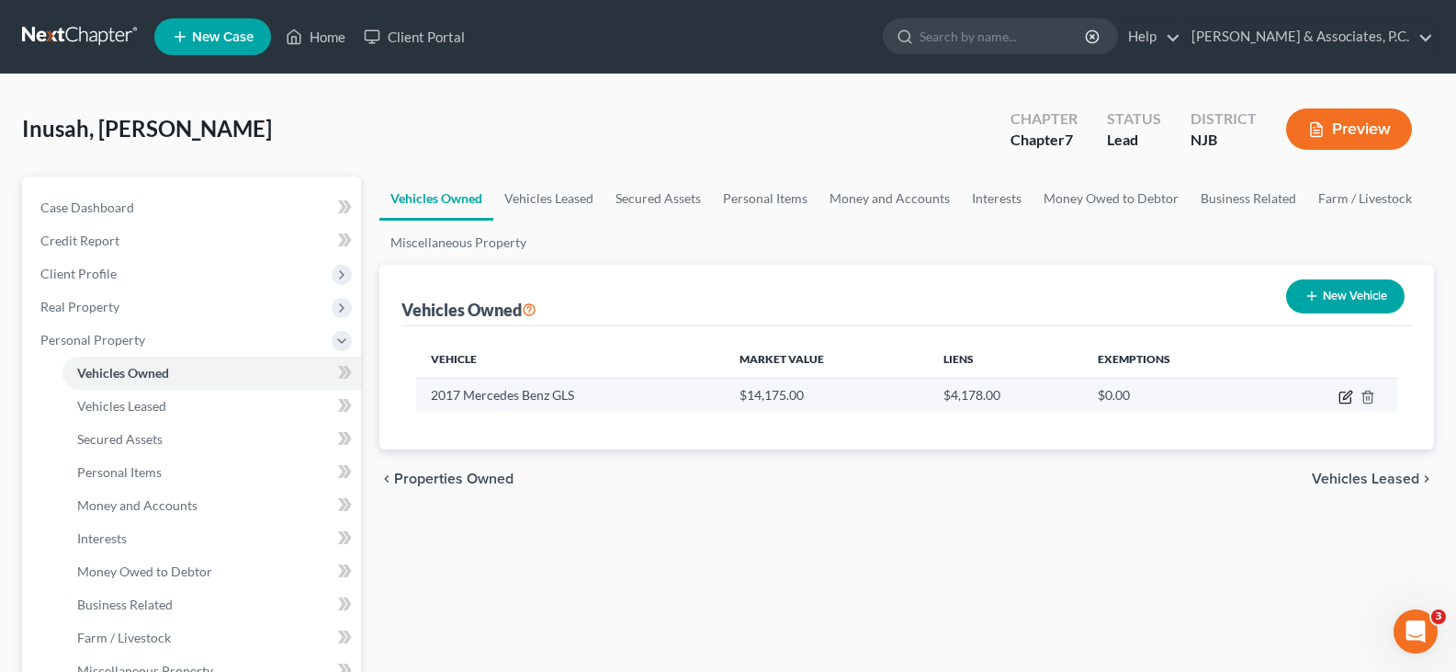
click at [1342, 396] on icon "button" at bounding box center [1346, 397] width 15 height 15
select select "0"
select select "9"
select select "3"
select select "0"
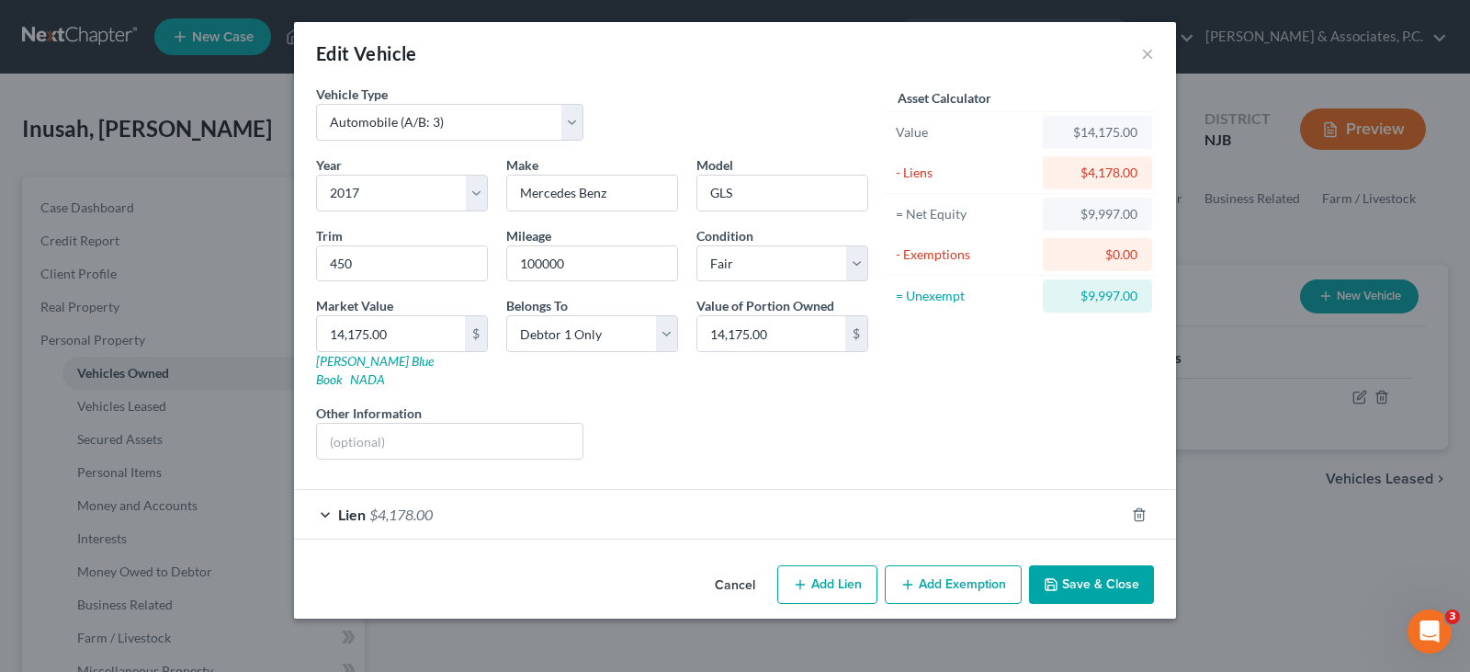
click at [954, 567] on button "Add Exemption" at bounding box center [953, 584] width 137 height 39
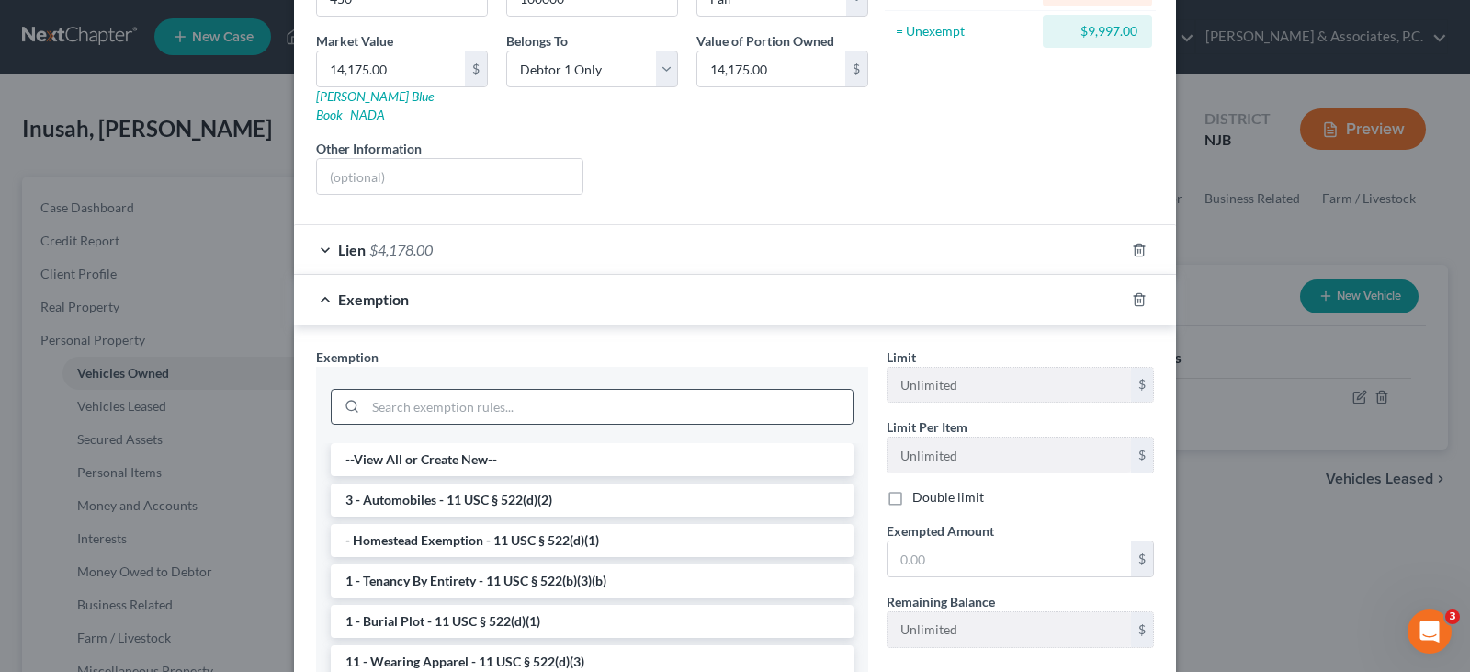
scroll to position [276, 0]
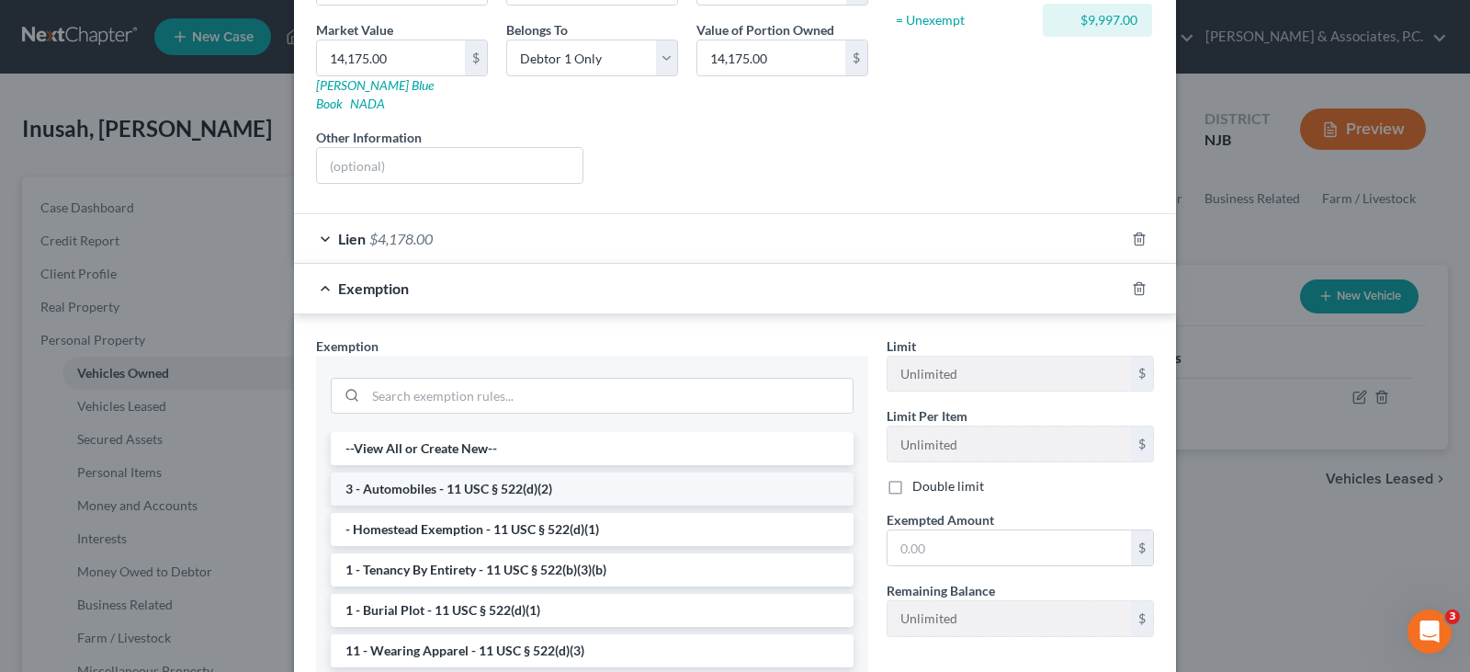
click at [419, 472] on li "3 - Automobiles - 11 USC § 522(d)(2)" at bounding box center [592, 488] width 523 height 33
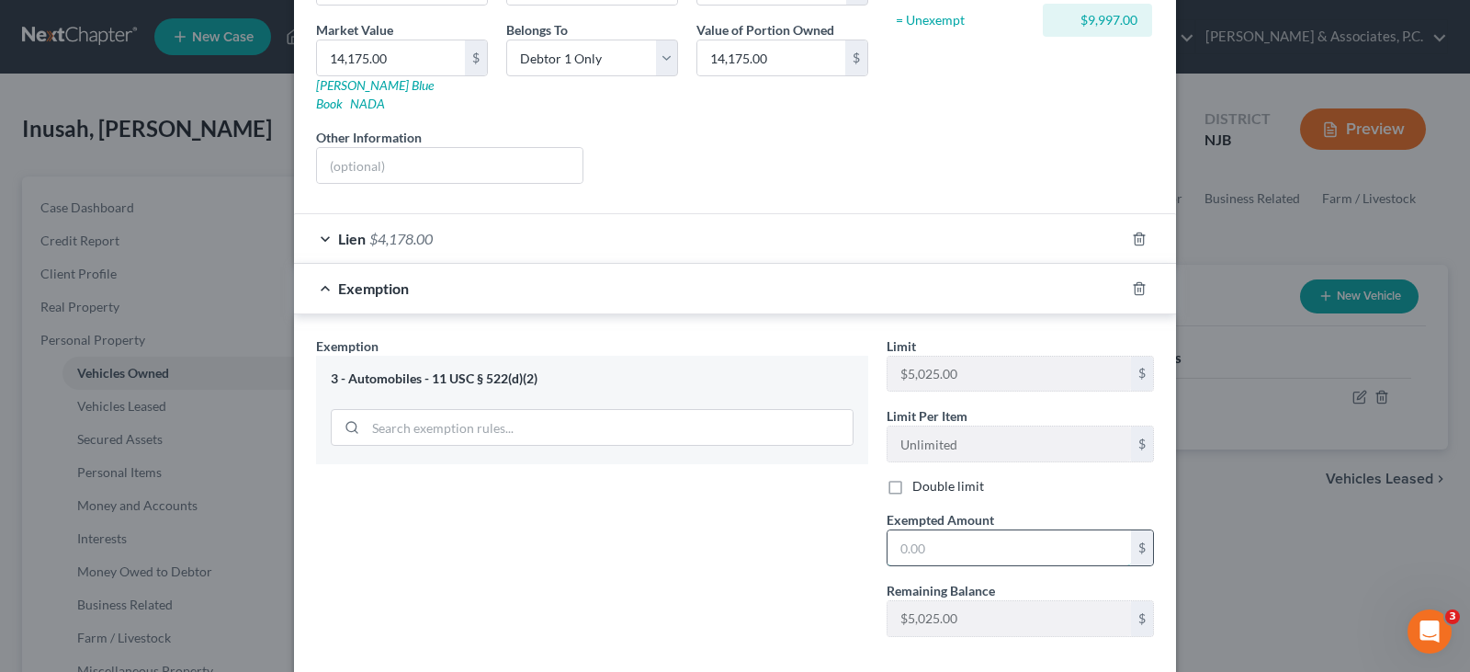
click at [934, 530] on input "text" at bounding box center [1009, 547] width 243 height 35
type input "5,025.00"
click at [612, 440] on div "3 - Automobiles - 11 USC § 522(d)(2)" at bounding box center [592, 410] width 552 height 108
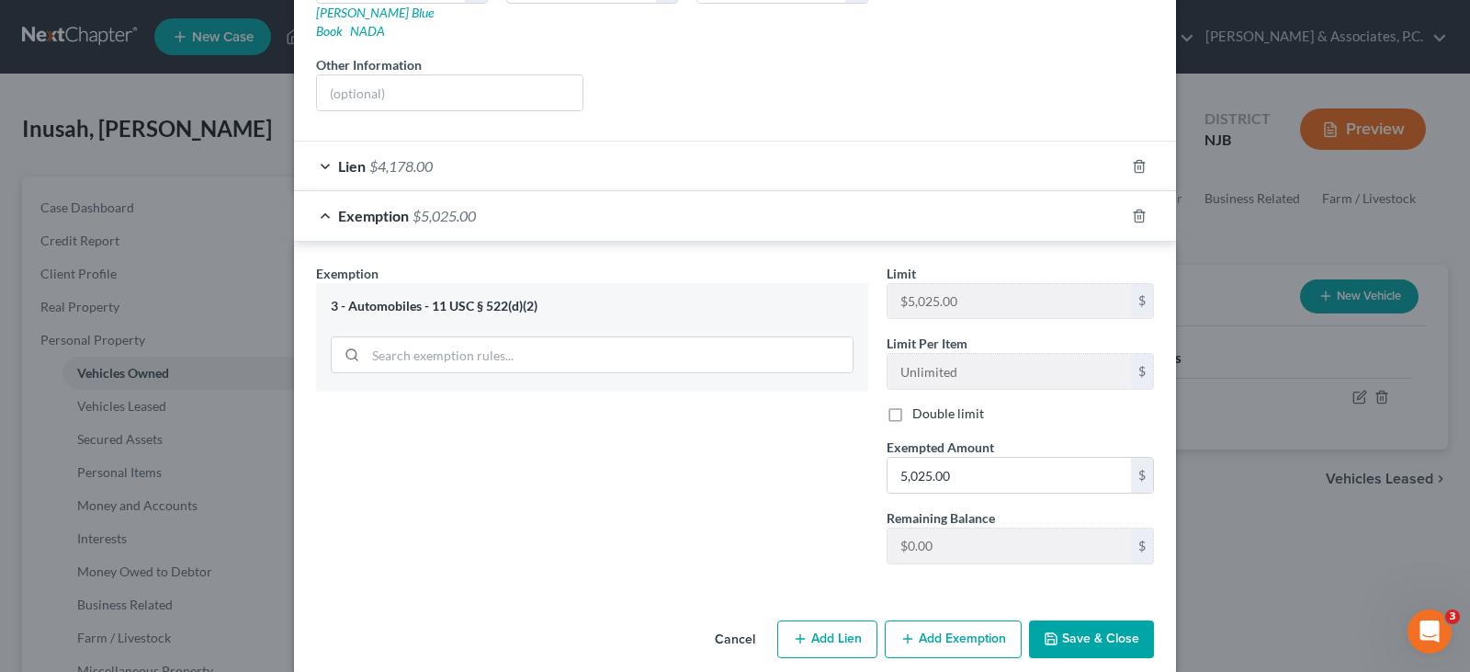
scroll to position [353, 0]
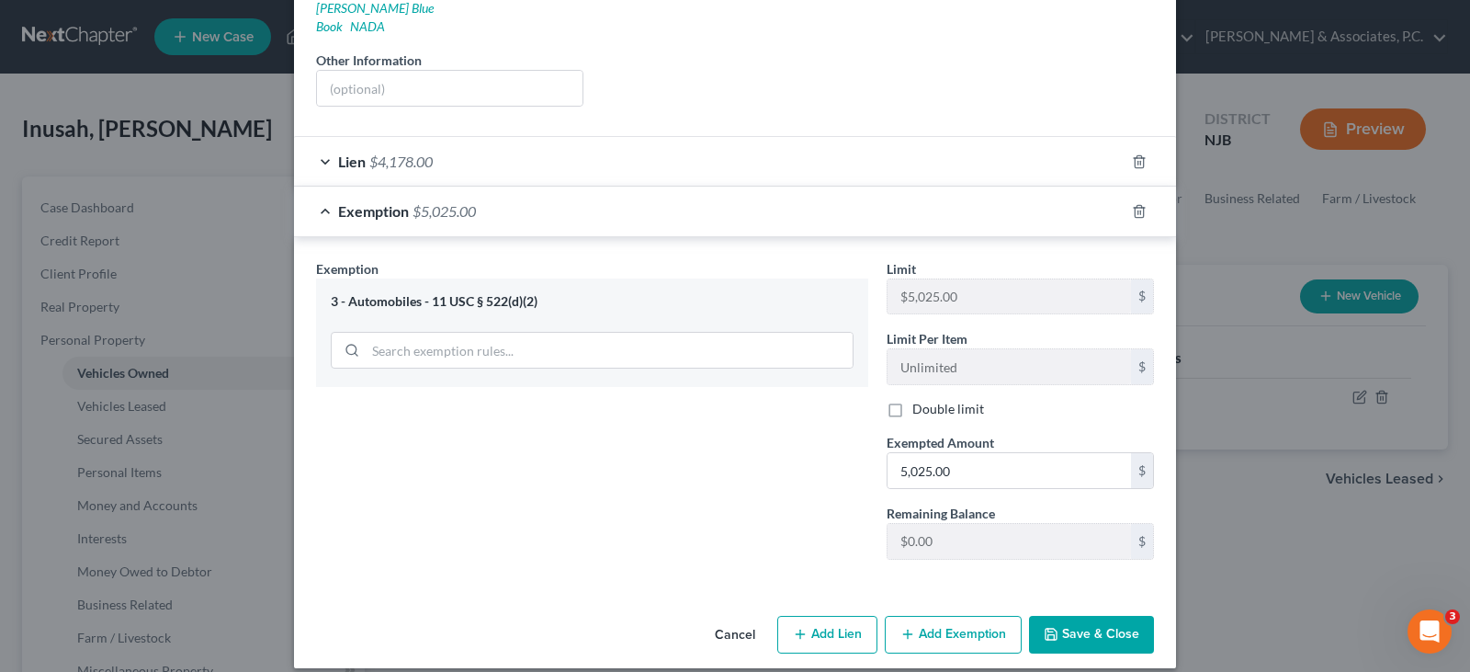
click at [938, 616] on button "Add Exemption" at bounding box center [953, 635] width 137 height 39
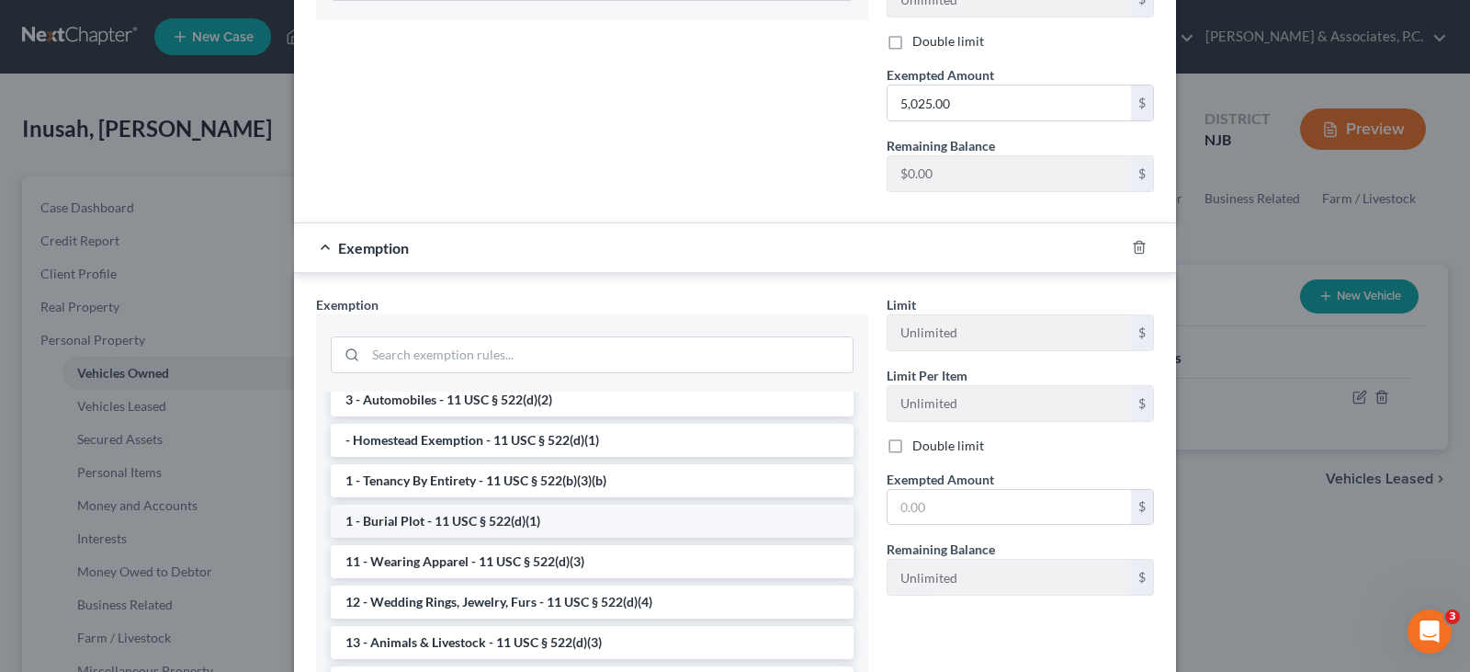
scroll to position [92, 0]
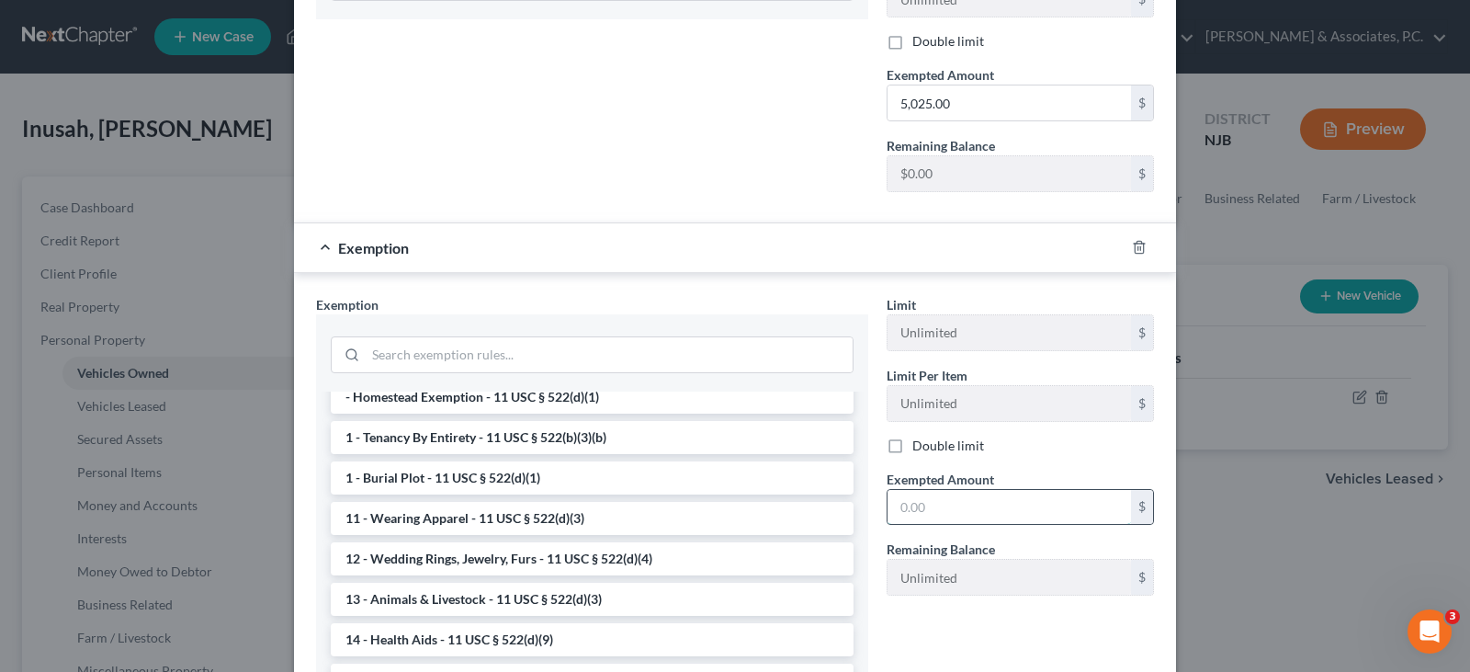
drag, startPoint x: 945, startPoint y: 492, endPoint x: 956, endPoint y: 493, distance: 11.1
click at [945, 492] on input "text" at bounding box center [1009, 507] width 243 height 35
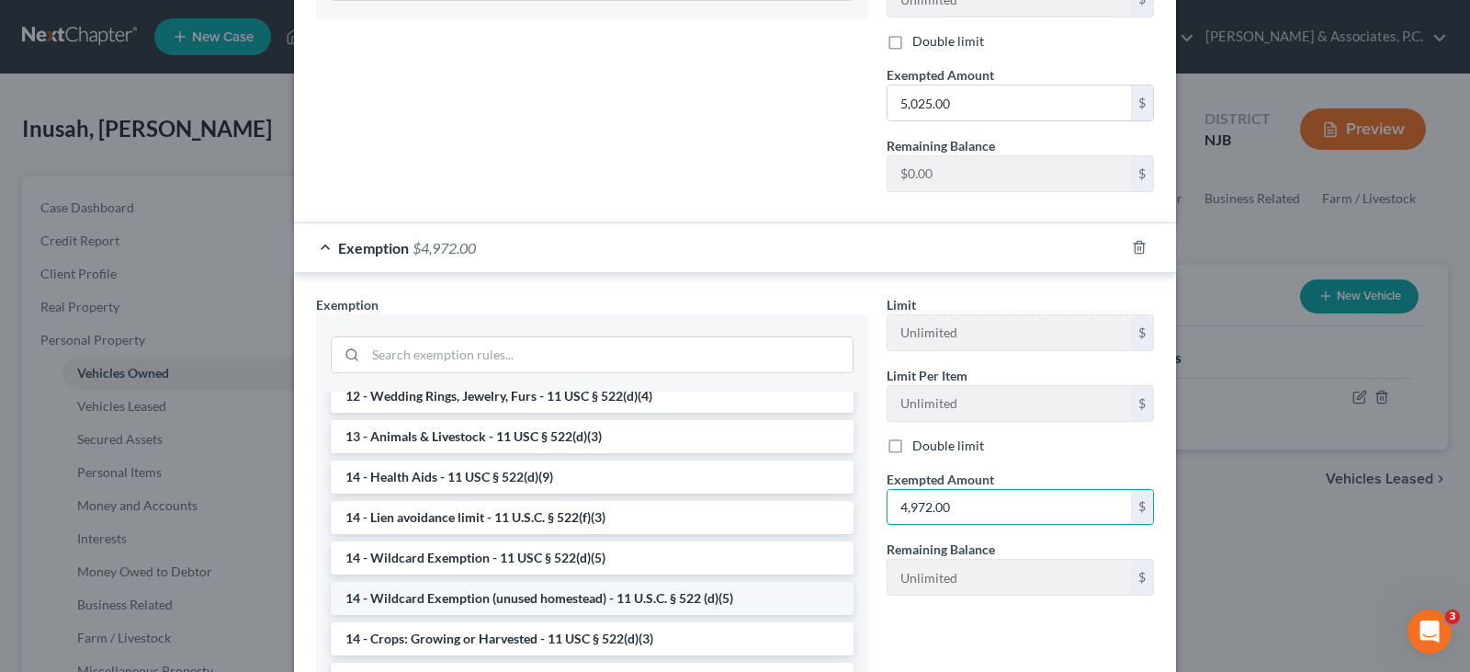
scroll to position [276, 0]
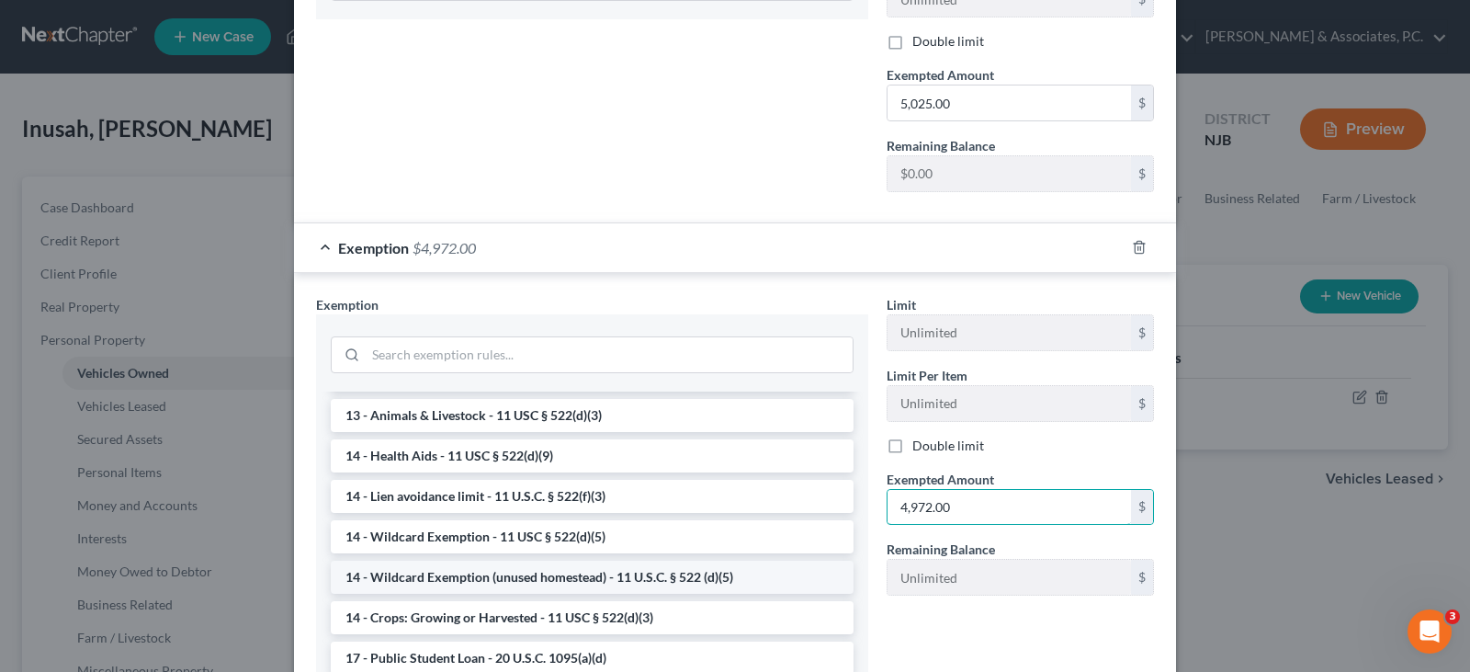
type input "4,972.00"
click at [492, 561] on li "14 - Wildcard Exemption (unused homestead) - 11 U.S.C. § 522 (d)(5)" at bounding box center [592, 577] width 523 height 33
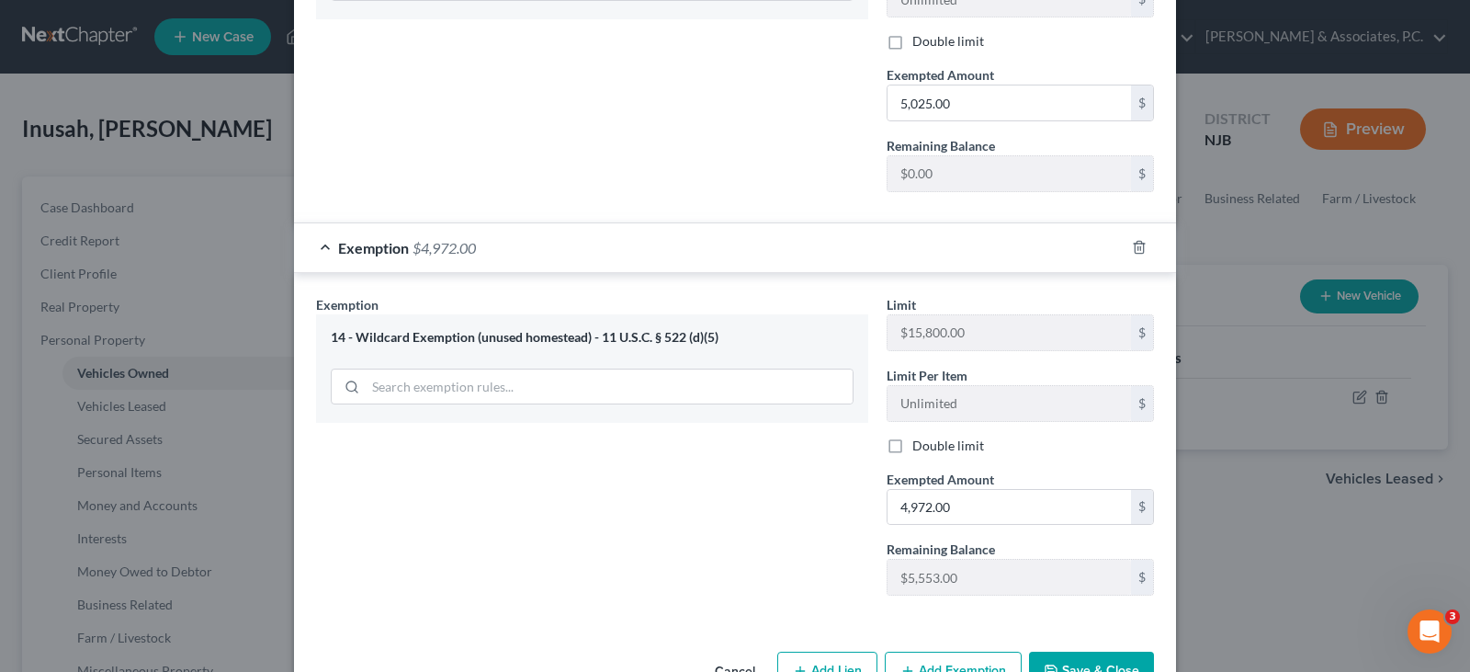
click at [717, 114] on div "Exemption Set must be selected for CA. Exemption * 3 - Automobiles - 11 USC § 5…" at bounding box center [592, 49] width 571 height 315
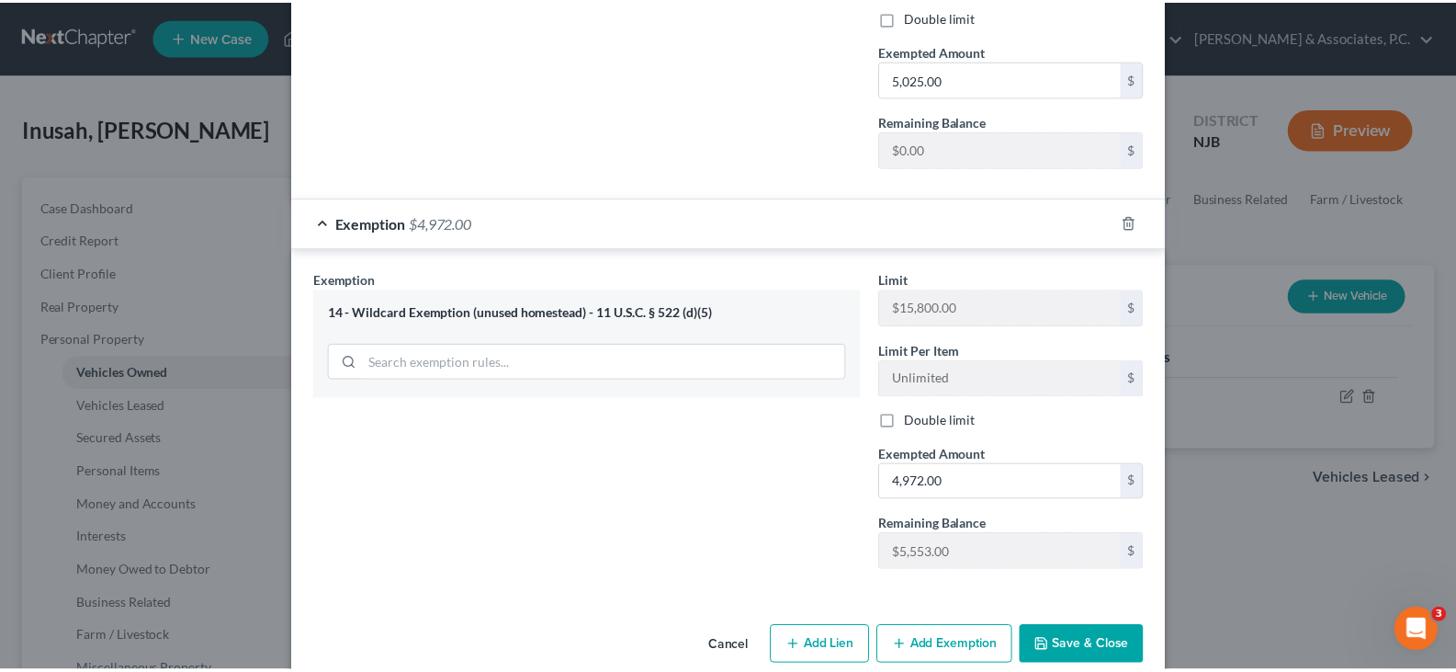
scroll to position [757, 0]
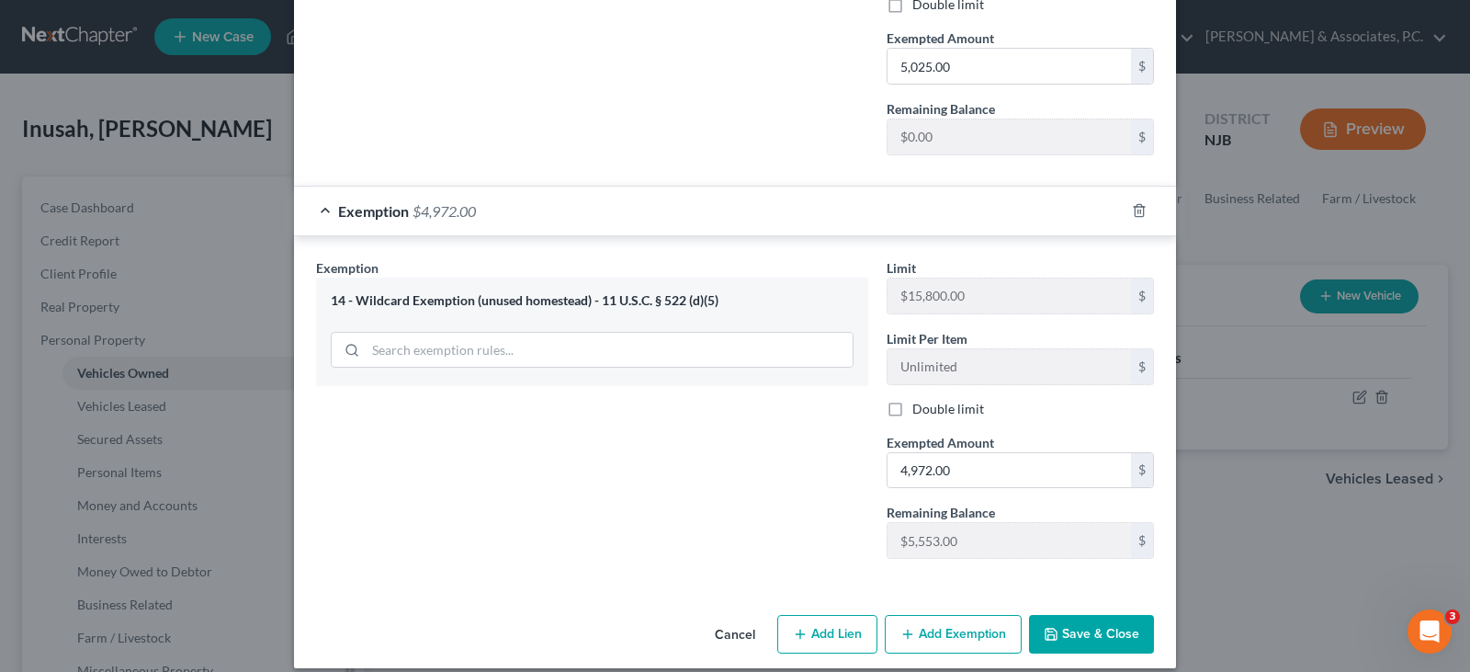
click at [1095, 615] on button "Save & Close" at bounding box center [1091, 634] width 125 height 39
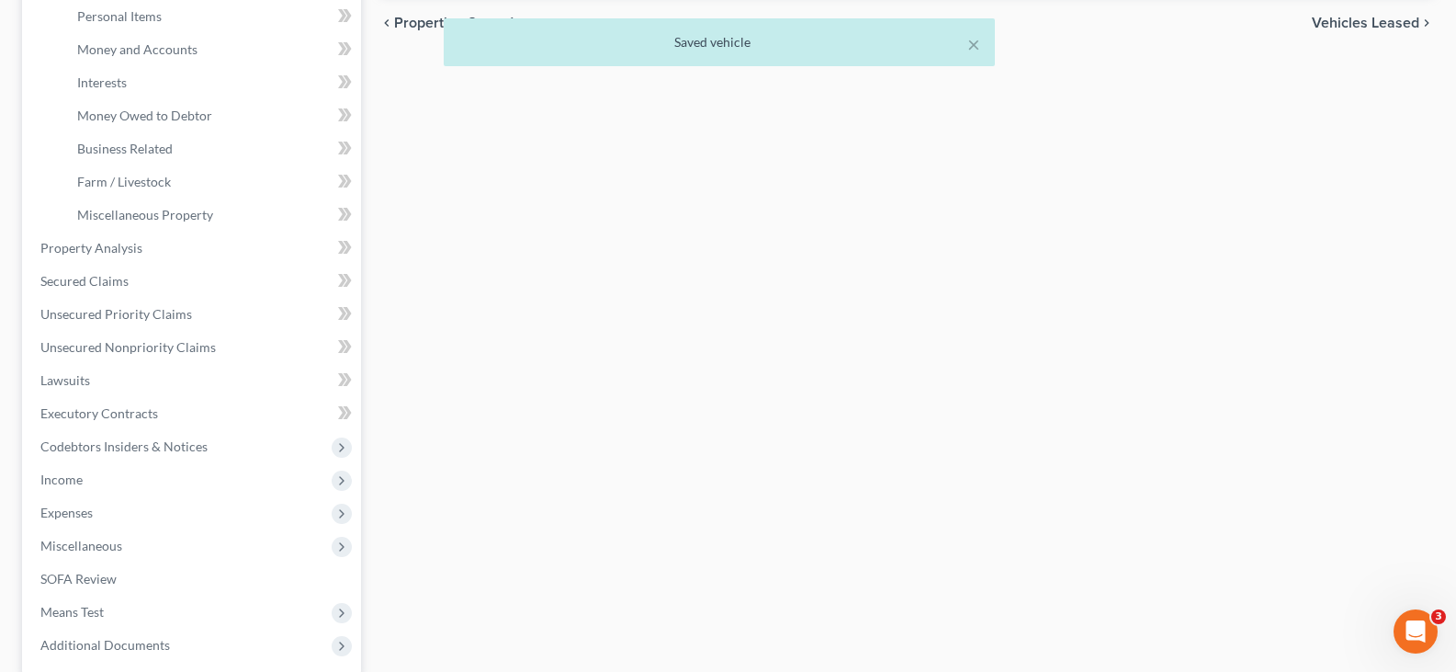
scroll to position [459, 0]
click at [89, 333] on link "Unsecured Nonpriority Claims" at bounding box center [193, 343] width 335 height 33
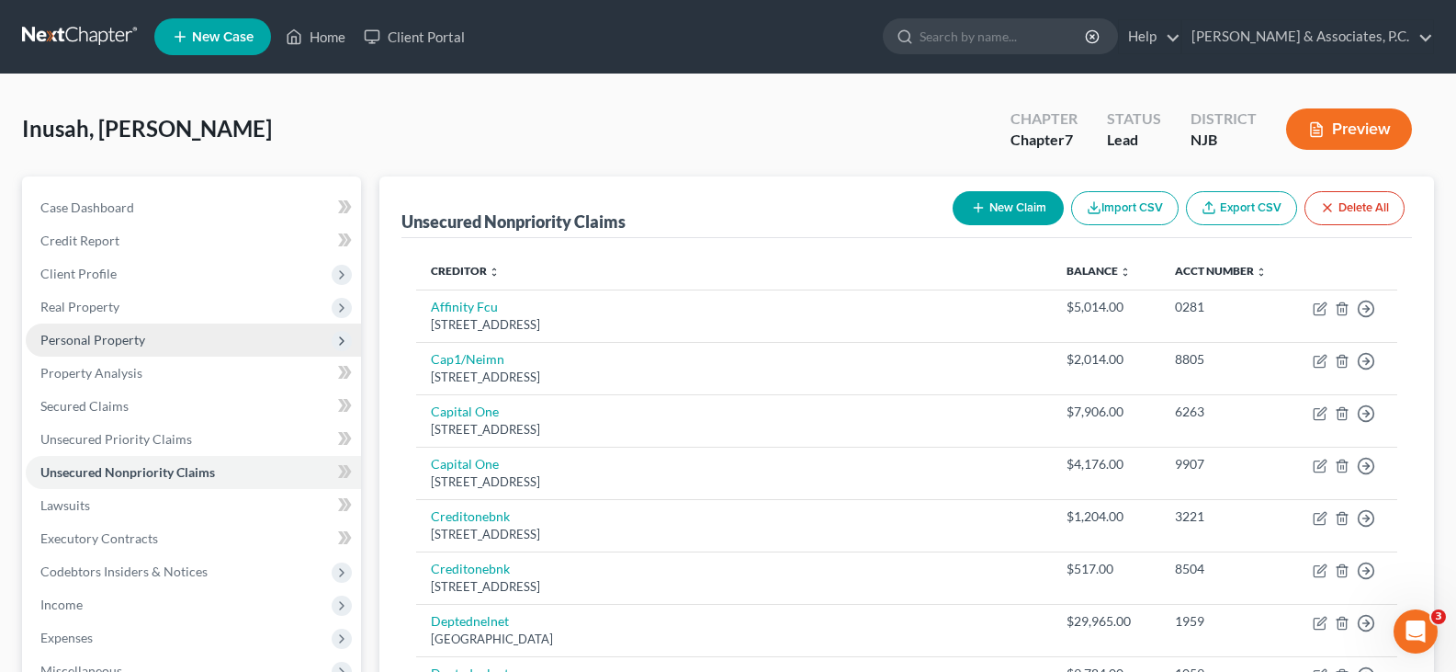
click at [84, 342] on span "Personal Property" at bounding box center [92, 340] width 105 height 16
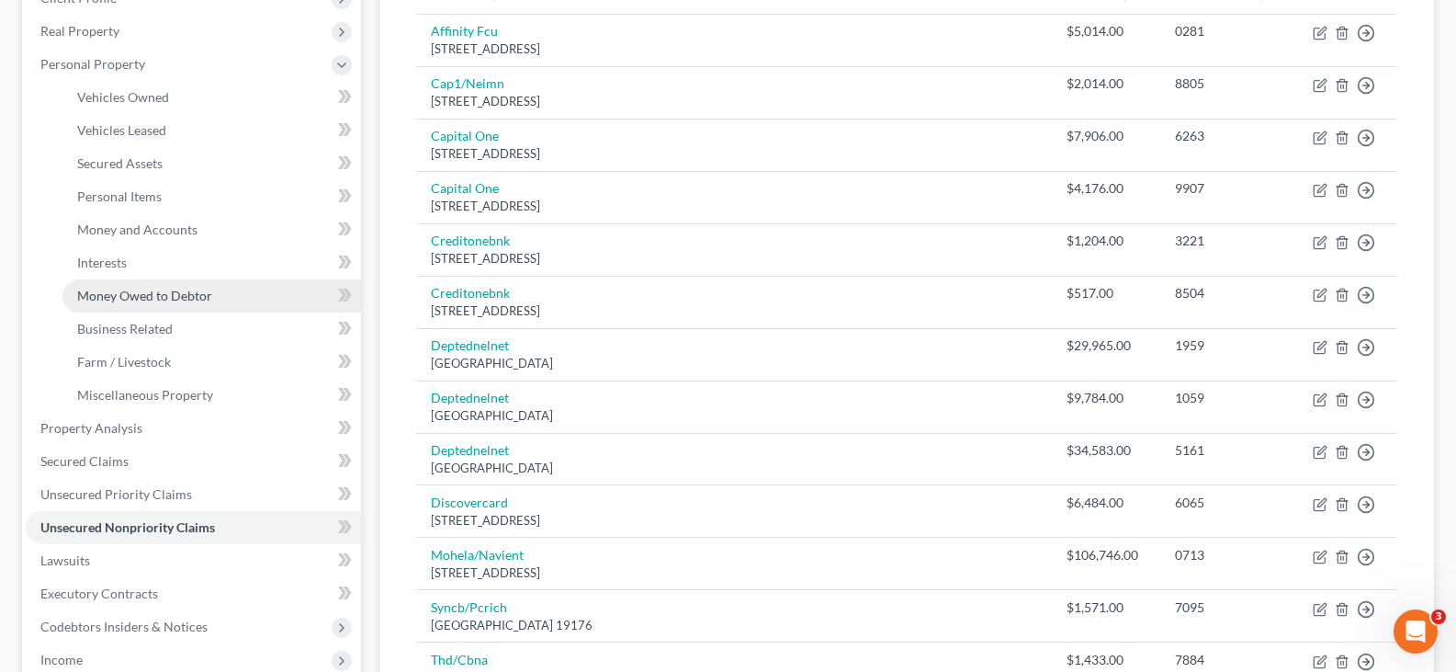
click at [179, 296] on span "Money Owed to Debtor" at bounding box center [144, 296] width 135 height 16
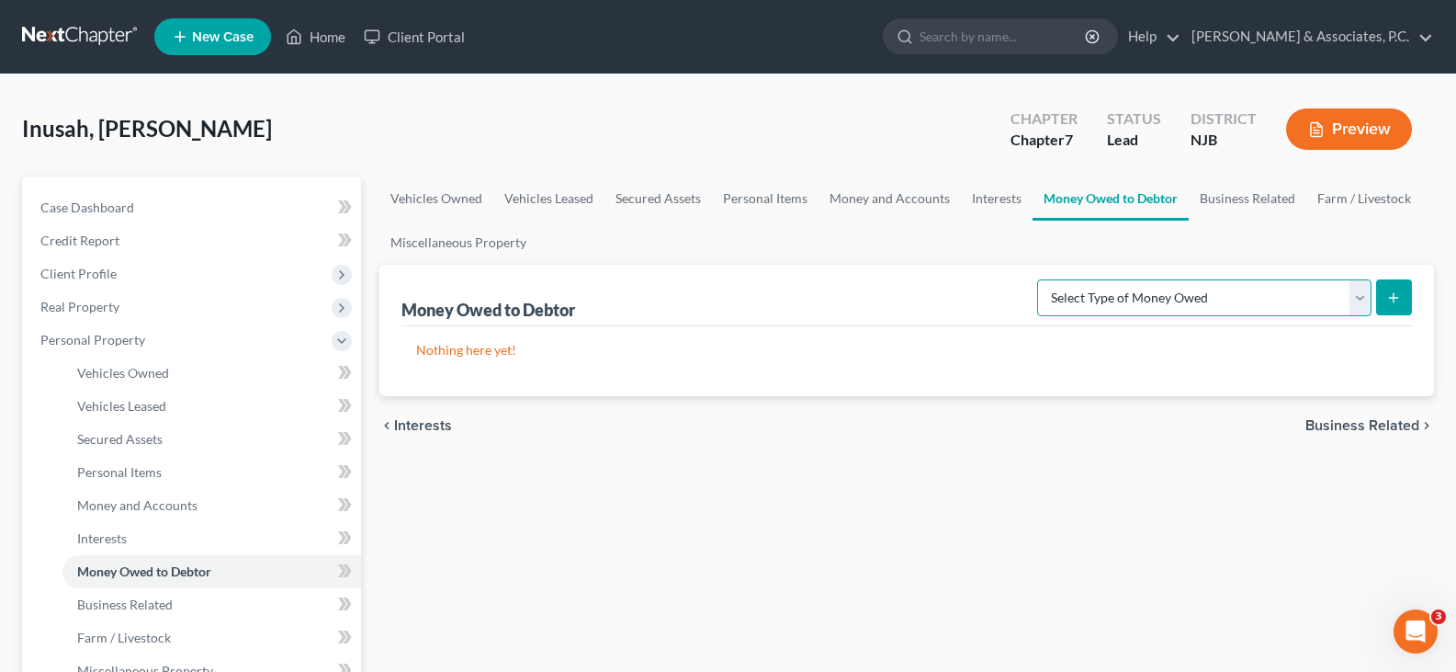
click at [1356, 296] on select "Select Type of Money Owed Accounts Receivable (A/B: 38) Alimony (A/B: 29) Child…" at bounding box center [1204, 297] width 334 height 37
select select "other_contingent_and_unliquidated_claims"
click at [1041, 279] on select "Select Type of Money Owed Accounts Receivable (A/B: 38) Alimony (A/B: 29) Child…" at bounding box center [1204, 297] width 334 height 37
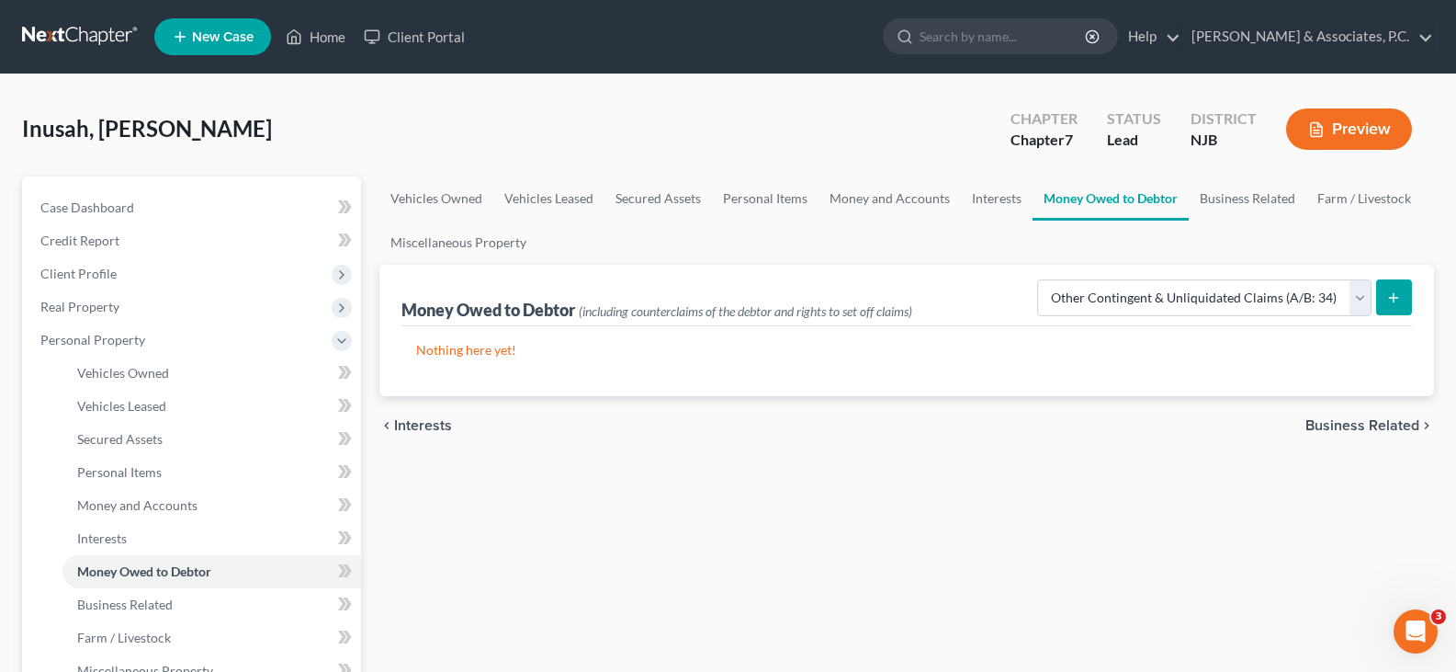
click at [1387, 296] on icon "submit" at bounding box center [1394, 297] width 15 height 15
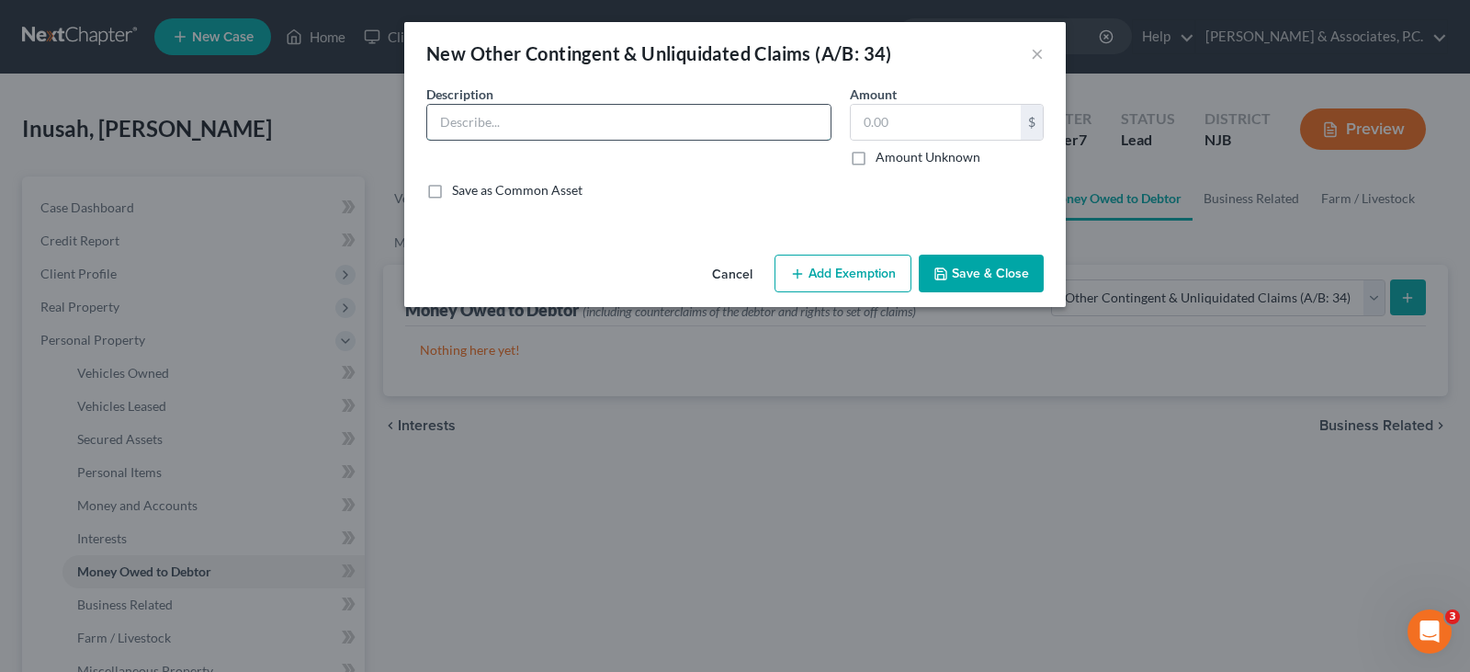
click at [507, 133] on input "text" at bounding box center [628, 122] width 403 height 35
click at [499, 127] on input "Pending wronful termination lawsuit against PNC Bank" at bounding box center [628, 122] width 403 height 35
click at [517, 122] on input "Pending wronful termination lawsuit against PNC Bank" at bounding box center [628, 122] width 403 height 35
type input "Pending wrongful termination lawsuit against PNC Bank"
click at [606, 200] on div "Description * Pending wrongful termination lawsuit against PNC Bank Amount $ Am…" at bounding box center [735, 150] width 636 height 130
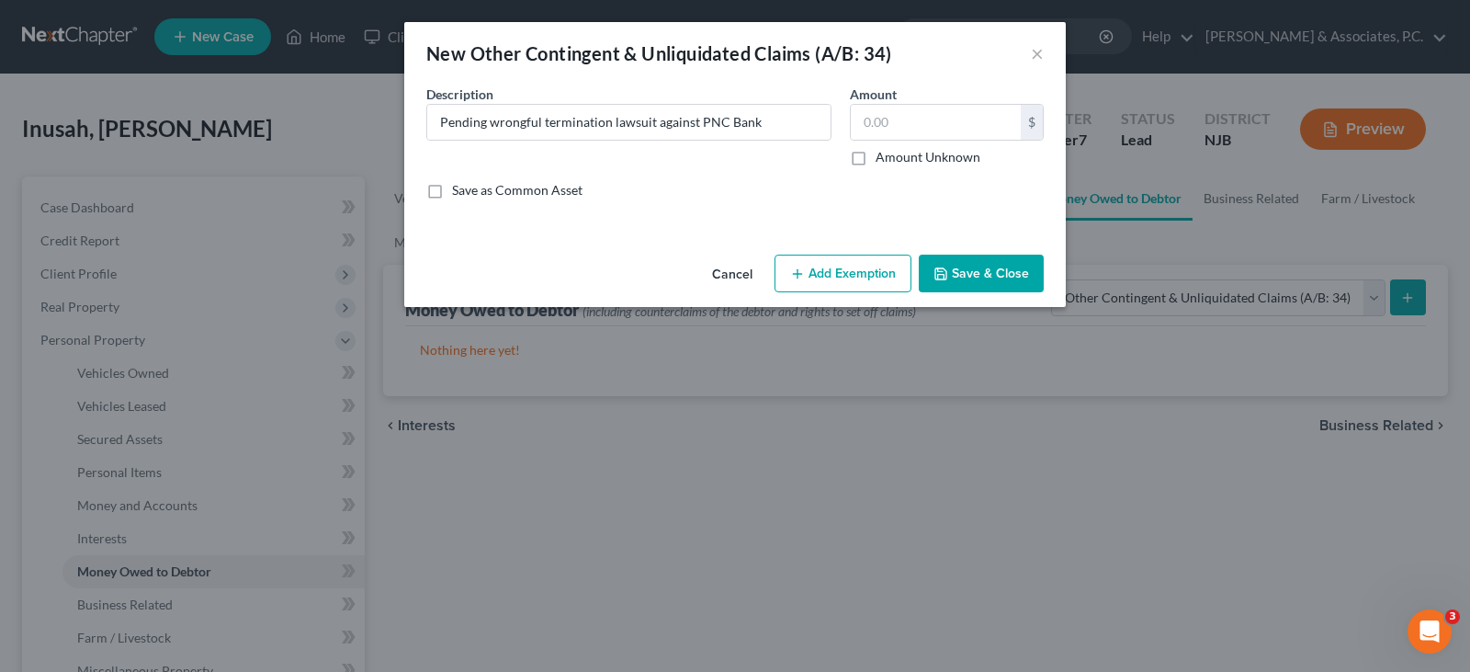
click at [990, 272] on button "Save & Close" at bounding box center [981, 274] width 125 height 39
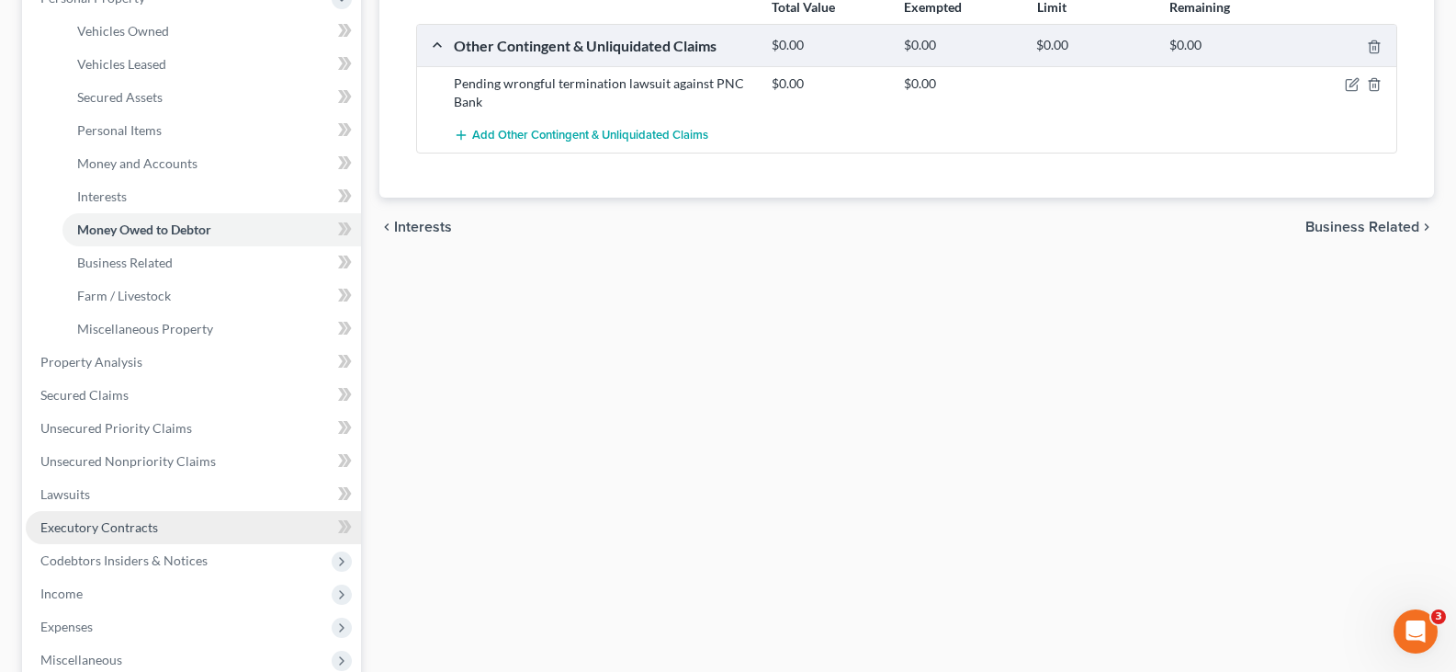
scroll to position [368, 0]
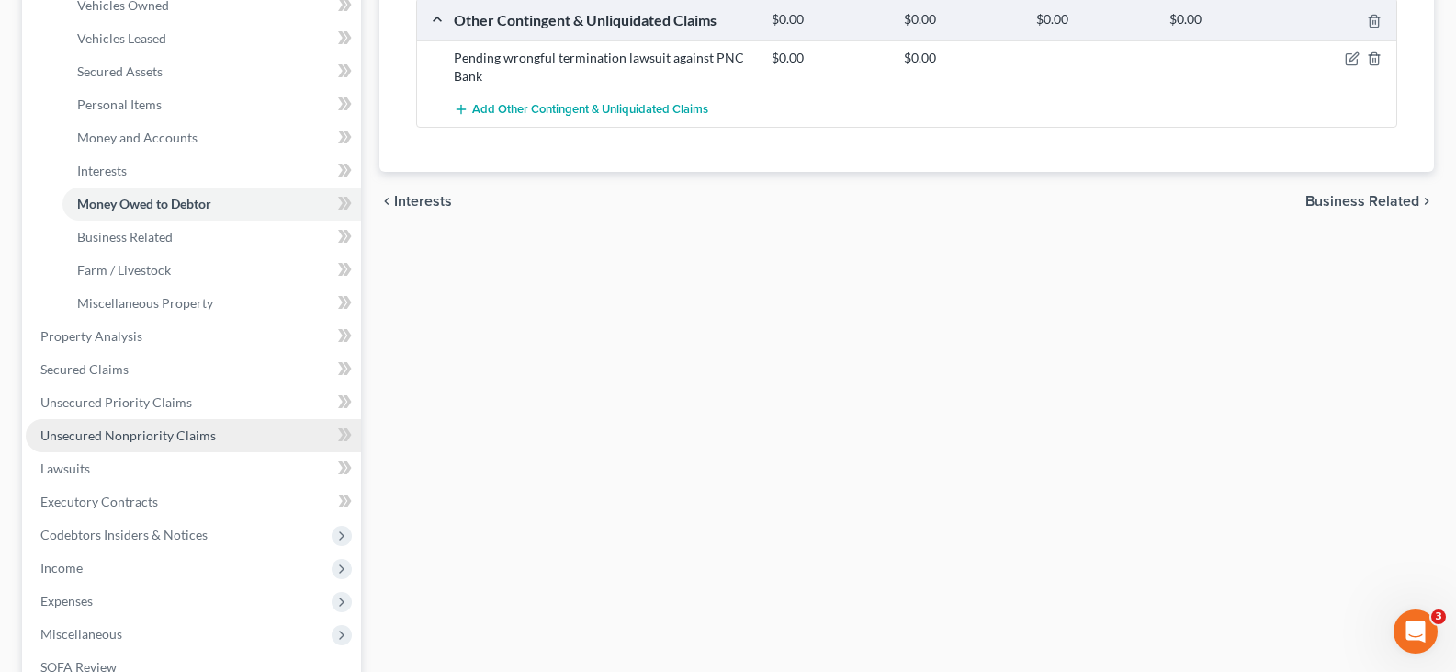
click at [118, 443] on link "Unsecured Nonpriority Claims" at bounding box center [193, 435] width 335 height 33
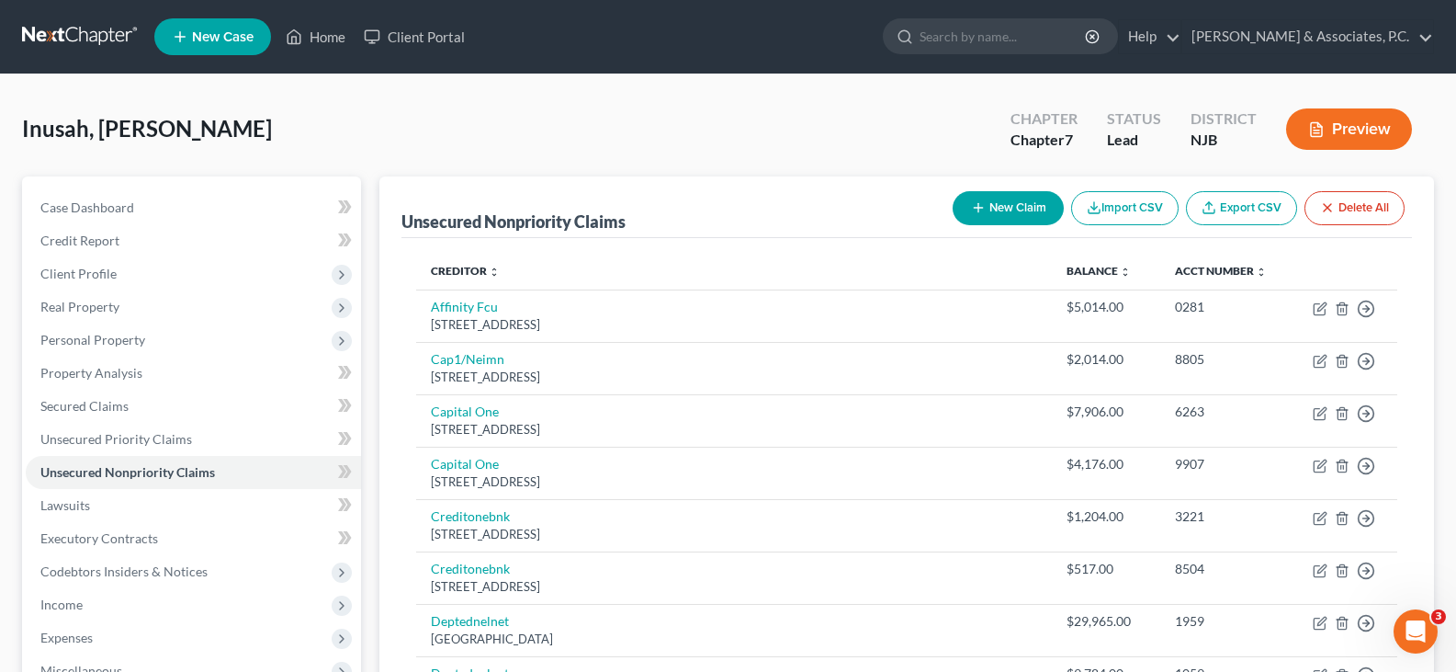
scroll to position [459, 0]
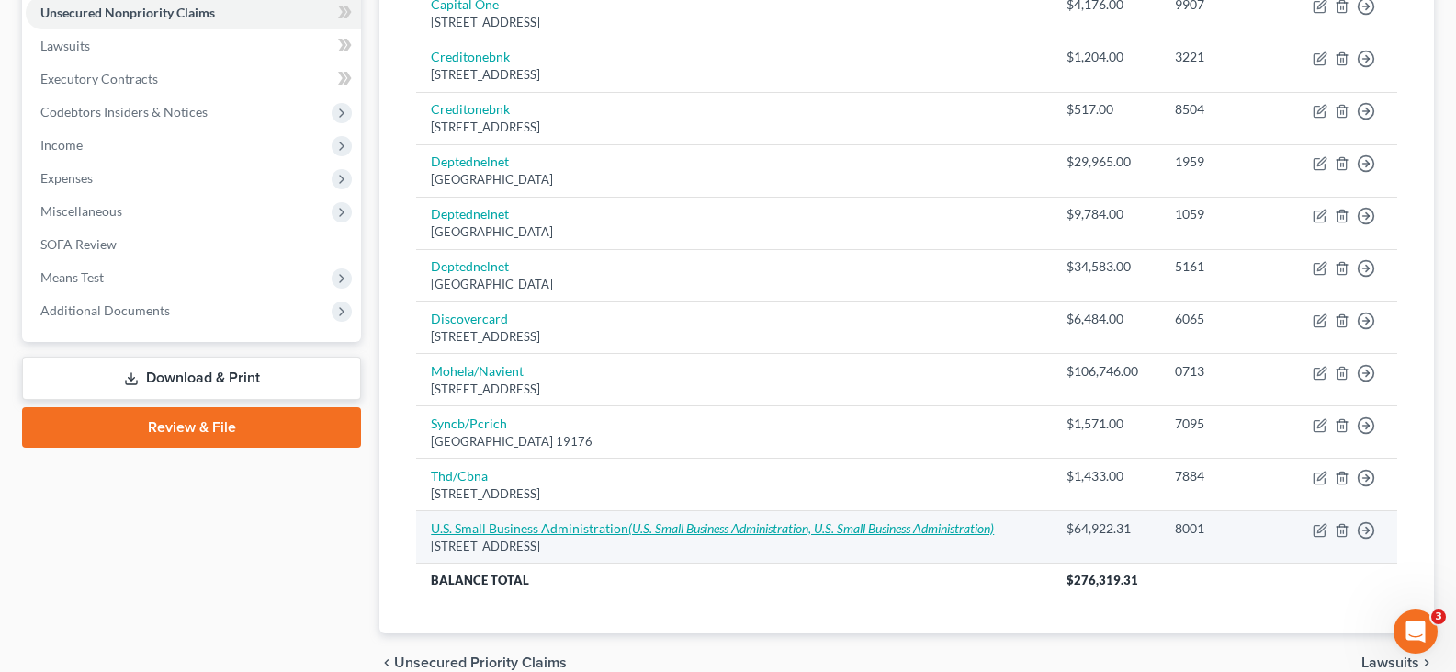
click at [561, 524] on link "U.S. Small Business Administration (U.S. Small Business Administration, U.S. Sm…" at bounding box center [712, 528] width 563 height 16
select select "38"
select select "10"
select select "0"
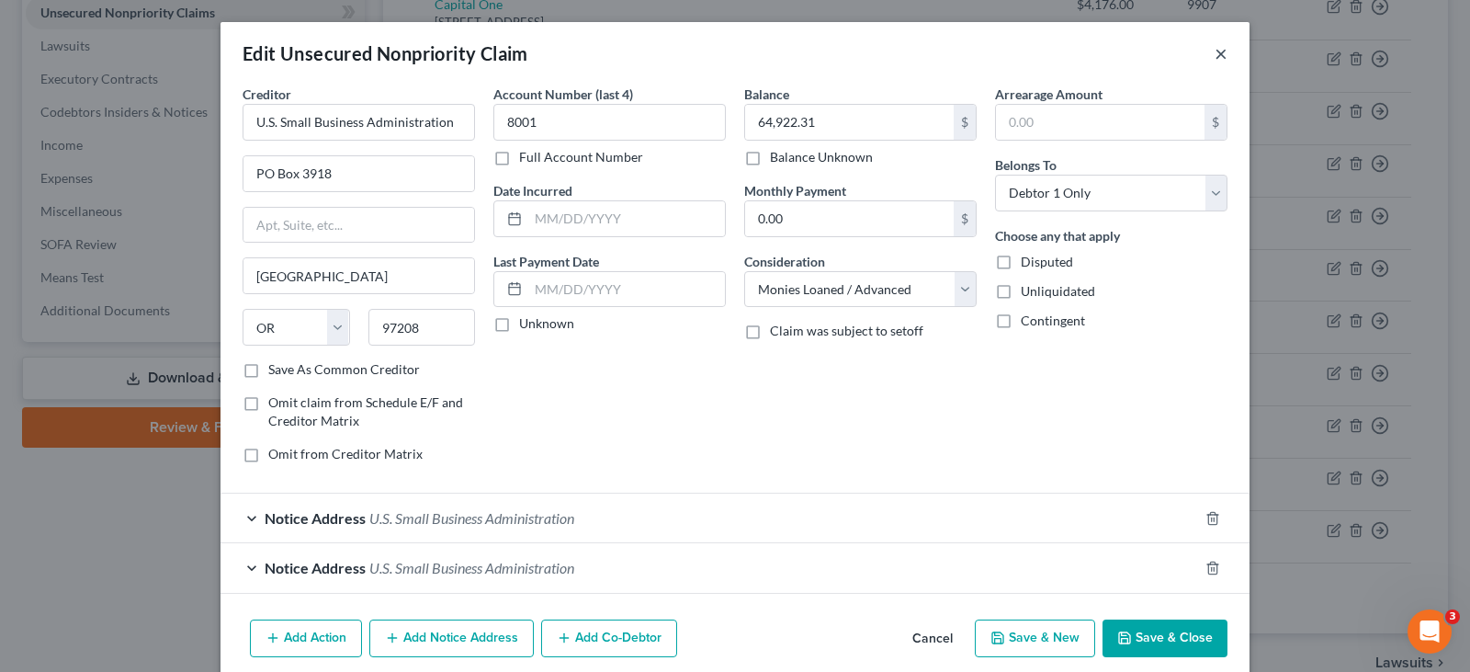
click at [1215, 51] on button "×" at bounding box center [1221, 53] width 13 height 22
